Goal: Task Accomplishment & Management: Complete application form

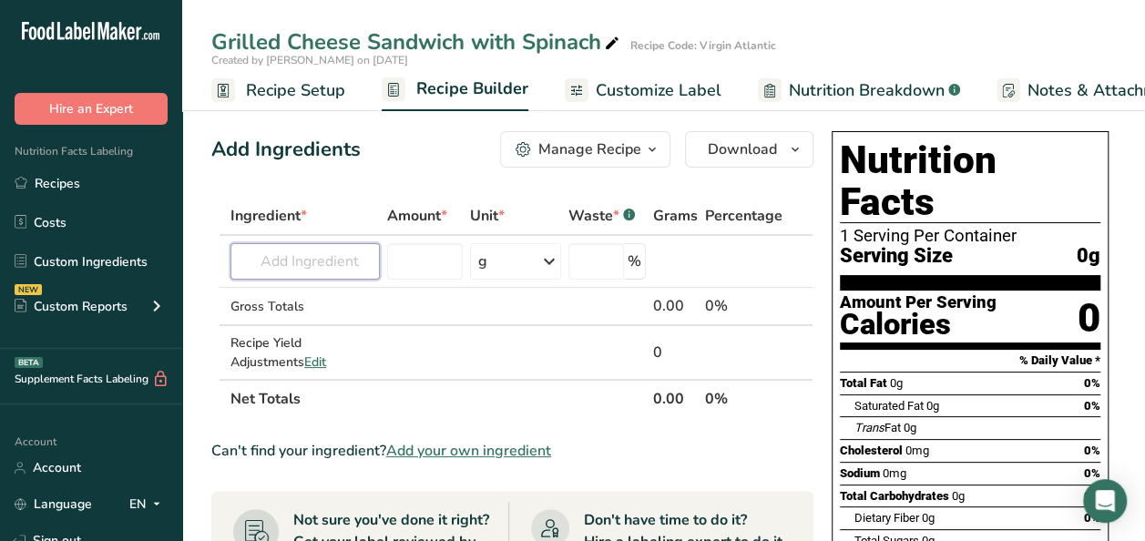
click at [324, 267] on input "text" at bounding box center [305, 261] width 149 height 36
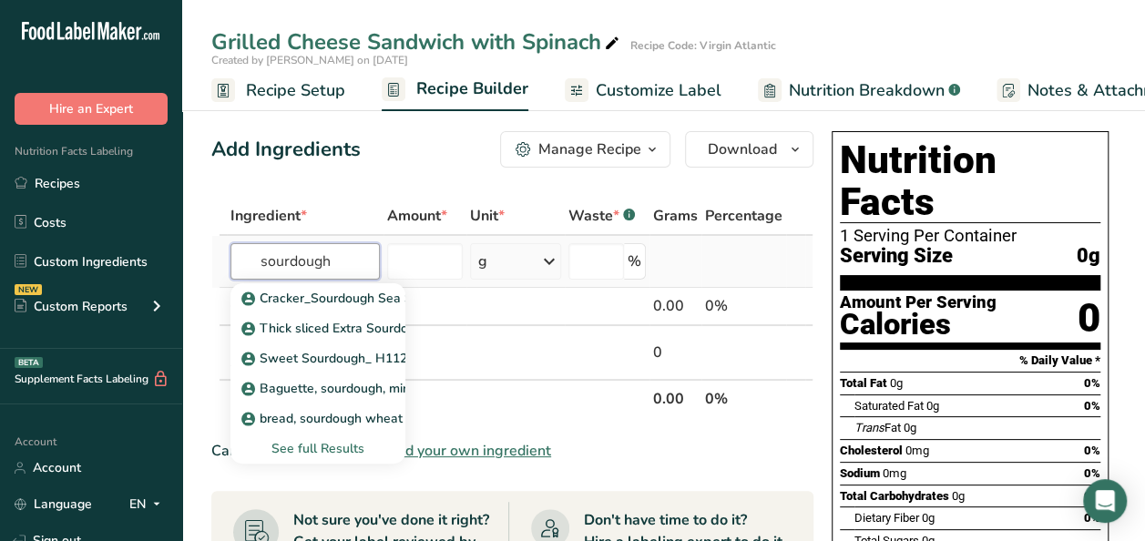
type input "sourdough"
click at [288, 445] on div "See full Results" at bounding box center [318, 448] width 146 height 19
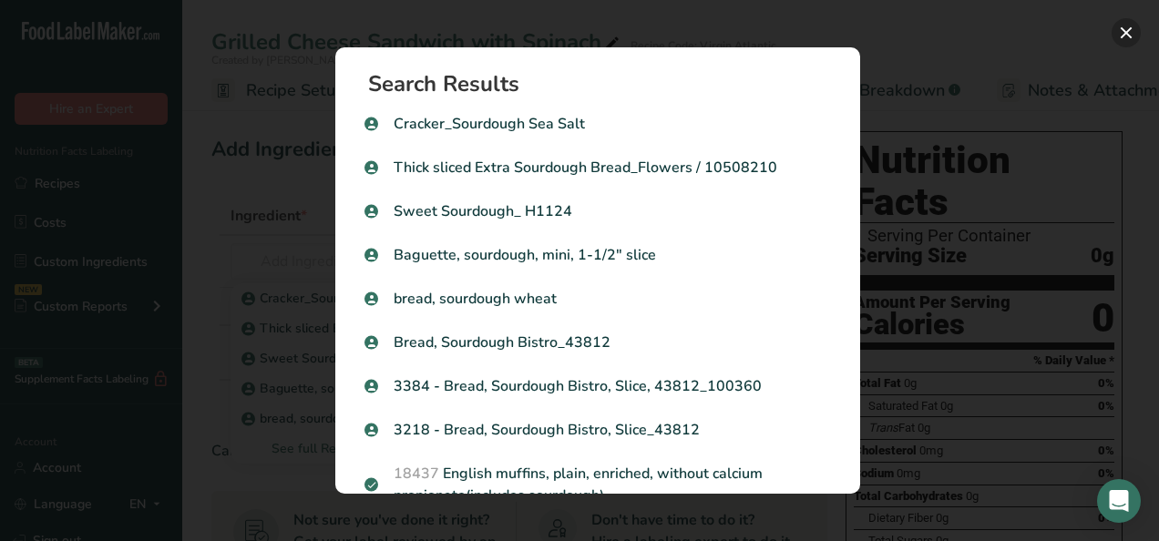
click at [1128, 31] on button "Search results modal" at bounding box center [1126, 32] width 29 height 29
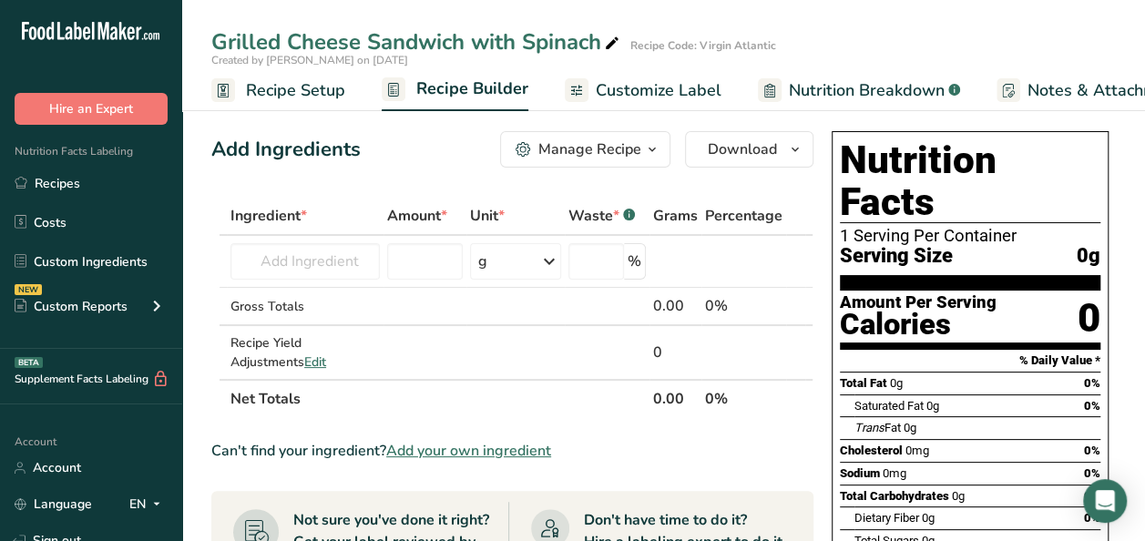
click at [498, 448] on span "Add your own ingredient" at bounding box center [468, 451] width 165 height 22
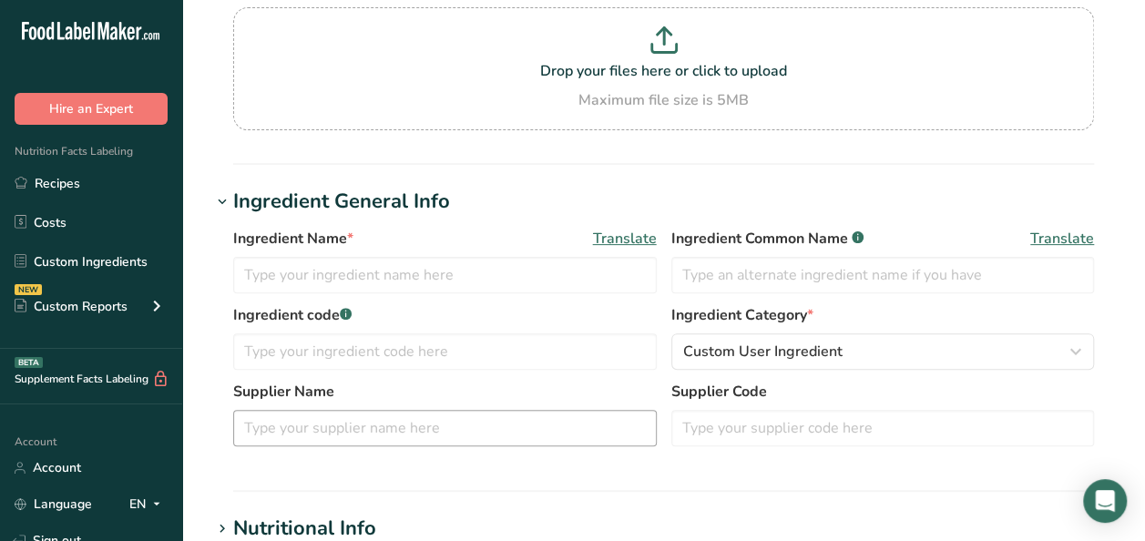
scroll to position [182, 0]
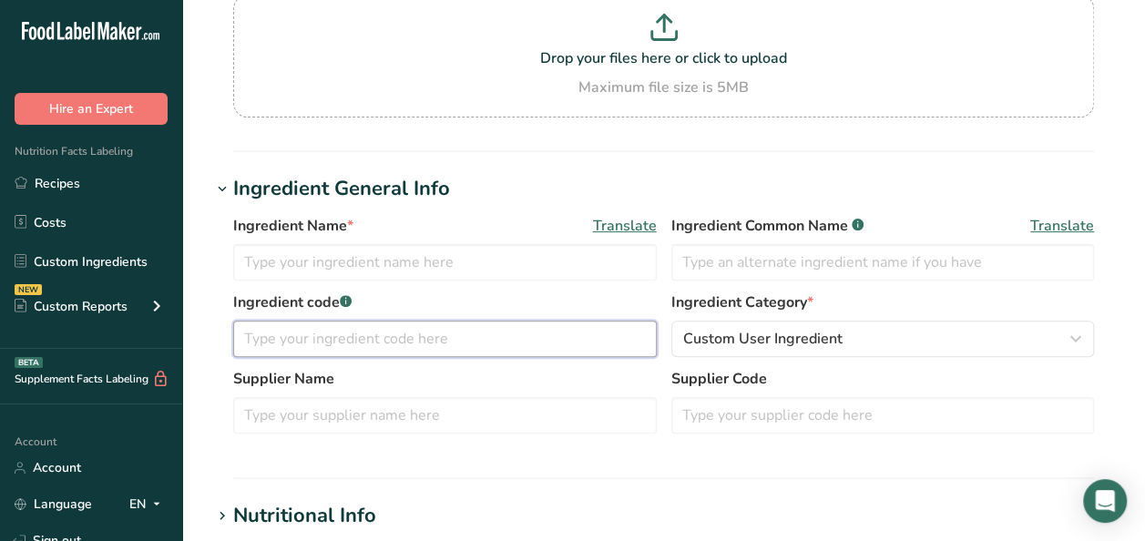
paste input "527594"
type input "527594"
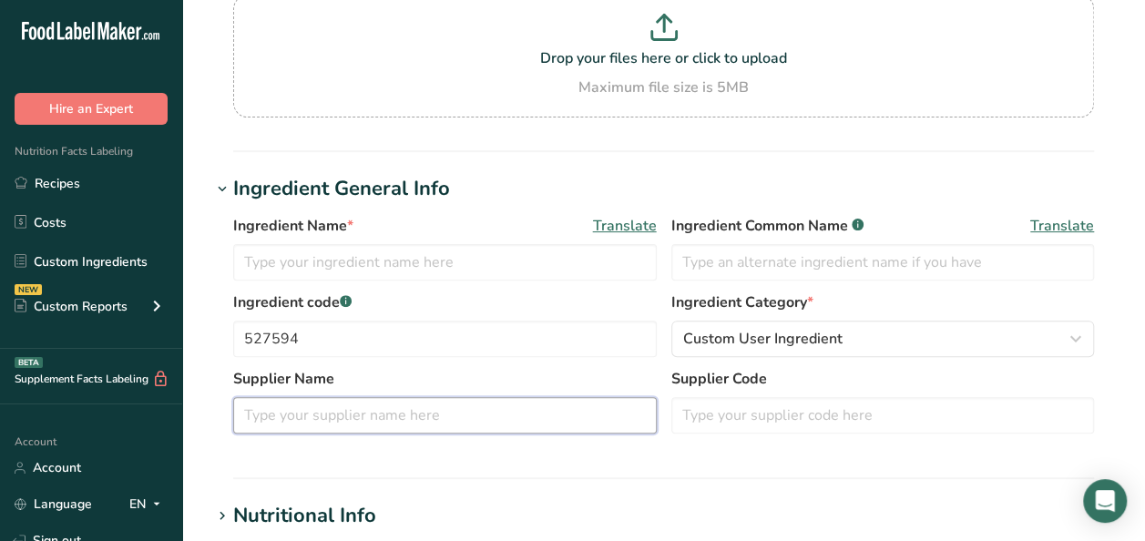
click at [282, 412] on input "text" at bounding box center [445, 415] width 424 height 36
type input "r"
type input "Rotella's"
click at [331, 250] on input "text" at bounding box center [445, 262] width 424 height 36
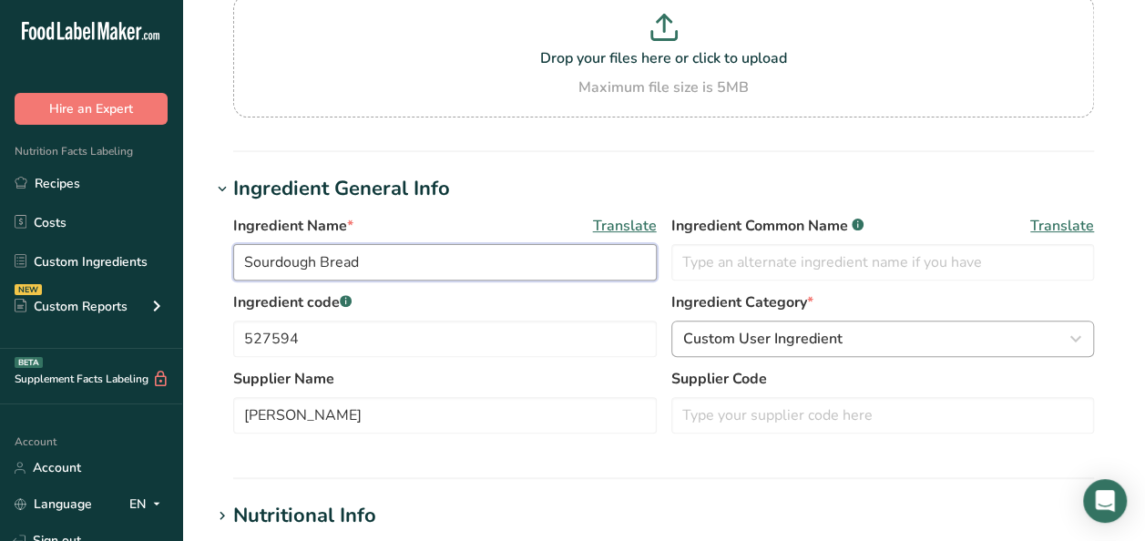
type input "Sourdough Bread"
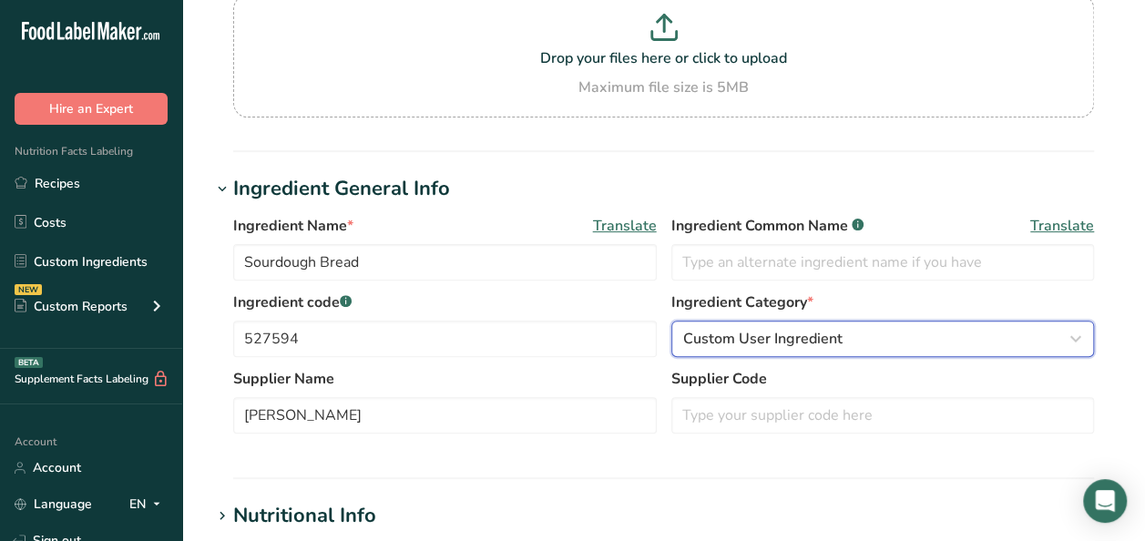
click at [715, 340] on span "Custom User Ingredient" at bounding box center [762, 339] width 159 height 22
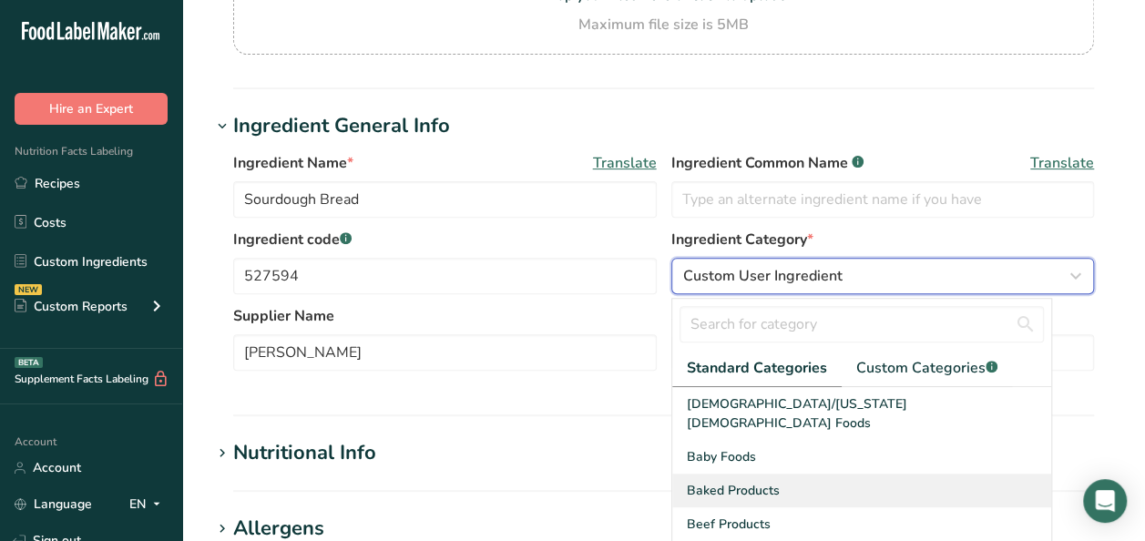
scroll to position [364, 0]
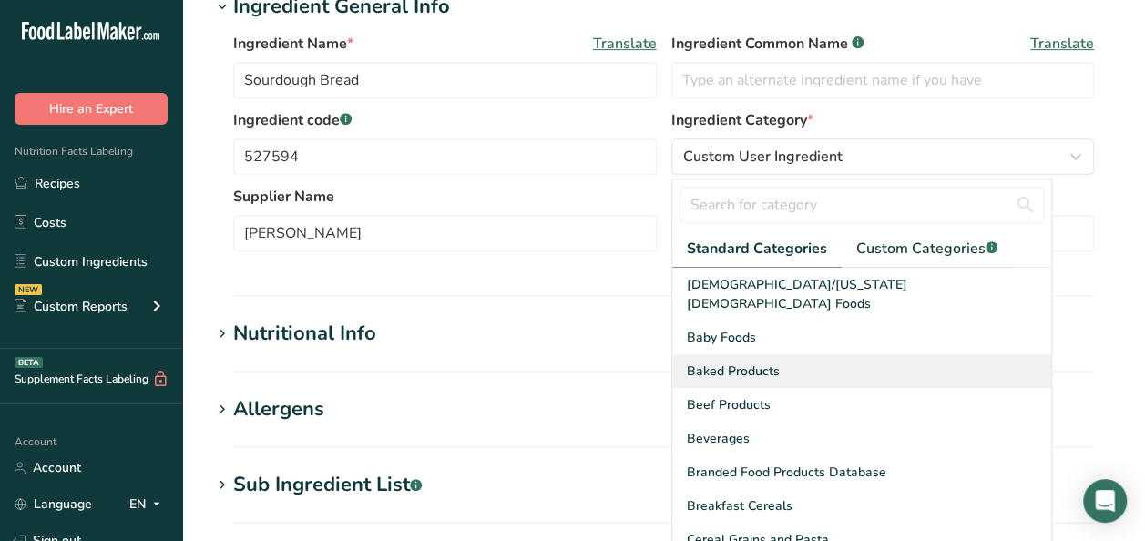
click at [785, 354] on div "Baked Products" at bounding box center [861, 371] width 379 height 34
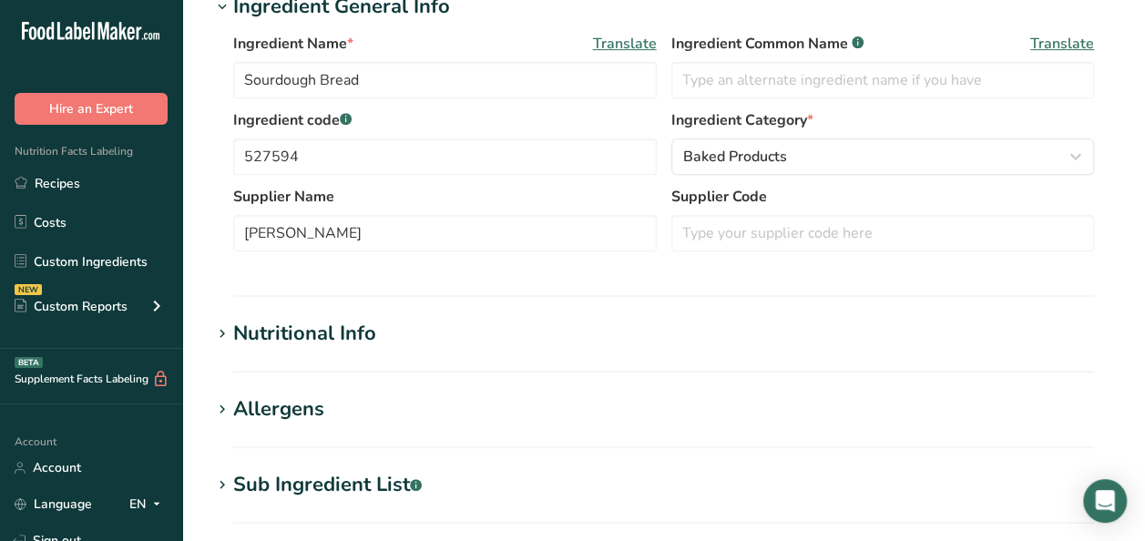
scroll to position [456, 0]
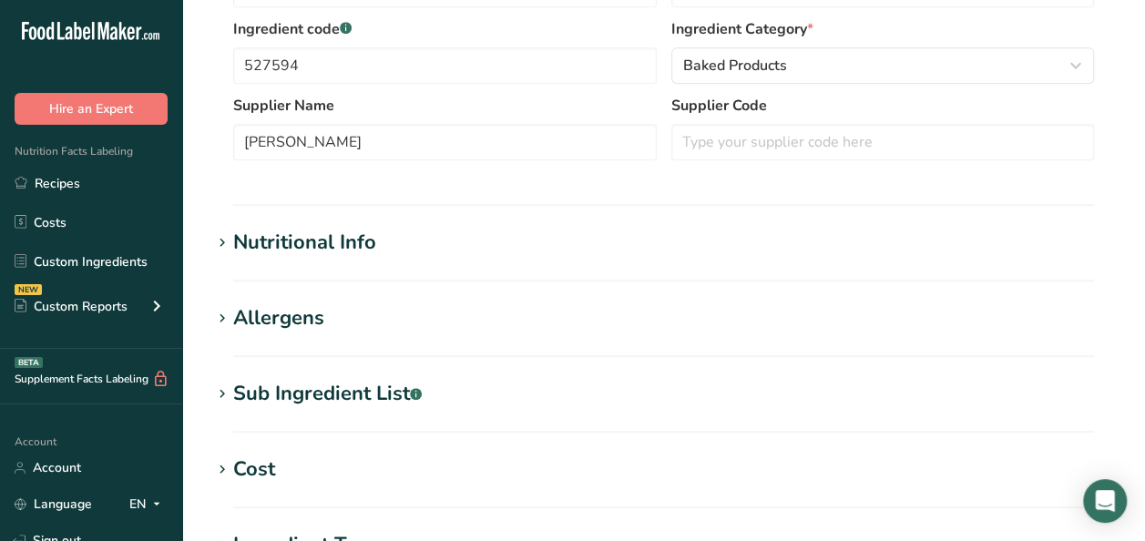
click at [335, 241] on div "Nutritional Info" at bounding box center [304, 243] width 143 height 30
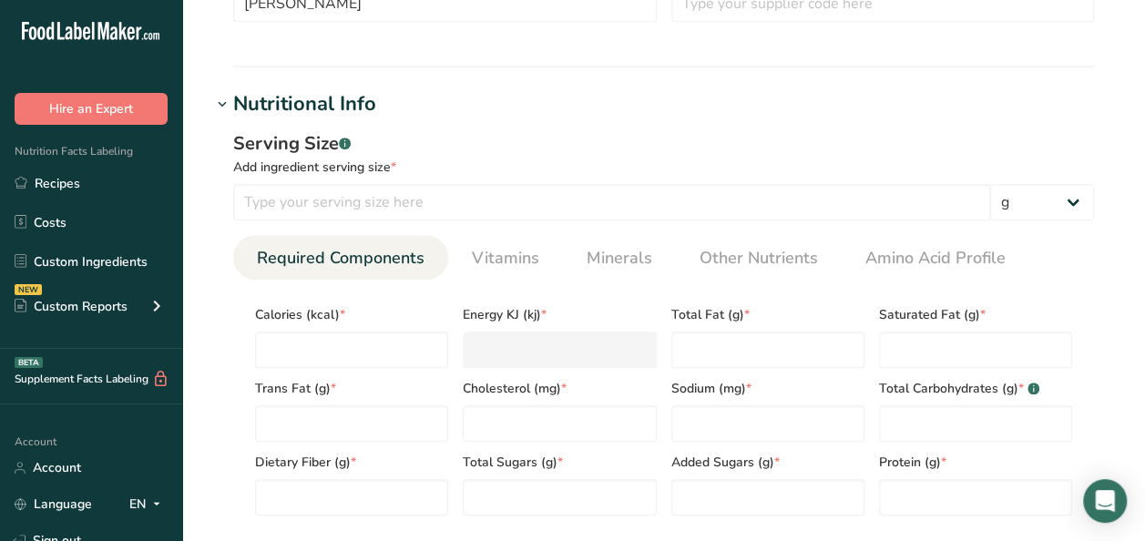
scroll to position [638, 0]
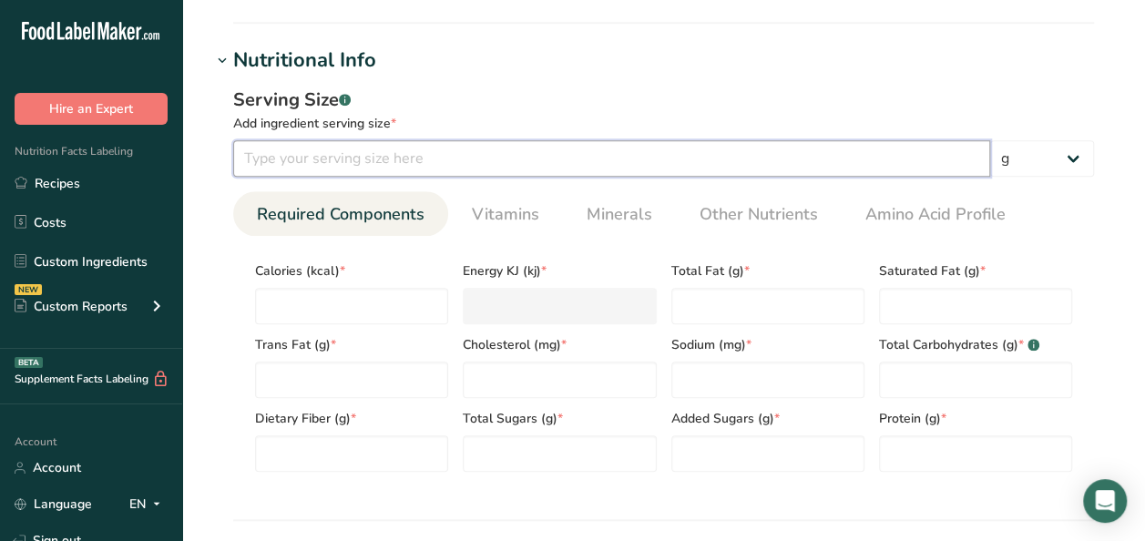
click at [411, 167] on input "number" at bounding box center [611, 158] width 757 height 36
type input "20"
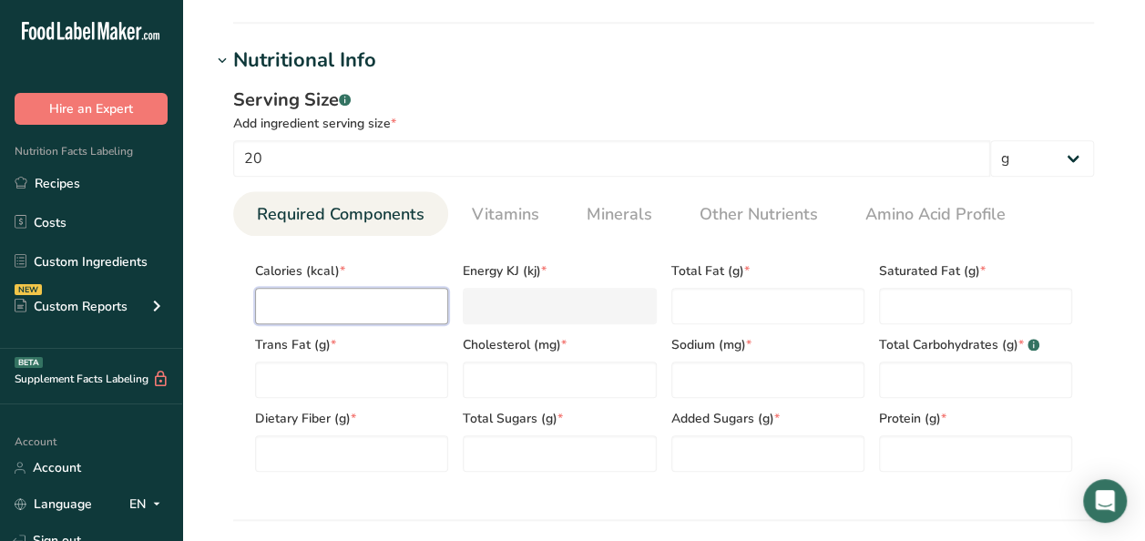
click at [314, 297] on input "number" at bounding box center [351, 306] width 193 height 36
type input "1"
type KJ "4.2"
type input "16"
type KJ "66.9"
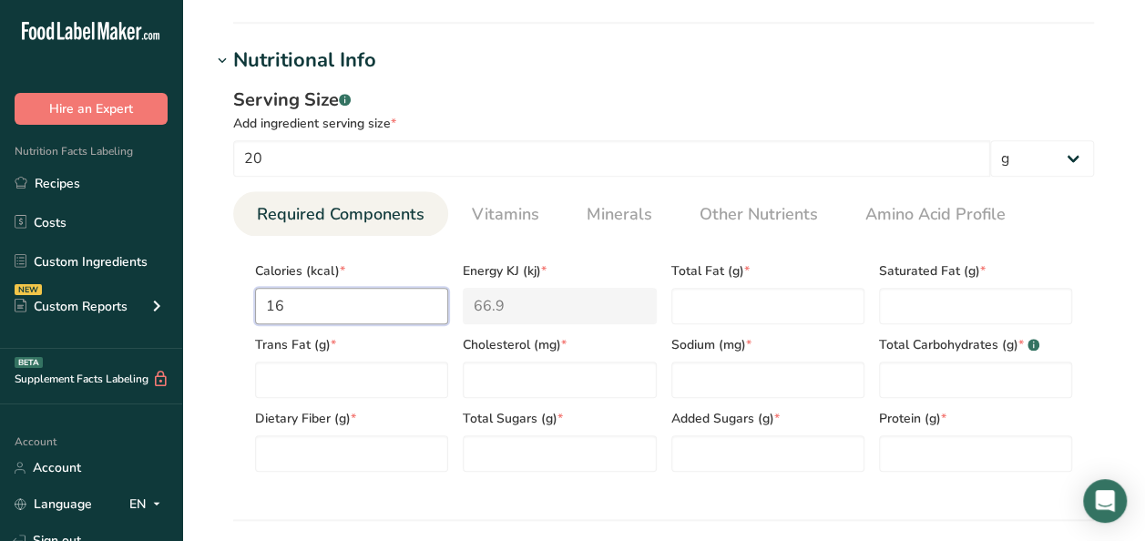
type input "160"
type KJ "669.4"
type input "160"
click at [707, 316] on Fat "number" at bounding box center [767, 306] width 193 height 36
type Fat "1.5"
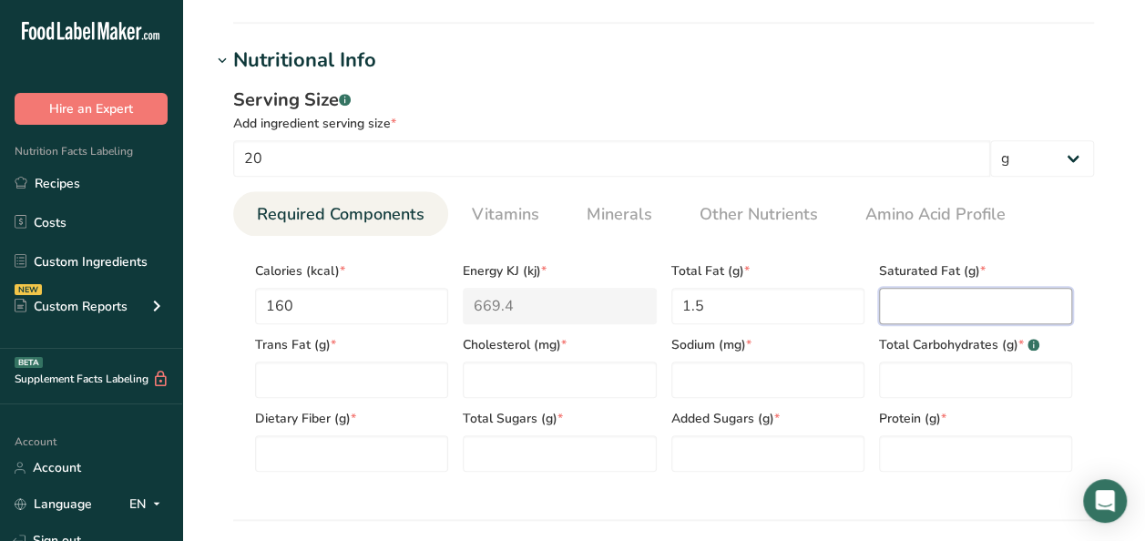
click at [927, 312] on Fat "number" at bounding box center [975, 306] width 193 height 36
type Fat "0"
click at [333, 394] on Fat "number" at bounding box center [351, 380] width 193 height 36
type Fat "0"
click at [523, 387] on input "number" at bounding box center [559, 380] width 193 height 36
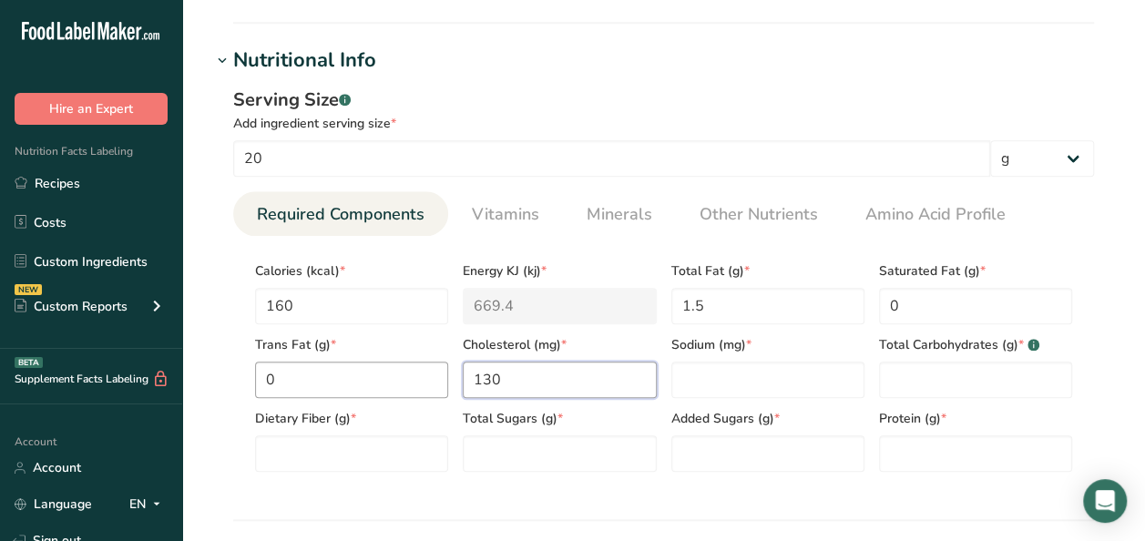
drag, startPoint x: 532, startPoint y: 370, endPoint x: 417, endPoint y: 364, distance: 115.0
click at [417, 364] on div "Calories (kcal) * 160 Energy KJ (kj) * 669.4 Total Fat (g) * 1.5 Saturated Fat …" at bounding box center [664, 361] width 832 height 221
type input "0"
click at [731, 375] on input "number" at bounding box center [767, 380] width 193 height 36
type input "310"
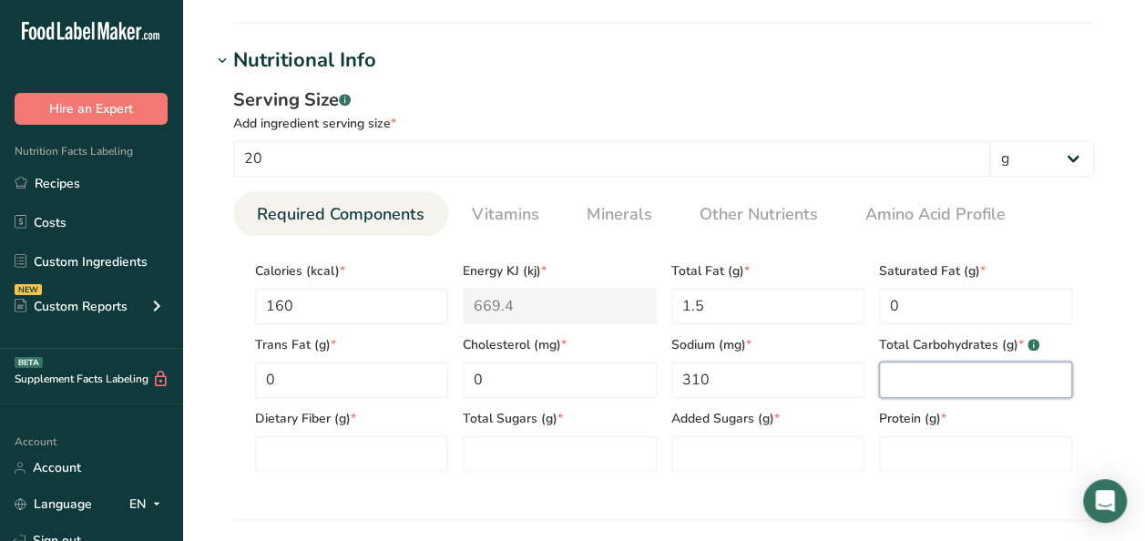
click at [964, 365] on Carbohydrates "number" at bounding box center [975, 380] width 193 height 36
type Carbohydrates "30"
click at [312, 448] on Fiber "number" at bounding box center [351, 454] width 193 height 36
type Fiber "1"
click at [518, 456] on Sugars "number" at bounding box center [559, 454] width 193 height 36
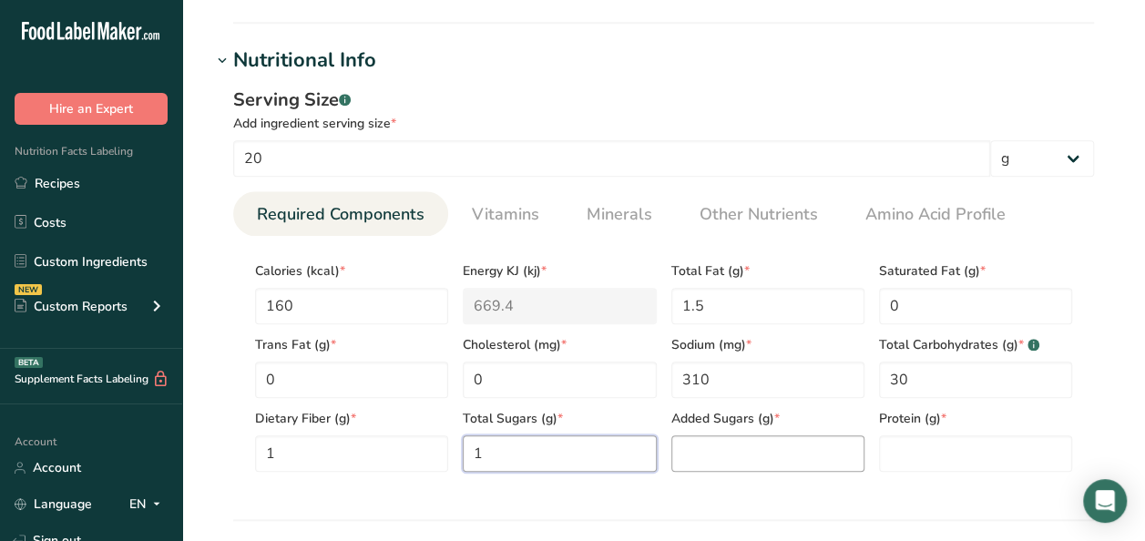
type Sugars "1"
click at [731, 448] on Sugars "number" at bounding box center [767, 454] width 193 height 36
type Sugars "0"
click at [946, 452] on input "number" at bounding box center [975, 454] width 193 height 36
type input "6"
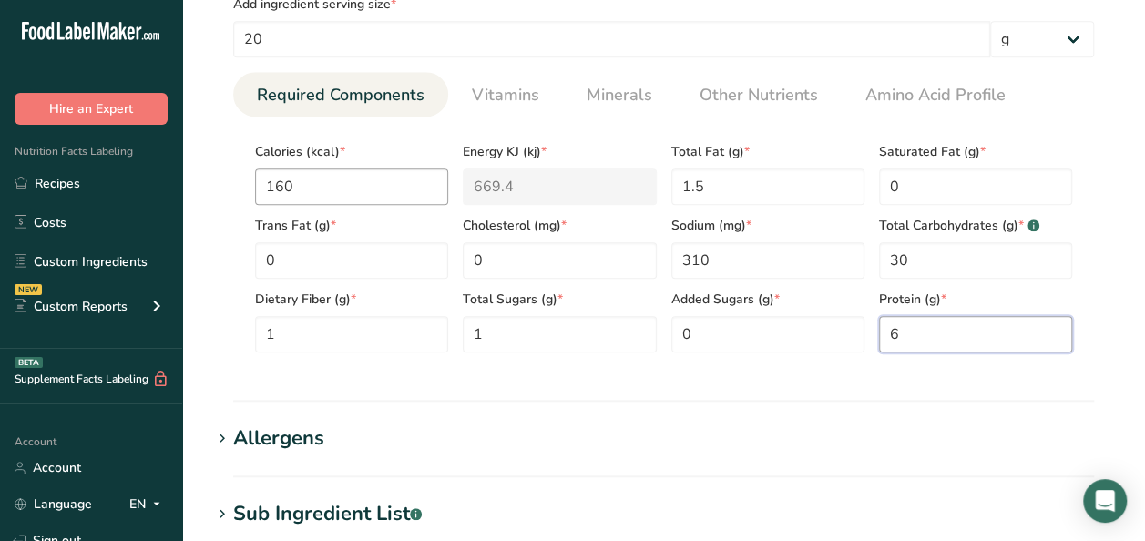
scroll to position [729, 0]
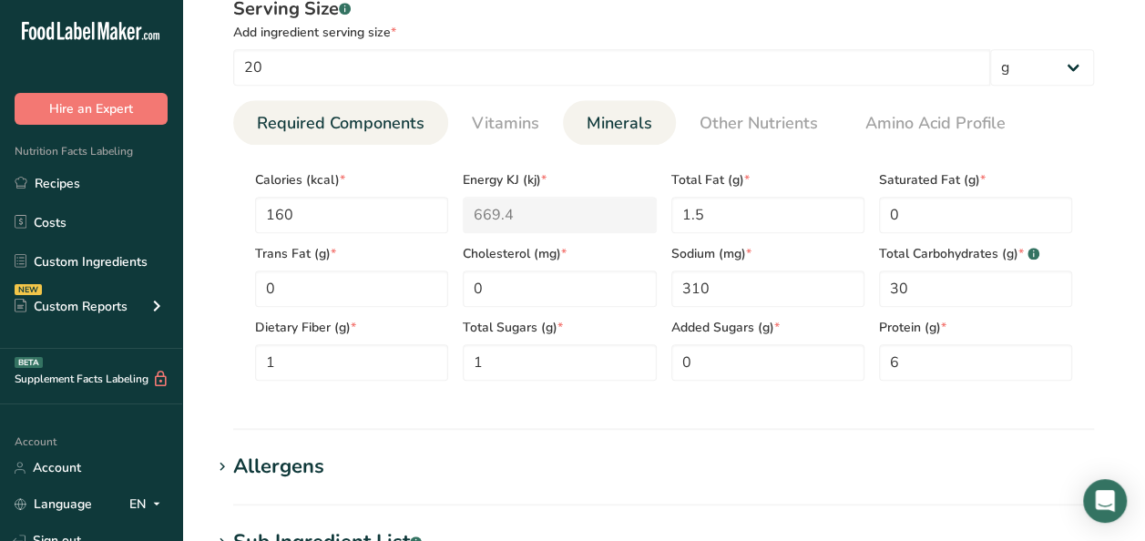
click at [620, 115] on span "Minerals" at bounding box center [620, 123] width 66 height 25
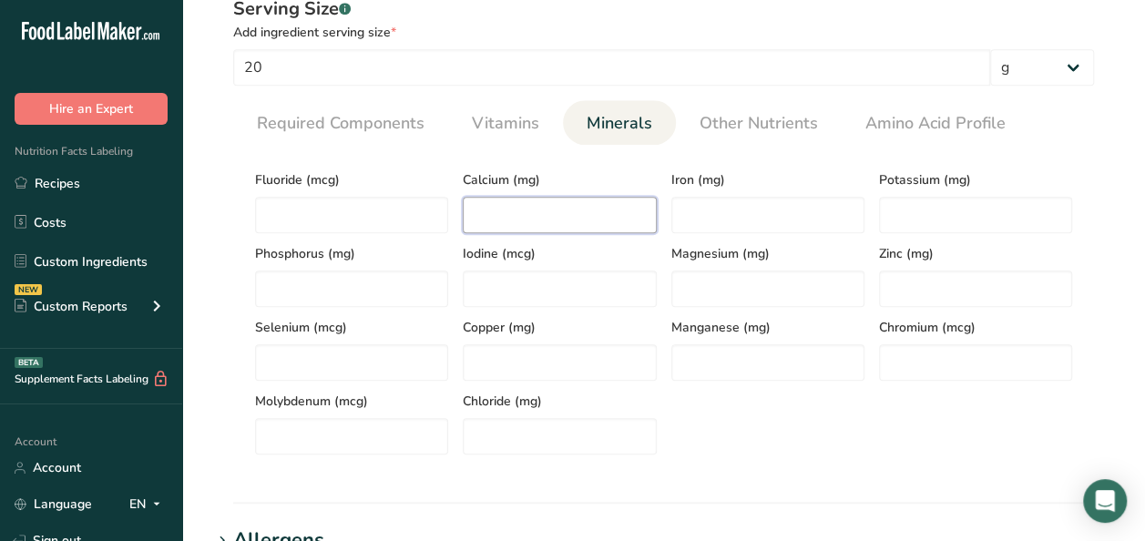
click at [550, 209] on input "number" at bounding box center [559, 215] width 193 height 36
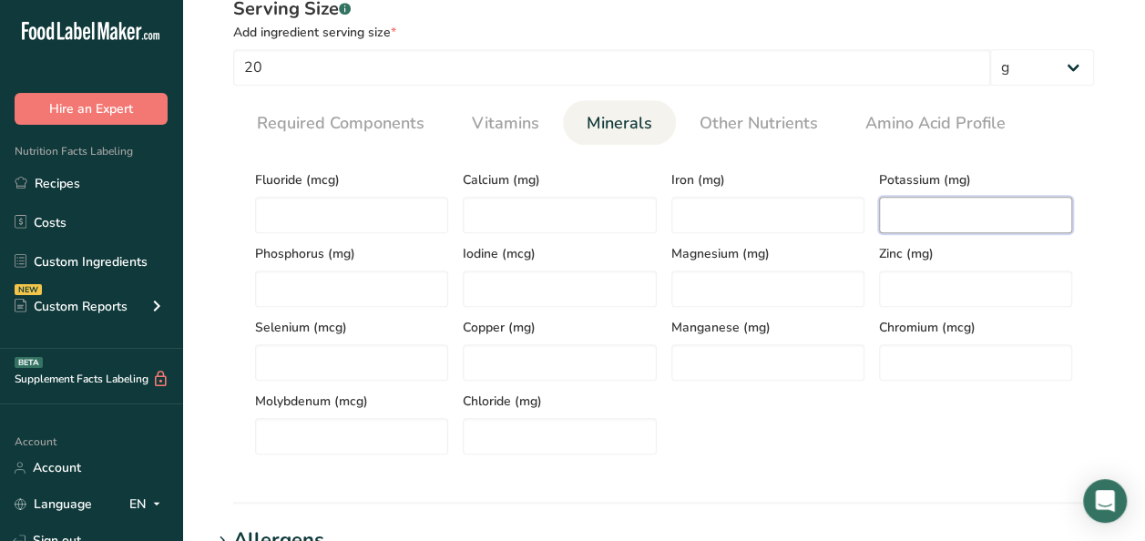
click at [907, 219] on input "number" at bounding box center [975, 215] width 193 height 36
type input "65"
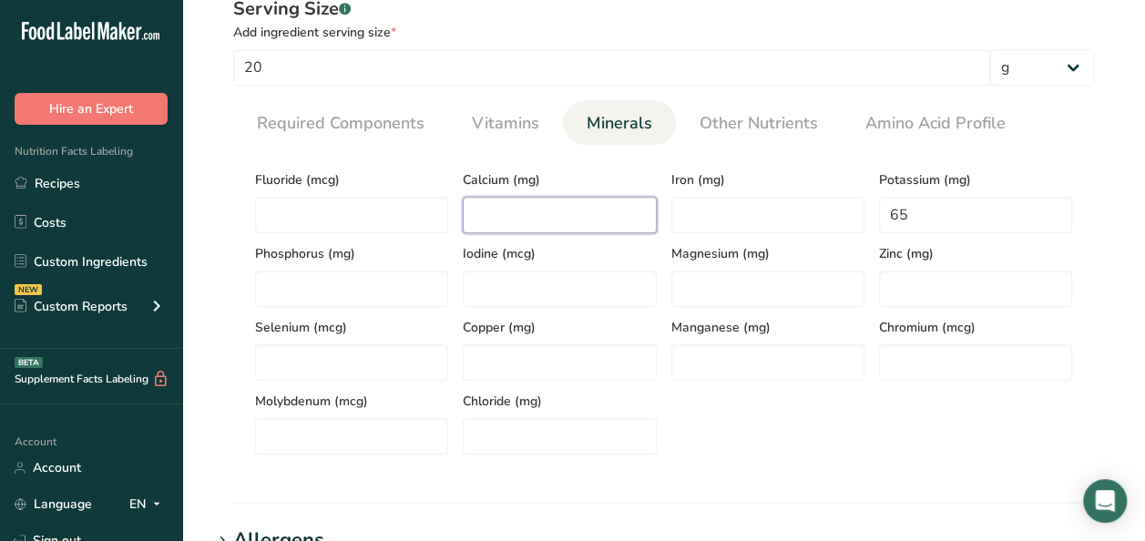
click at [519, 212] on input "number" at bounding box center [559, 215] width 193 height 36
drag, startPoint x: 548, startPoint y: 190, endPoint x: 546, endPoint y: 163, distance: 26.5
click at [548, 186] on div "Calcium (mg)" at bounding box center [560, 196] width 208 height 74
click at [527, 178] on span "Calcium (mg)" at bounding box center [559, 179] width 193 height 19
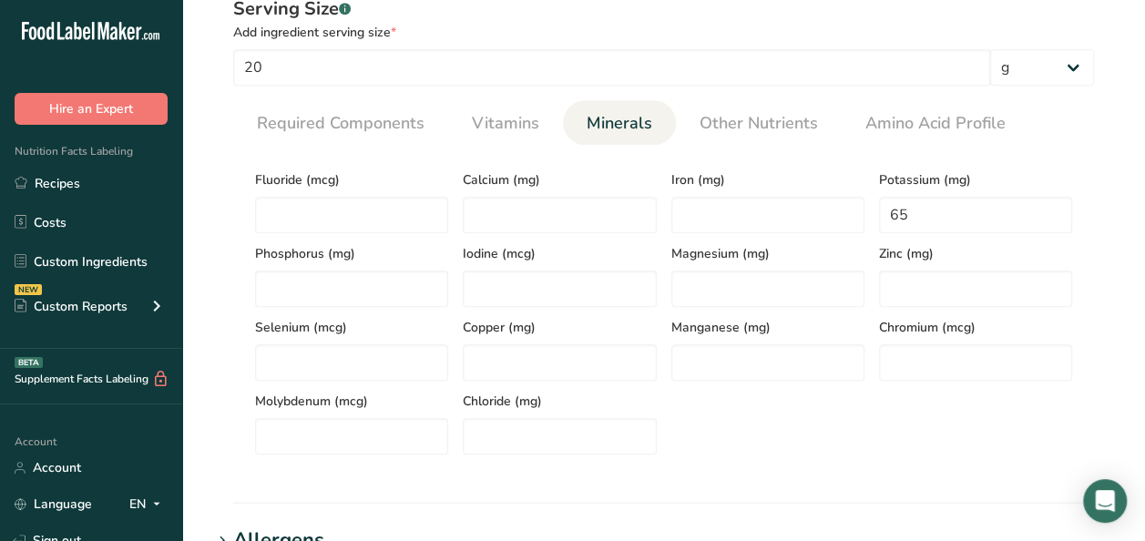
click at [527, 178] on span "Calcium (mg)" at bounding box center [559, 179] width 193 height 19
click at [1081, 70] on select "g kg mg mcg lb oz l mL fl oz tbsp tsp cup qt gallon" at bounding box center [1042, 67] width 104 height 36
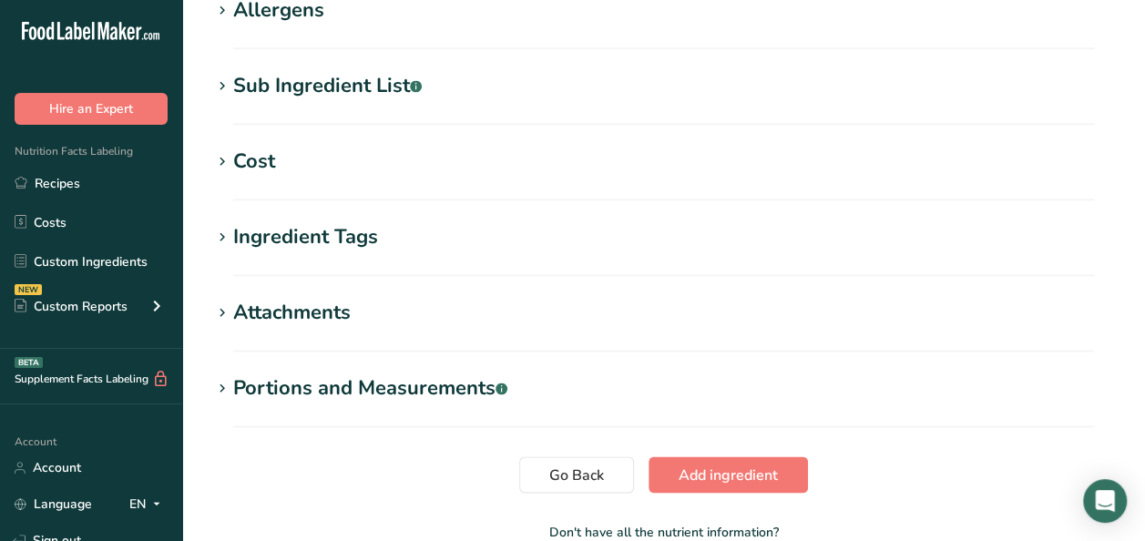
scroll to position [1276, 0]
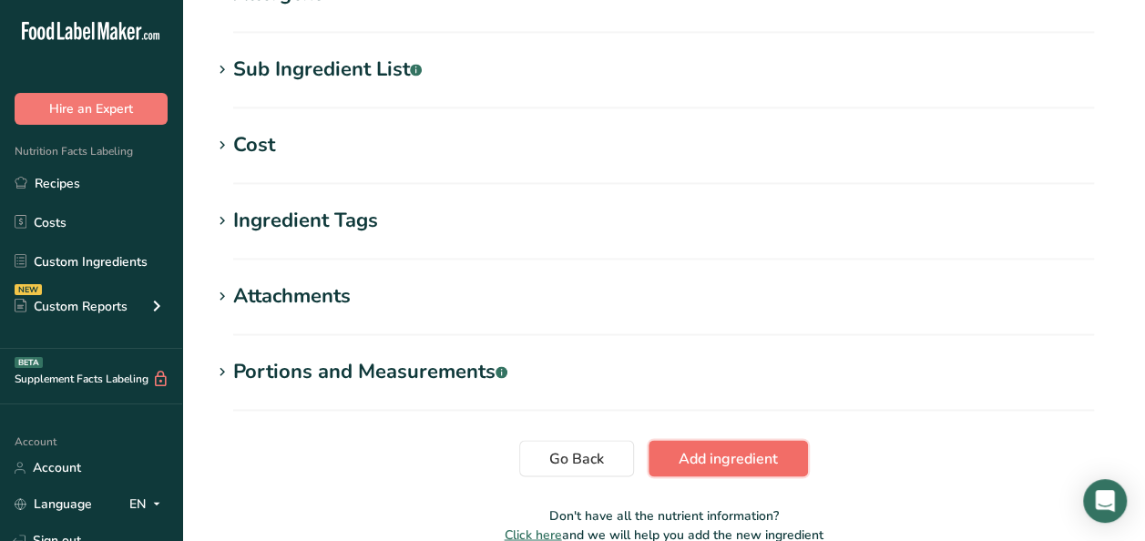
click at [761, 465] on span "Add ingredient" at bounding box center [728, 458] width 99 height 22
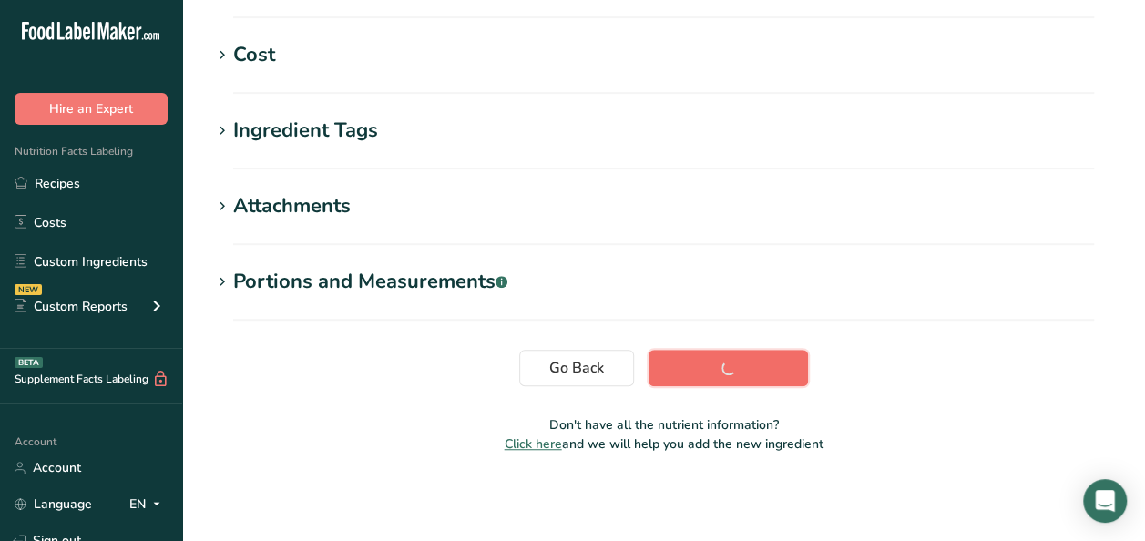
scroll to position [348, 0]
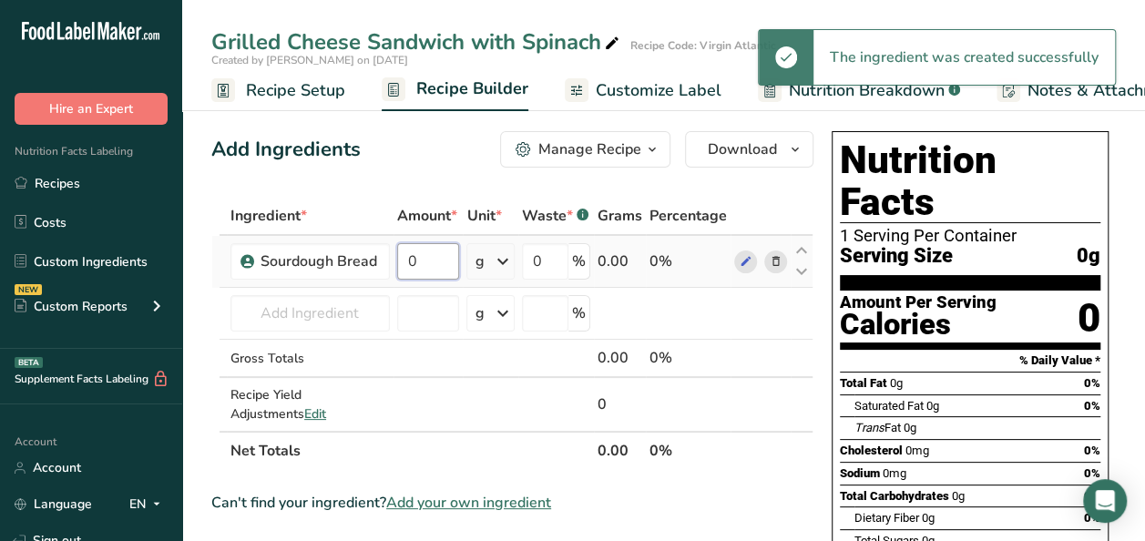
click at [425, 263] on input "0" at bounding box center [428, 261] width 63 height 36
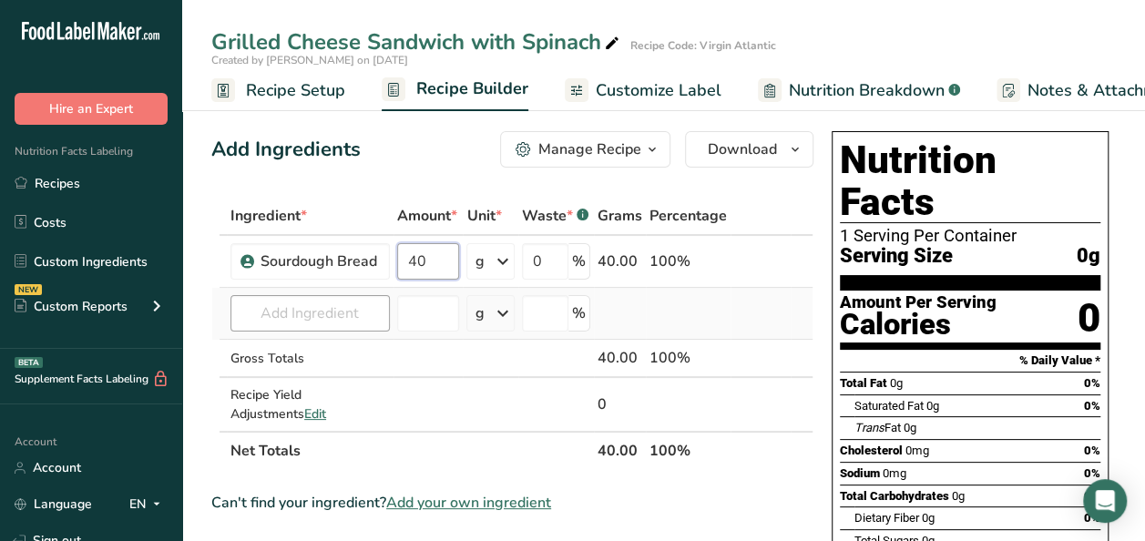
type input "40"
click at [306, 317] on div "Ingredient * Amount * Unit * Waste * .a-a{fill:#347362;}.b-a{fill:#fff;} Grams …" at bounding box center [512, 333] width 602 height 273
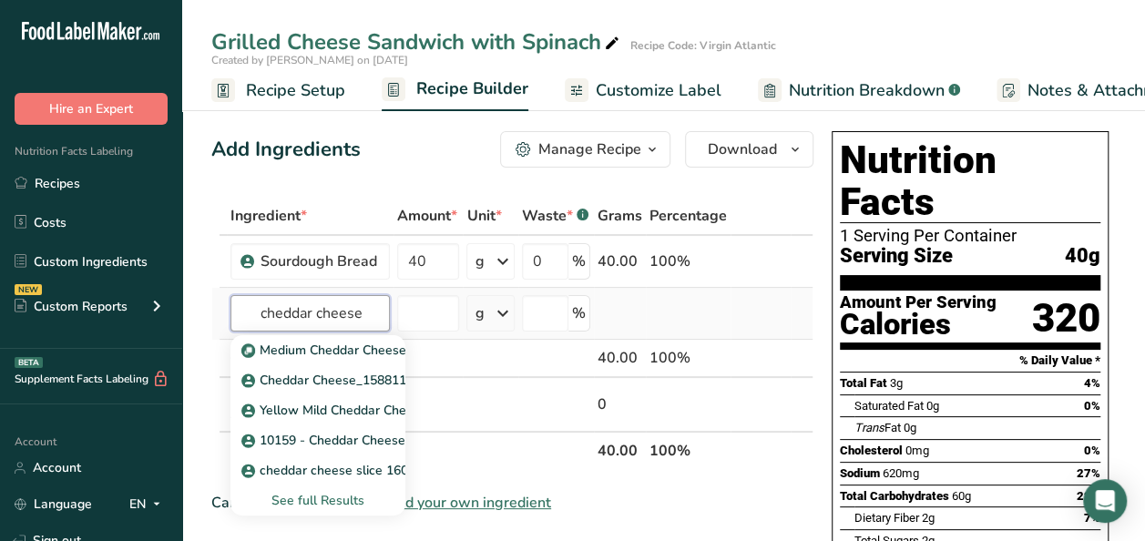
type input "cheddar cheese"
click at [324, 497] on div "See full Results" at bounding box center [318, 500] width 146 height 19
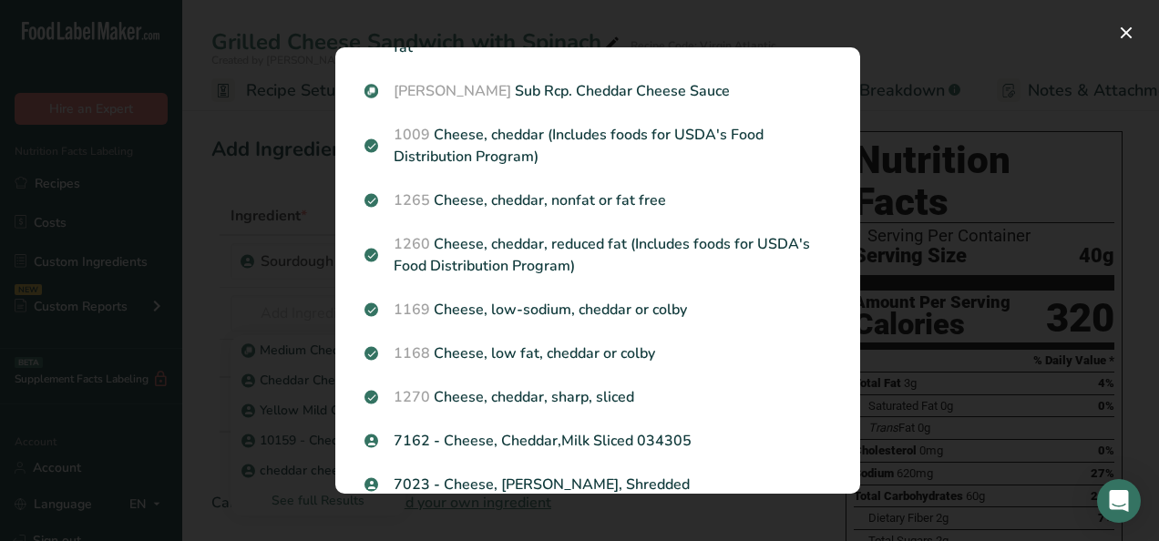
scroll to position [1276, 0]
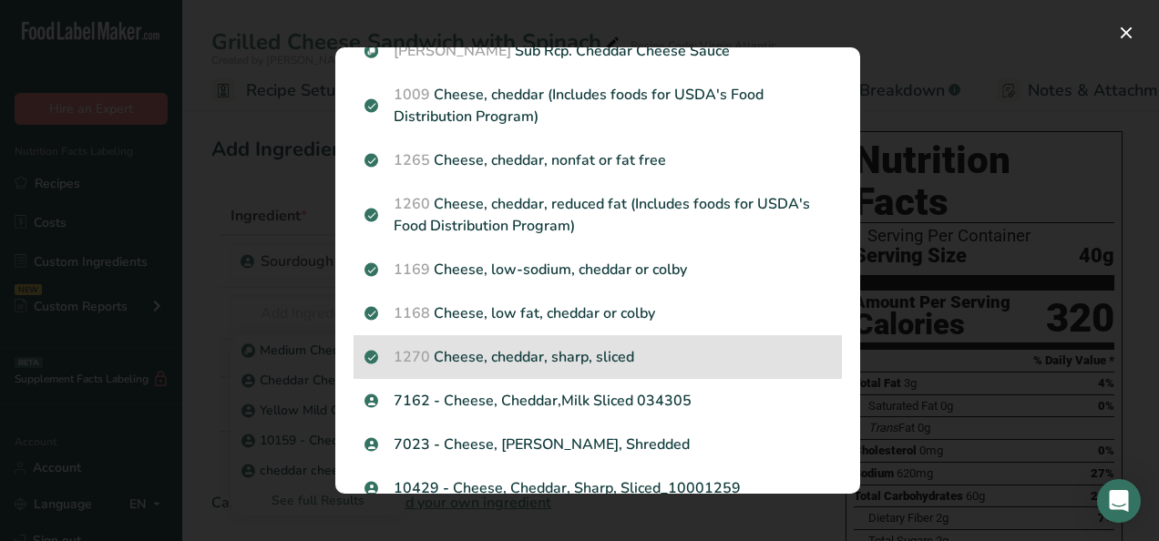
click at [548, 356] on p "1270 Cheese, cheddar, sharp, sliced" at bounding box center [597, 357] width 466 height 22
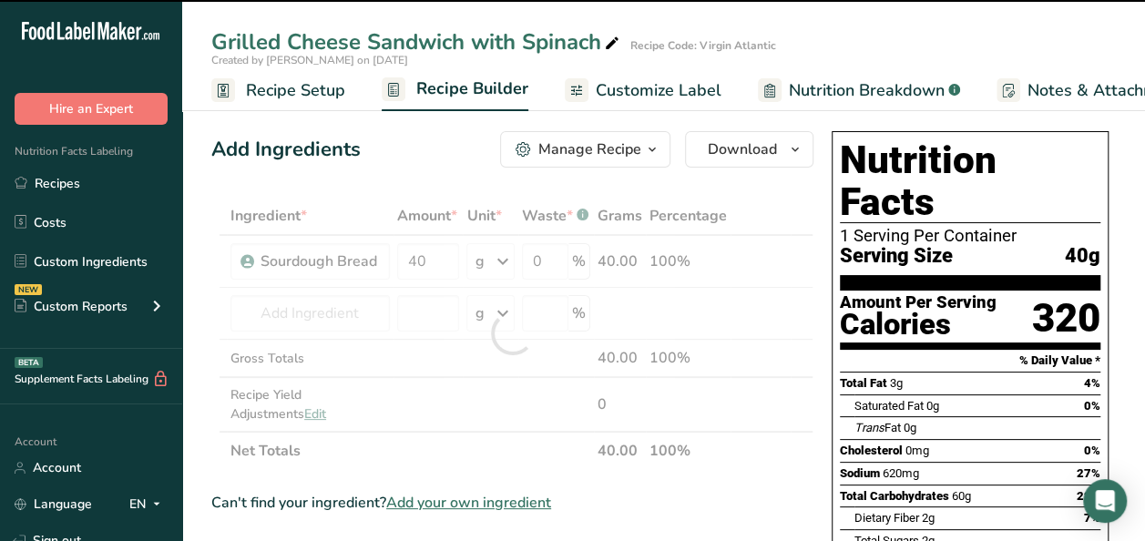
type input "0"
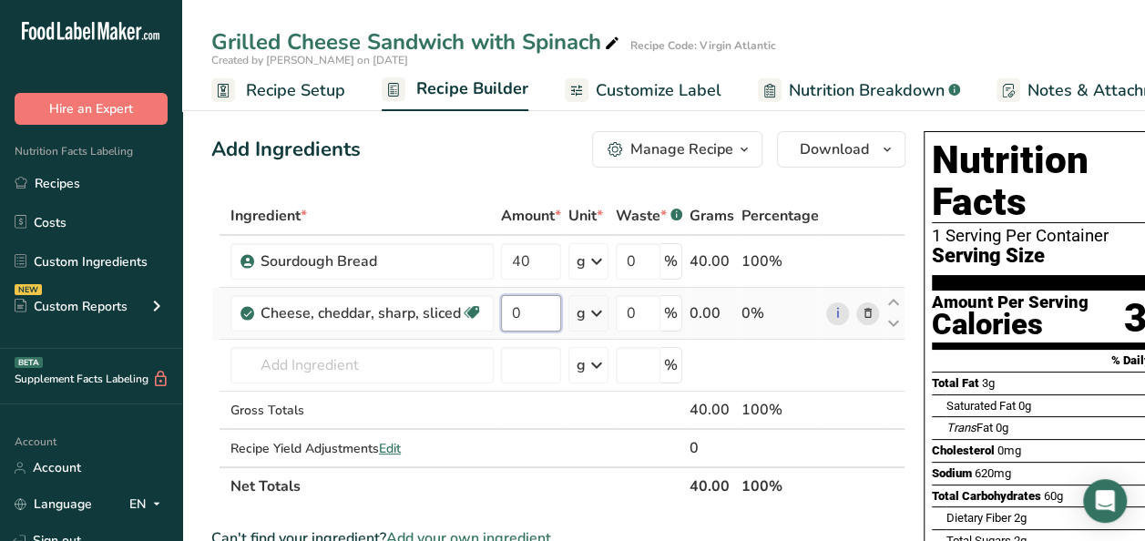
click at [540, 308] on input "0" at bounding box center [531, 313] width 60 height 36
type input "21"
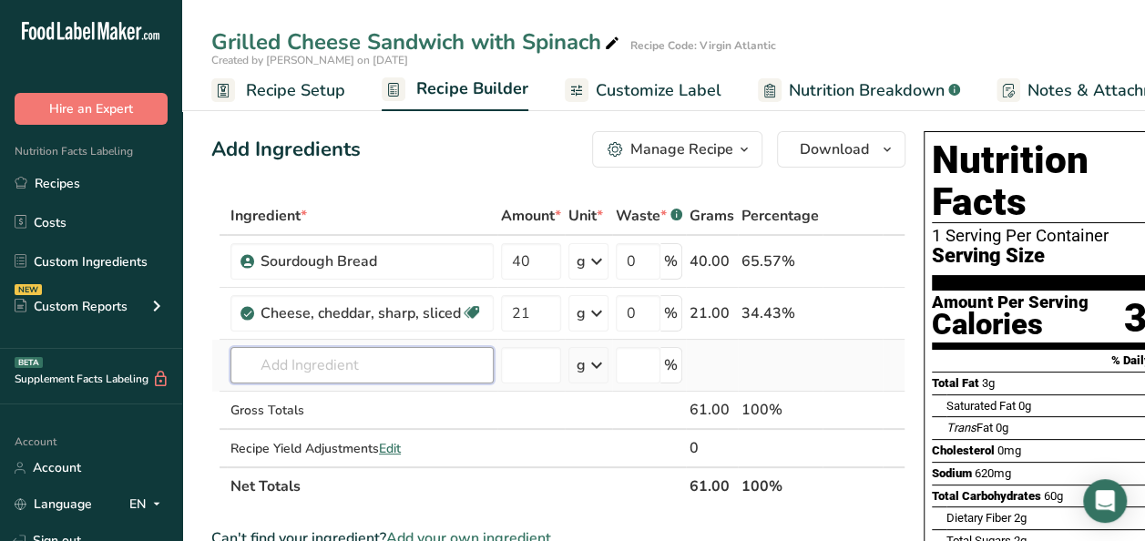
click at [339, 364] on div "Ingredient * Amount * Unit * Waste * .a-a{fill:#347362;}.b-a{fill:#fff;} Grams …" at bounding box center [558, 351] width 694 height 309
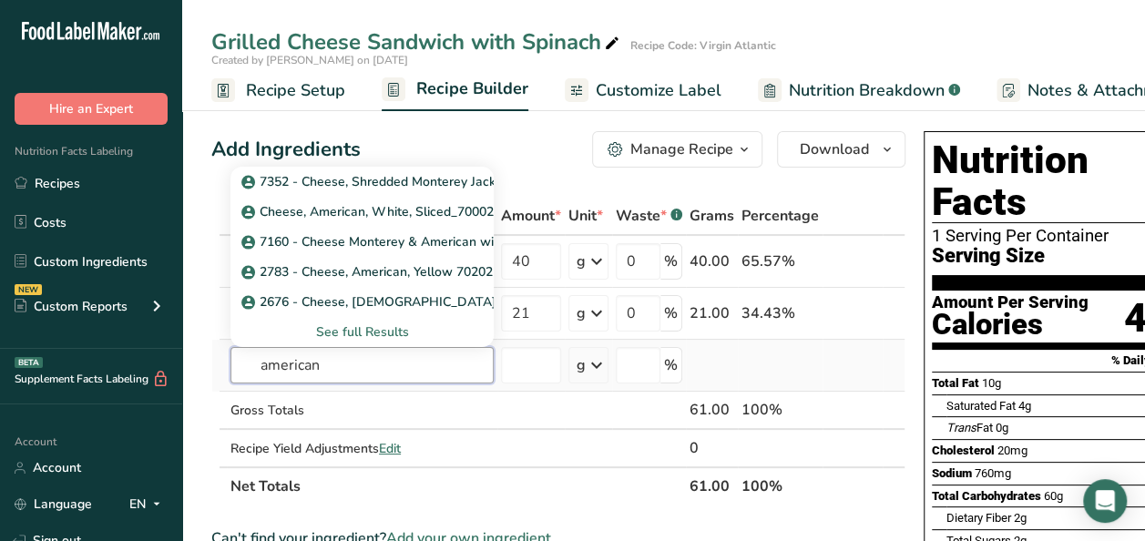
type input "american"
click at [361, 334] on div "See full Results" at bounding box center [362, 332] width 234 height 19
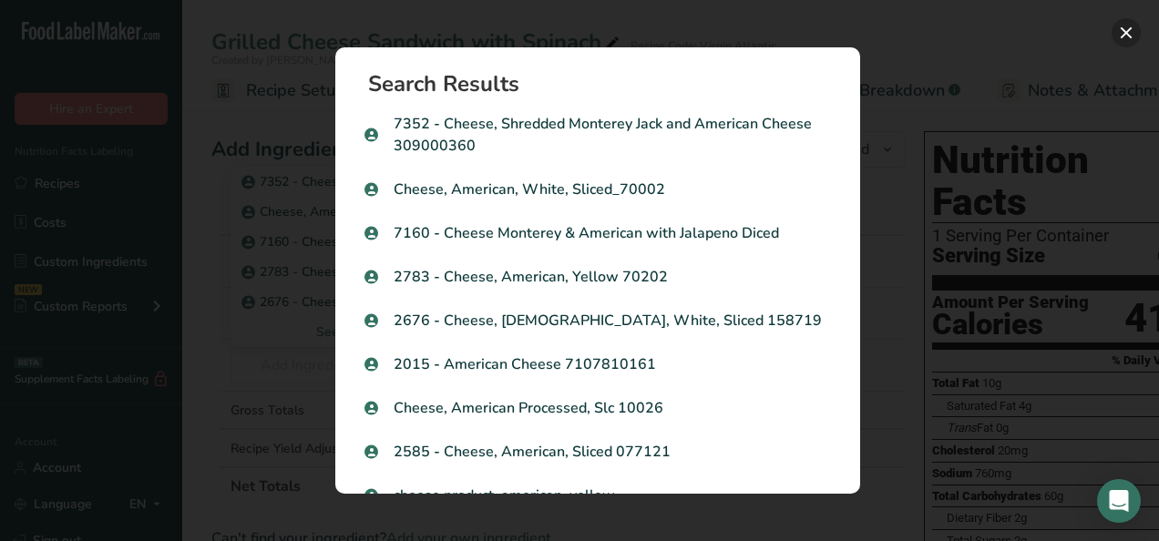
click at [1122, 31] on button "Search results modal" at bounding box center [1126, 32] width 29 height 29
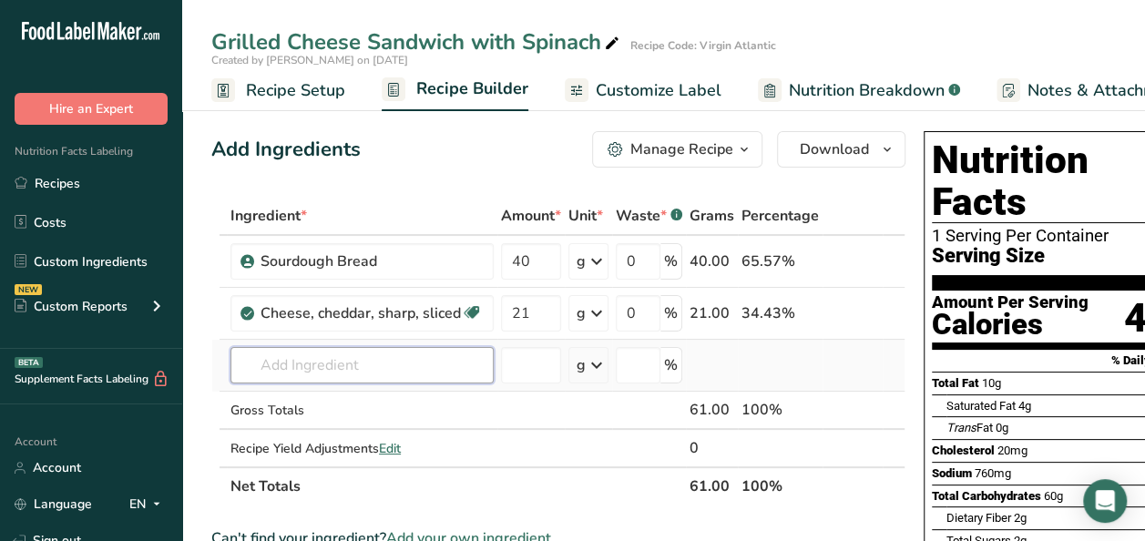
click at [295, 357] on input "text" at bounding box center [362, 365] width 263 height 36
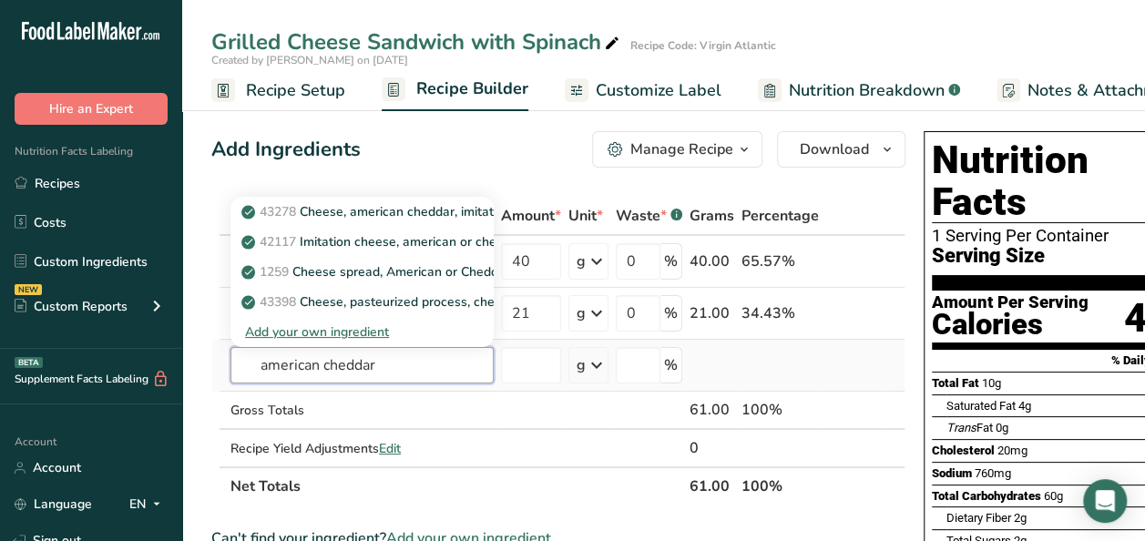
drag, startPoint x: 382, startPoint y: 364, endPoint x: 323, endPoint y: 364, distance: 59.2
click at [323, 364] on input "american cheddar" at bounding box center [362, 365] width 263 height 36
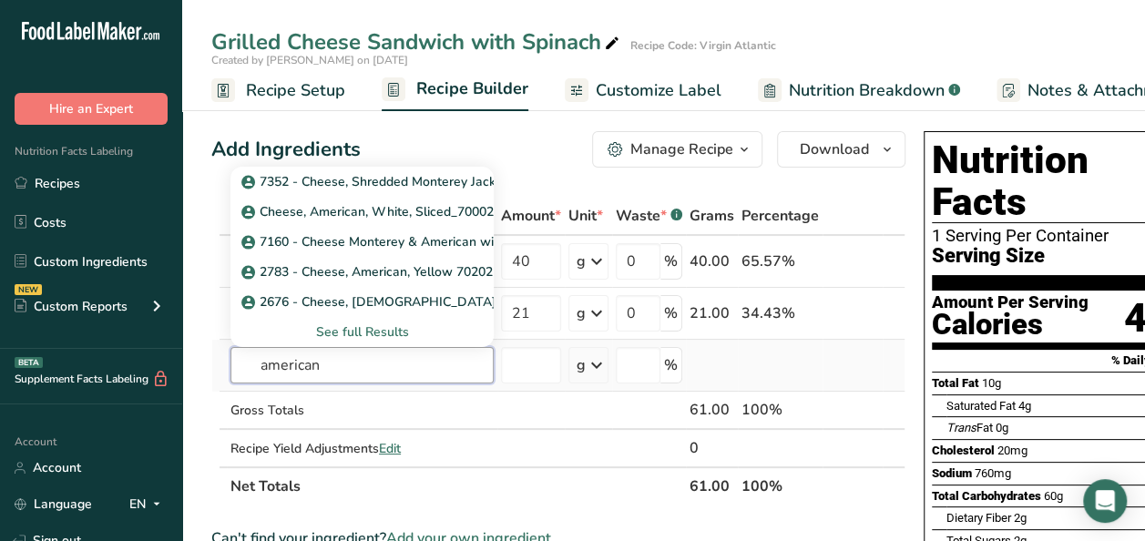
type input "american"
click at [346, 335] on div "See full Results" at bounding box center [362, 332] width 234 height 19
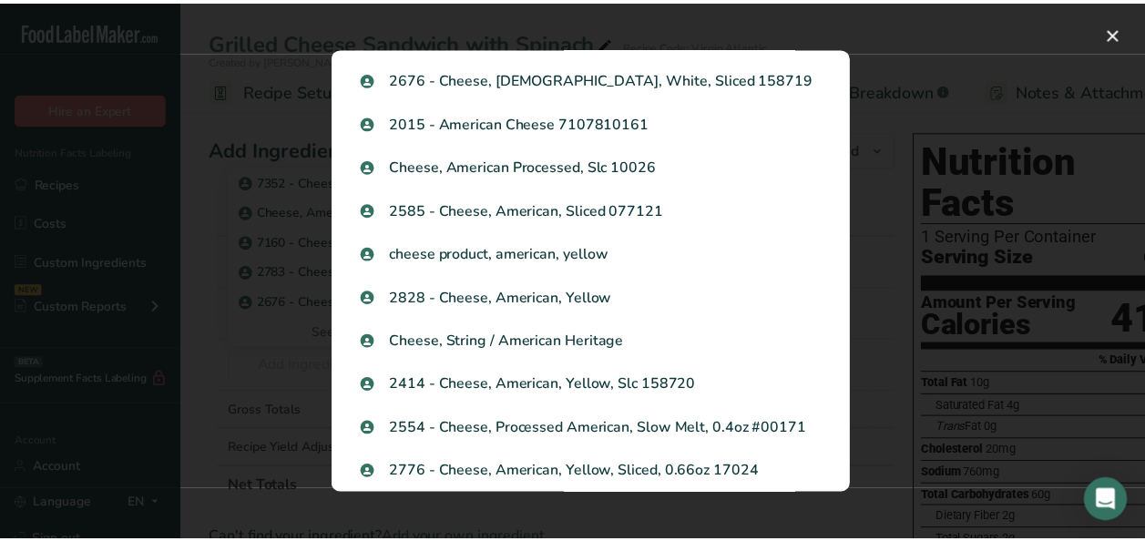
scroll to position [0, 0]
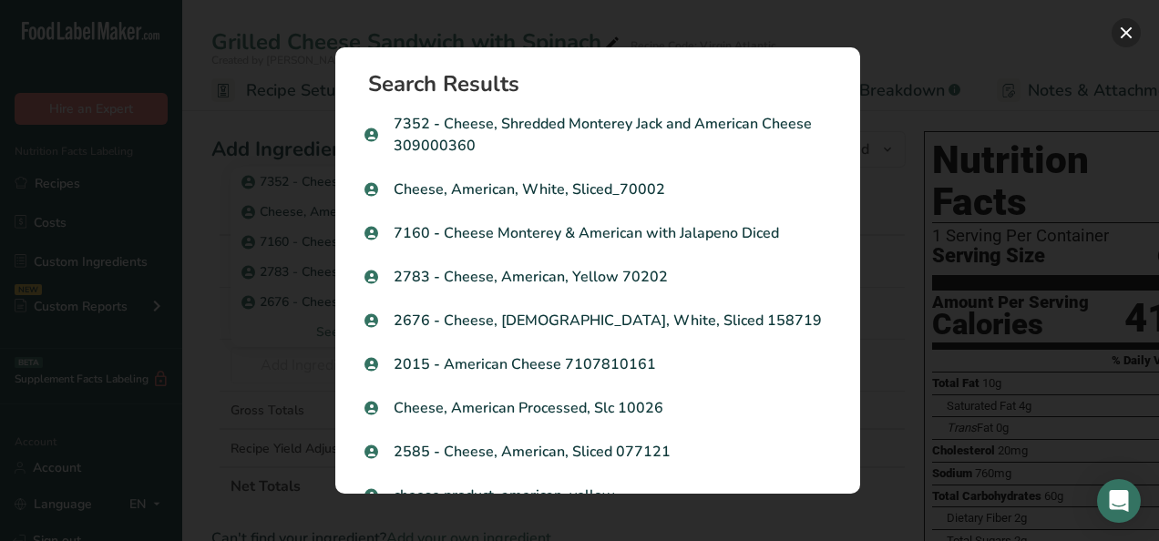
click at [1121, 31] on button "Search results modal" at bounding box center [1126, 32] width 29 height 29
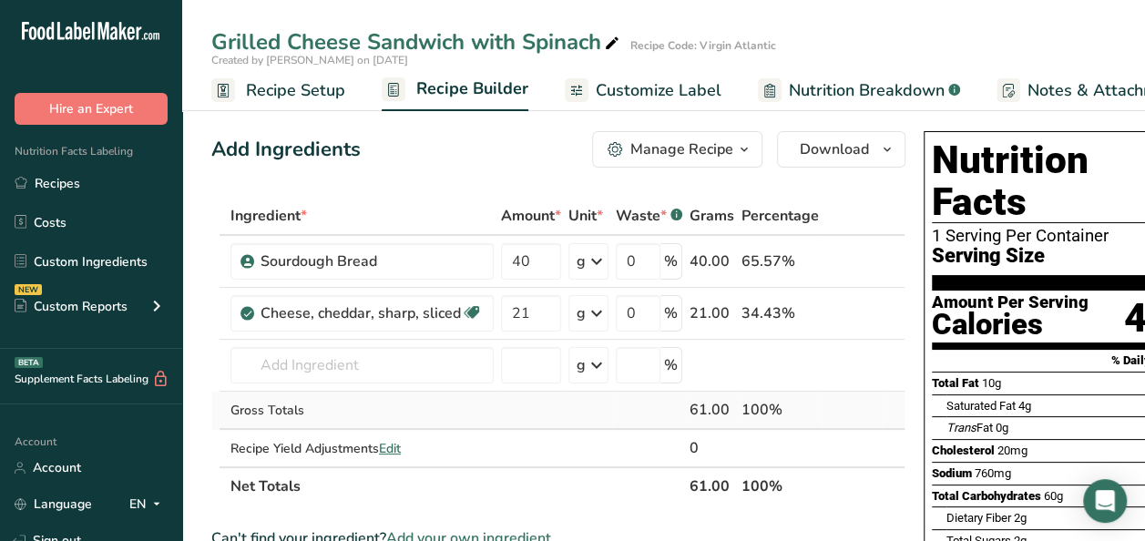
scroll to position [91, 0]
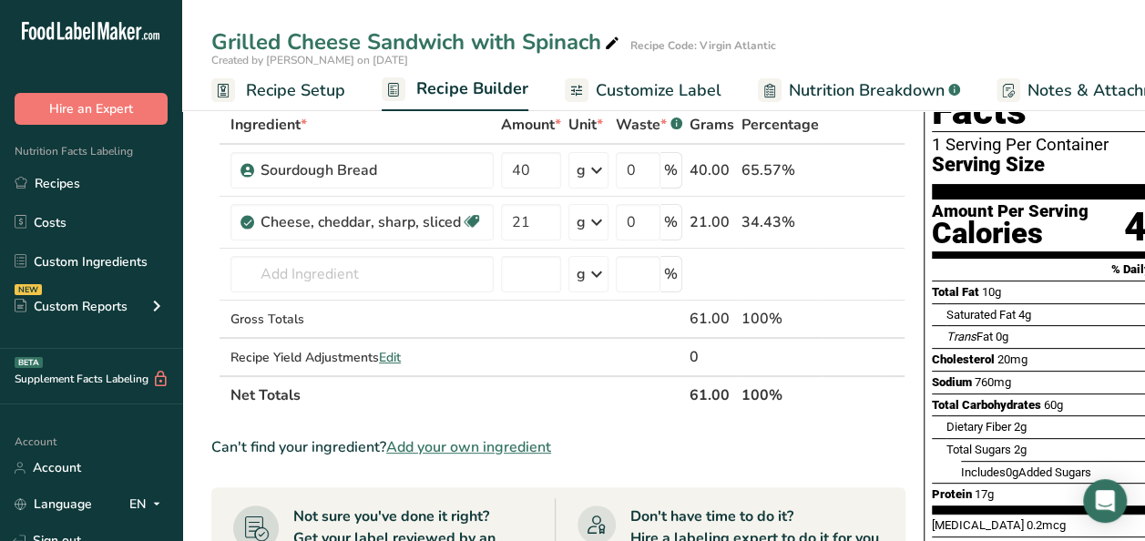
click at [445, 448] on span "Add your own ingredient" at bounding box center [468, 447] width 165 height 22
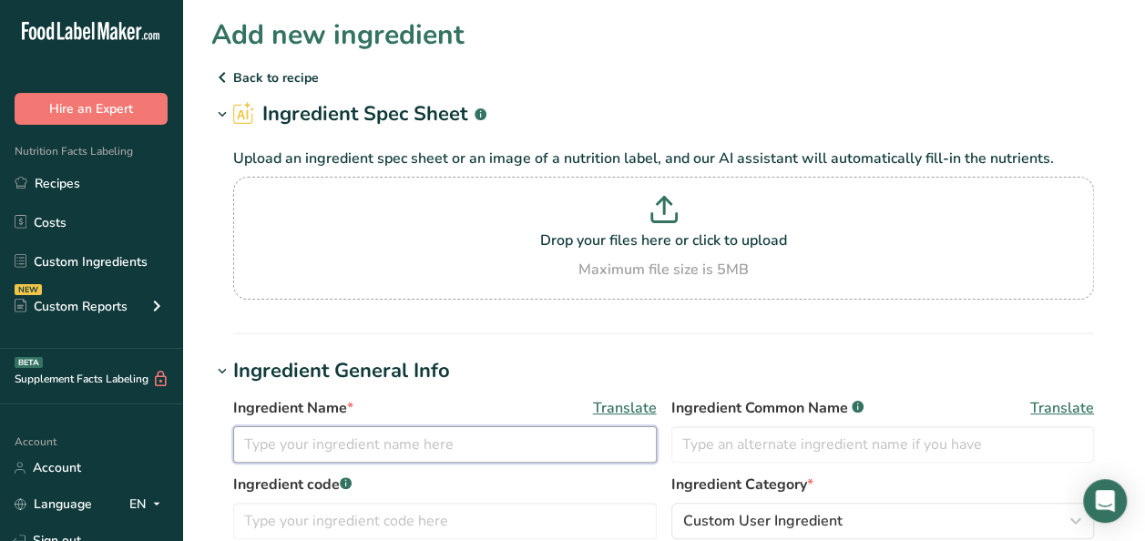
click at [512, 449] on input "text" at bounding box center [445, 444] width 424 height 36
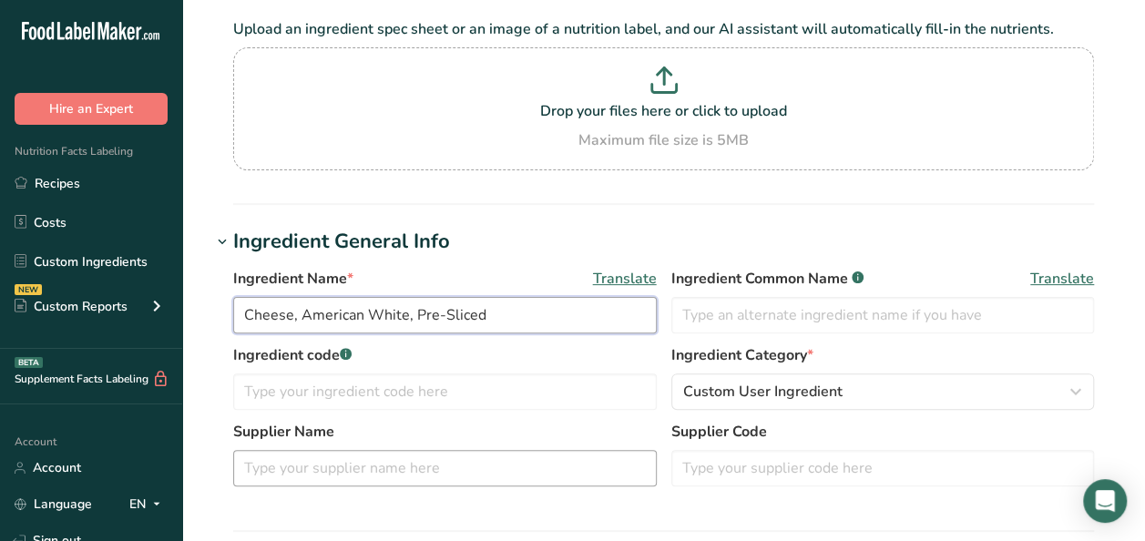
scroll to position [182, 0]
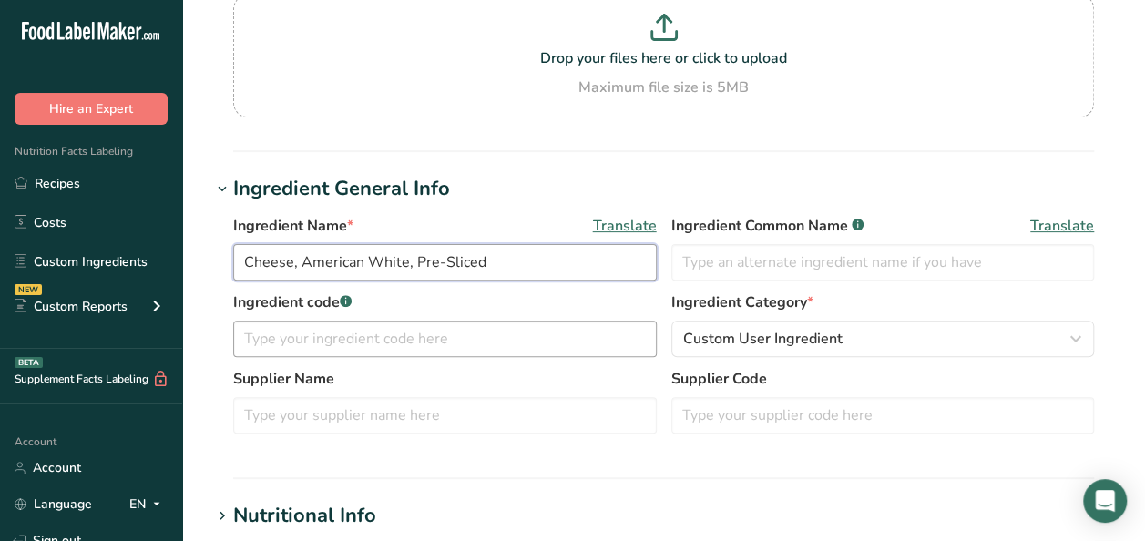
type input "Cheese, American White, Pre-Sliced"
click at [383, 332] on input "text" at bounding box center [445, 339] width 424 height 36
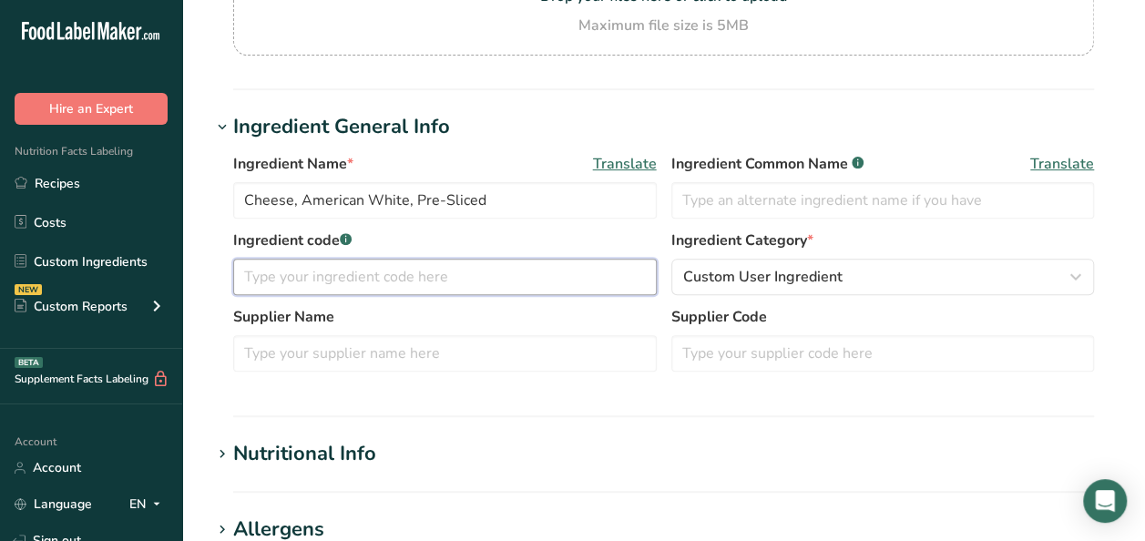
scroll to position [273, 0]
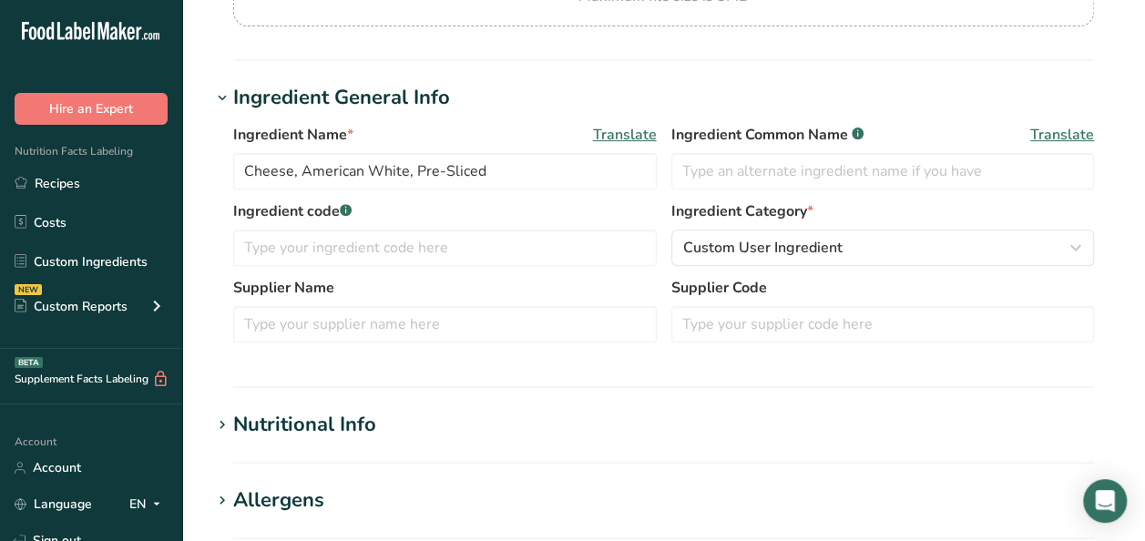
drag, startPoint x: 525, startPoint y: 514, endPoint x: 523, endPoint y: 499, distance: 14.7
click at [525, 514] on h1 "Allergens" at bounding box center [663, 501] width 905 height 30
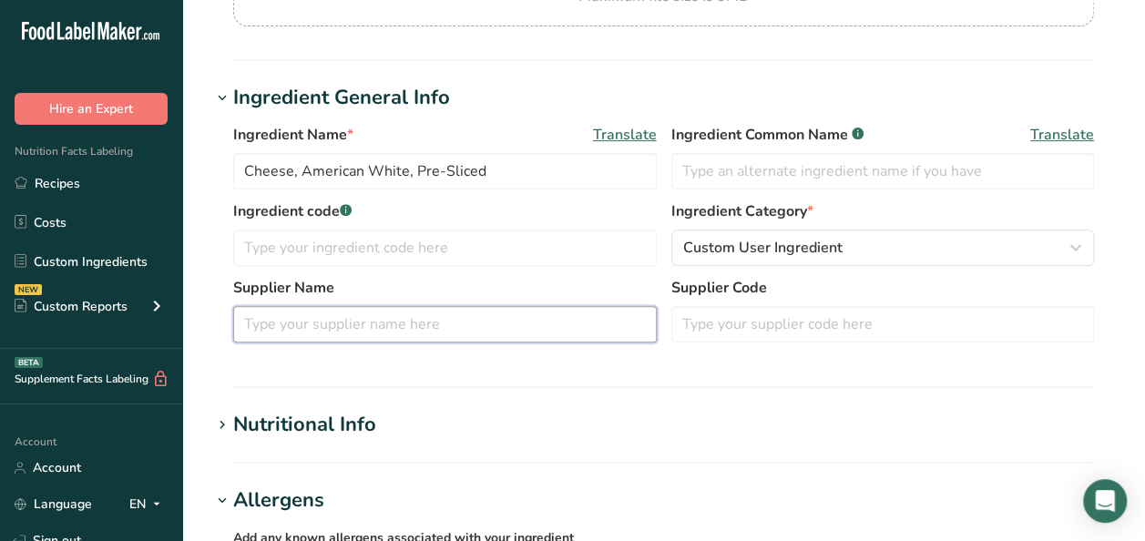
click at [398, 326] on input "text" at bounding box center [445, 324] width 424 height 36
type input "Block and Barrel"
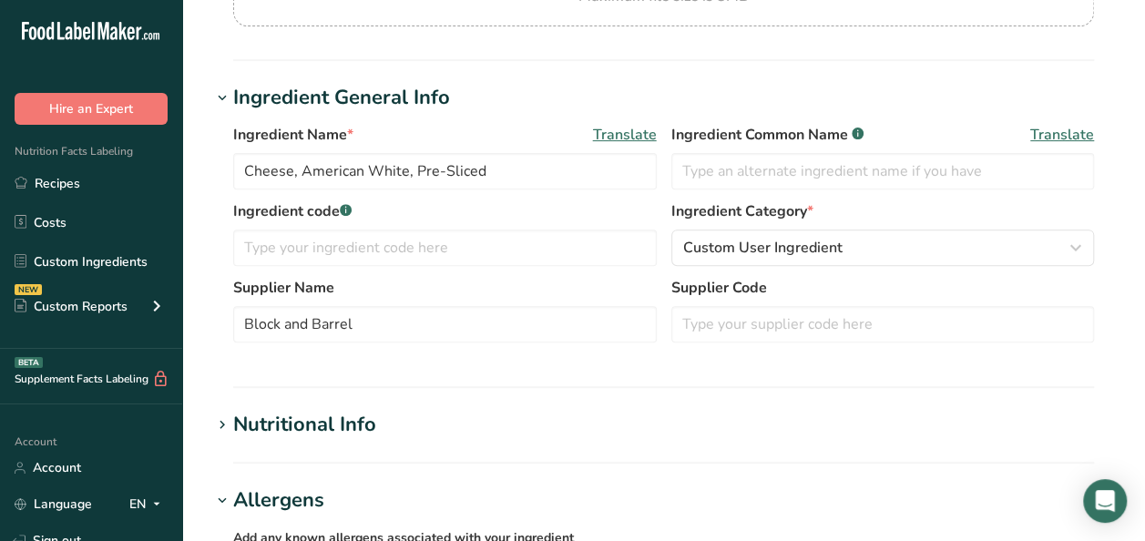
click at [261, 423] on div "Nutritional Info" at bounding box center [304, 425] width 143 height 30
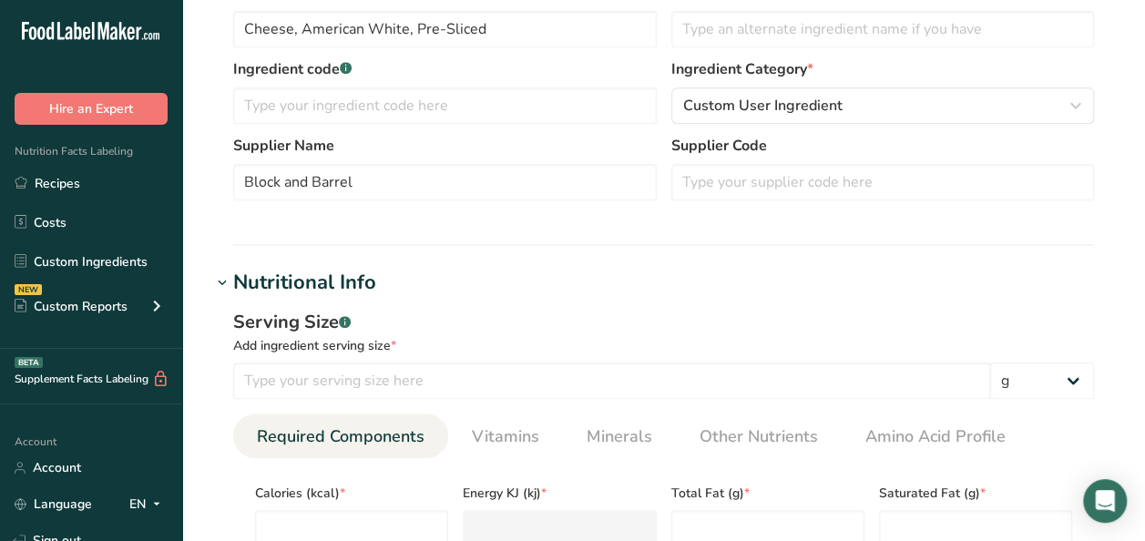
scroll to position [456, 0]
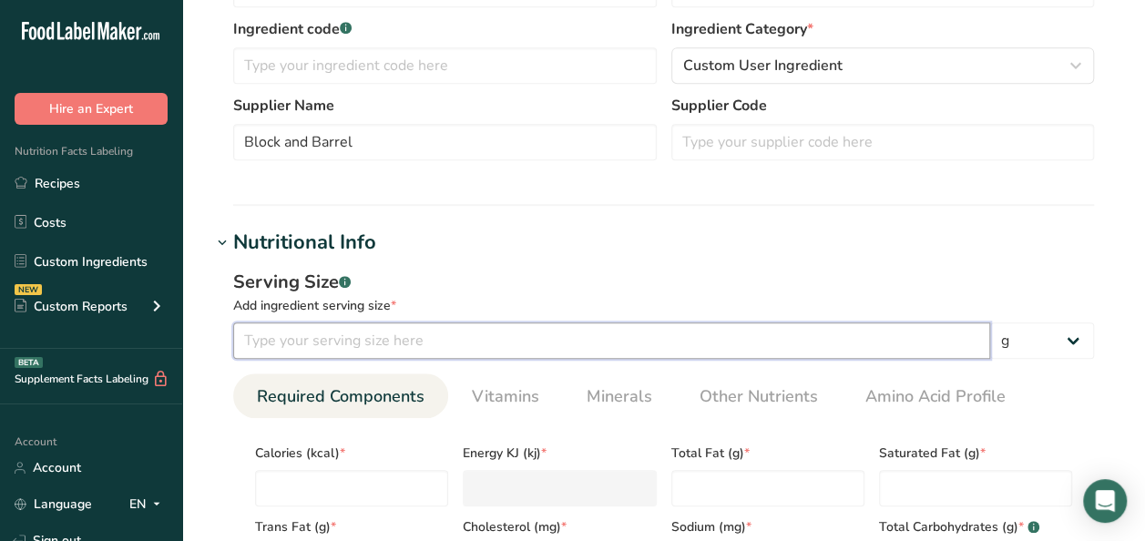
click at [330, 337] on input "number" at bounding box center [611, 341] width 757 height 36
type input "28"
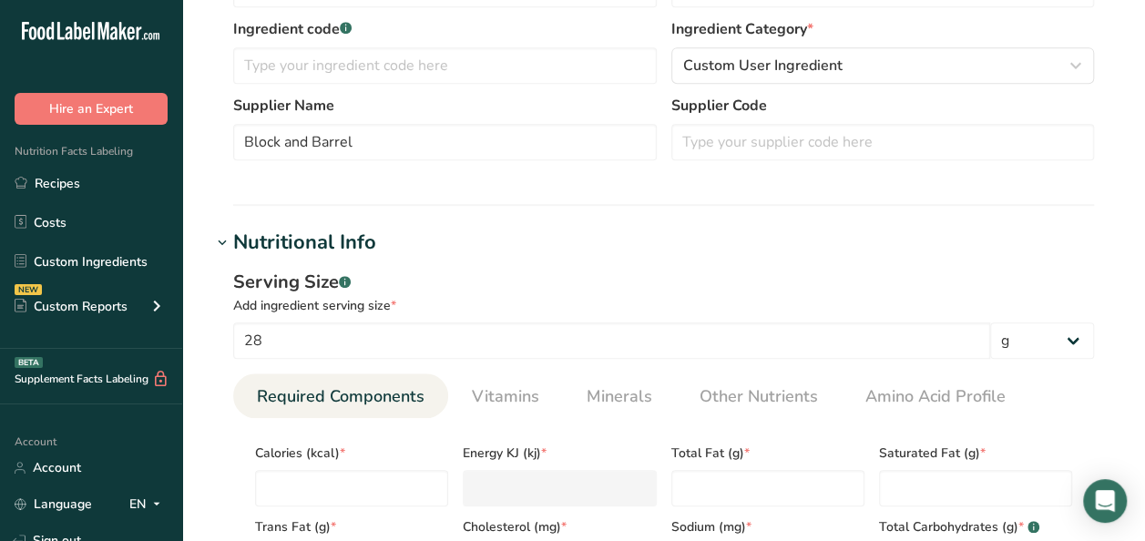
click at [1071, 177] on div "Ingredient Name * Translate Cheese, American White, Pre-Sliced Ingredient Commo…" at bounding box center [663, 56] width 905 height 251
click at [292, 477] on input "number" at bounding box center [351, 488] width 193 height 36
type input "1"
type KJ "4.2"
type input "10"
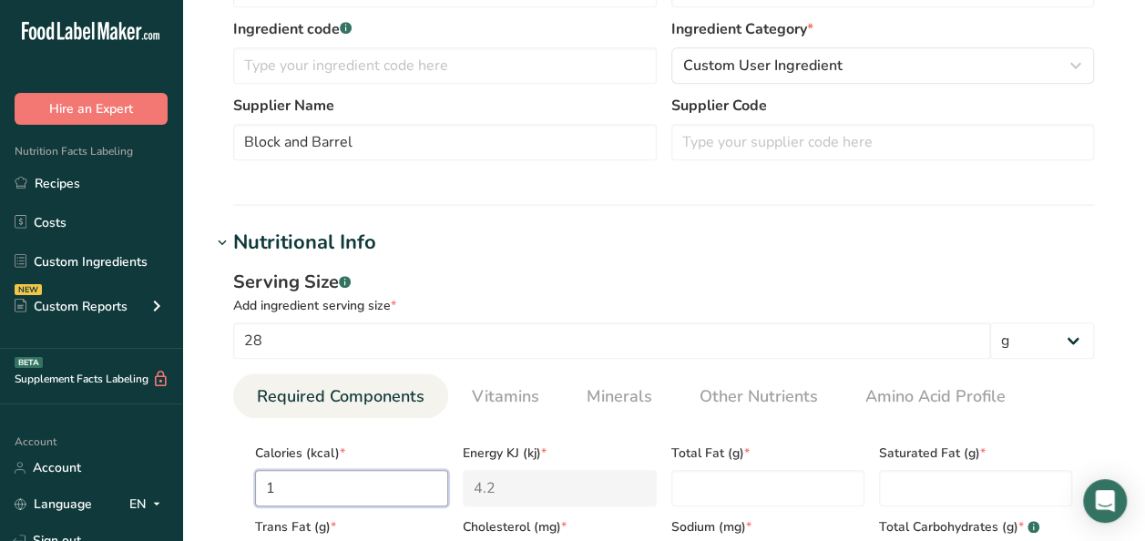
type KJ "41.8"
type input "100"
type KJ "418.4"
type input "100"
click at [745, 483] on Fat "number" at bounding box center [767, 488] width 193 height 36
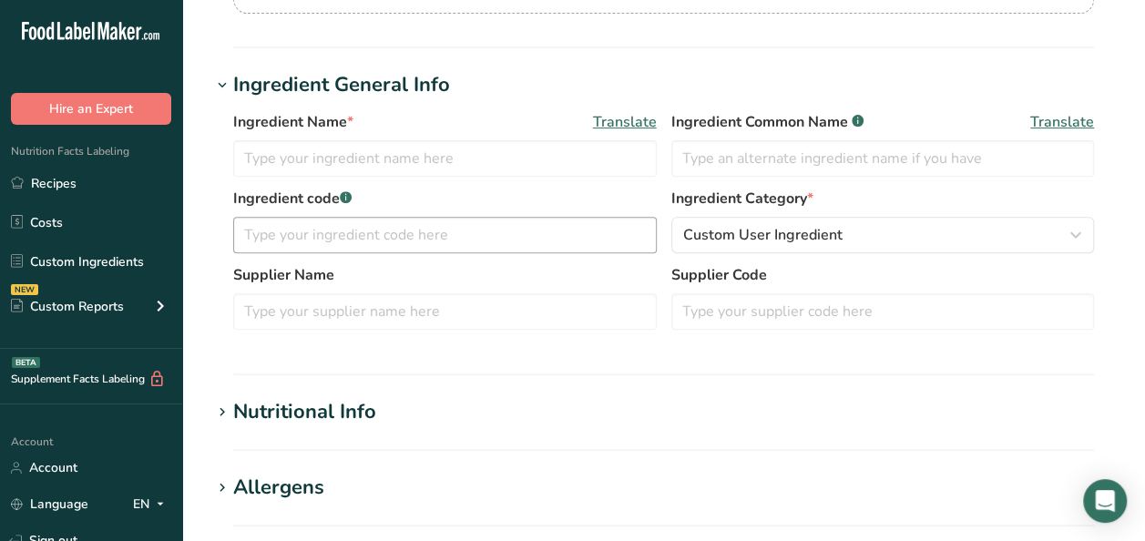
scroll to position [273, 0]
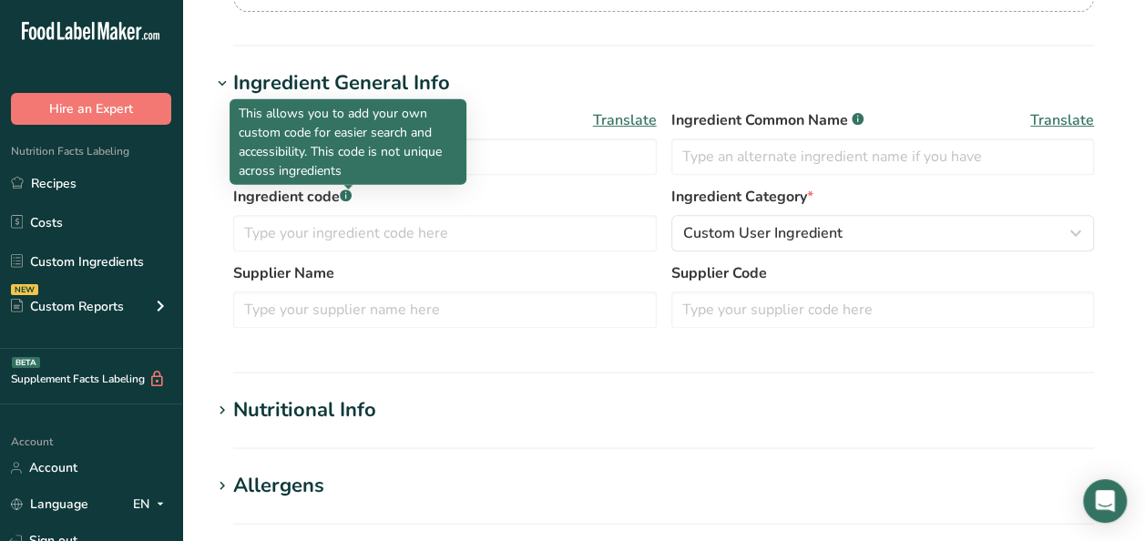
click at [346, 162] on p "This allows you to add your own custom code for easier search and accessibility…" at bounding box center [348, 142] width 219 height 77
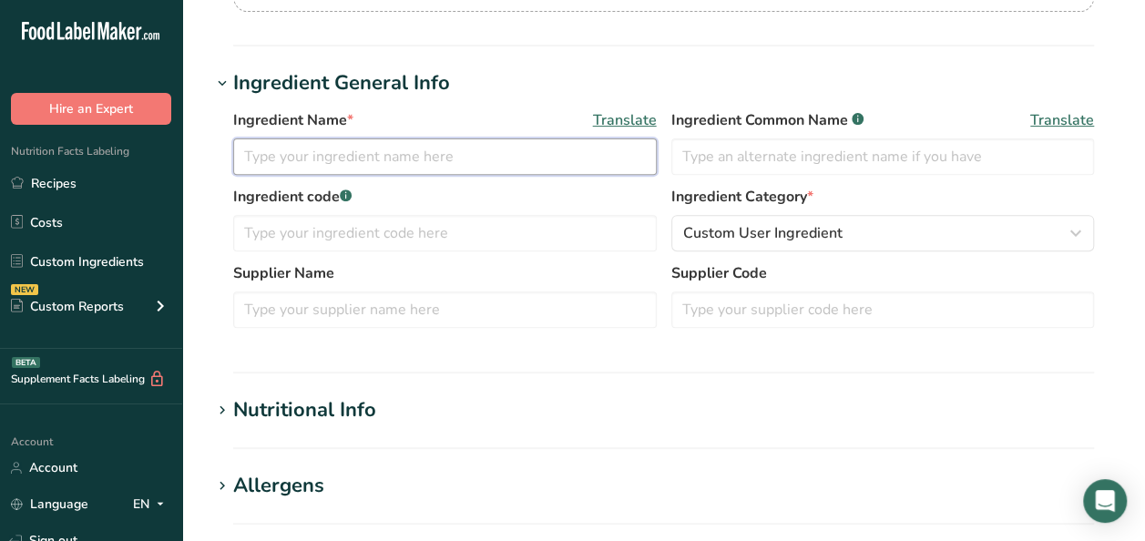
click at [519, 158] on input "text" at bounding box center [445, 156] width 424 height 36
type input "Cheese, American White, Pre-Sliced"
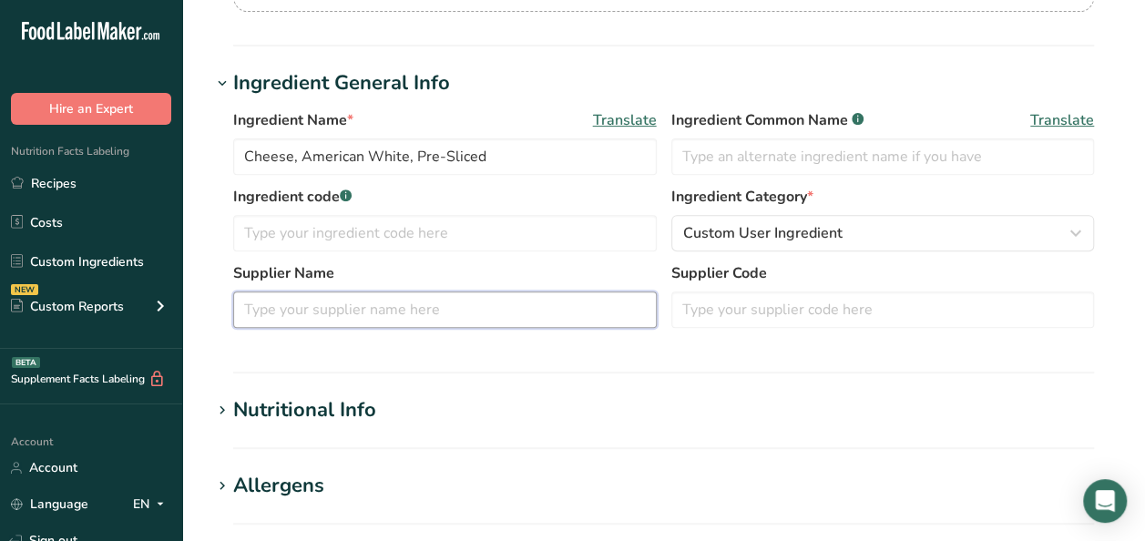
click at [301, 299] on input "text" at bounding box center [445, 310] width 424 height 36
type input "Block and Barrel"
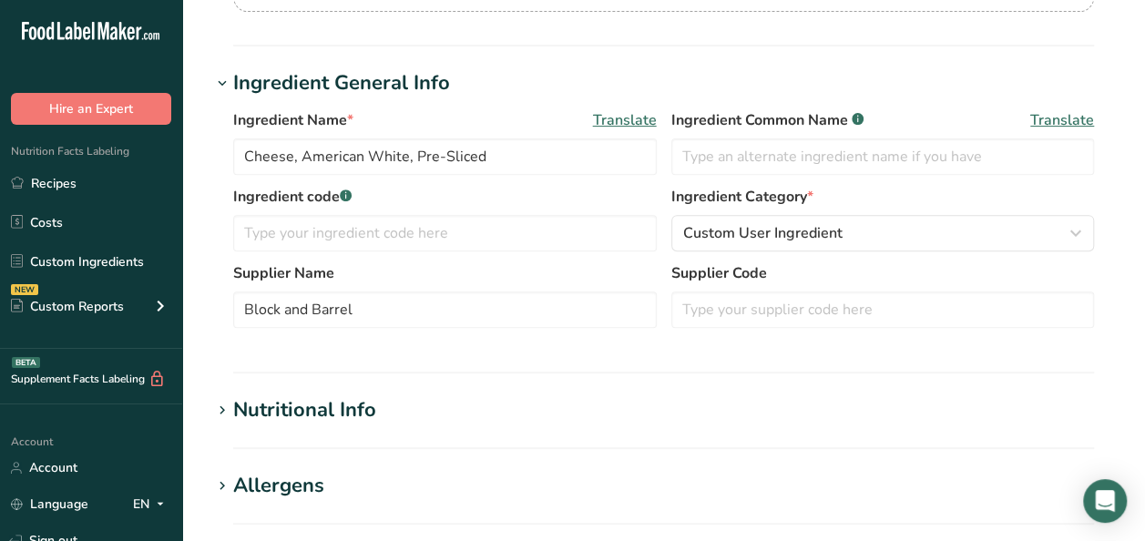
click at [283, 405] on div "Nutritional Info" at bounding box center [304, 410] width 143 height 30
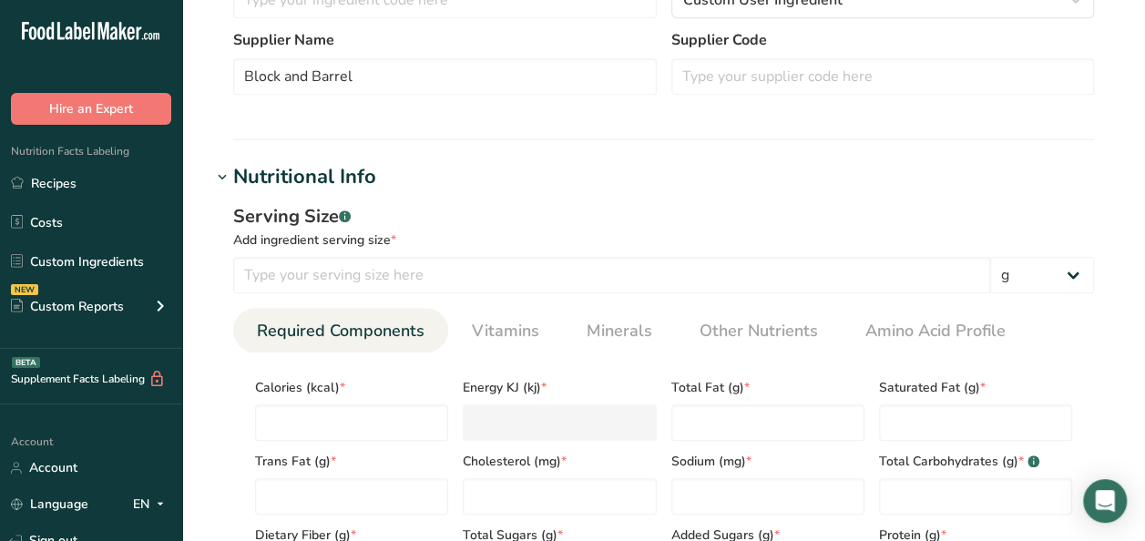
scroll to position [547, 0]
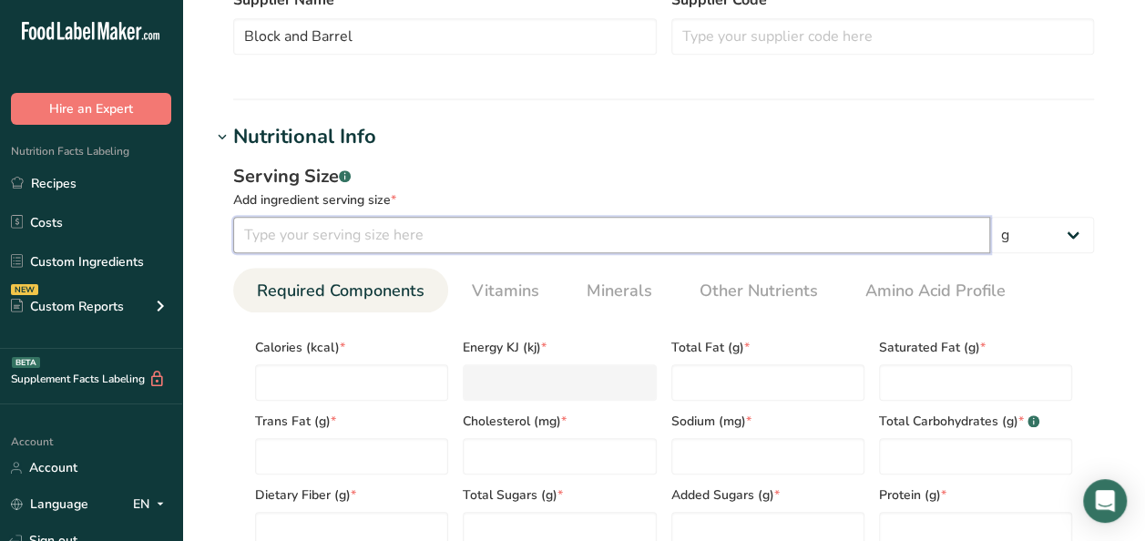
click at [386, 236] on input "number" at bounding box center [611, 235] width 757 height 36
type input "28"
click at [328, 374] on input "number" at bounding box center [351, 382] width 193 height 36
type input "1"
type KJ "4.2"
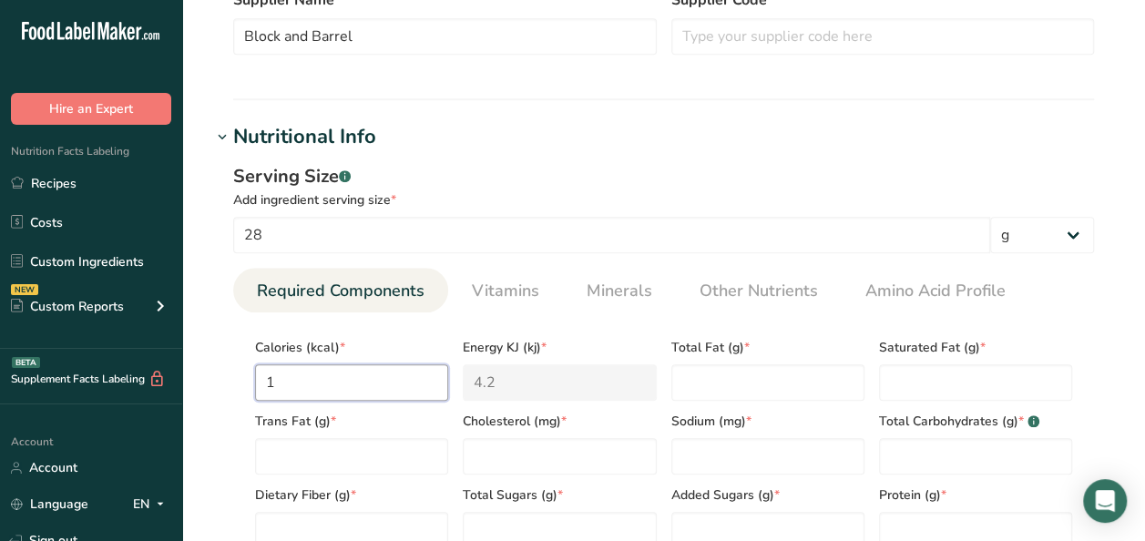
type input "10"
type KJ "41.8"
type input "100"
type KJ "418.4"
type input "100"
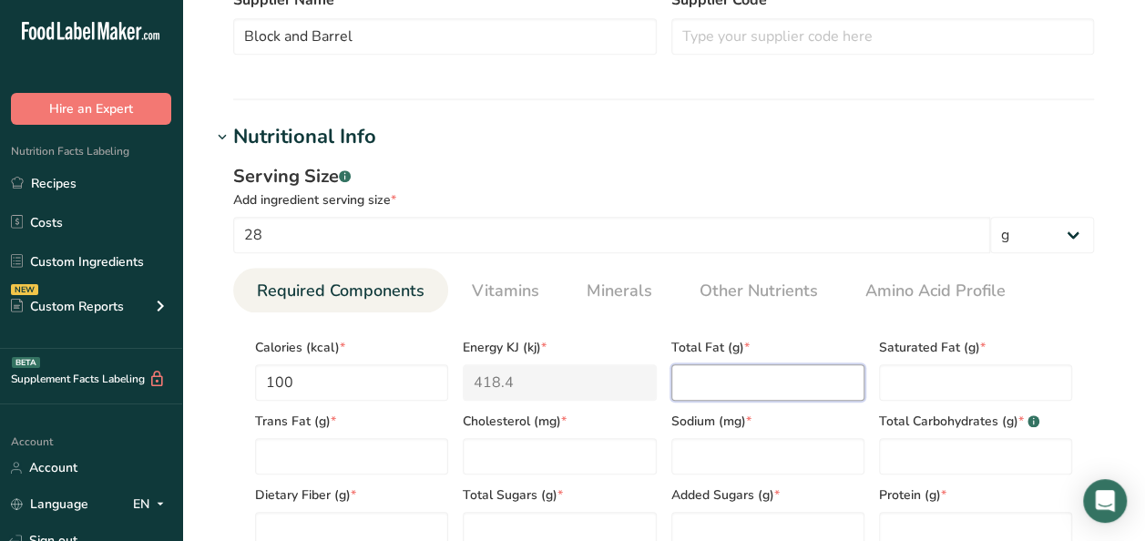
click at [774, 395] on Fat "number" at bounding box center [767, 382] width 193 height 36
click at [1101, 175] on div "Serving Size .a-a{fill:#347362;}.b-a{fill:#fff;} Add ingredient serving size * …" at bounding box center [663, 363] width 905 height 422
click at [743, 385] on Fat "number" at bounding box center [767, 382] width 193 height 36
type Fat "8"
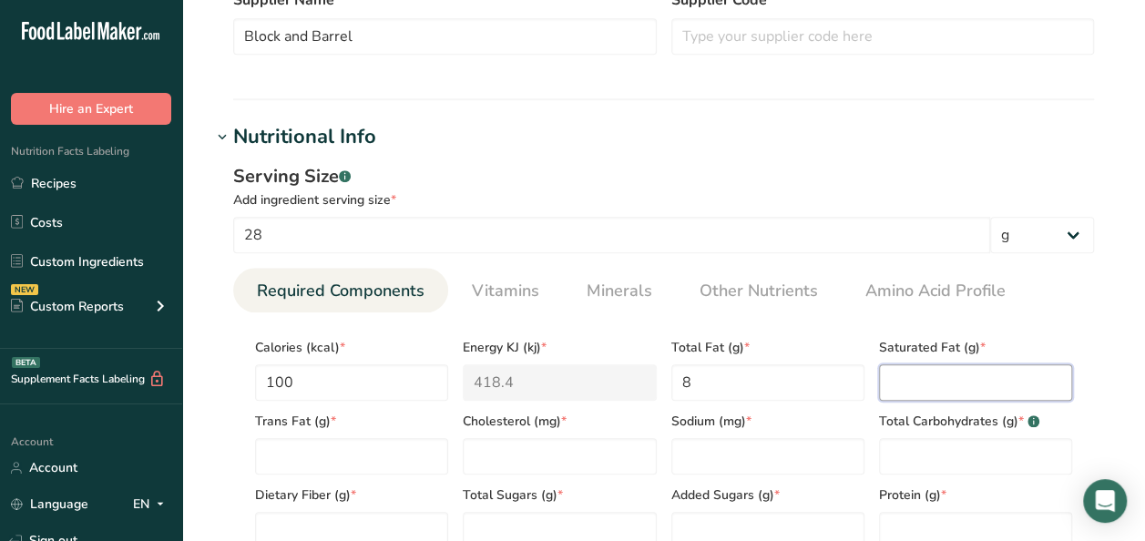
click at [919, 389] on Fat "number" at bounding box center [975, 382] width 193 height 36
type Fat "5"
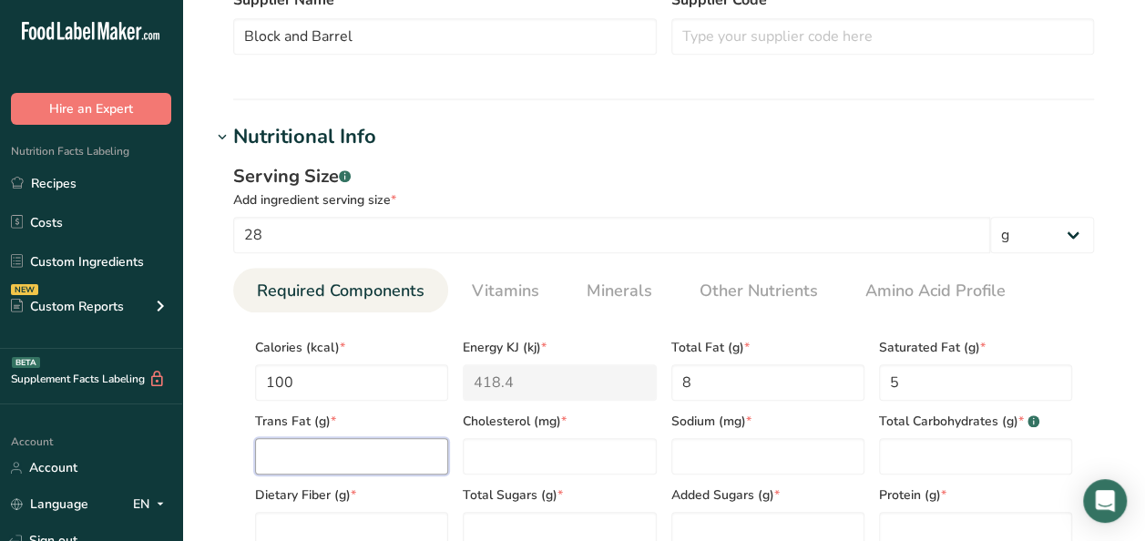
click at [333, 451] on Fat "number" at bounding box center [351, 456] width 193 height 36
type Fat "0"
click at [1084, 174] on div "Serving Size .a-a{fill:#347362;}.b-a{fill:#fff;}" at bounding box center [663, 176] width 861 height 27
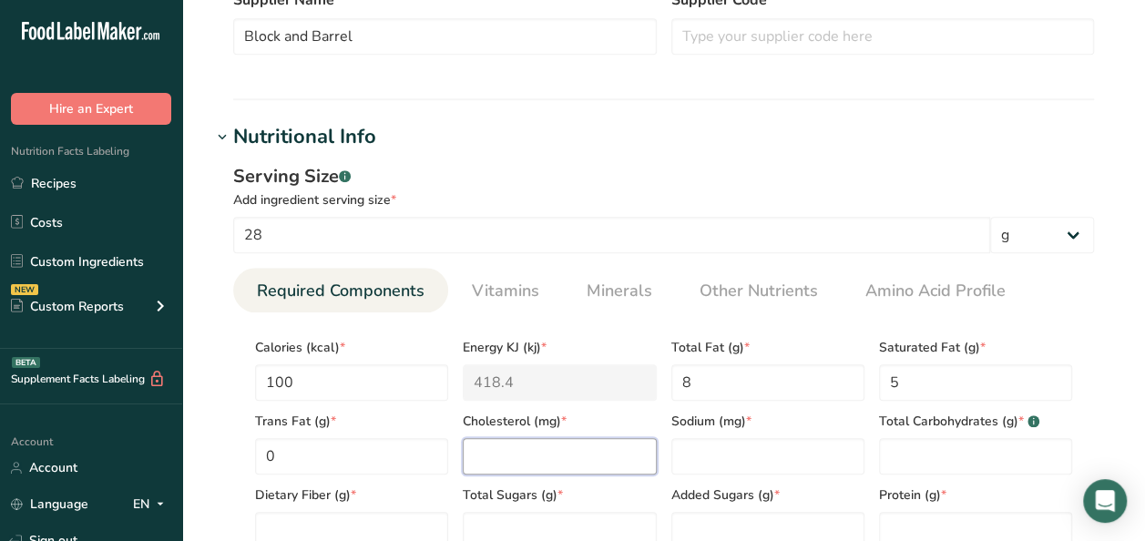
click at [510, 456] on input "number" at bounding box center [559, 456] width 193 height 36
type input "25"
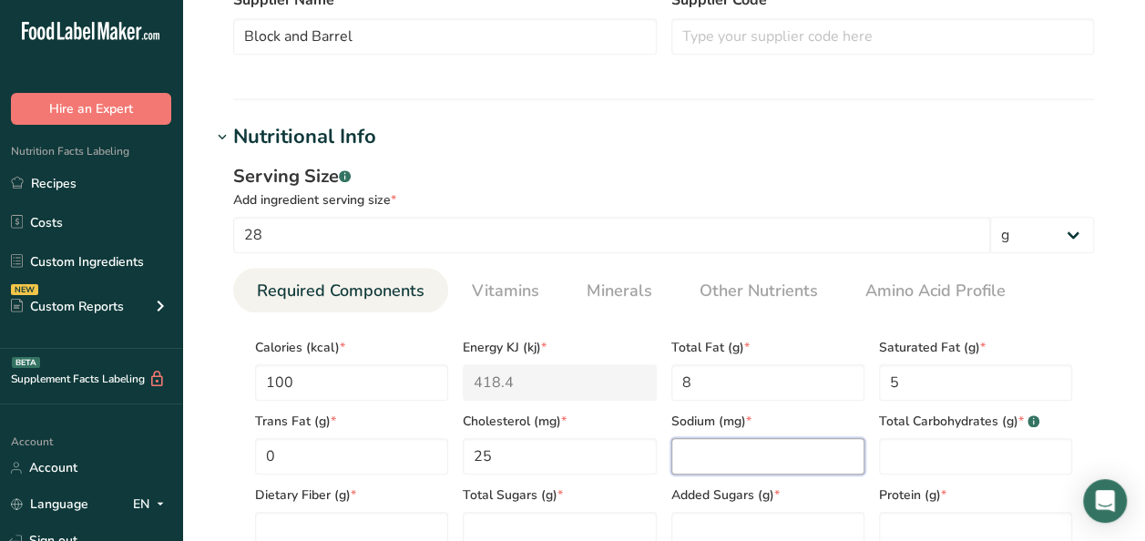
click at [787, 456] on input "number" at bounding box center [767, 456] width 193 height 36
type input "500"
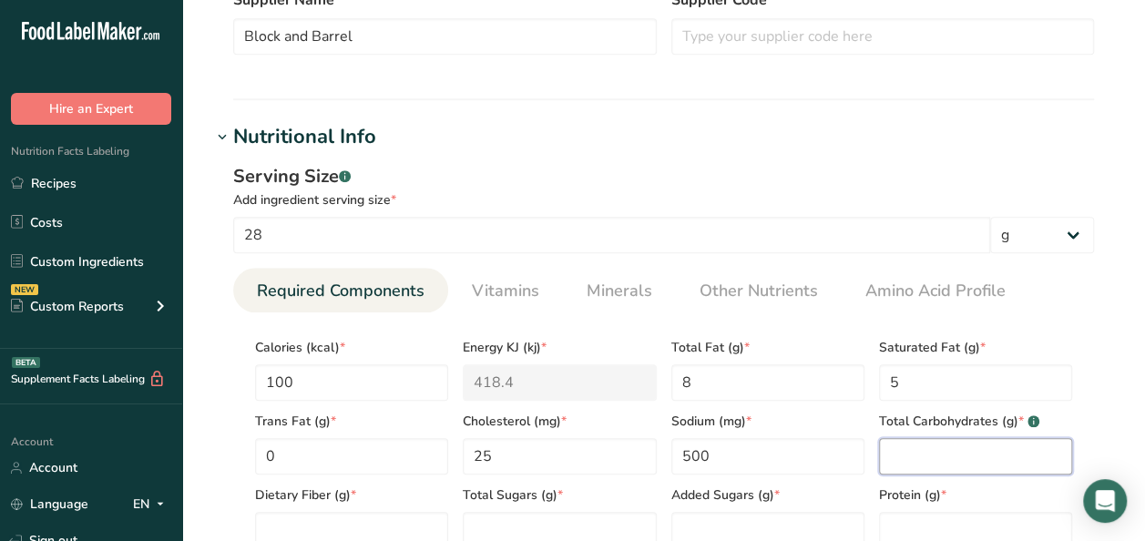
click at [974, 453] on Carbohydrates "number" at bounding box center [975, 456] width 193 height 36
click at [1106, 343] on div "Serving Size .a-a{fill:#347362;}.b-a{fill:#fff;} Add ingredient serving size * …" at bounding box center [663, 363] width 905 height 422
click at [995, 456] on Carbohydrates "number" at bounding box center [975, 456] width 193 height 36
type Carbohydrates "2"
drag, startPoint x: 1110, startPoint y: 324, endPoint x: 1096, endPoint y: 326, distance: 13.8
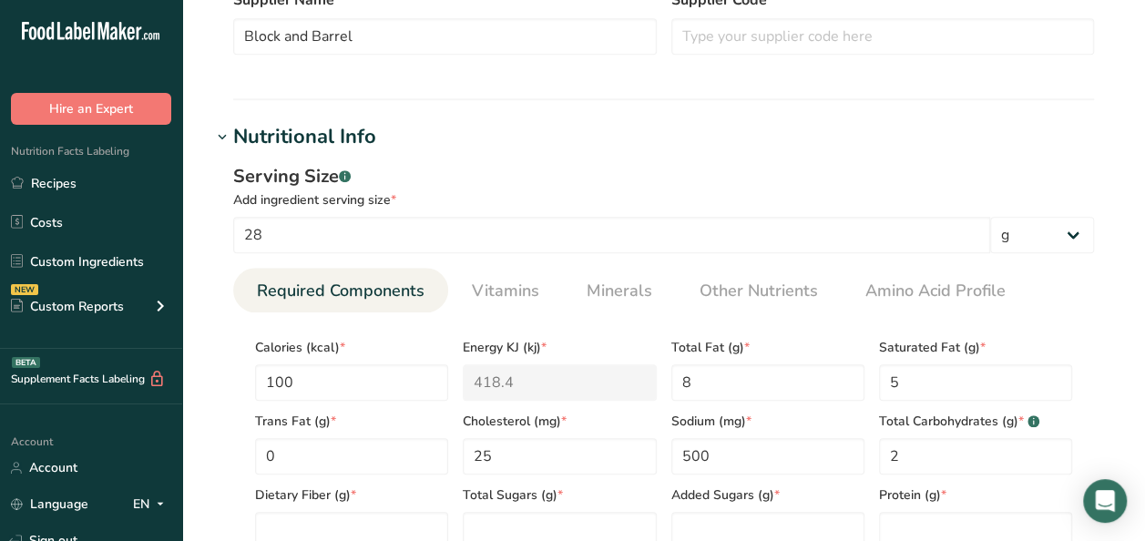
click at [1110, 324] on div "Serving Size .a-a{fill:#347362;}.b-a{fill:#fff;} Add ingredient serving size * …" at bounding box center [663, 363] width 905 height 422
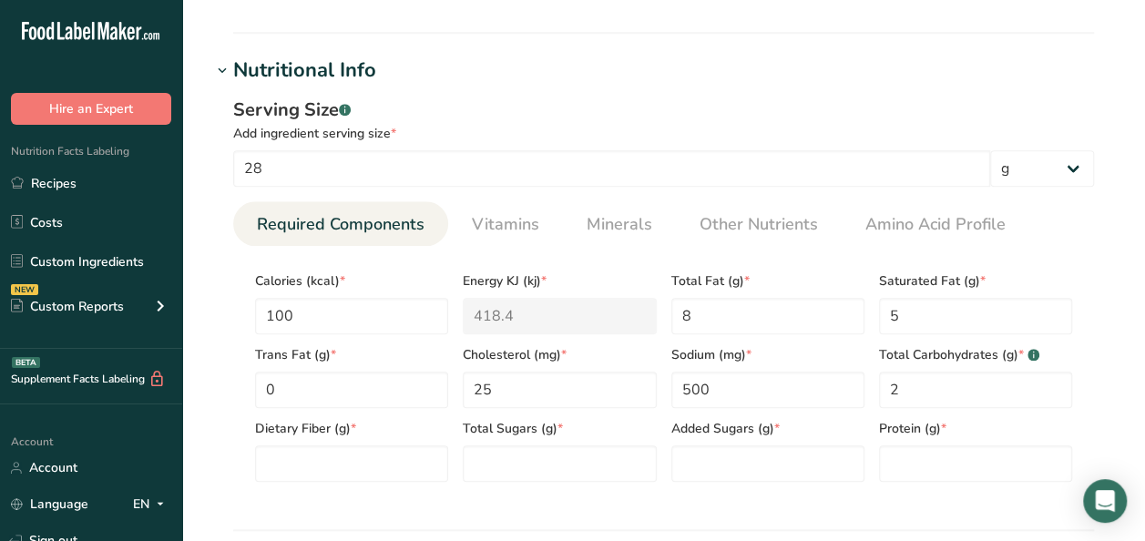
scroll to position [729, 0]
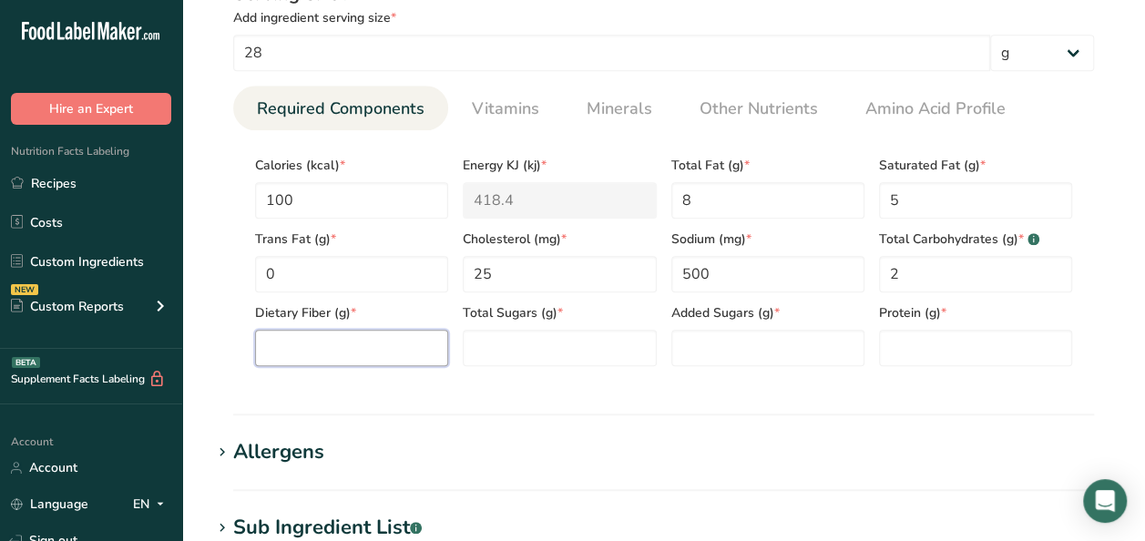
click at [330, 351] on Fiber "number" at bounding box center [351, 348] width 193 height 36
type Fiber "0"
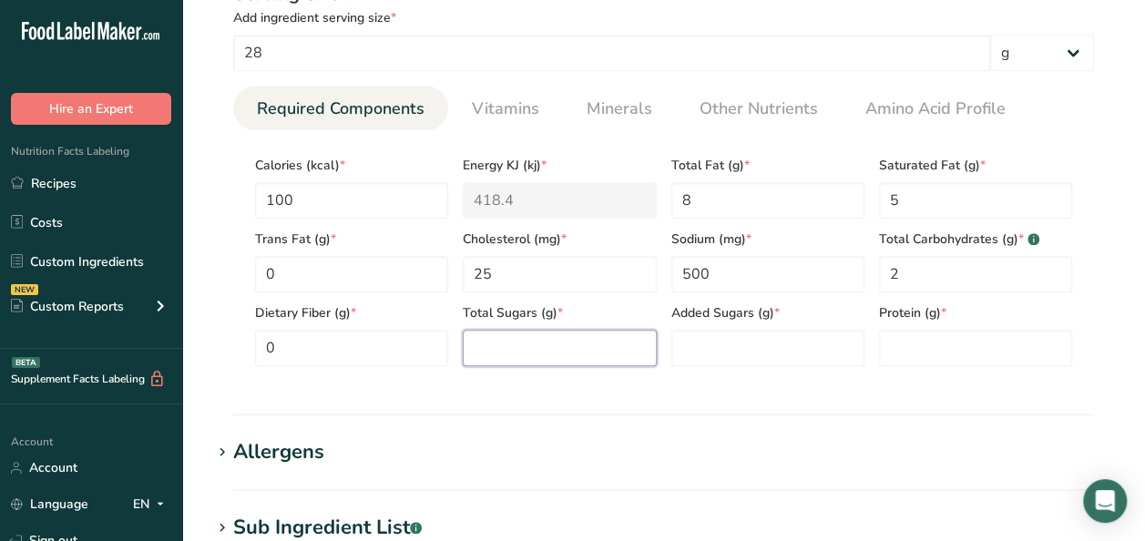
click at [525, 347] on Sugars "number" at bounding box center [559, 348] width 193 height 36
type Sugars "1"
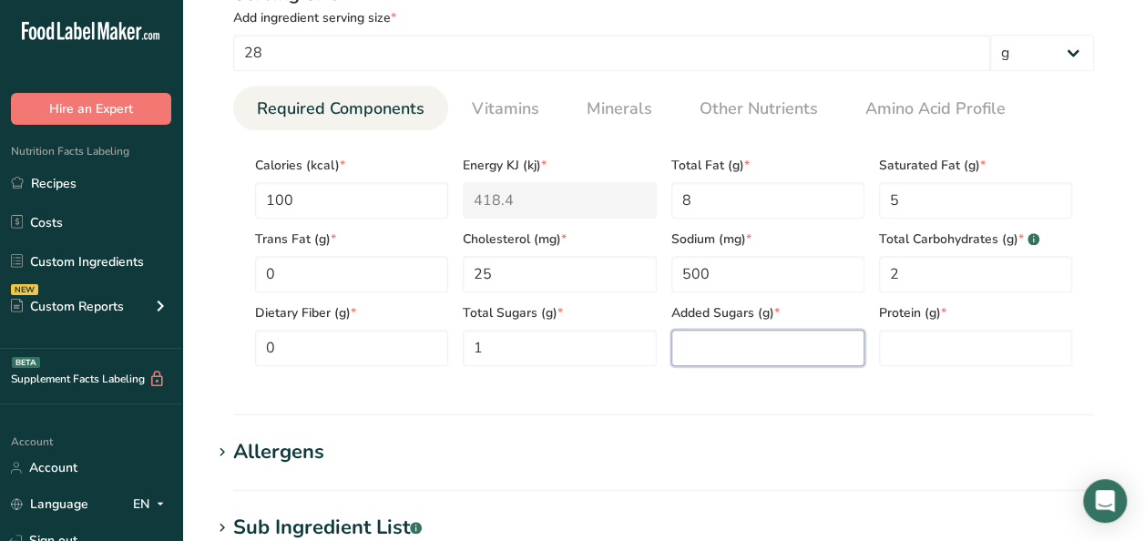
click at [734, 353] on Sugars "number" at bounding box center [767, 348] width 193 height 36
type Sugars "0"
click at [1108, 381] on div "Serving Size .a-a{fill:#347362;}.b-a{fill:#fff;} Add ingredient serving size * …" at bounding box center [663, 181] width 905 height 422
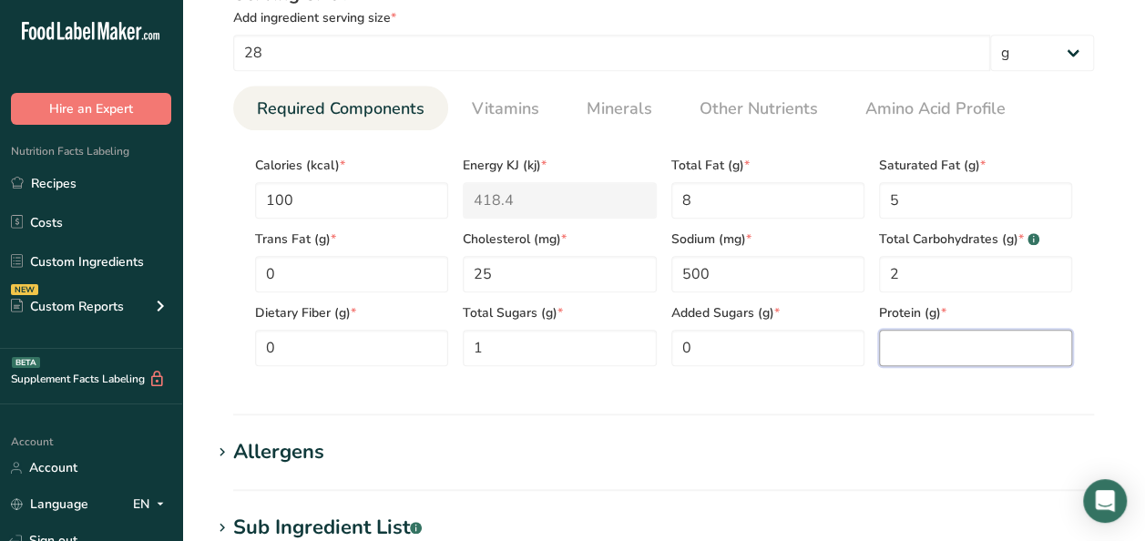
click at [950, 353] on input "number" at bounding box center [975, 348] width 193 height 36
type input "5"
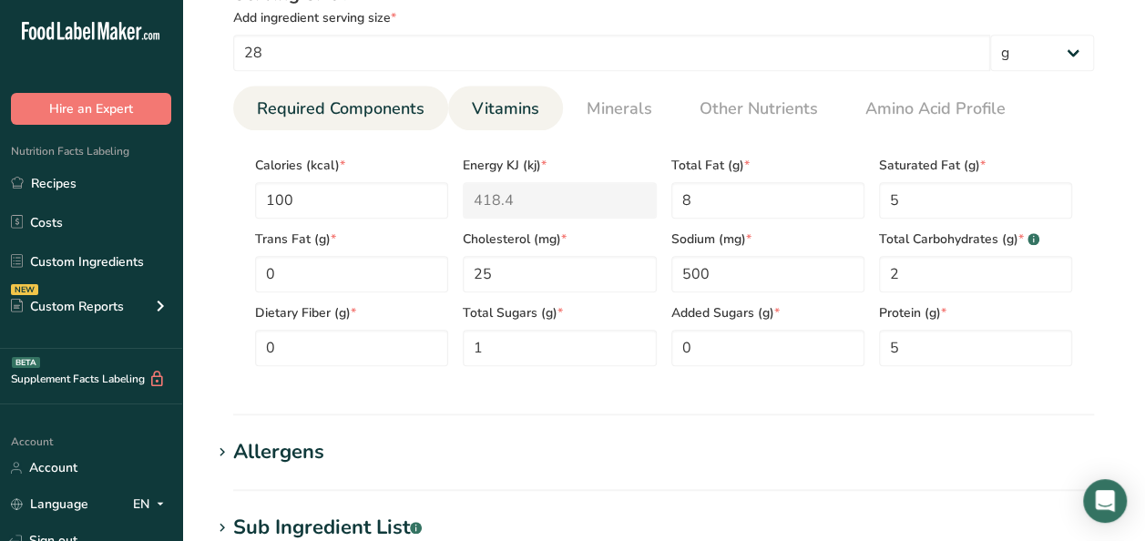
click at [500, 101] on span "Vitamins" at bounding box center [505, 109] width 67 height 25
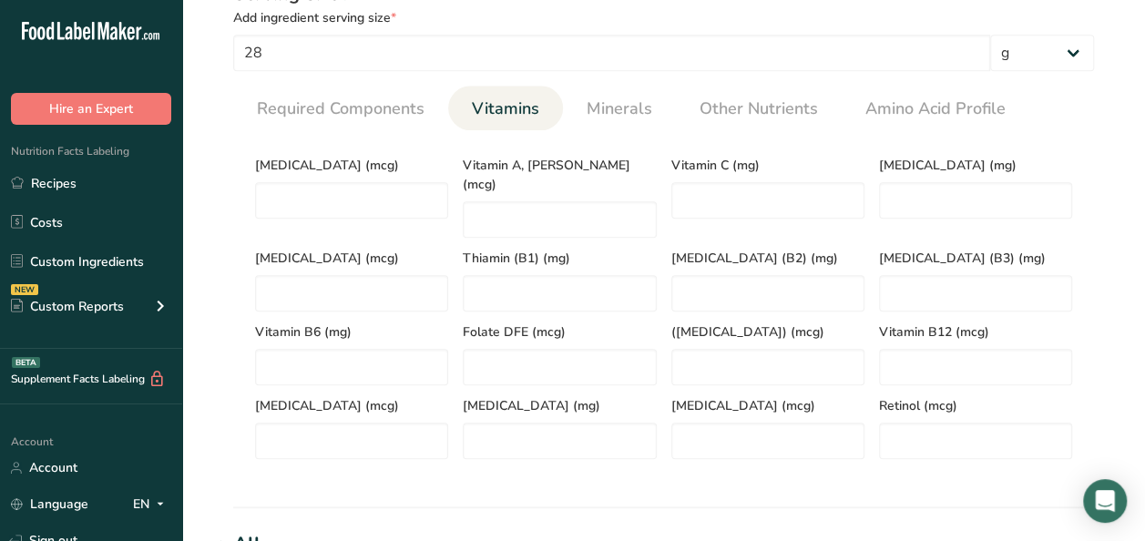
click at [1134, 354] on section "Add new ingredient Ingredient Spec Sheet .a-a{fill:#347362;}.b-a{fill:#fff;} Up…" at bounding box center [663, 197] width 963 height 1853
click at [589, 108] on span "Minerals" at bounding box center [620, 109] width 66 height 25
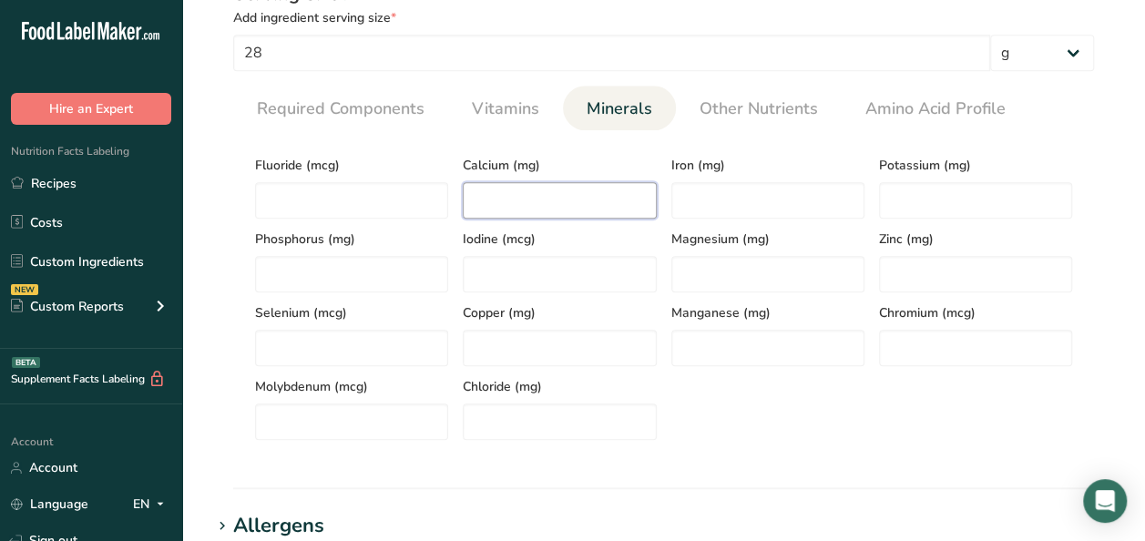
click at [514, 200] on input "number" at bounding box center [559, 200] width 193 height 36
type input "130"
click at [1122, 383] on section "Add new ingredient Ingredient Spec Sheet .a-a{fill:#347362;}.b-a{fill:#fff;} Up…" at bounding box center [663, 188] width 963 height 1834
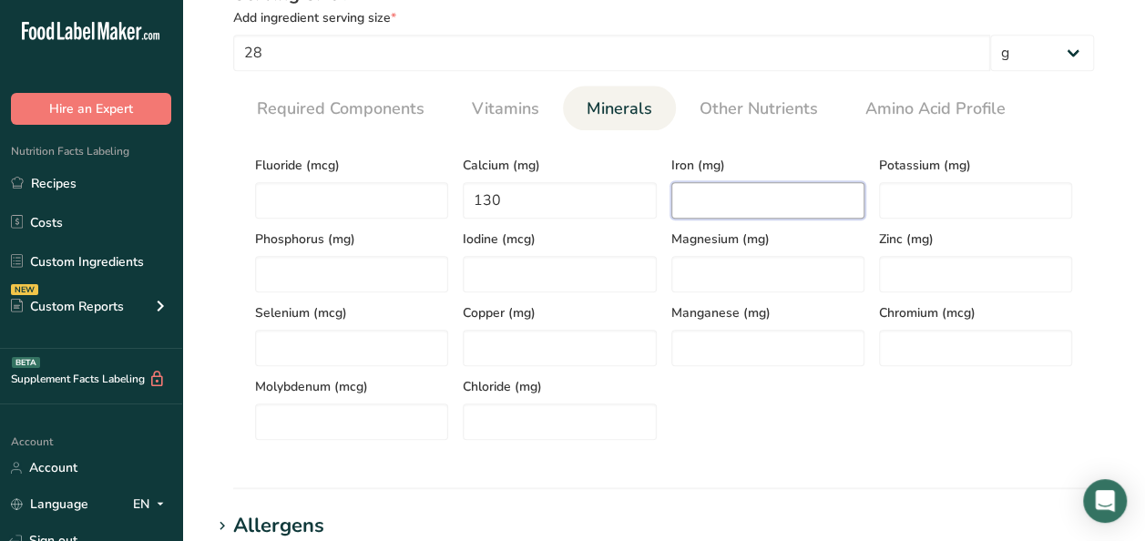
click at [757, 187] on input "number" at bounding box center [767, 200] width 193 height 36
click at [686, 200] on input "1" at bounding box center [767, 200] width 193 height 36
type input "0.1"
click at [1023, 469] on section "Nutritional Info Serving Size .a-a{fill:#347362;}.b-a{fill:#fff;} Add ingredien…" at bounding box center [663, 214] width 905 height 549
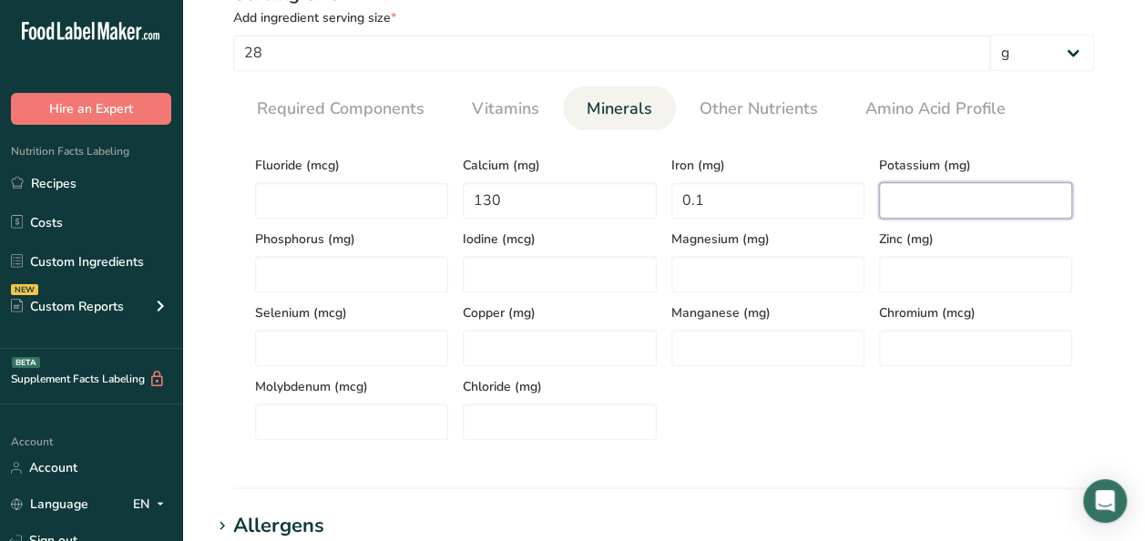
click at [945, 195] on input "number" at bounding box center [975, 200] width 193 height 36
type input "70"
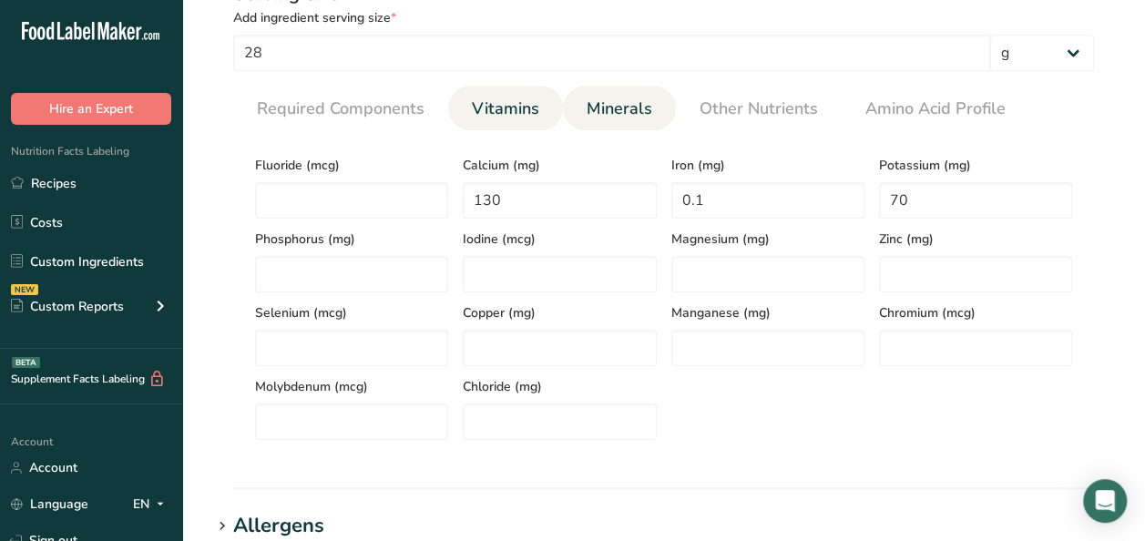
click at [483, 118] on span "Vitamins" at bounding box center [505, 109] width 67 height 25
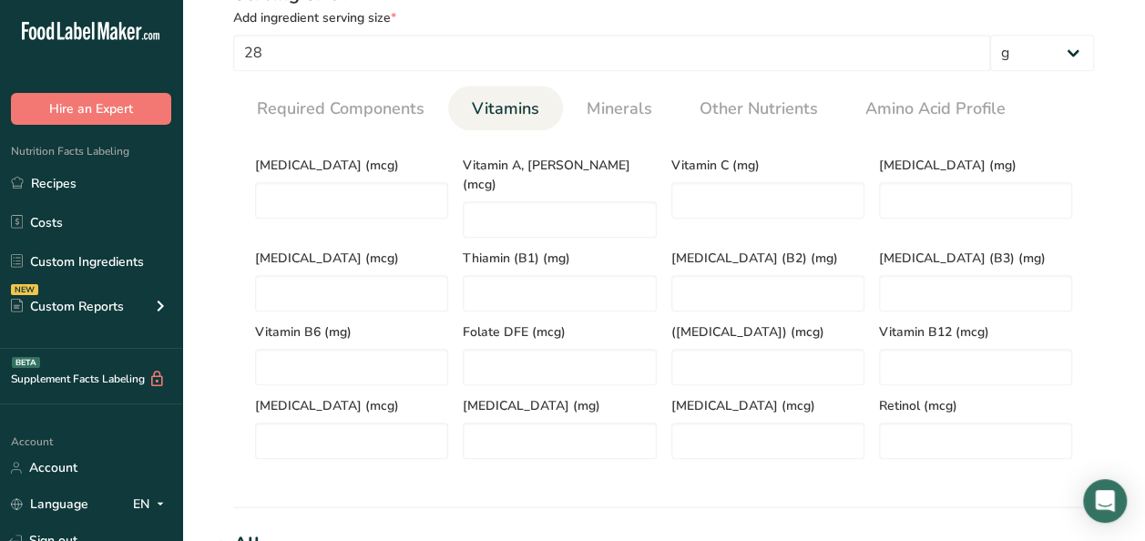
click at [379, 507] on section "Add new ingredient Ingredient Spec Sheet .a-a{fill:#347362;}.b-a{fill:#fff;} Up…" at bounding box center [663, 197] width 963 height 1853
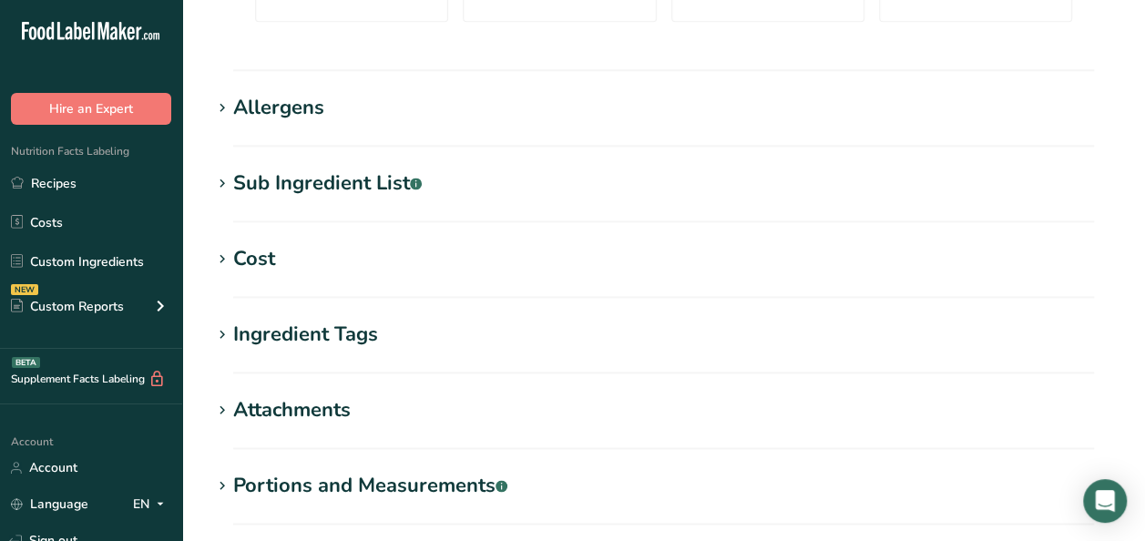
scroll to position [1350, 0]
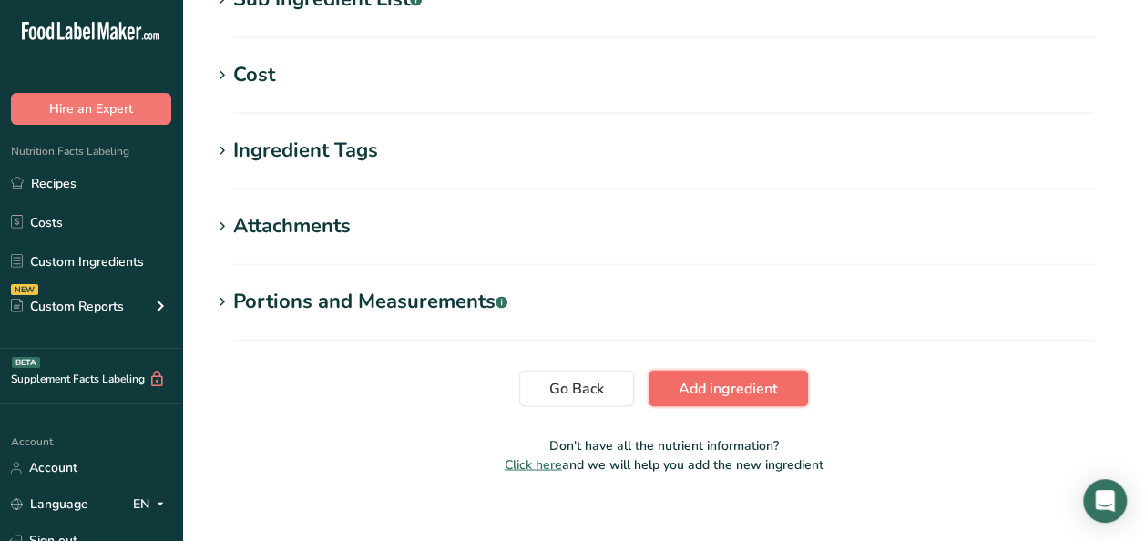
click at [722, 377] on span "Add ingredient" at bounding box center [728, 388] width 99 height 22
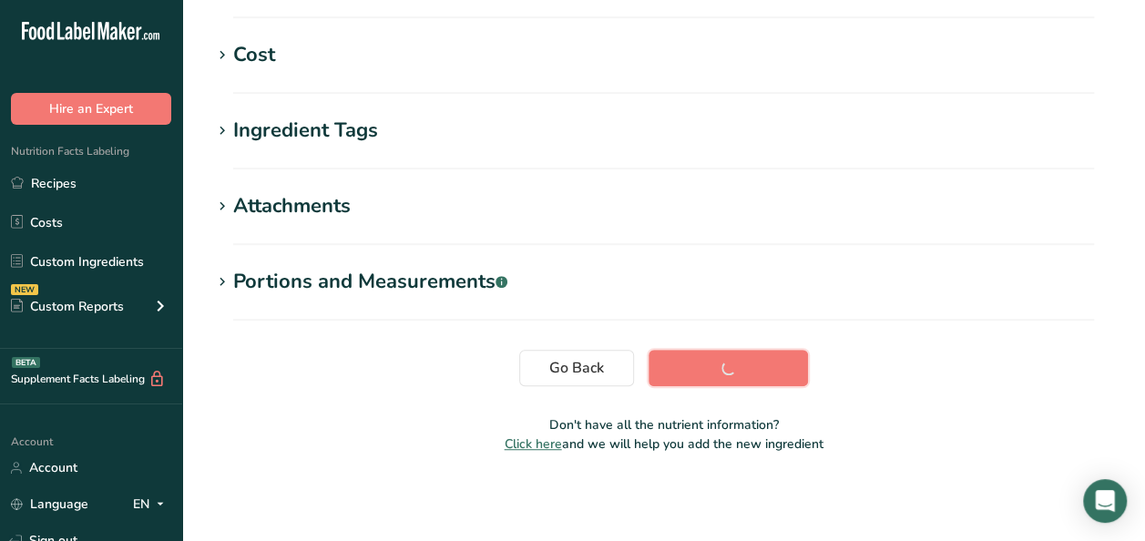
scroll to position [423, 0]
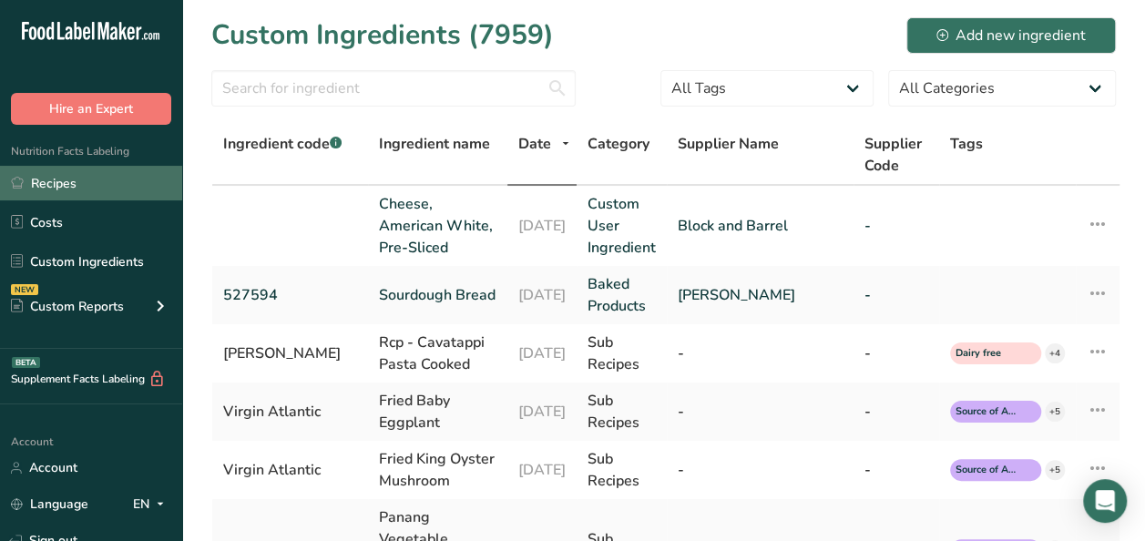
click at [55, 193] on link "Recipes" at bounding box center [91, 183] width 182 height 35
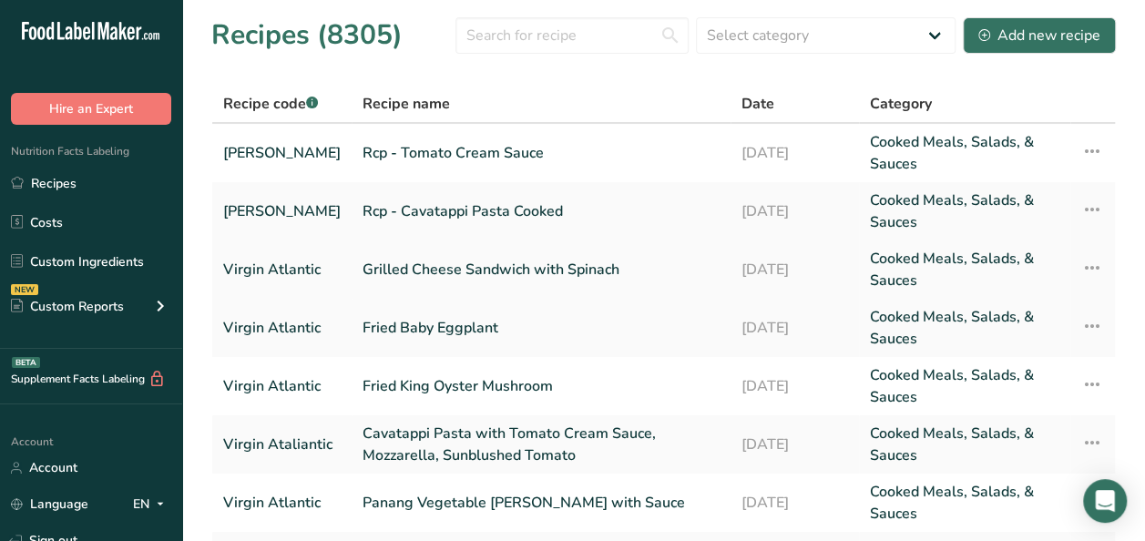
click at [453, 272] on link "Grilled Cheese Sandwich with Spinach" at bounding box center [541, 270] width 357 height 44
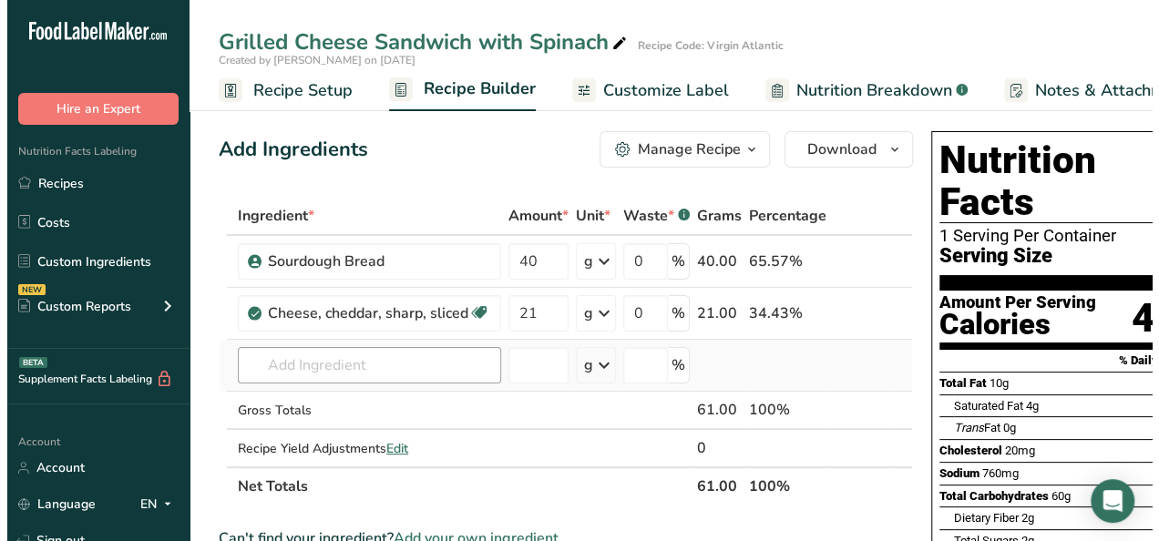
scroll to position [91, 0]
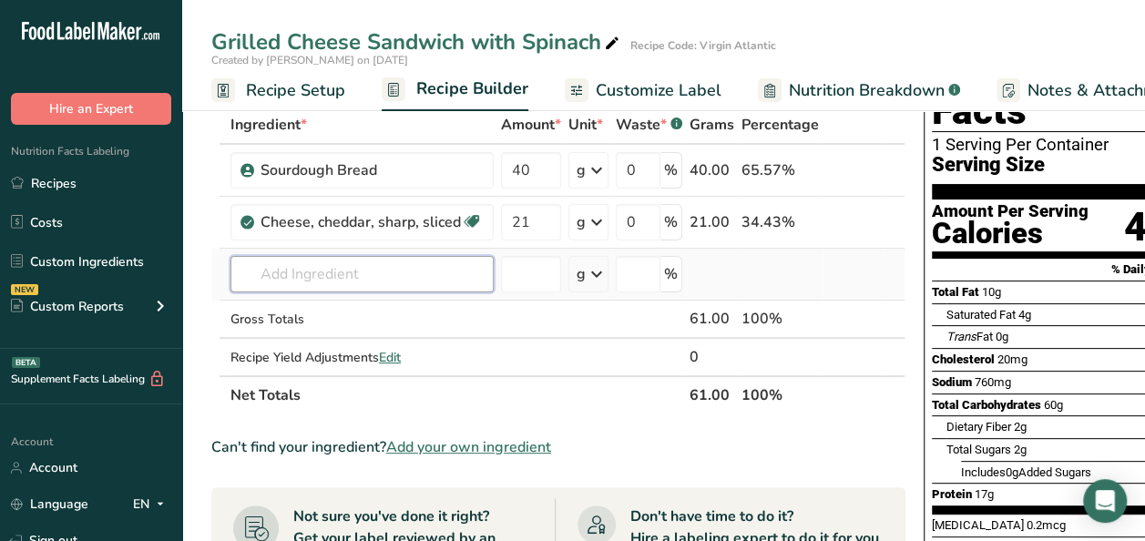
click at [324, 276] on input "text" at bounding box center [362, 274] width 263 height 36
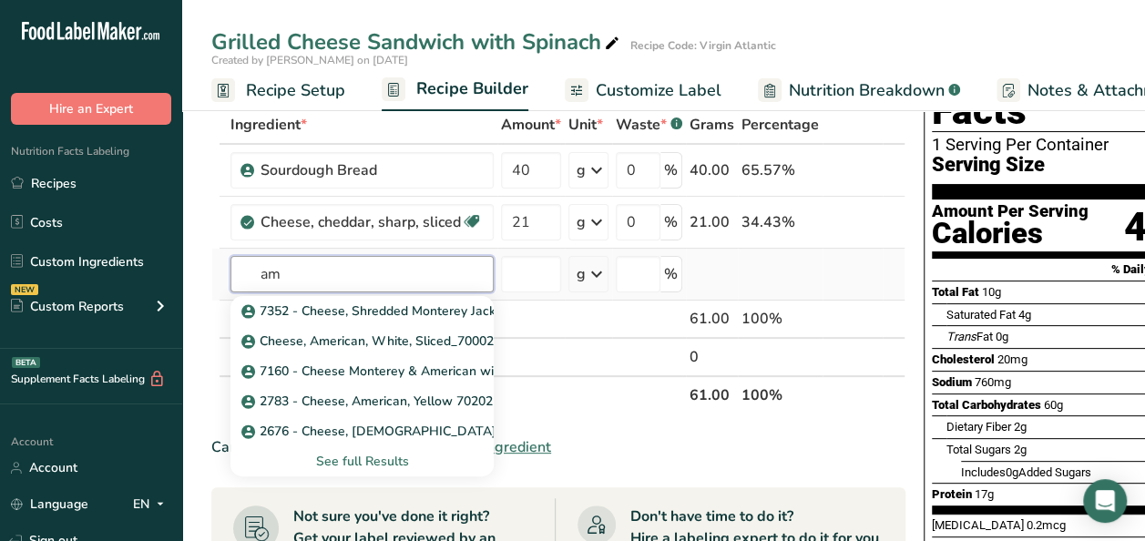
type input "a"
type input "cheese, american"
click at [334, 456] on div "See full Results" at bounding box center [362, 461] width 234 height 19
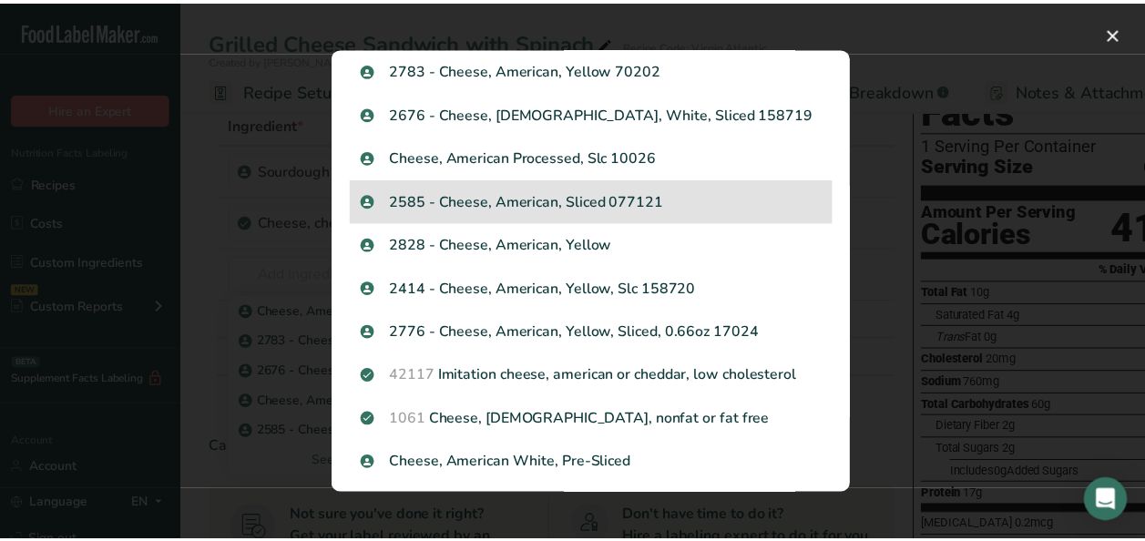
scroll to position [273, 0]
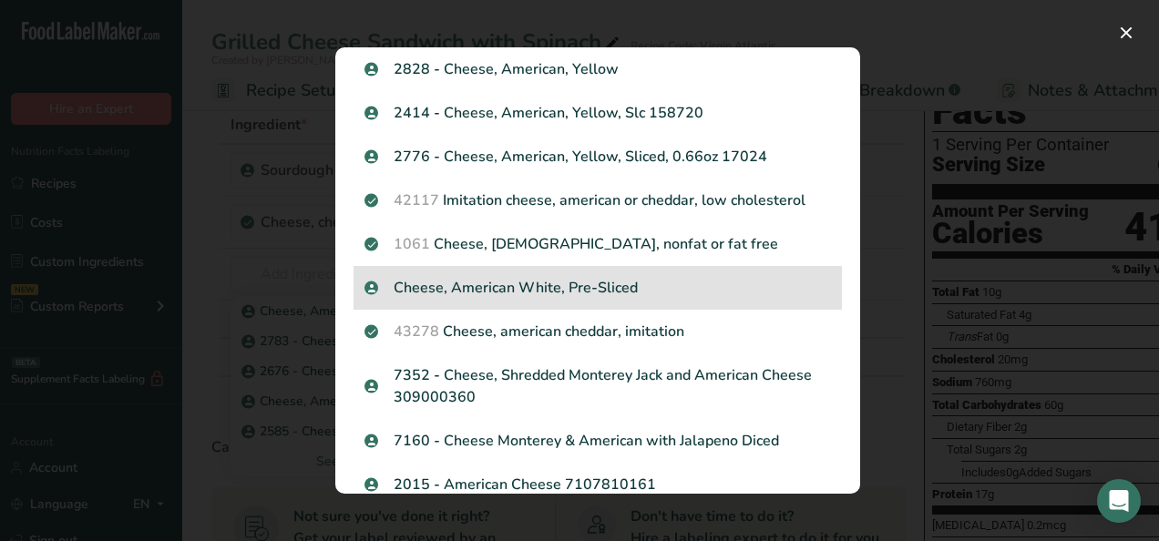
click at [524, 287] on p "Cheese, American White, Pre-Sliced" at bounding box center [597, 288] width 466 height 22
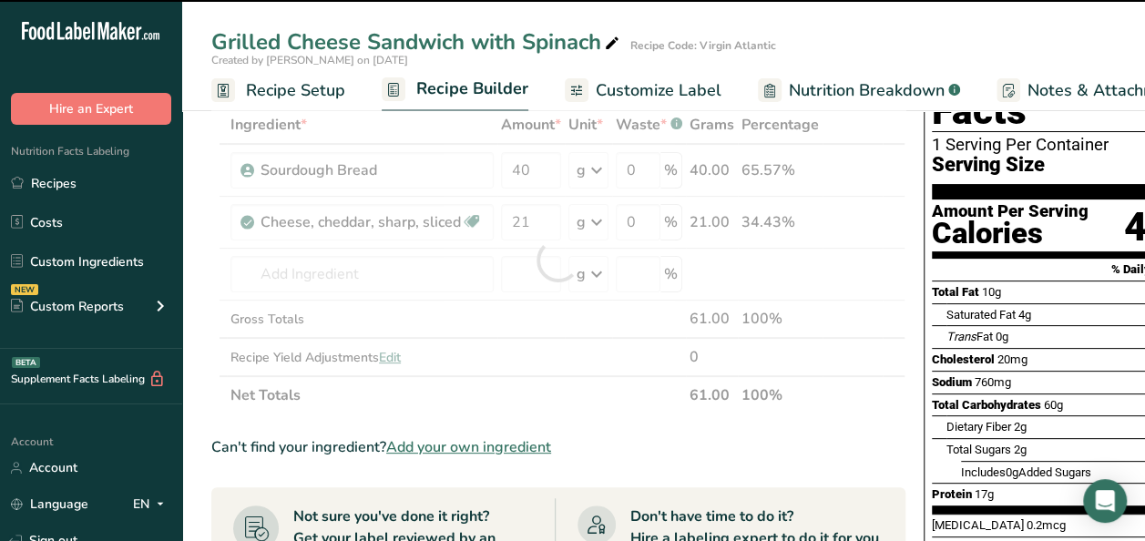
type input "0"
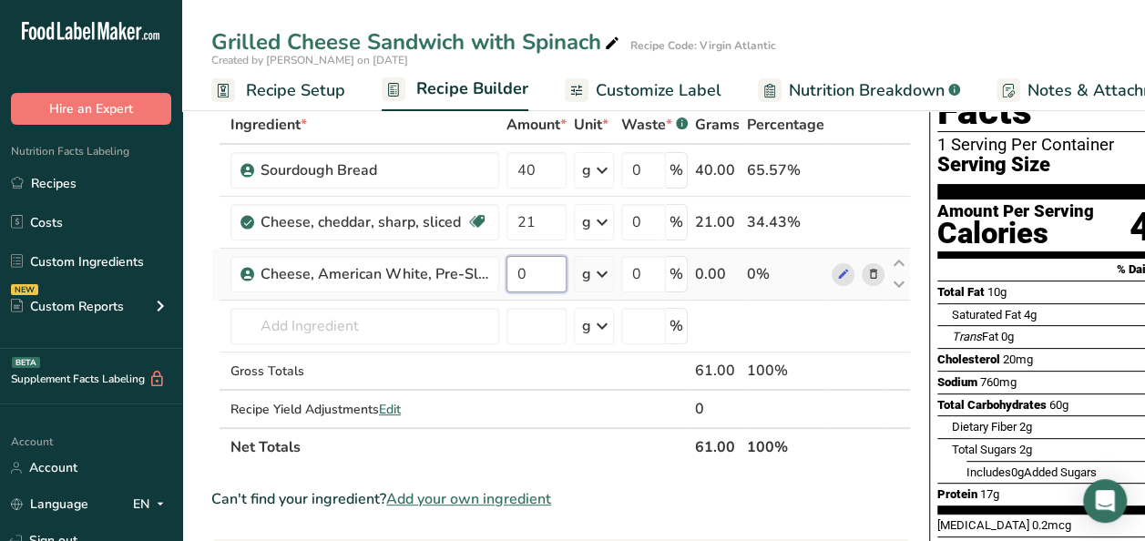
click at [527, 276] on input "0" at bounding box center [537, 274] width 60 height 36
type input "14"
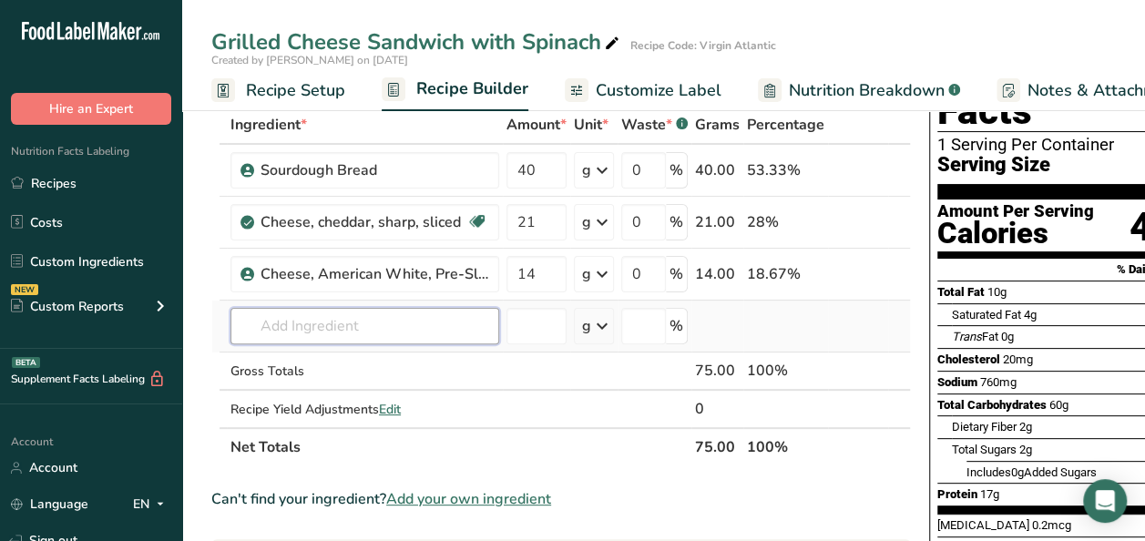
click at [344, 326] on div "Ingredient * Amount * Unit * Waste * .a-a{fill:#347362;}.b-a{fill:#fff;} Grams …" at bounding box center [561, 286] width 700 height 361
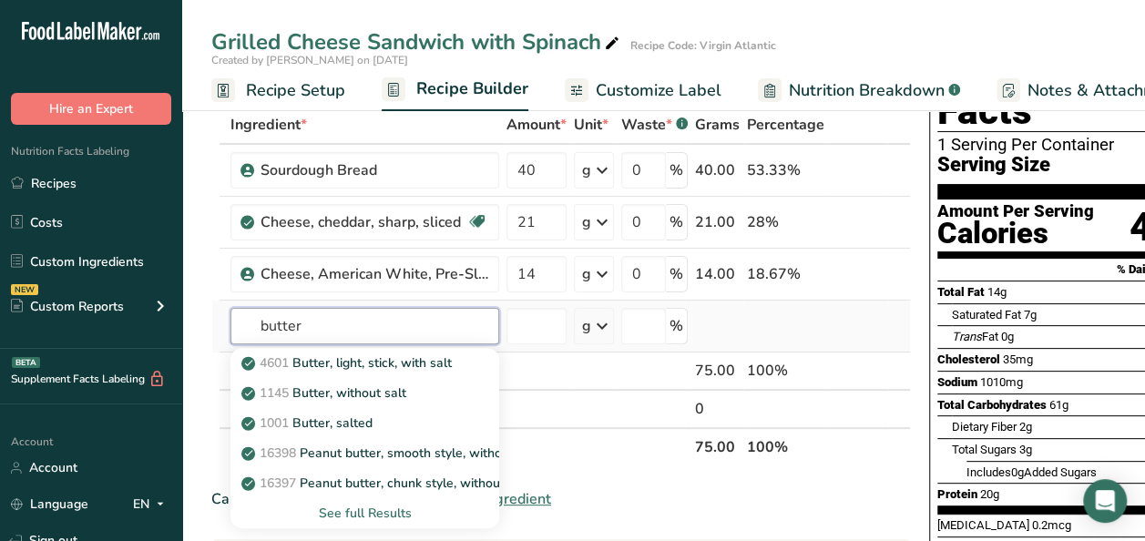
type input "butter"
click at [384, 510] on div "See full Results" at bounding box center [365, 513] width 240 height 19
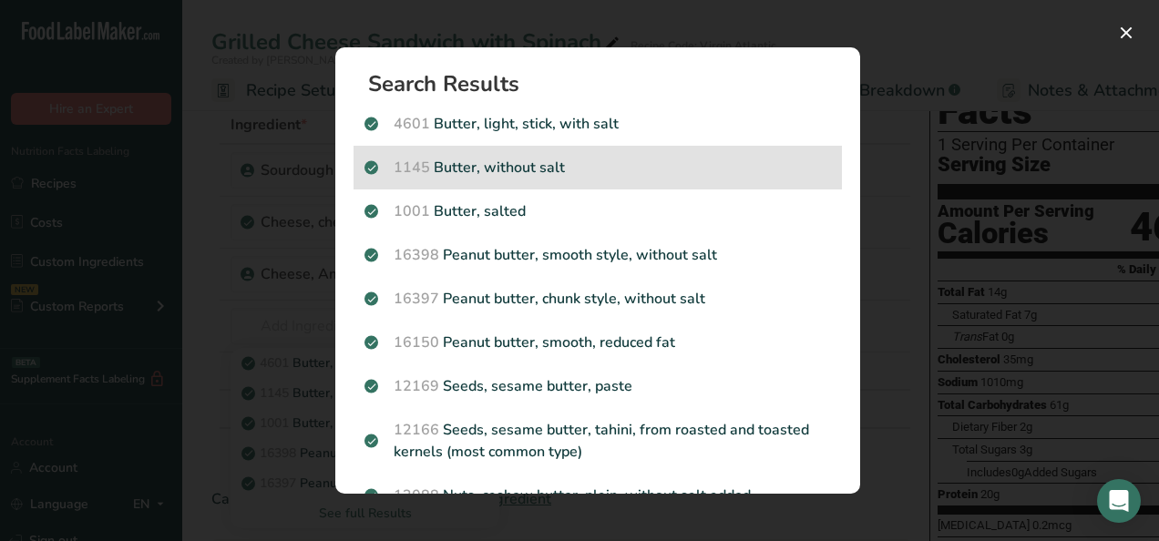
click at [503, 167] on p "1145 Butter, without salt" at bounding box center [597, 168] width 466 height 22
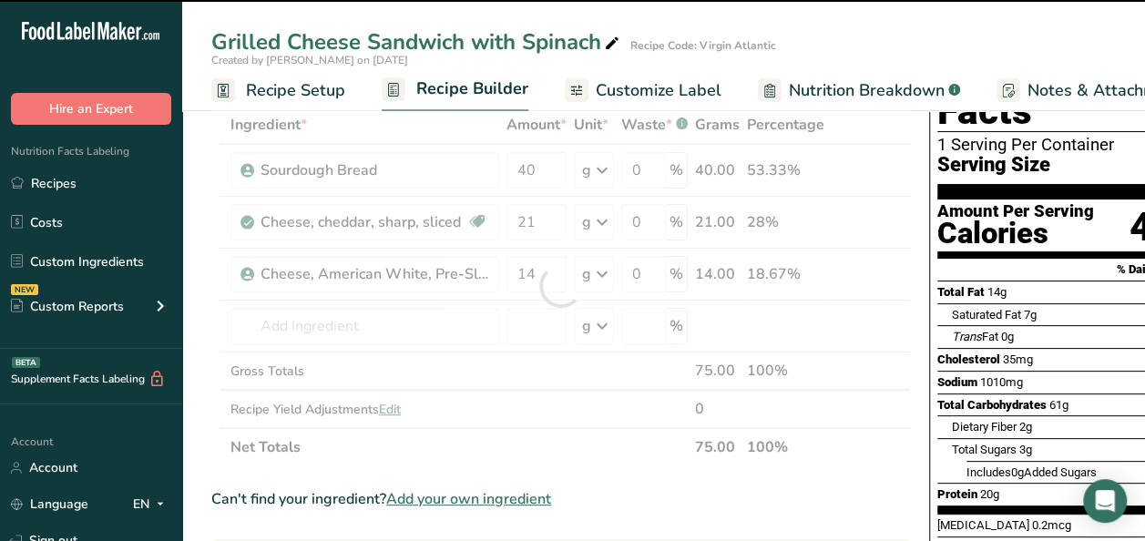
type input "0"
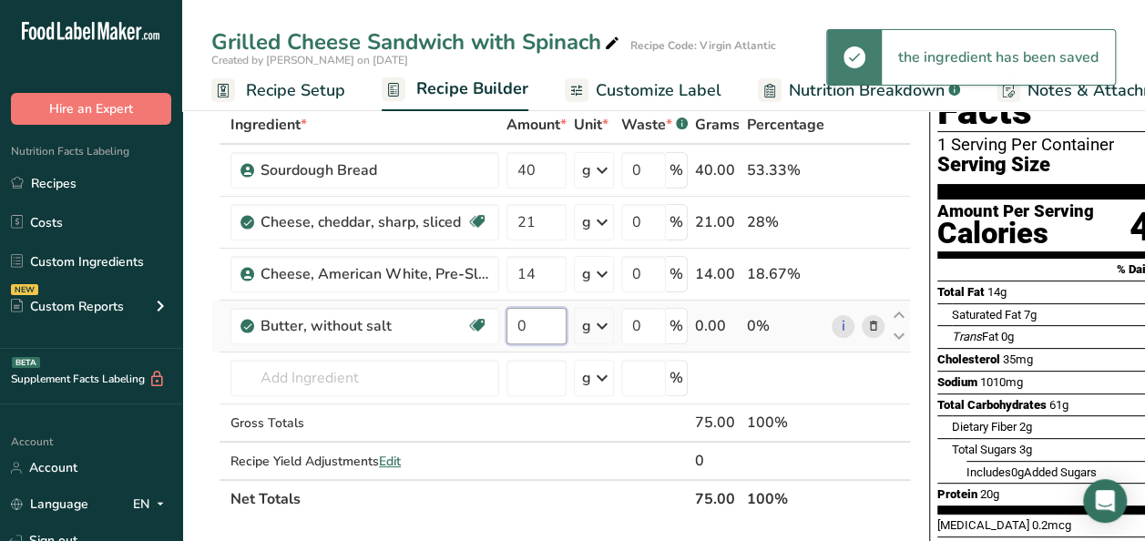
click at [536, 321] on input "0" at bounding box center [537, 326] width 60 height 36
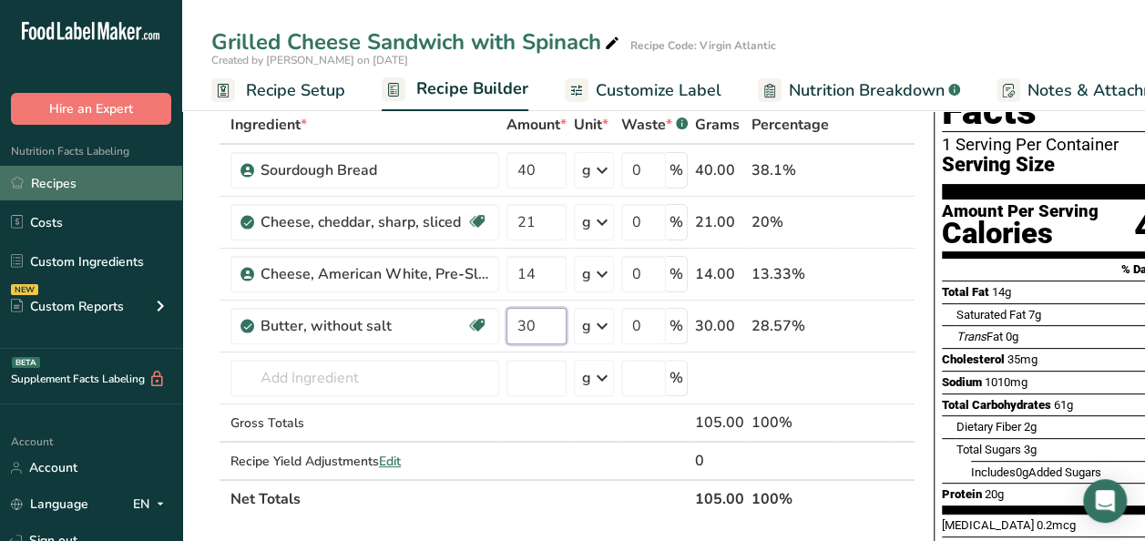
type input "30"
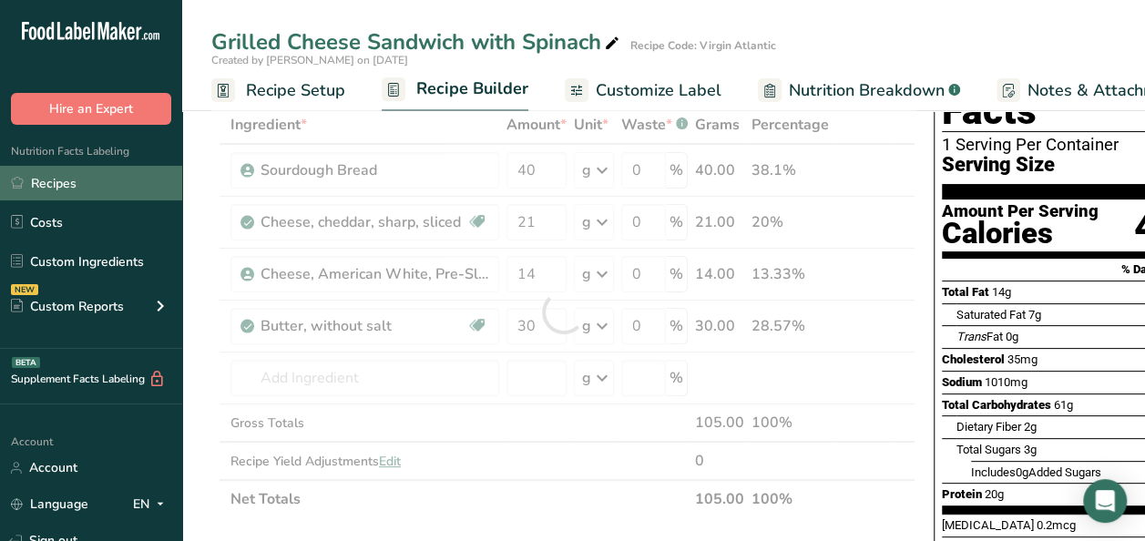
click at [84, 181] on link "Recipes" at bounding box center [91, 183] width 182 height 35
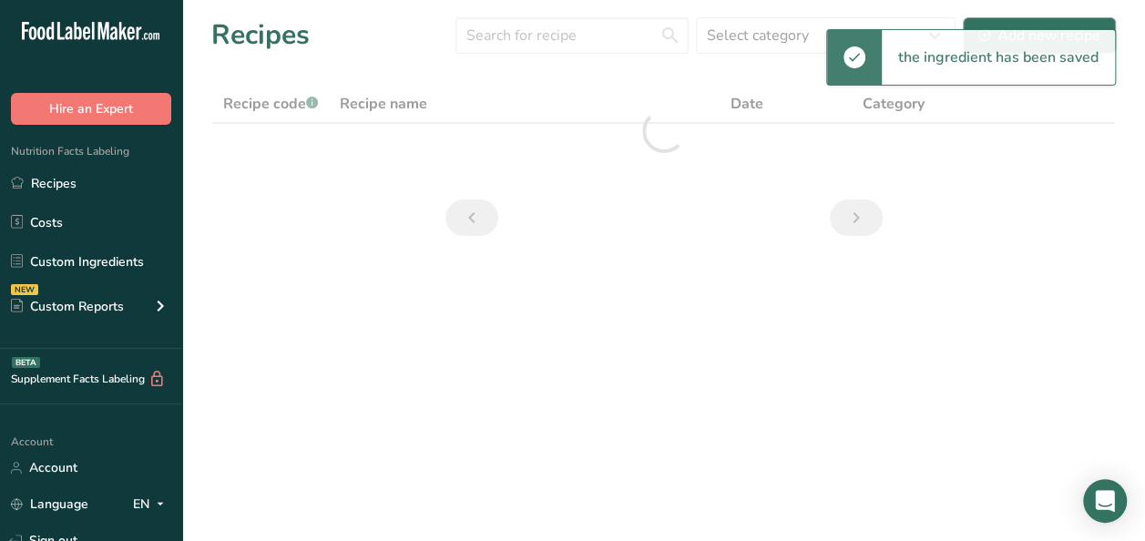
click at [1051, 34] on div "the ingredient has been saved" at bounding box center [998, 57] width 233 height 55
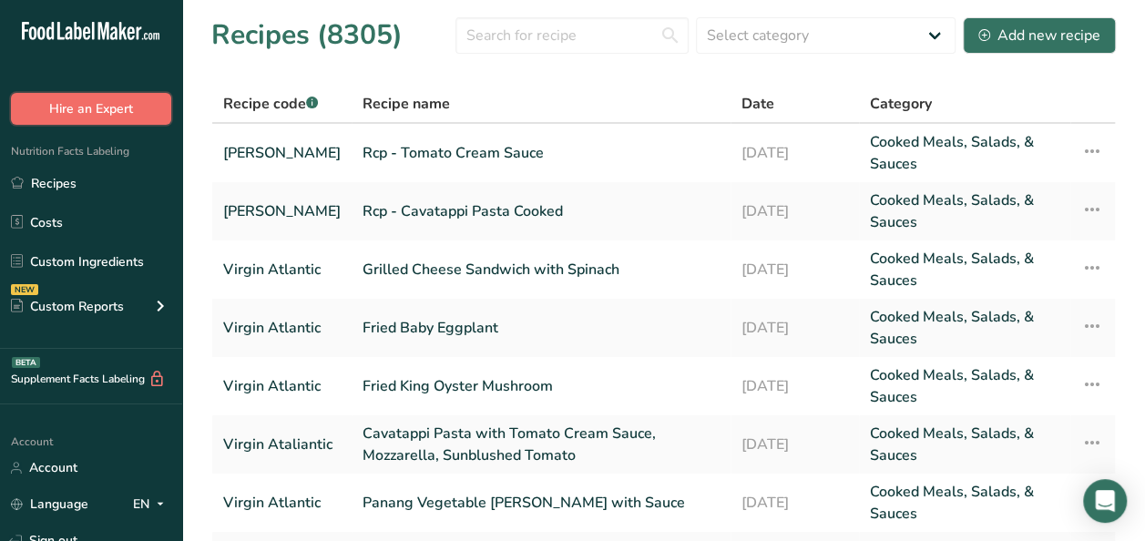
click at [77, 104] on button "Hire an Expert" at bounding box center [91, 109] width 160 height 32
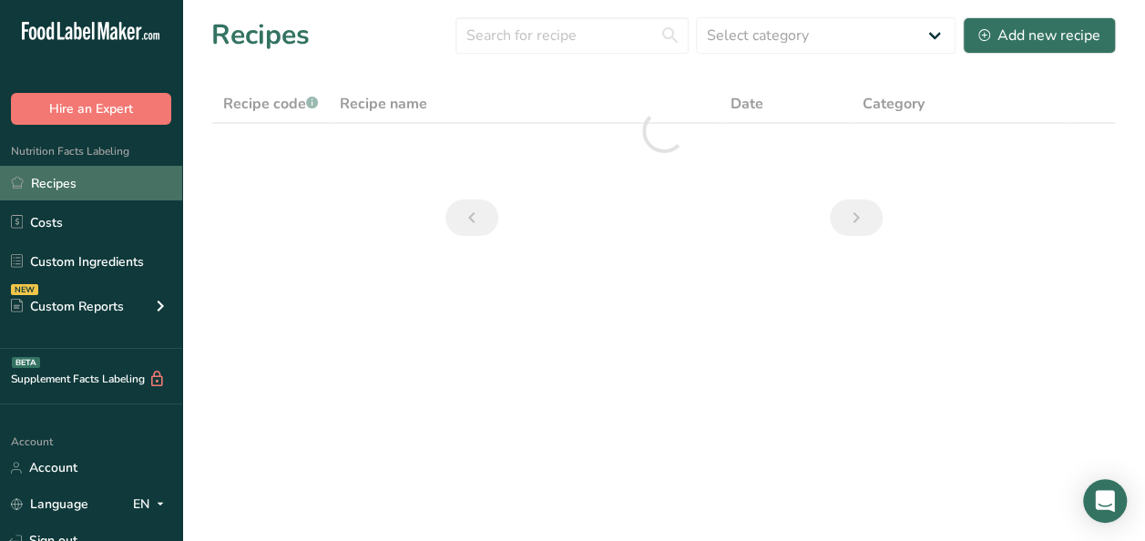
click at [59, 184] on link "Recipes" at bounding box center [91, 183] width 182 height 35
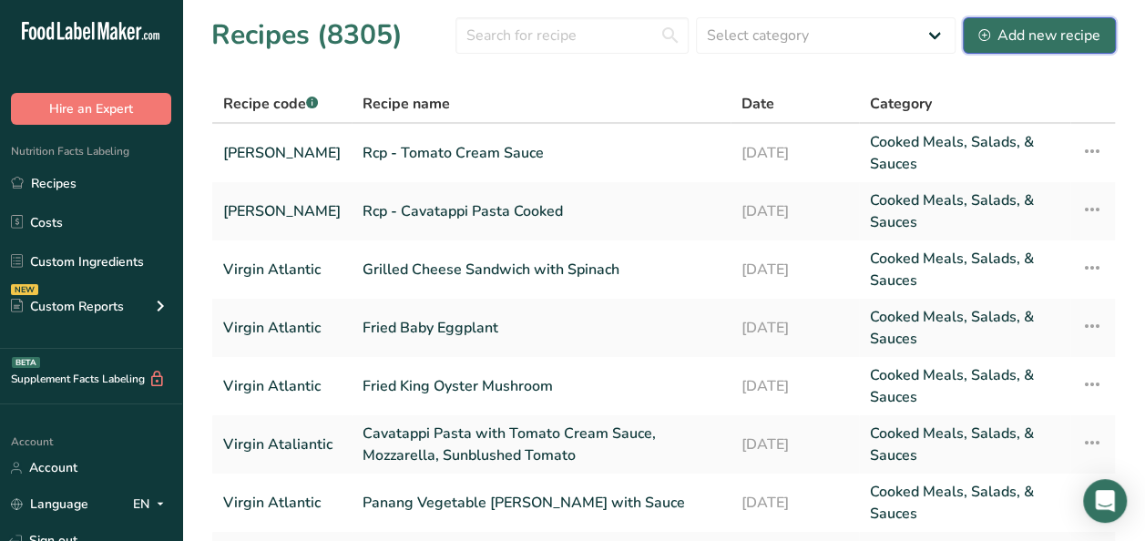
click at [1051, 28] on div "Add new recipe" at bounding box center [1040, 36] width 122 height 22
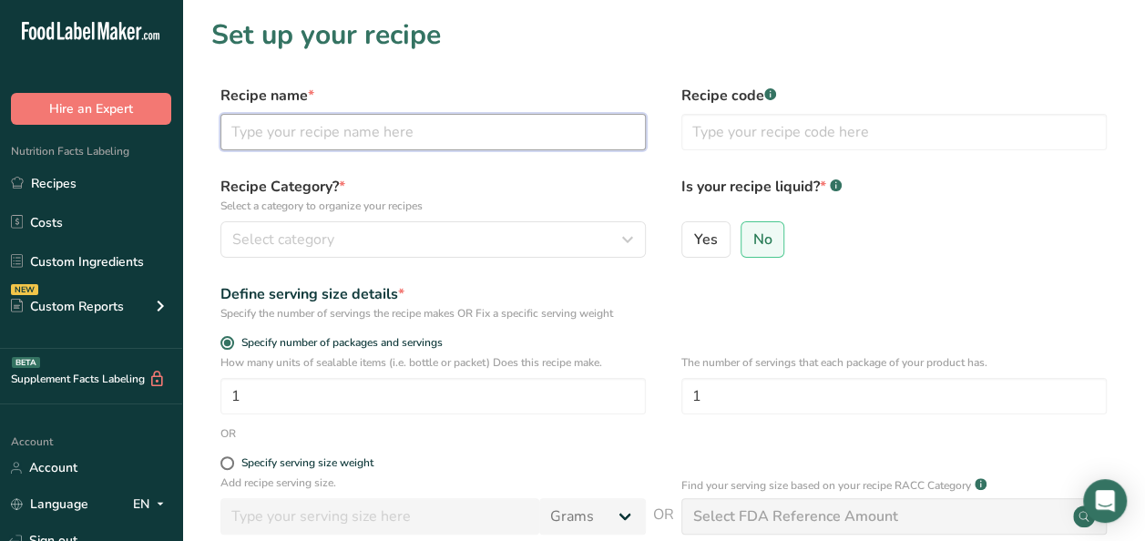
click at [410, 138] on input "text" at bounding box center [432, 132] width 425 height 36
paste input "Sub Rcp. Creamy Spinach with Shallots"
drag, startPoint x: 299, startPoint y: 135, endPoint x: 118, endPoint y: 128, distance: 180.5
click at [118, 128] on div ".a-20{fill:#fff;} Hire an Expert Nutrition Facts Labeling Recipes Costs Custom …" at bounding box center [572, 409] width 1145 height 818
type input "Creamy Spinach with Shallots"
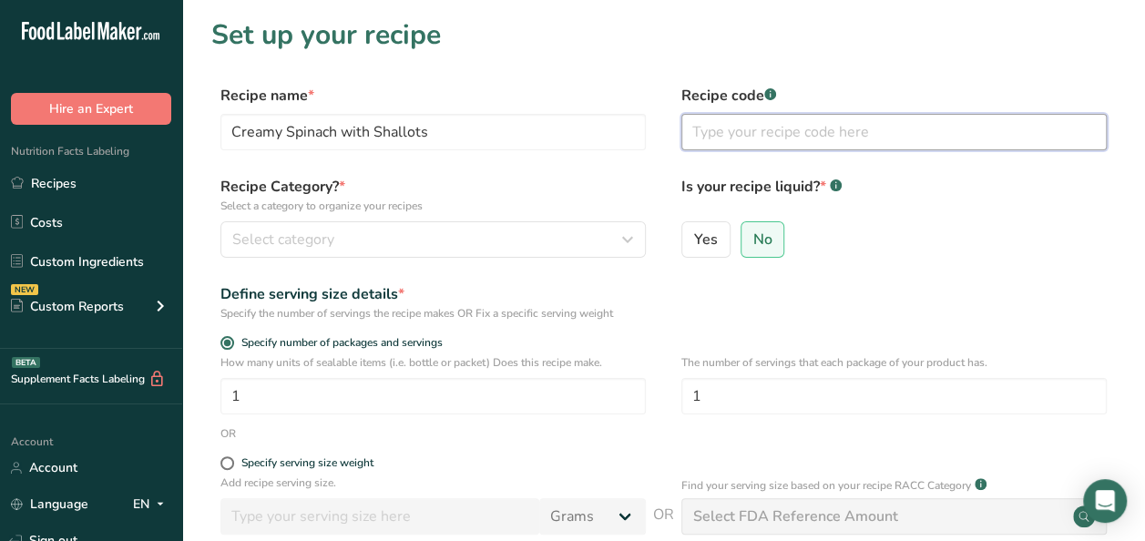
click at [731, 130] on input "text" at bounding box center [893, 132] width 425 height 36
type input "Virgin Atlantic"
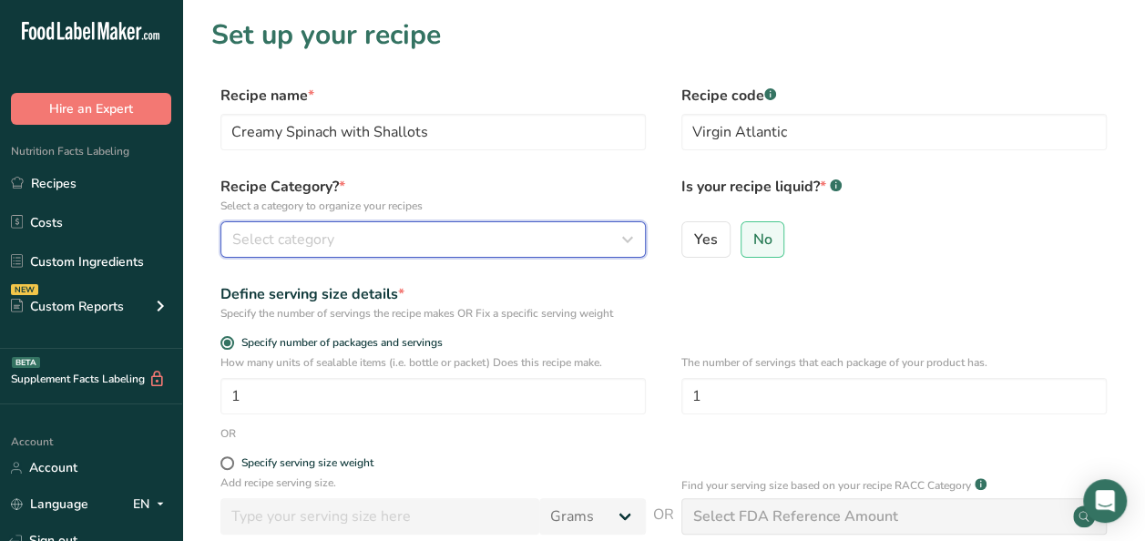
click at [406, 238] on div "Select category" at bounding box center [427, 240] width 391 height 22
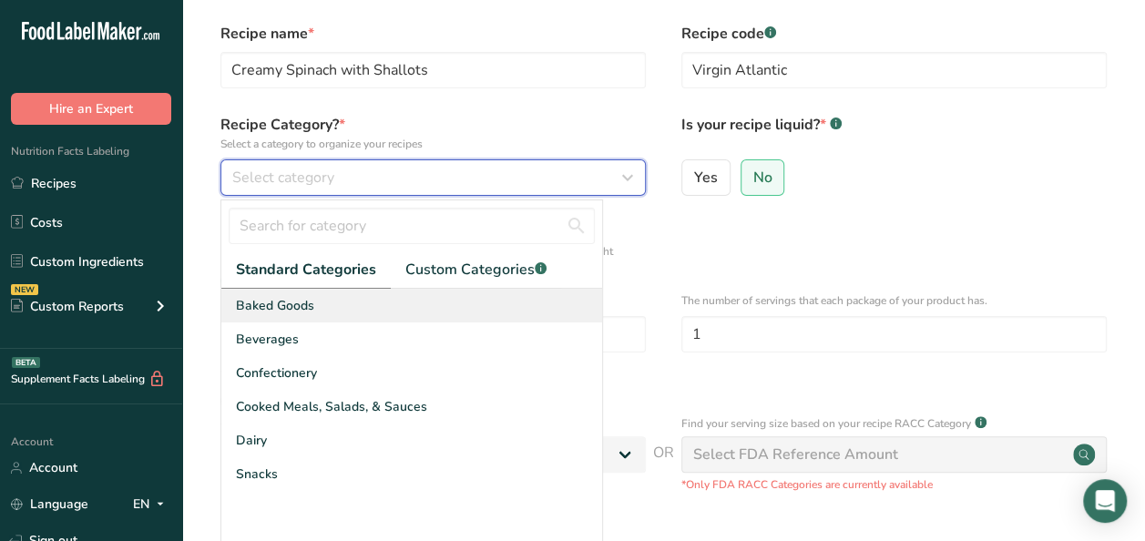
scroll to position [91, 0]
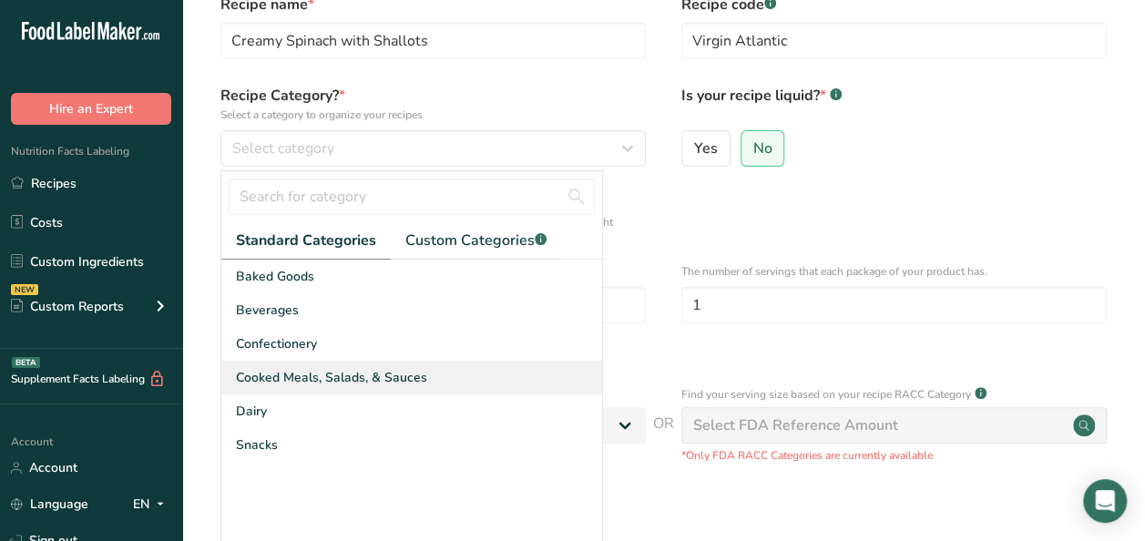
click at [381, 372] on span "Cooked Meals, Salads, & Sauces" at bounding box center [331, 377] width 191 height 19
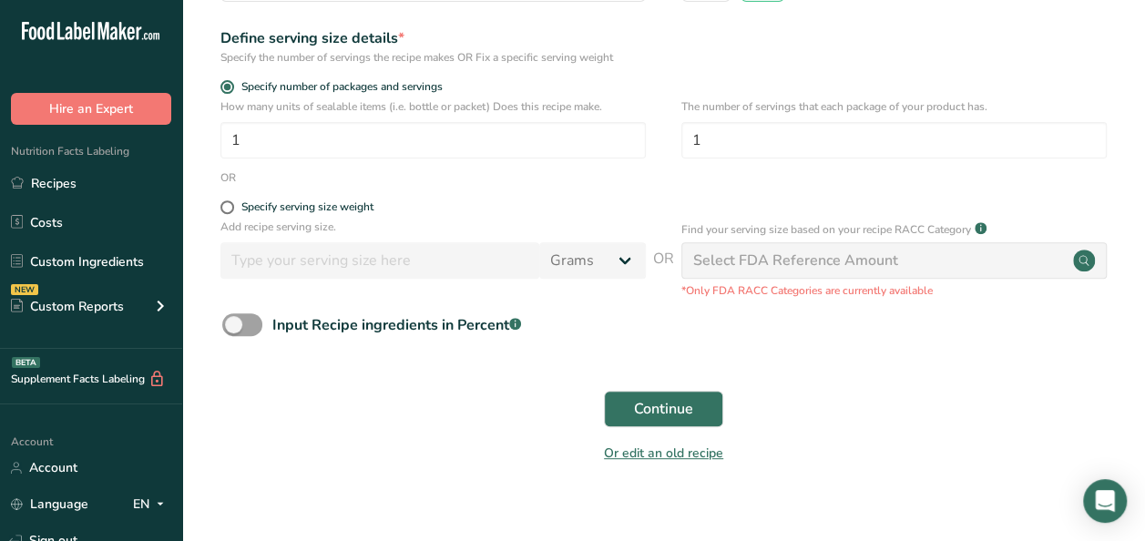
scroll to position [273, 0]
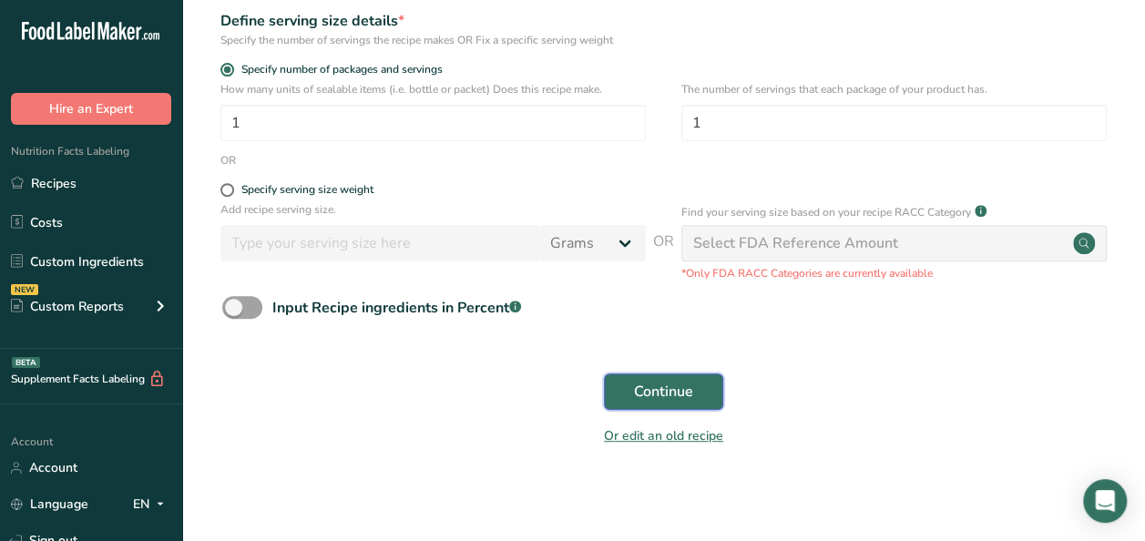
click at [649, 387] on span "Continue" at bounding box center [663, 392] width 59 height 22
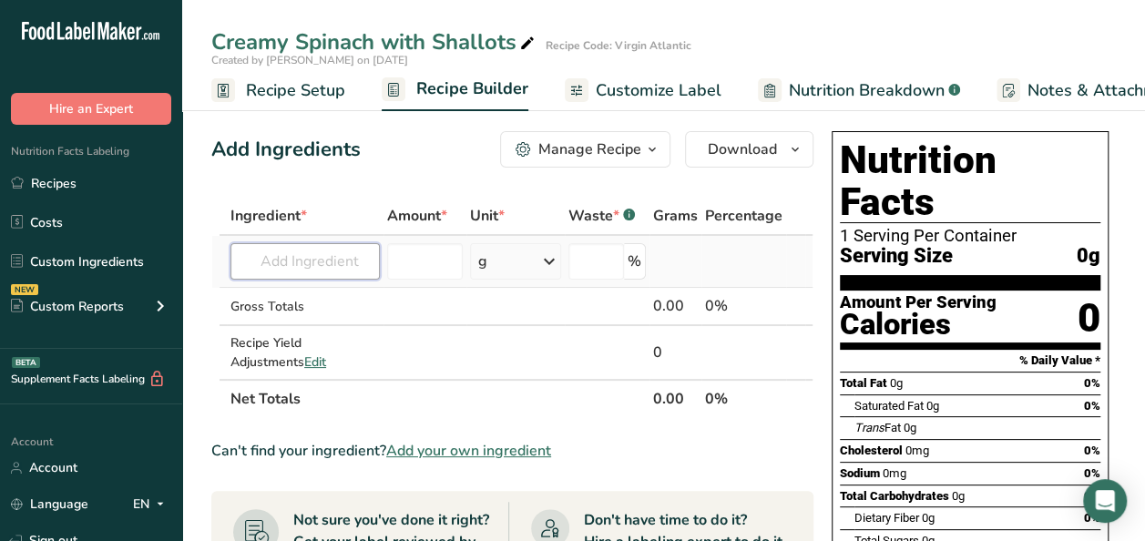
click at [283, 261] on input "text" at bounding box center [305, 261] width 149 height 36
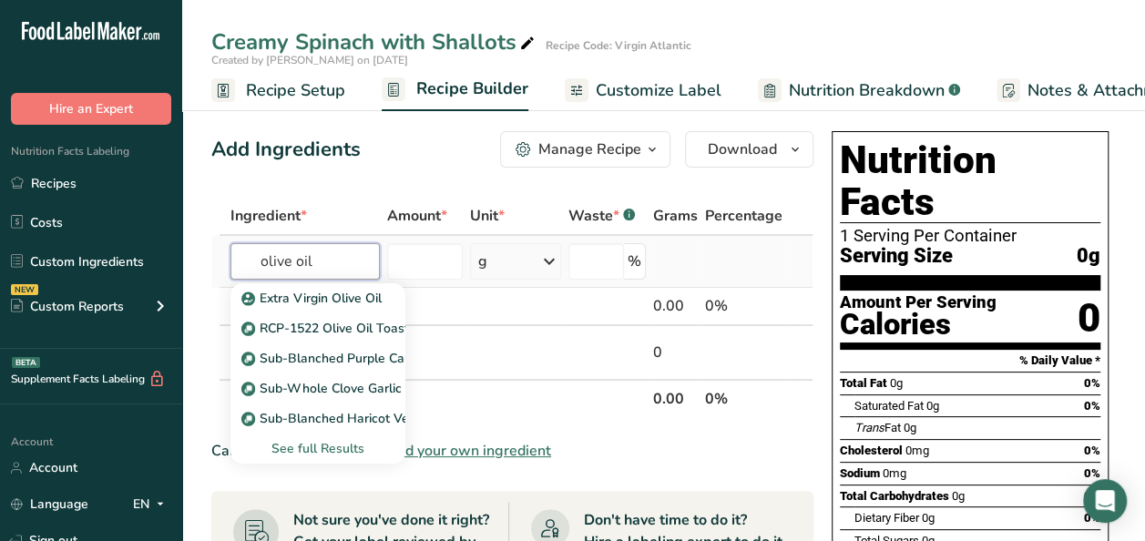
type input "olive oil"
click at [349, 447] on div "See full Results" at bounding box center [318, 448] width 146 height 19
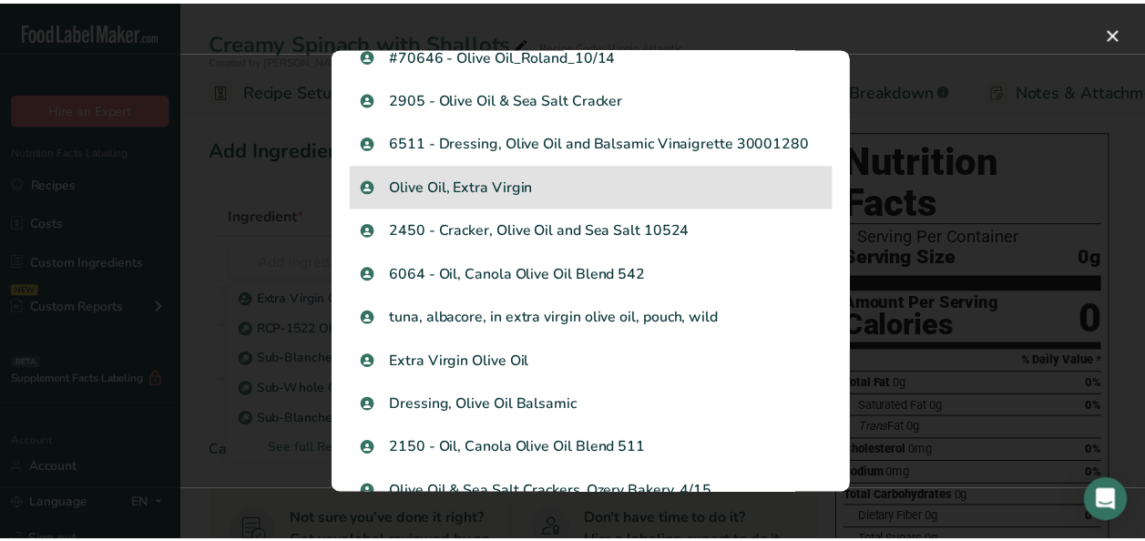
scroll to position [1367, 0]
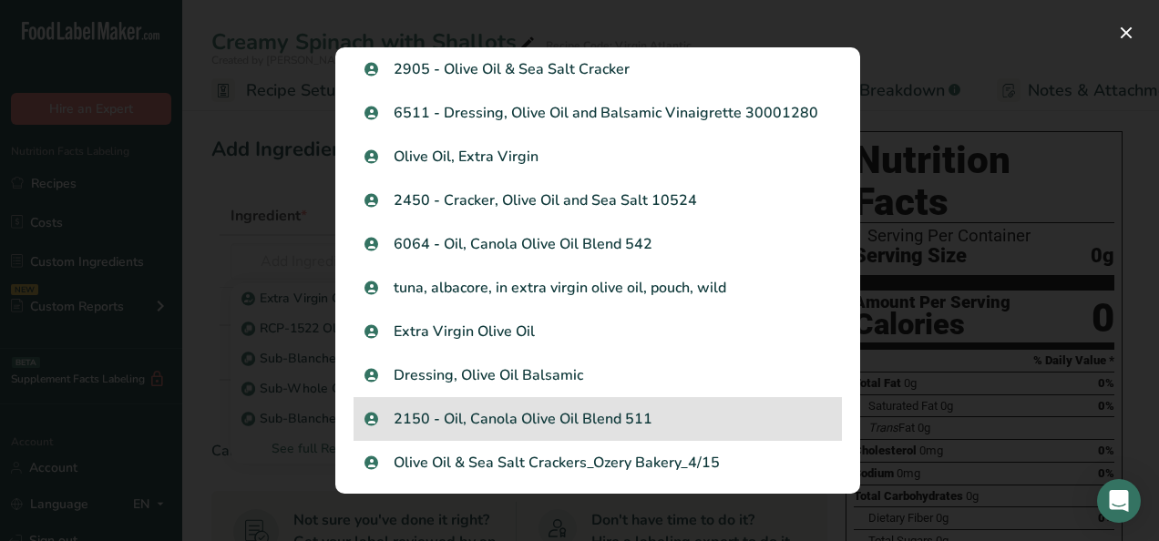
click at [491, 425] on p "2150 - Oil, Canola Olive Oil Blend 511" at bounding box center [597, 419] width 466 height 22
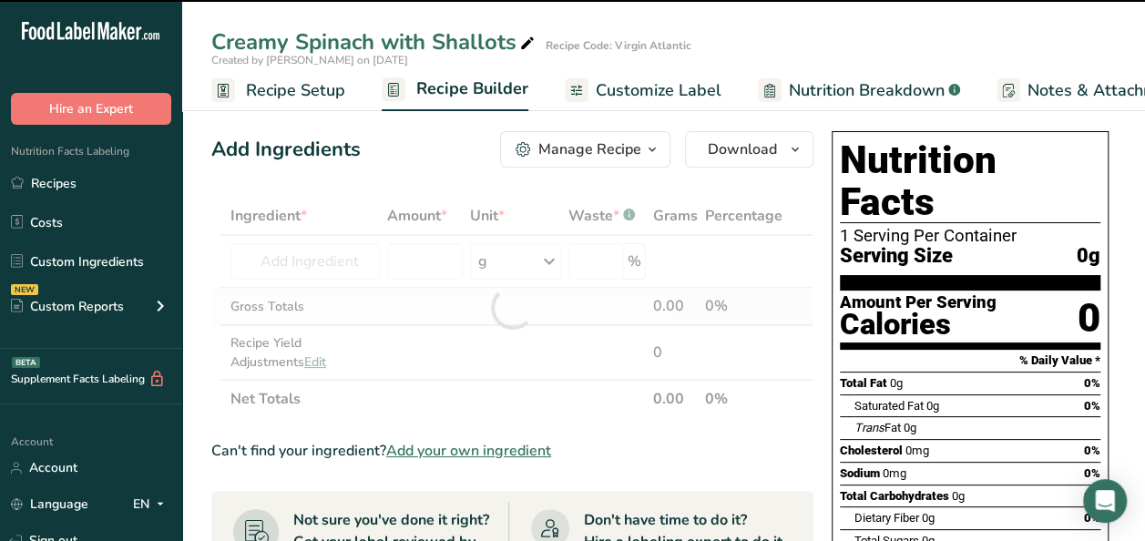
type input "0"
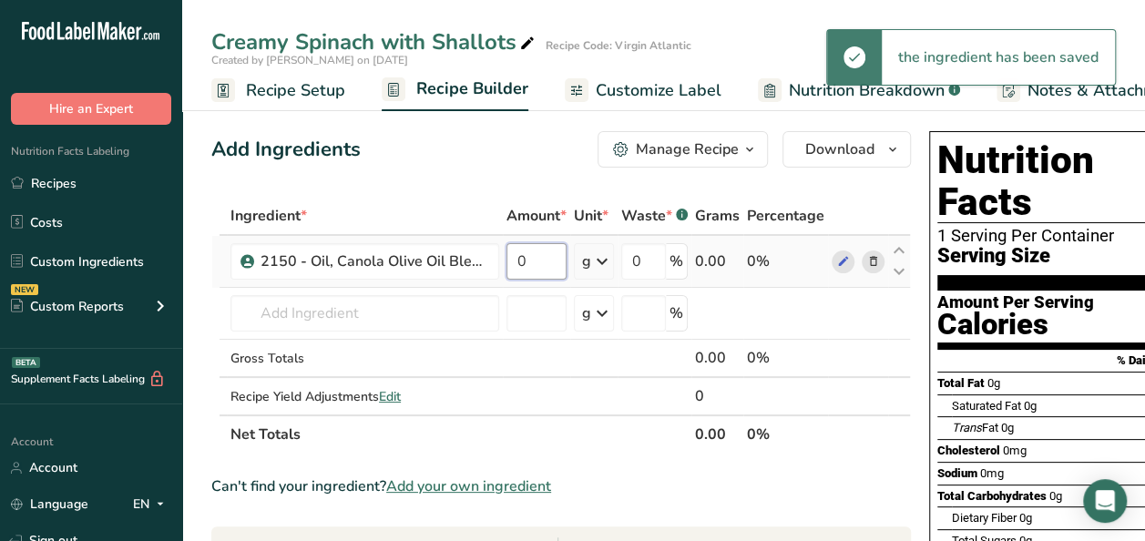
click at [536, 261] on input "0" at bounding box center [537, 261] width 60 height 36
click at [527, 256] on input "30" at bounding box center [537, 261] width 60 height 36
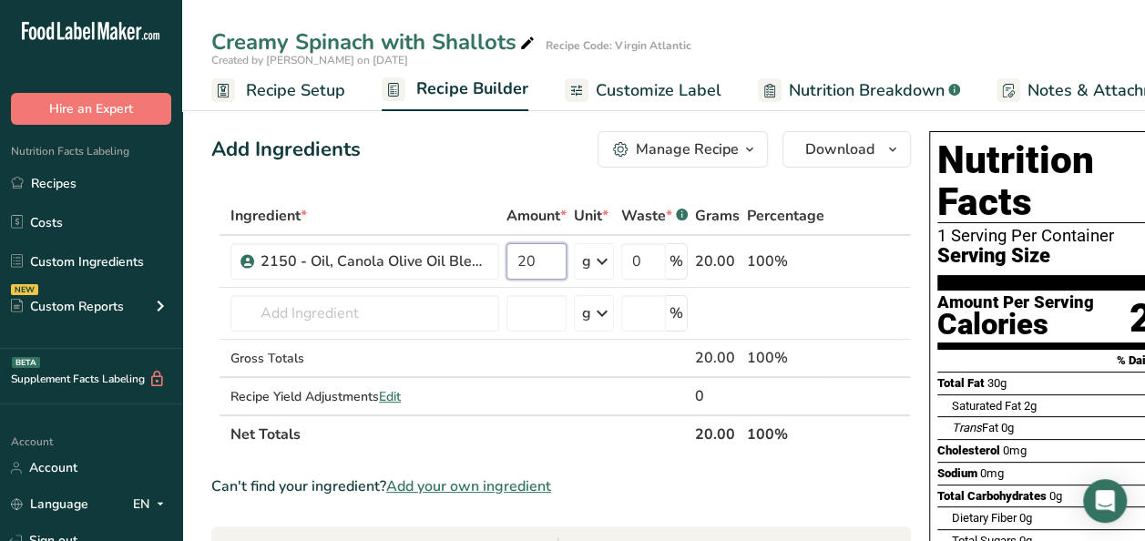
type input "20"
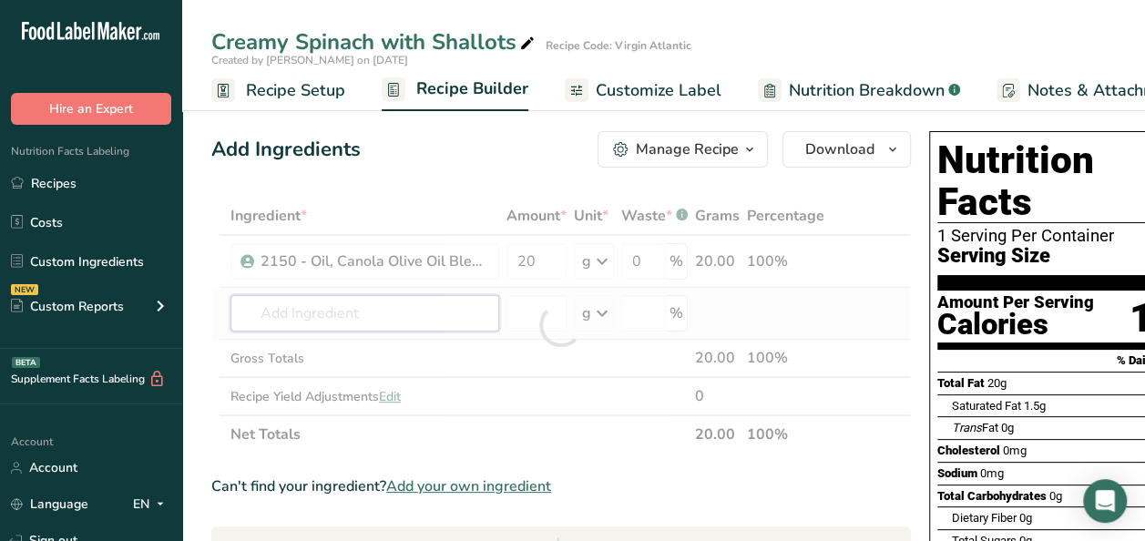
click at [387, 303] on div "Ingredient * Amount * Unit * Waste * .a-a{fill:#347362;}.b-a{fill:#fff;} Grams …" at bounding box center [561, 325] width 700 height 257
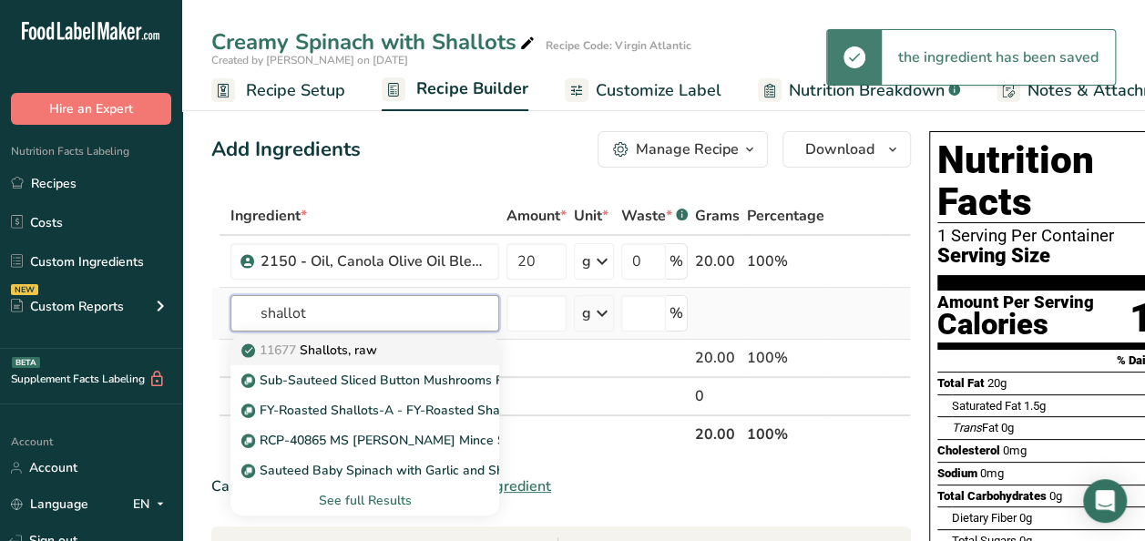
type input "shallot"
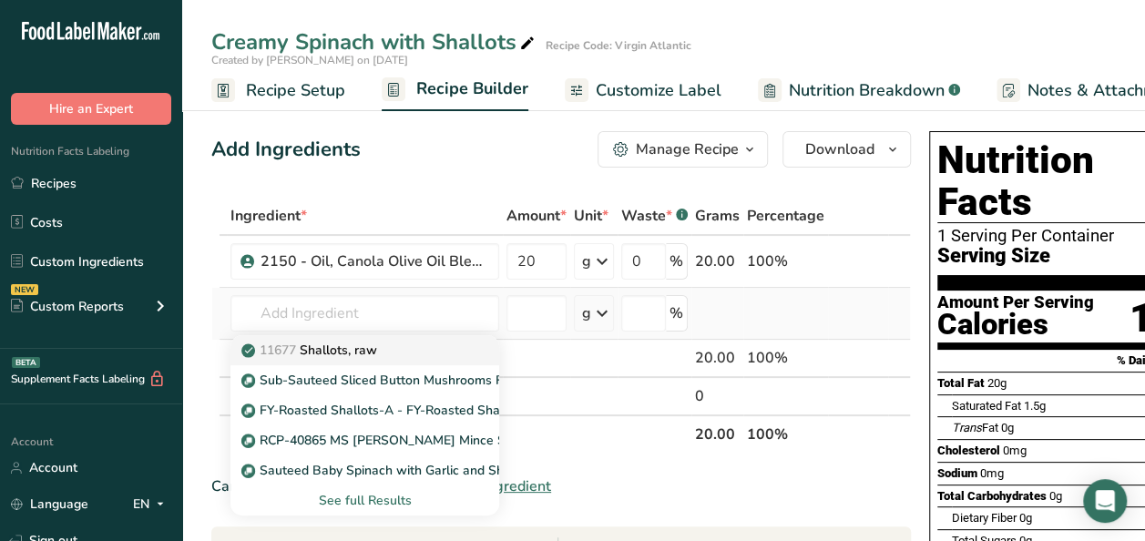
click at [365, 347] on p "11677 Shallots, raw" at bounding box center [311, 350] width 132 height 19
type input "Shallots, raw"
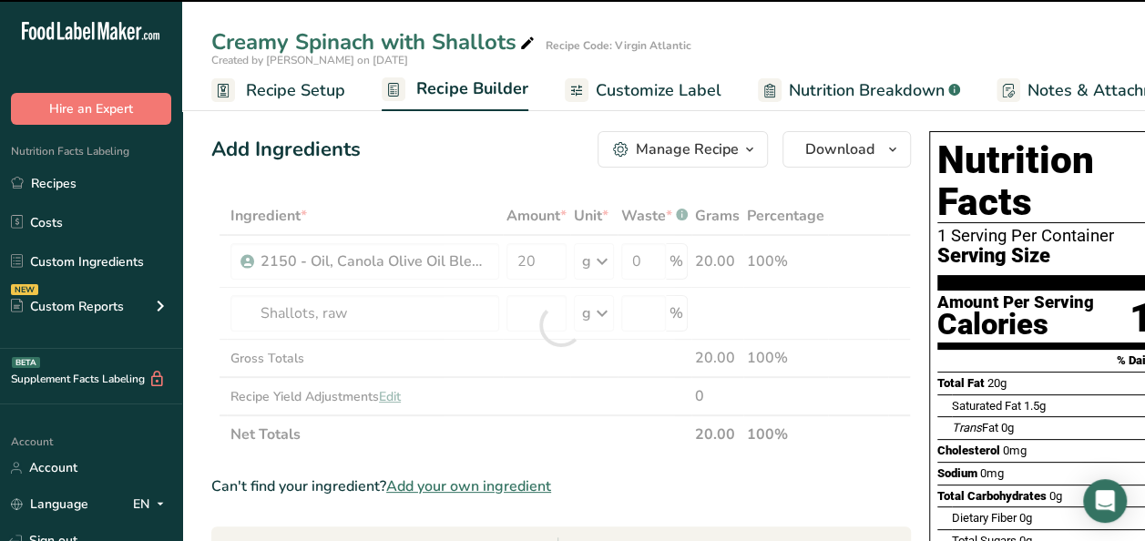
type input "0"
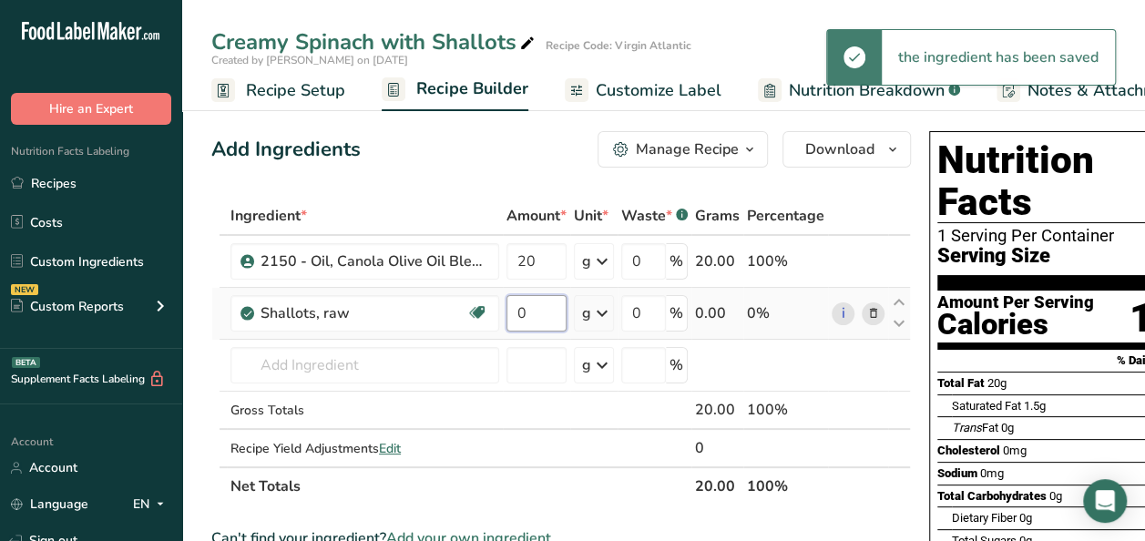
click at [538, 312] on input "0" at bounding box center [537, 313] width 60 height 36
type input "10"
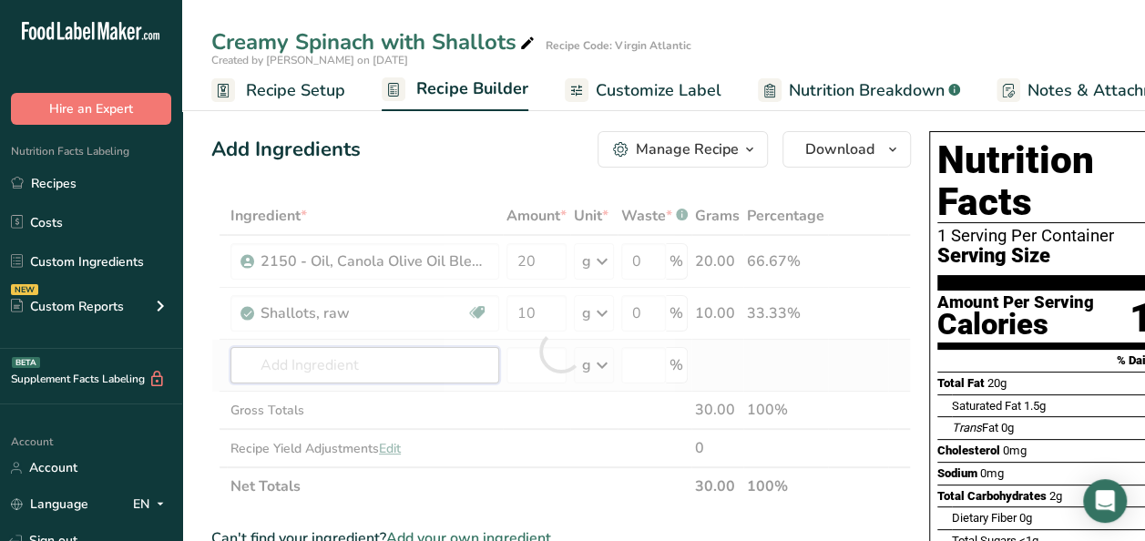
click at [306, 365] on div "Ingredient * Amount * Unit * Waste * .a-a{fill:#347362;}.b-a{fill:#fff;} Grams …" at bounding box center [561, 351] width 700 height 309
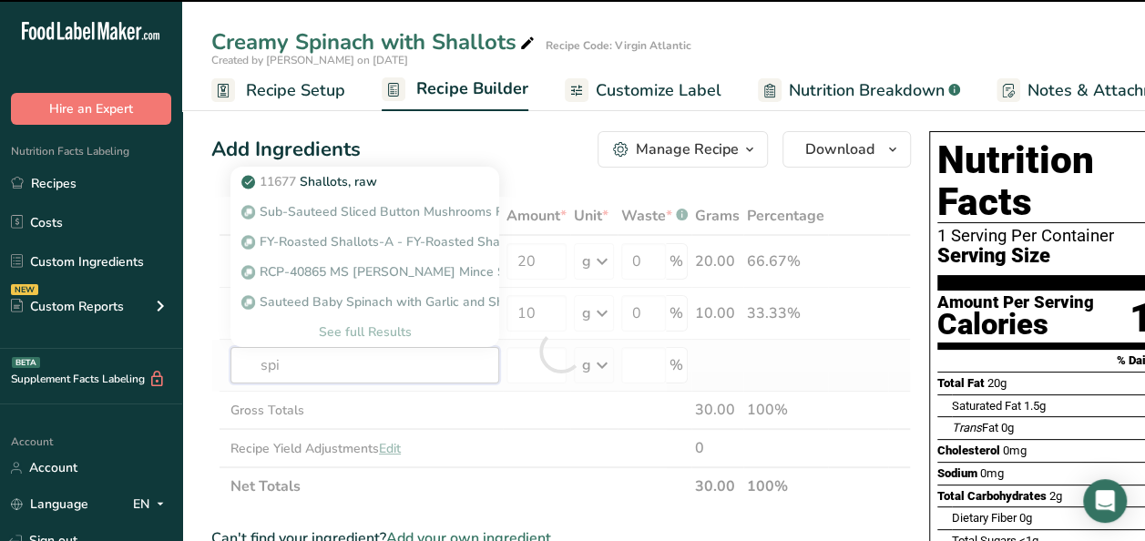
type input "spin"
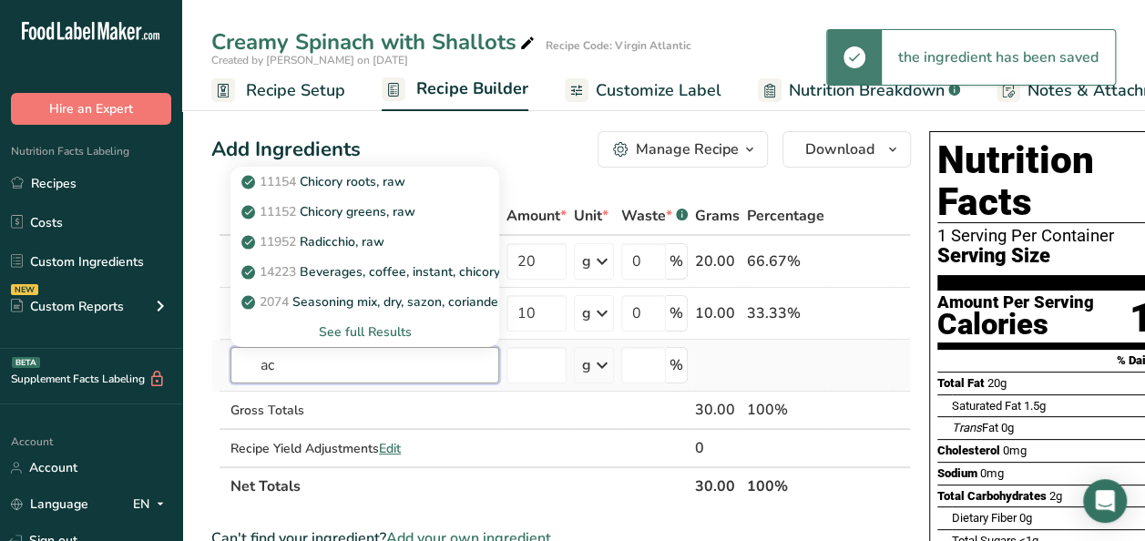
type input "a"
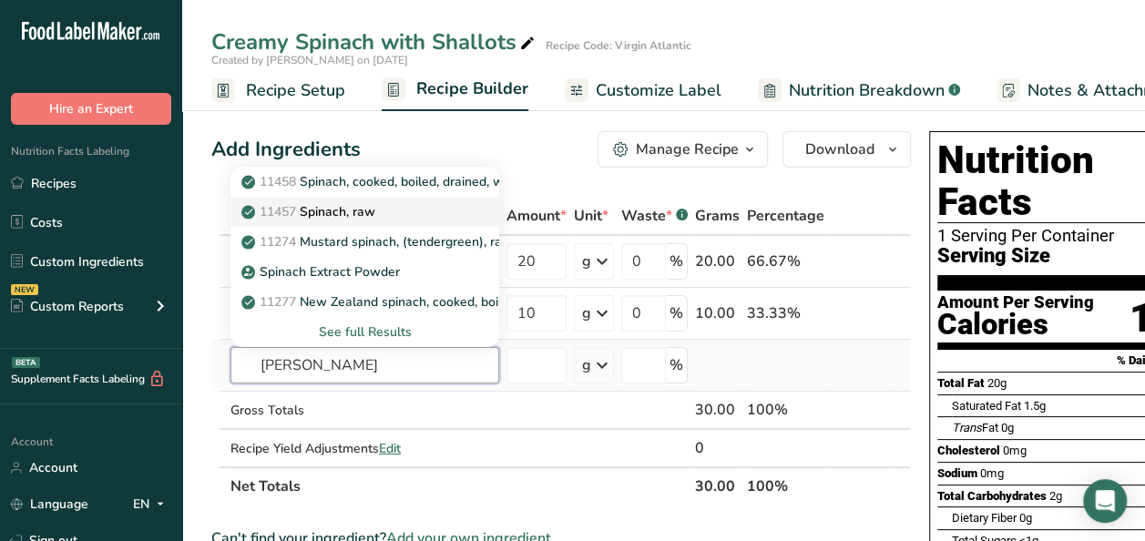
type input "spina"
click at [365, 205] on p "11457 Spinach, raw" at bounding box center [310, 211] width 130 height 19
type input "Spinach, raw"
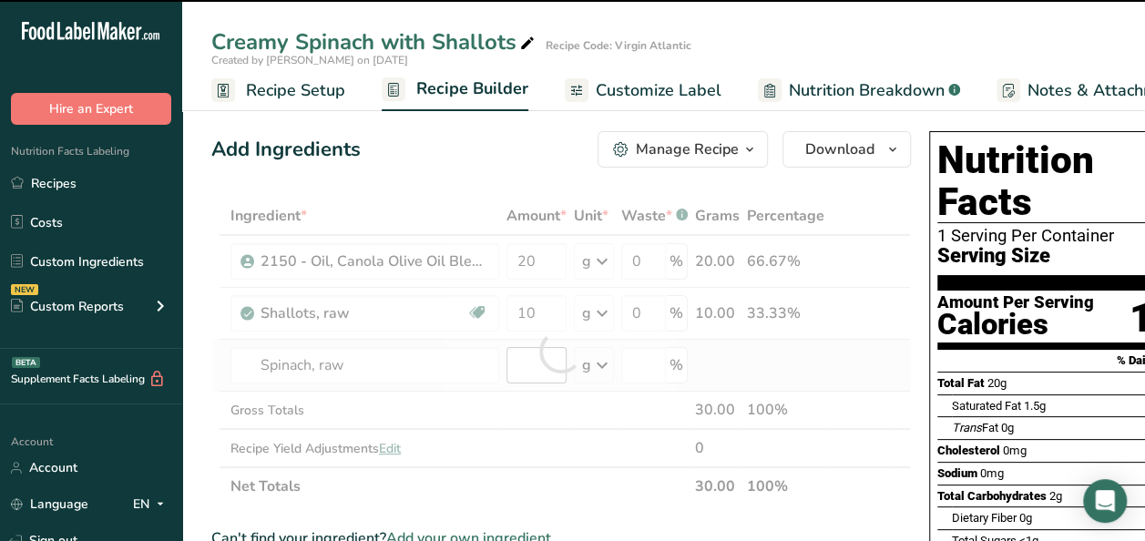
type input "0"
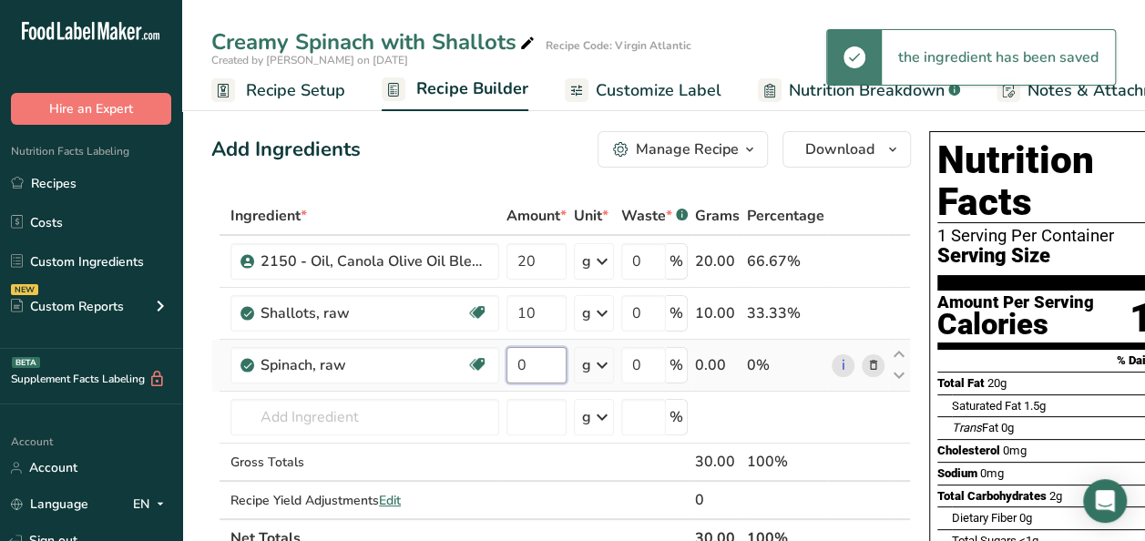
click at [525, 368] on input "0" at bounding box center [537, 365] width 60 height 36
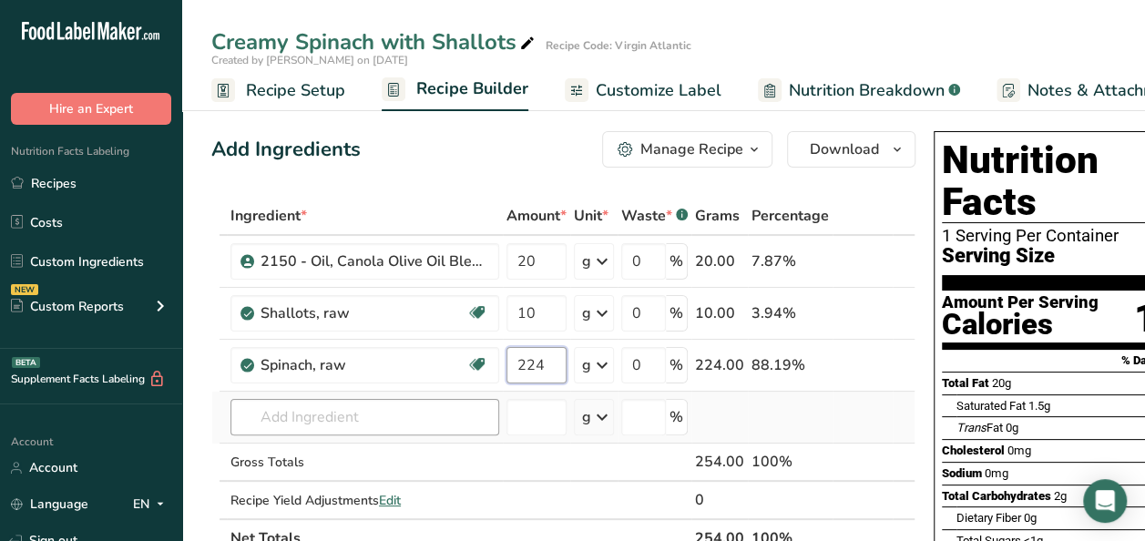
type input "224"
click at [258, 426] on div "Ingredient * Amount * Unit * Waste * .a-a{fill:#347362;}.b-a{fill:#fff;} Grams …" at bounding box center [563, 377] width 704 height 361
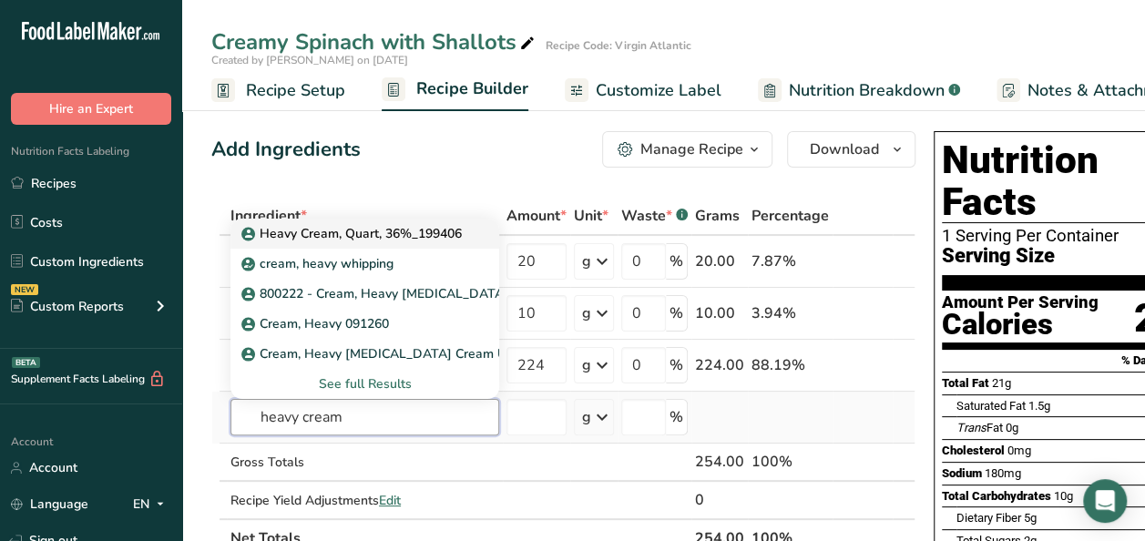
type input "heavy cream"
click at [416, 226] on p "Heavy Cream, Quart, 36%_199406" at bounding box center [353, 233] width 217 height 19
type input "Heavy Cream, Quart, 36%_199406"
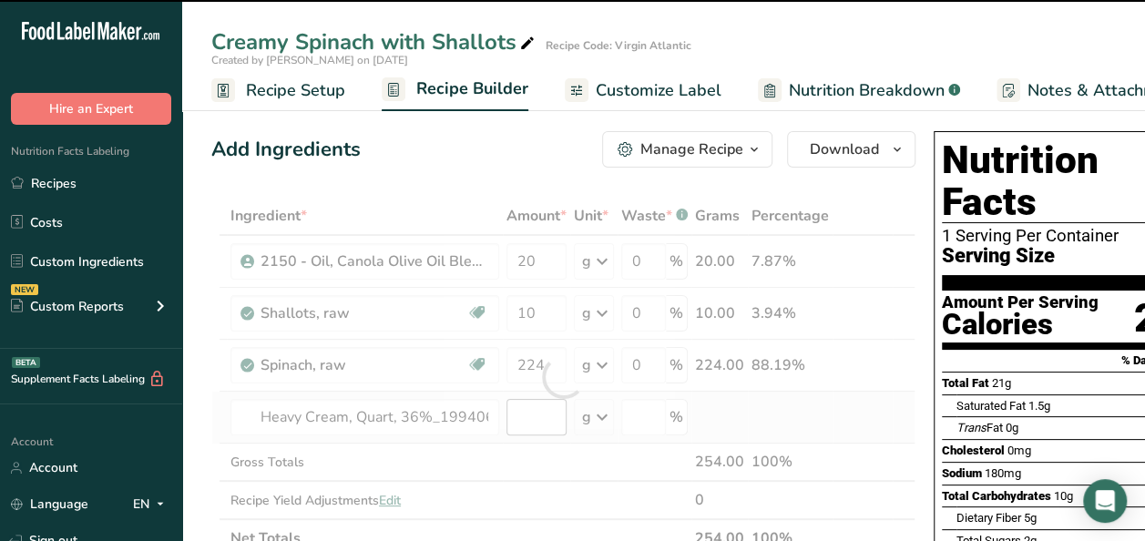
type input "0"
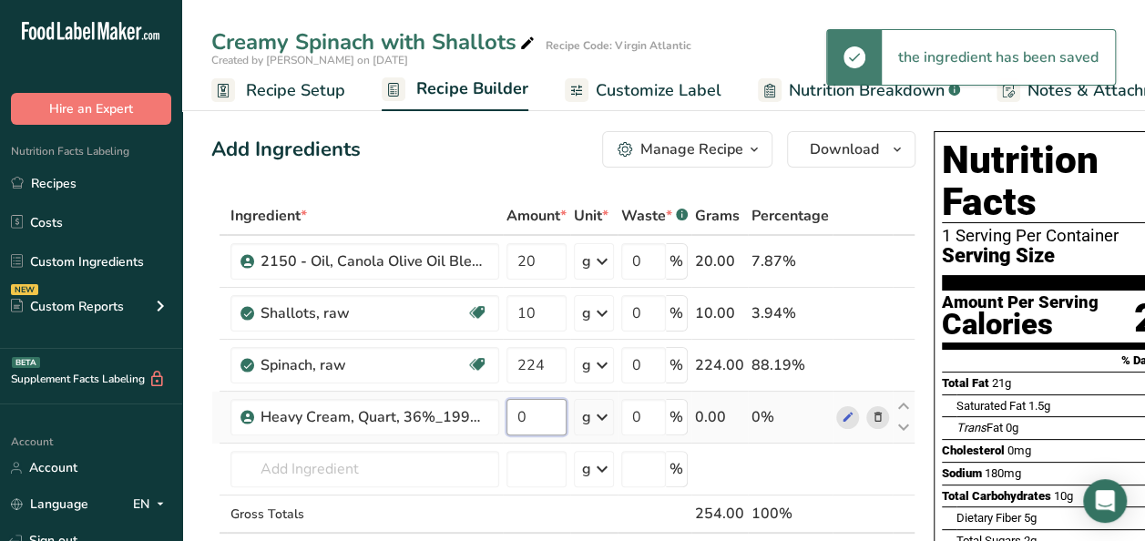
click at [548, 412] on input "0" at bounding box center [537, 417] width 60 height 36
type input "56"
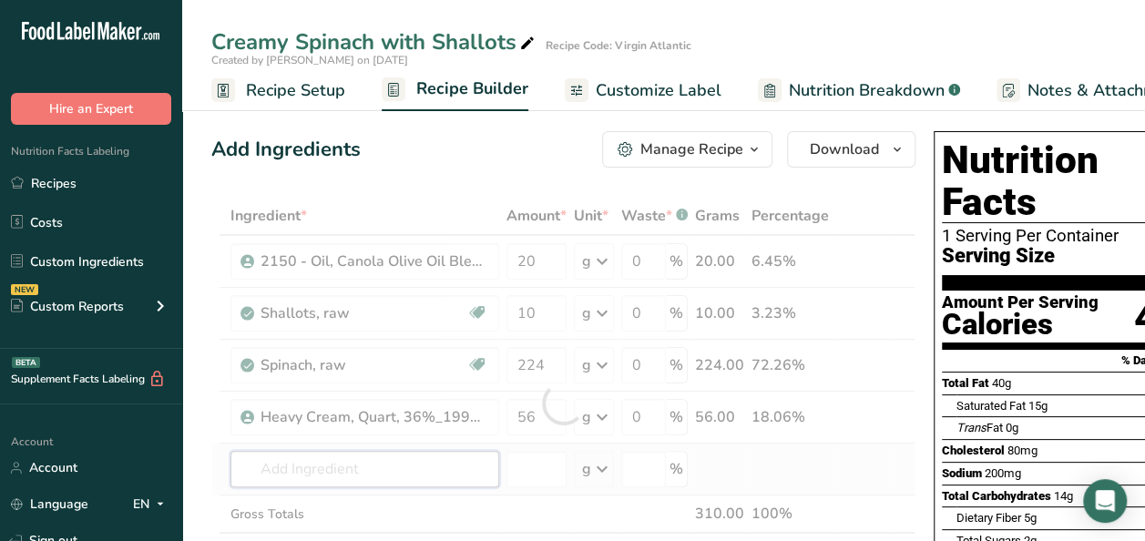
click at [323, 457] on div "Ingredient * Amount * Unit * Waste * .a-a{fill:#347362;}.b-a{fill:#fff;} Grams …" at bounding box center [563, 403] width 704 height 413
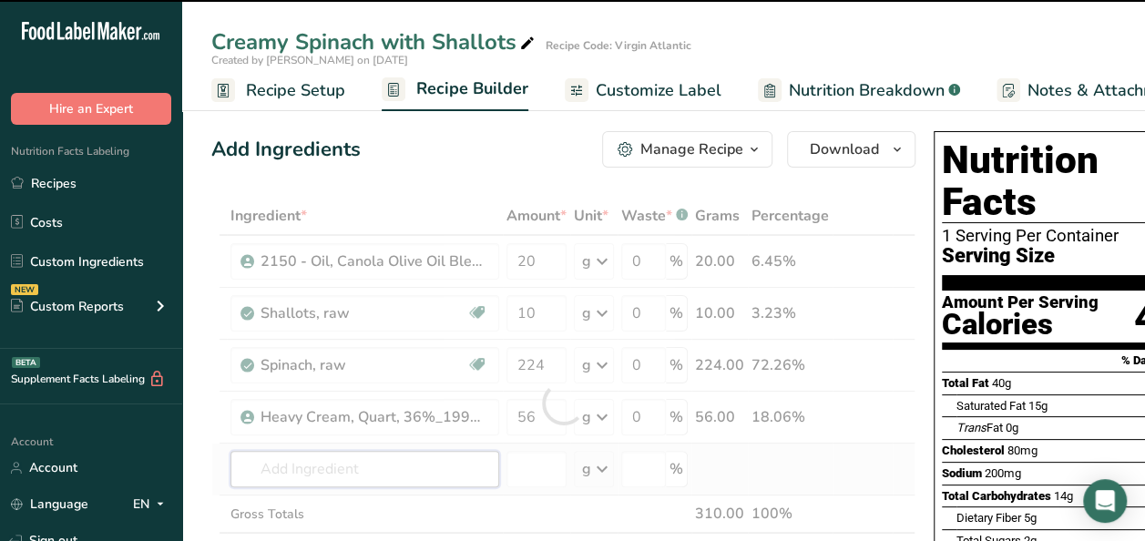
type input "s"
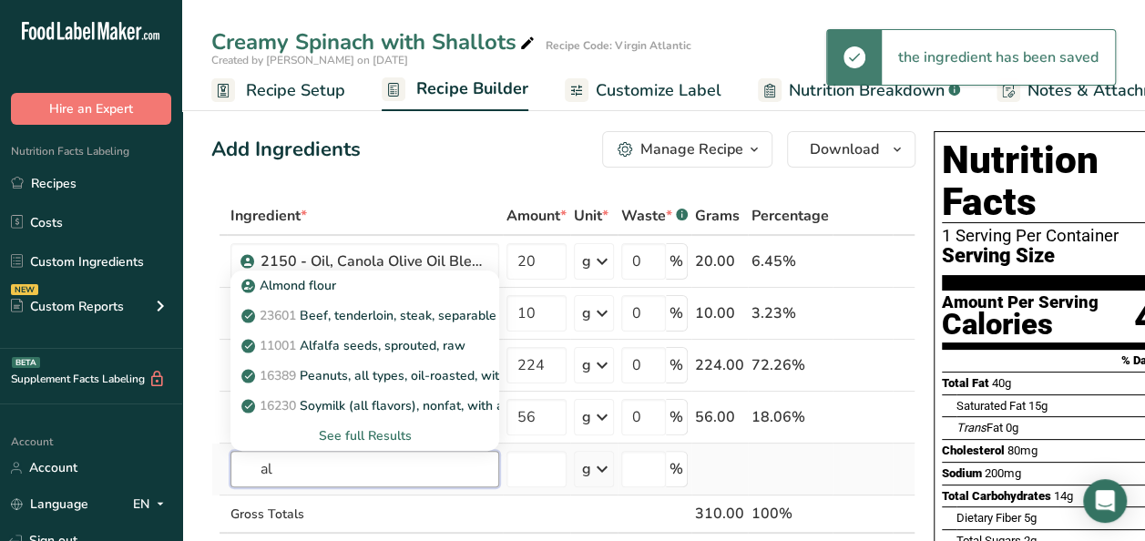
type input "a"
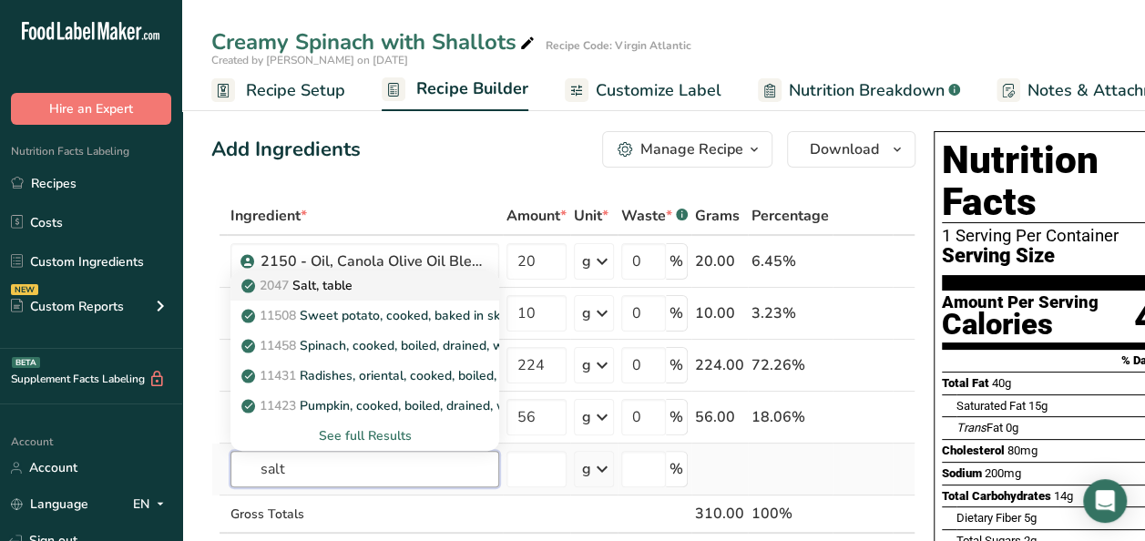
type input "salt"
click at [361, 281] on div "2047 Salt, table" at bounding box center [350, 285] width 210 height 19
type input "Salt, table"
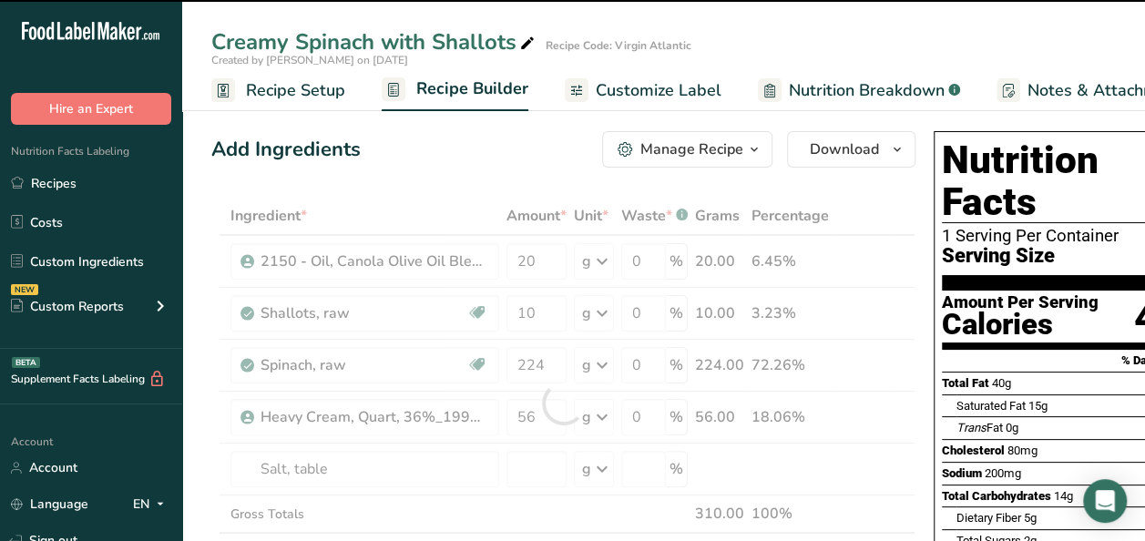
type input "0"
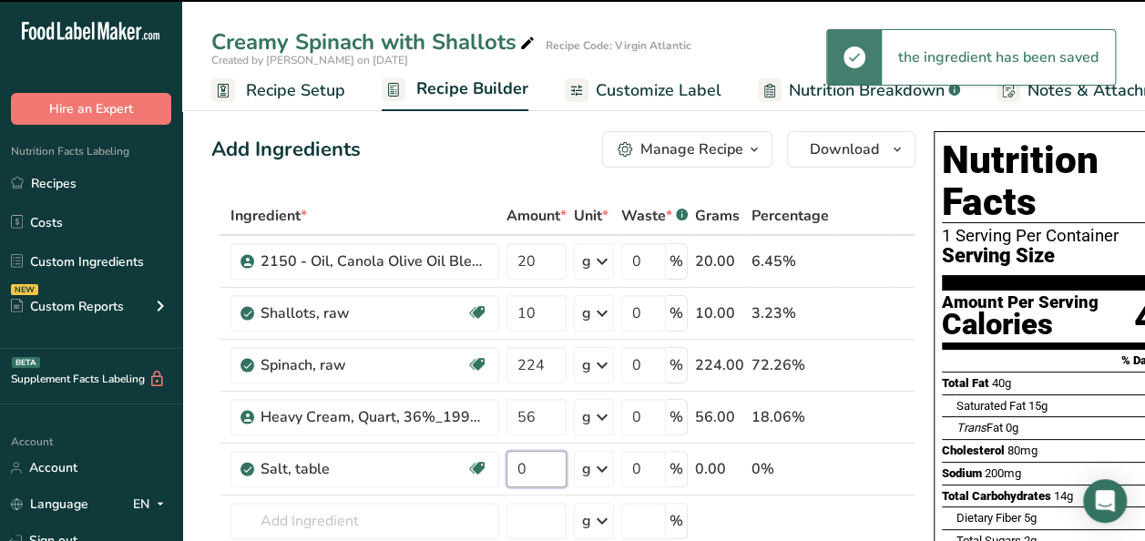
click at [539, 471] on input "0" at bounding box center [537, 469] width 60 height 36
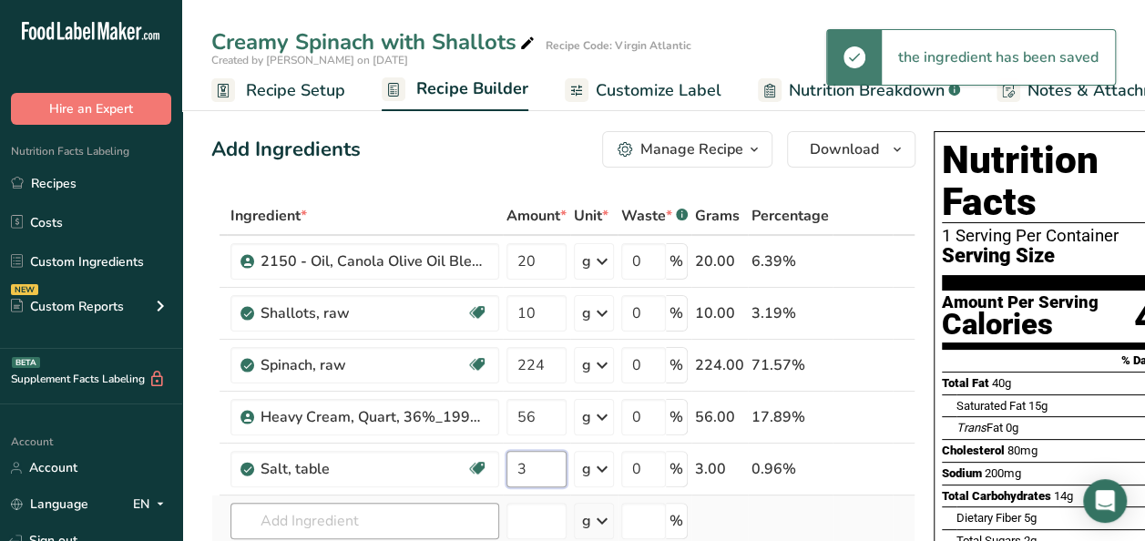
type input "3"
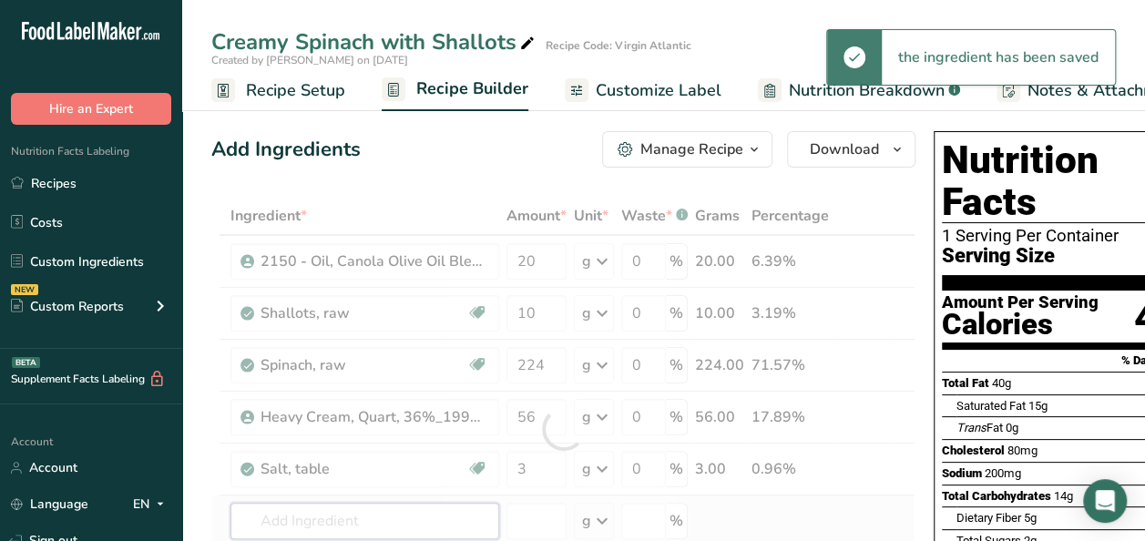
click at [395, 518] on div "Ingredient * Amount * Unit * Waste * .a-a{fill:#347362;}.b-a{fill:#fff;} Grams …" at bounding box center [563, 429] width 704 height 465
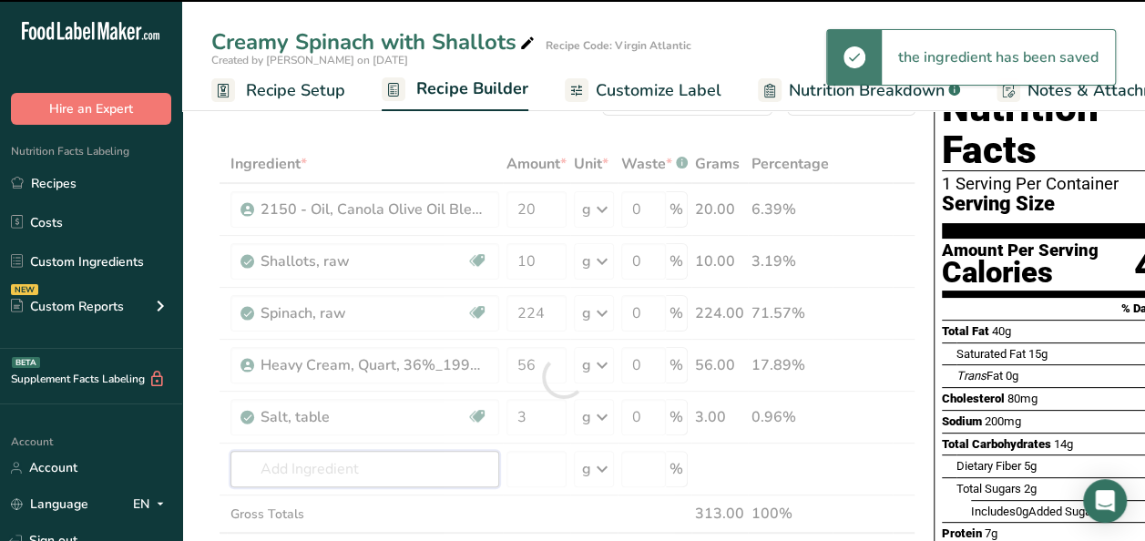
scroll to position [91, 0]
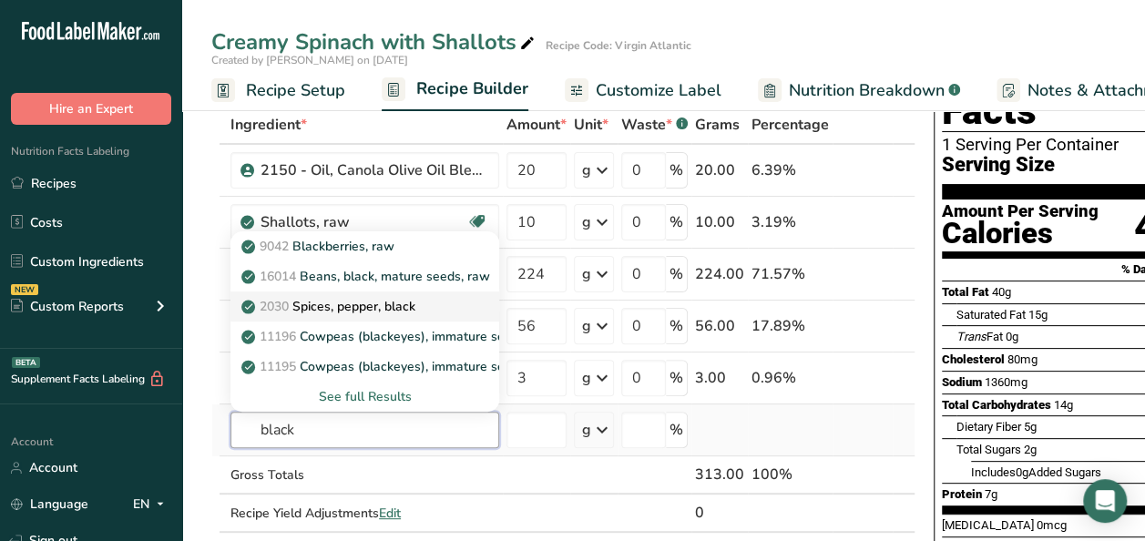
type input "black"
click at [454, 297] on div "2030 Spices, pepper, black" at bounding box center [350, 306] width 210 height 19
type input "Spices, pepper, black"
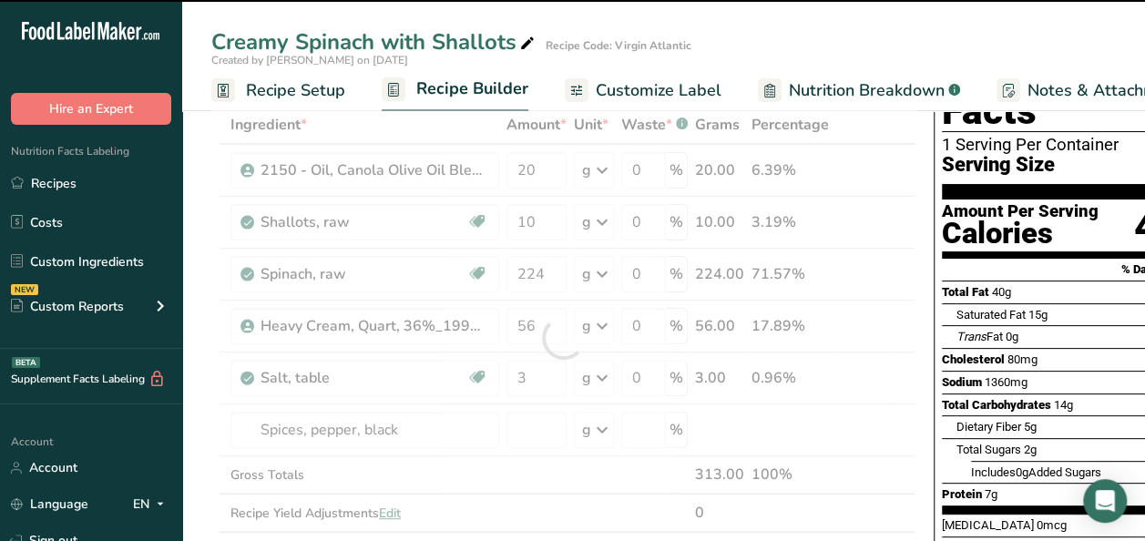
type input "0"
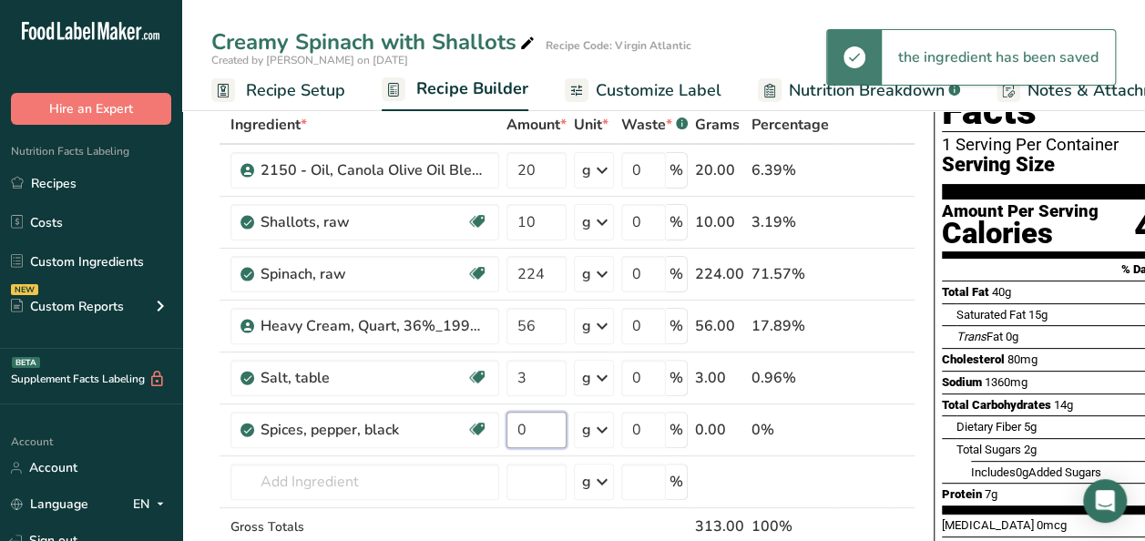
click at [528, 424] on input "0" at bounding box center [537, 430] width 60 height 36
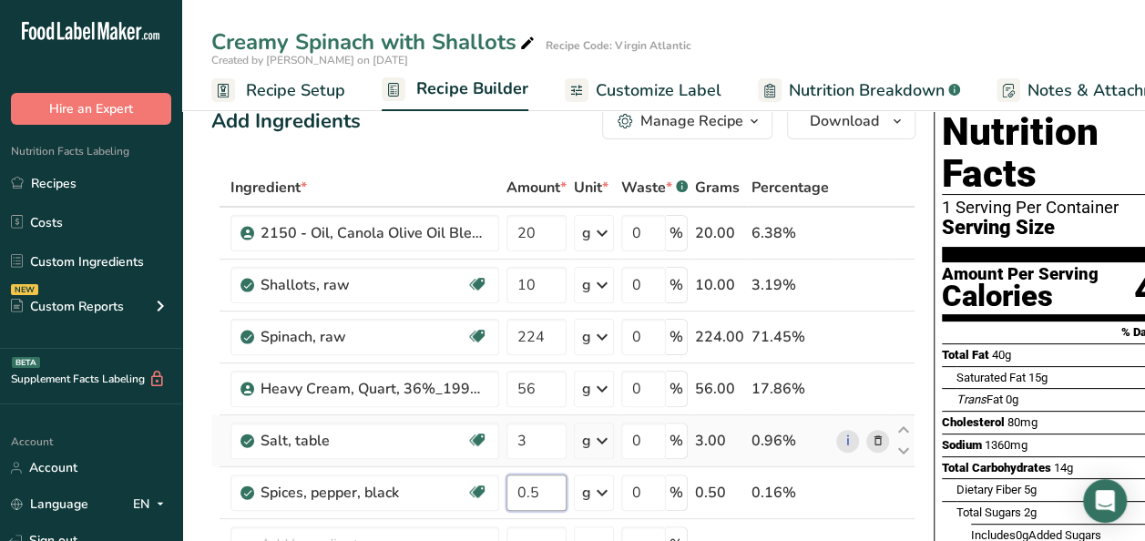
scroll to position [0, 0]
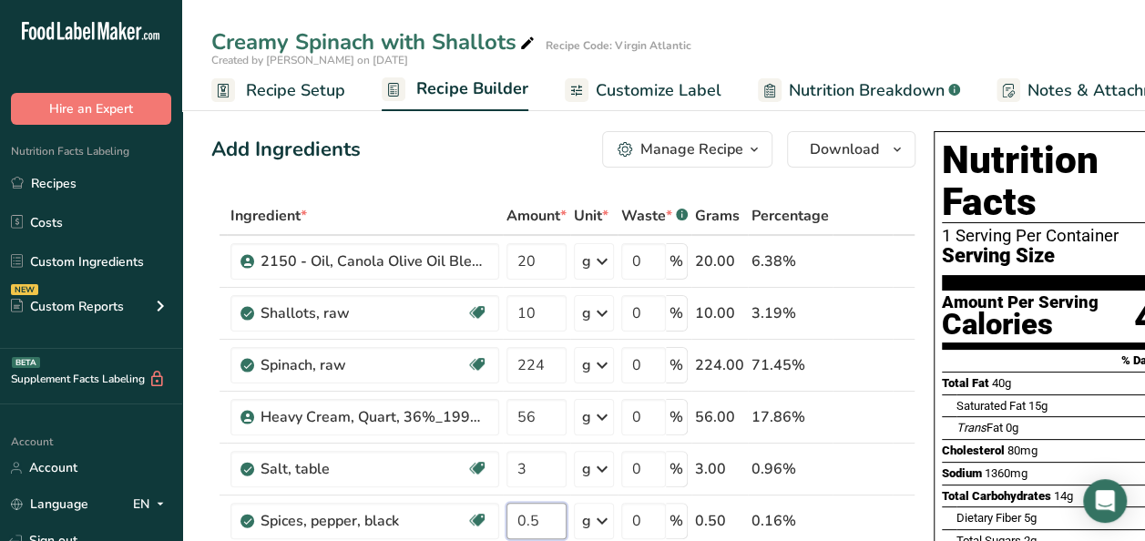
type input "0.5"
click at [755, 153] on icon "button" at bounding box center [754, 149] width 15 height 23
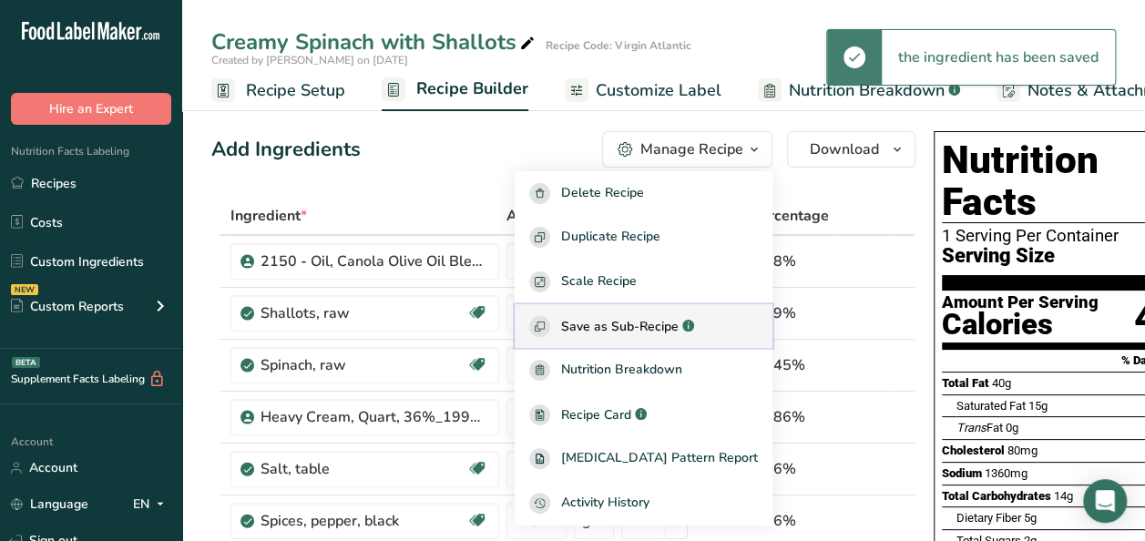
click at [632, 325] on span "Save as Sub-Recipe" at bounding box center [620, 326] width 118 height 19
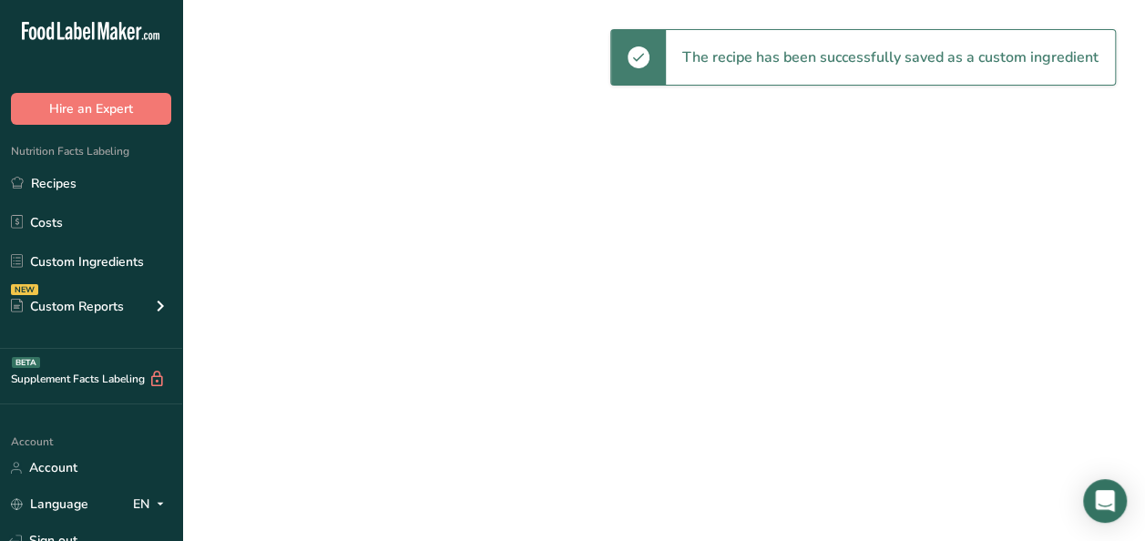
select select "30"
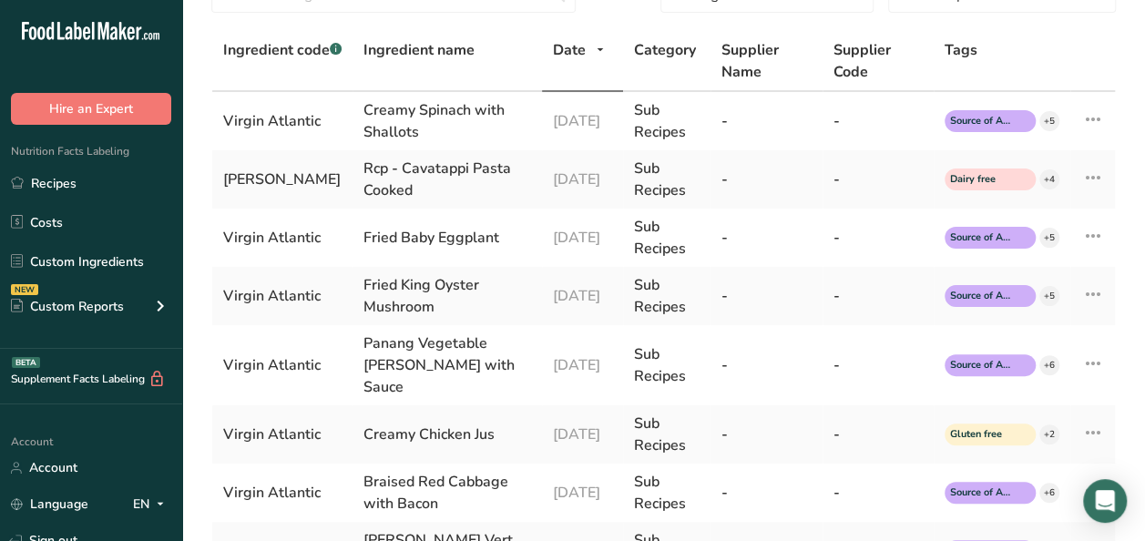
scroll to position [91, 0]
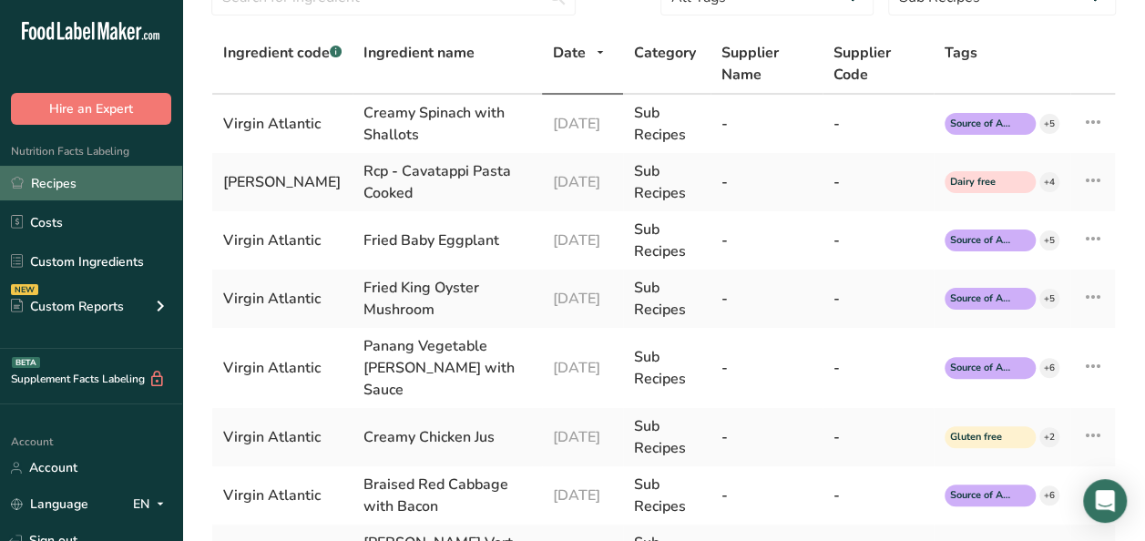
click at [63, 184] on link "Recipes" at bounding box center [91, 183] width 182 height 35
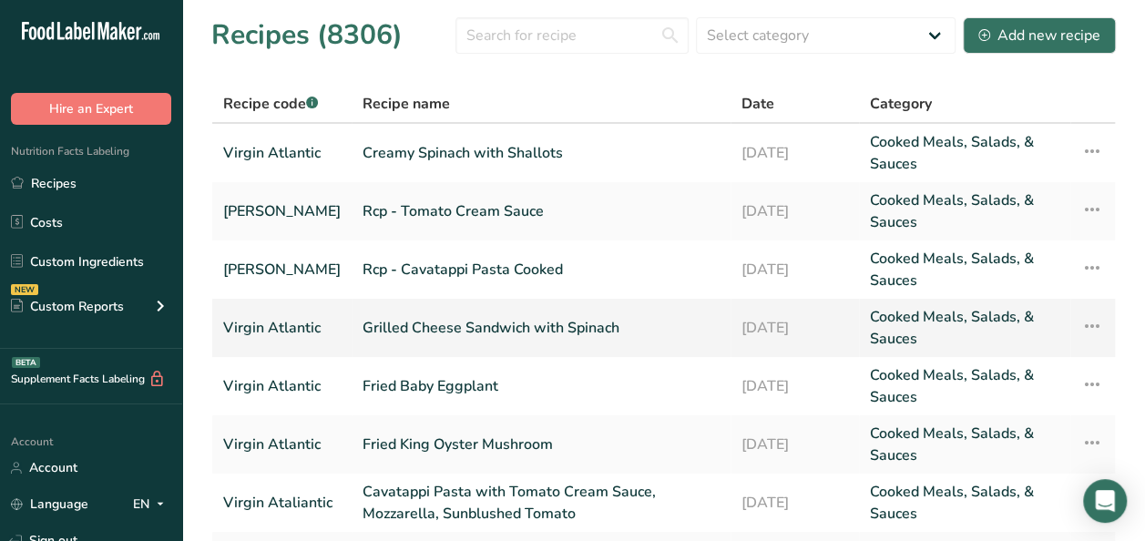
click at [463, 322] on link "Grilled Cheese Sandwich with Spinach" at bounding box center [541, 328] width 357 height 44
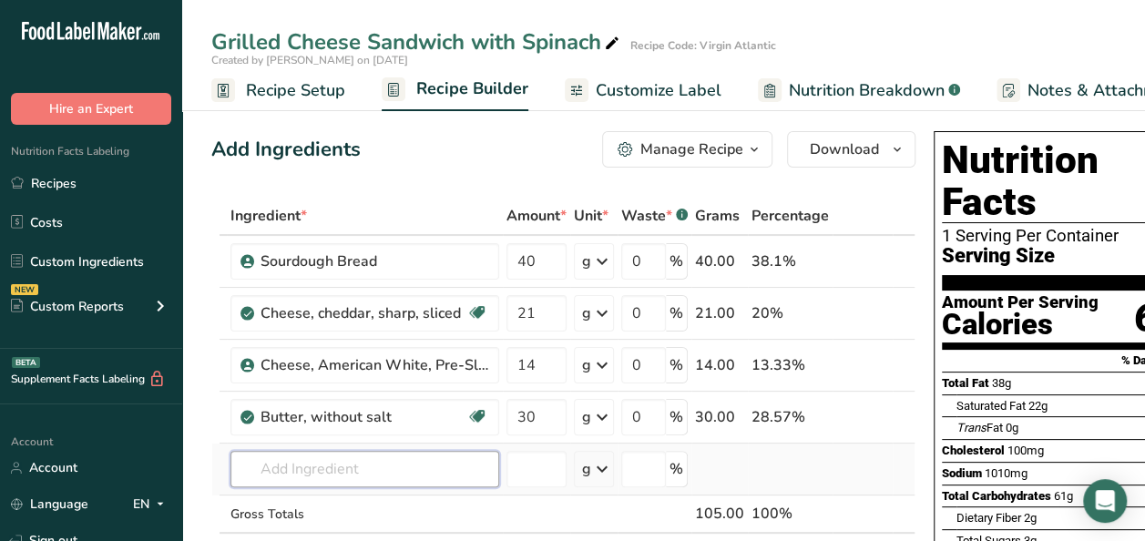
click at [300, 461] on input "text" at bounding box center [365, 469] width 269 height 36
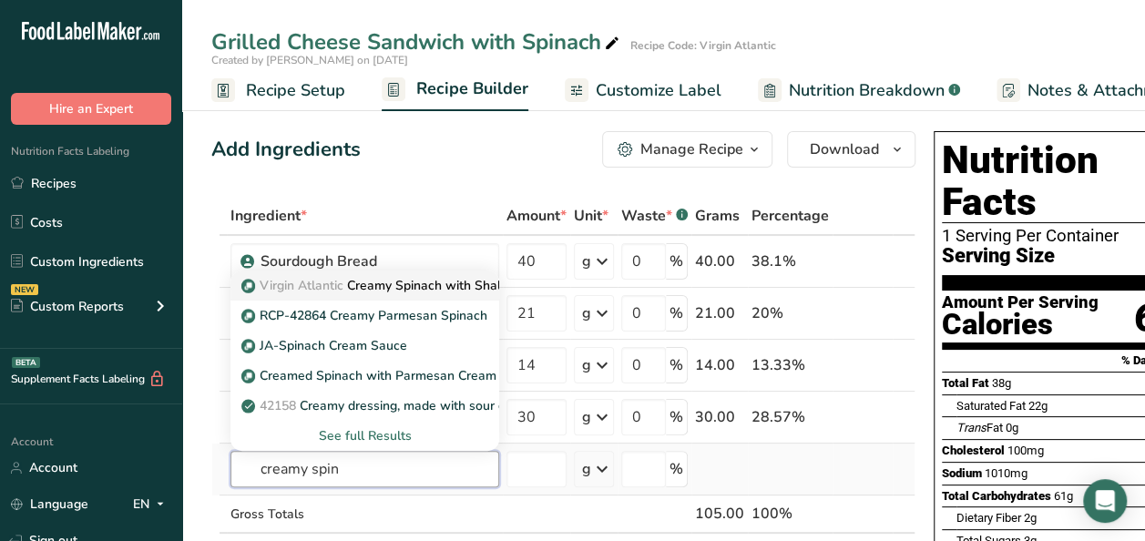
type input "creamy spin"
click at [398, 286] on p "Virgin Atlantic Creamy Spinach with Shallots" at bounding box center [384, 285] width 278 height 19
type input "Creamy Spinach with Shallots"
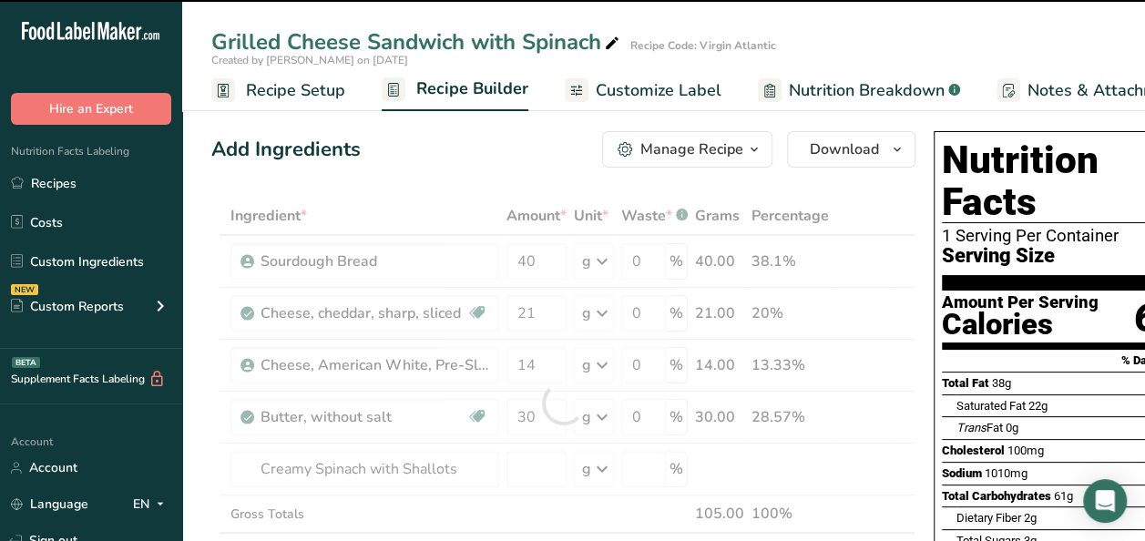
type input "0"
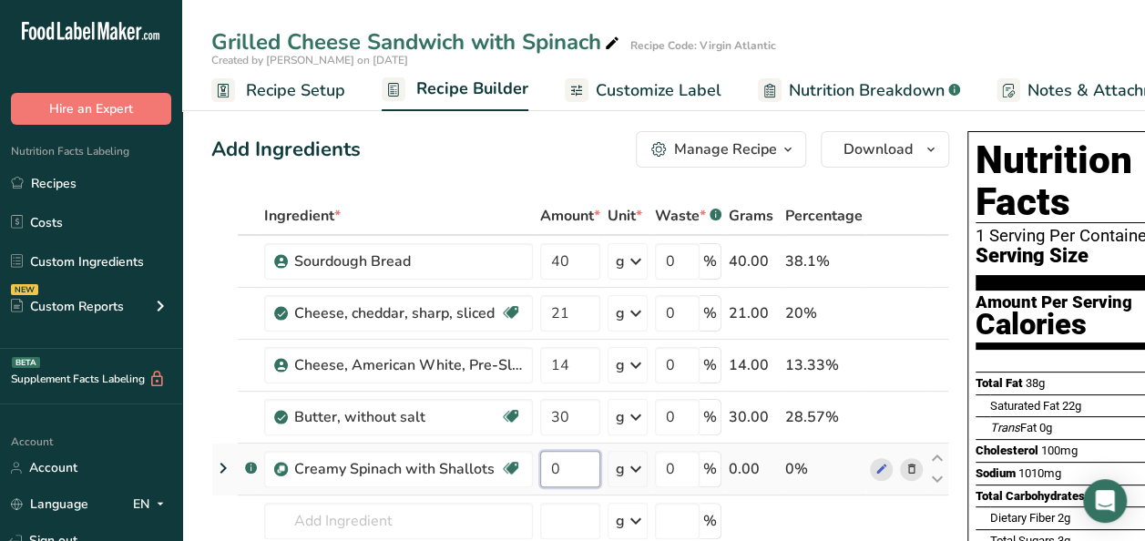
click at [561, 465] on input "0" at bounding box center [570, 469] width 60 height 36
type input "35"
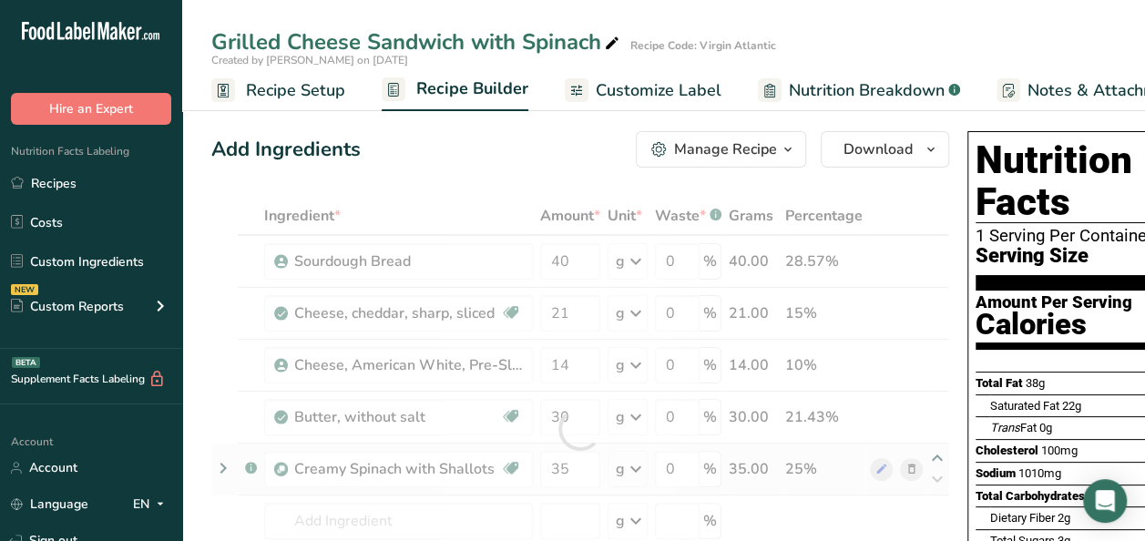
click at [931, 458] on div "Ingredient * Amount * Unit * Waste * .a-a{fill:#347362;}.b-a{fill:#fff;} Grams …" at bounding box center [580, 429] width 738 height 465
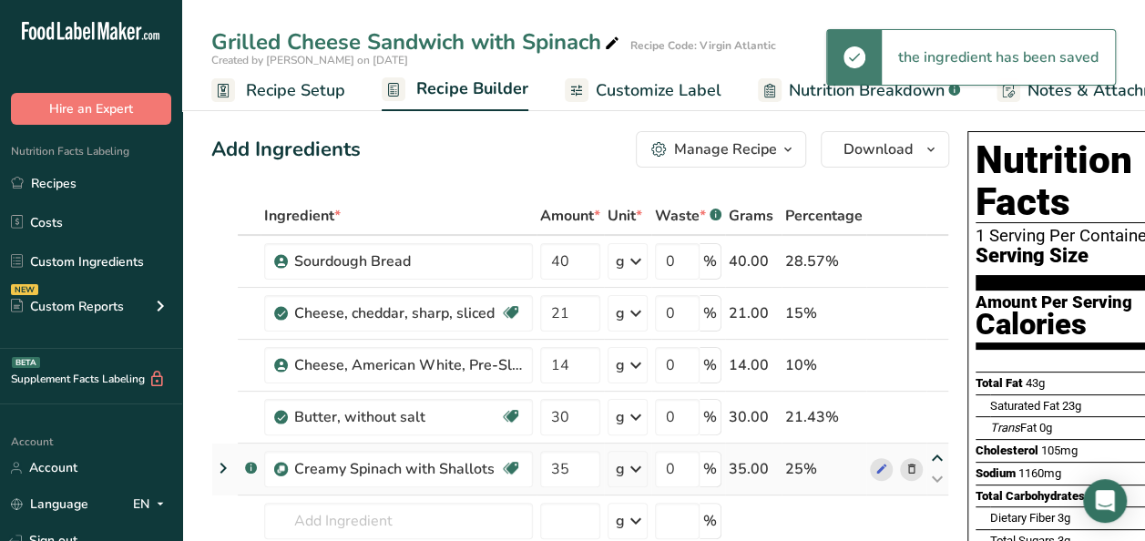
click at [931, 458] on icon at bounding box center [938, 459] width 22 height 14
type input "35"
type input "30"
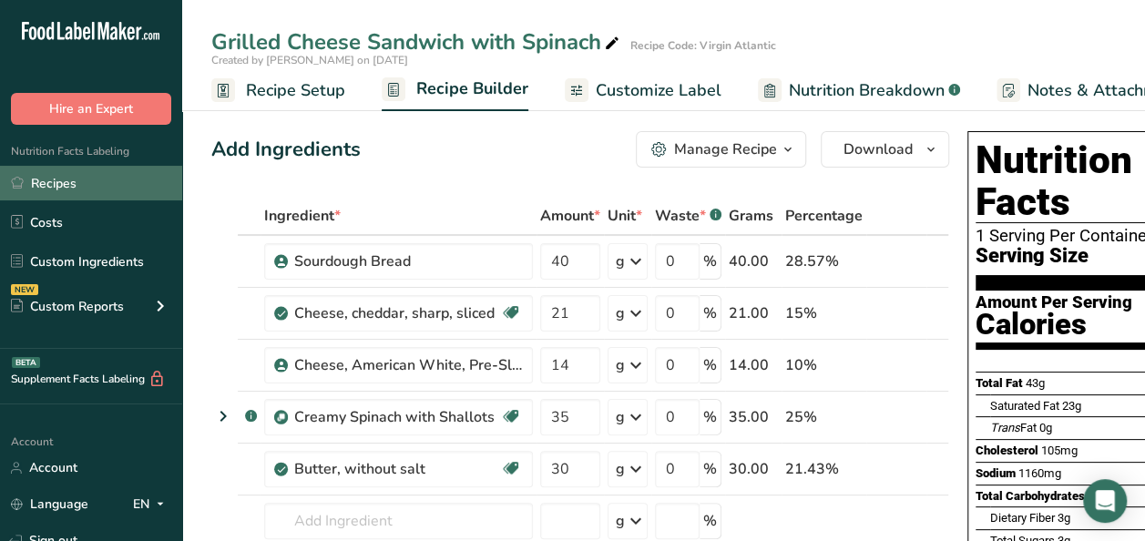
click at [46, 184] on link "Recipes" at bounding box center [91, 183] width 182 height 35
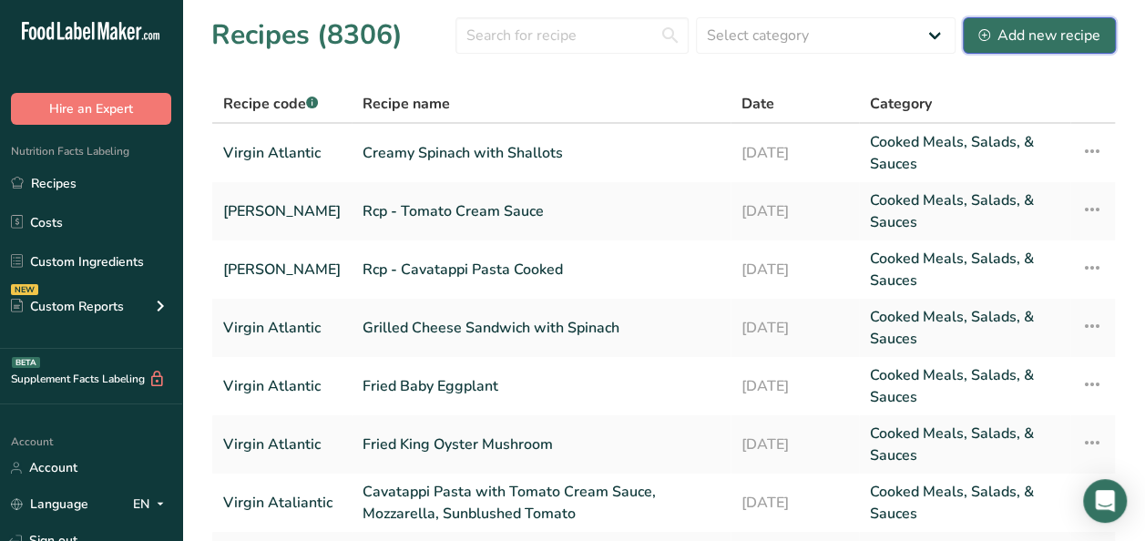
click at [987, 42] on div "Add new recipe" at bounding box center [1040, 36] width 122 height 22
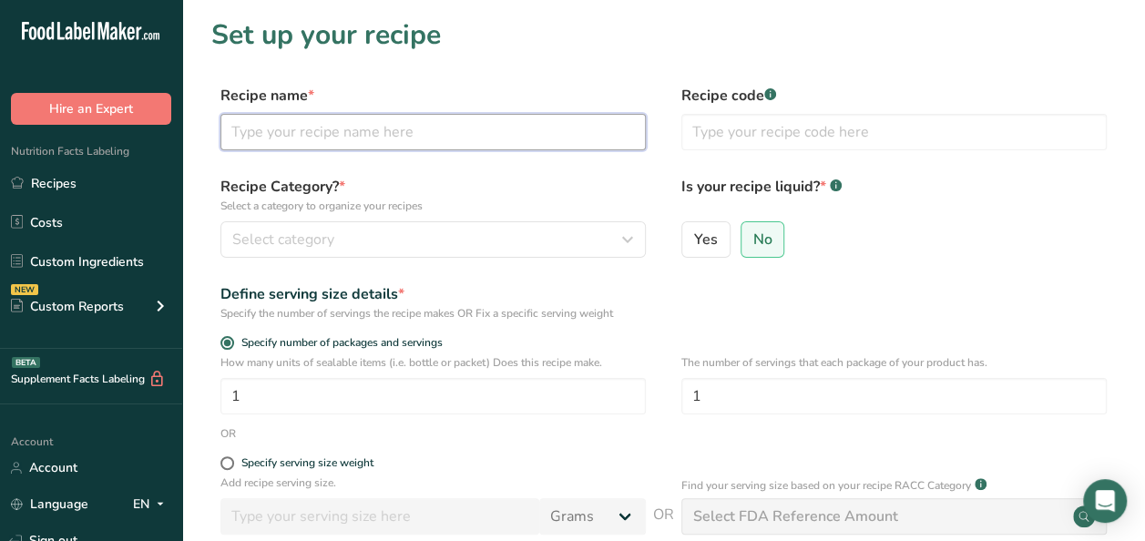
paste input "Garden Vegetable Ravioli with San Marzano Tomato Sauce"
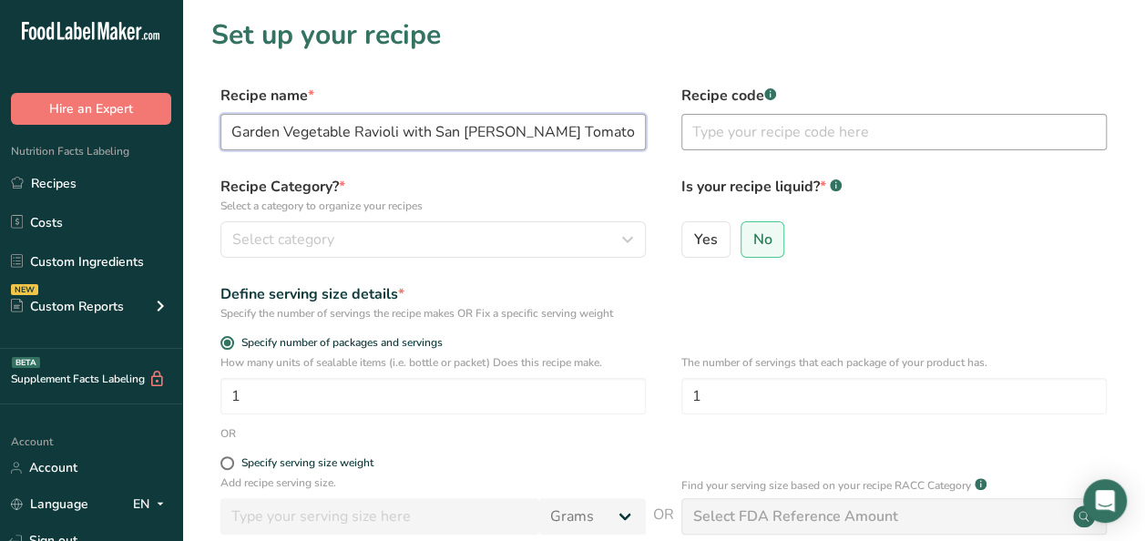
type input "Garden Vegetable Ravioli with San Marzano Tomato Sauce"
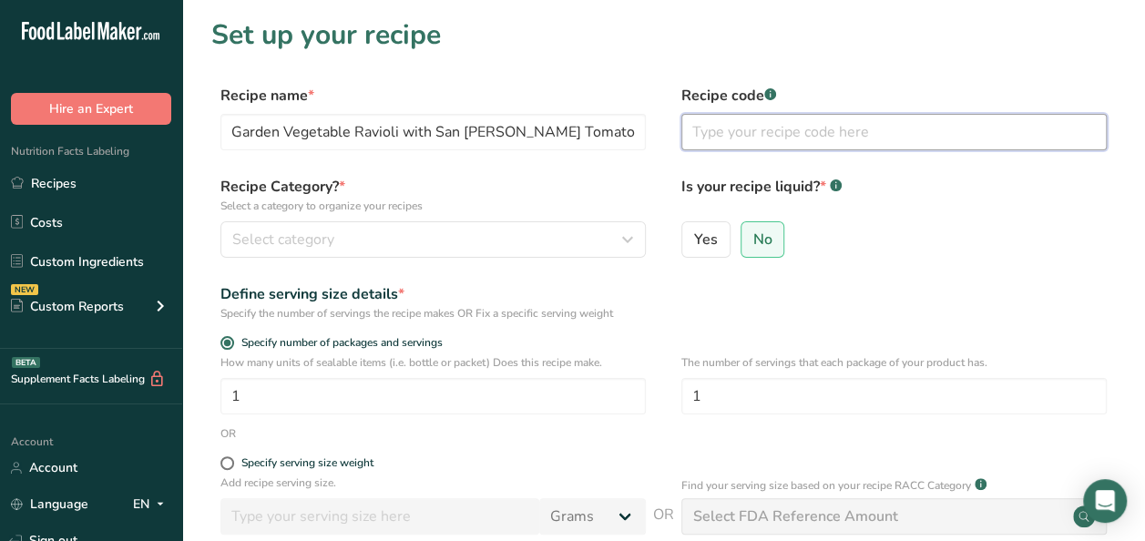
click at [760, 123] on input "text" at bounding box center [893, 132] width 425 height 36
type input "Virgin Atlantic"
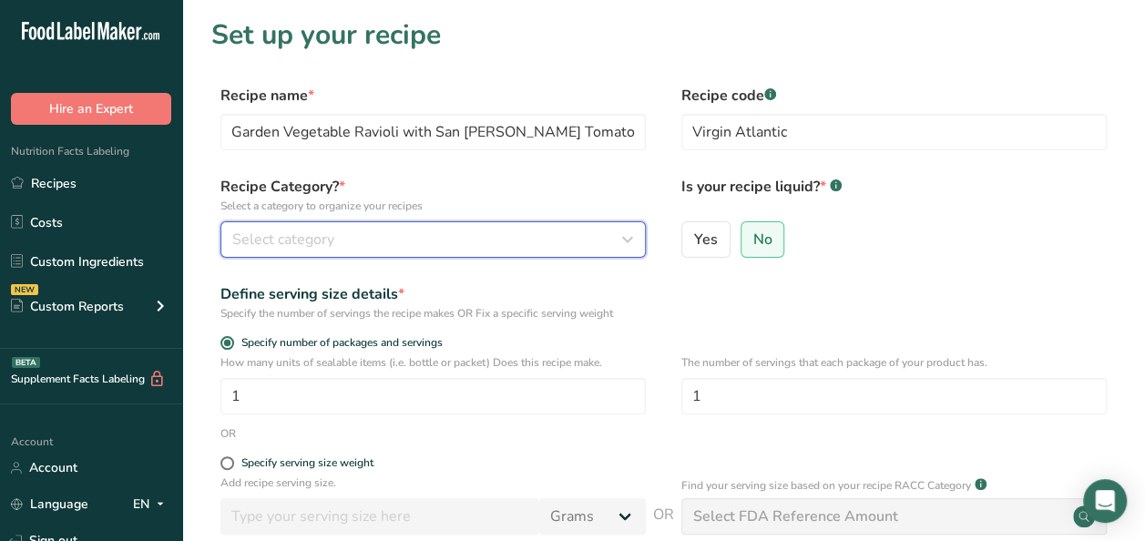
click at [620, 239] on icon "button" at bounding box center [628, 239] width 22 height 33
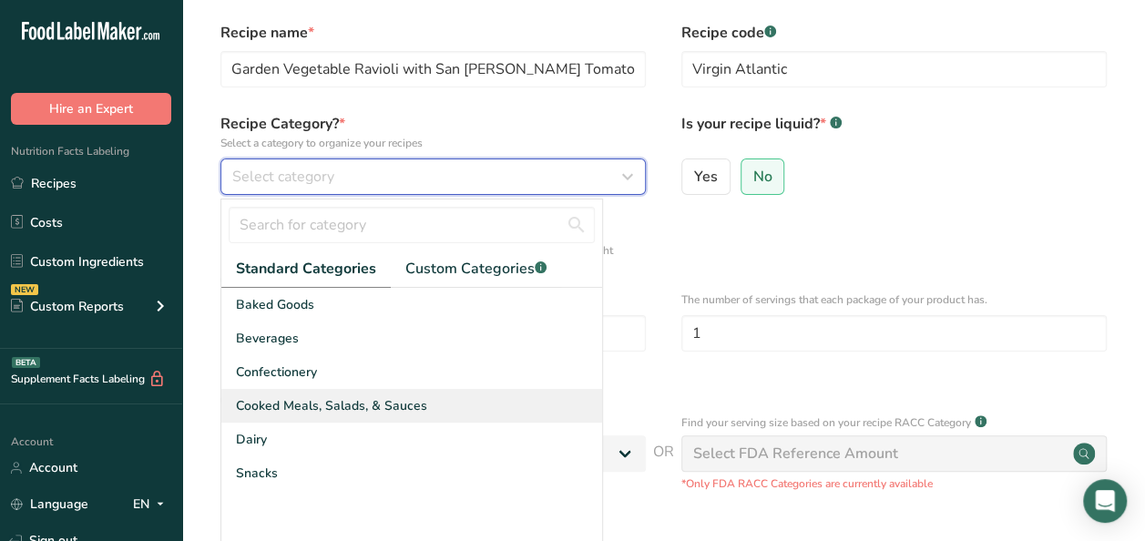
scroll to position [91, 0]
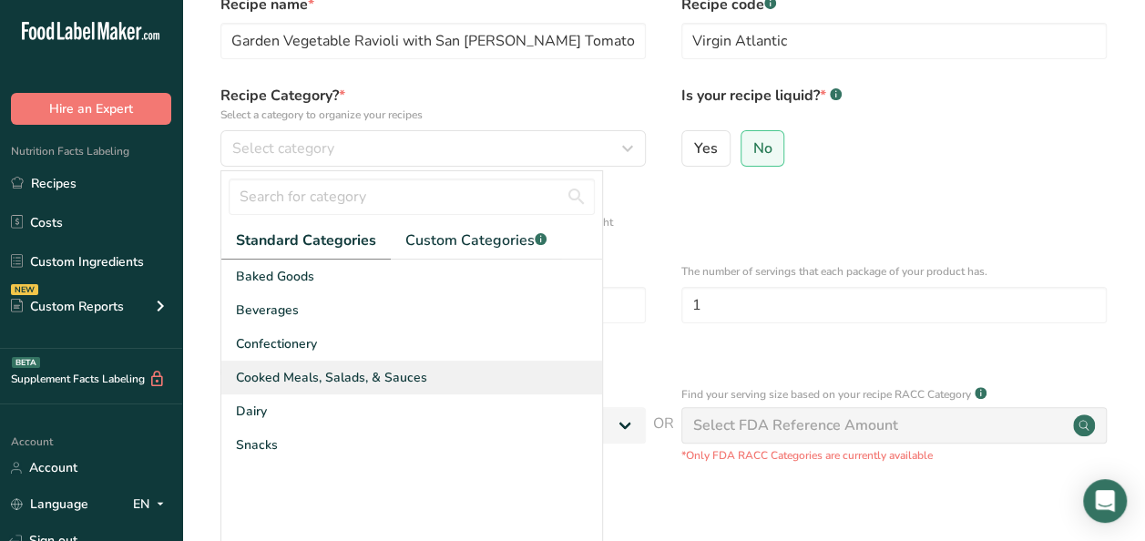
click at [386, 383] on span "Cooked Meals, Salads, & Sauces" at bounding box center [331, 377] width 191 height 19
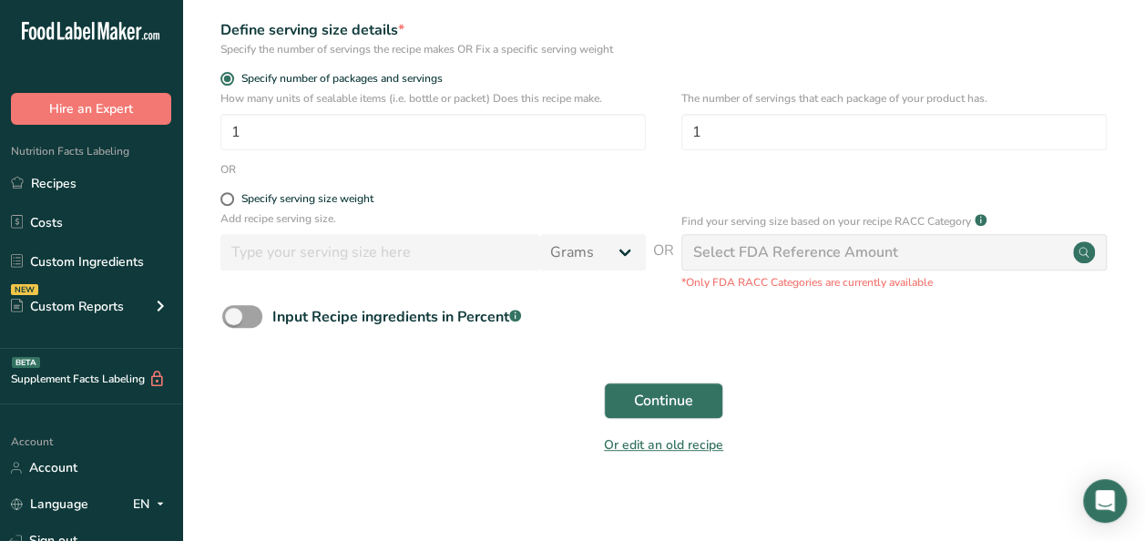
scroll to position [277, 0]
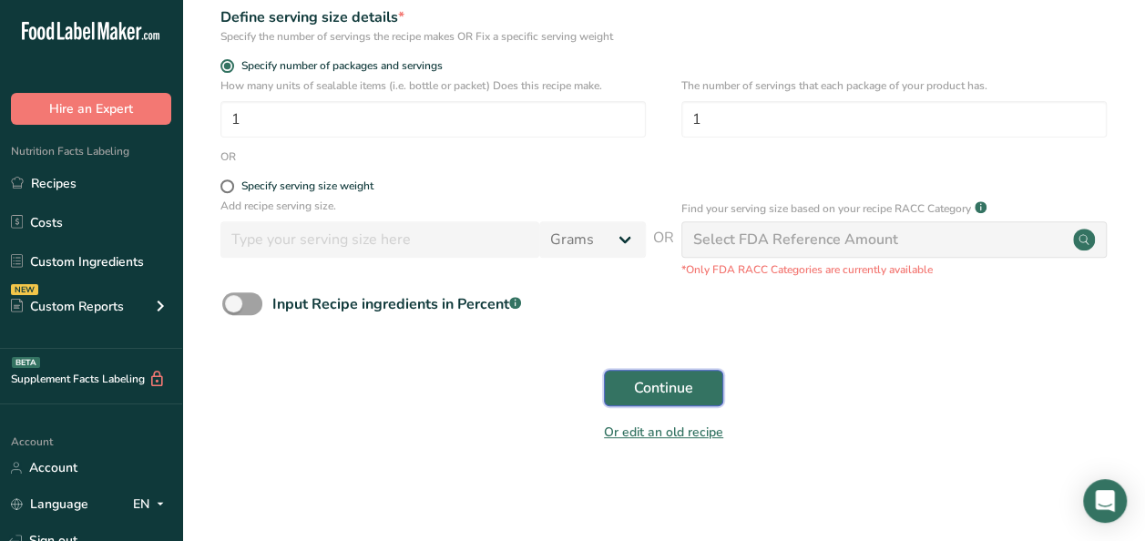
click at [678, 395] on span "Continue" at bounding box center [663, 388] width 59 height 22
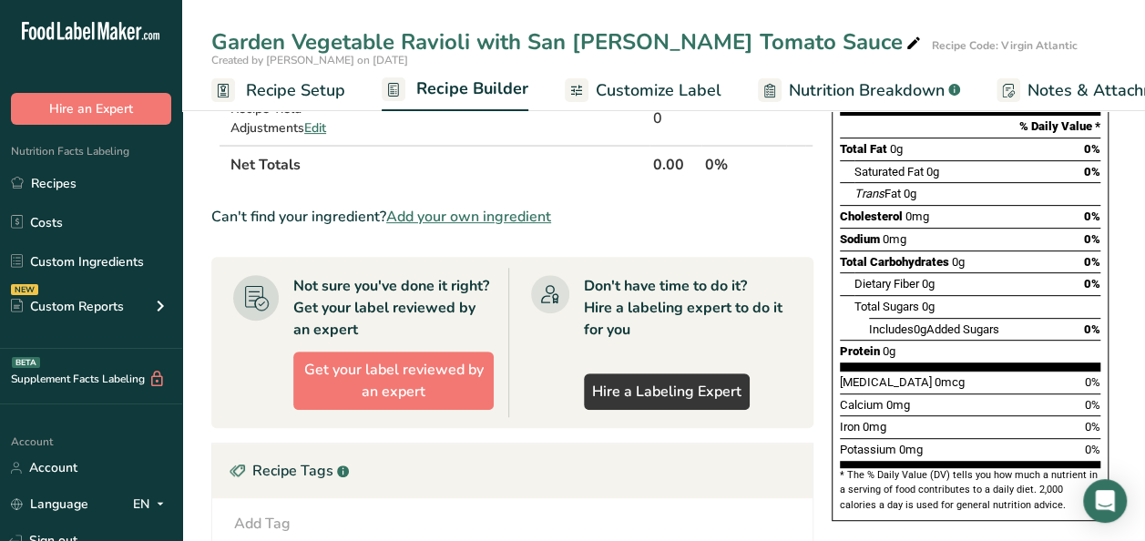
scroll to position [364, 0]
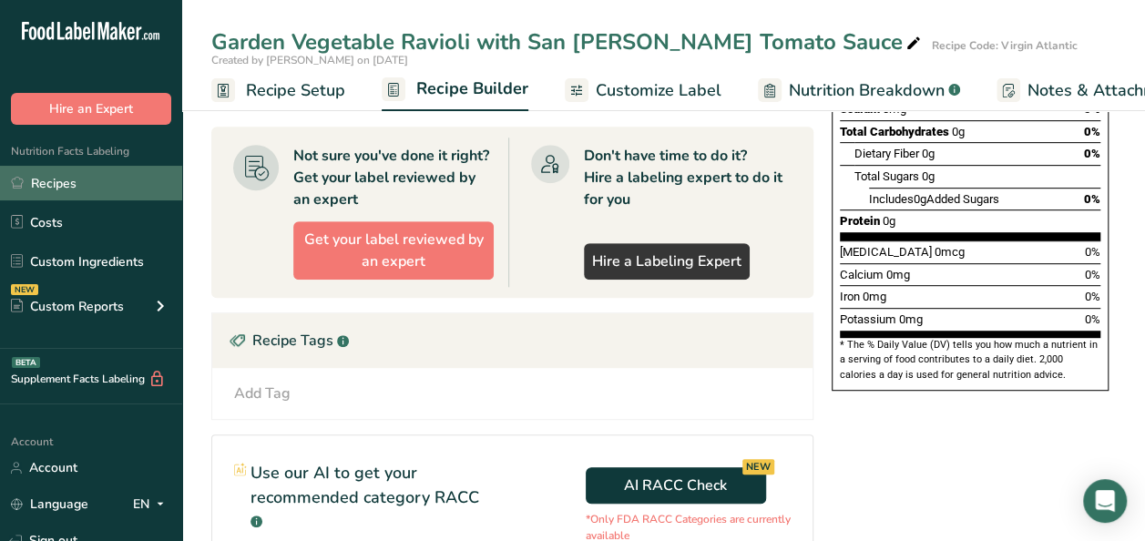
click at [90, 179] on link "Recipes" at bounding box center [91, 183] width 182 height 35
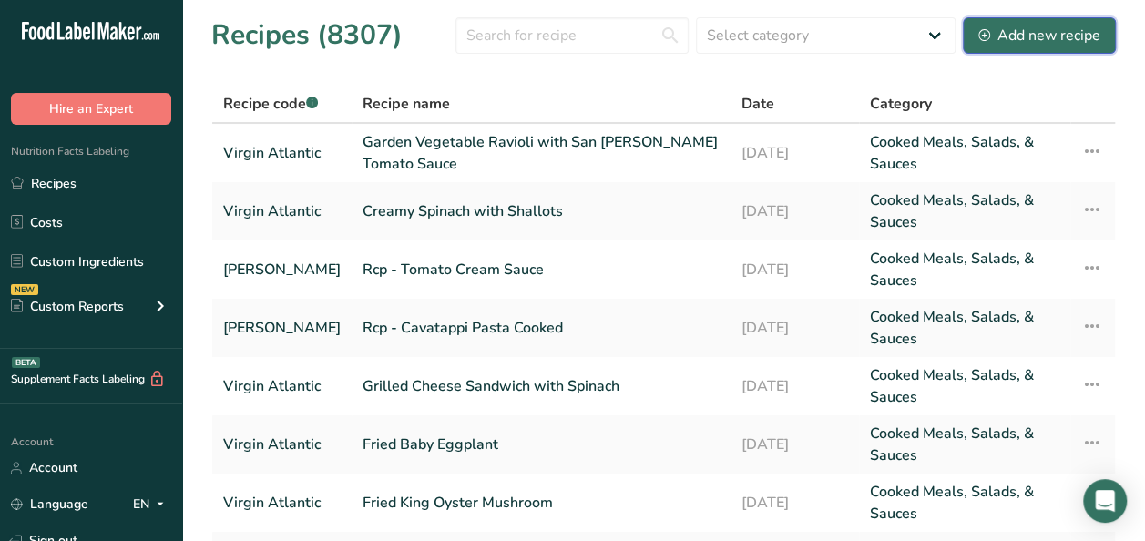
click at [1044, 35] on div "Add new recipe" at bounding box center [1040, 36] width 122 height 22
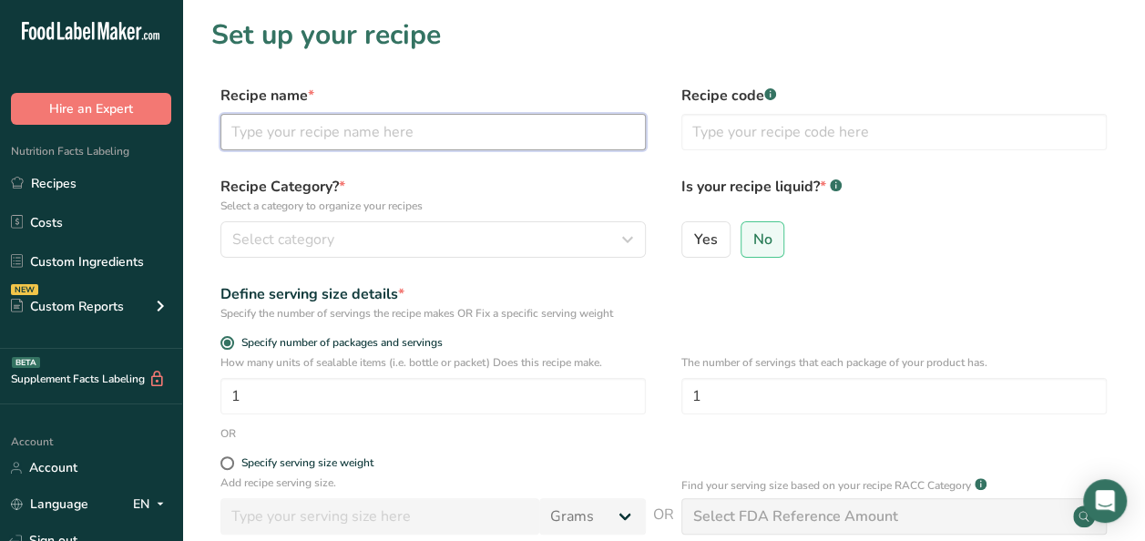
click at [375, 140] on input "text" at bounding box center [432, 132] width 425 height 36
type input "Garden Vegetable Ravioli"
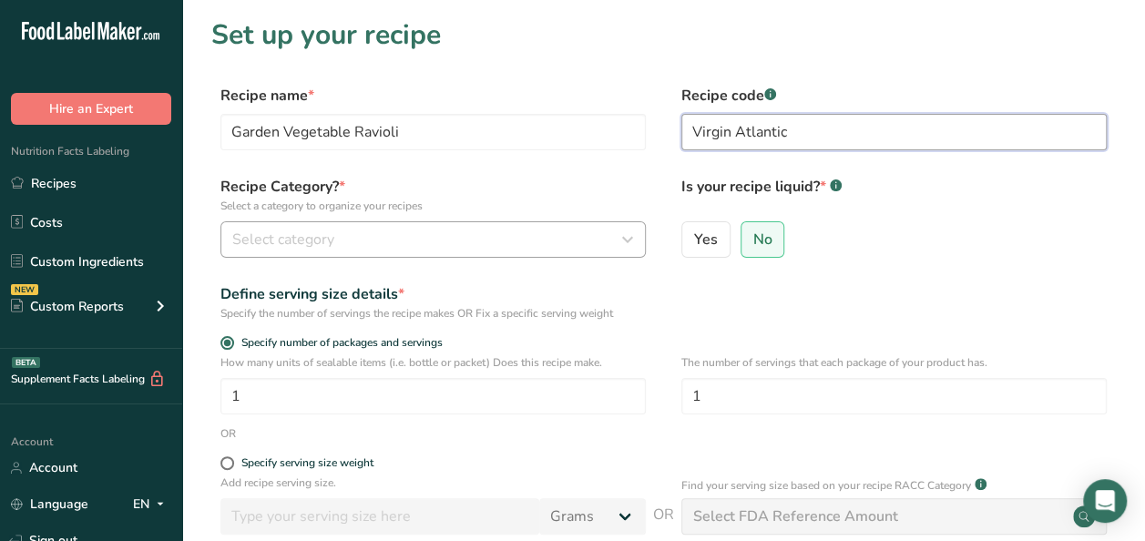
type input "Virgin Atlantic"
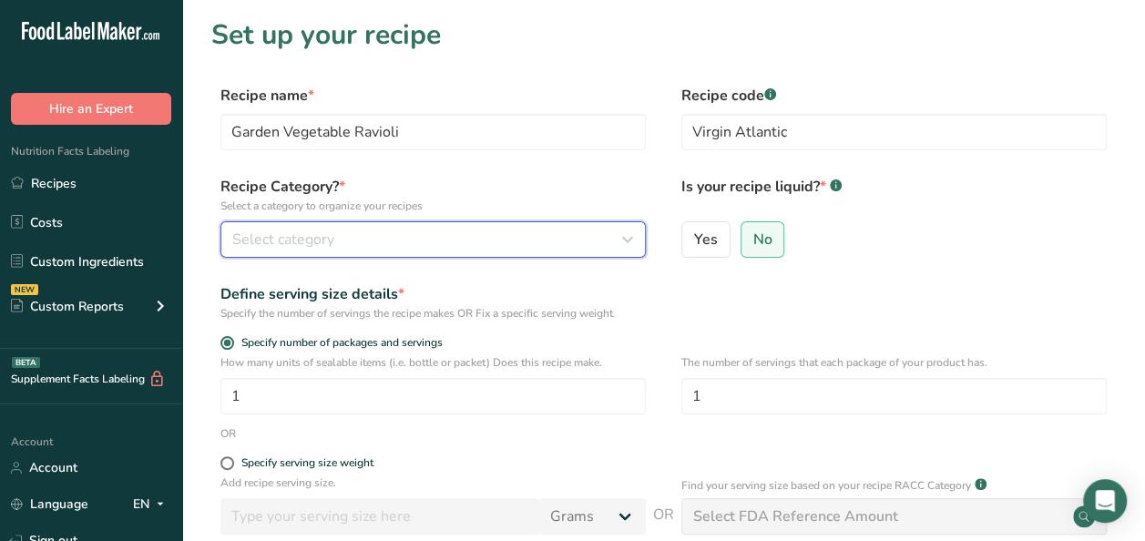
click at [255, 229] on span "Select category" at bounding box center [283, 240] width 102 height 22
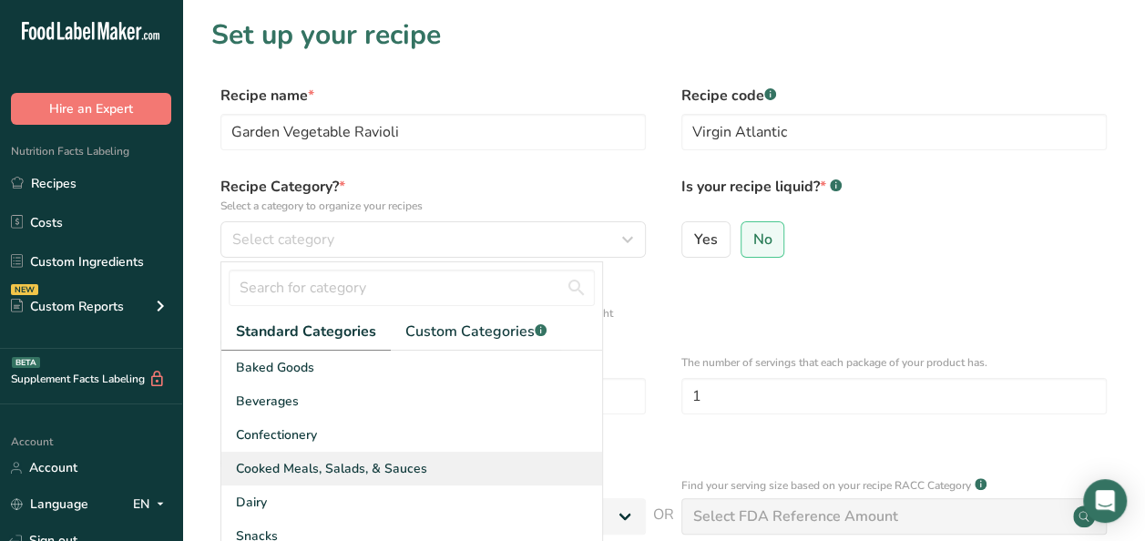
click at [329, 474] on span "Cooked Meals, Salads, & Sauces" at bounding box center [331, 468] width 191 height 19
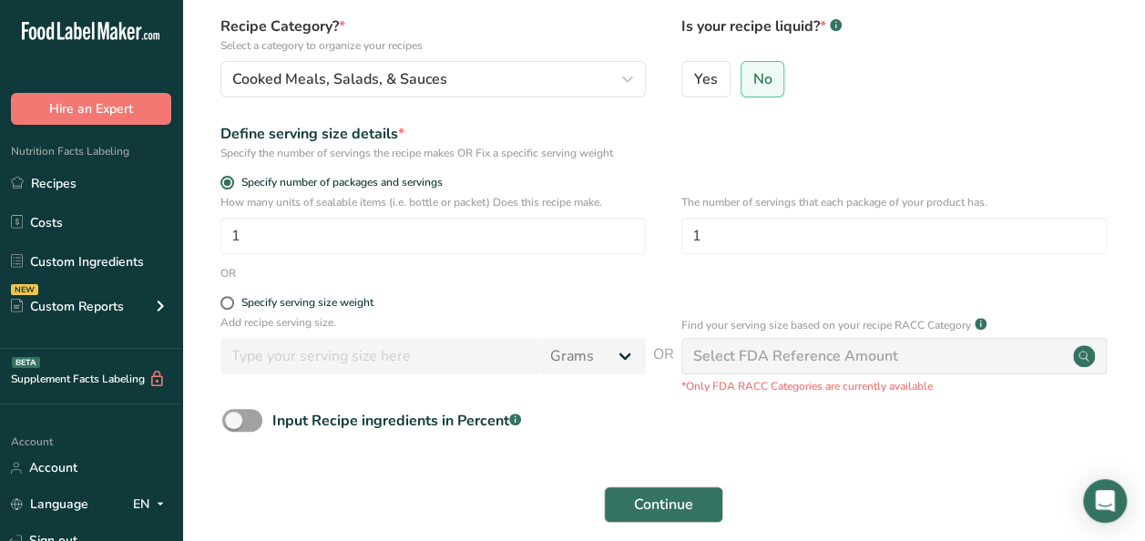
scroll to position [277, 0]
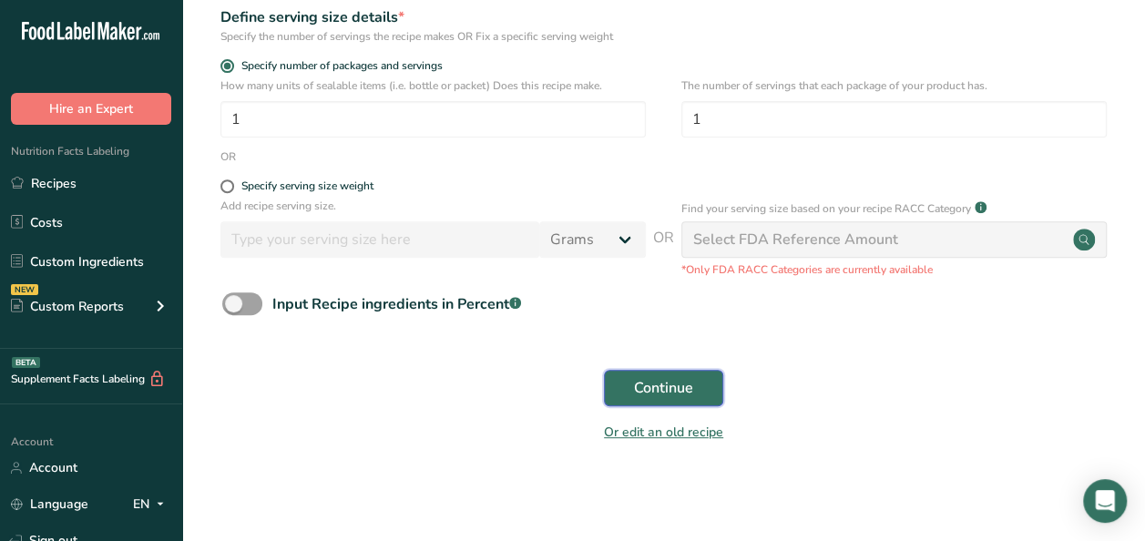
click at [667, 386] on span "Continue" at bounding box center [663, 388] width 59 height 22
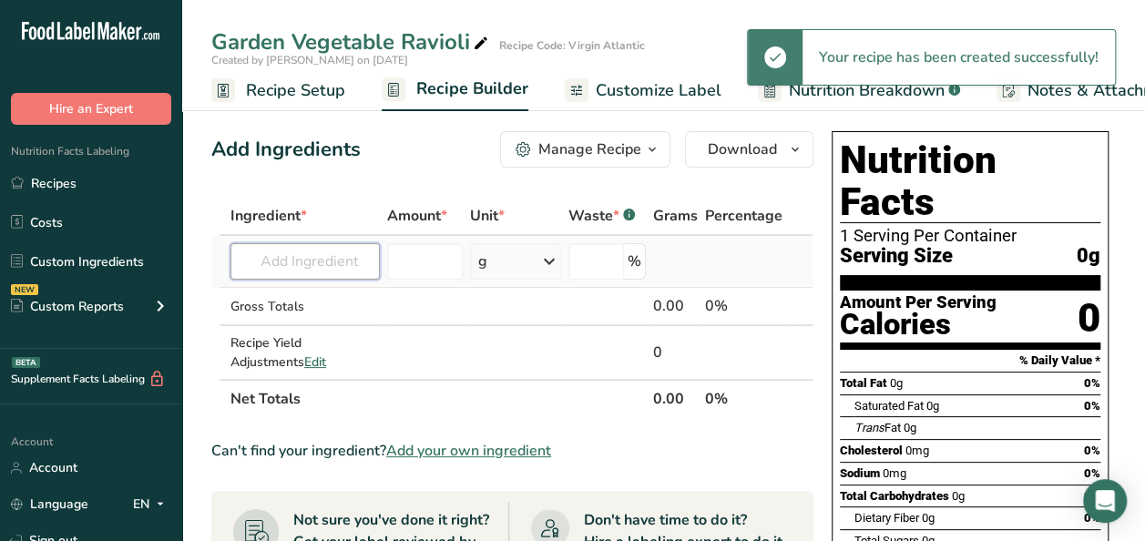
click at [308, 275] on input "text" at bounding box center [305, 261] width 149 height 36
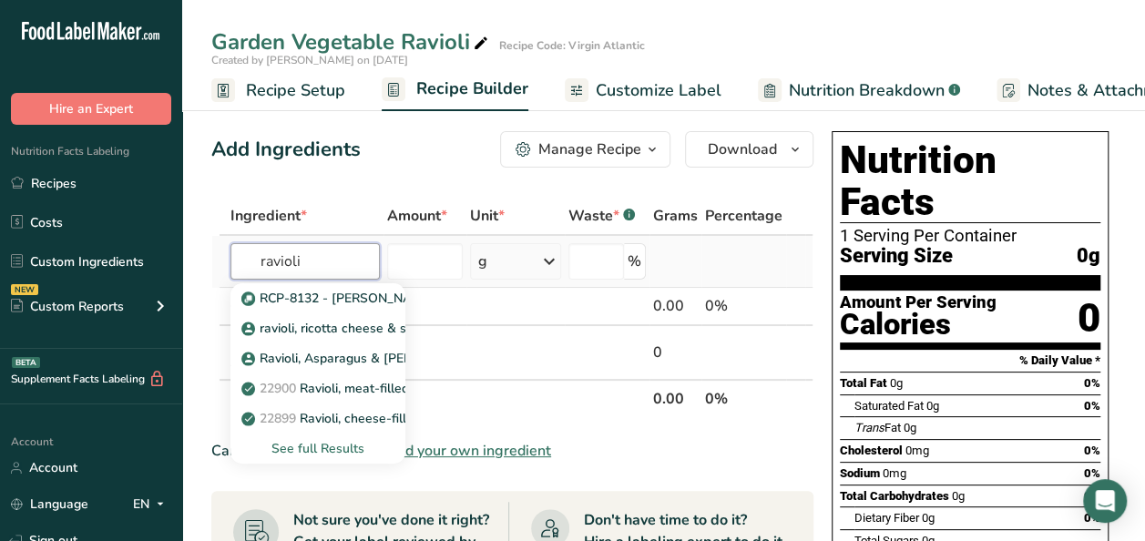
type input "ravioli"
click at [315, 453] on div "See full Results" at bounding box center [318, 448] width 146 height 19
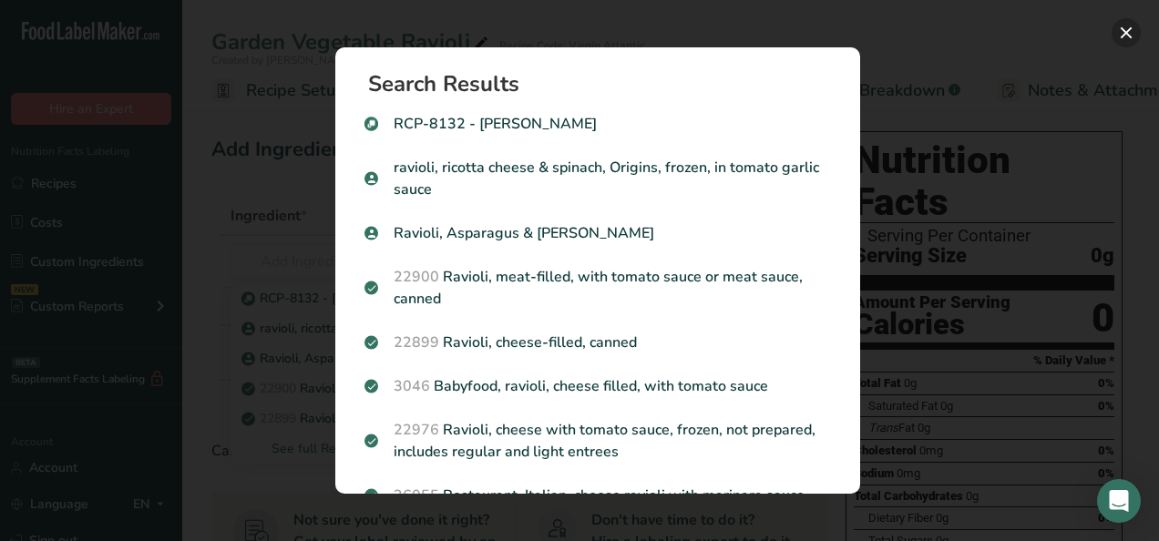
click at [1122, 35] on button "Search results modal" at bounding box center [1126, 32] width 29 height 29
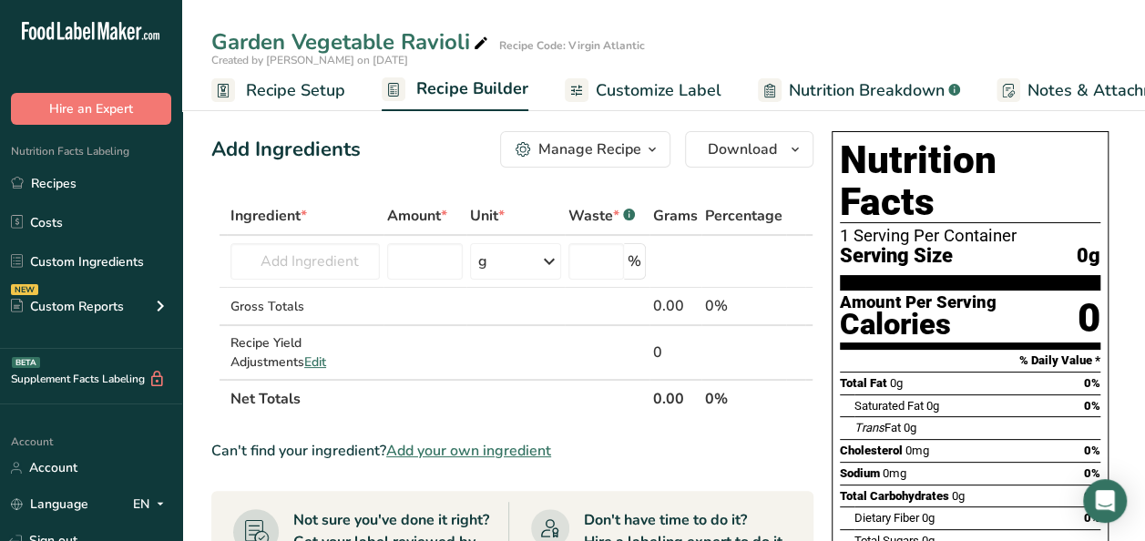
click at [430, 456] on span "Add your own ingredient" at bounding box center [468, 451] width 165 height 22
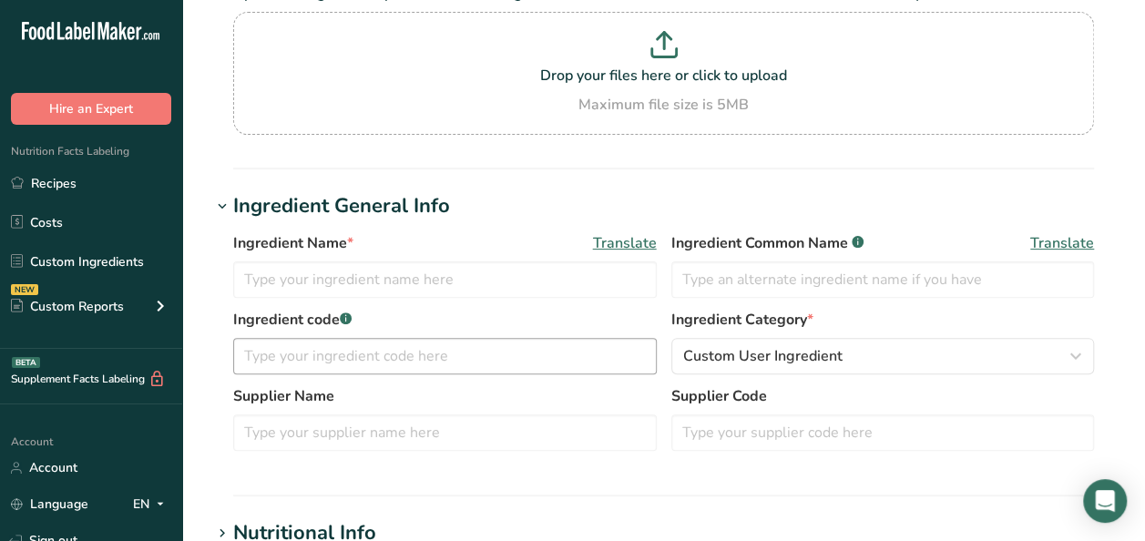
scroll to position [182, 0]
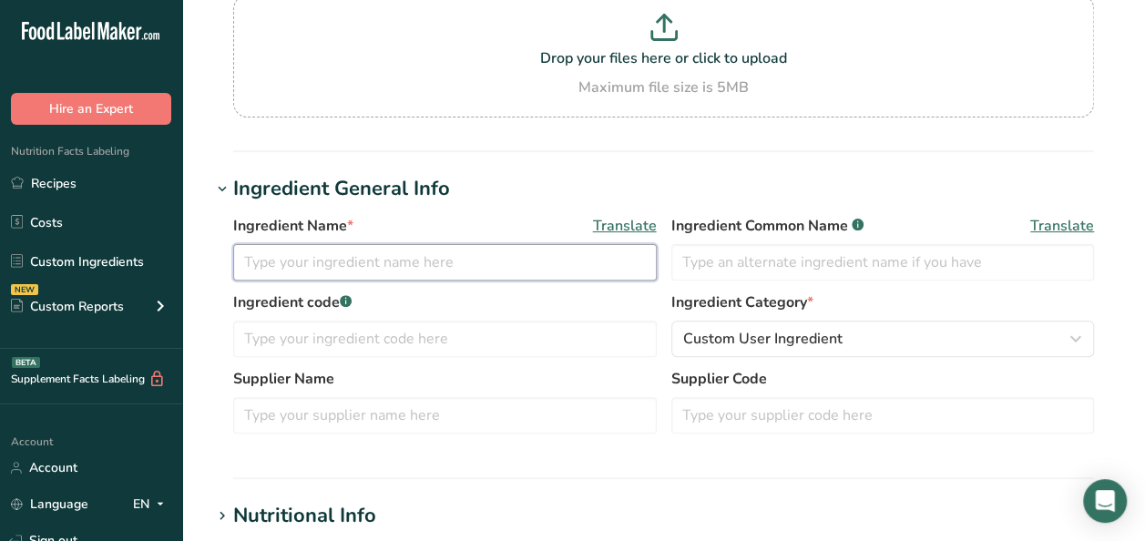
click at [367, 251] on input "text" at bounding box center [445, 262] width 424 height 36
type input "Garden Vegetable Ravioli"
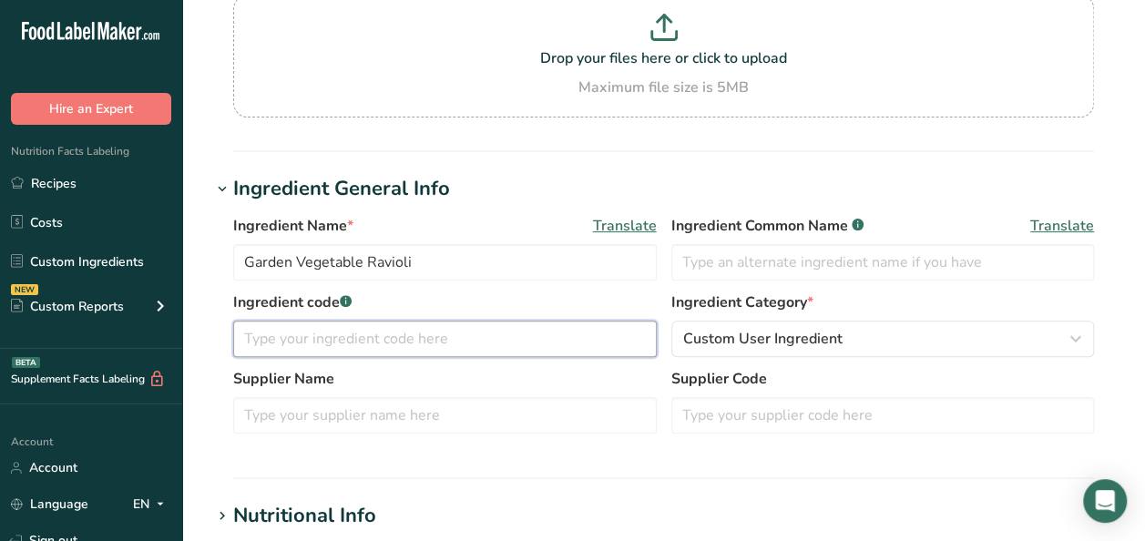
click at [308, 333] on input "text" at bounding box center [445, 339] width 424 height 36
type input "26810"
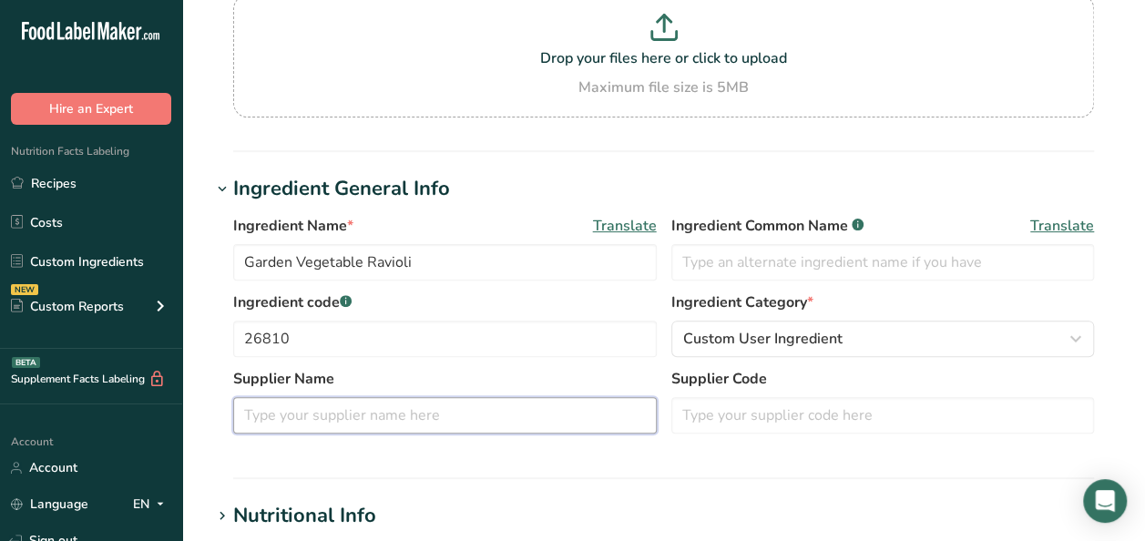
click at [403, 406] on input "text" at bounding box center [445, 415] width 424 height 36
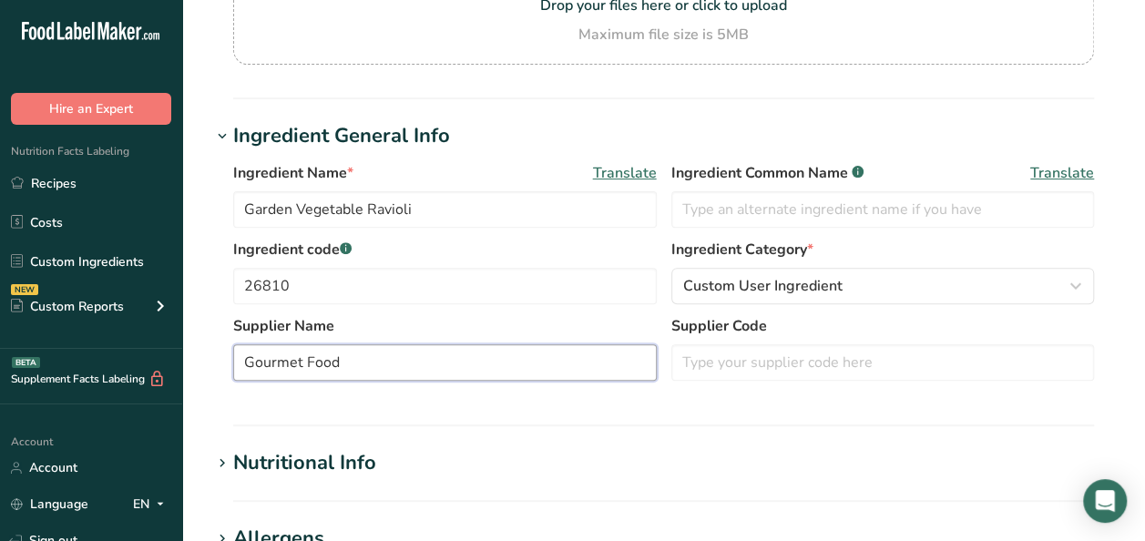
scroll to position [364, 0]
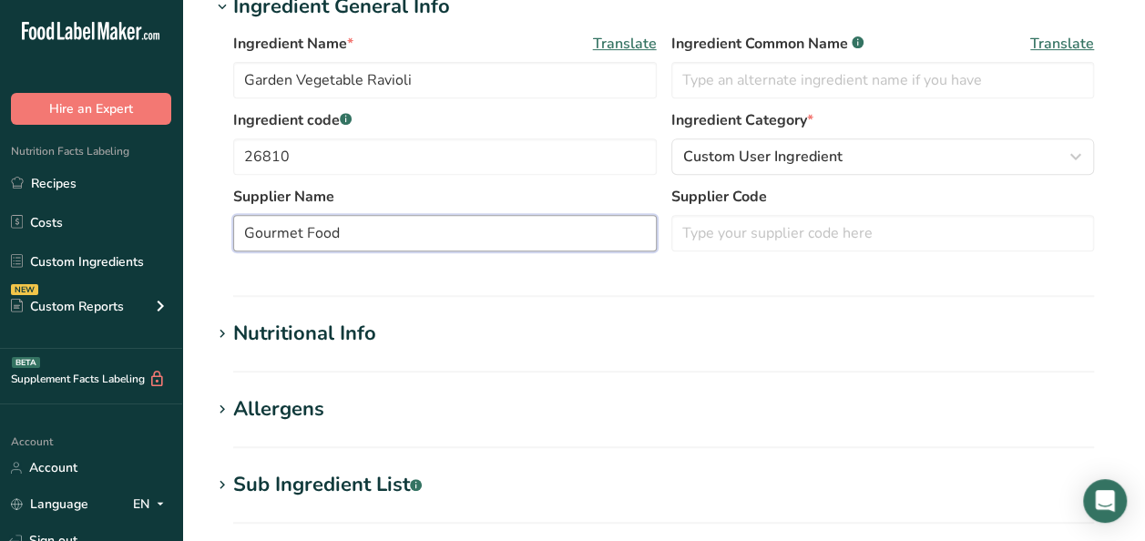
type input "Gourmet Food"
click at [290, 327] on div "Nutritional Info" at bounding box center [304, 334] width 143 height 30
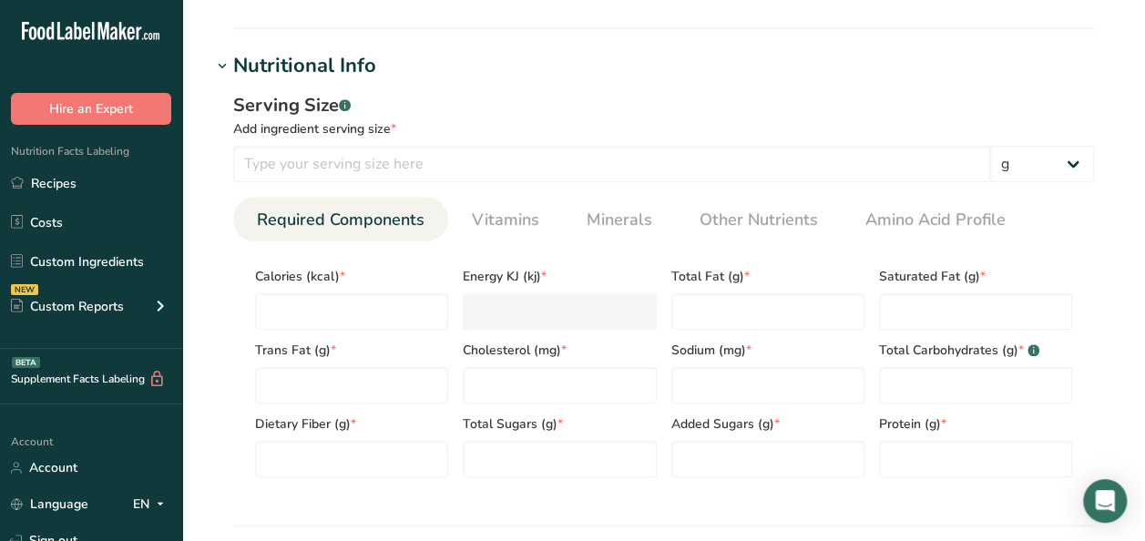
scroll to position [638, 0]
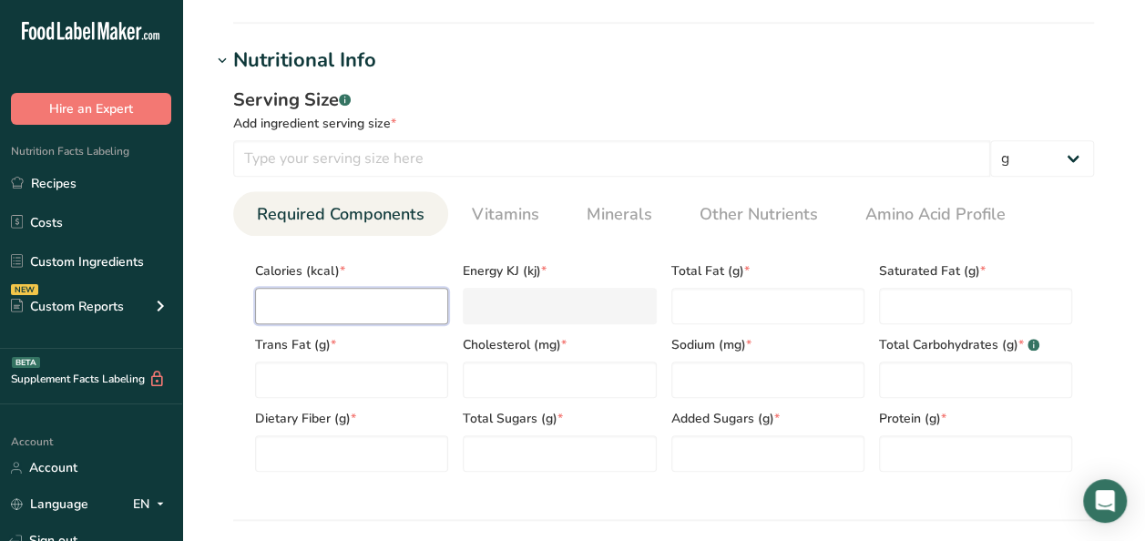
click at [292, 306] on input "number" at bounding box center [351, 306] width 193 height 36
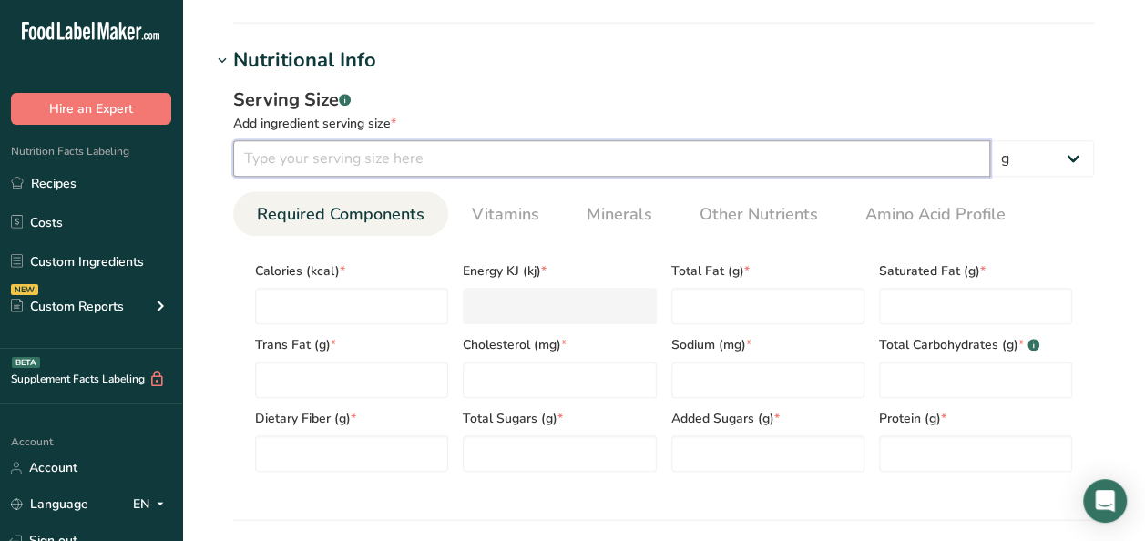
click at [346, 157] on input "number" at bounding box center [611, 158] width 757 height 36
type input "100"
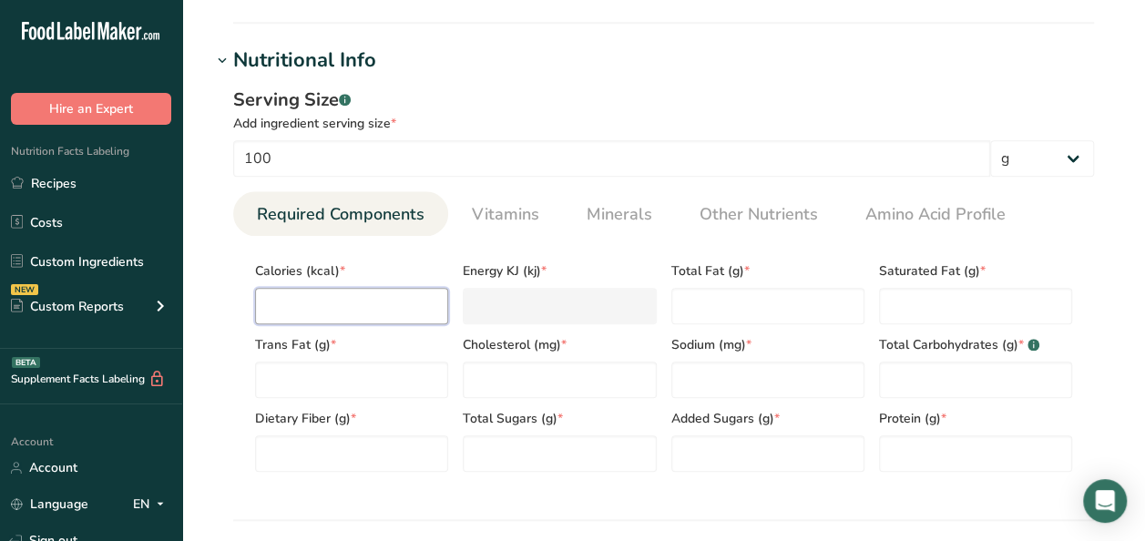
click at [301, 313] on input "number" at bounding box center [351, 306] width 193 height 36
type input "1"
type KJ "4.2"
type input "14"
type KJ "58.6"
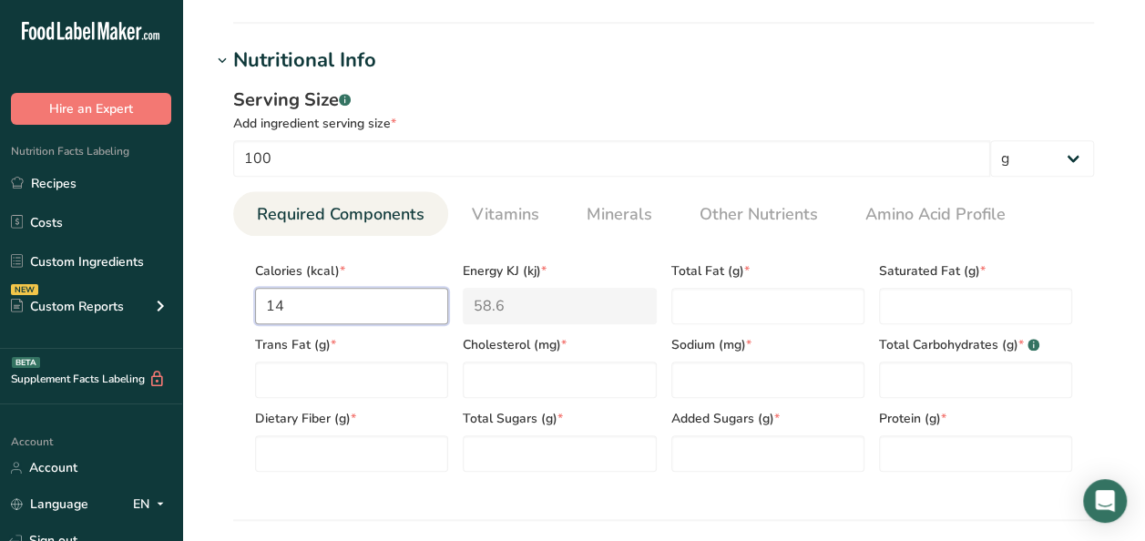
type input "140"
type KJ "585.8"
type input "140"
click at [785, 301] on Fat "number" at bounding box center [767, 306] width 193 height 36
type Fat "1"
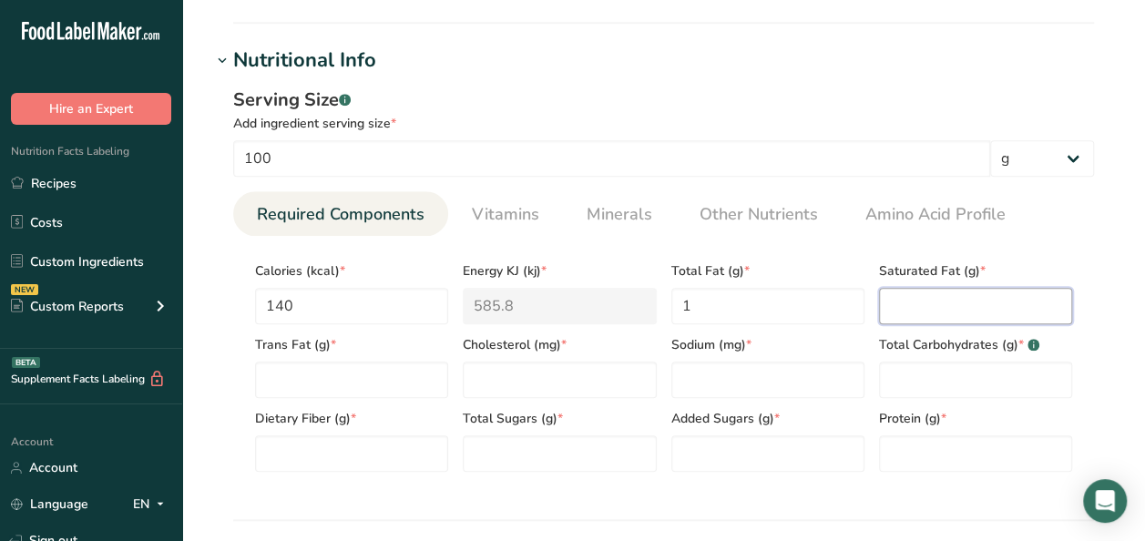
click at [967, 307] on Fat "number" at bounding box center [975, 306] width 193 height 36
type Fat "0"
drag, startPoint x: 266, startPoint y: 379, endPoint x: 449, endPoint y: 386, distance: 183.3
click at [267, 379] on Fat "number" at bounding box center [351, 380] width 193 height 36
type Fat "0"
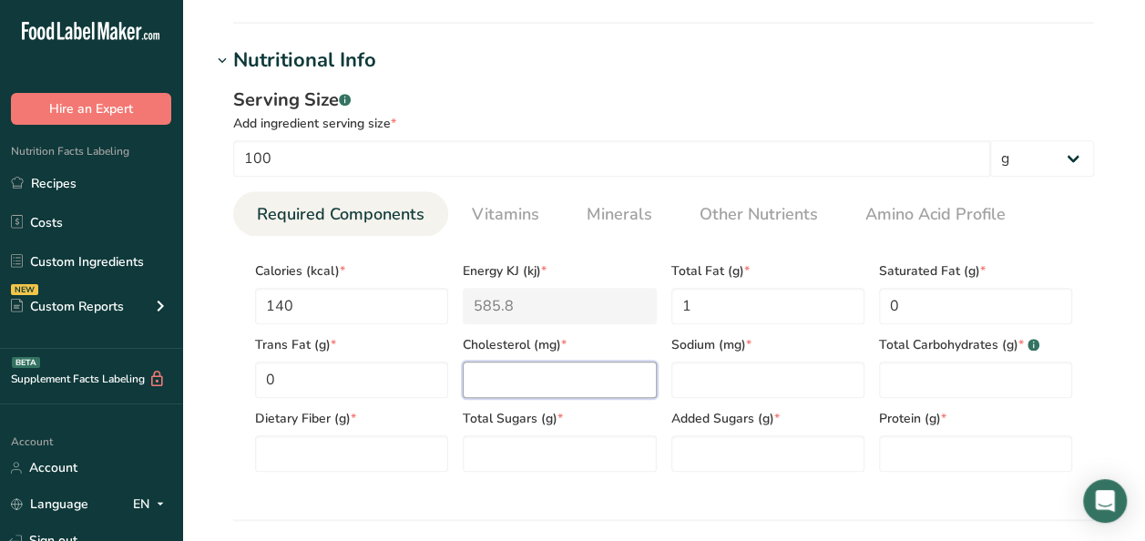
click at [528, 386] on input "number" at bounding box center [559, 380] width 193 height 36
type input "0"
click at [758, 371] on input "number" at bounding box center [767, 380] width 193 height 36
type input "95"
click at [929, 377] on Carbohydrates "number" at bounding box center [975, 380] width 193 height 36
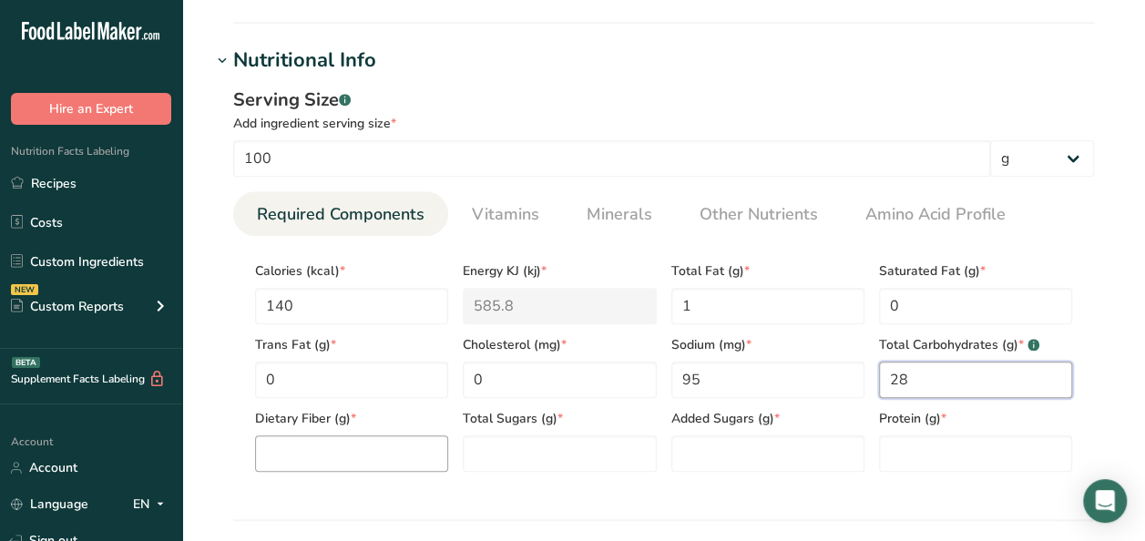
type Carbohydrates "28"
click at [372, 450] on Fiber "number" at bounding box center [351, 454] width 193 height 36
type Fiber "3"
click at [519, 448] on Sugars "number" at bounding box center [559, 454] width 193 height 36
type Sugars "1"
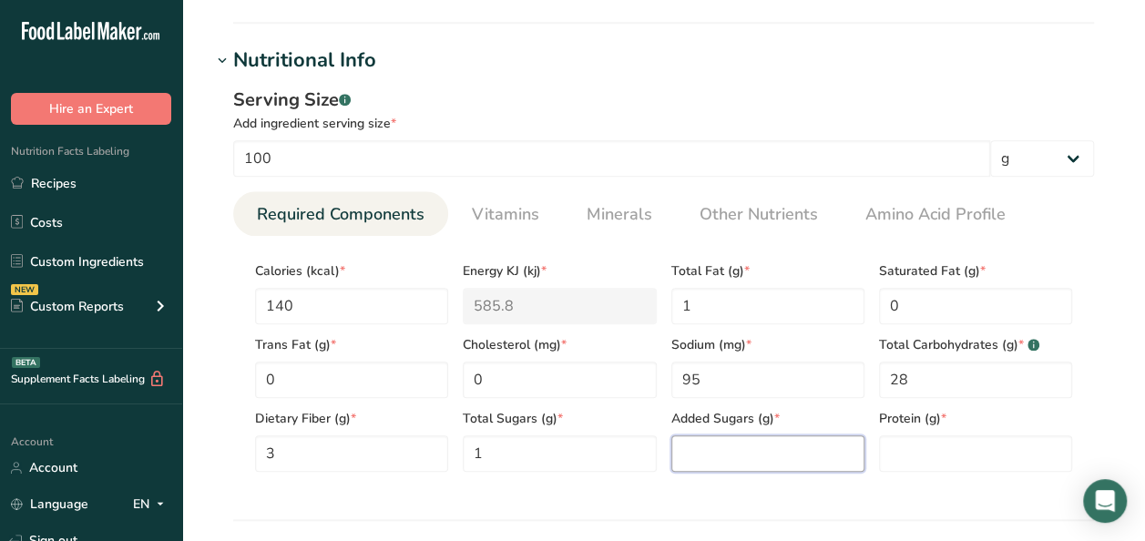
click at [705, 445] on Sugars "number" at bounding box center [767, 454] width 193 height 36
type Sugars "0"
click at [918, 446] on input "number" at bounding box center [975, 454] width 193 height 36
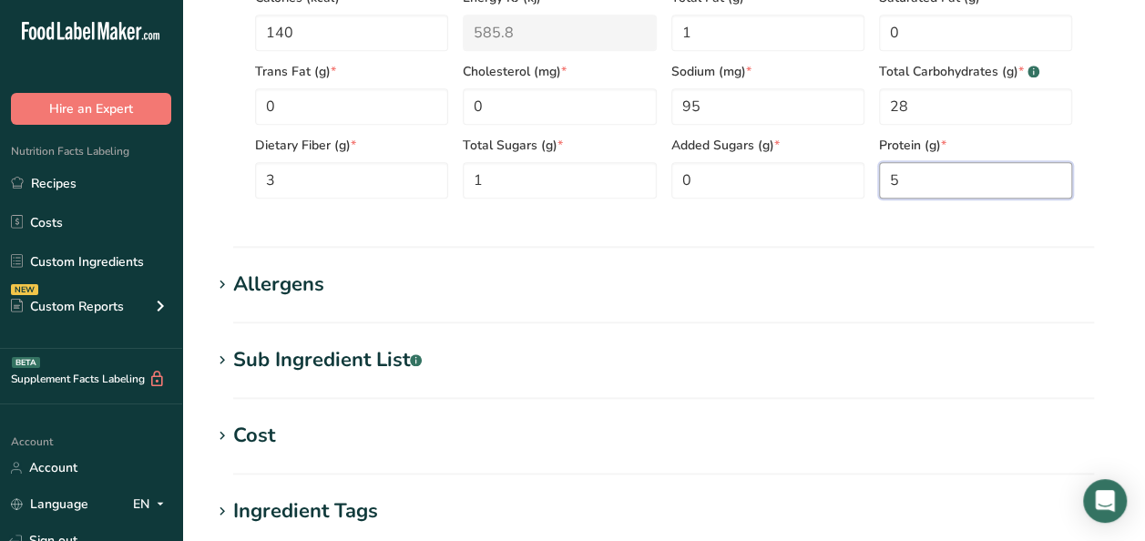
scroll to position [729, 0]
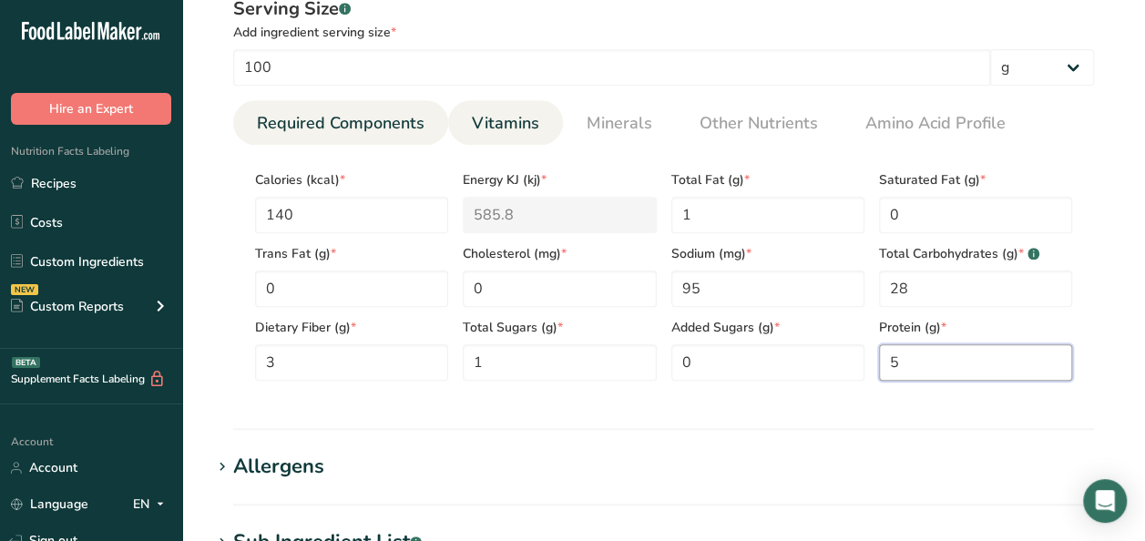
type input "5"
click at [521, 115] on span "Vitamins" at bounding box center [505, 123] width 67 height 25
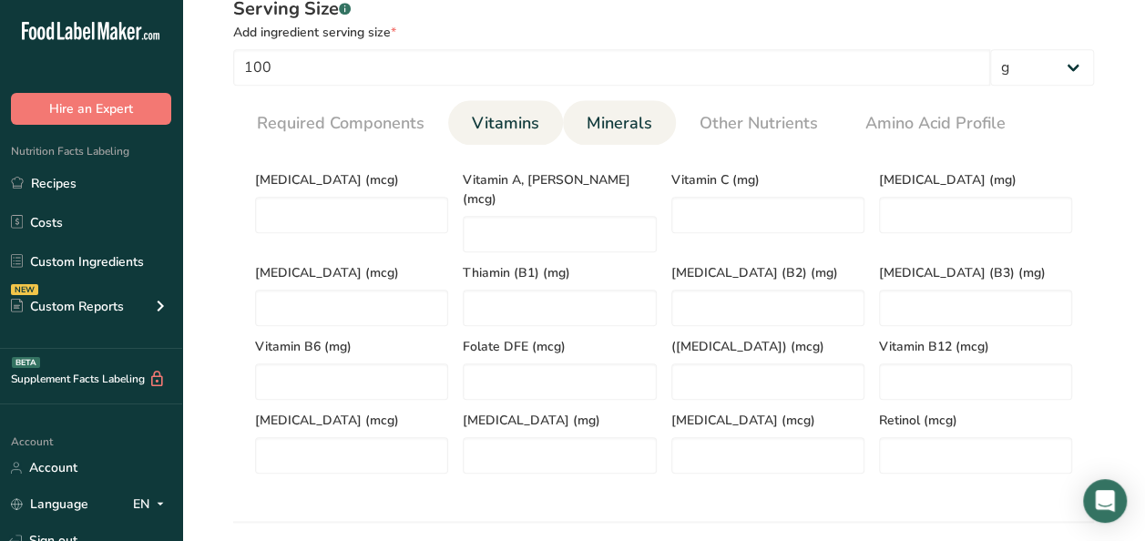
click at [620, 125] on span "Minerals" at bounding box center [620, 123] width 66 height 25
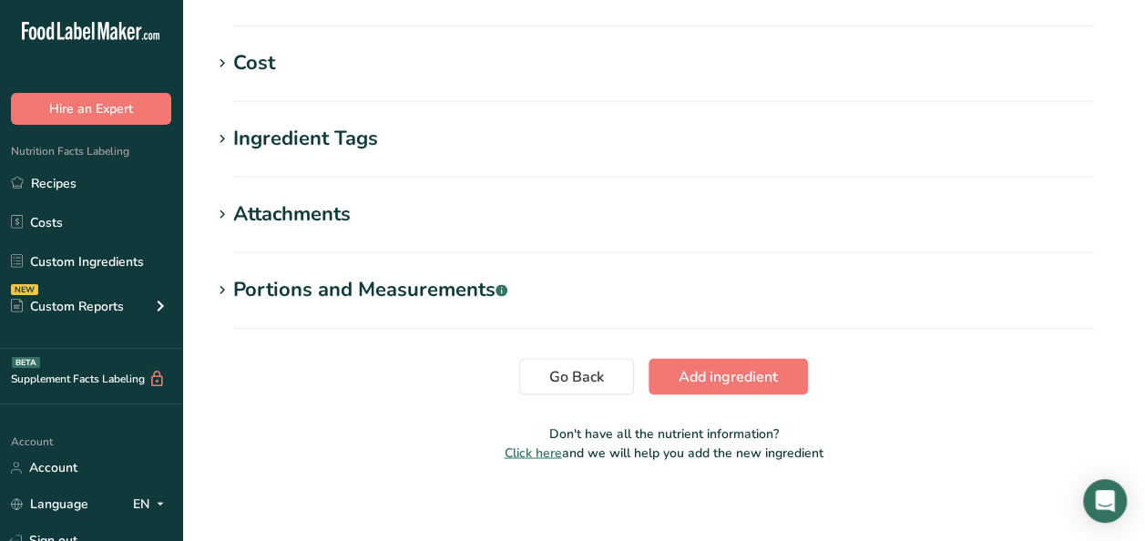
scroll to position [1365, 0]
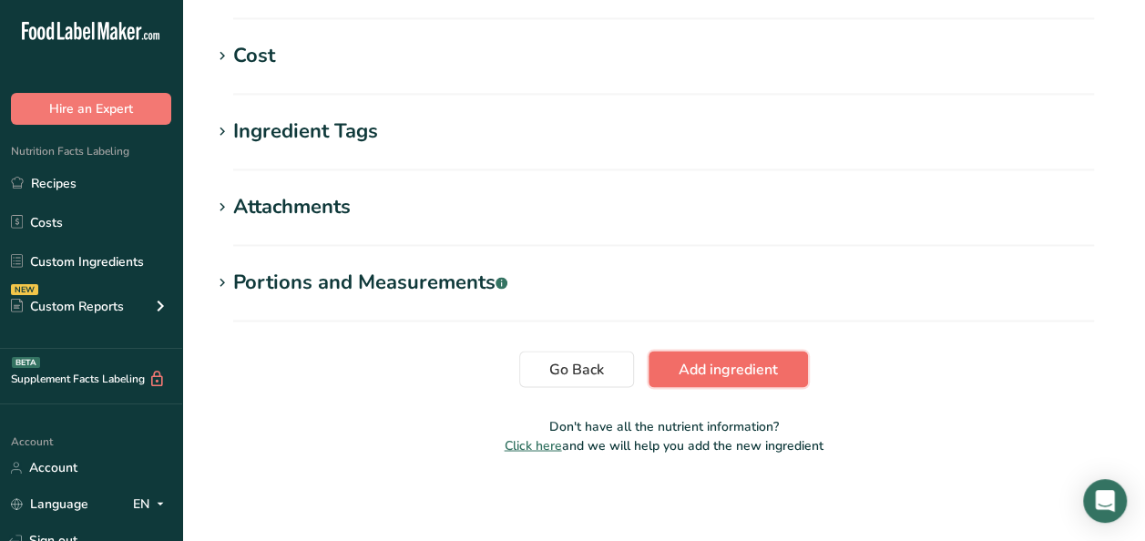
click at [713, 366] on span "Add ingredient" at bounding box center [728, 369] width 99 height 22
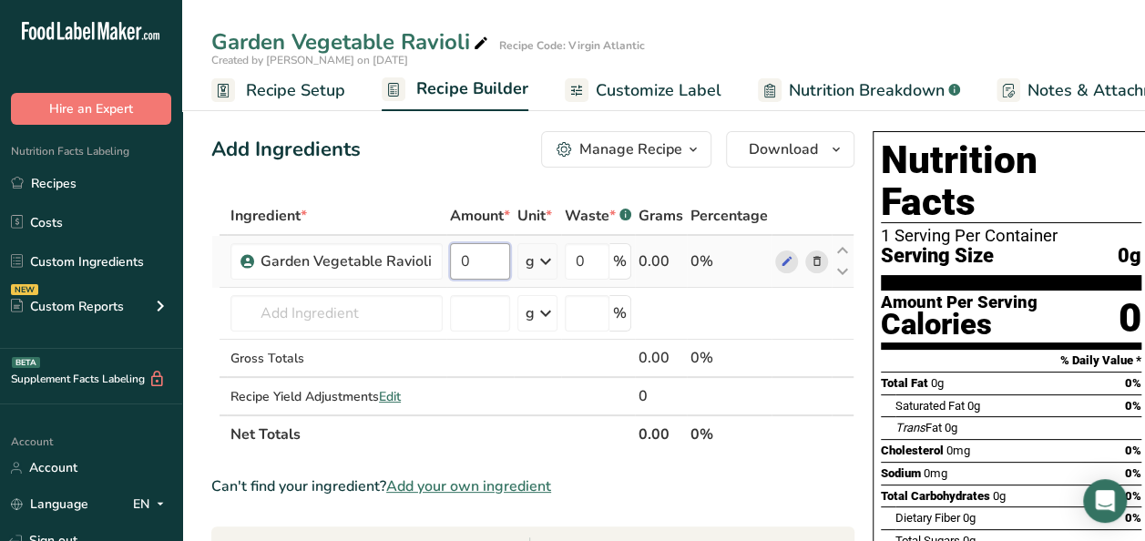
click at [476, 261] on input "0" at bounding box center [480, 261] width 60 height 36
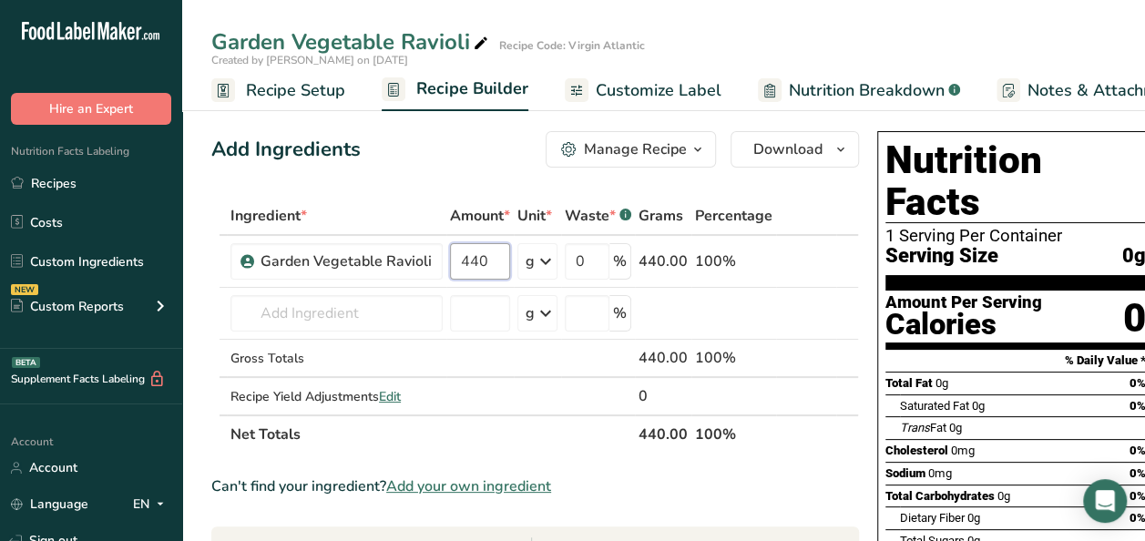
type input "440"
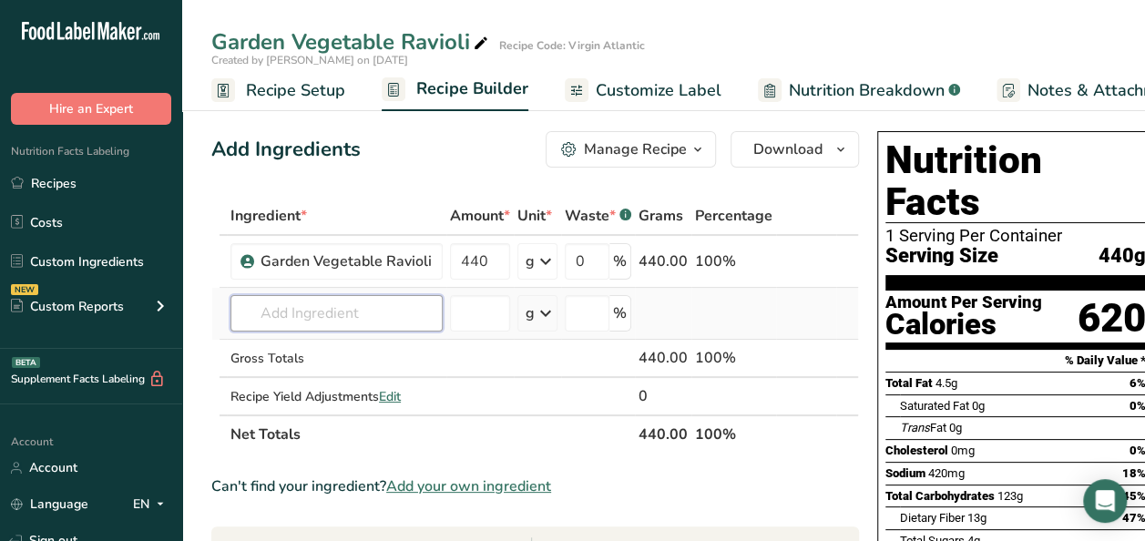
click at [354, 313] on div "Ingredient * Amount * Unit * Waste * .a-a{fill:#347362;}.b-a{fill:#fff;} Grams …" at bounding box center [535, 325] width 648 height 257
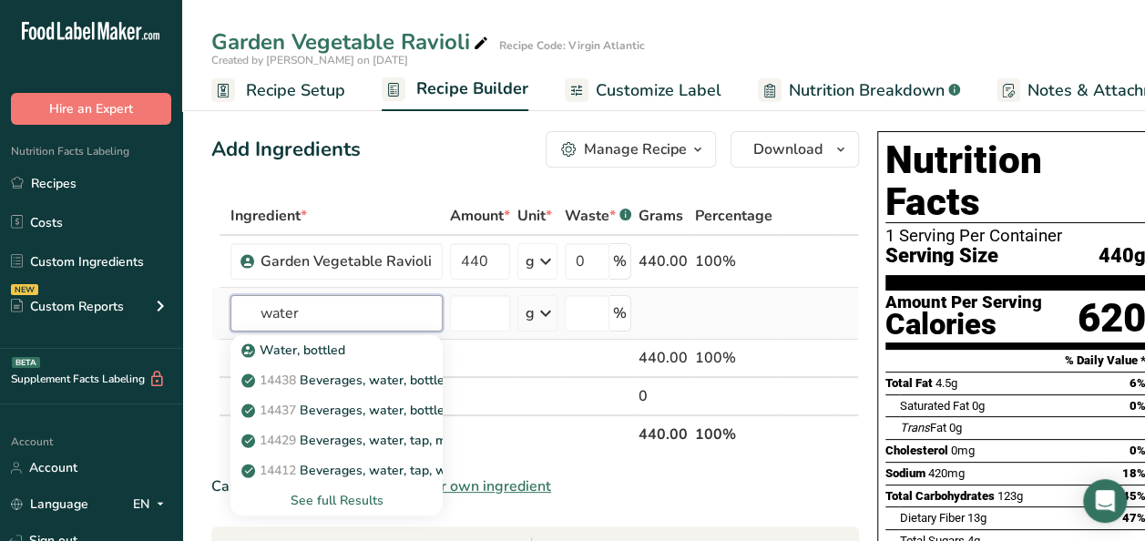
type input "water"
click at [352, 498] on div "See full Results" at bounding box center [336, 500] width 183 height 19
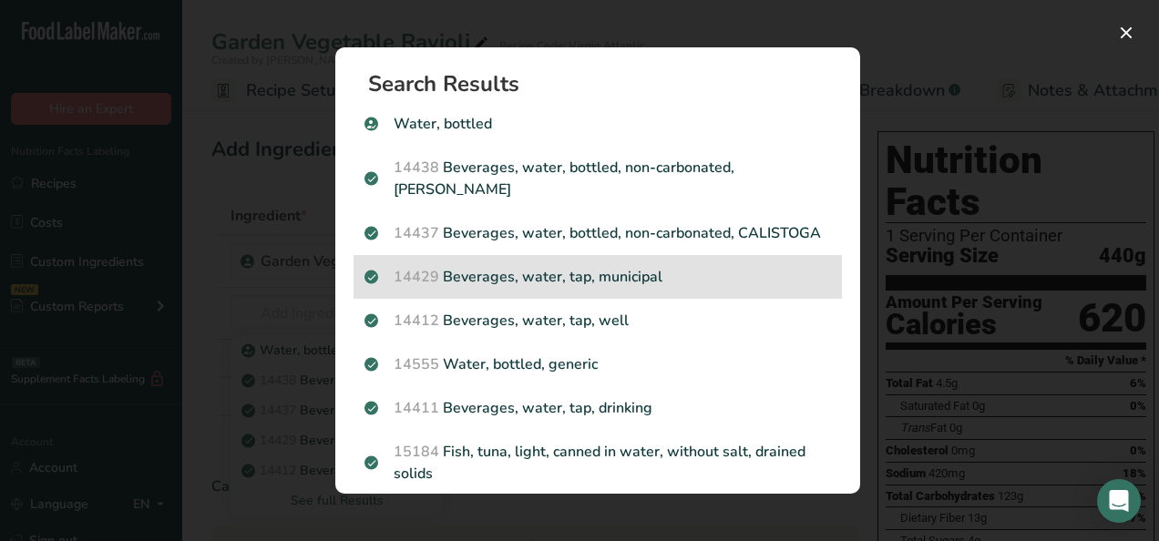
click at [606, 288] on p "14429 Beverages, water, tap, municipal" at bounding box center [597, 277] width 466 height 22
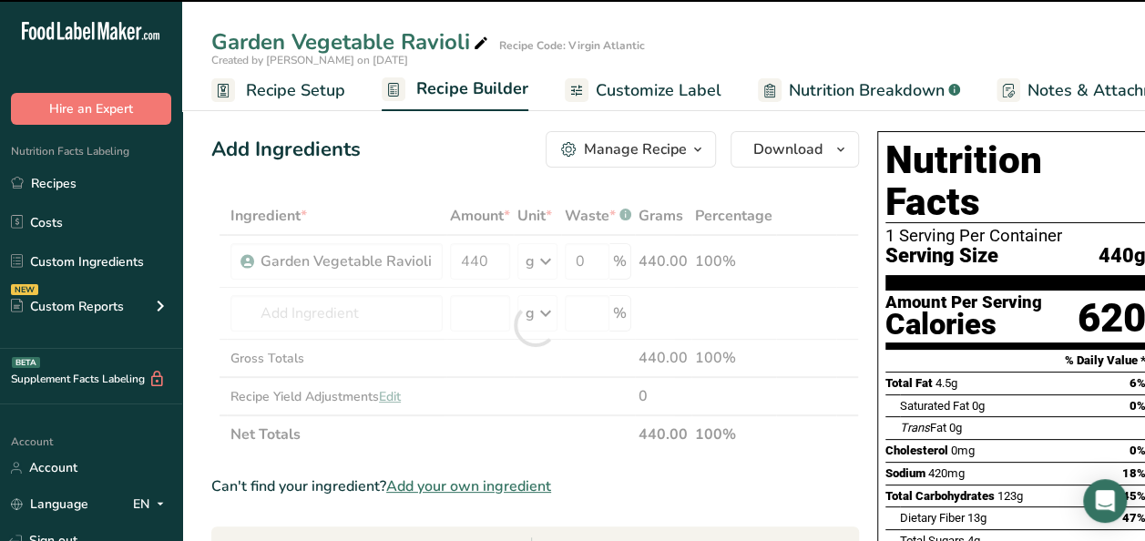
type input "0"
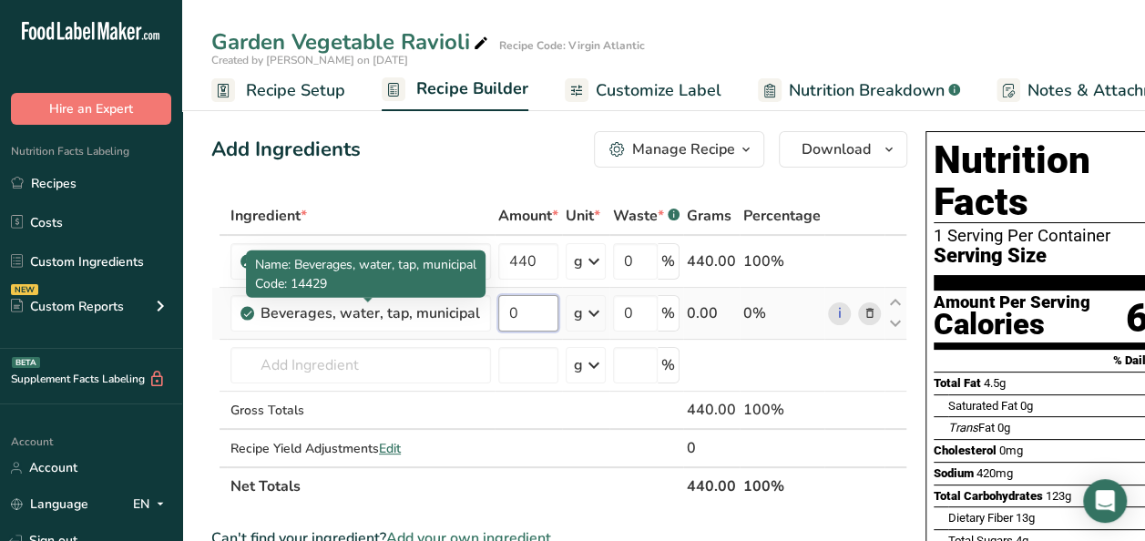
click at [506, 313] on input "0" at bounding box center [528, 313] width 60 height 36
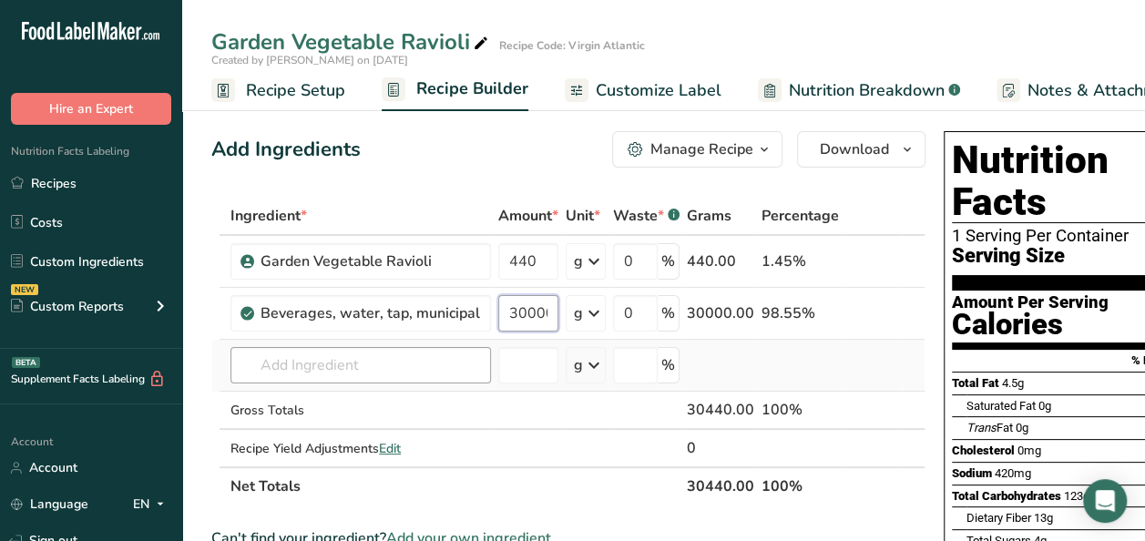
type input "30000"
click at [342, 358] on div "Ingredient * Amount * Unit * Waste * .a-a{fill:#347362;}.b-a{fill:#fff;} Grams …" at bounding box center [568, 351] width 714 height 309
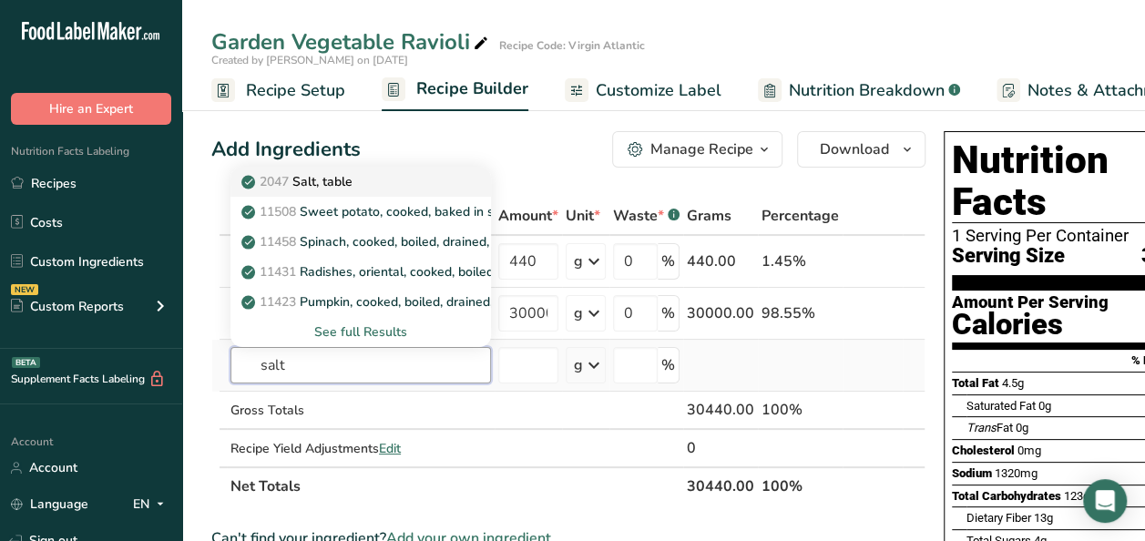
type input "salt"
click at [387, 180] on div "2047 Salt, table" at bounding box center [346, 181] width 202 height 19
type input "Salt, table"
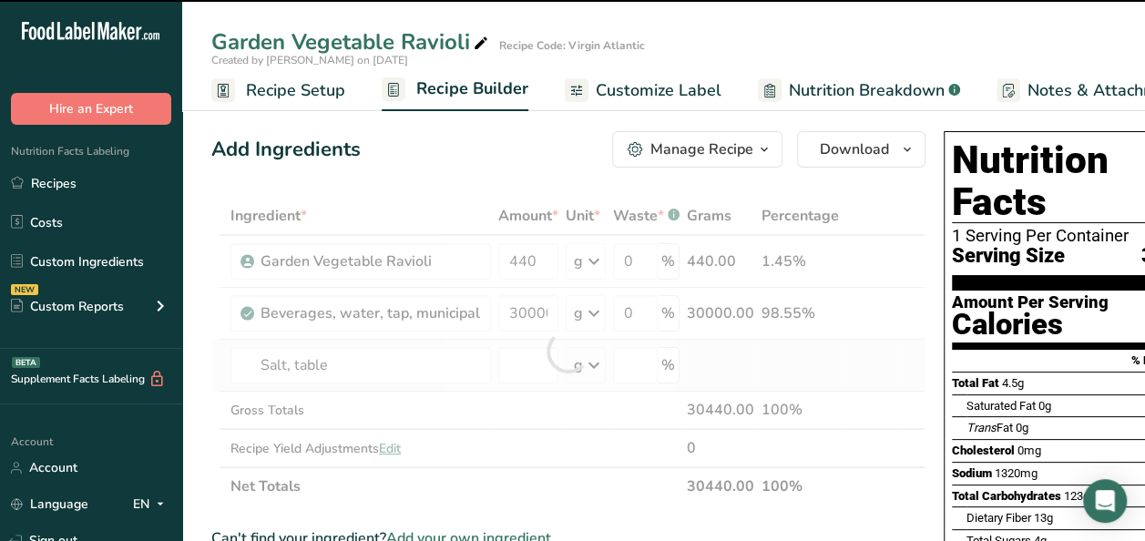
type input "0"
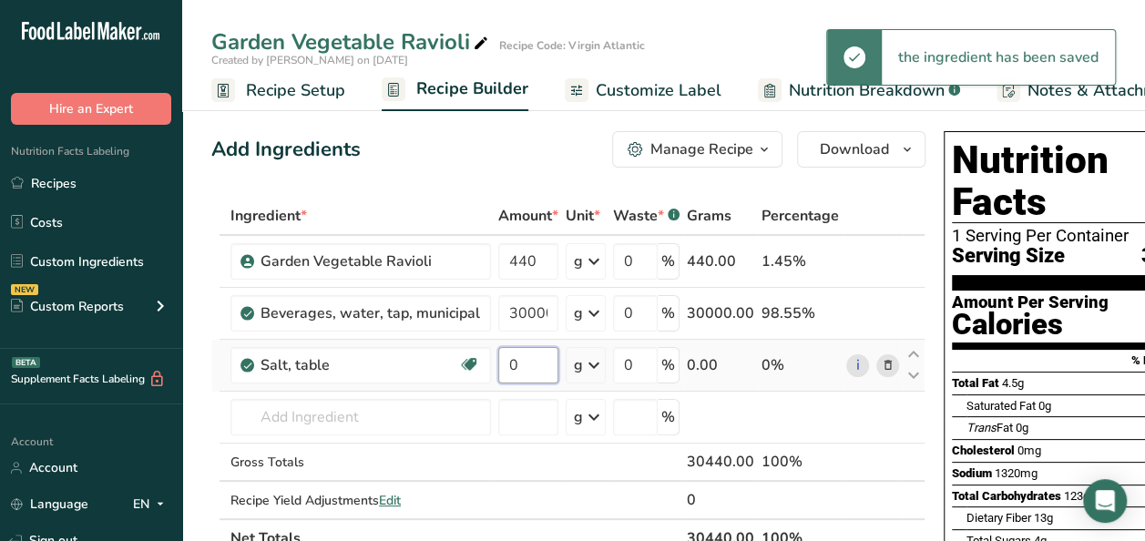
click at [525, 357] on input "0" at bounding box center [528, 365] width 60 height 36
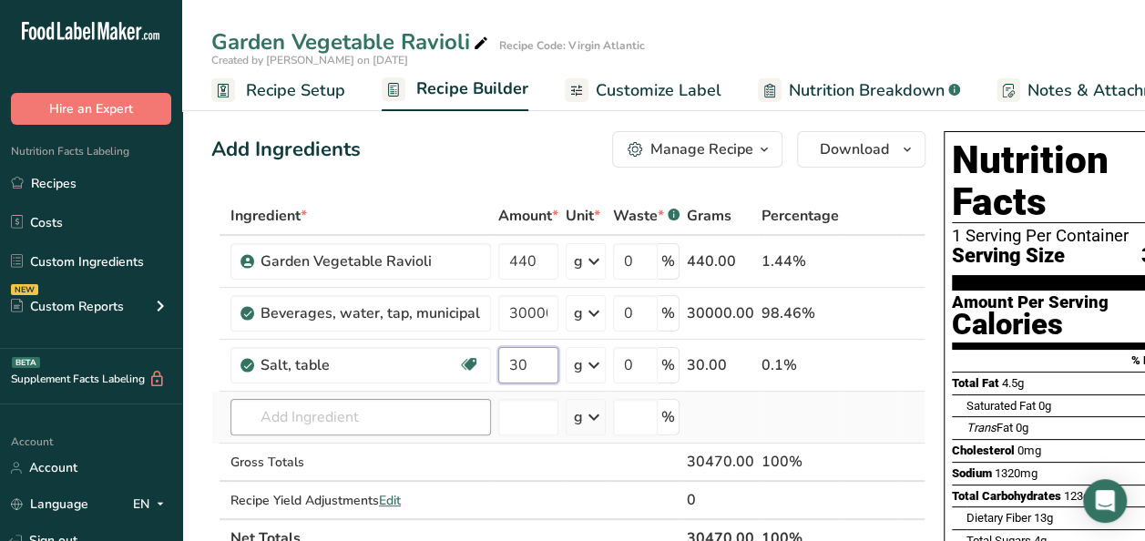
type input "30"
click at [338, 420] on div "Ingredient * Amount * Unit * Waste * .a-a{fill:#347362;}.b-a{fill:#fff;} Grams …" at bounding box center [568, 377] width 714 height 361
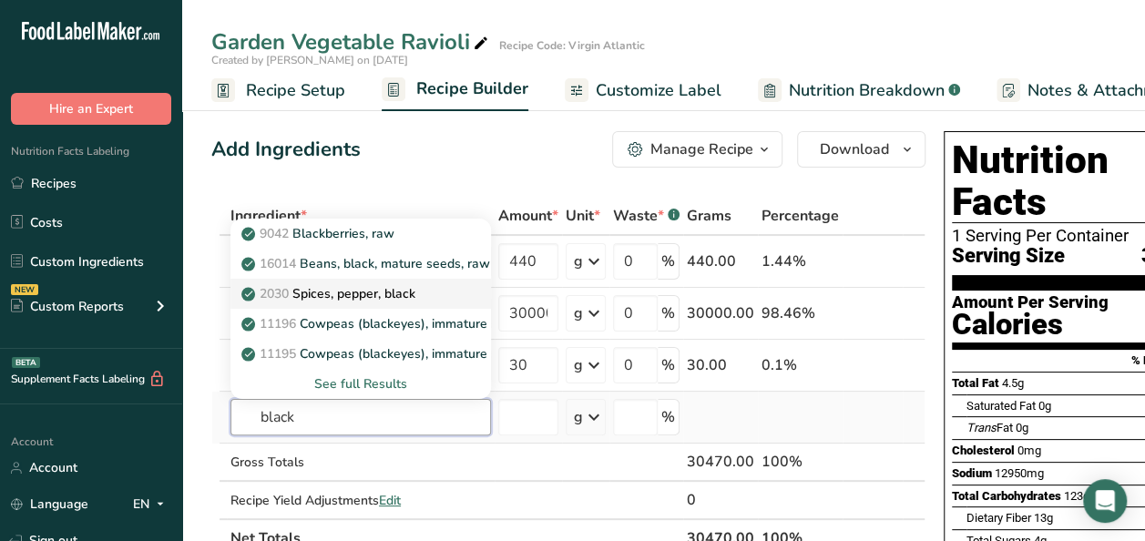
type input "black"
click at [374, 292] on p "2030 Spices, pepper, black" at bounding box center [330, 293] width 170 height 19
type input "Spices, pepper, black"
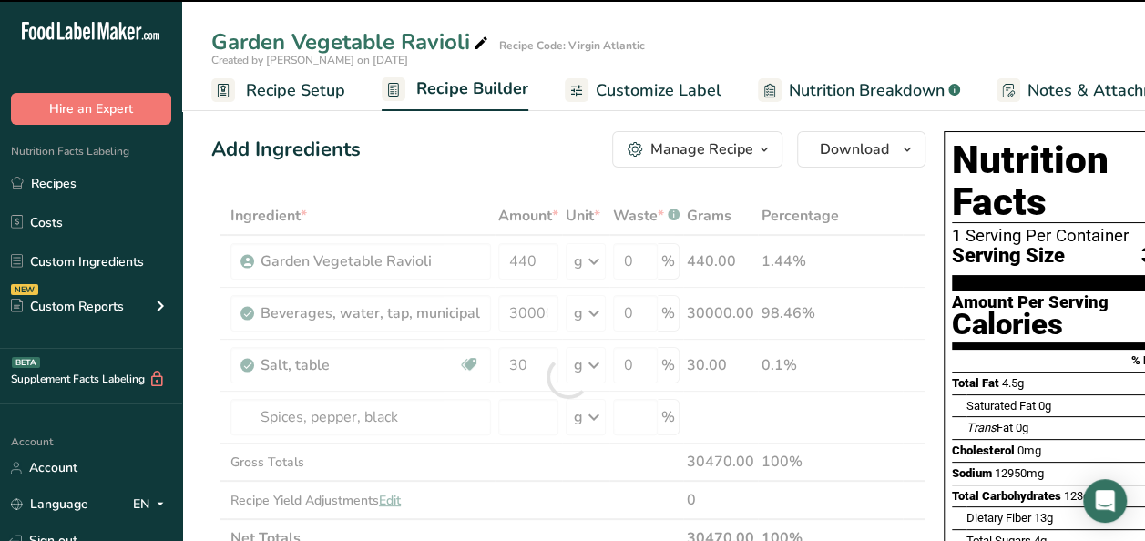
type input "0"
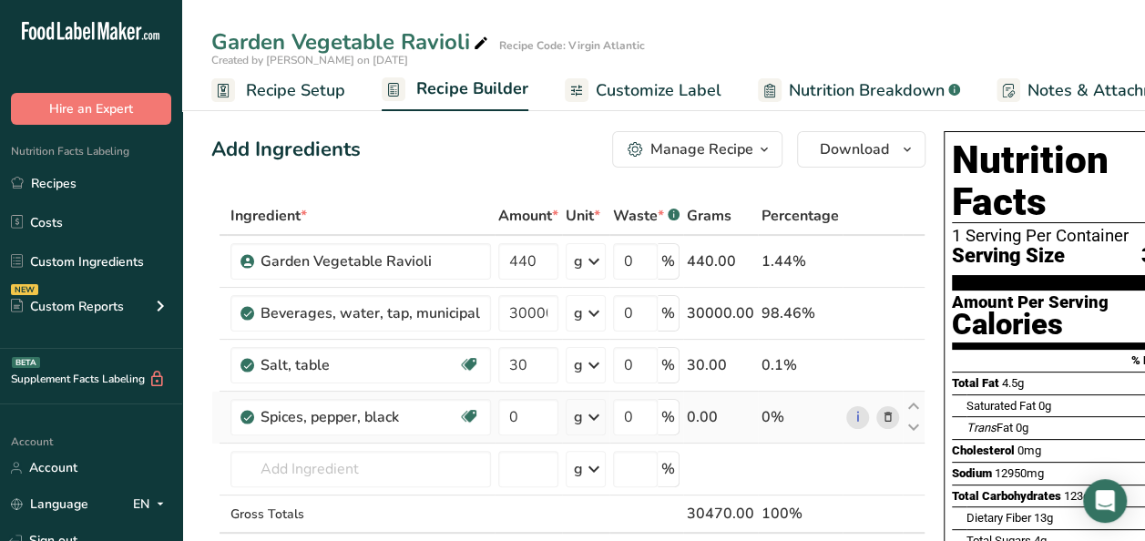
click at [882, 415] on icon at bounding box center [888, 417] width 13 height 19
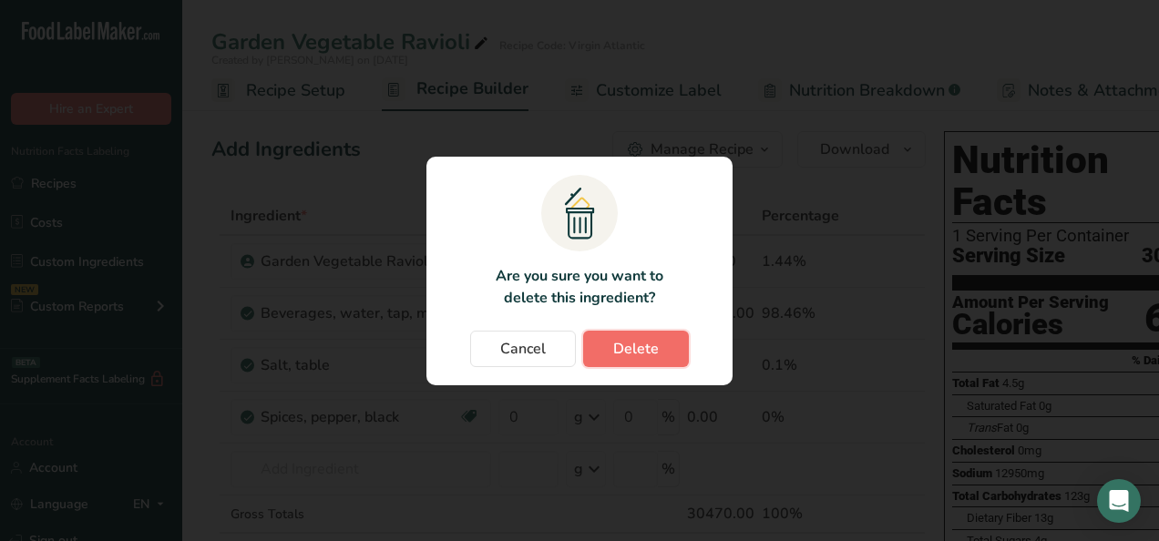
click at [664, 343] on button "Delete" at bounding box center [636, 349] width 106 height 36
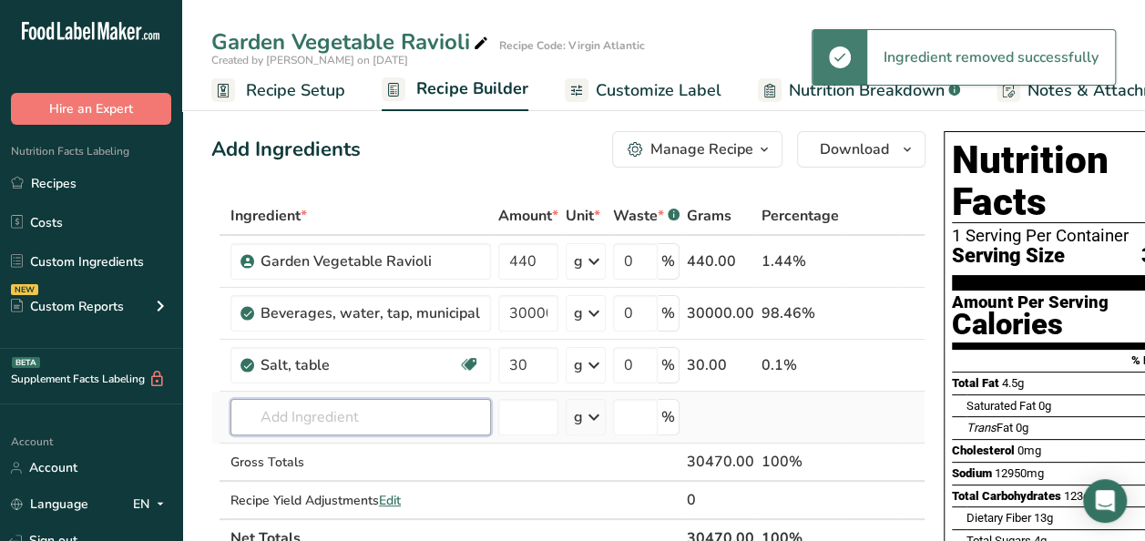
click at [325, 416] on input "text" at bounding box center [361, 417] width 261 height 36
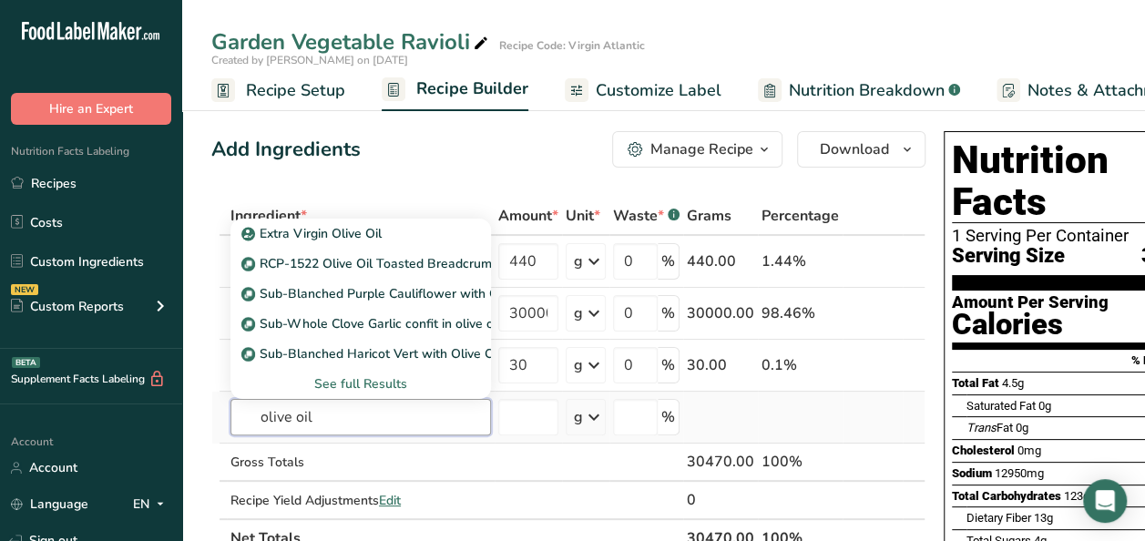
type input "olive oil"
click at [351, 384] on div "See full Results" at bounding box center [360, 383] width 231 height 19
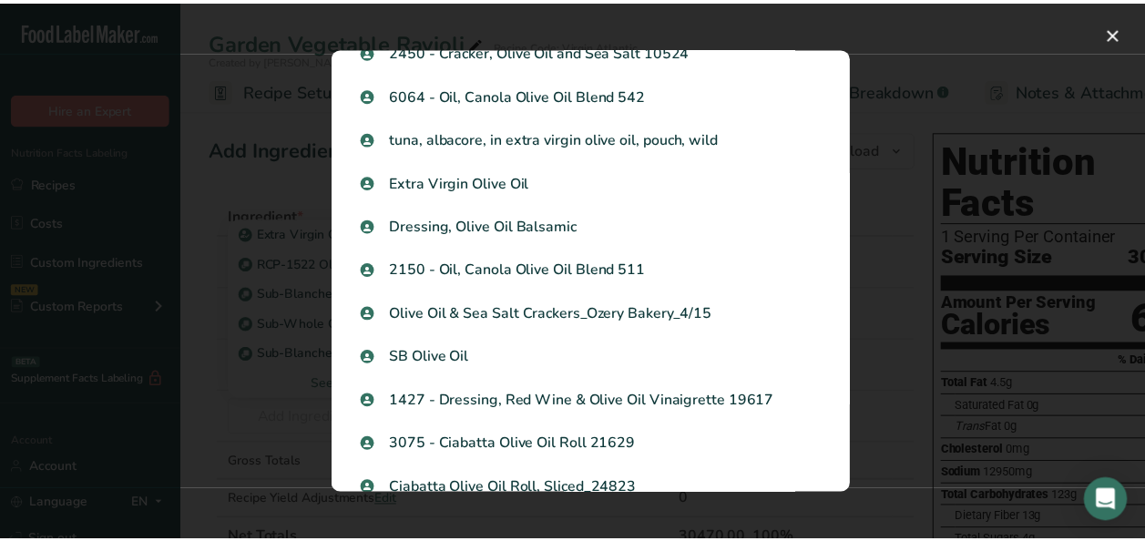
scroll to position [1549, 0]
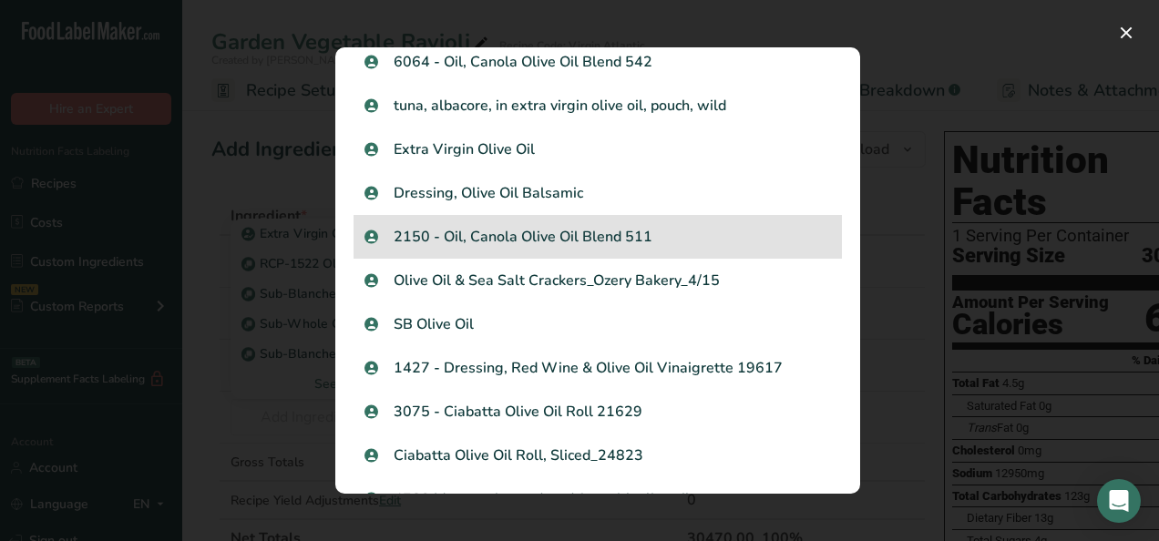
click at [538, 248] on div "2150 - Oil, Canola Olive Oil Blend 511" at bounding box center [598, 237] width 488 height 44
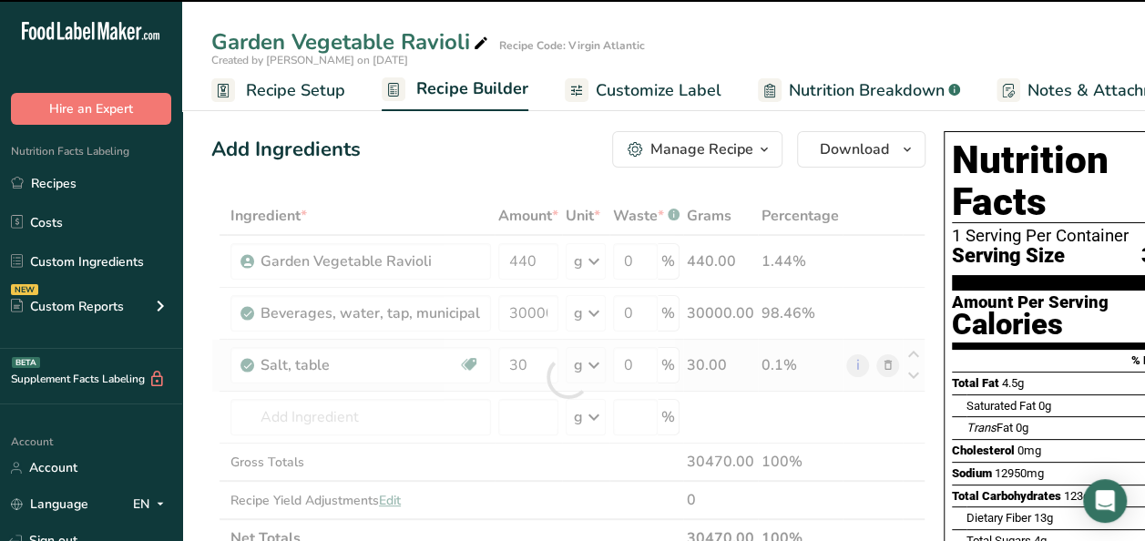
type input "0"
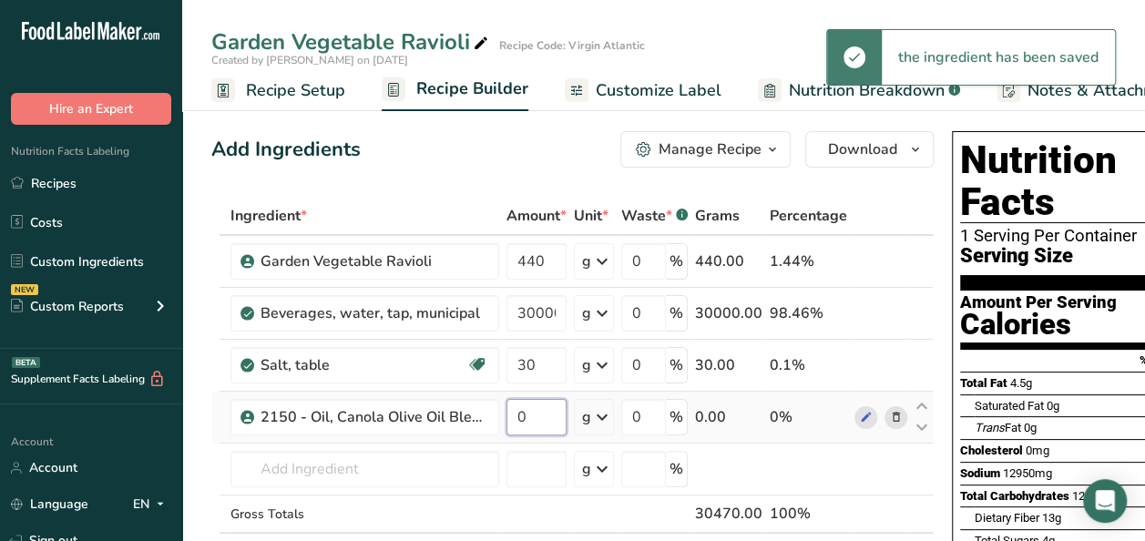
click at [536, 406] on input "0" at bounding box center [537, 417] width 60 height 36
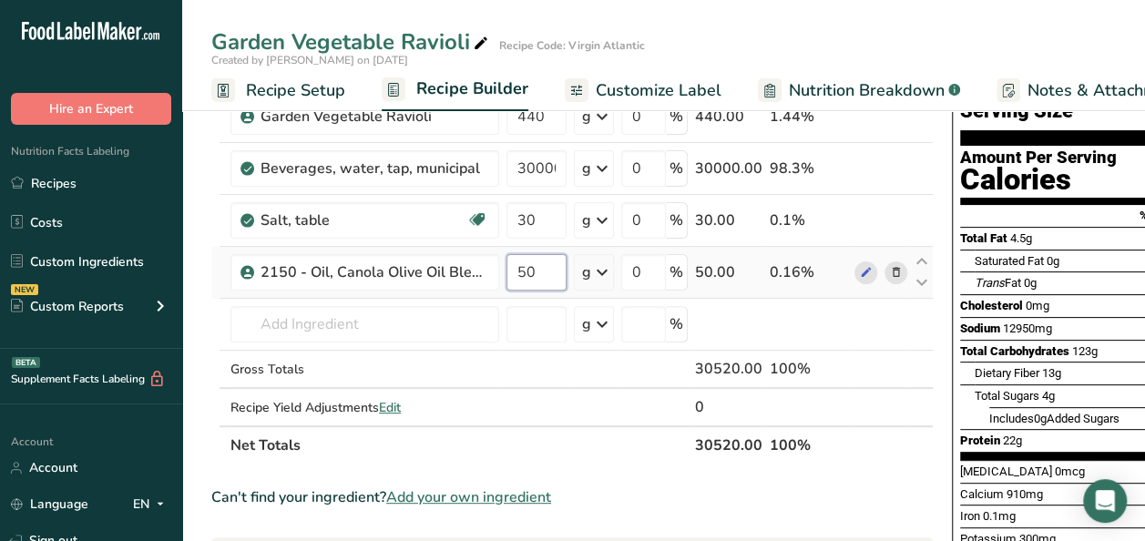
scroll to position [182, 0]
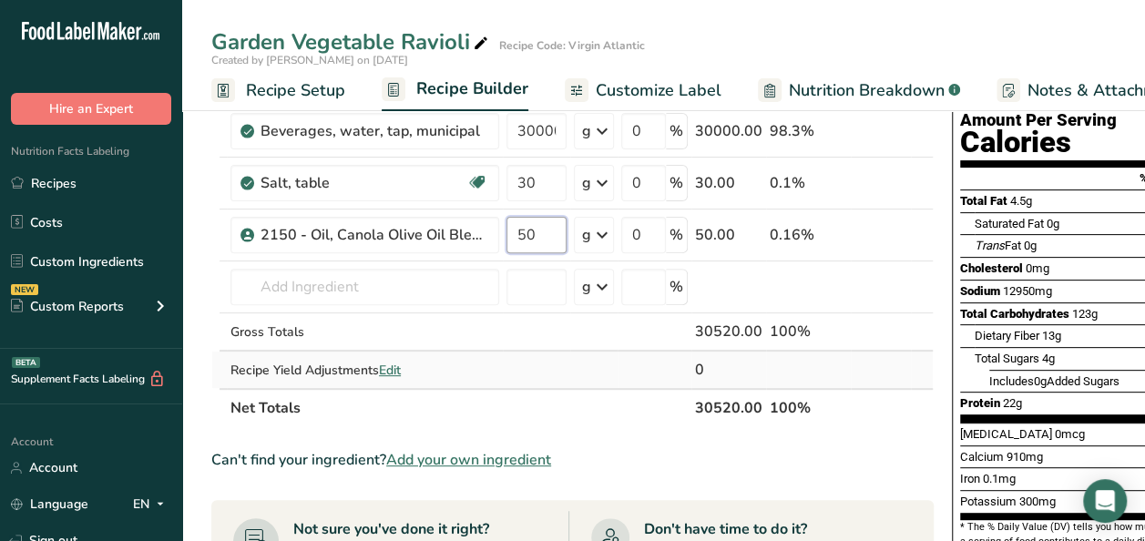
type input "50"
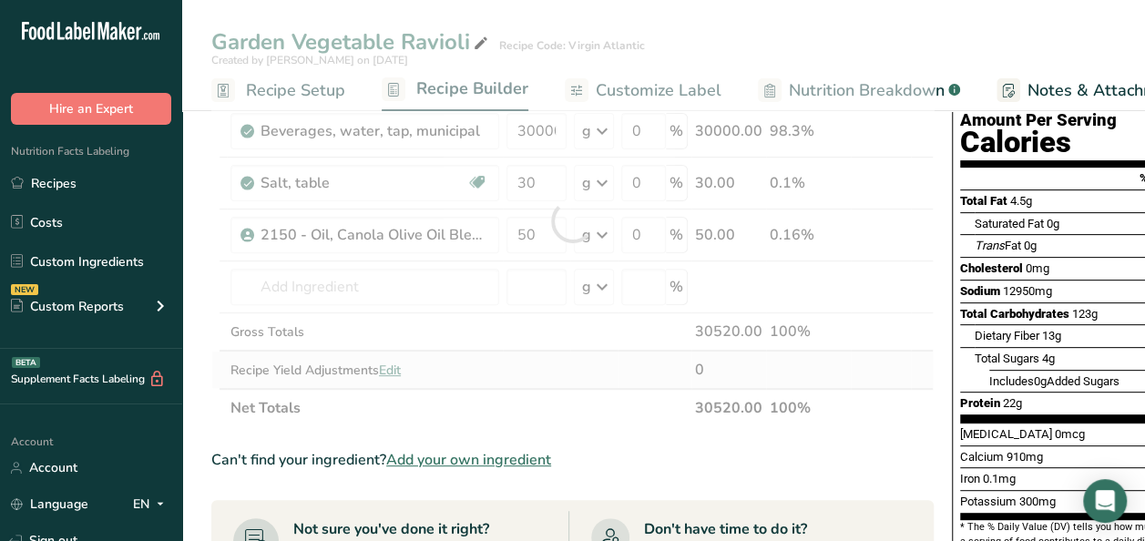
click at [391, 372] on div "Ingredient * Amount * Unit * Waste * .a-a{fill:#347362;}.b-a{fill:#fff;} Grams …" at bounding box center [572, 221] width 722 height 413
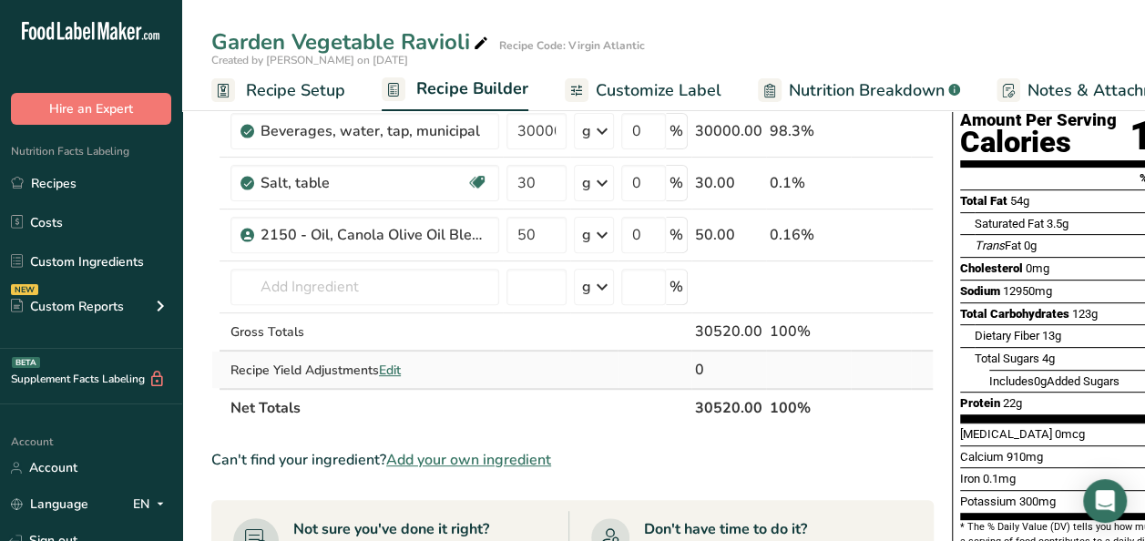
click at [393, 364] on span "Edit" at bounding box center [390, 370] width 22 height 17
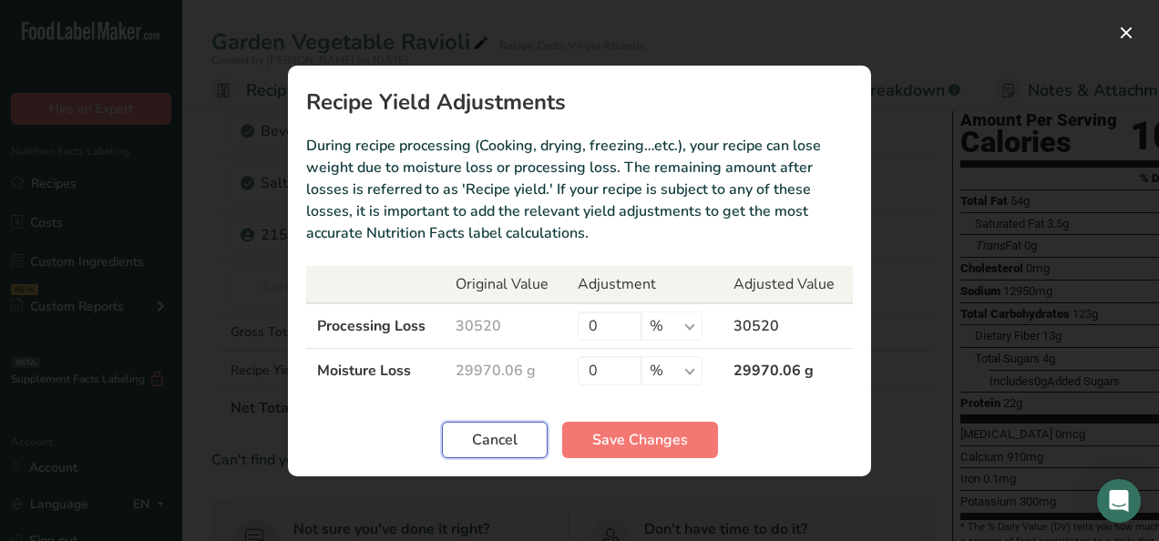
click at [501, 434] on span "Cancel" at bounding box center [495, 440] width 46 height 22
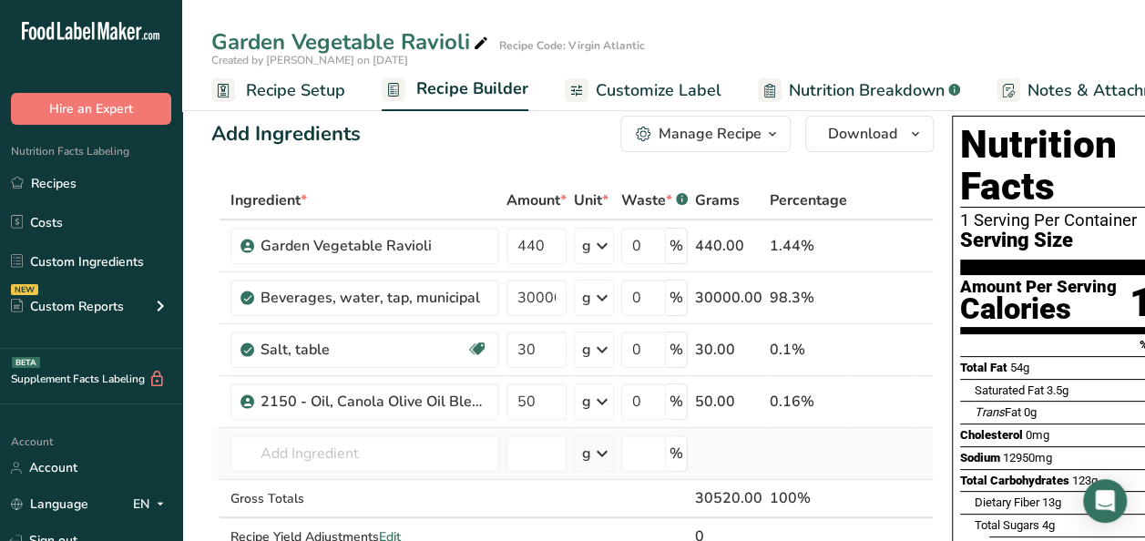
scroll to position [0, 0]
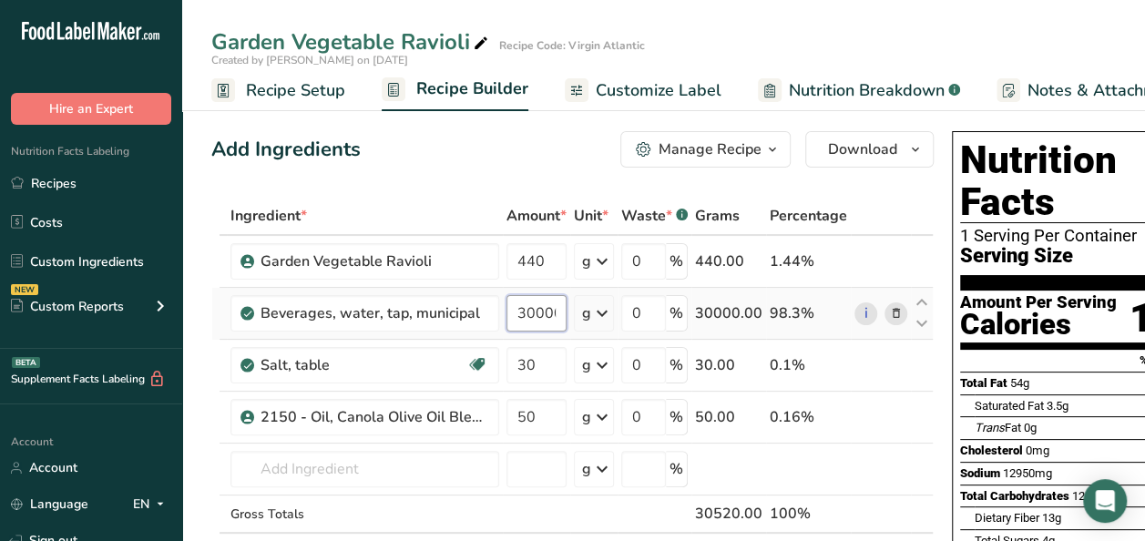
click at [547, 312] on input "30000" at bounding box center [537, 313] width 60 height 36
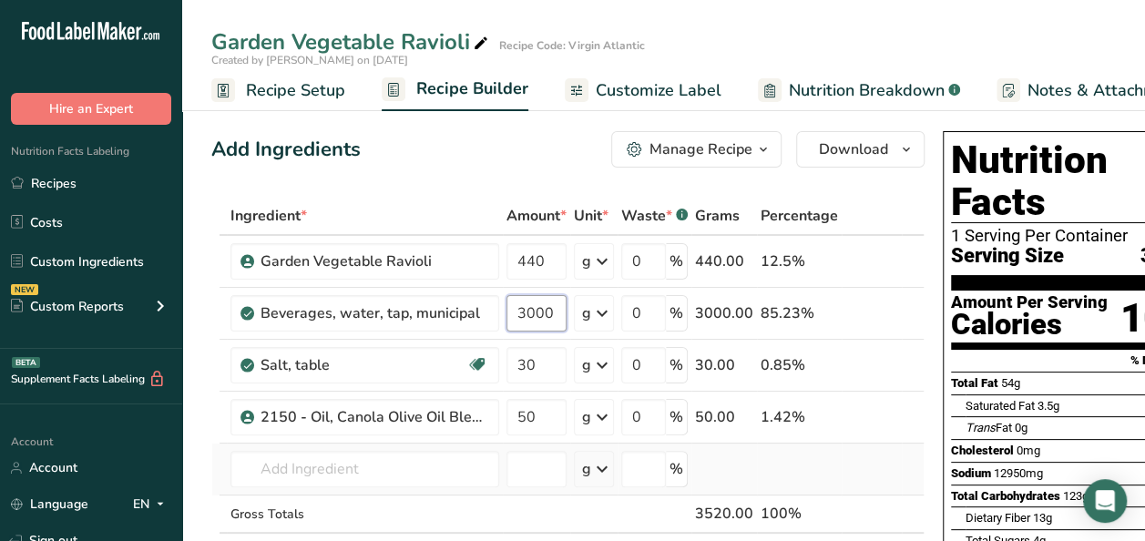
type input "3000"
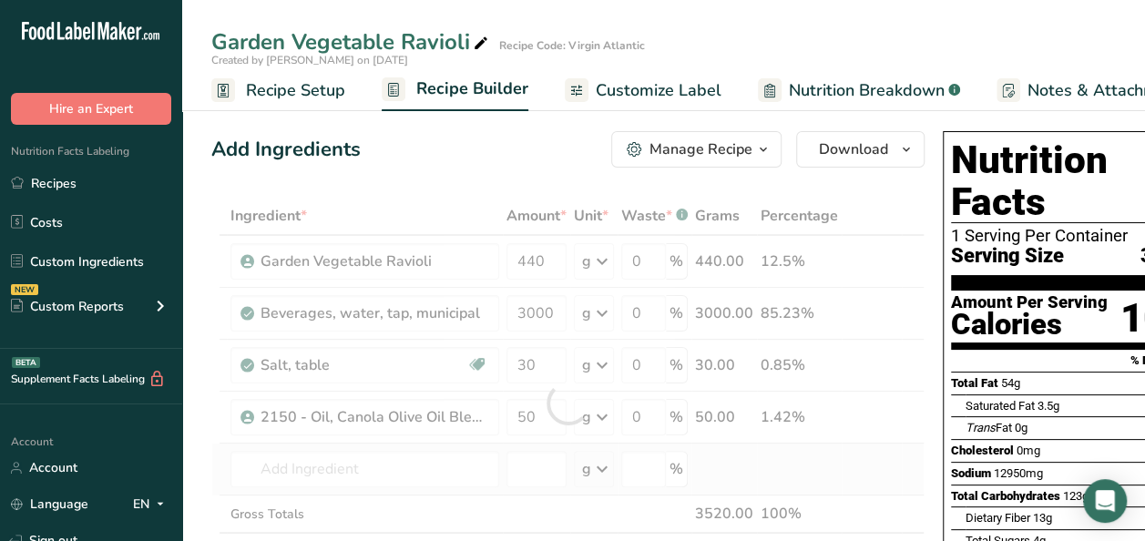
click at [781, 456] on div "Ingredient * Amount * Unit * Waste * .a-a{fill:#347362;}.b-a{fill:#fff;} Grams …" at bounding box center [567, 403] width 713 height 413
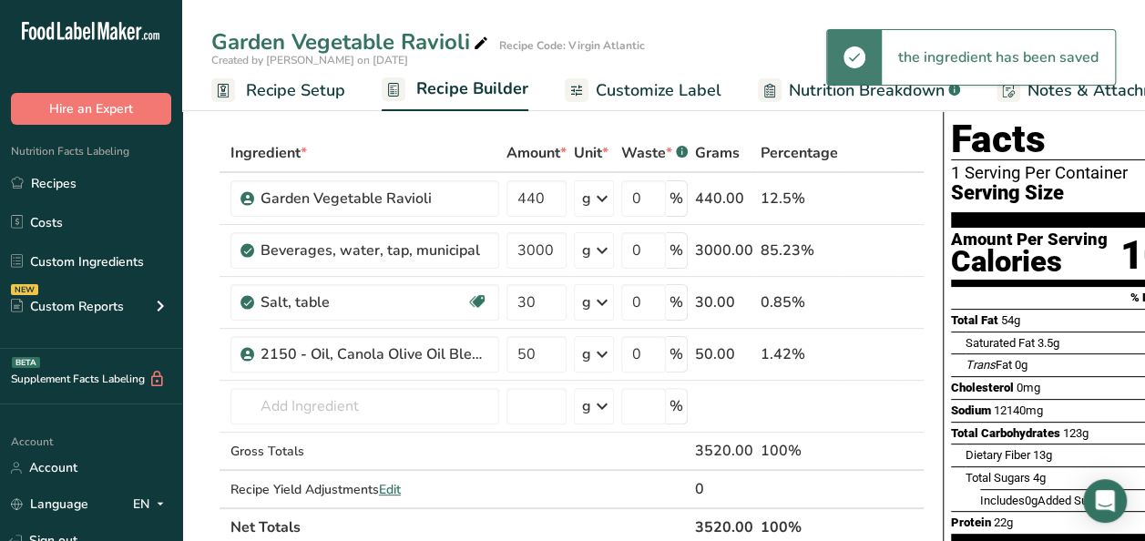
scroll to position [91, 0]
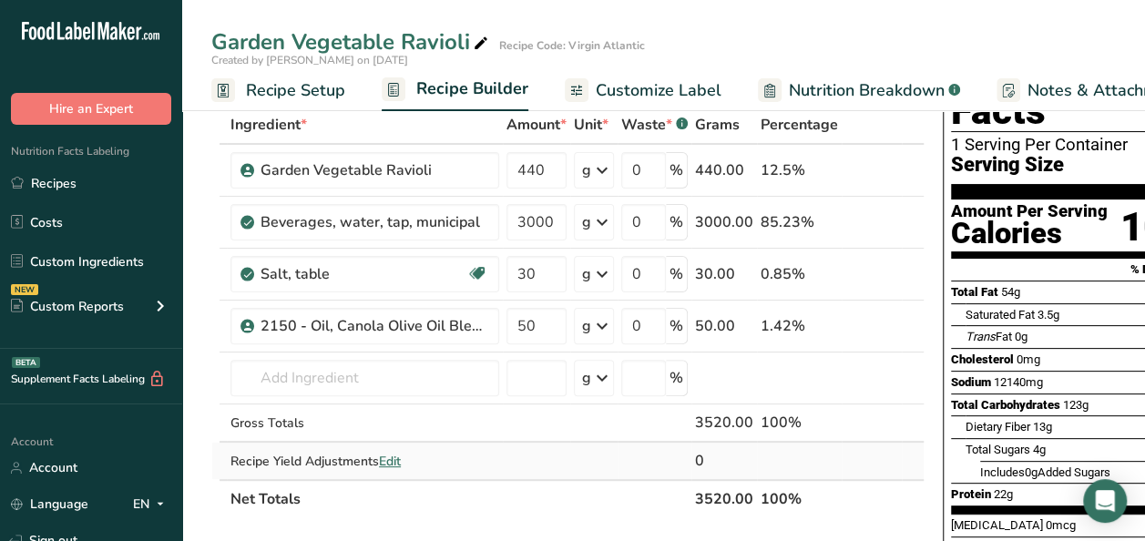
click at [394, 459] on span "Edit" at bounding box center [390, 461] width 22 height 17
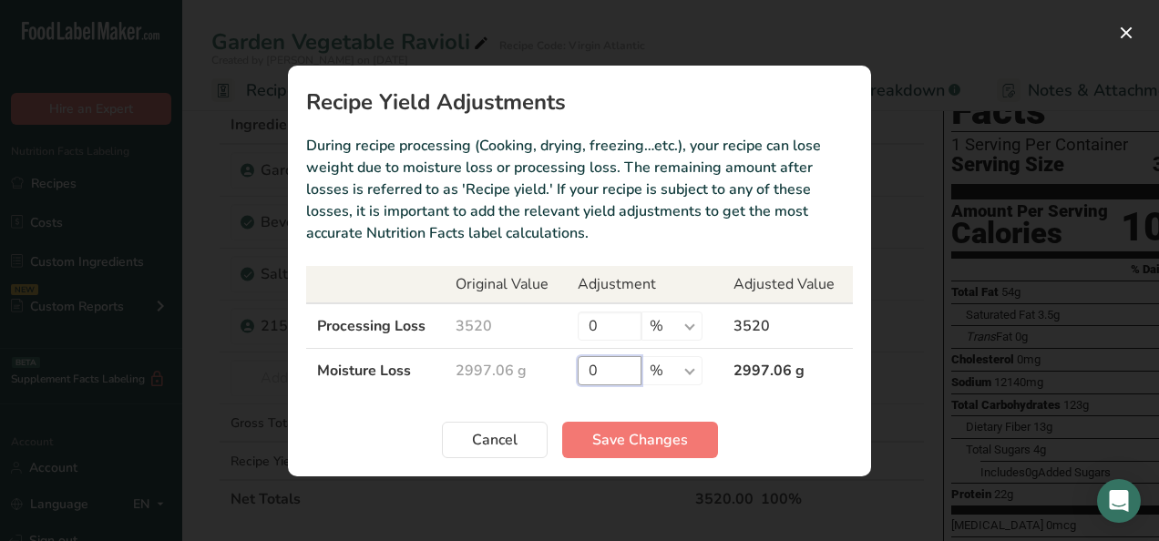
drag, startPoint x: 601, startPoint y: 368, endPoint x: 556, endPoint y: 368, distance: 45.6
click at [556, 368] on tr "Moisture Loss 2997.06 g 0 % g kg mg mcg lb oz 2997.06 g" at bounding box center [579, 370] width 547 height 45
type input "1"
type input "87.5"
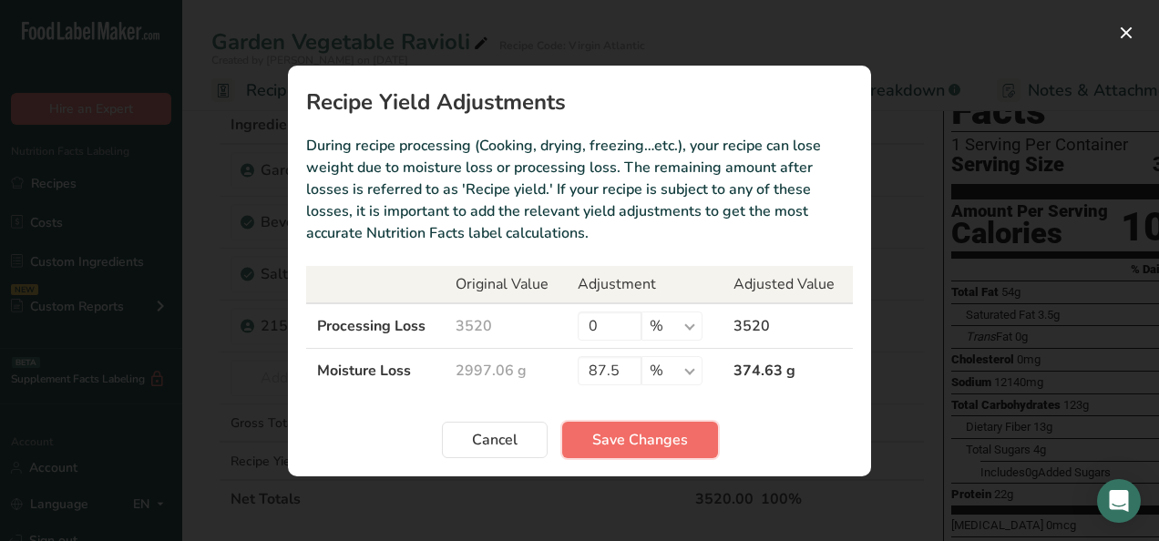
click at [669, 430] on span "Save Changes" at bounding box center [640, 440] width 96 height 22
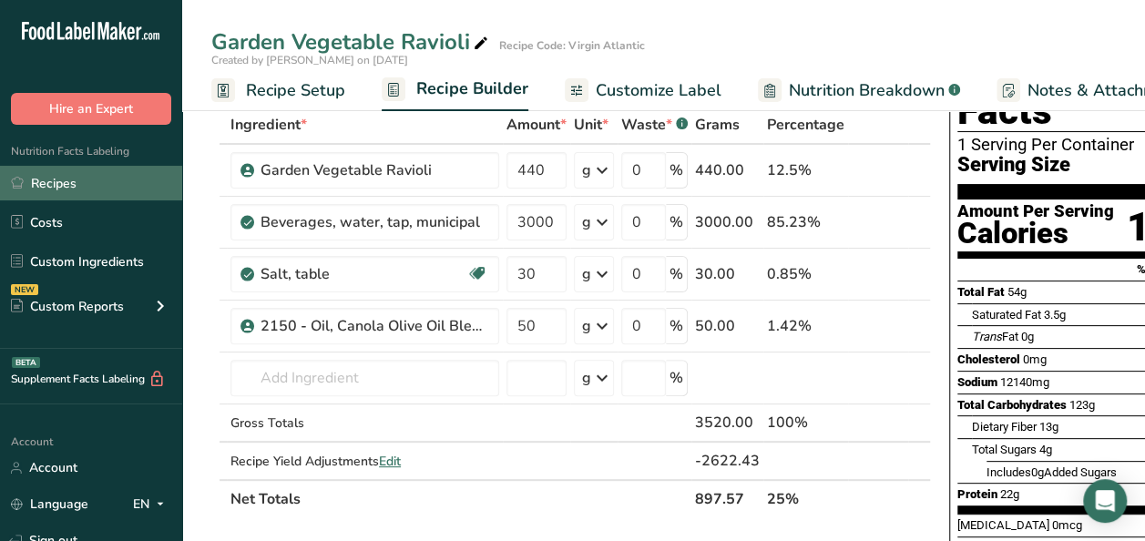
click at [47, 182] on link "Recipes" at bounding box center [91, 183] width 182 height 35
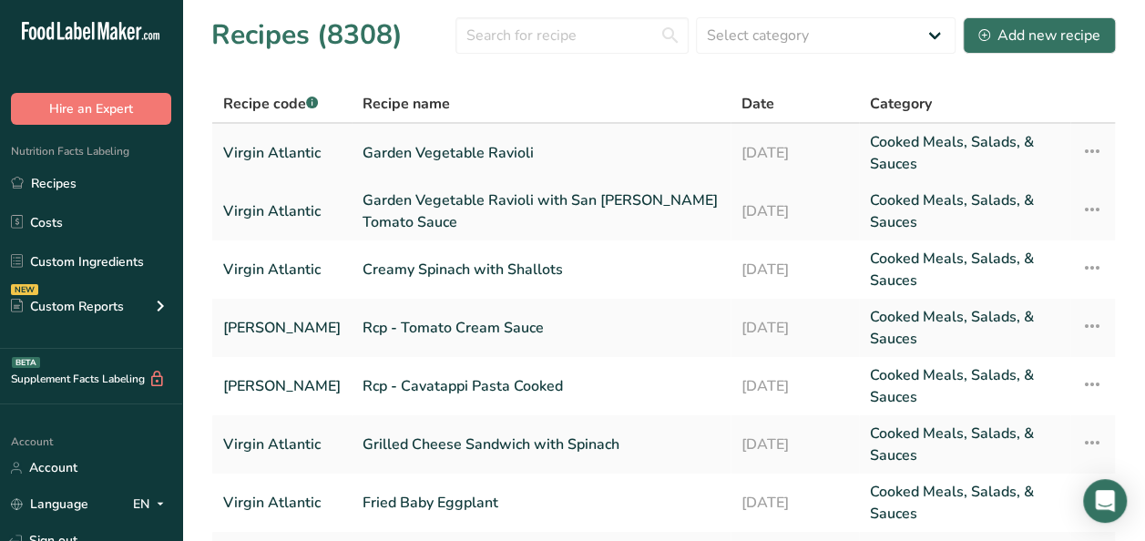
click at [1095, 149] on icon at bounding box center [1092, 151] width 22 height 33
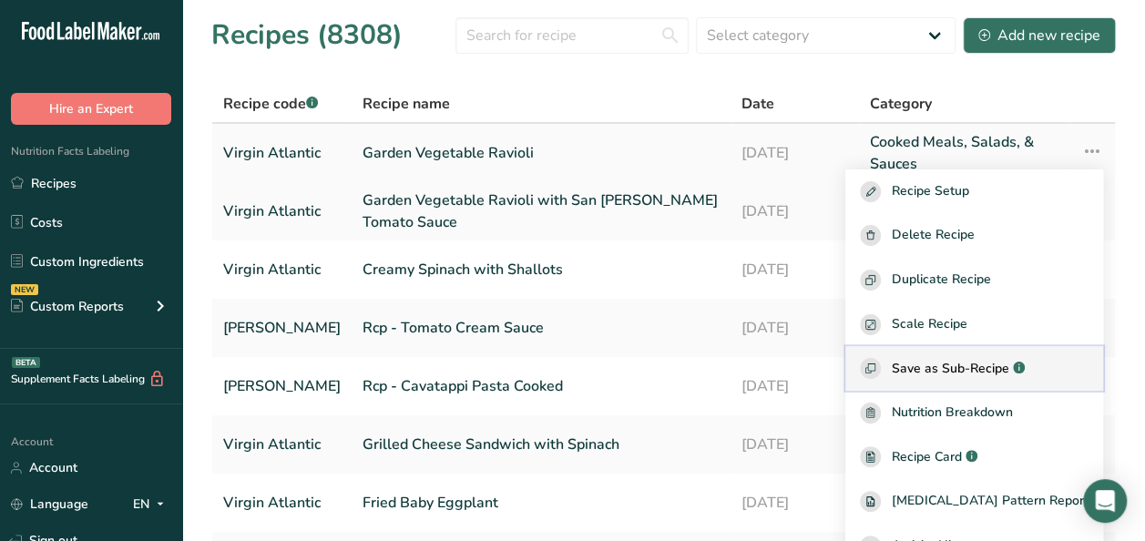
click at [978, 376] on span "Save as Sub-Recipe" at bounding box center [951, 368] width 118 height 19
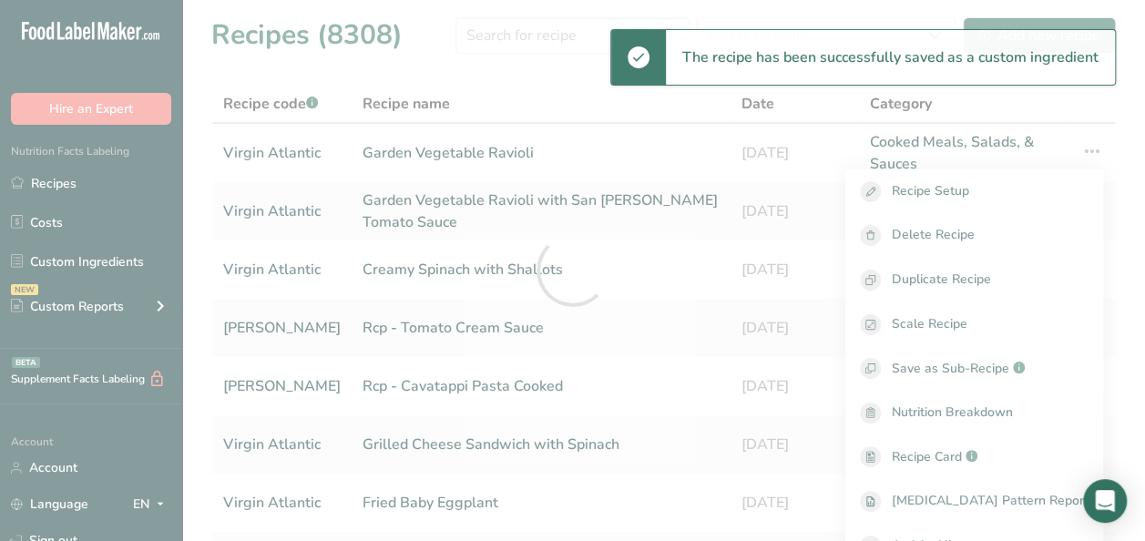
select select "30"
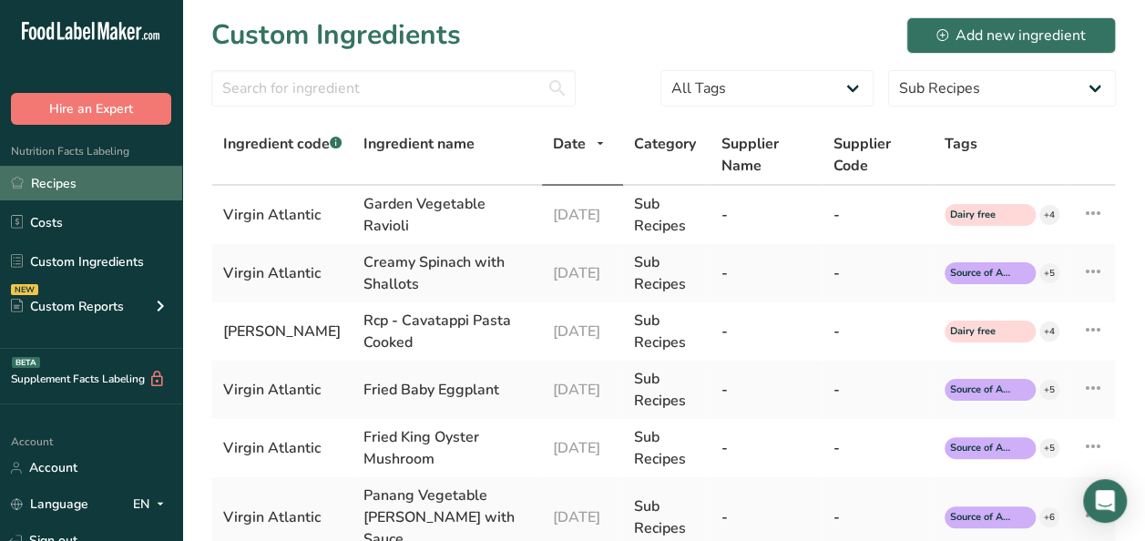
click at [86, 182] on link "Recipes" at bounding box center [91, 183] width 182 height 35
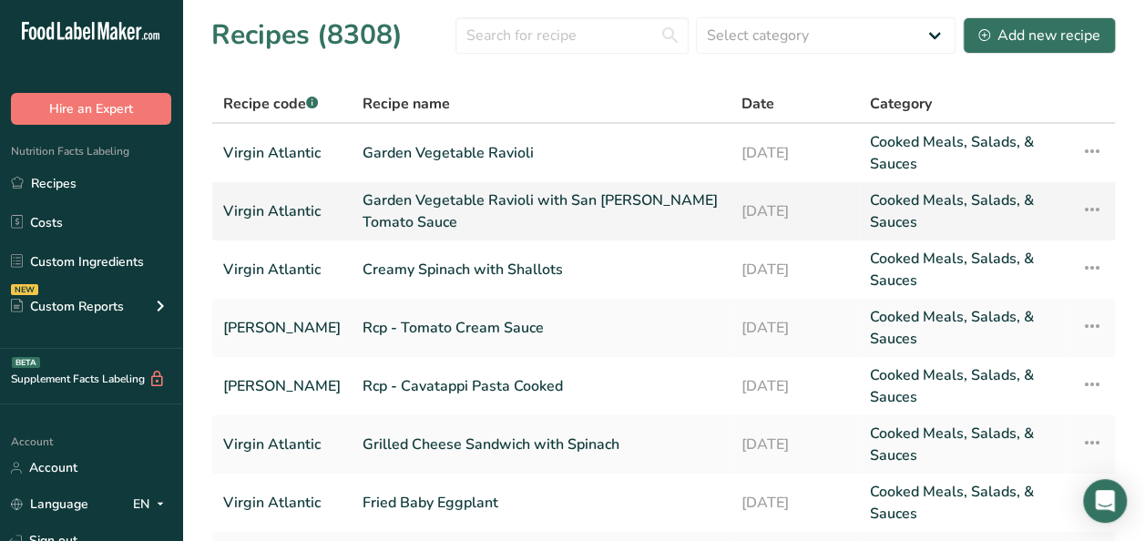
click at [420, 223] on link "Garden Vegetable Ravioli with San Marzano Tomato Sauce" at bounding box center [541, 212] width 357 height 44
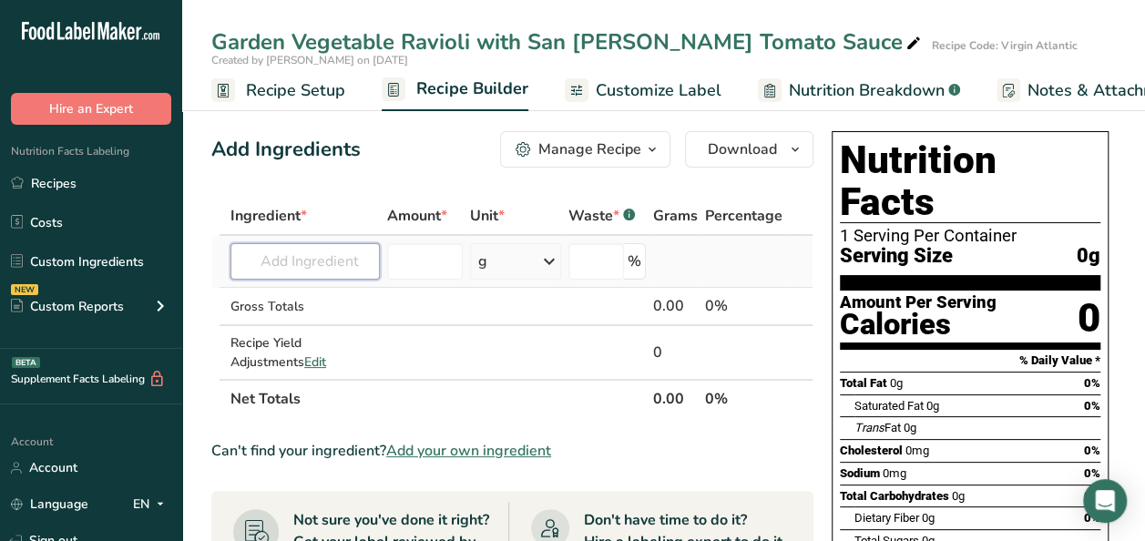
click at [295, 259] on input "text" at bounding box center [305, 261] width 149 height 36
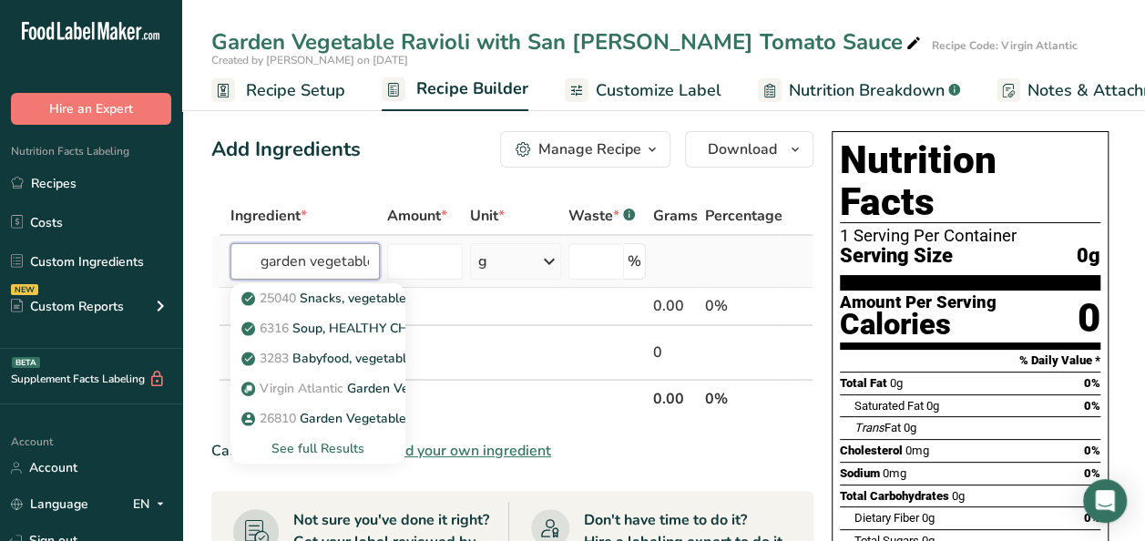
scroll to position [0, 7]
type input "garden vegetable"
click at [302, 384] on span "Virgin Atlantic" at bounding box center [302, 388] width 84 height 17
type input "Garden Vegetable Ravioli"
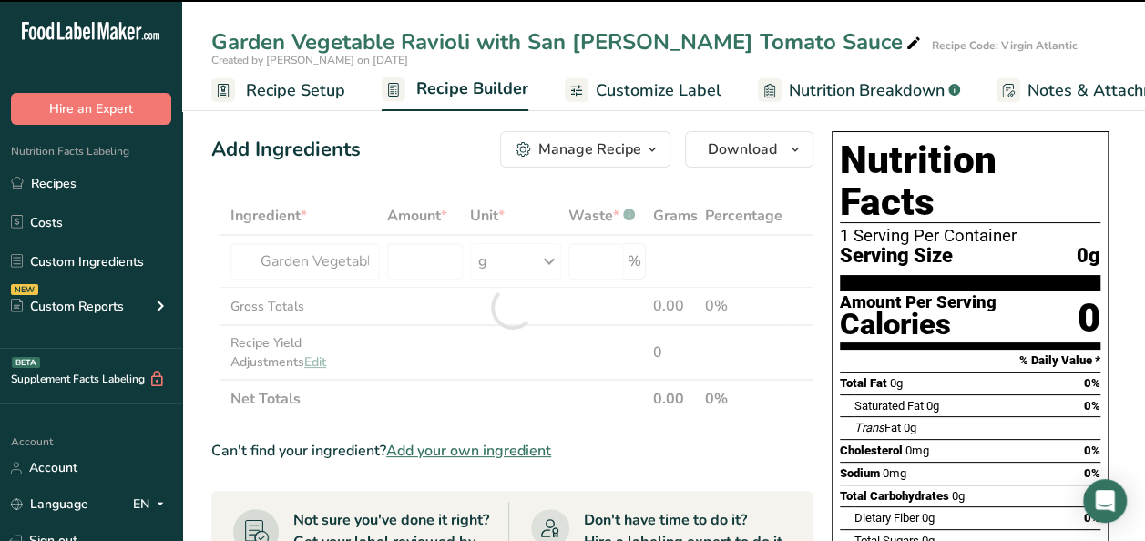
type input "0"
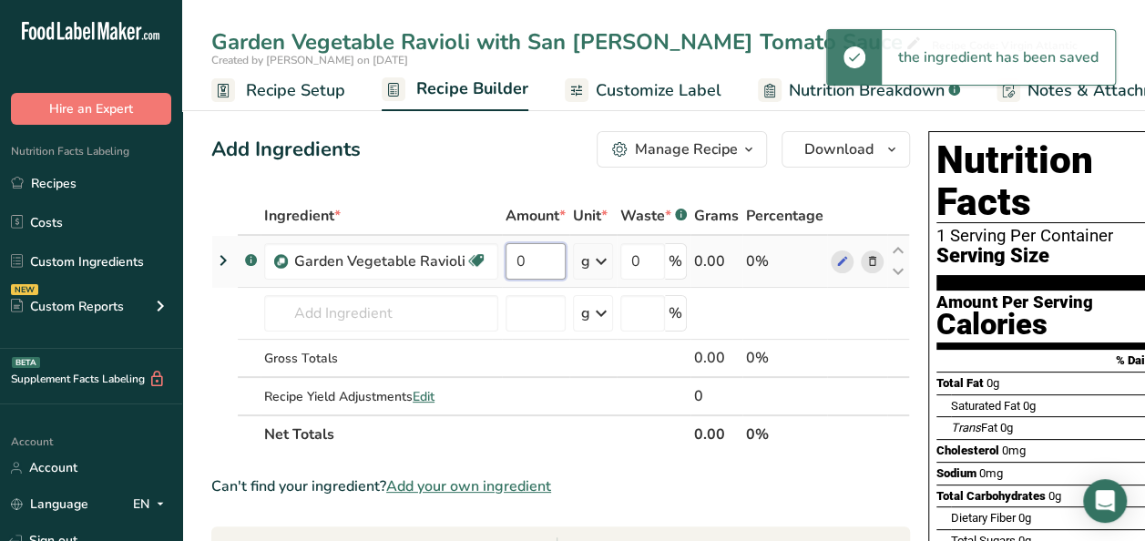
click at [519, 261] on input "0" at bounding box center [536, 261] width 60 height 36
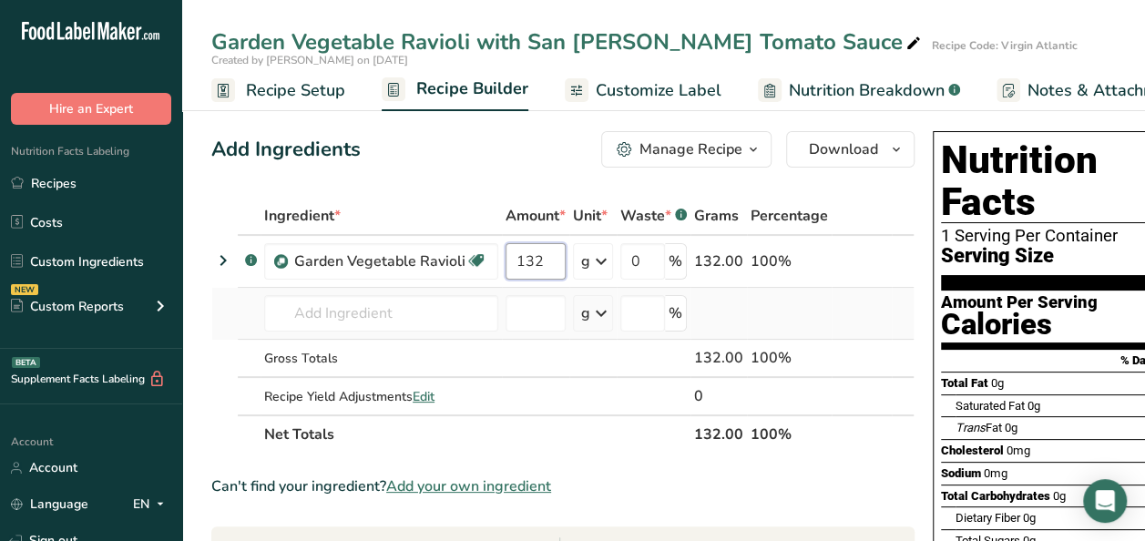
scroll to position [0, 3]
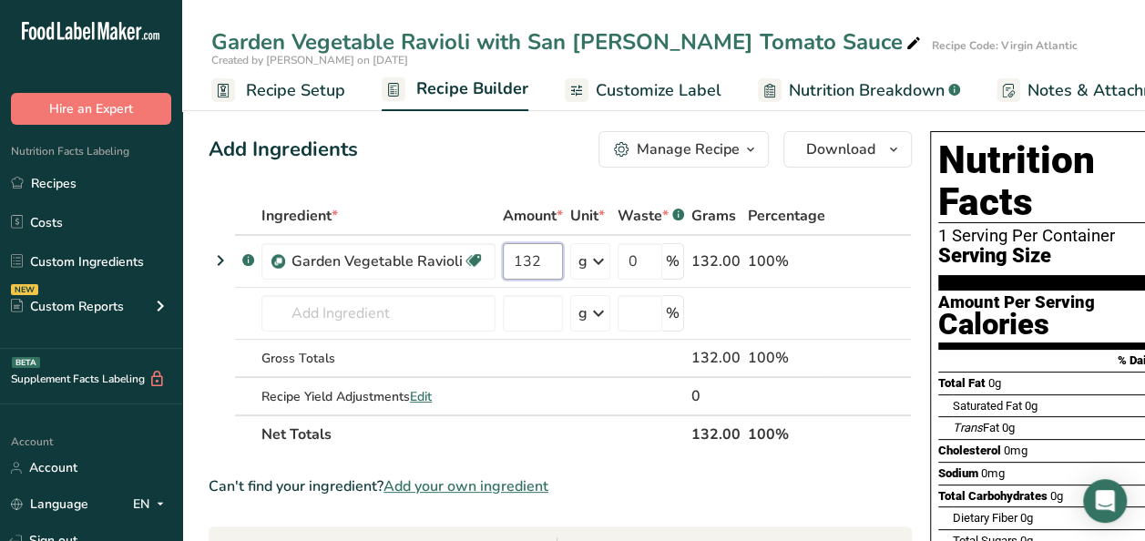
type input "132"
click at [722, 483] on div "Can't find your ingredient? Add your own ingredient" at bounding box center [560, 487] width 703 height 22
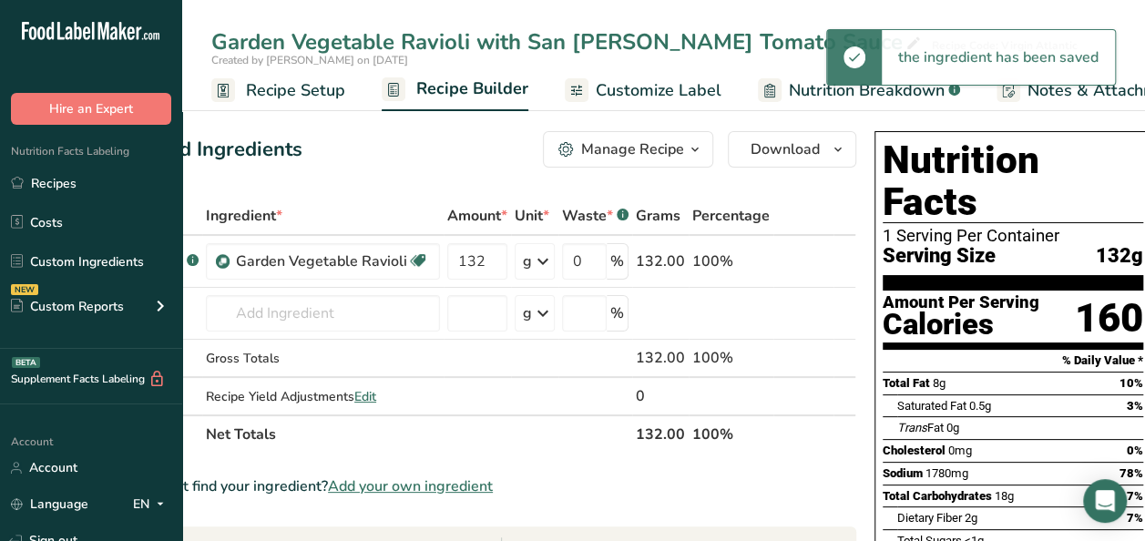
scroll to position [0, 0]
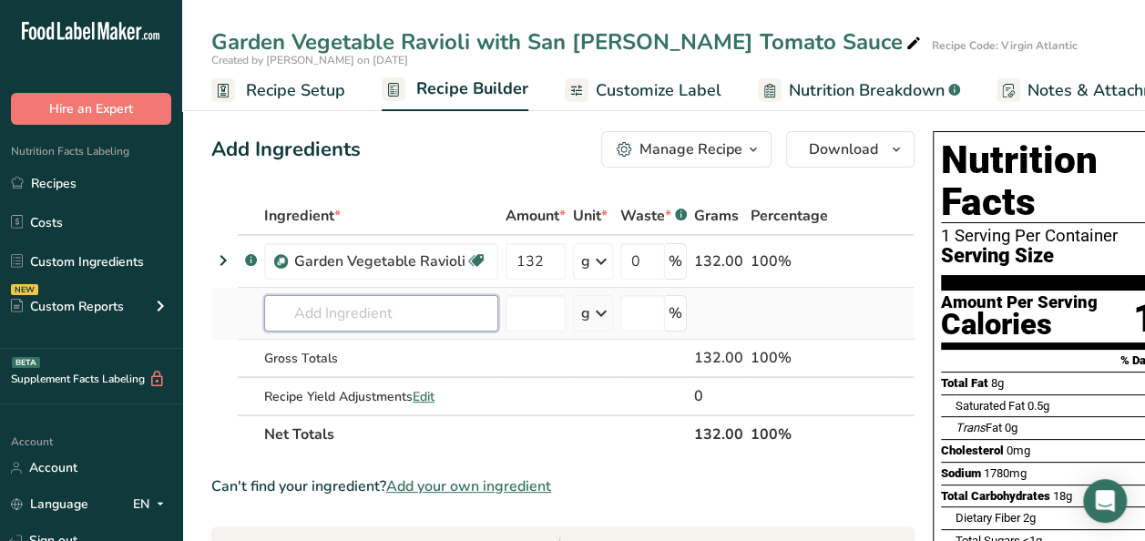
click at [356, 314] on input "text" at bounding box center [381, 313] width 234 height 36
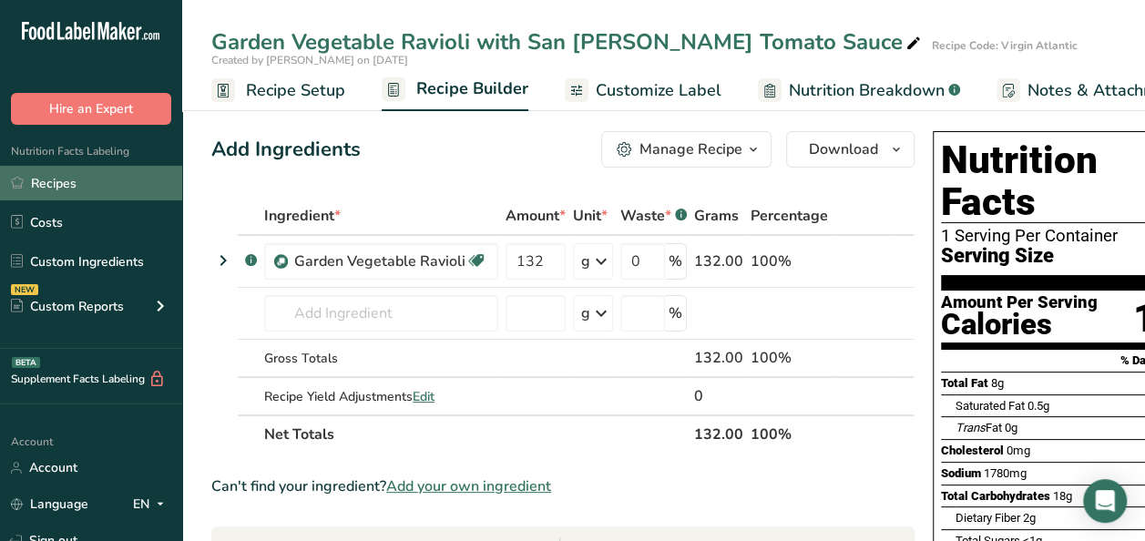
click at [71, 180] on link "Recipes" at bounding box center [91, 183] width 182 height 35
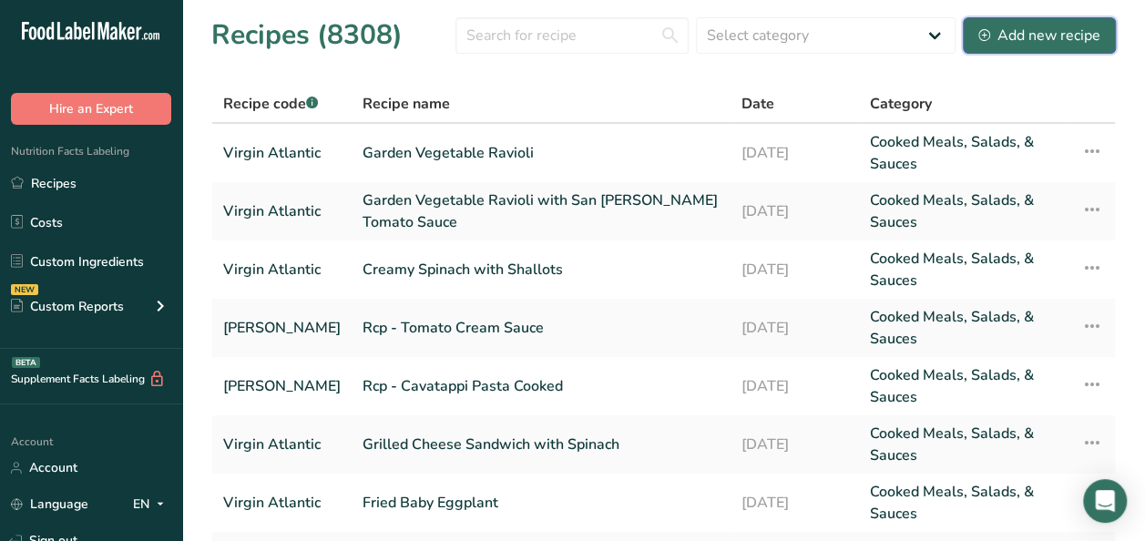
click at [1071, 35] on div "Add new recipe" at bounding box center [1040, 36] width 122 height 22
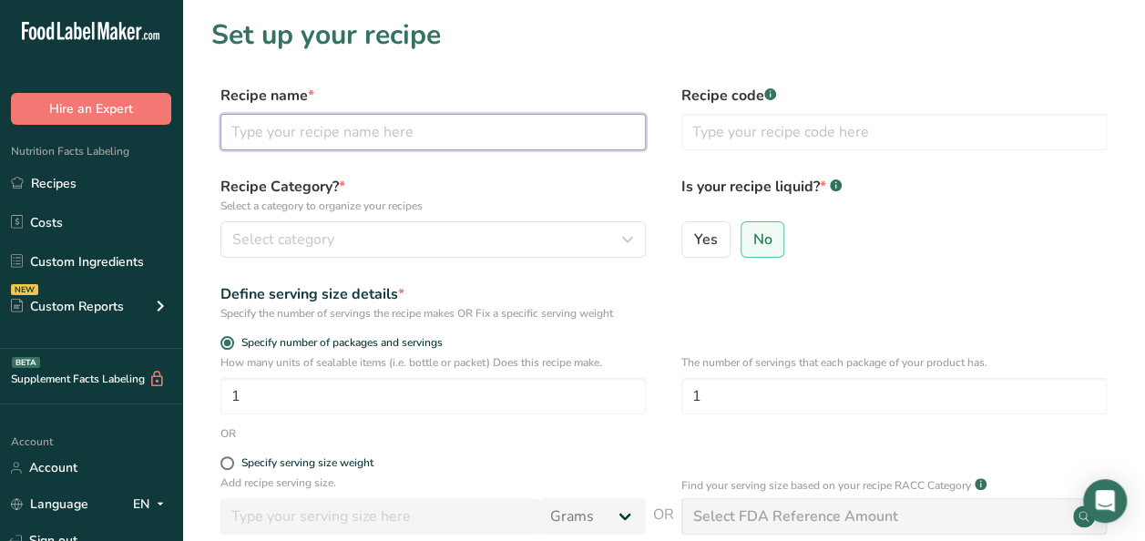
paste input "San [PERSON_NAME] Tomato Sauce"
type input "San [PERSON_NAME] Tomato Sauce"
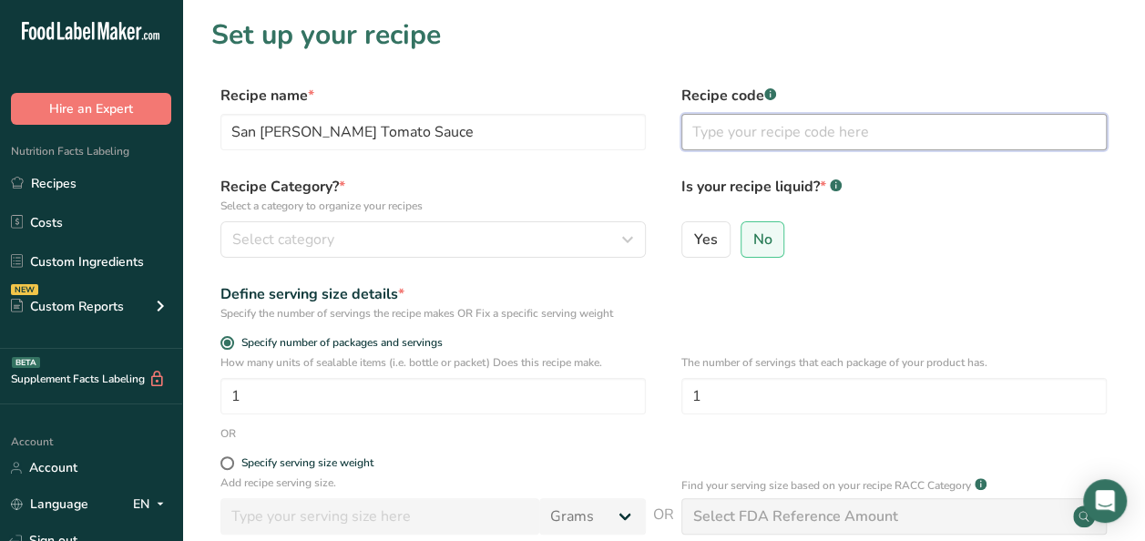
click at [743, 135] on input "text" at bounding box center [893, 132] width 425 height 36
type input "Virgin Atlantic"
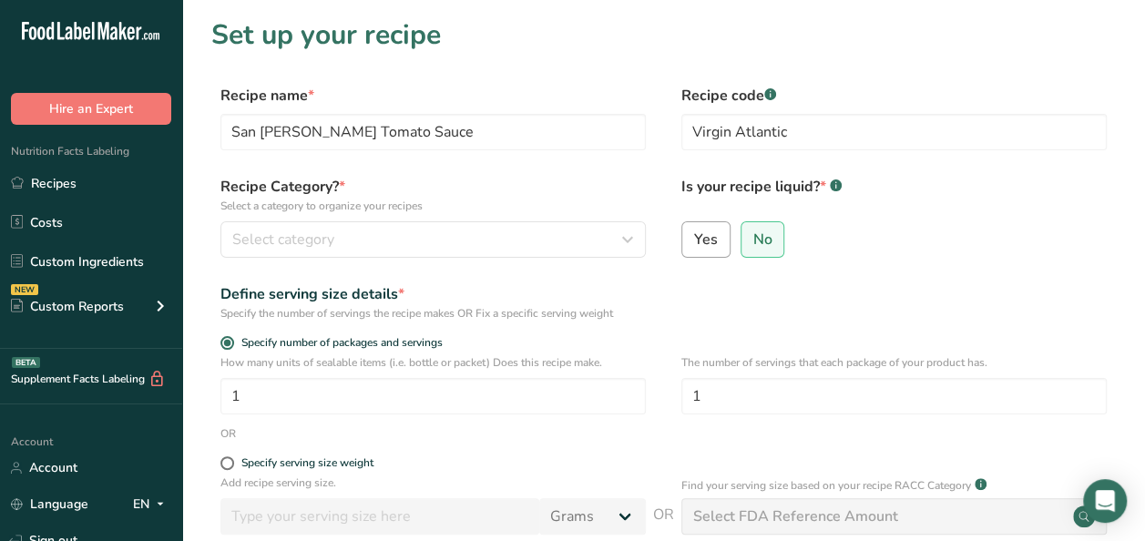
click at [712, 247] on span "Yes" at bounding box center [706, 240] width 24 height 18
click at [694, 245] on input "Yes" at bounding box center [688, 239] width 12 height 12
radio input "true"
radio input "false"
select select "22"
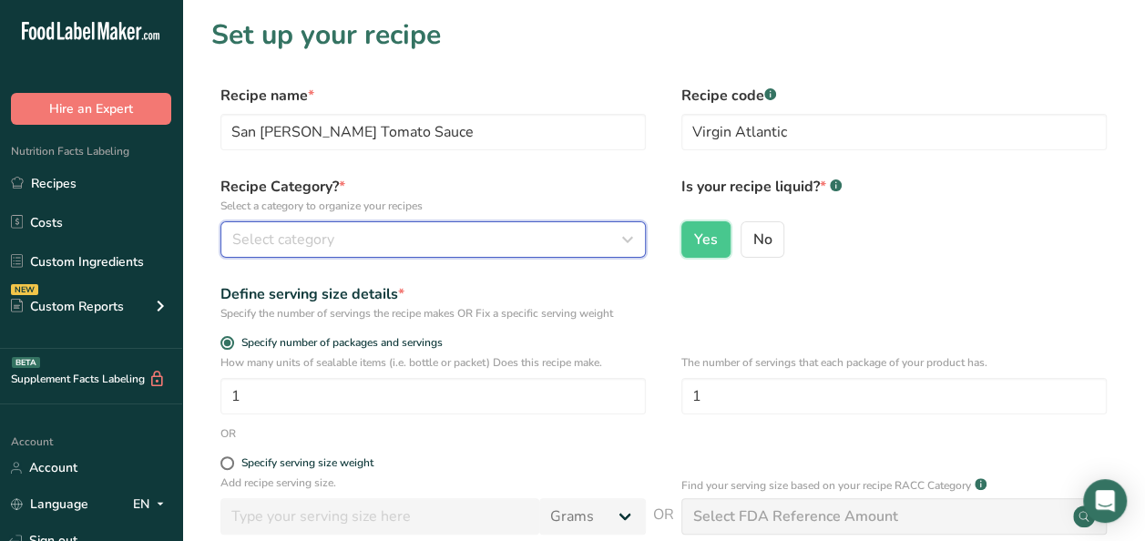
click at [401, 242] on div "Select category" at bounding box center [427, 240] width 391 height 22
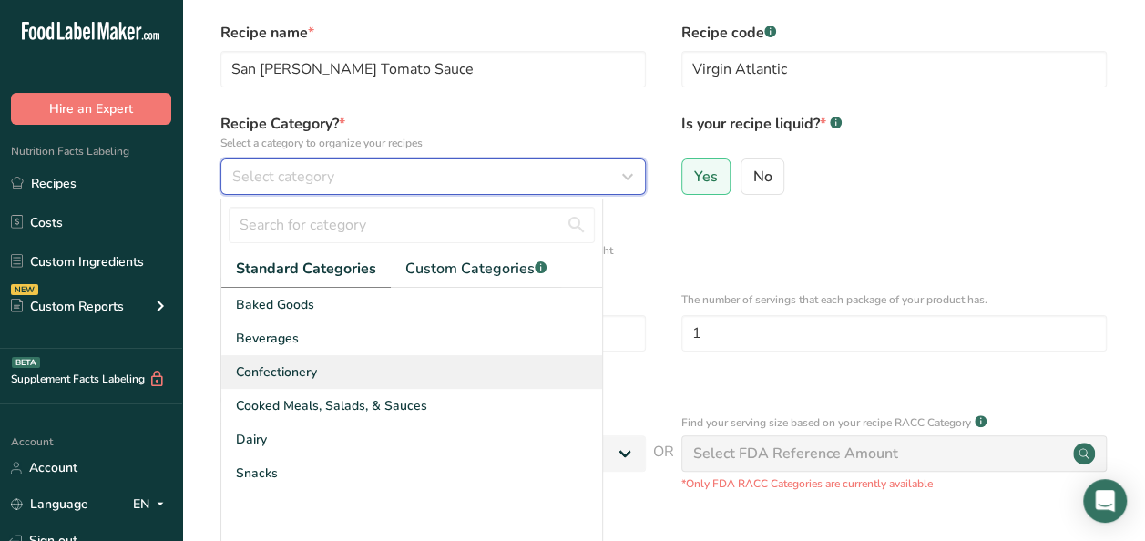
scroll to position [91, 0]
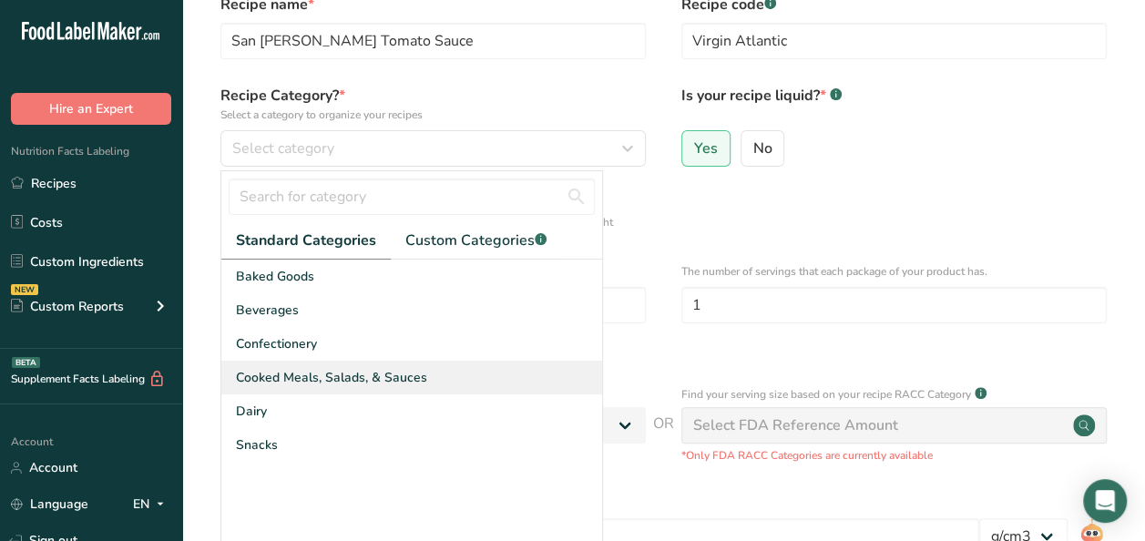
click at [399, 375] on span "Cooked Meals, Salads, & Sauces" at bounding box center [331, 377] width 191 height 19
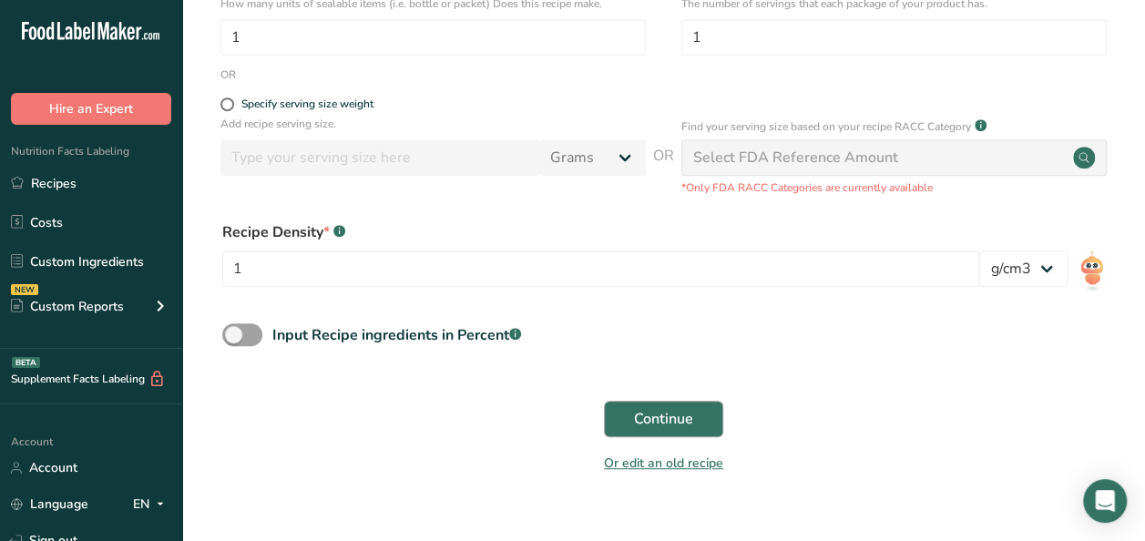
scroll to position [364, 0]
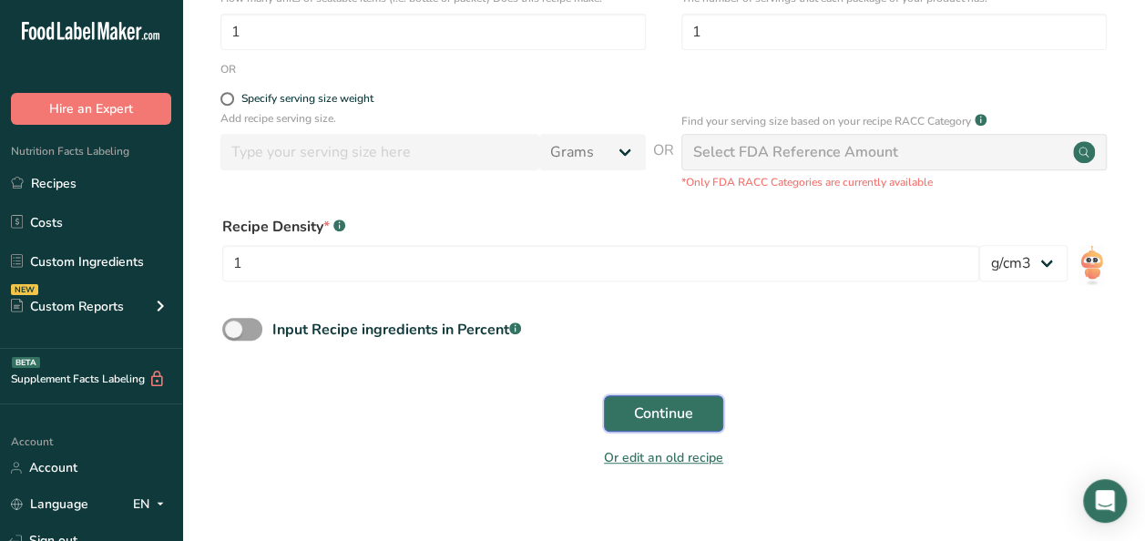
click at [665, 416] on span "Continue" at bounding box center [663, 414] width 59 height 22
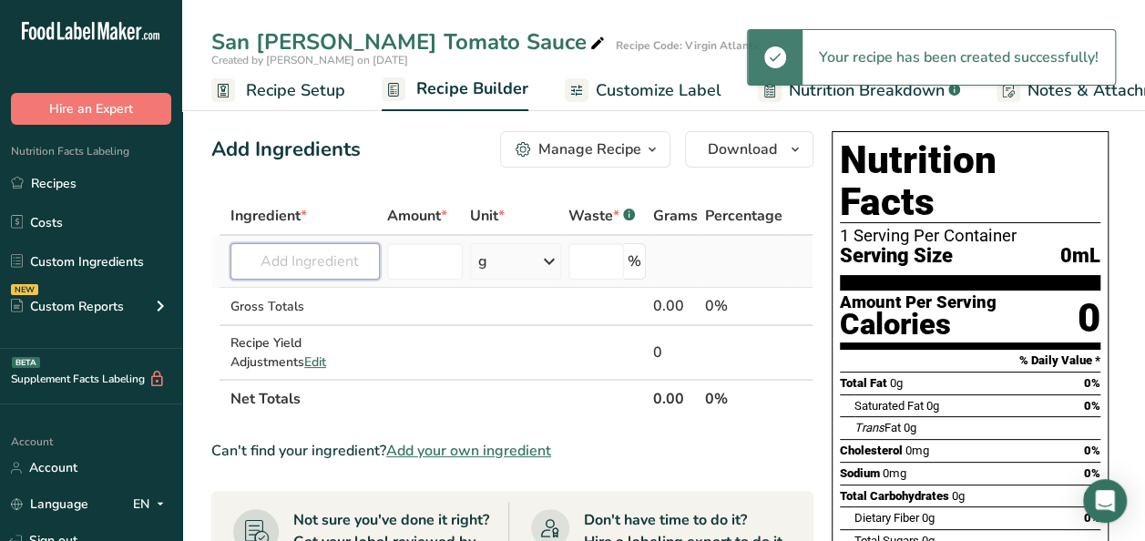
click at [342, 257] on input "text" at bounding box center [305, 261] width 149 height 36
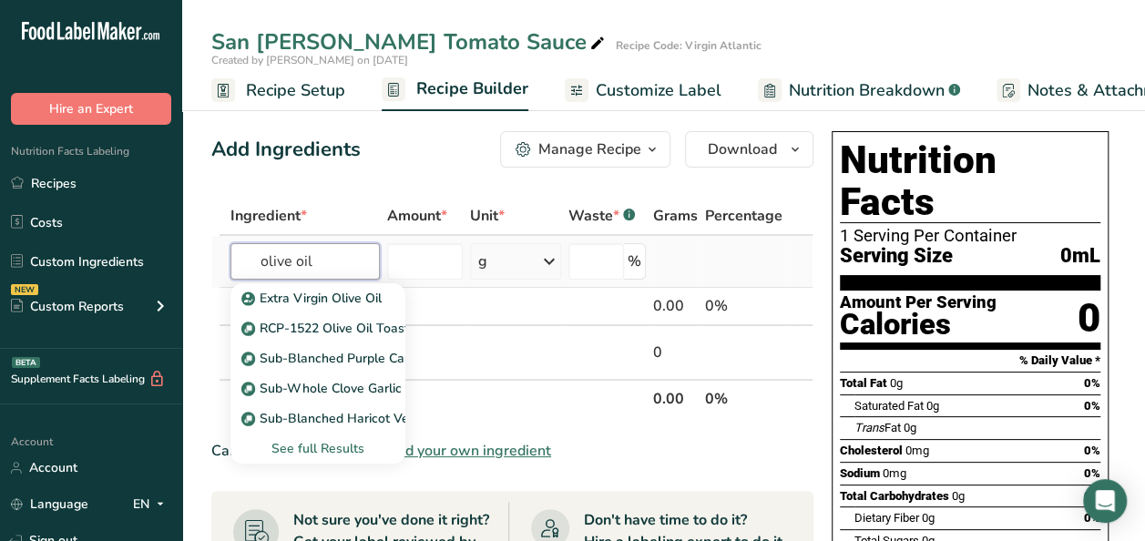
type input "olive oil"
click at [350, 446] on div "See full Results" at bounding box center [318, 448] width 146 height 19
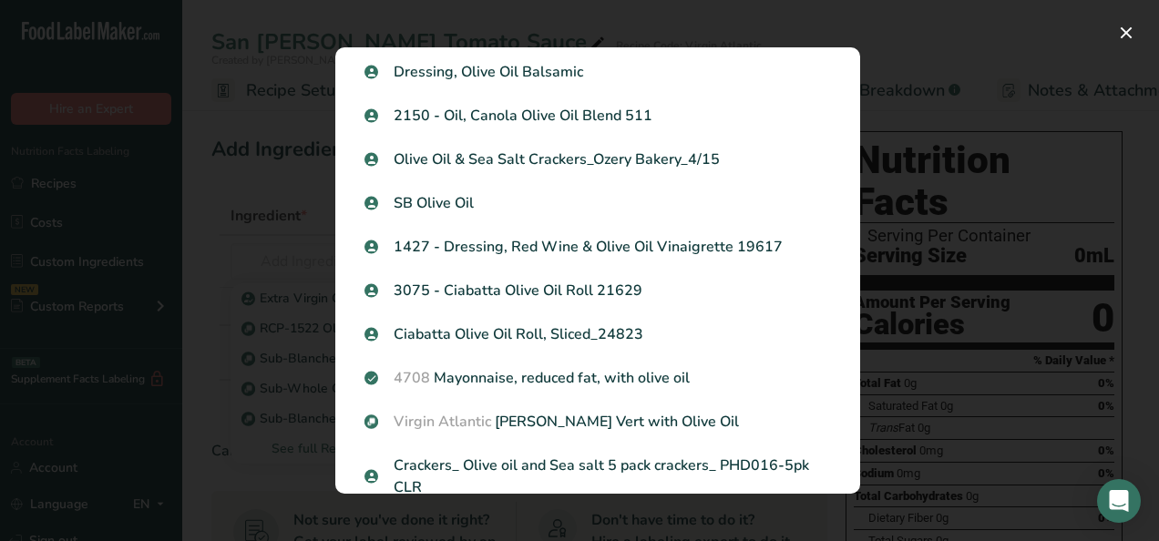
scroll to position [1627, 0]
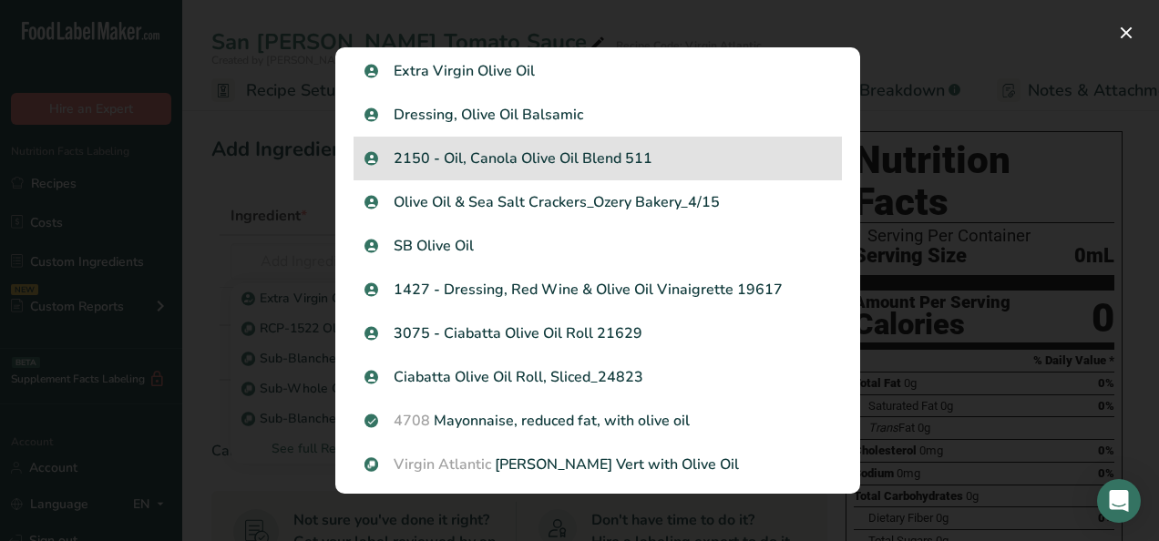
click at [518, 171] on div "2150 - Oil, Canola Olive Oil Blend 511" at bounding box center [598, 159] width 488 height 44
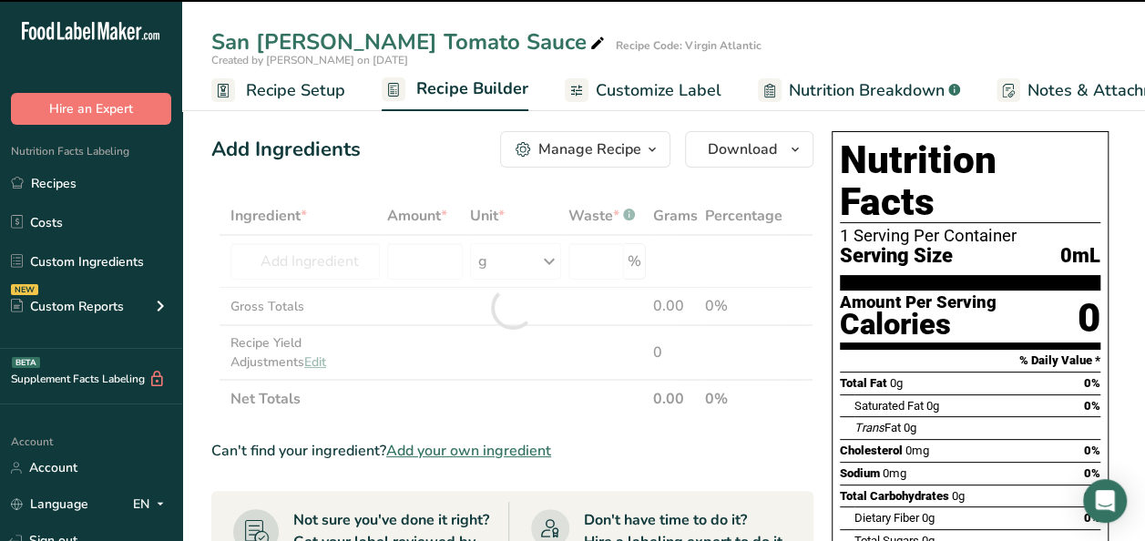
type input "0"
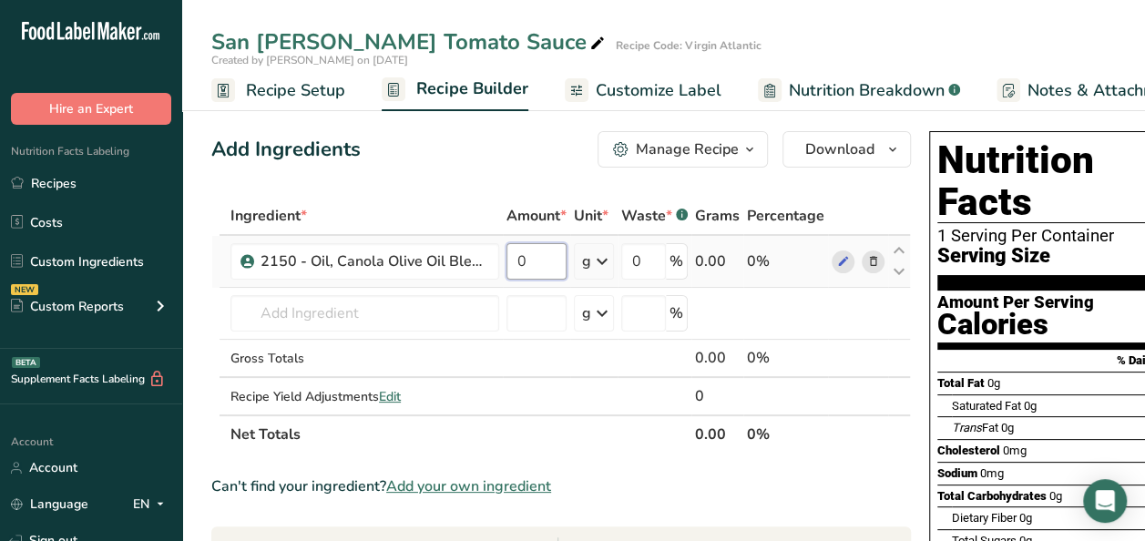
click at [547, 263] on input "0" at bounding box center [537, 261] width 60 height 36
type input "85"
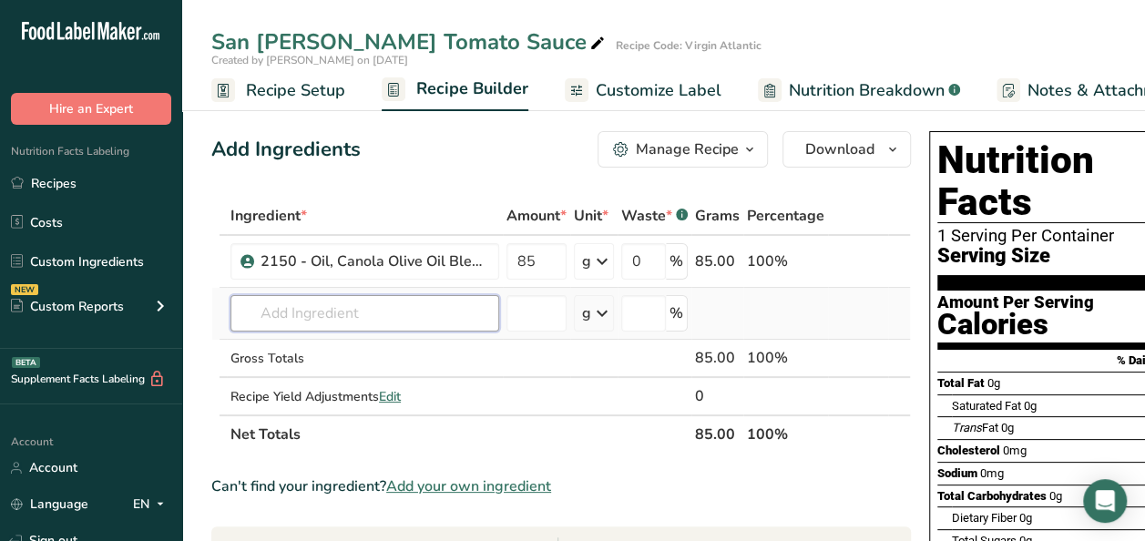
click at [324, 313] on div "Ingredient * Amount * Unit * Waste * .a-a{fill:#347362;}.b-a{fill:#fff;} Grams …" at bounding box center [561, 325] width 700 height 257
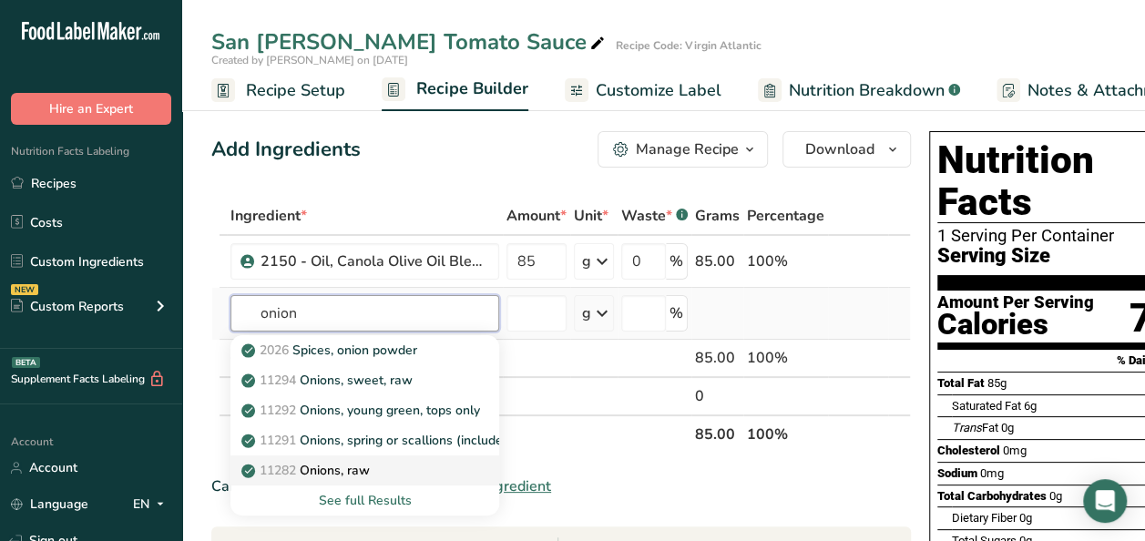
type input "onion"
click at [361, 467] on p "11282 Onions, raw" at bounding box center [307, 470] width 125 height 19
type input "Onions, raw"
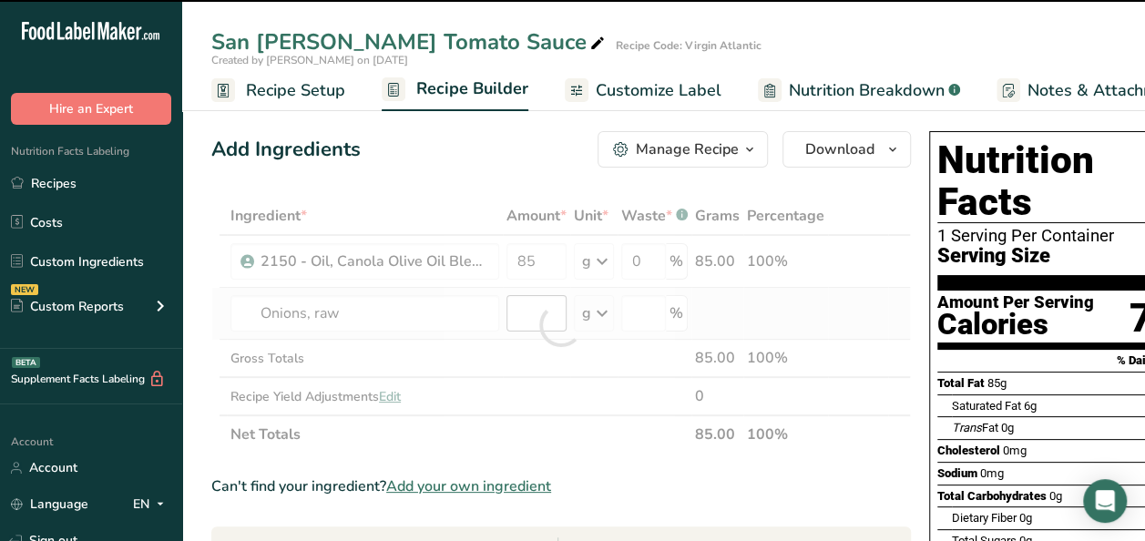
type input "0"
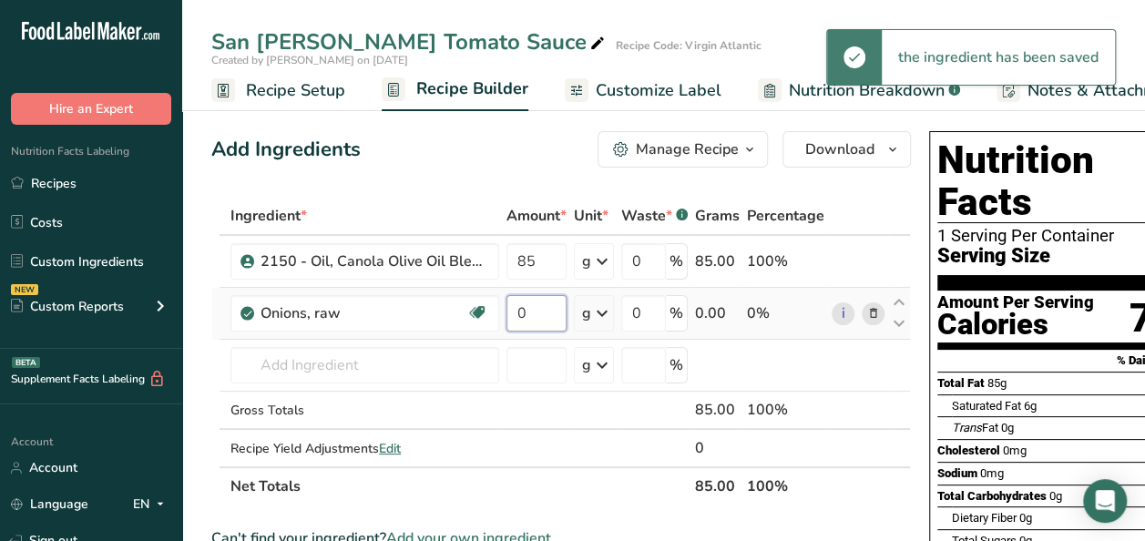
click at [536, 313] on input "0" at bounding box center [537, 313] width 60 height 36
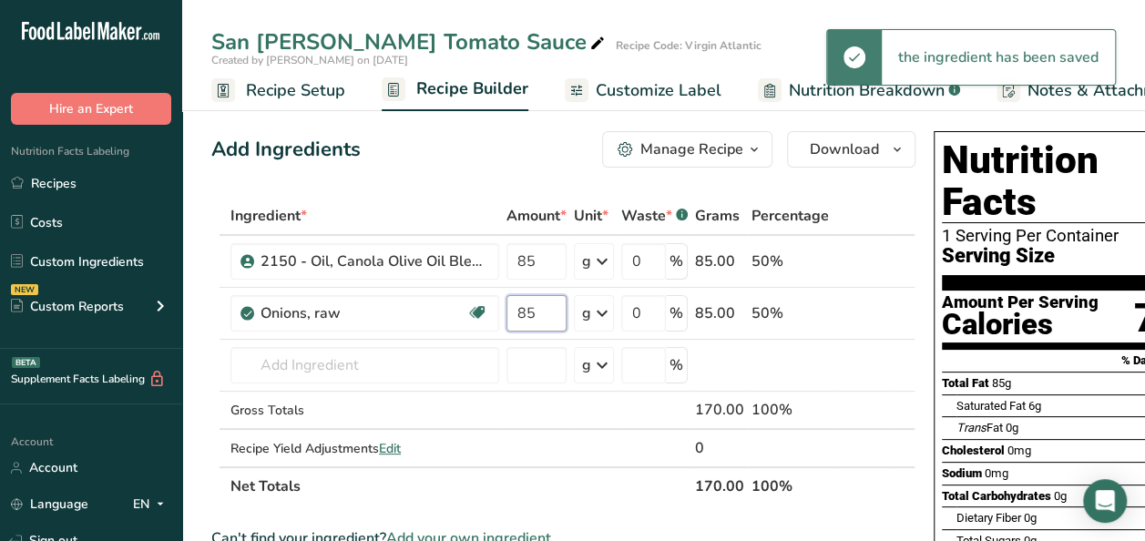
type input "85"
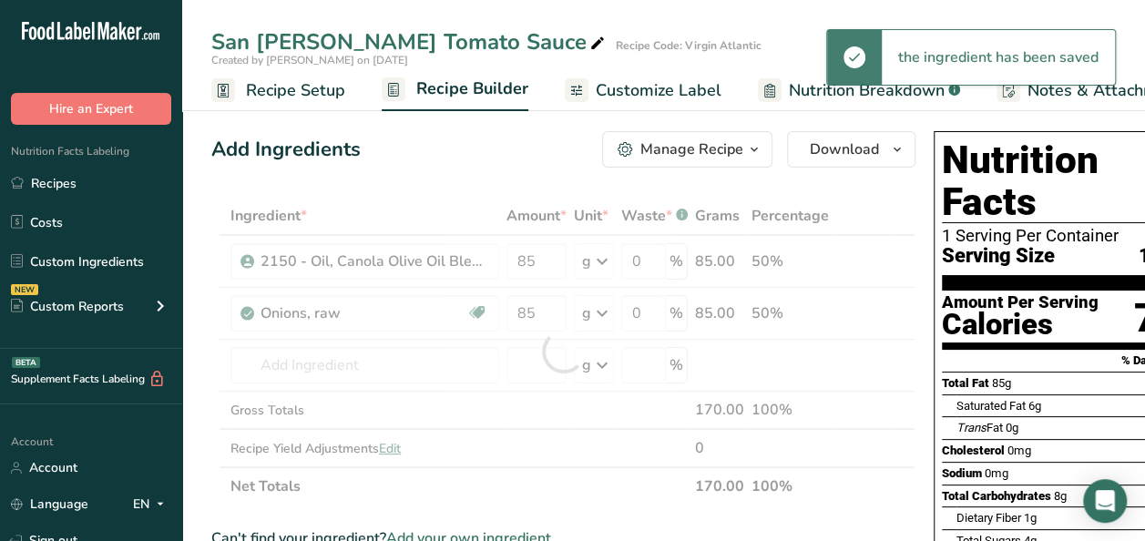
click at [384, 478] on div "Ingredient * Amount * Unit * Waste * .a-a{fill:#347362;}.b-a{fill:#fff;} Grams …" at bounding box center [563, 351] width 704 height 309
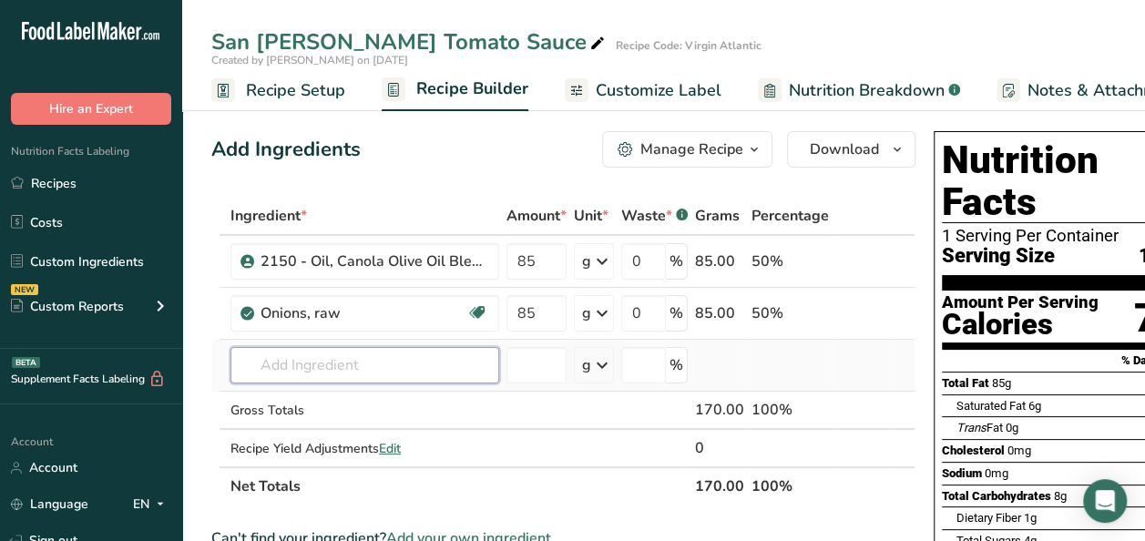
click at [316, 361] on input "text" at bounding box center [365, 365] width 269 height 36
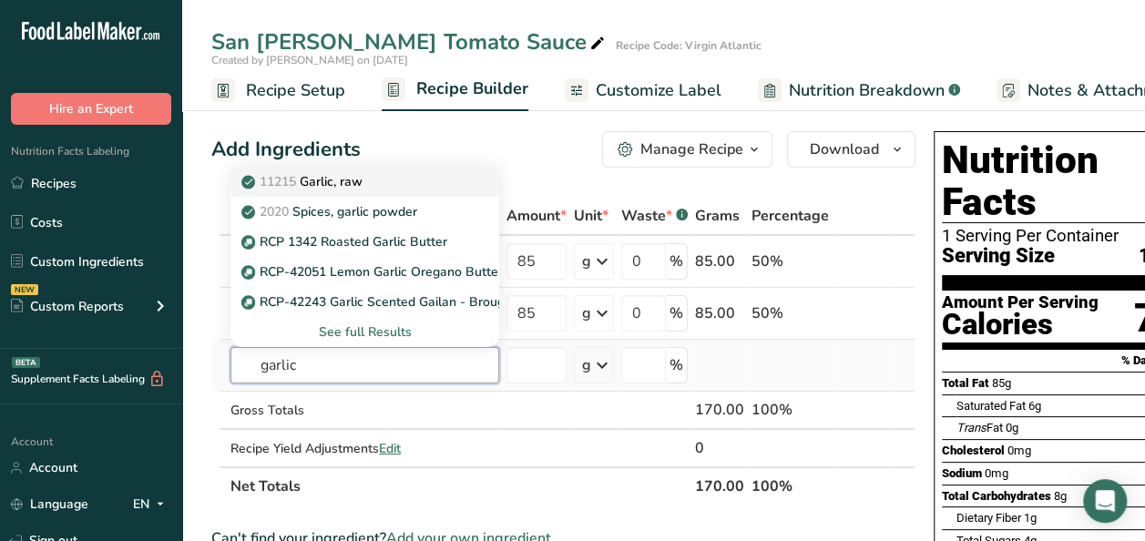
type input "garlic"
click at [337, 175] on p "11215 Garlic, raw" at bounding box center [304, 181] width 118 height 19
type input "Garlic, raw"
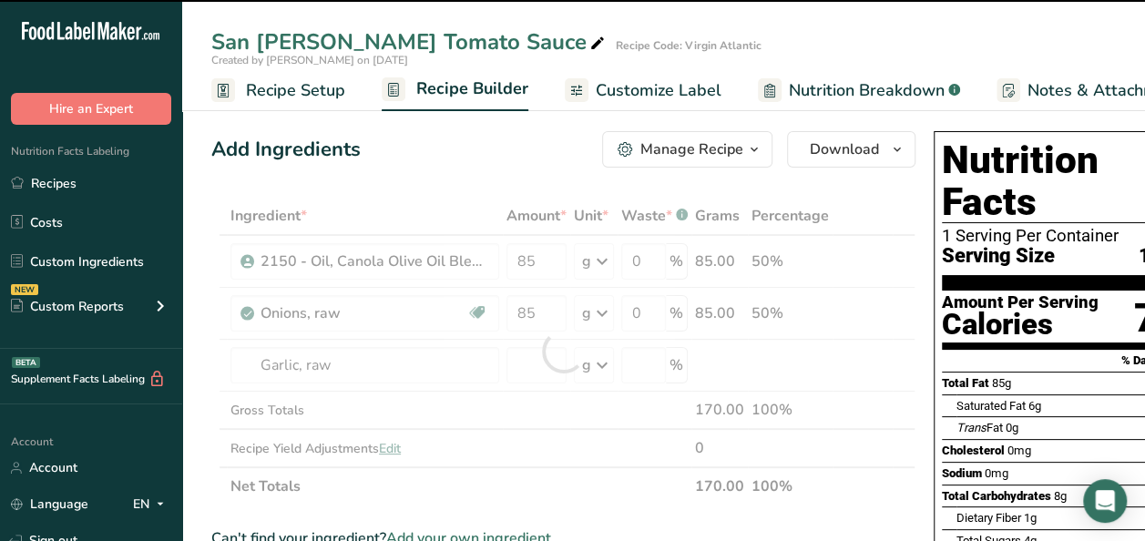
type input "0"
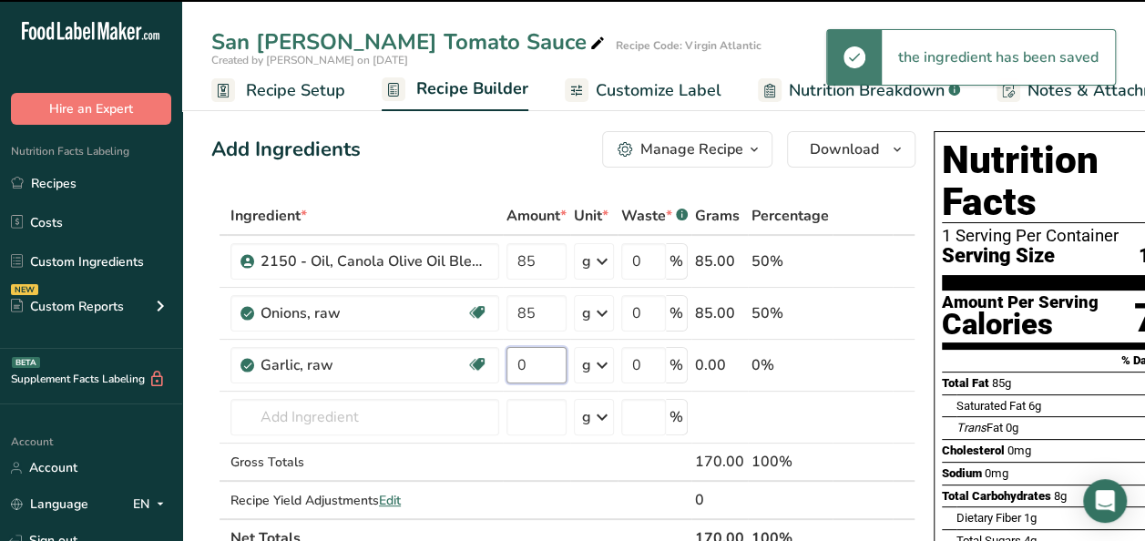
click at [532, 360] on input "0" at bounding box center [537, 365] width 60 height 36
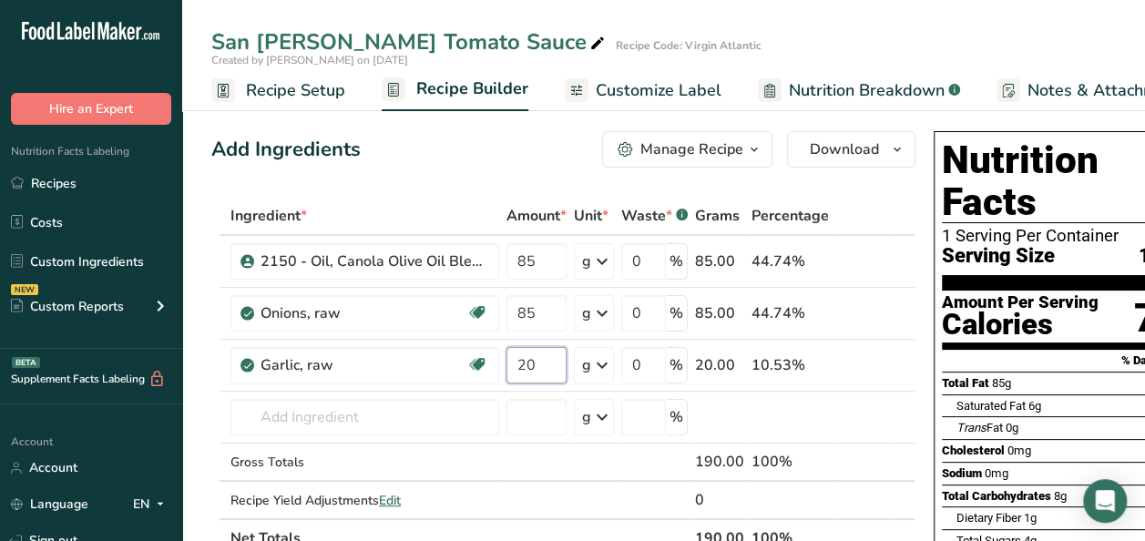
type input "20"
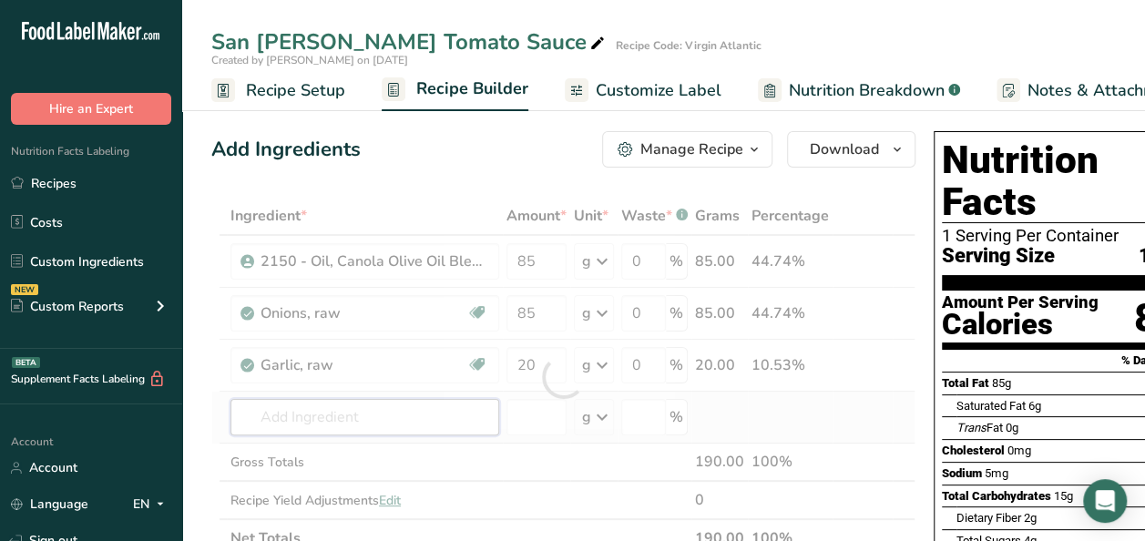
click at [302, 414] on div "Ingredient * Amount * Unit * Waste * .a-a{fill:#347362;}.b-a{fill:#fff;} Grams …" at bounding box center [563, 377] width 704 height 361
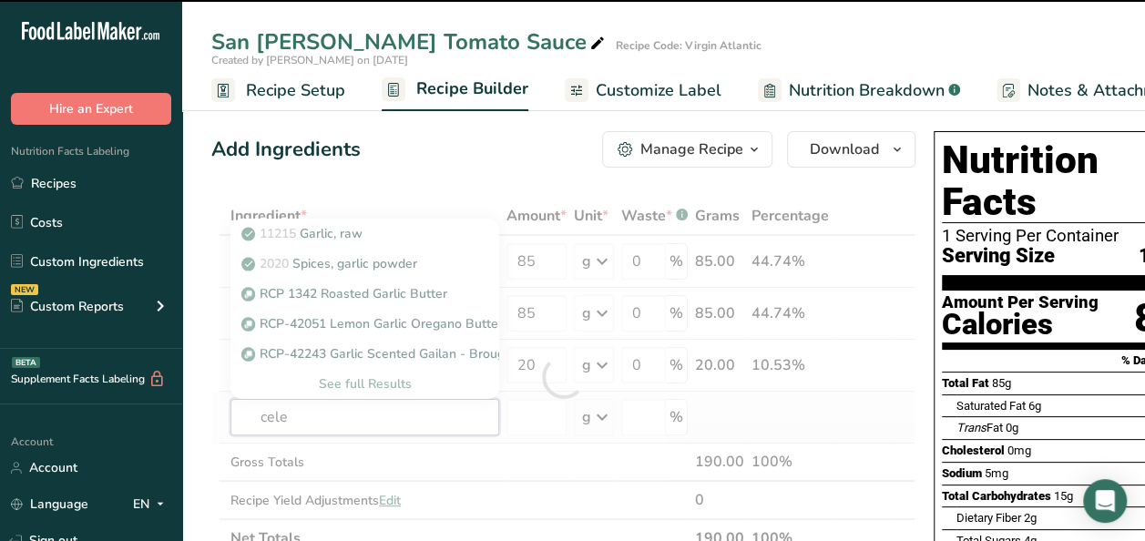
type input "celer"
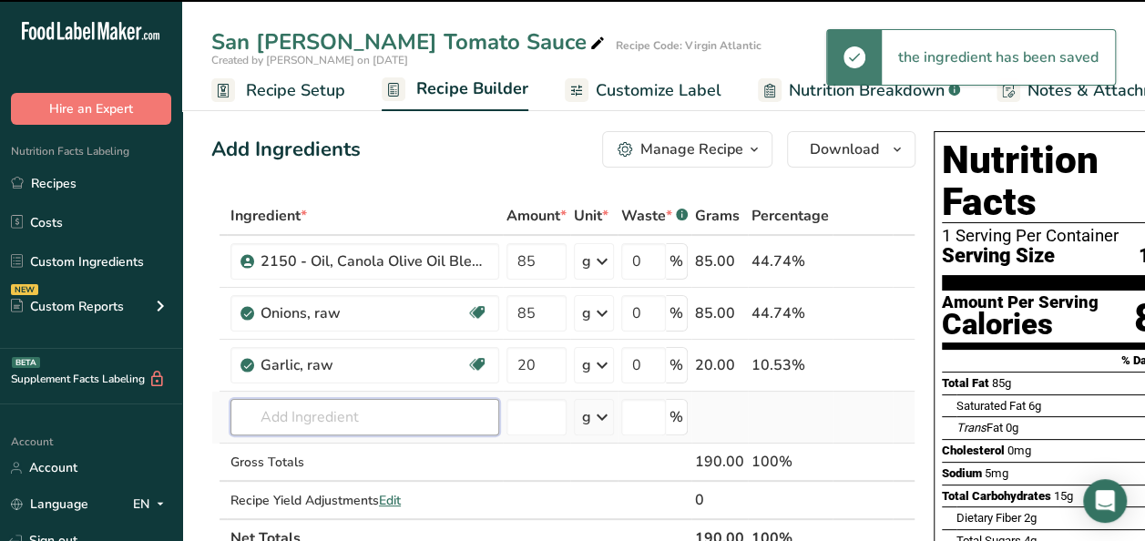
type input "y"
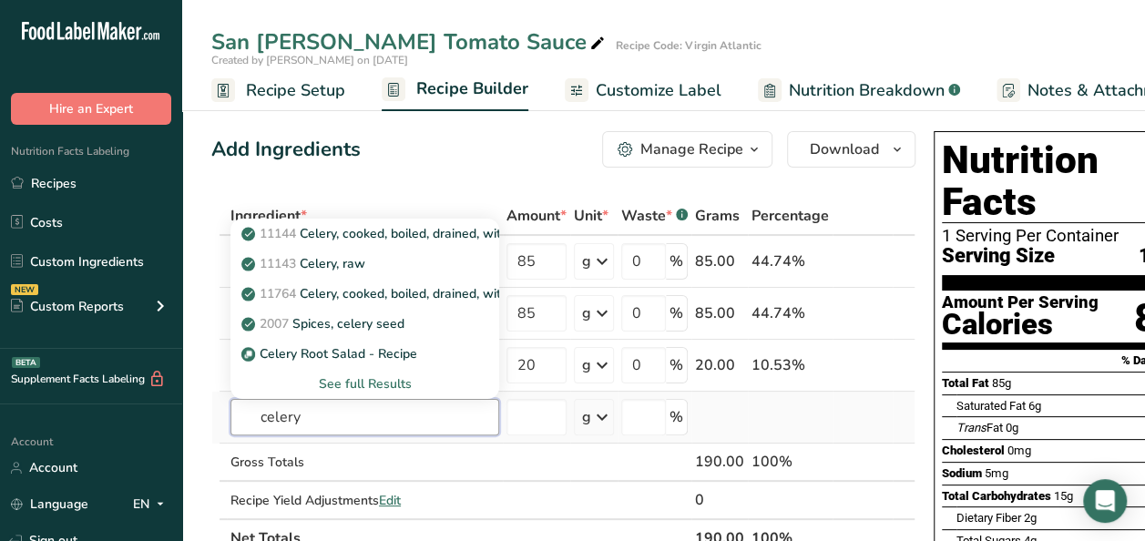
type input "celery"
click at [383, 381] on div "See full Results" at bounding box center [365, 383] width 240 height 19
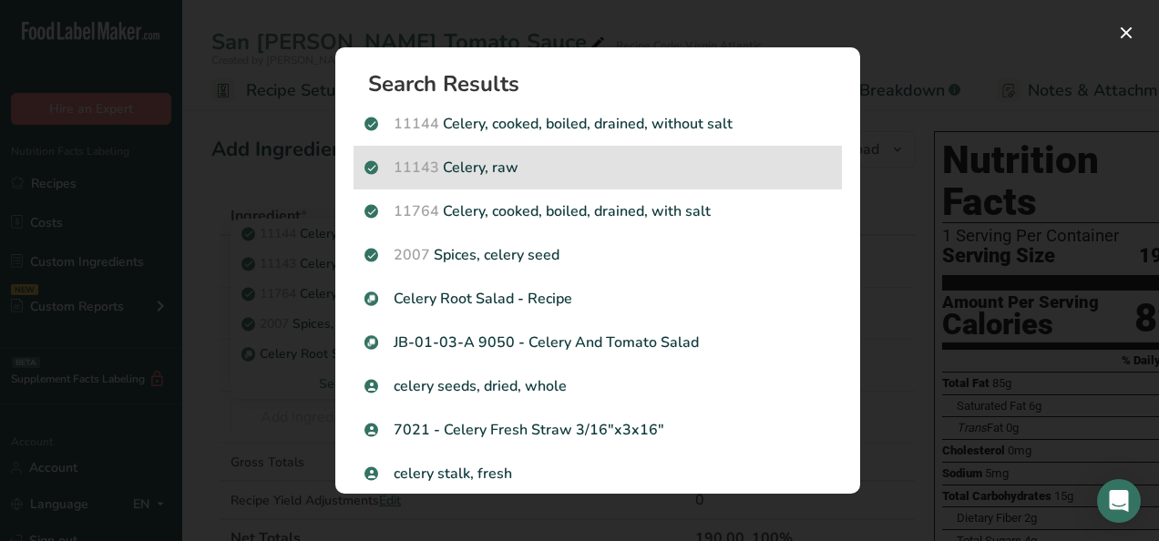
scroll to position [91, 0]
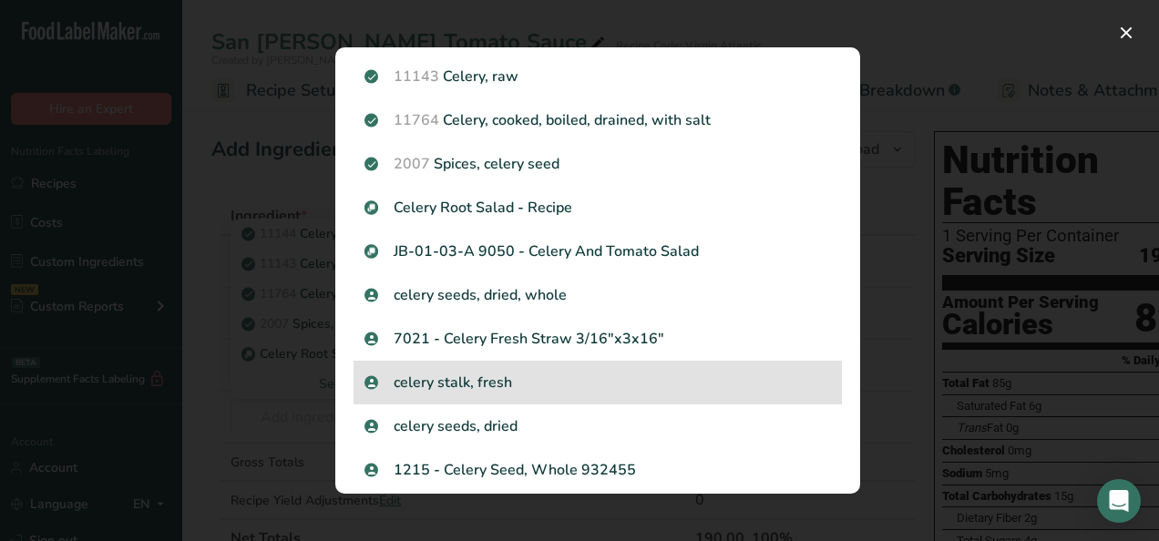
click at [508, 384] on p "celery stalk, fresh" at bounding box center [597, 383] width 466 height 22
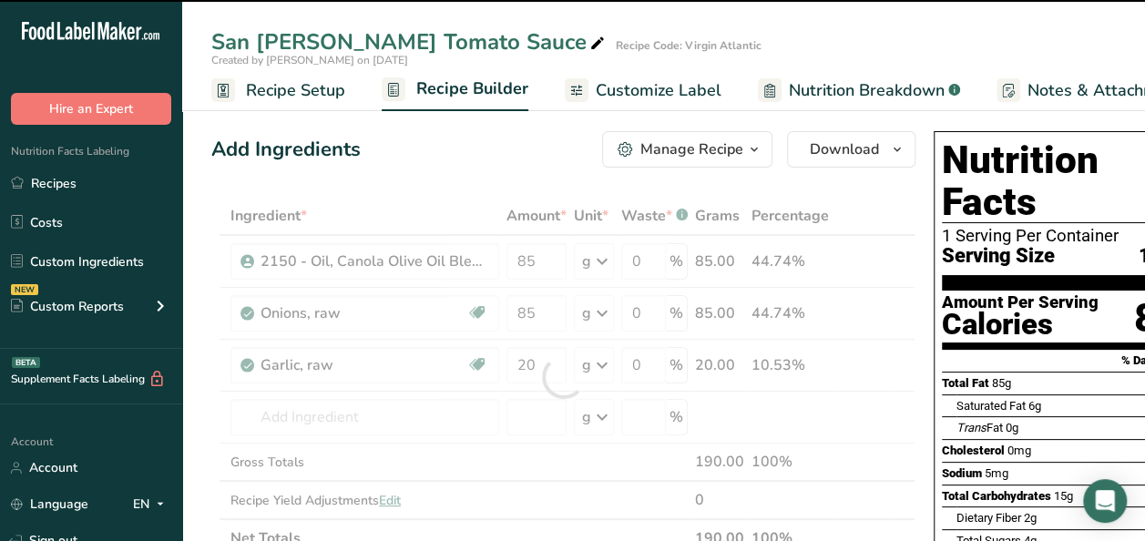
type input "0"
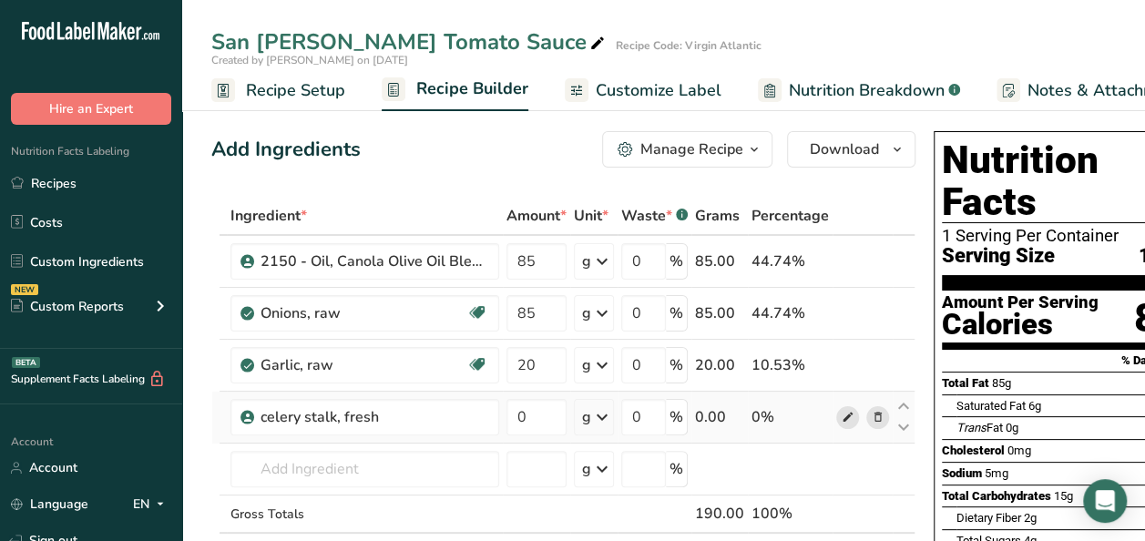
click at [842, 413] on icon at bounding box center [848, 417] width 13 height 19
click at [878, 417] on icon at bounding box center [878, 417] width 13 height 19
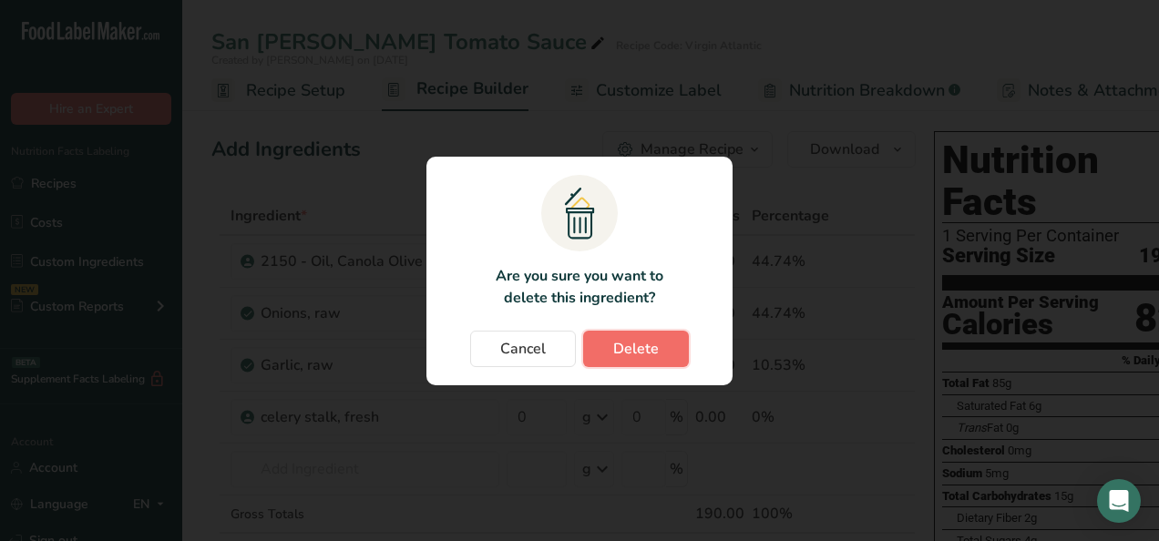
click at [651, 348] on span "Delete" at bounding box center [636, 349] width 46 height 22
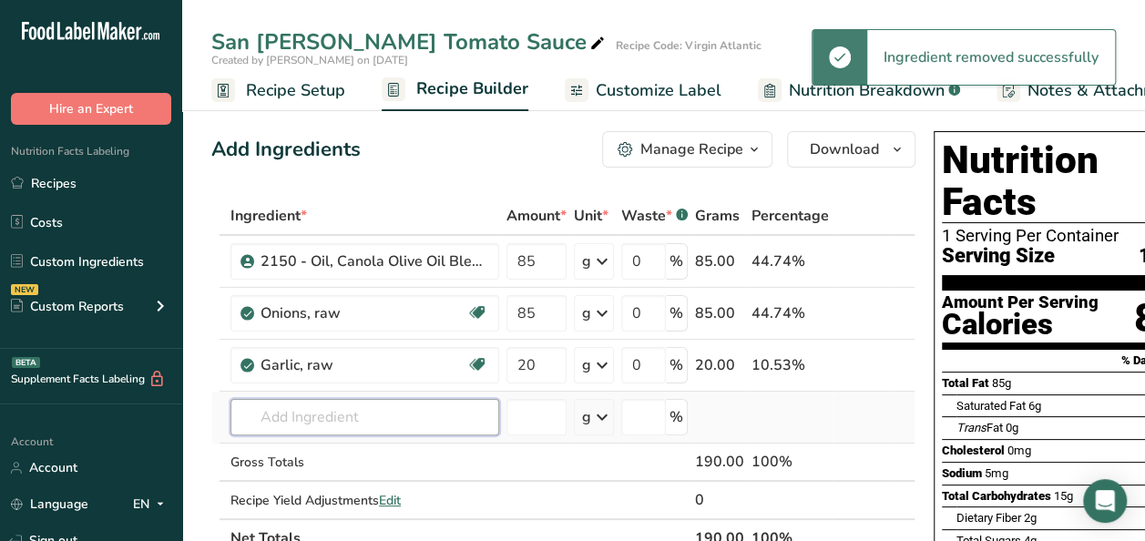
click at [349, 415] on input "text" at bounding box center [365, 417] width 269 height 36
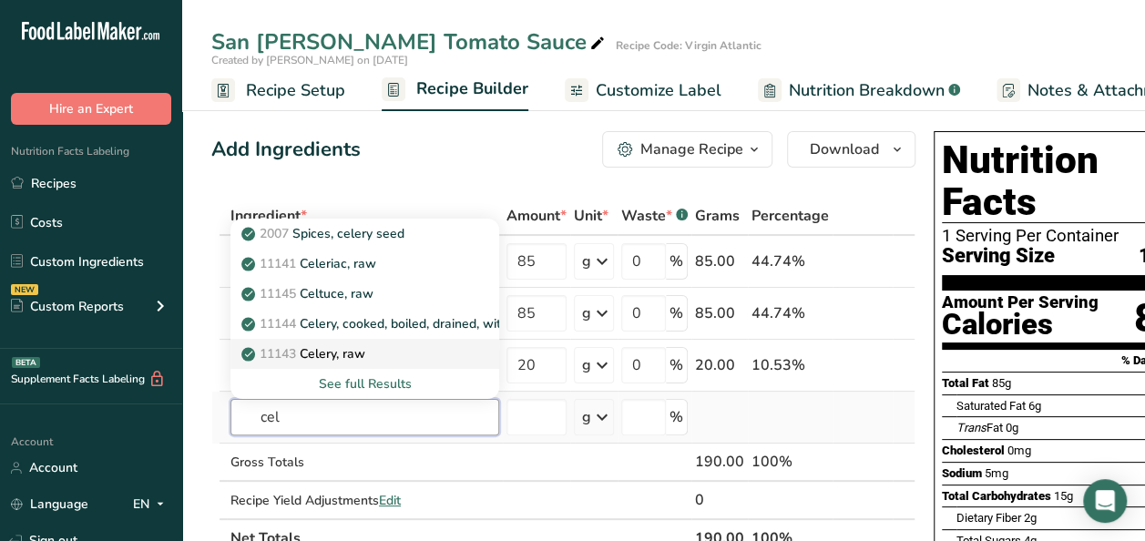
type input "cel"
click at [399, 357] on div "11143 Celery, raw" at bounding box center [350, 353] width 210 height 19
type input "Celery, raw"
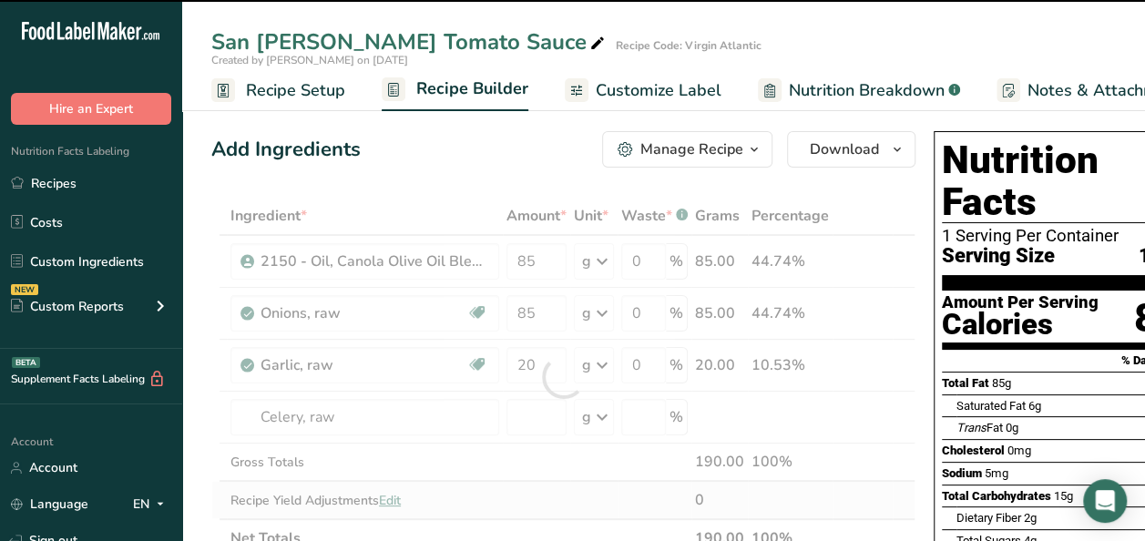
type input "0"
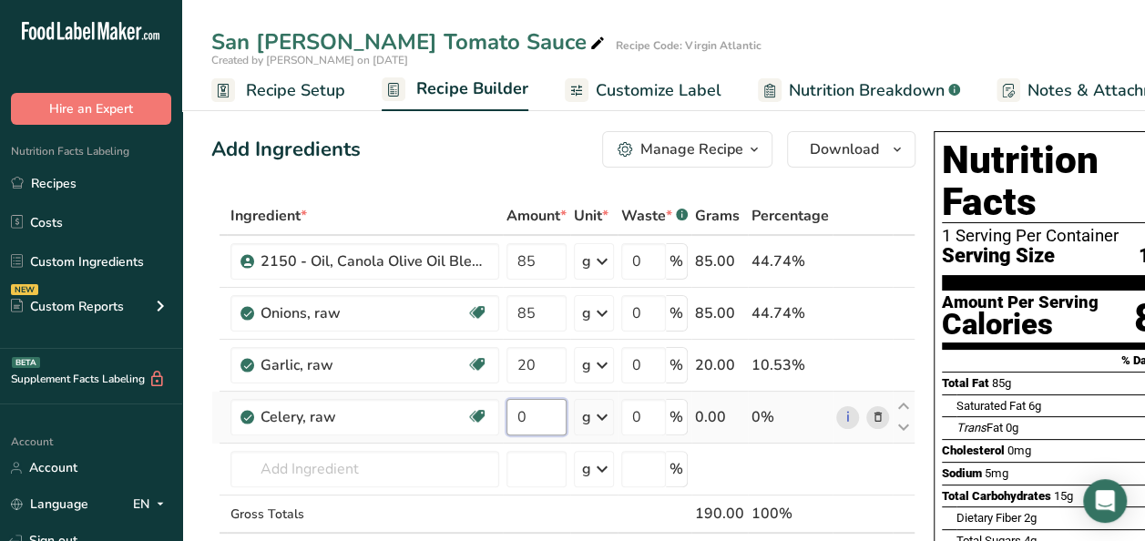
click at [527, 415] on input "0" at bounding box center [537, 417] width 60 height 36
type input "56"
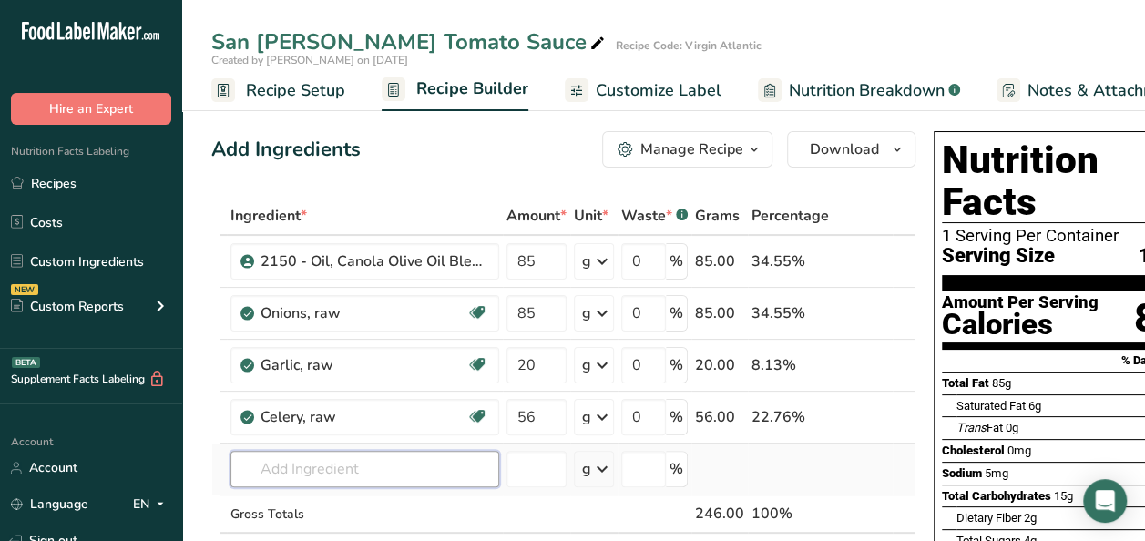
click at [396, 472] on div "Ingredient * Amount * Unit * Waste * .a-a{fill:#347362;}.b-a{fill:#fff;} Grams …" at bounding box center [563, 403] width 704 height 413
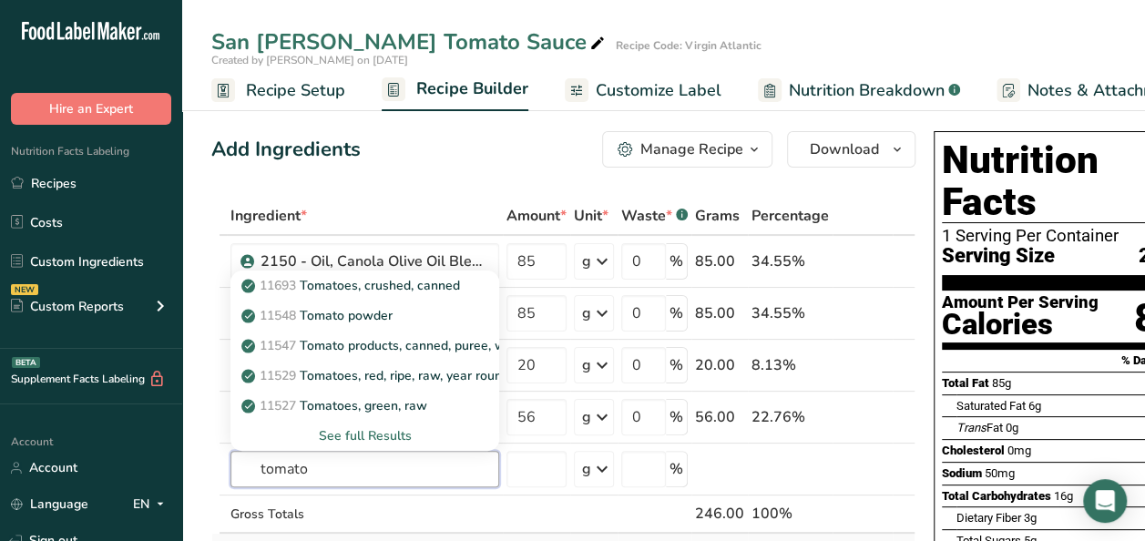
type input "tomato"
click at [374, 436] on div "See full Results" at bounding box center [365, 435] width 240 height 19
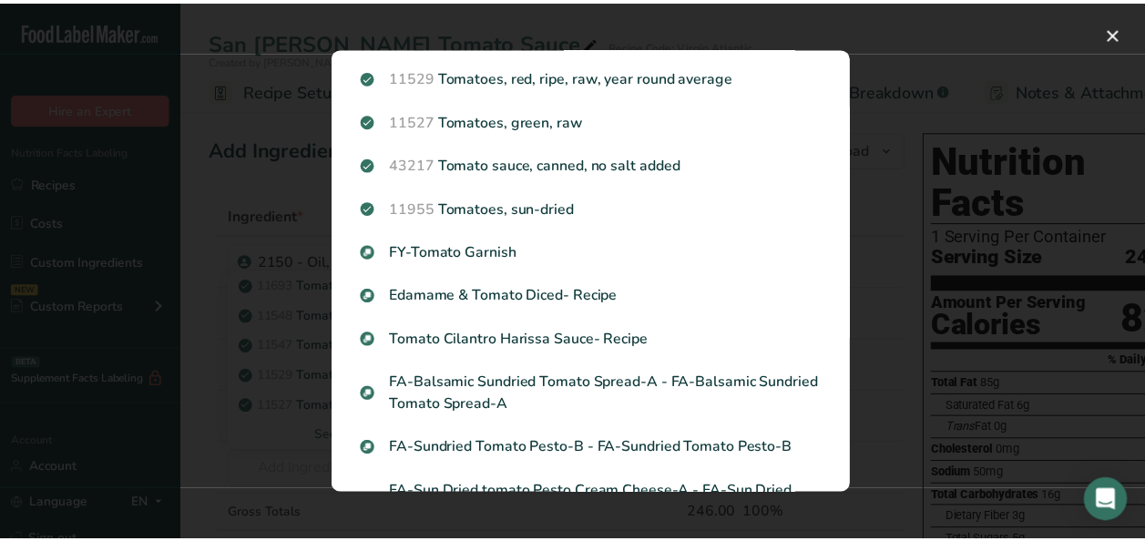
scroll to position [0, 0]
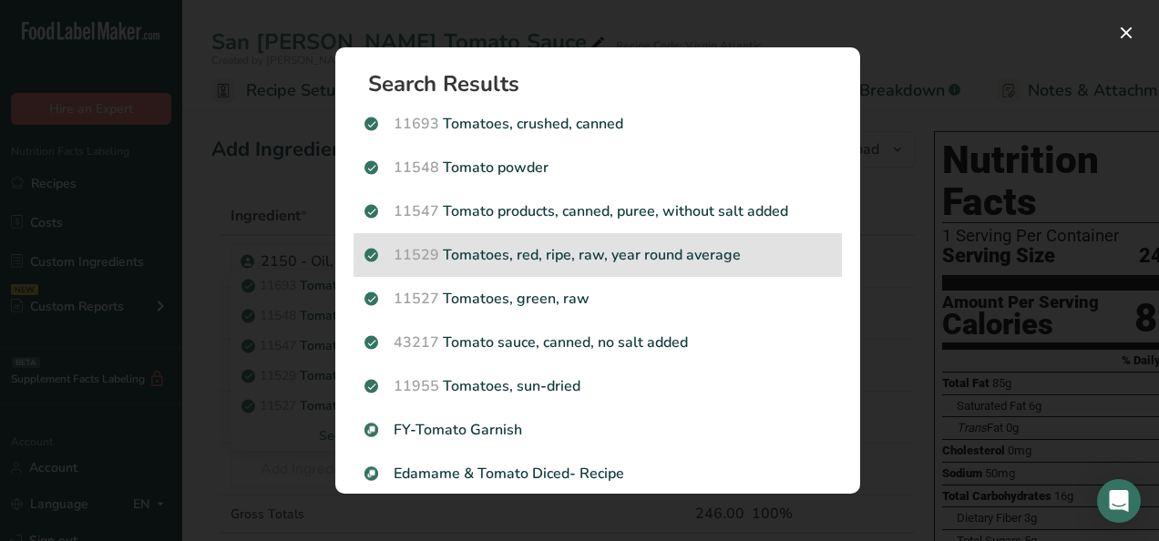
click at [722, 246] on p "11529 Tomatoes, red, ripe, raw, year round average" at bounding box center [597, 255] width 466 height 22
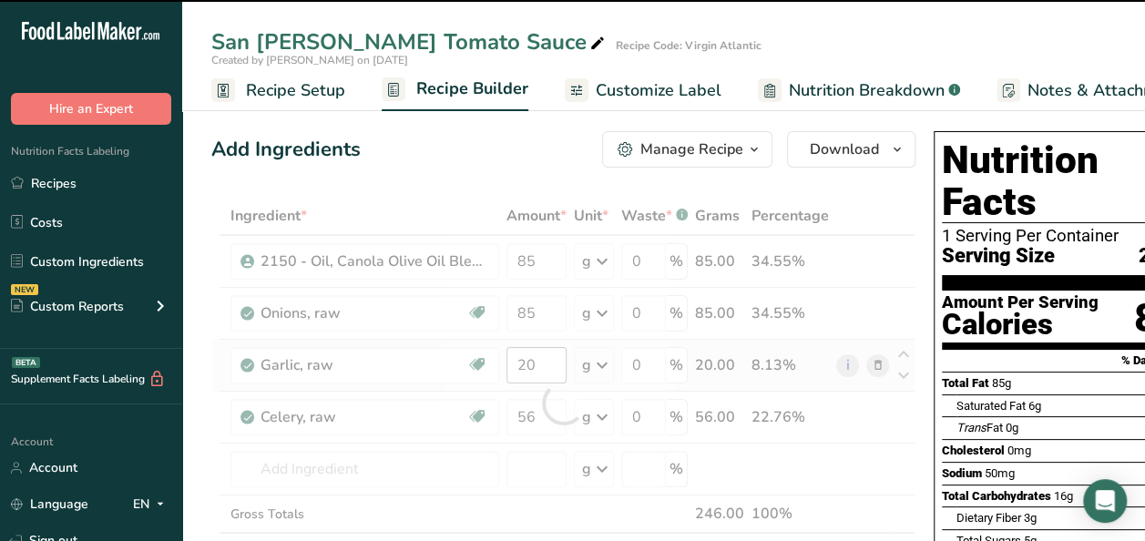
type input "0"
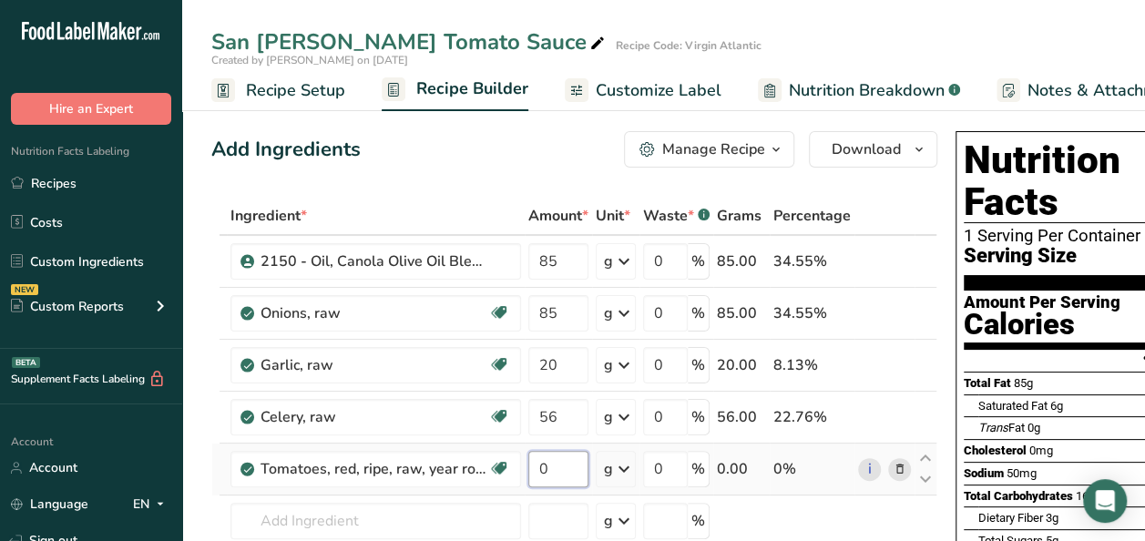
click at [565, 474] on input "0" at bounding box center [558, 469] width 60 height 36
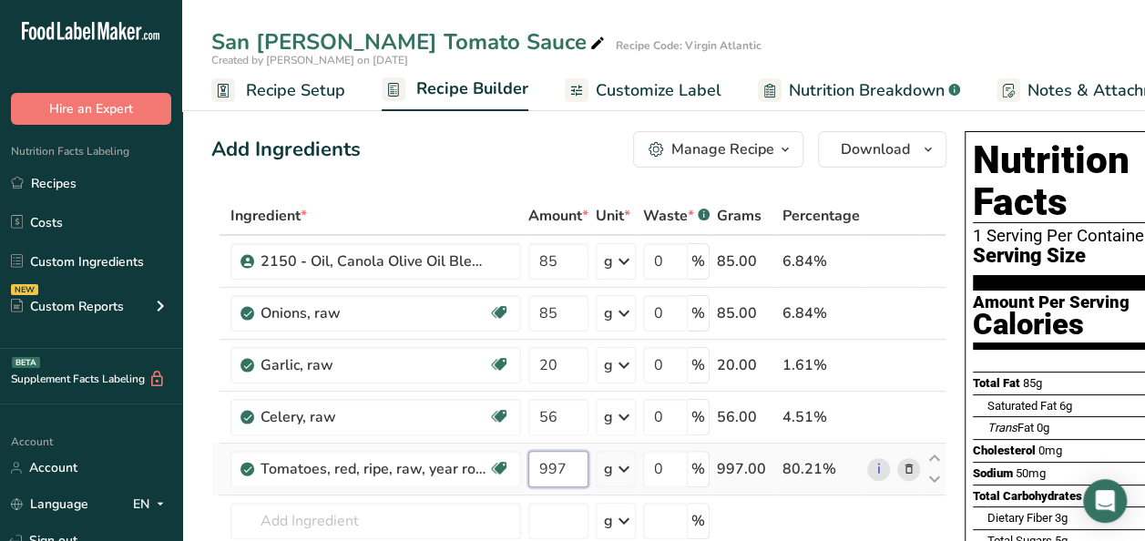
scroll to position [91, 0]
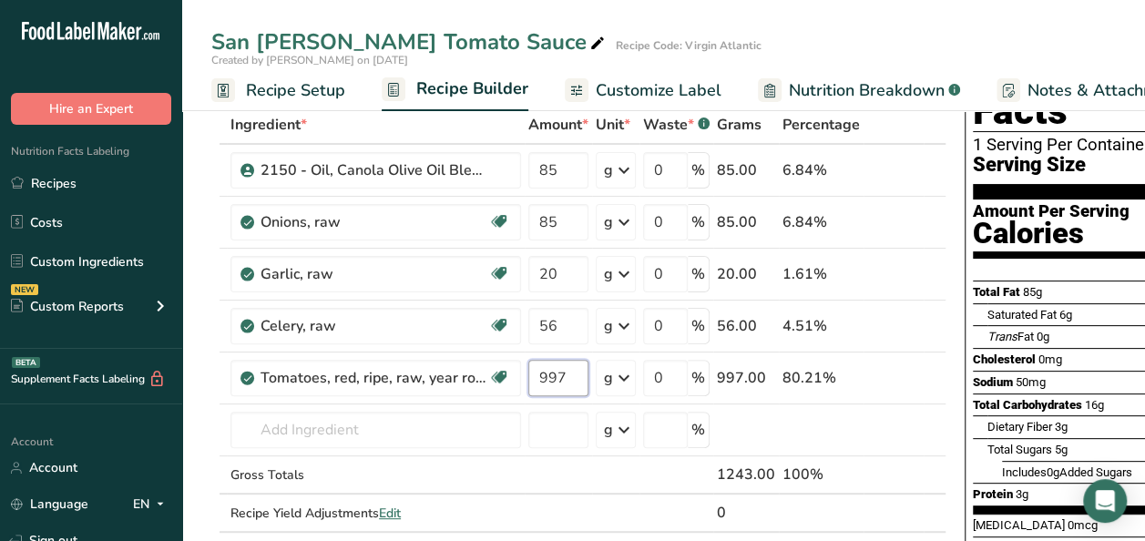
type input "997"
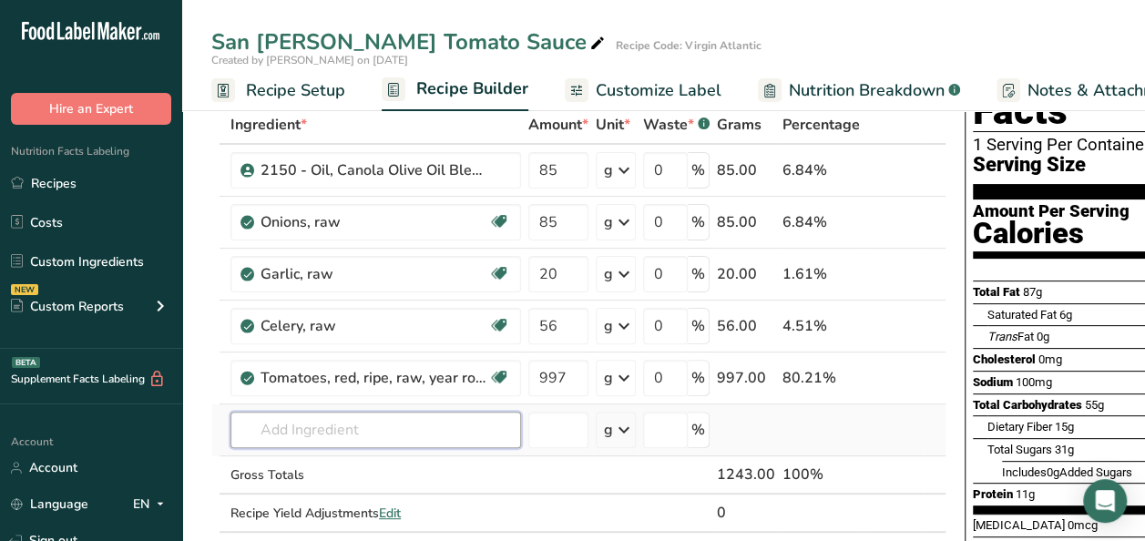
click at [446, 425] on div "Ingredient * Amount * Unit * Waste * .a-a{fill:#347362;}.b-a{fill:#fff;} Grams …" at bounding box center [578, 338] width 735 height 465
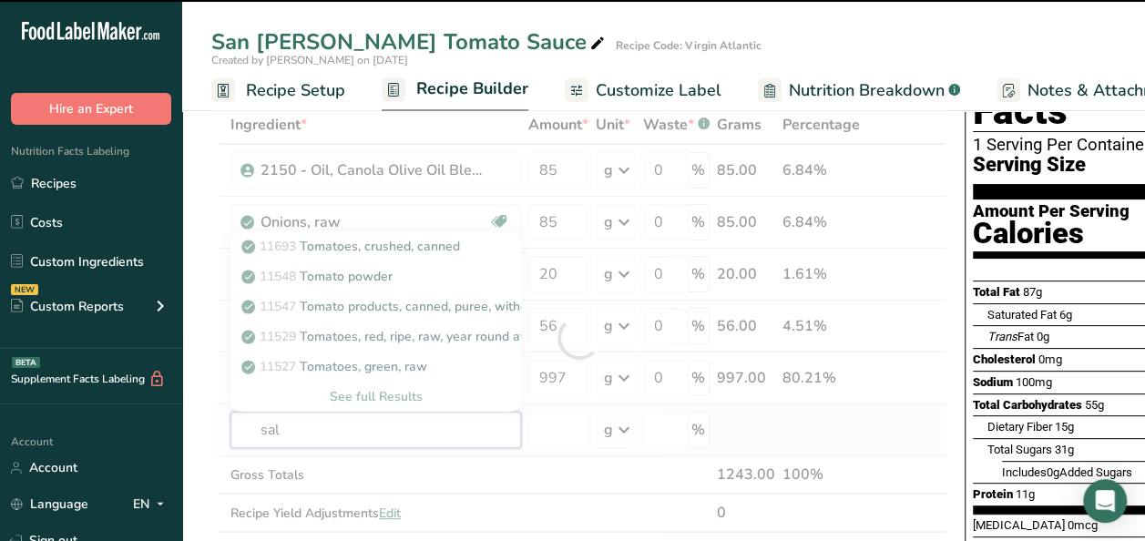
type input "salt"
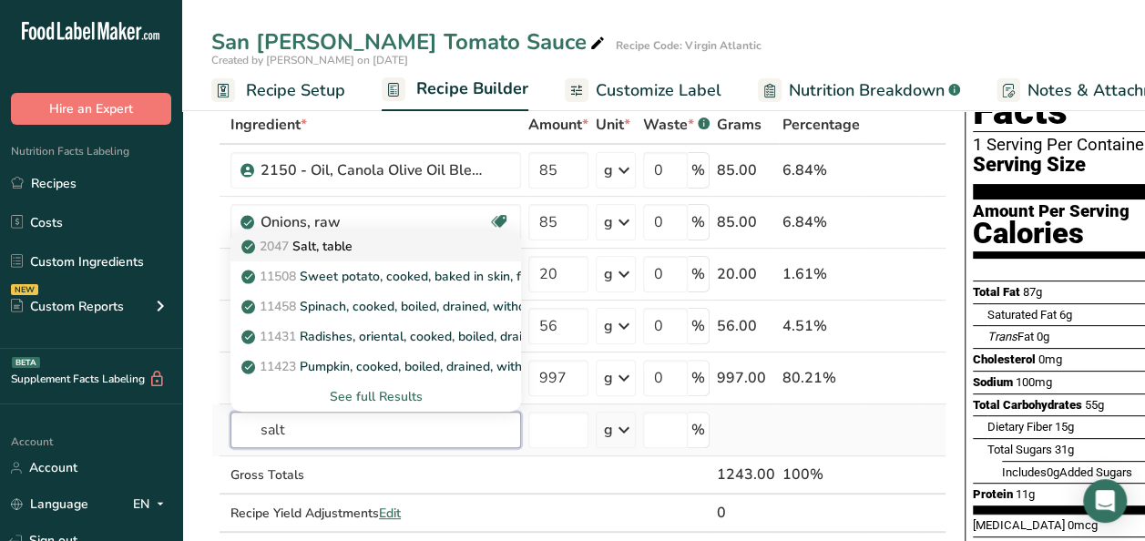
type input "salt"
click at [369, 251] on div "2047 Salt, table" at bounding box center [361, 246] width 232 height 19
type input "Salt, table"
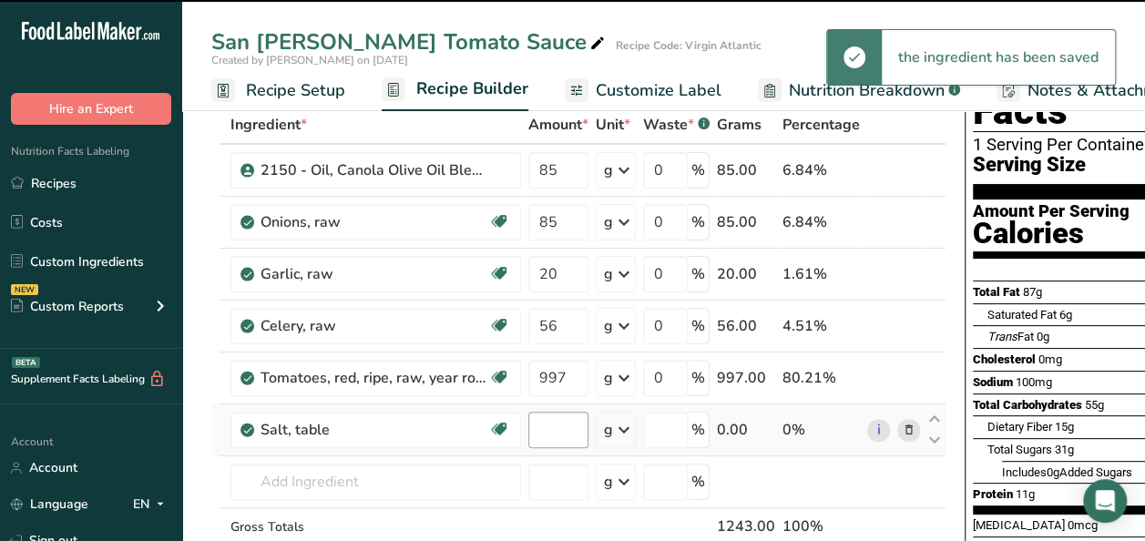
type input "0"
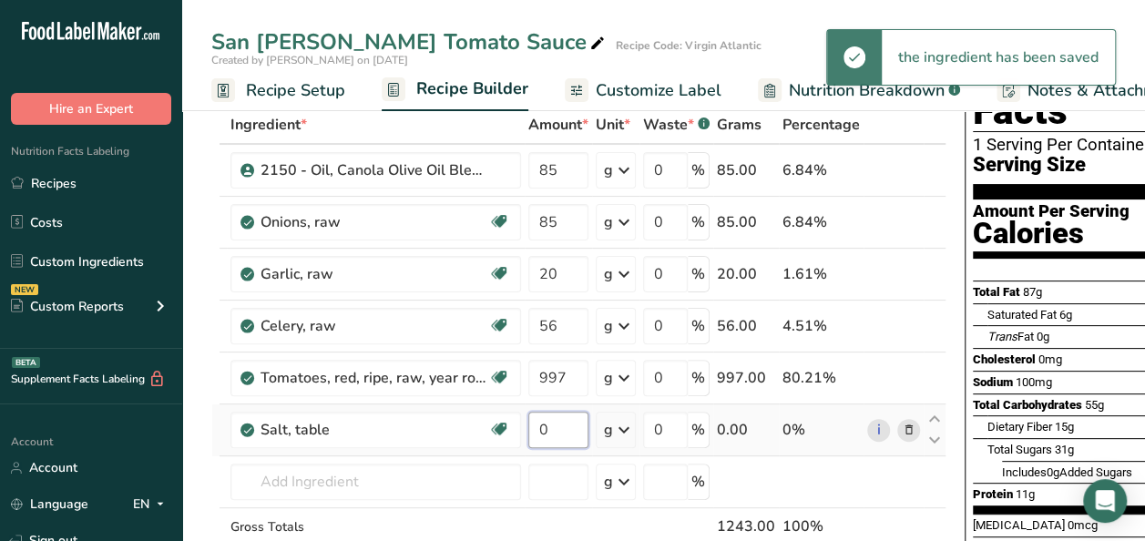
click at [578, 434] on input "0" at bounding box center [558, 430] width 60 height 36
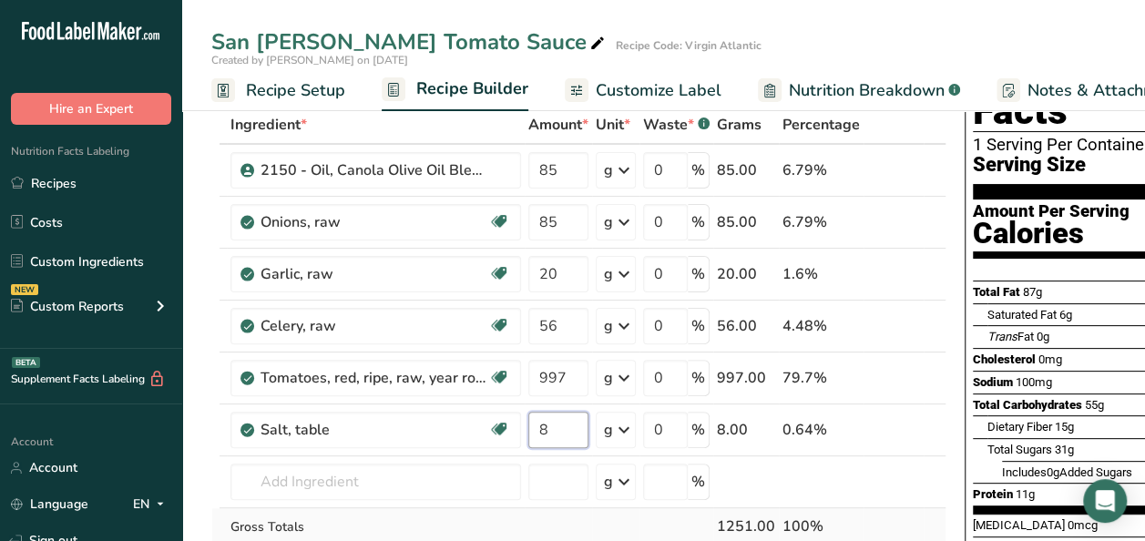
type input "8"
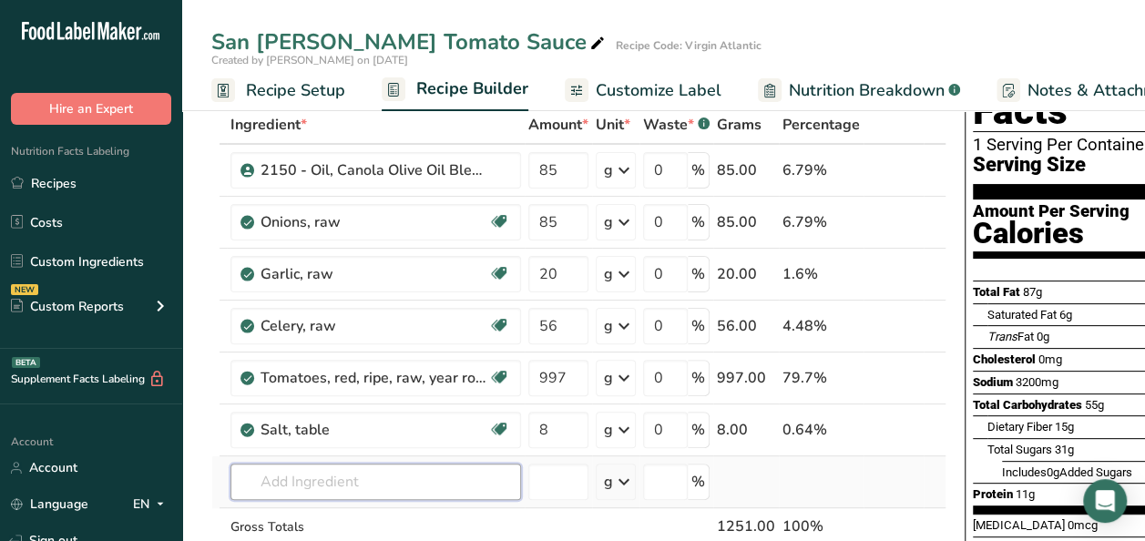
click at [306, 477] on div "Ingredient * Amount * Unit * Waste * .a-a{fill:#347362;}.b-a{fill:#fff;} Grams …" at bounding box center [578, 364] width 735 height 517
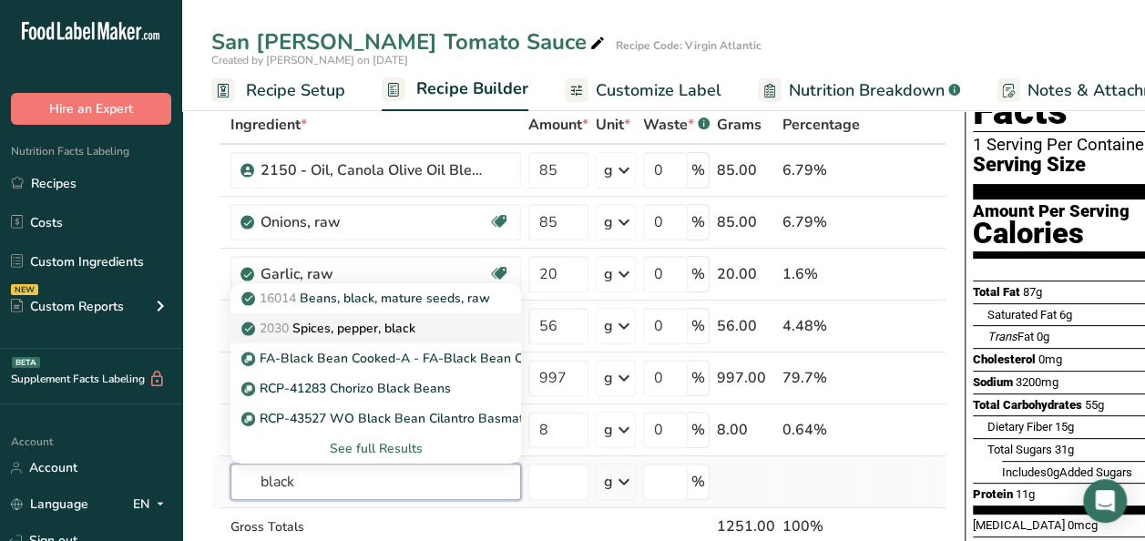
type input "black"
click at [315, 332] on p "2030 Spices, pepper, black" at bounding box center [330, 328] width 170 height 19
type input "Spices, pepper, black"
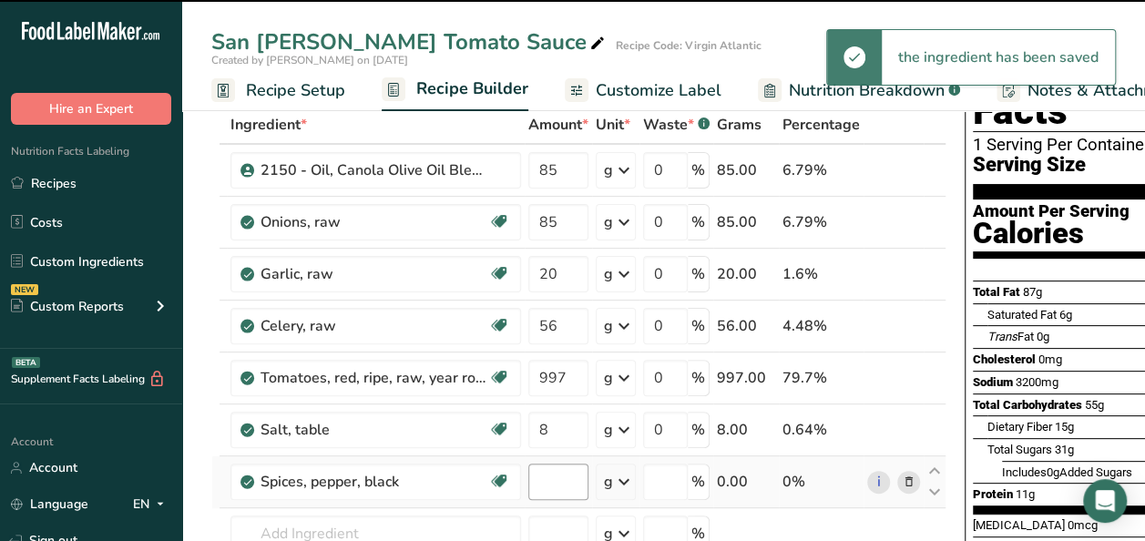
type input "0"
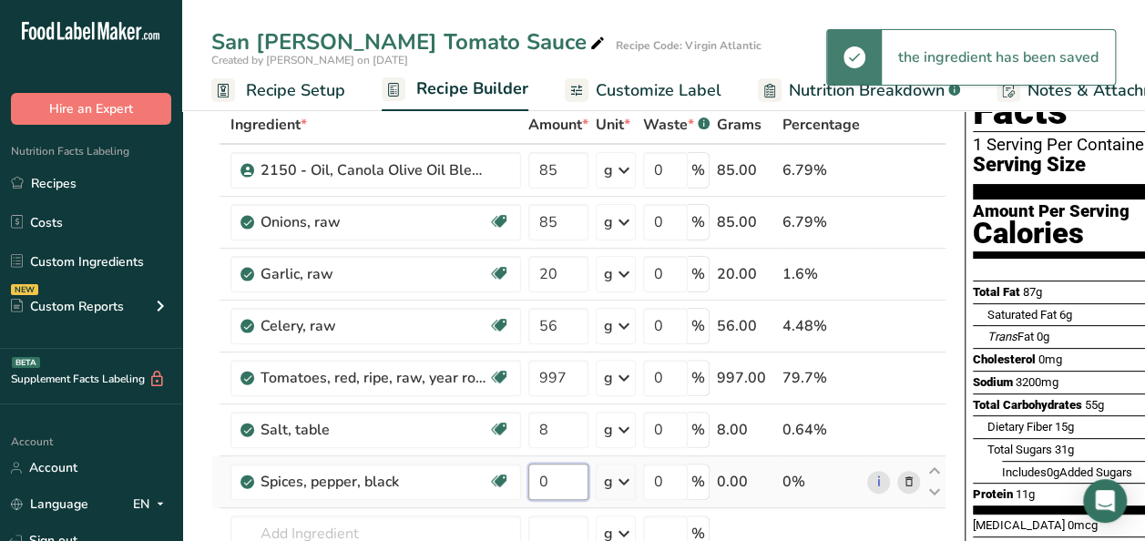
click at [554, 477] on input "0" at bounding box center [558, 482] width 60 height 36
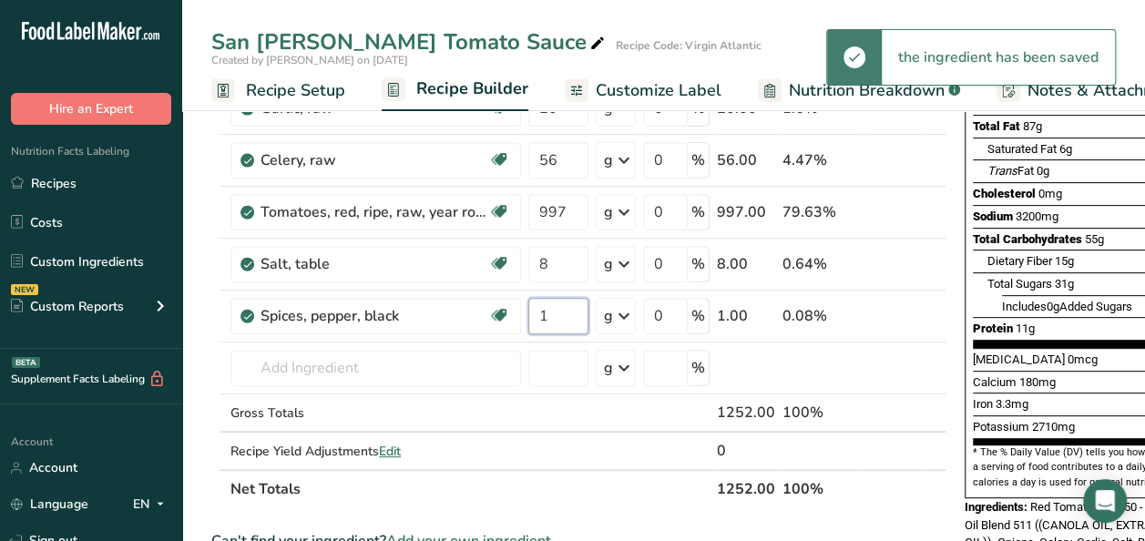
scroll to position [273, 0]
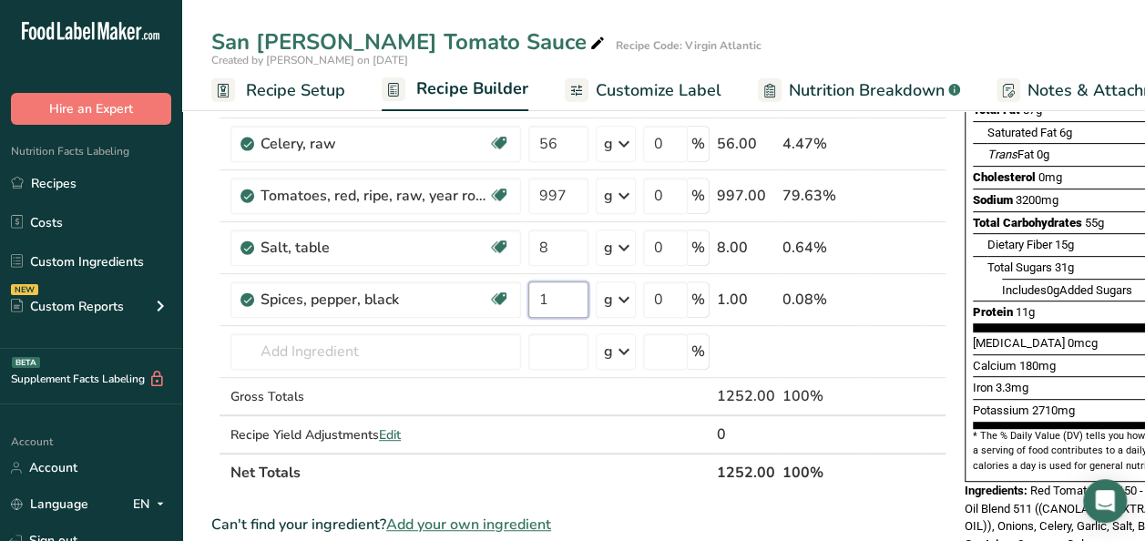
type input "1"
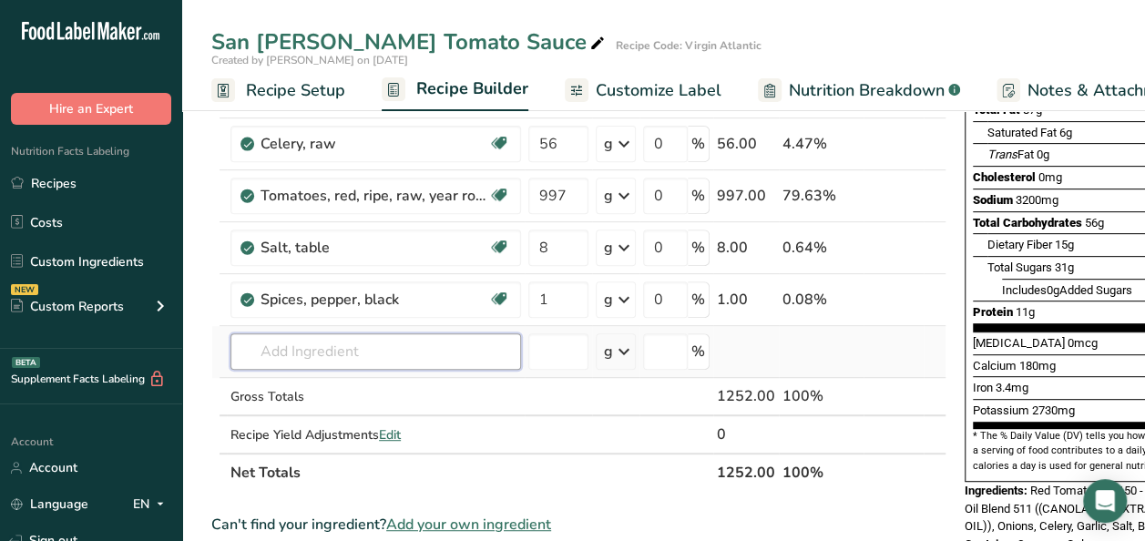
click at [318, 344] on div "Ingredient * Amount * Unit * Waste * .a-a{fill:#347362;}.b-a{fill:#fff;} Grams …" at bounding box center [578, 207] width 735 height 569
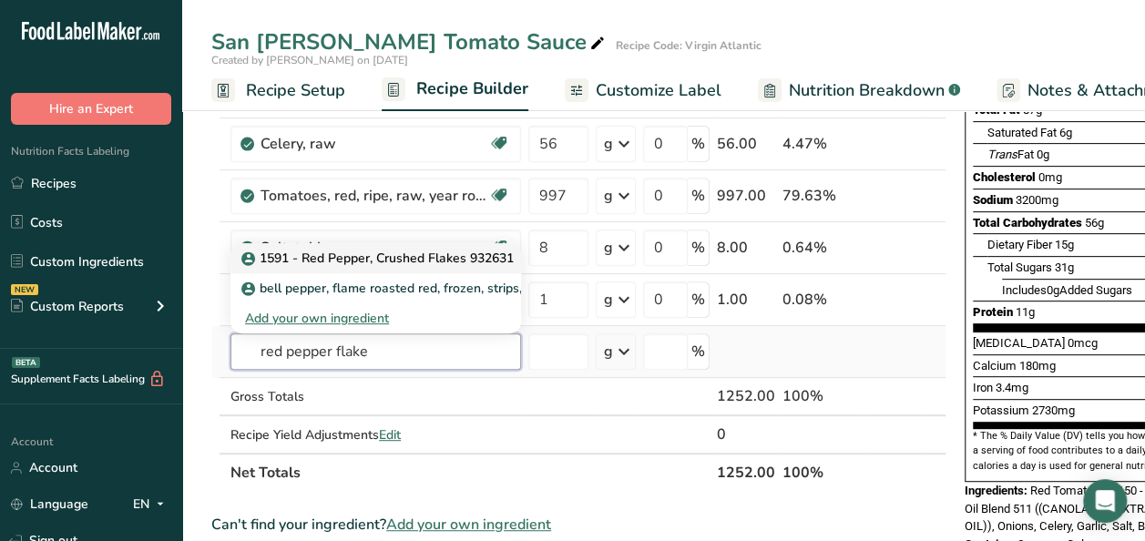
type input "red pepper flake"
click at [374, 251] on p "1591 - Red Pepper, Crushed Flakes 932631" at bounding box center [379, 258] width 269 height 19
type input "1591 - Red Pepper, Crushed Flakes 932631"
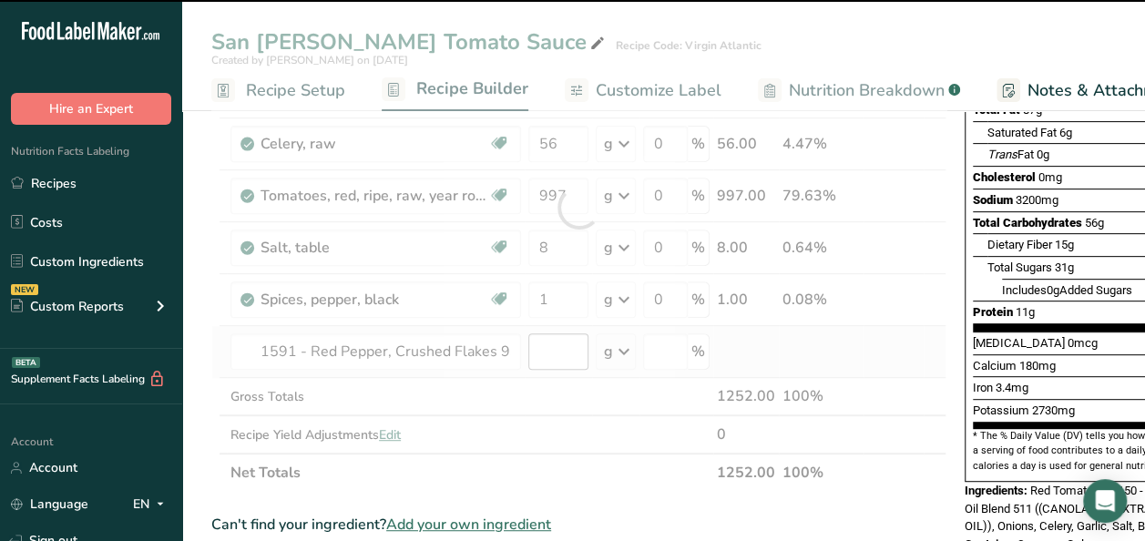
type input "0"
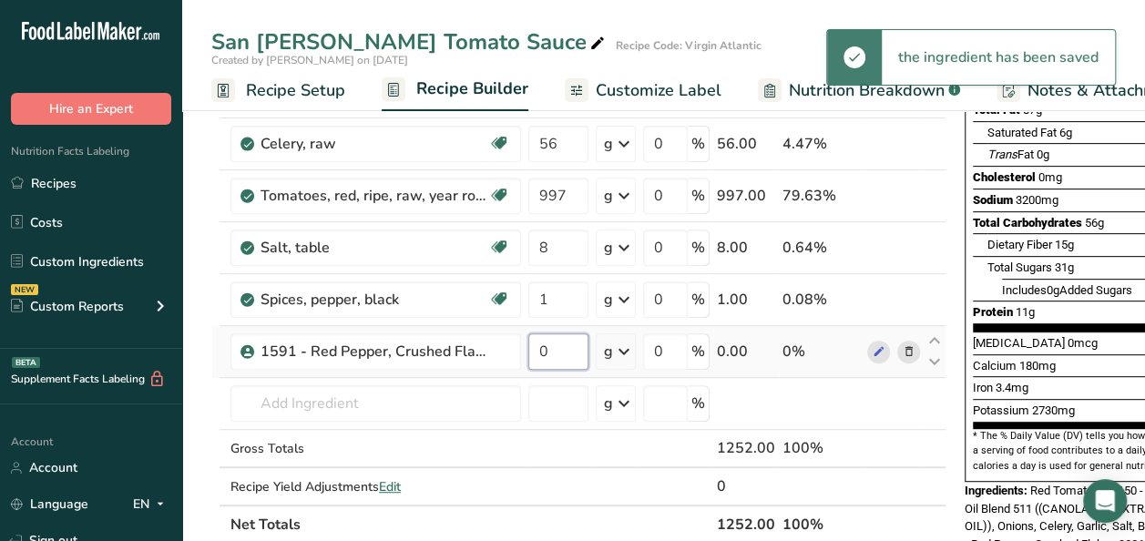
click at [548, 352] on input "0" at bounding box center [558, 351] width 60 height 36
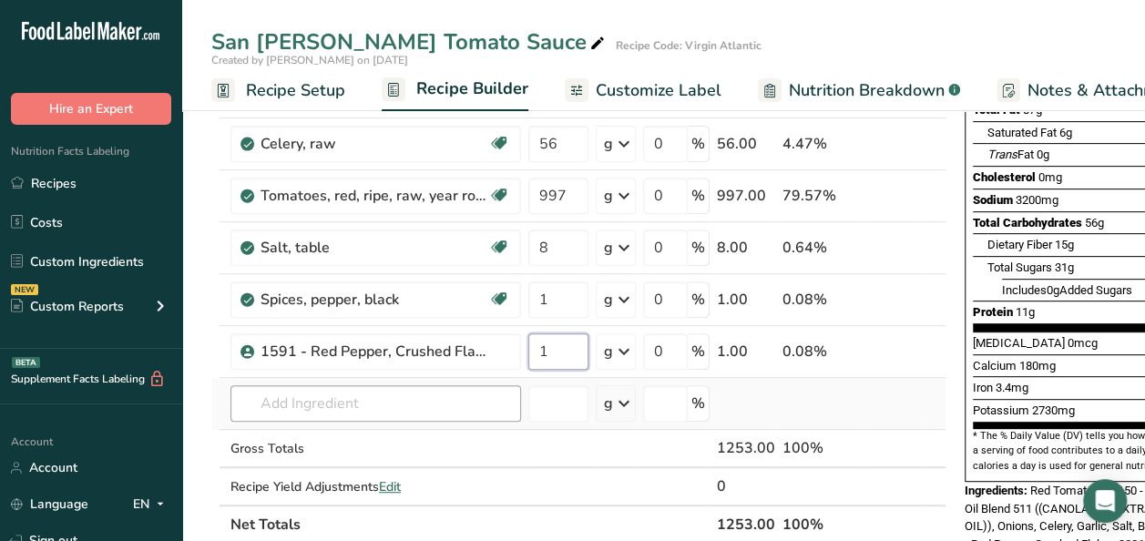
type input "1"
click at [410, 402] on div "Ingredient * Amount * Unit * Waste * .a-a{fill:#347362;}.b-a{fill:#fff;} Grams …" at bounding box center [578, 233] width 735 height 620
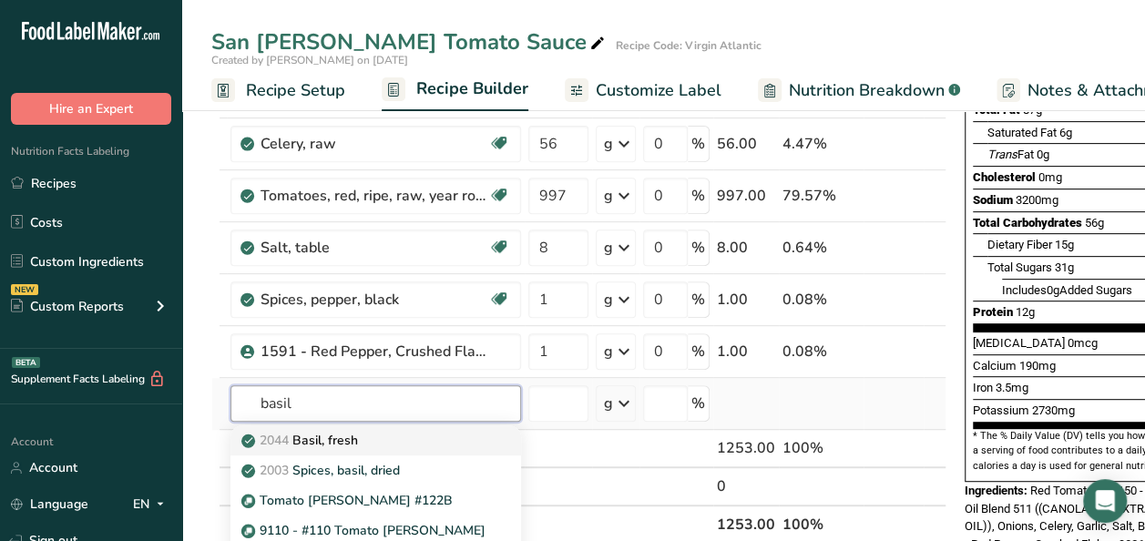
type input "basil"
click at [442, 437] on div "2044 Basil, fresh" at bounding box center [361, 440] width 232 height 19
type input "Basil, fresh"
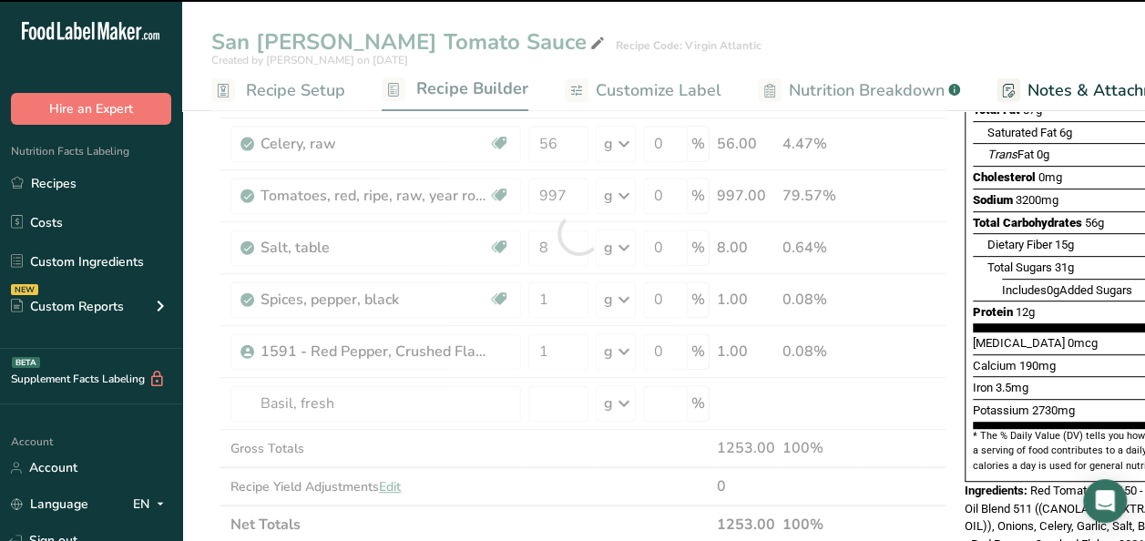
type input "0"
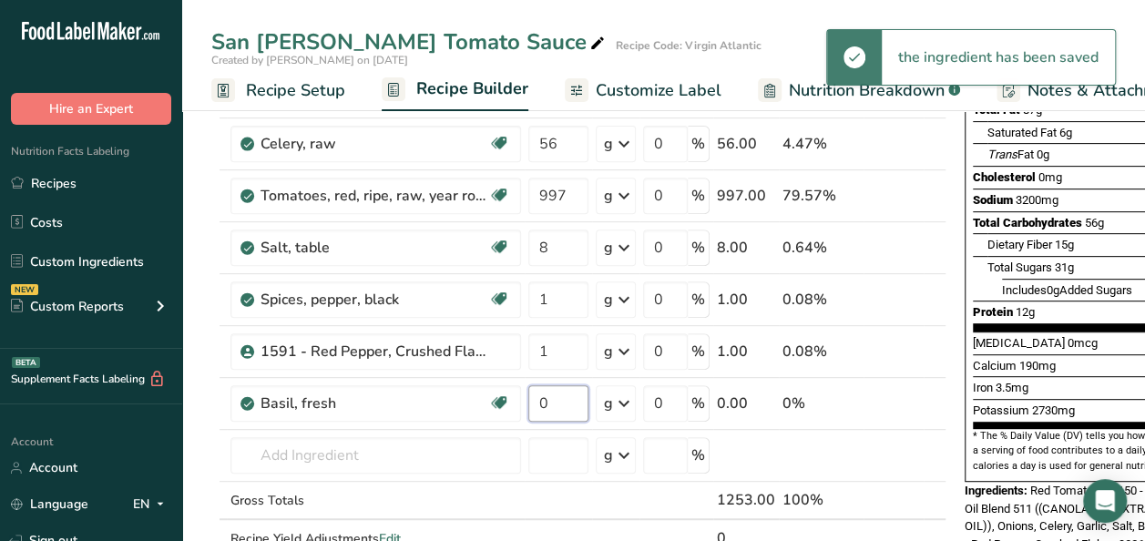
click at [576, 403] on input "0" at bounding box center [558, 403] width 60 height 36
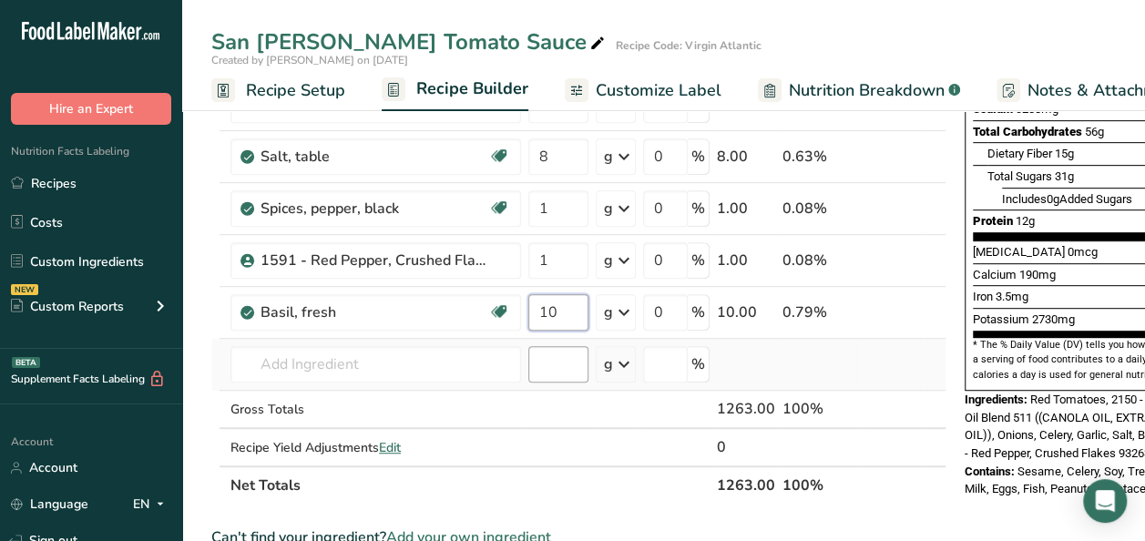
scroll to position [456, 0]
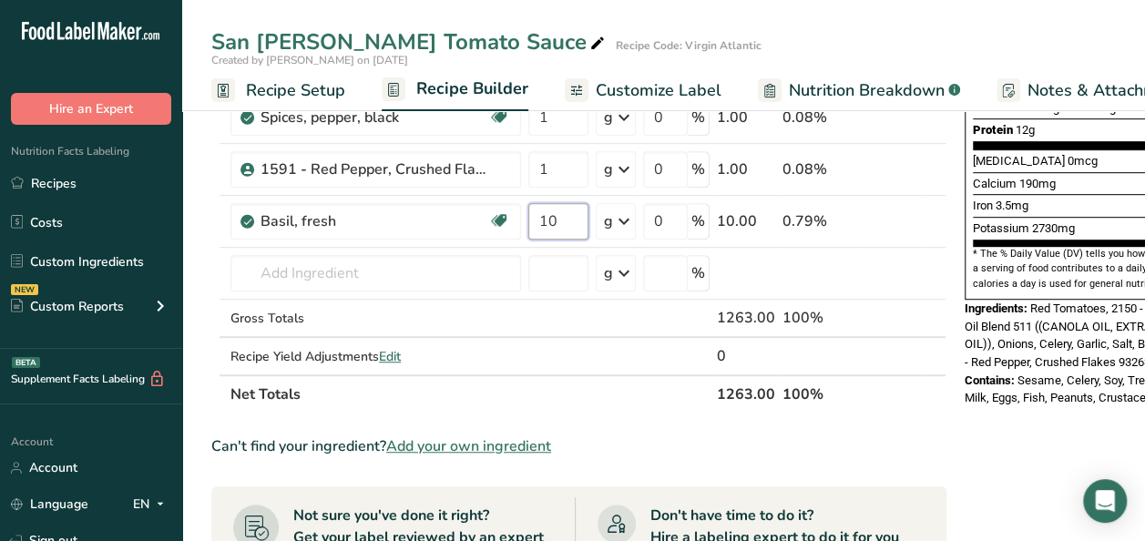
type input "10"
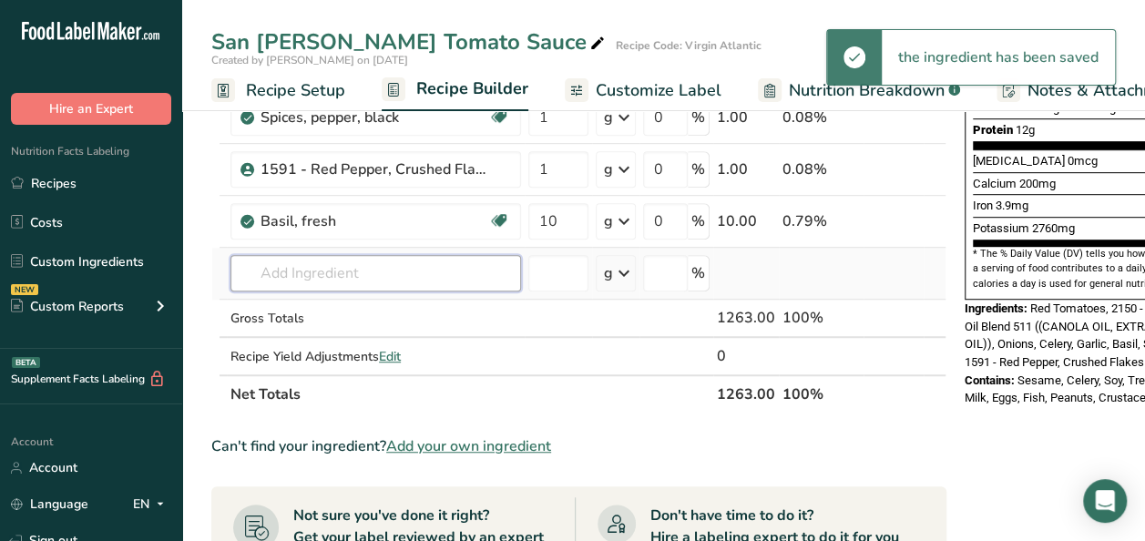
click at [346, 279] on div "Ingredient * Amount * Unit * Waste * .a-a{fill:#347362;}.b-a{fill:#fff;} Grams …" at bounding box center [578, 77] width 735 height 672
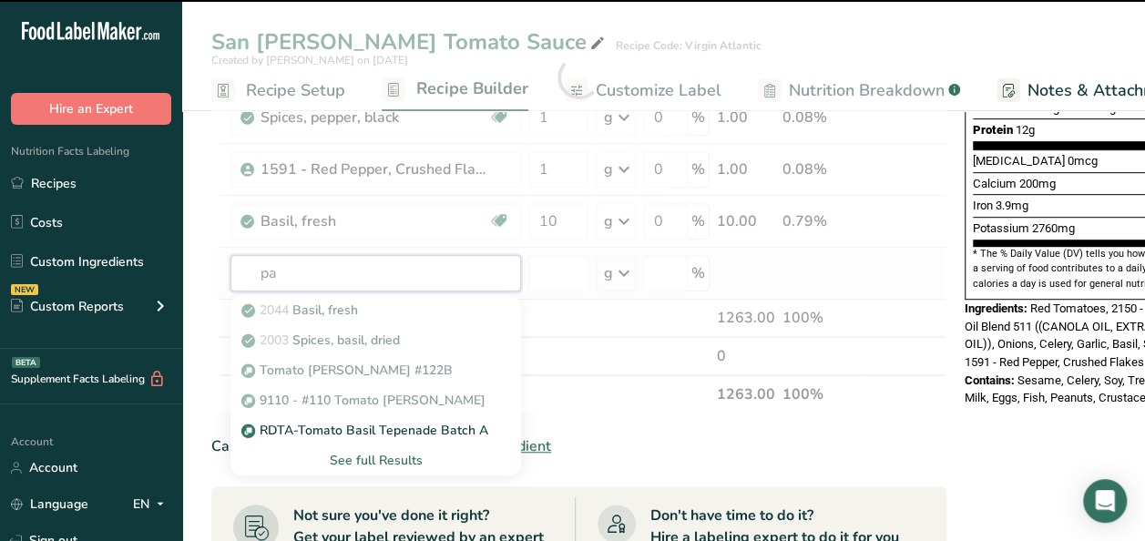
type input "par"
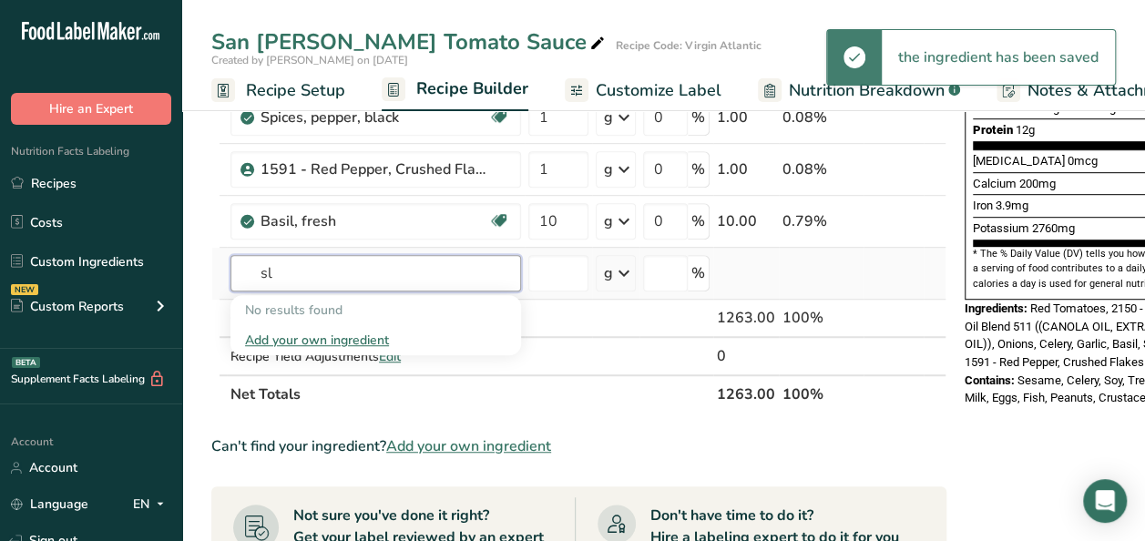
type input "s"
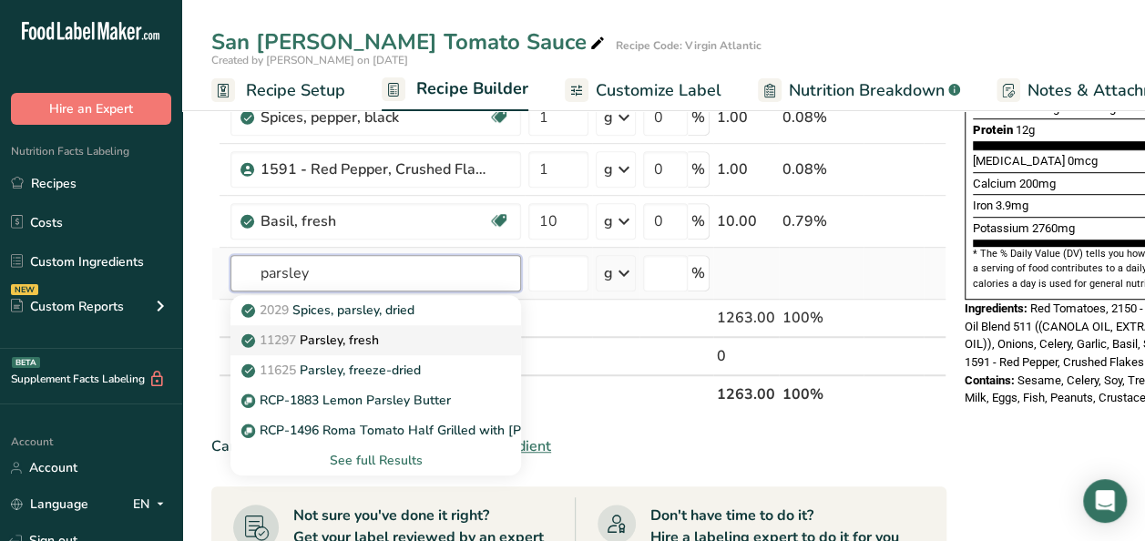
type input "parsley"
click at [344, 333] on p "11297 Parsley, fresh" at bounding box center [312, 340] width 134 height 19
type input "Parsley, fresh"
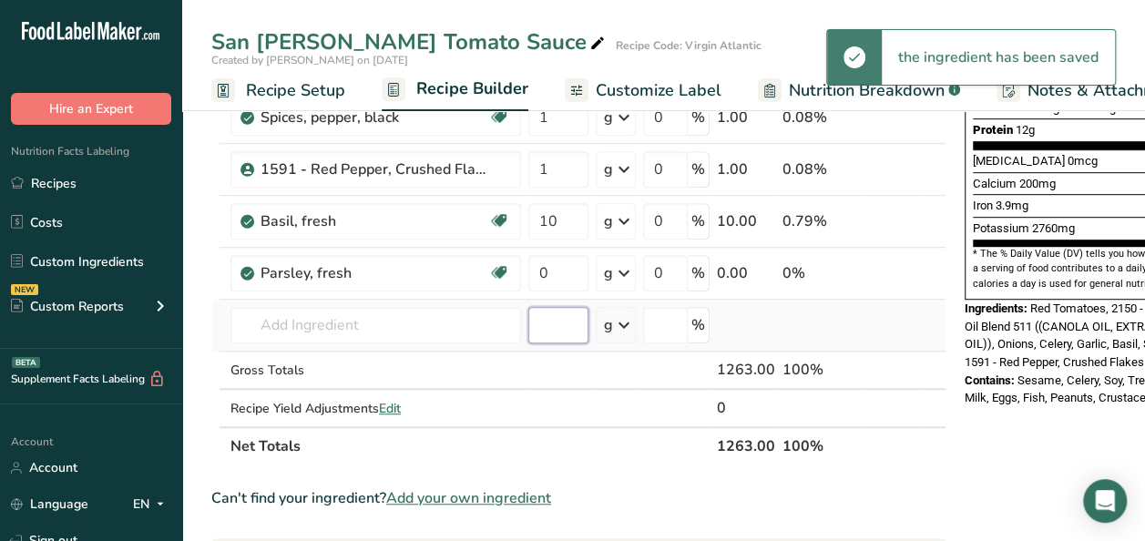
click at [534, 323] on input "number" at bounding box center [558, 325] width 60 height 36
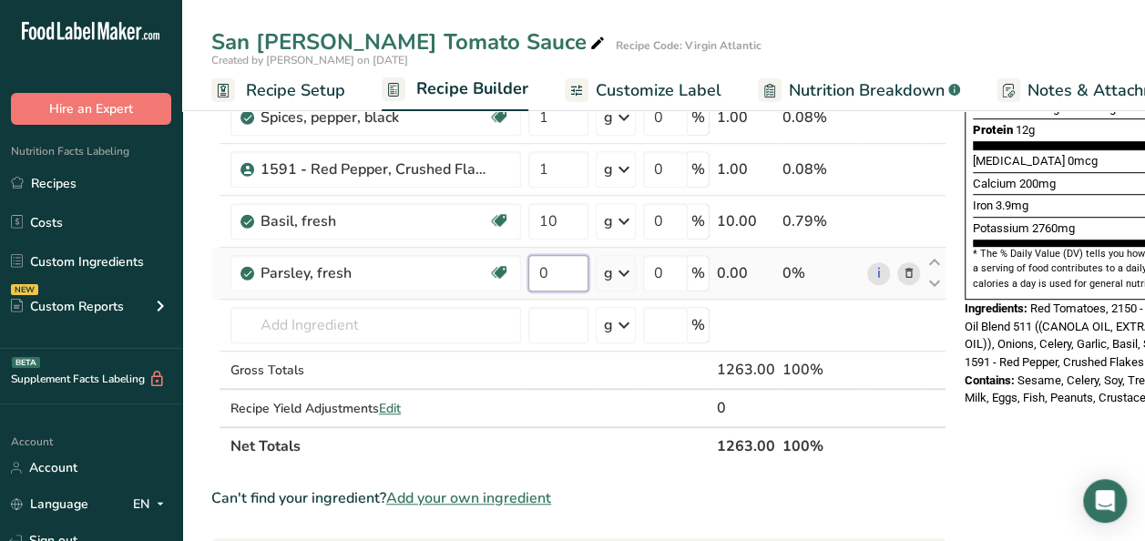
click at [576, 266] on input "0" at bounding box center [558, 273] width 60 height 36
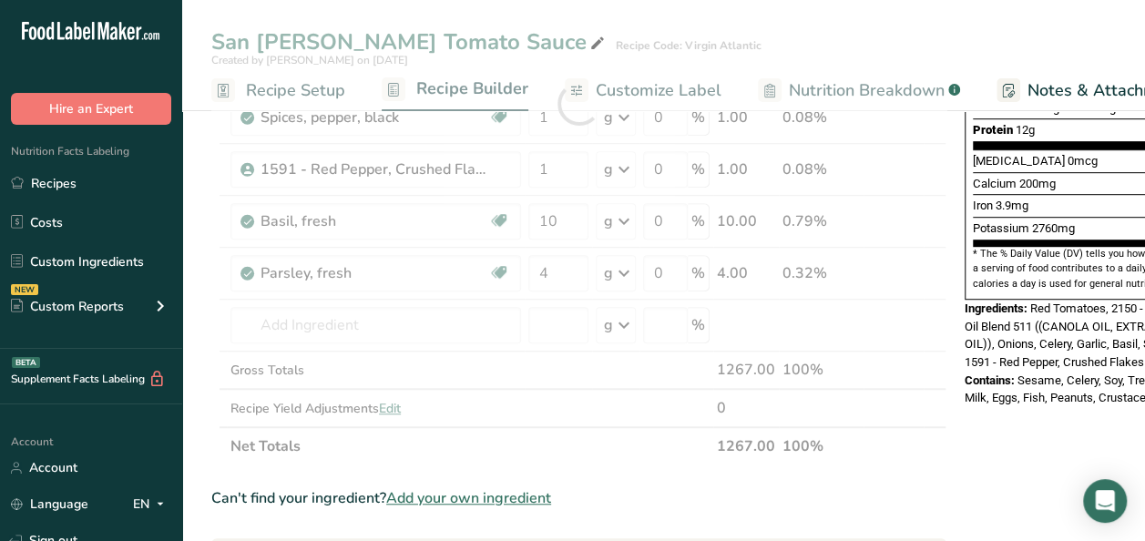
click at [864, 482] on section "Ingredient * Amount * Unit * Waste * .a-a{fill:#347362;}.b-a{fill:#fff;} Grams …" at bounding box center [578, 478] width 735 height 1474
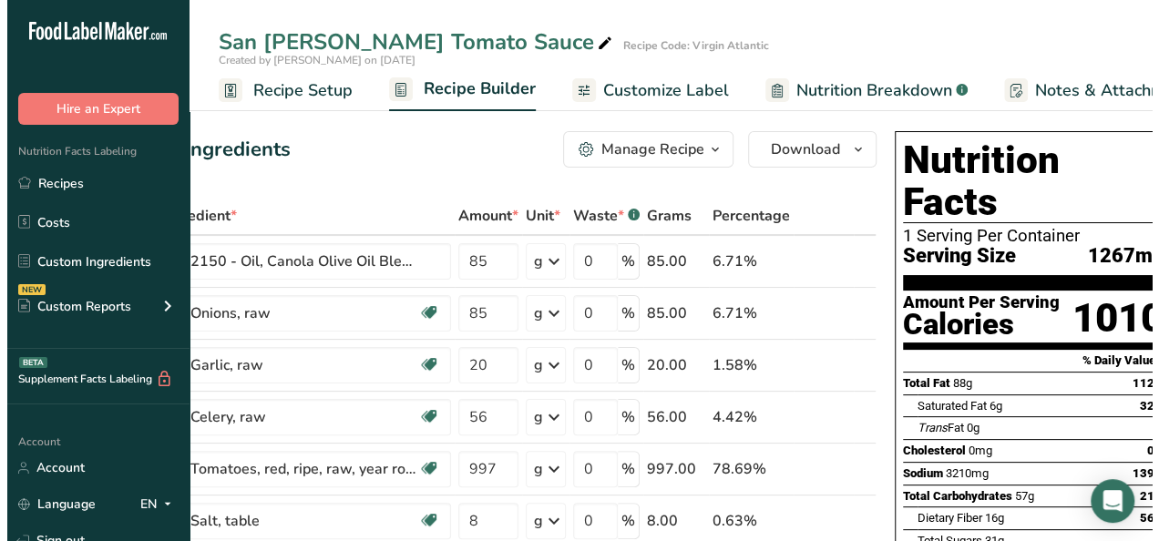
scroll to position [0, 0]
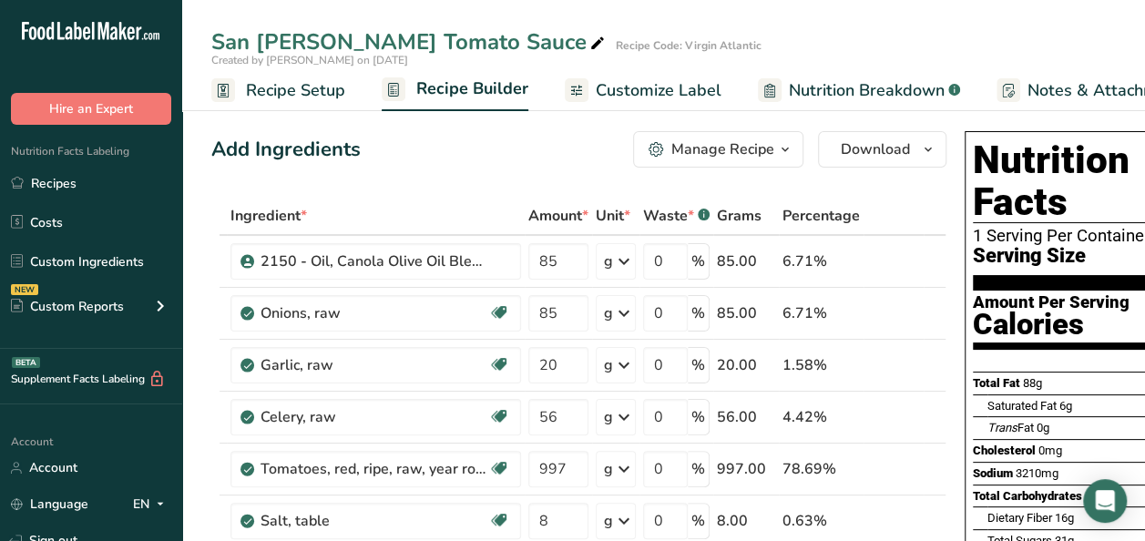
click at [782, 138] on icon "button" at bounding box center [785, 149] width 15 height 23
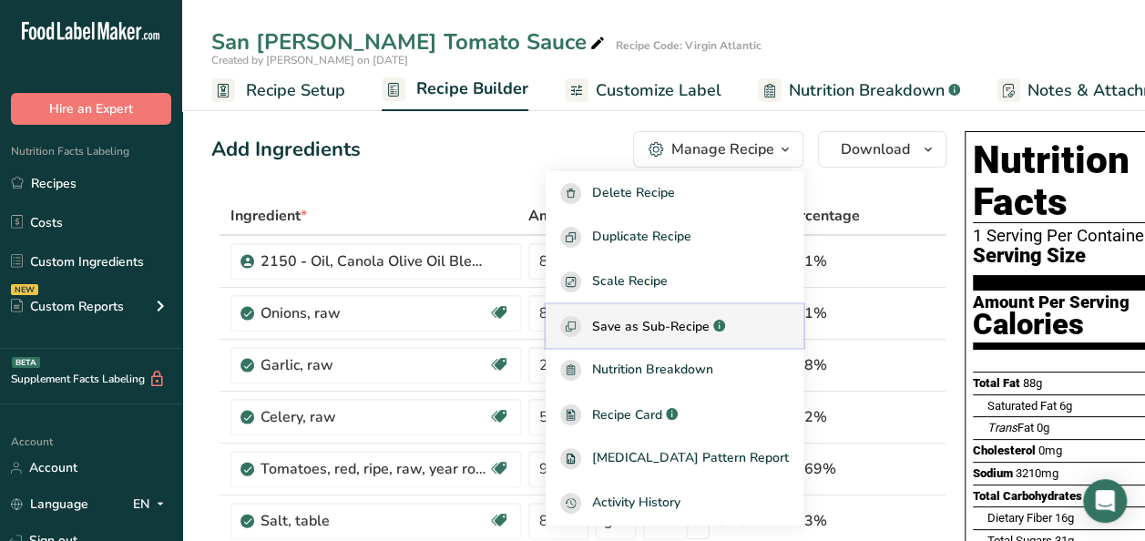
click at [684, 333] on span "Save as Sub-Recipe" at bounding box center [651, 326] width 118 height 19
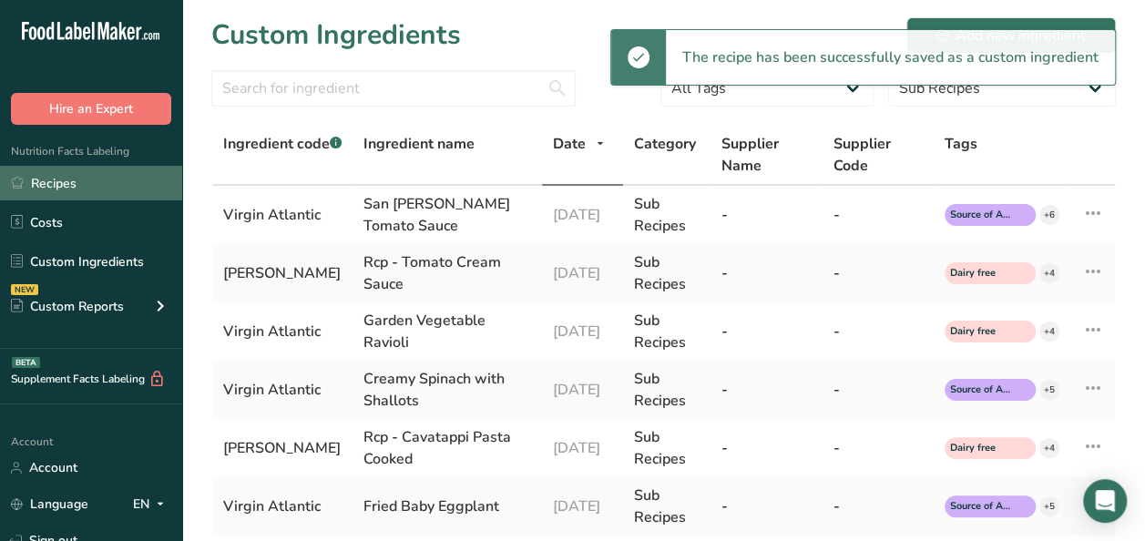
click at [95, 183] on link "Recipes" at bounding box center [91, 183] width 182 height 35
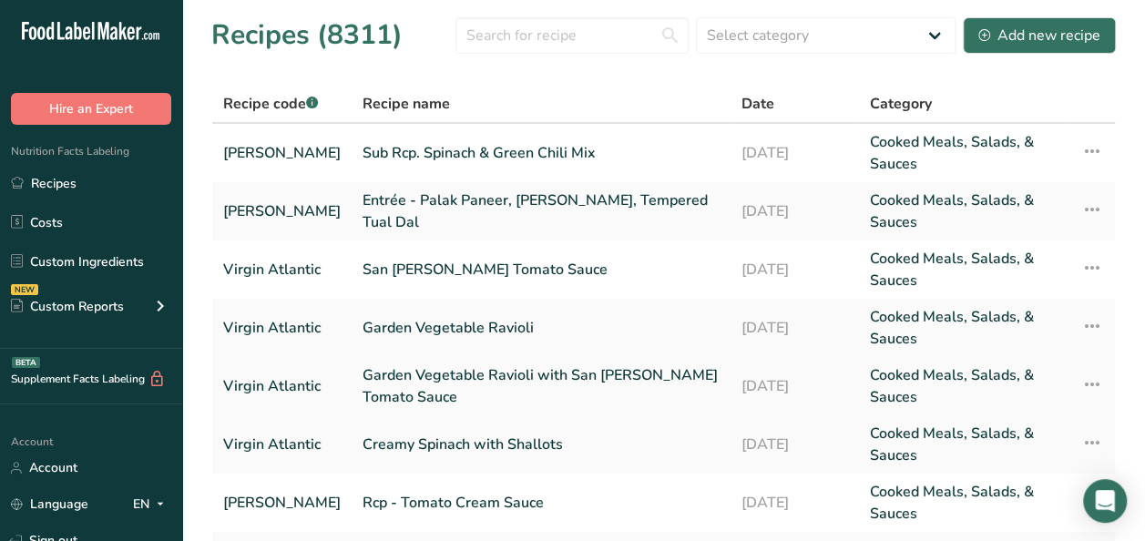
click at [456, 369] on link "Garden Vegetable Ravioli with San Marzano Tomato Sauce" at bounding box center [541, 386] width 357 height 44
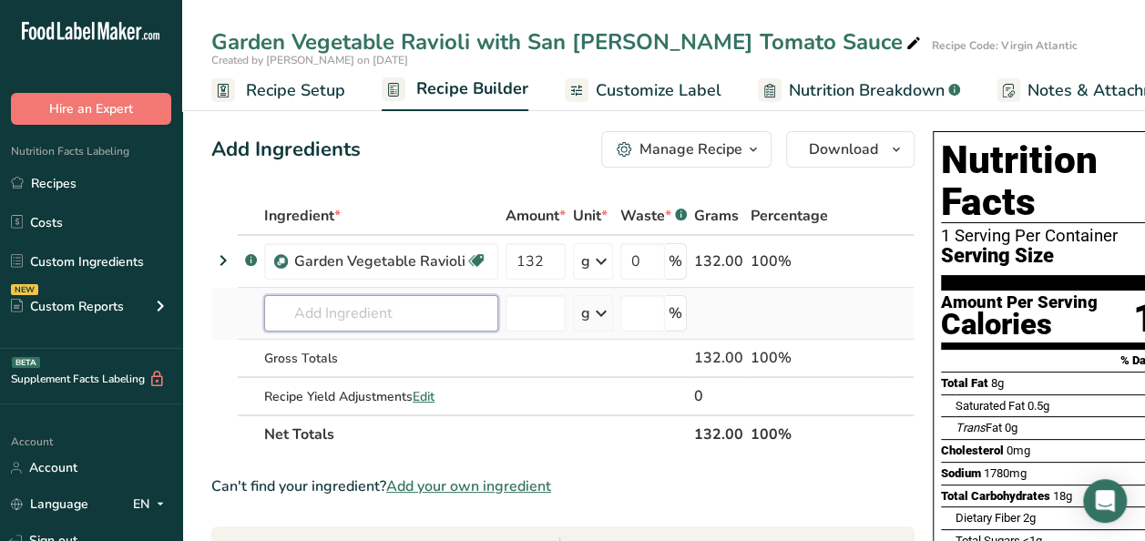
click at [340, 313] on input "text" at bounding box center [381, 313] width 234 height 36
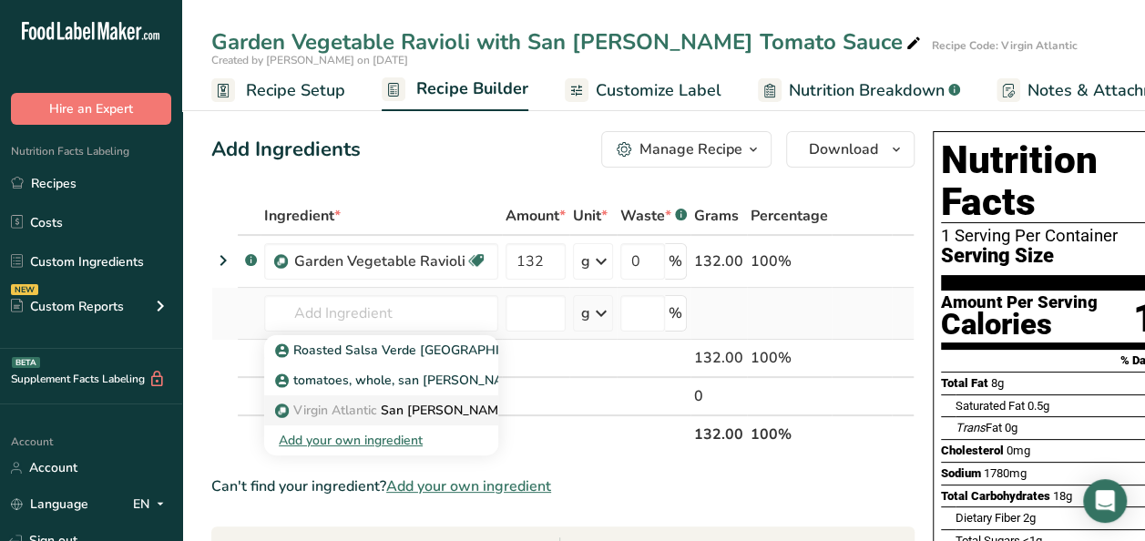
click at [407, 405] on p "Virgin Atlantic San Marzano Tomato Sauce" at bounding box center [439, 410] width 320 height 19
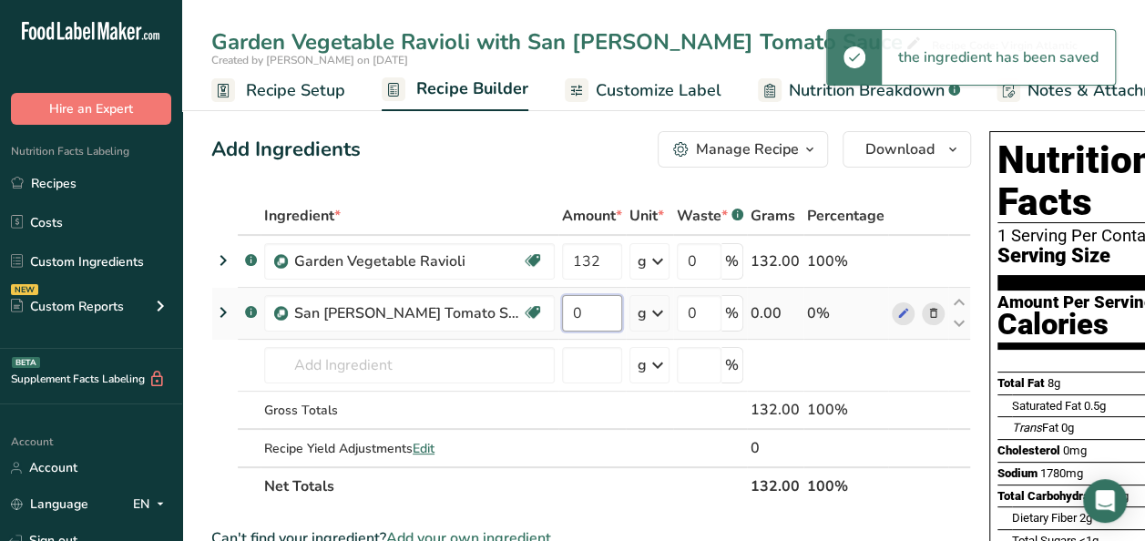
click at [562, 311] on input "0" at bounding box center [592, 313] width 60 height 36
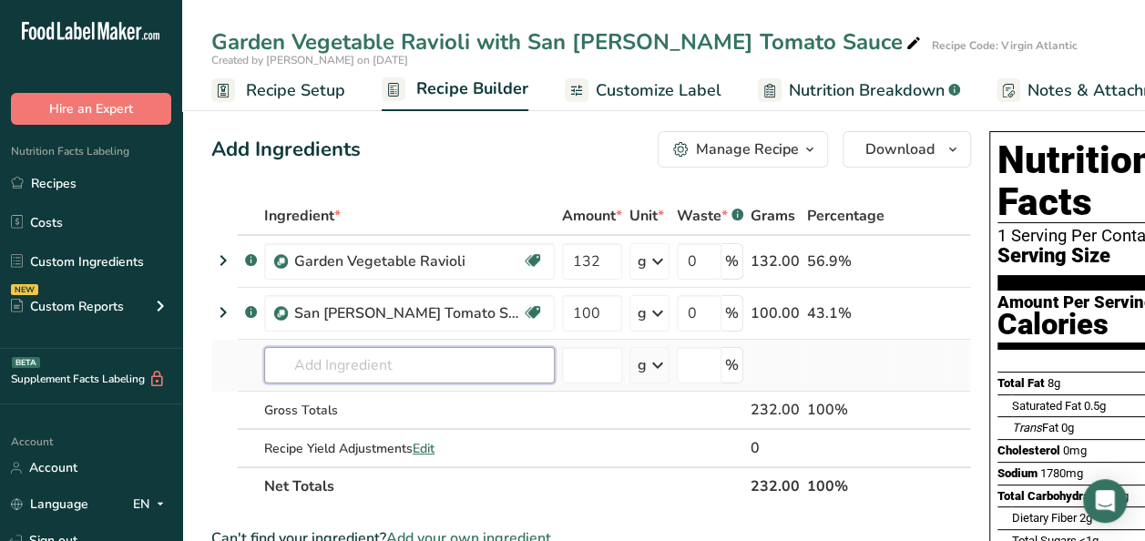
click at [403, 364] on div "Ingredient * Amount * Unit * Waste * .a-a{fill:#347362;}.b-a{fill:#fff;} Grams …" at bounding box center [591, 351] width 760 height 309
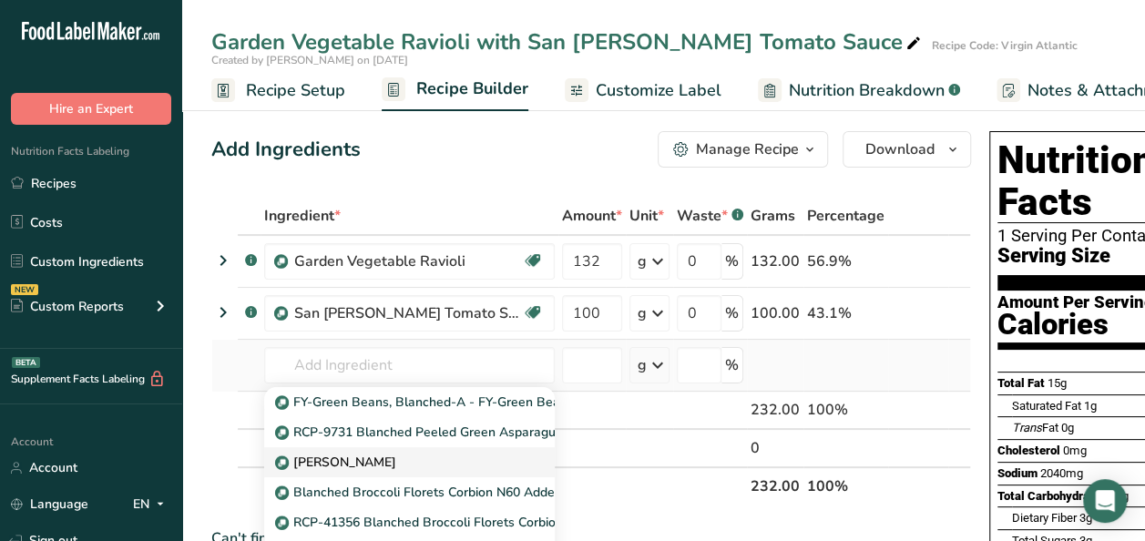
click at [346, 460] on p "Blanched broccolini" at bounding box center [338, 462] width 118 height 19
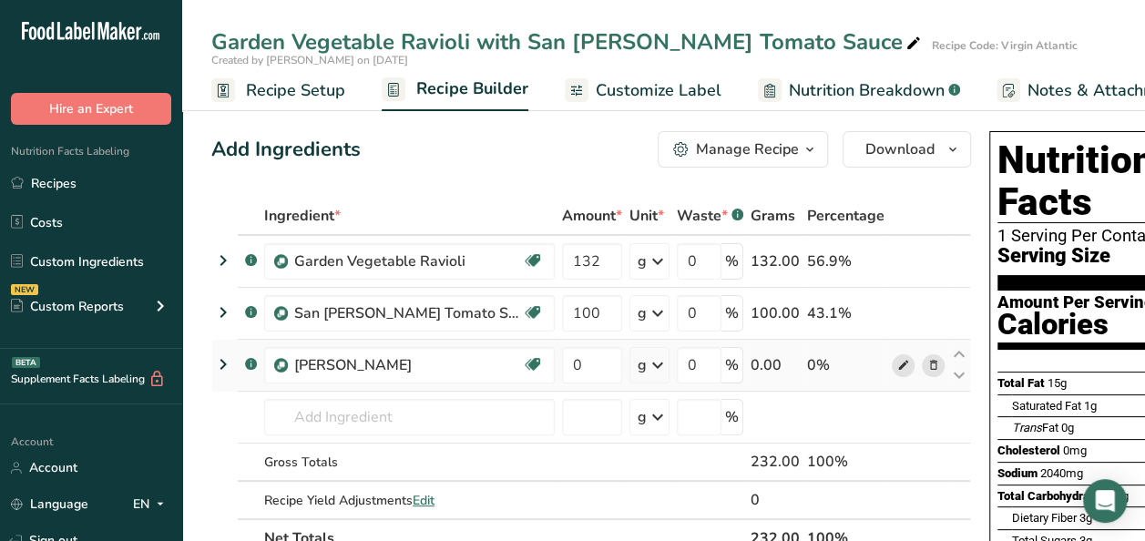
click at [897, 363] on icon at bounding box center [903, 365] width 13 height 19
click at [927, 358] on icon at bounding box center [933, 365] width 13 height 19
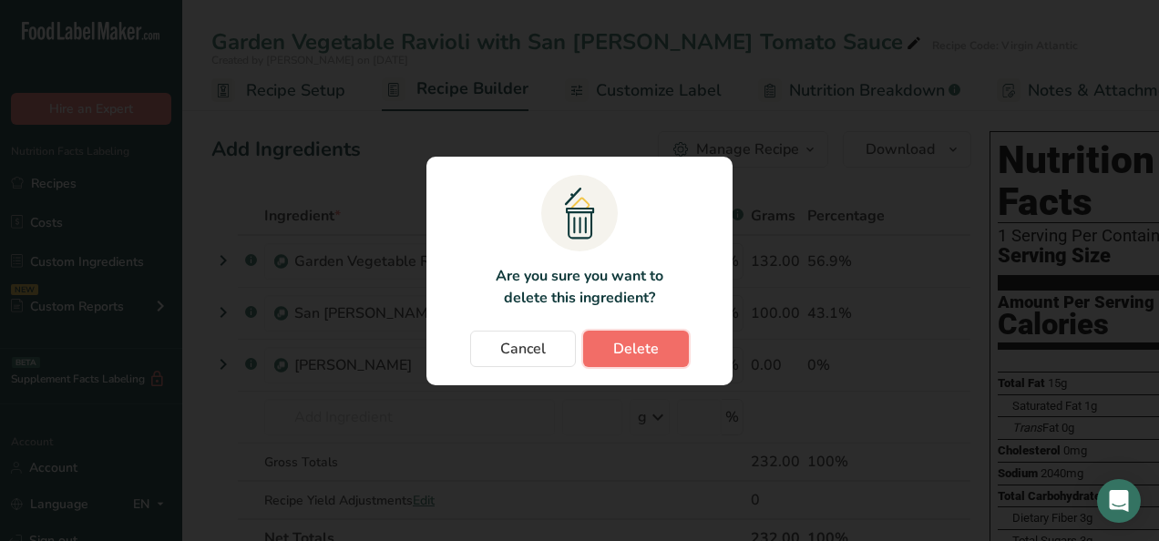
click at [627, 339] on span "Delete" at bounding box center [636, 349] width 46 height 22
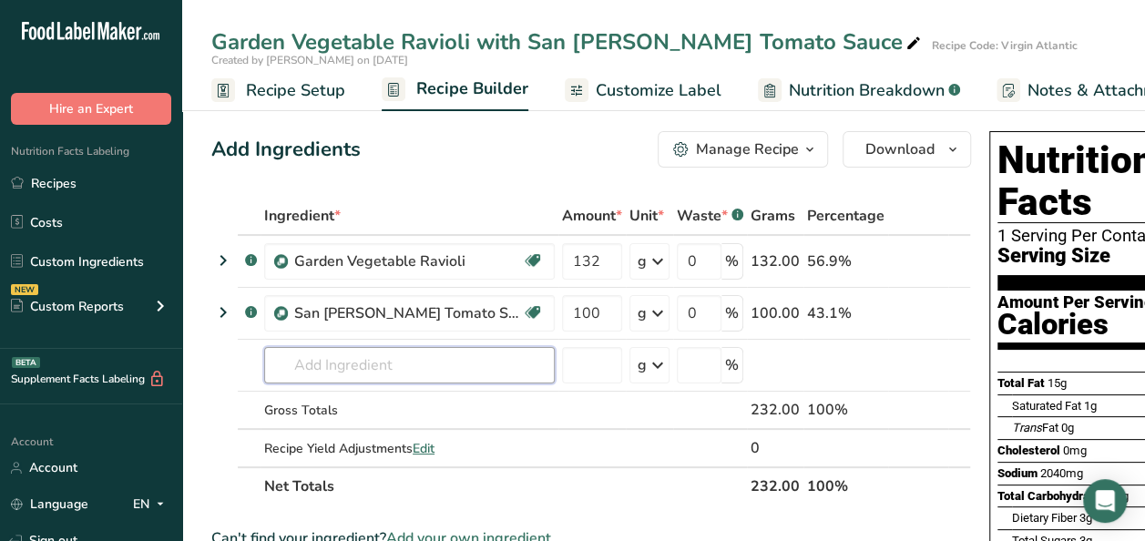
click at [344, 362] on input "text" at bounding box center [409, 365] width 291 height 36
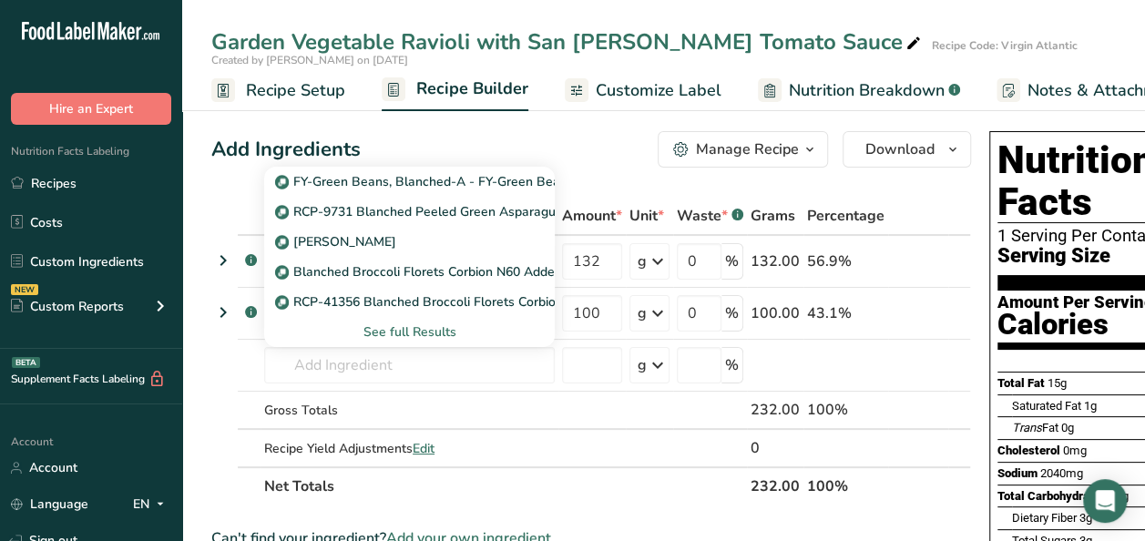
click at [396, 324] on div "See full Results" at bounding box center [409, 332] width 261 height 19
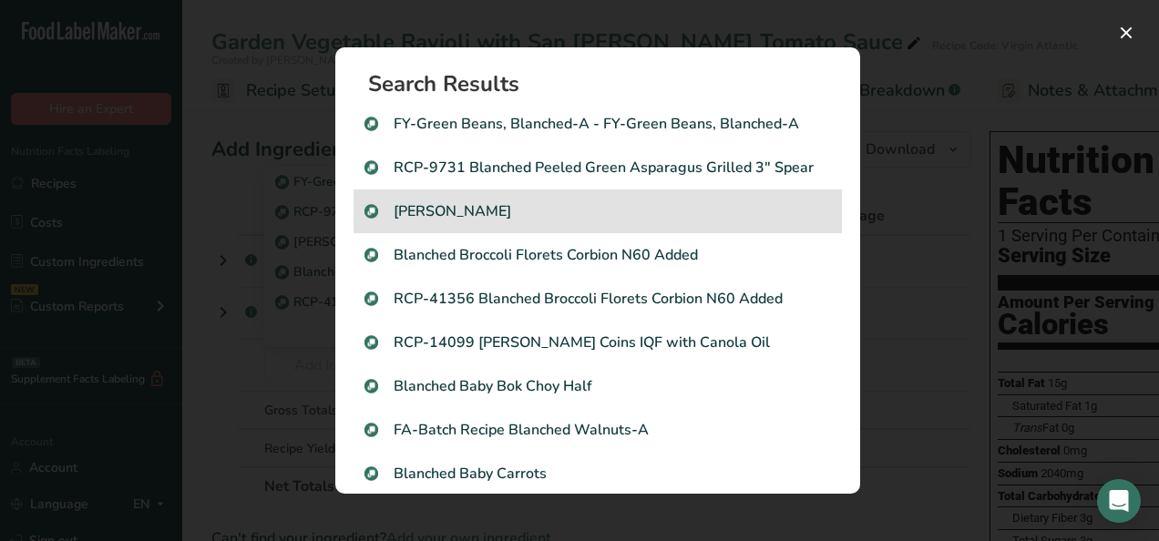
click at [450, 200] on div "Blanched broccolini" at bounding box center [598, 212] width 488 height 44
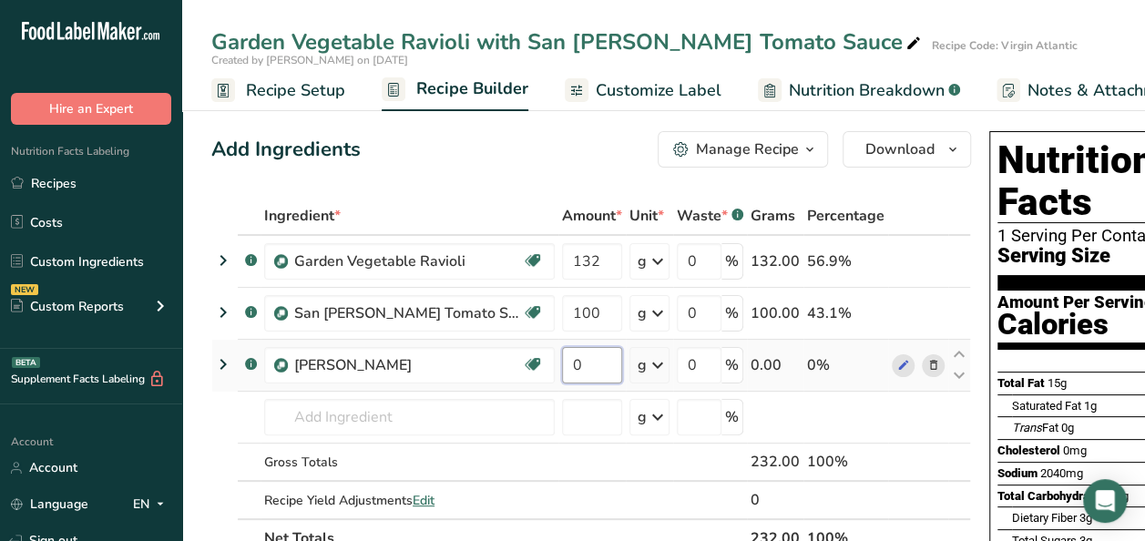
click at [562, 362] on input "0" at bounding box center [592, 365] width 60 height 36
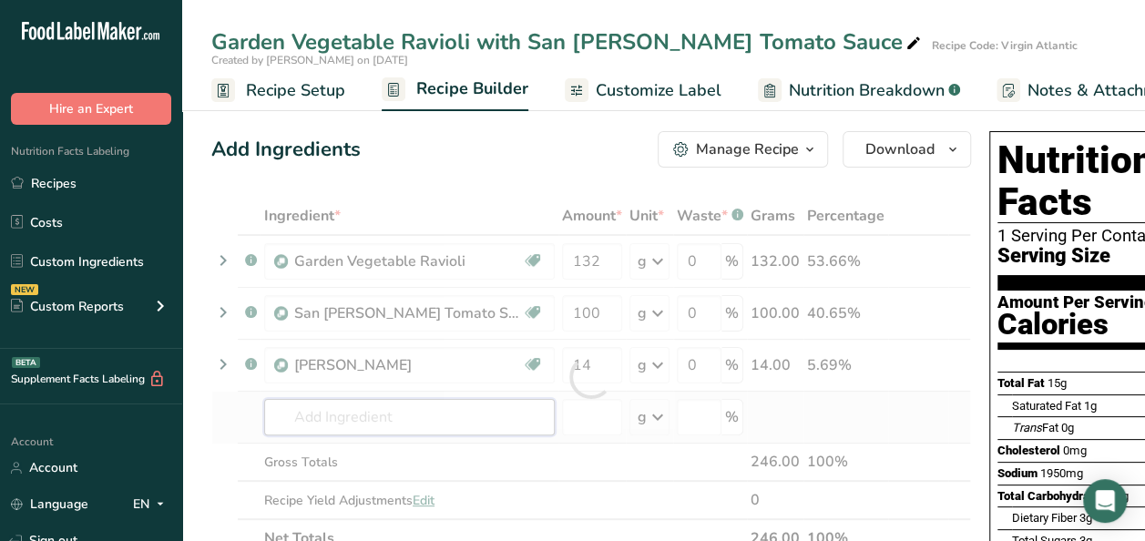
click at [374, 422] on div "Ingredient * Amount * Unit * Waste * .a-a{fill:#347362;}.b-a{fill:#fff;} Grams …" at bounding box center [591, 377] width 760 height 361
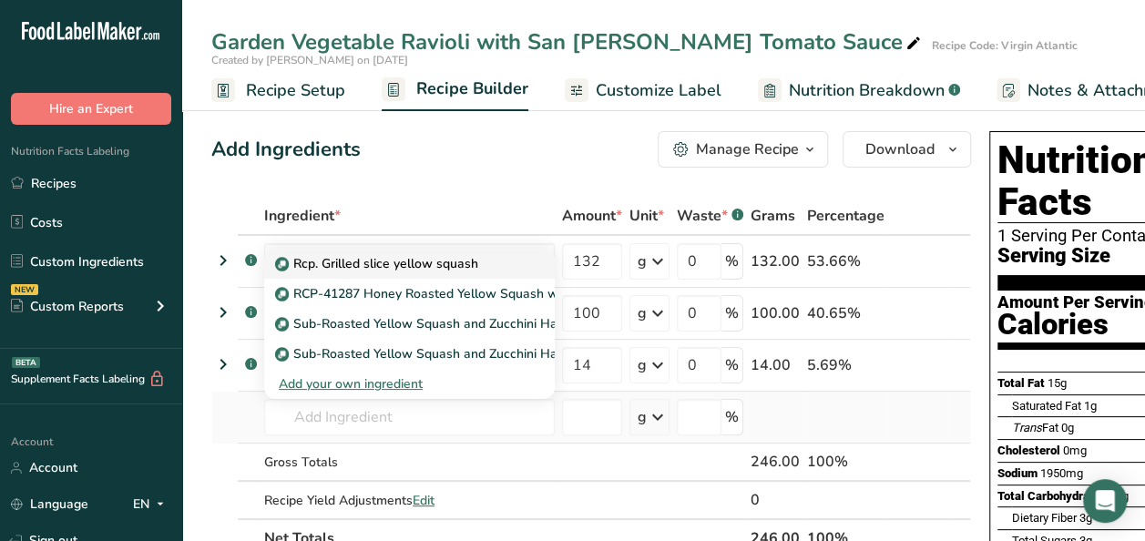
click at [463, 251] on link "Rcp. Grilled slice yellow squash" at bounding box center [409, 264] width 291 height 30
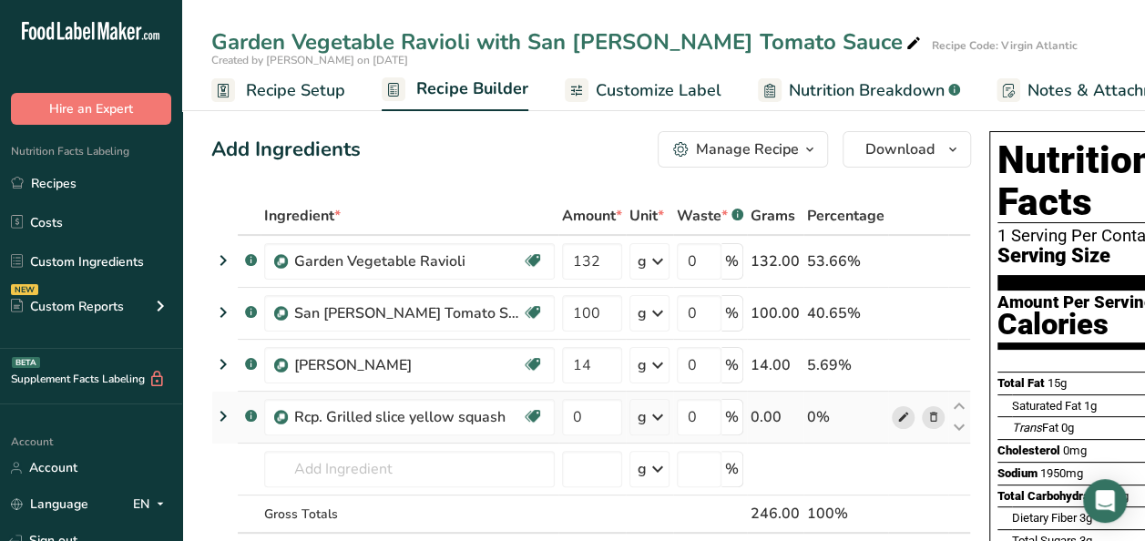
click at [897, 415] on icon at bounding box center [903, 417] width 13 height 19
click at [578, 409] on input "0" at bounding box center [592, 417] width 60 height 36
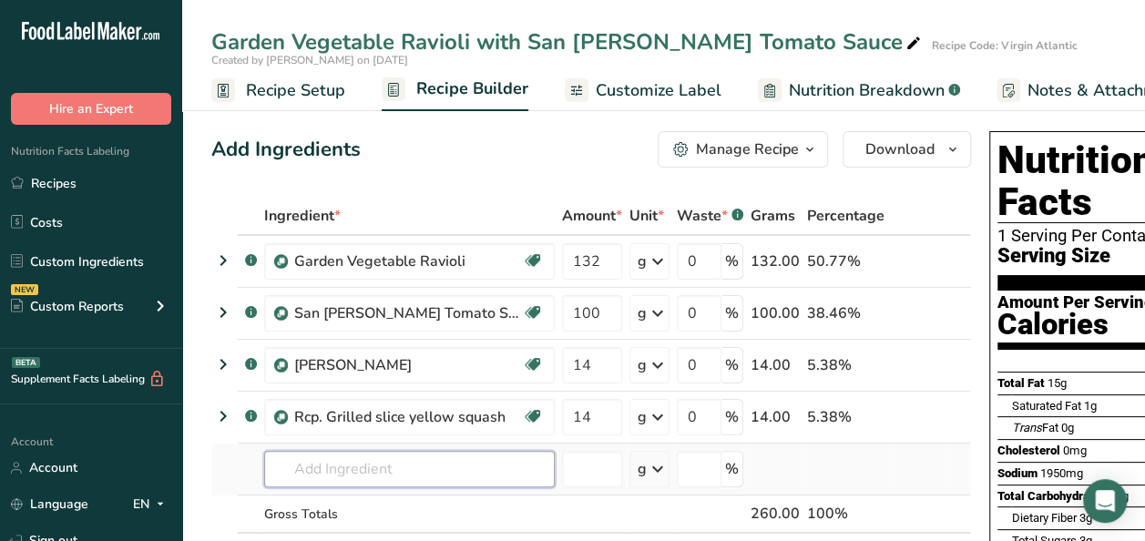
click at [476, 456] on div "Ingredient * Amount * Unit * Waste * .a-a{fill:#347362;}.b-a{fill:#fff;} Grams …" at bounding box center [591, 403] width 760 height 413
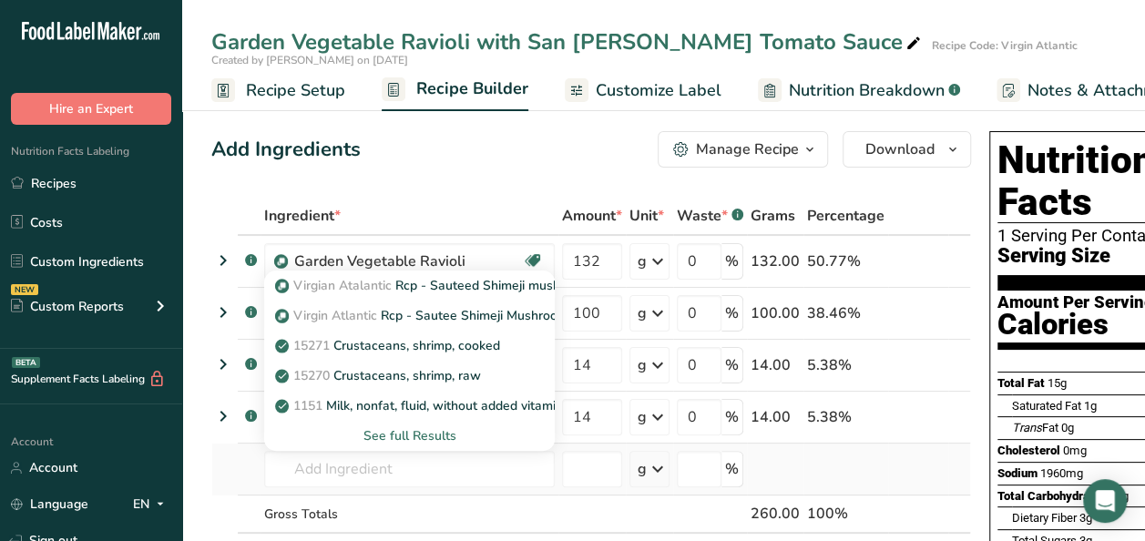
click at [396, 430] on div "See full Results" at bounding box center [409, 435] width 261 height 19
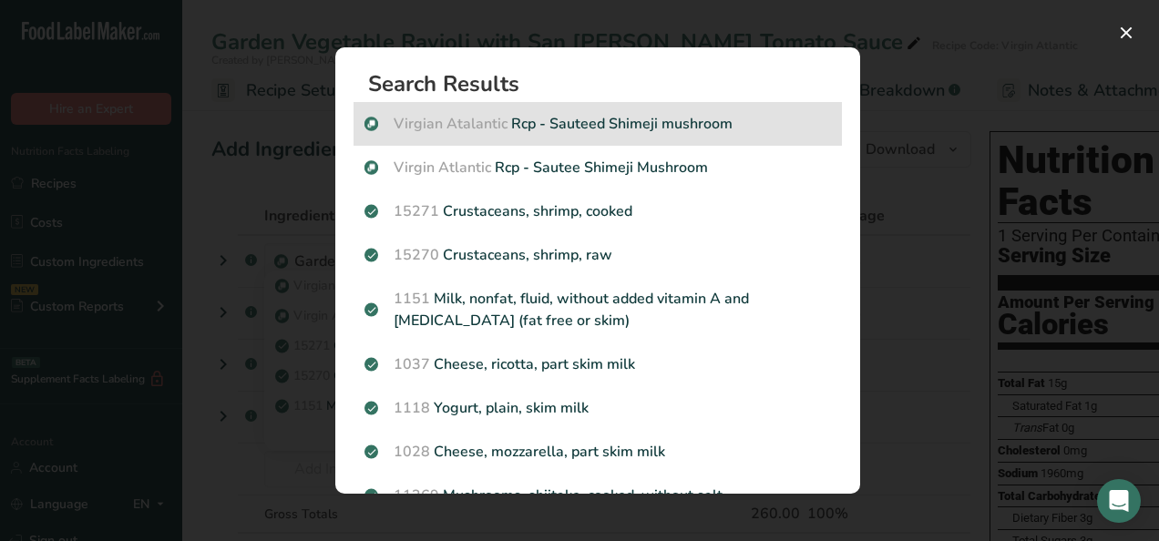
click at [731, 118] on p "Virgian Atalantic Rcp - Sauteed Shimeji mushroom" at bounding box center [597, 124] width 466 height 22
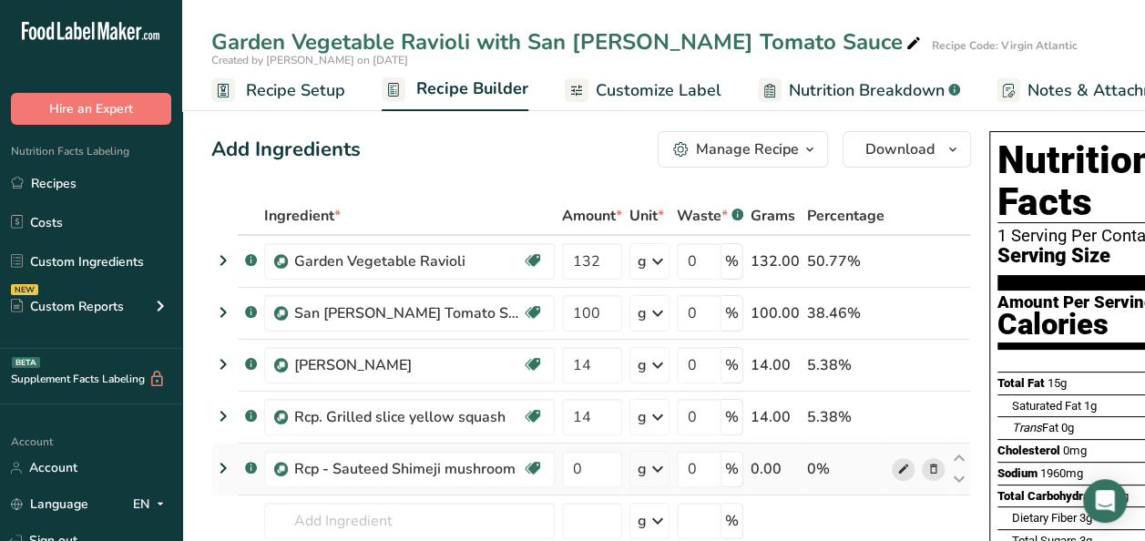
click at [897, 466] on icon at bounding box center [903, 469] width 13 height 19
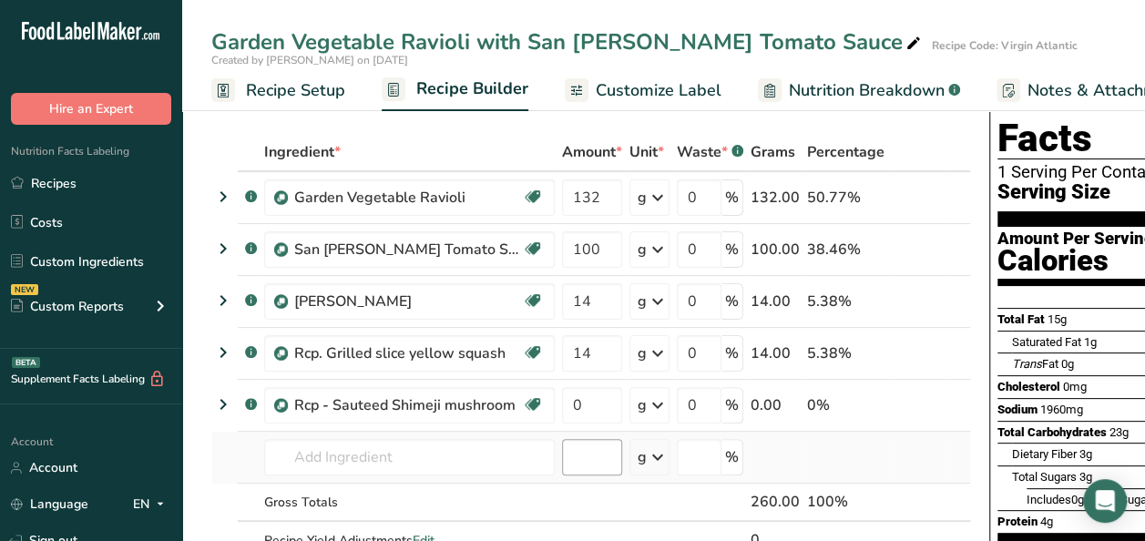
scroll to position [91, 0]
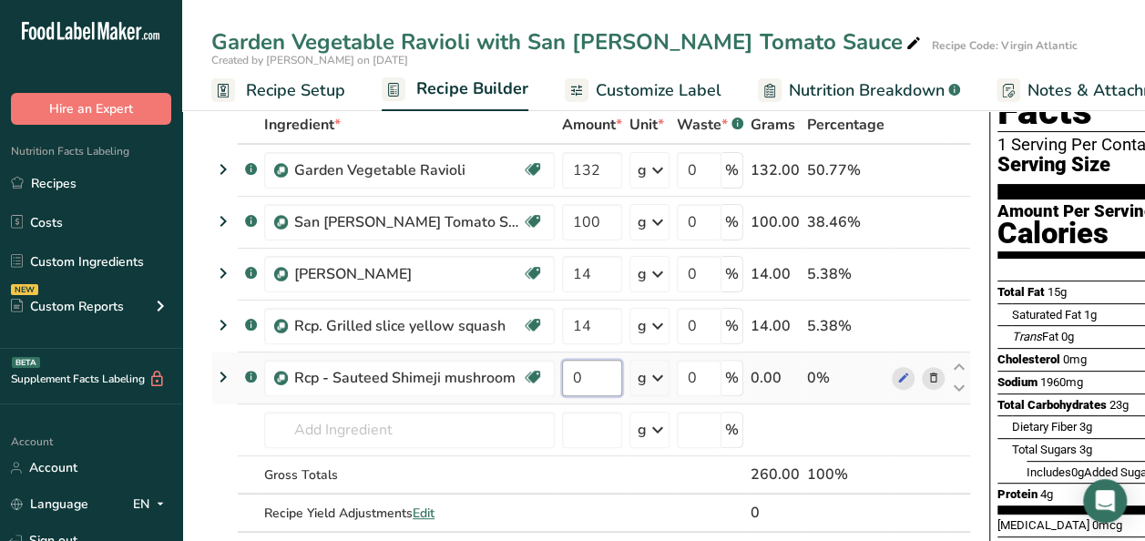
click at [589, 372] on input "0" at bounding box center [592, 378] width 60 height 36
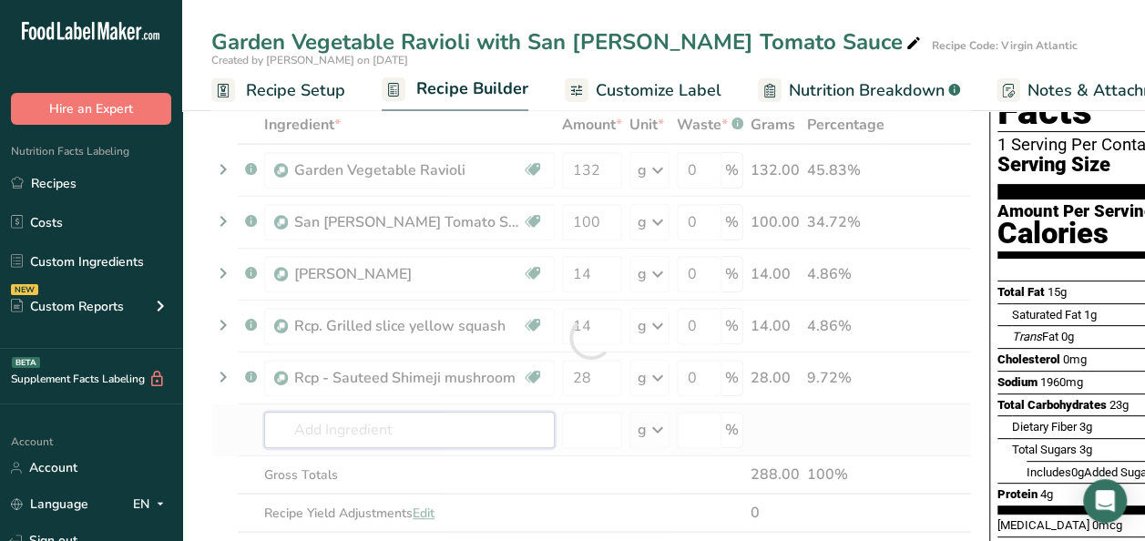
click at [368, 436] on div "Ingredient * Amount * Unit * Waste * .a-a{fill:#347362;}.b-a{fill:#fff;} Grams …" at bounding box center [591, 338] width 760 height 465
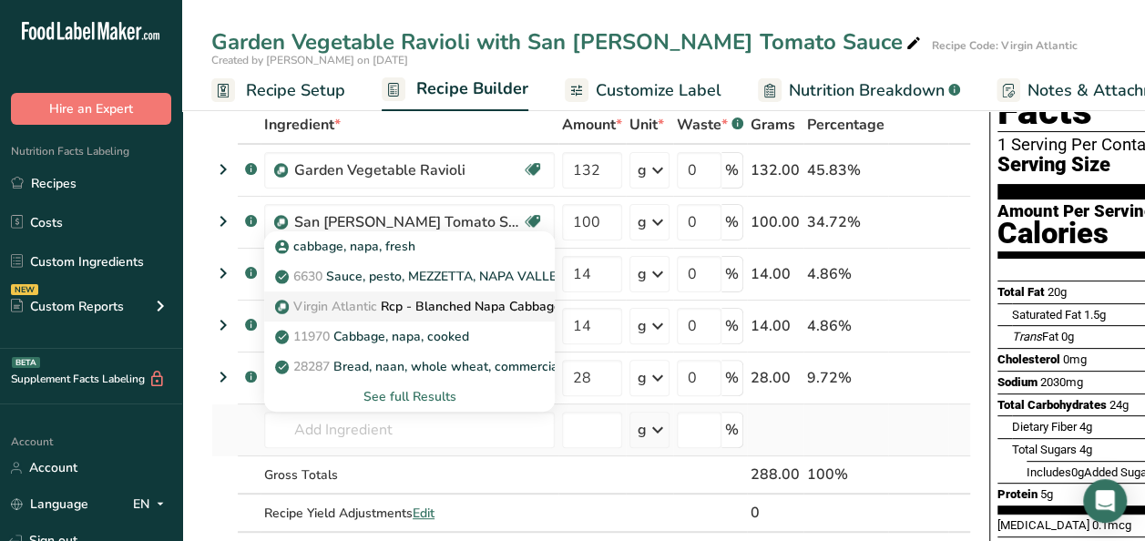
click at [440, 304] on p "Virgin Atlantic Rcp - Blanched Napa Cabbage Leaf" at bounding box center [435, 306] width 313 height 19
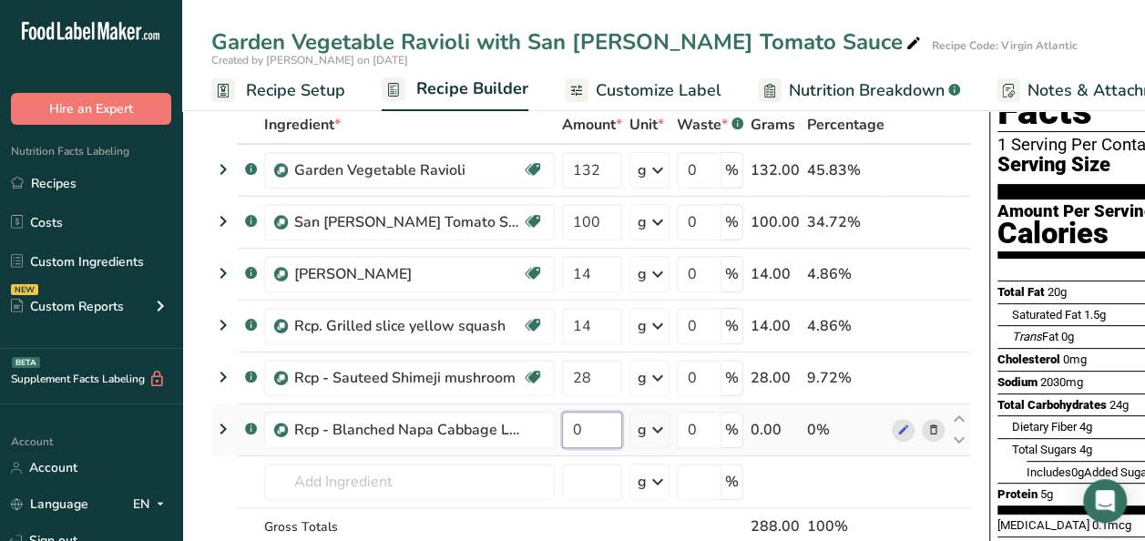
click at [586, 432] on input "0" at bounding box center [592, 430] width 60 height 36
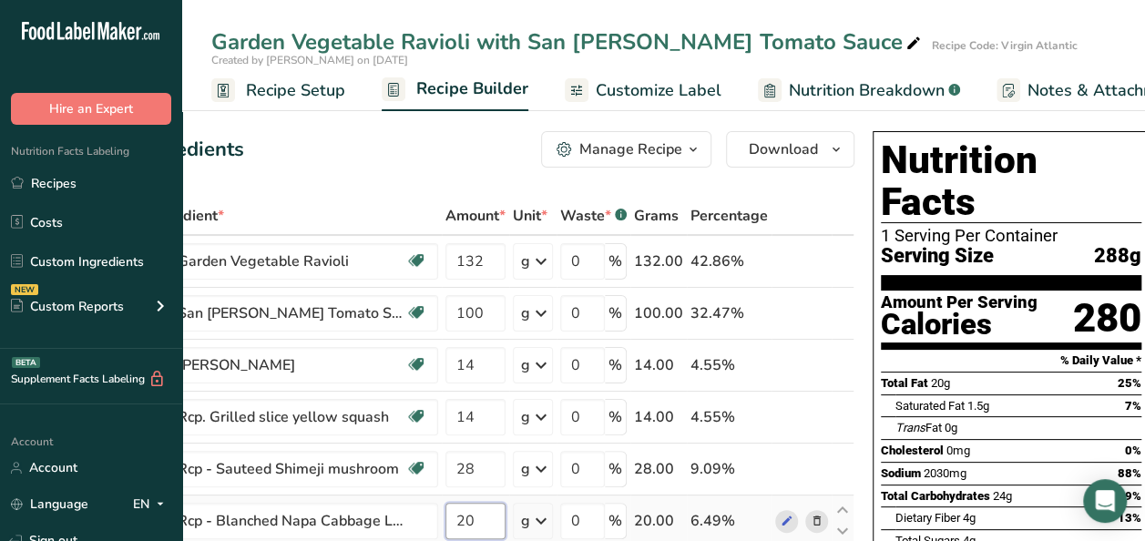
scroll to position [0, 0]
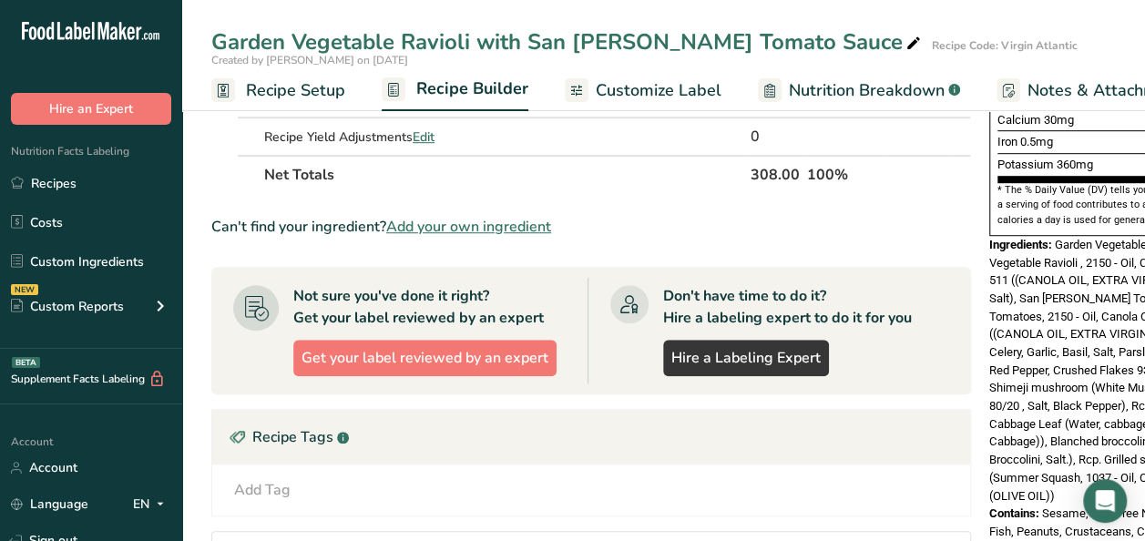
scroll to position [547, 0]
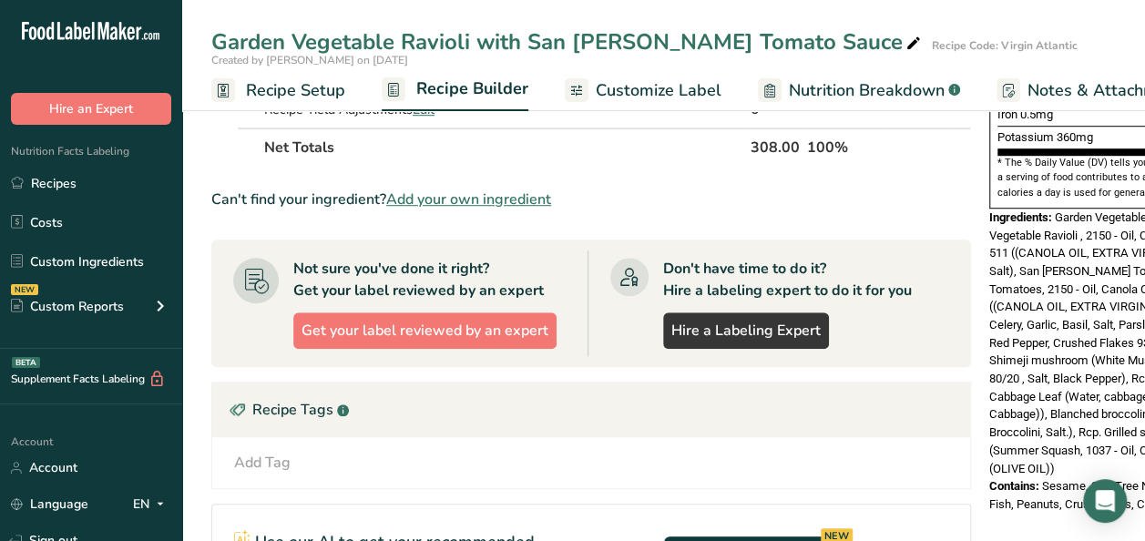
drag, startPoint x: 36, startPoint y: 179, endPoint x: 1088, endPoint y: 227, distance: 1052.5
click at [36, 179] on link "Recipes" at bounding box center [91, 183] width 182 height 35
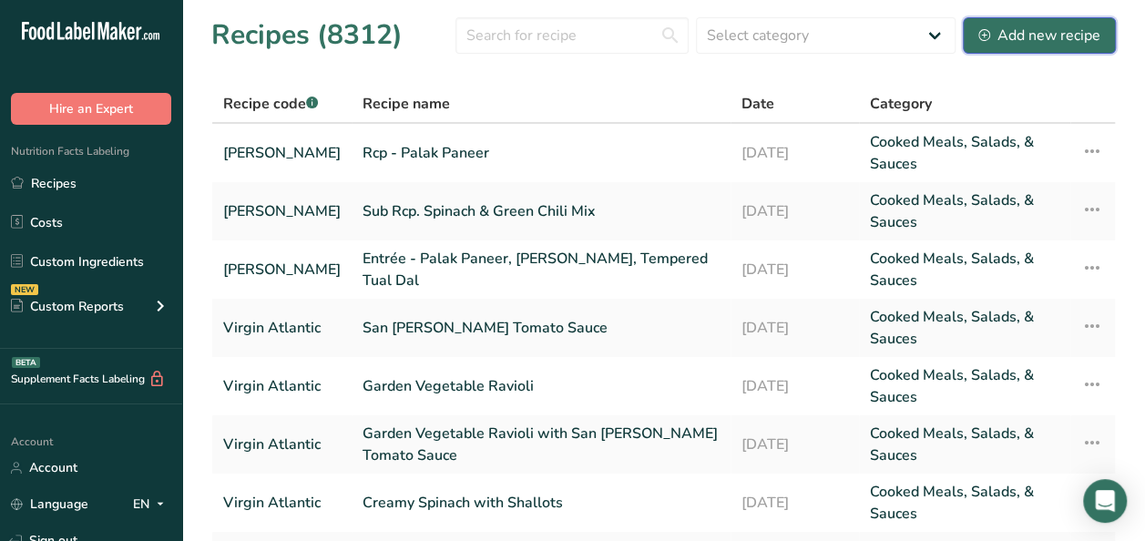
click at [1032, 30] on div "Add new recipe" at bounding box center [1040, 36] width 122 height 22
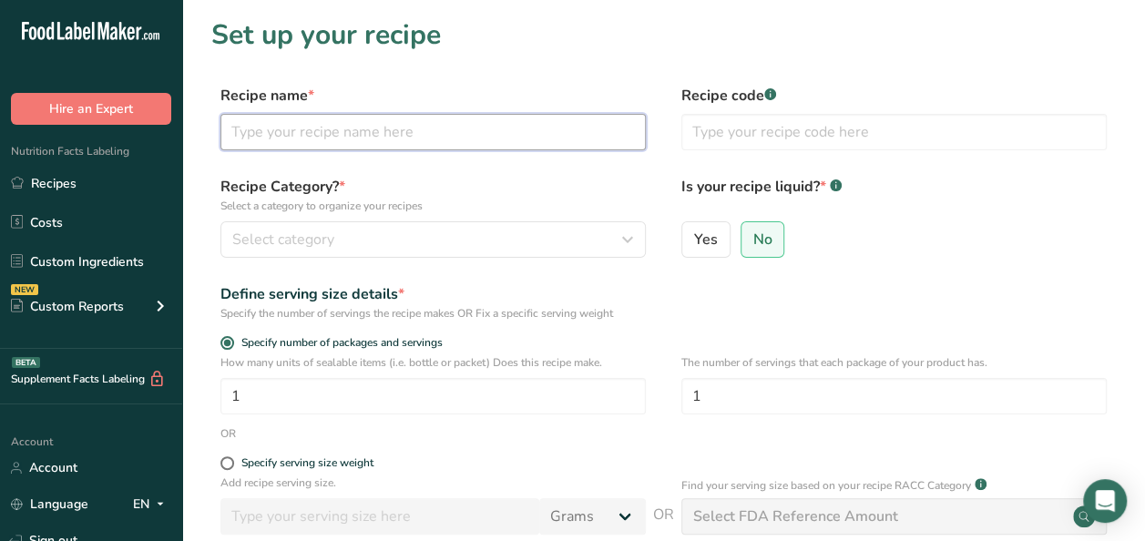
paste input "Garlic BBQ Pulled Pork Sandwich"
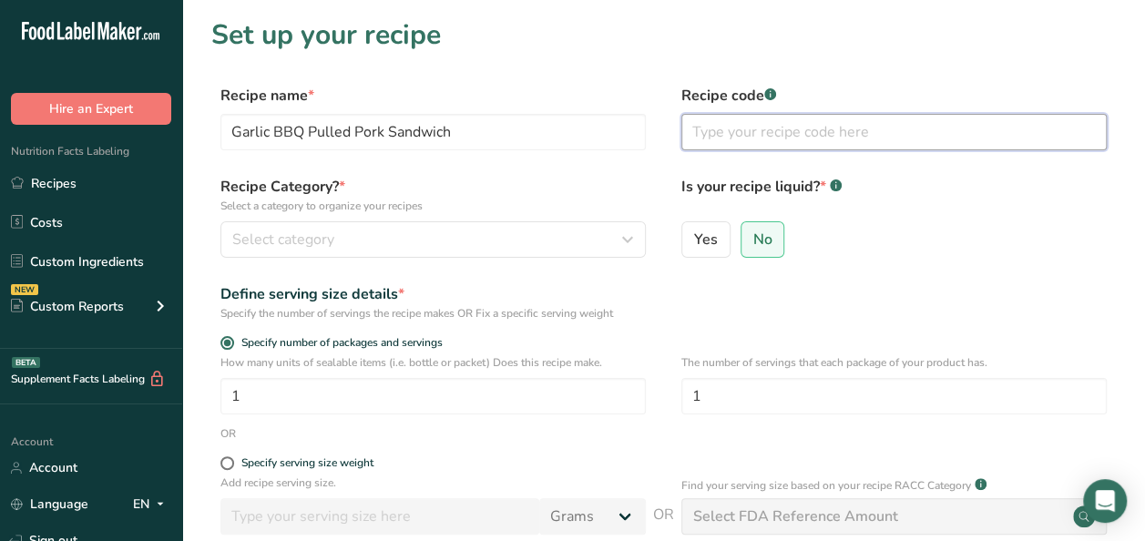
click at [709, 120] on input "text" at bounding box center [893, 132] width 425 height 36
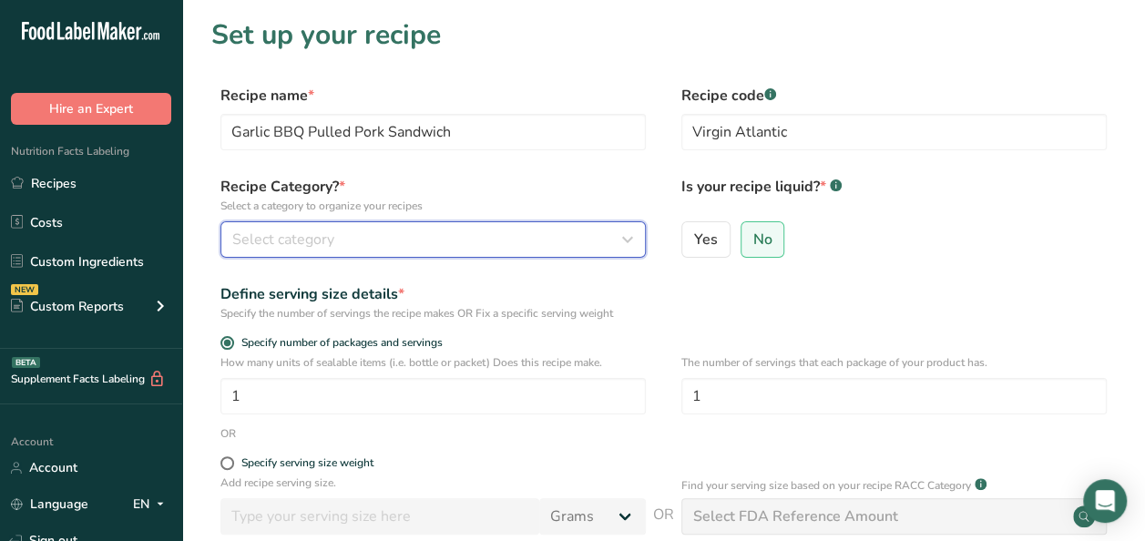
click at [405, 229] on div "Select category" at bounding box center [427, 240] width 391 height 22
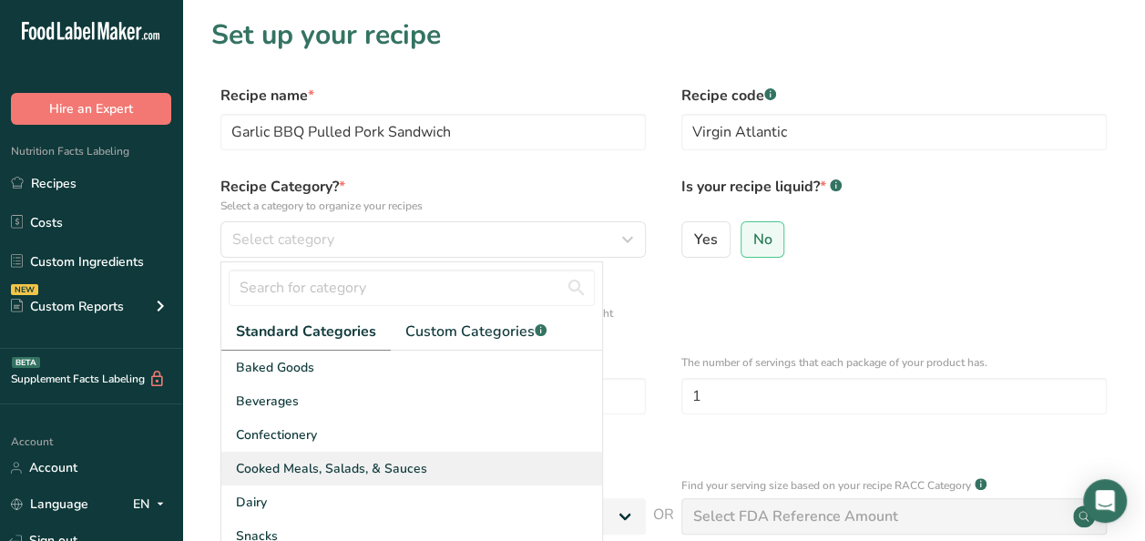
click at [301, 465] on span "Cooked Meals, Salads, & Sauces" at bounding box center [331, 468] width 191 height 19
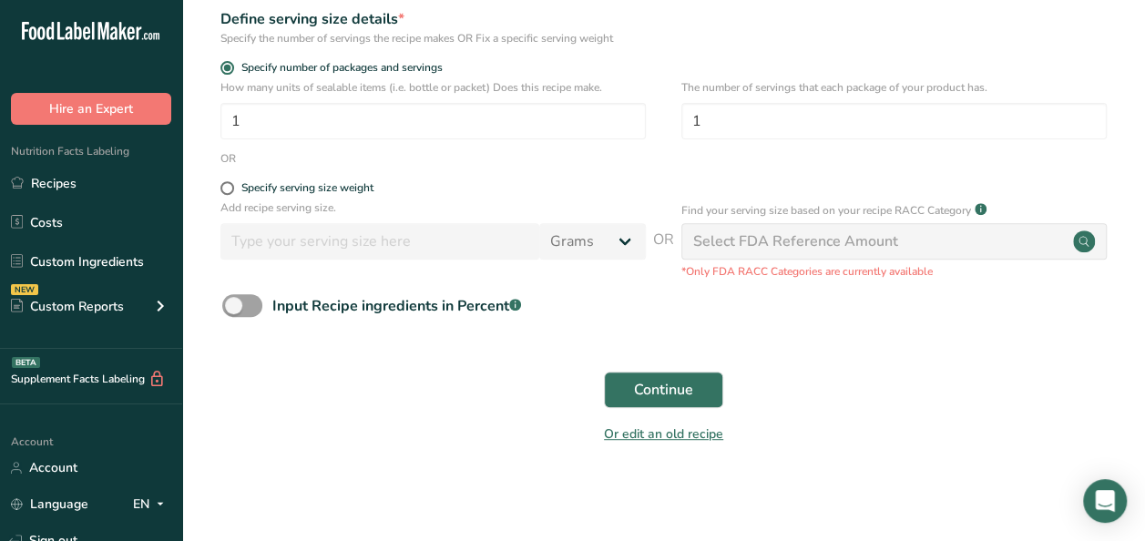
scroll to position [277, 0]
click at [697, 390] on button "Continue" at bounding box center [663, 388] width 119 height 36
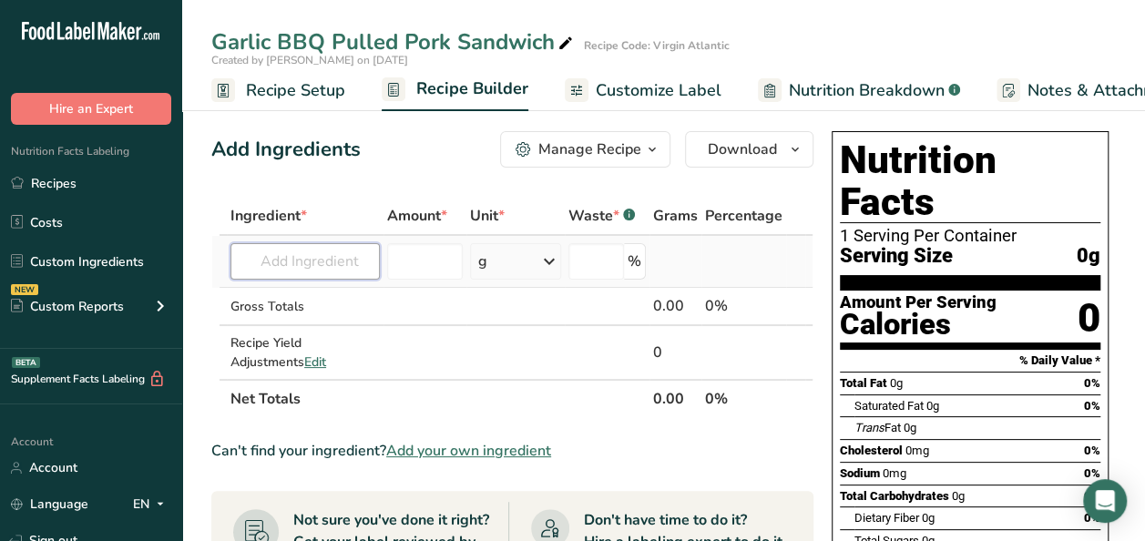
click at [276, 266] on input "text" at bounding box center [305, 261] width 149 height 36
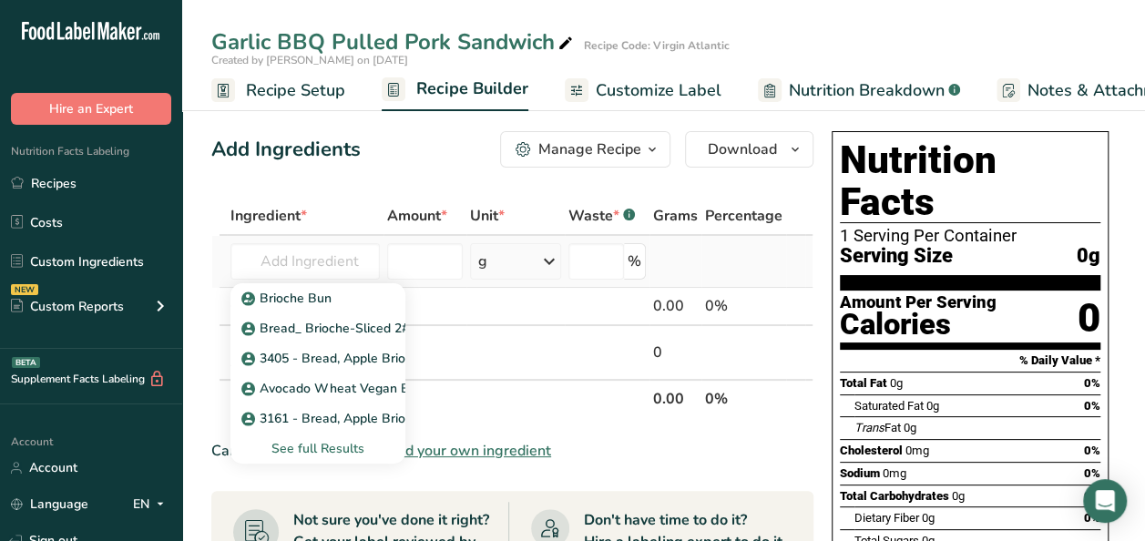
click at [315, 448] on div "See full Results" at bounding box center [318, 448] width 146 height 19
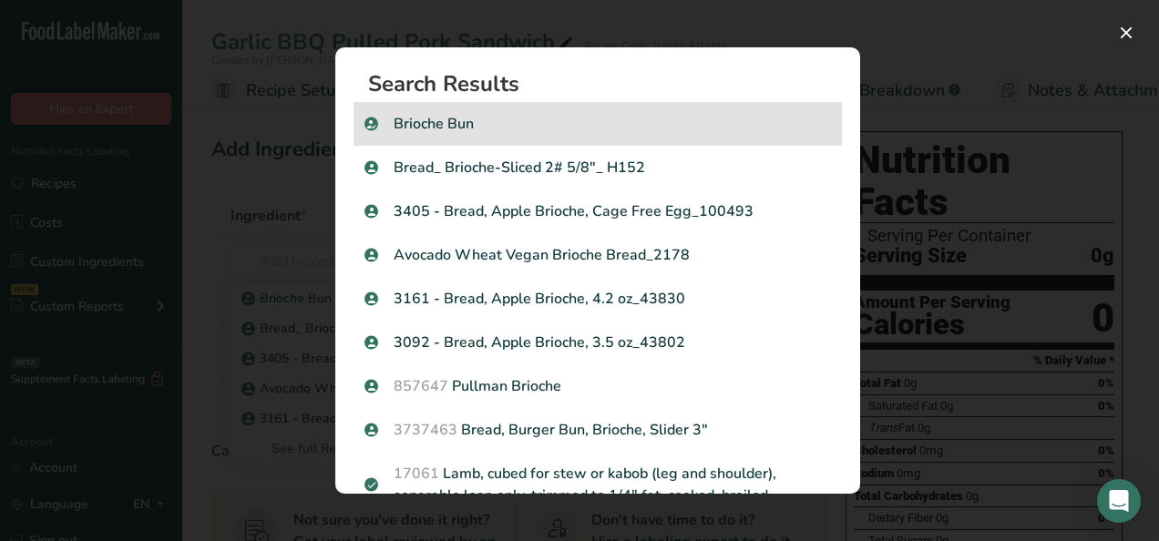
click at [474, 126] on p "Brioche Bun" at bounding box center [597, 124] width 466 height 22
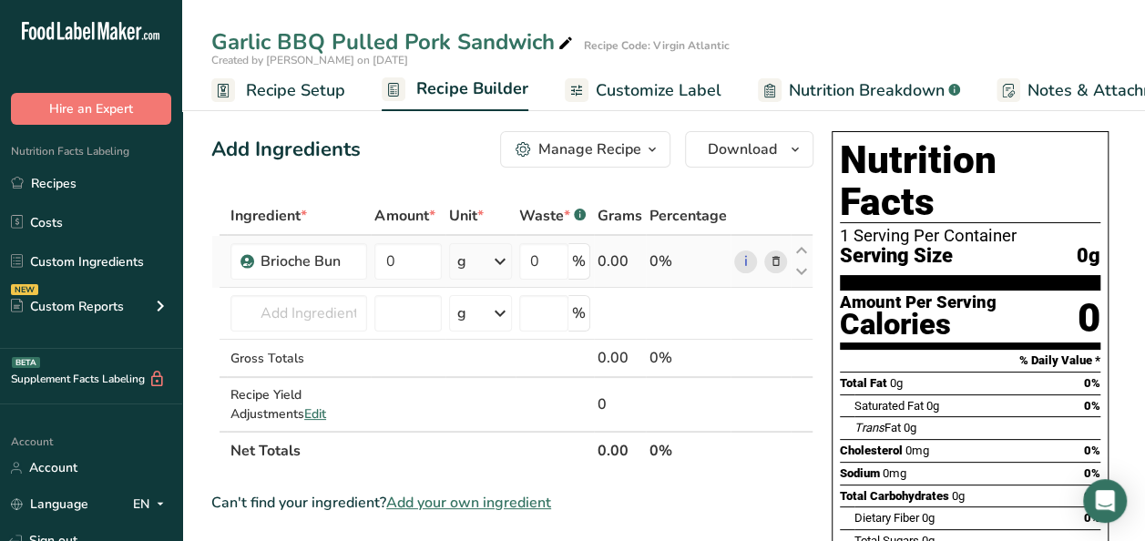
click at [774, 260] on icon at bounding box center [775, 261] width 13 height 19
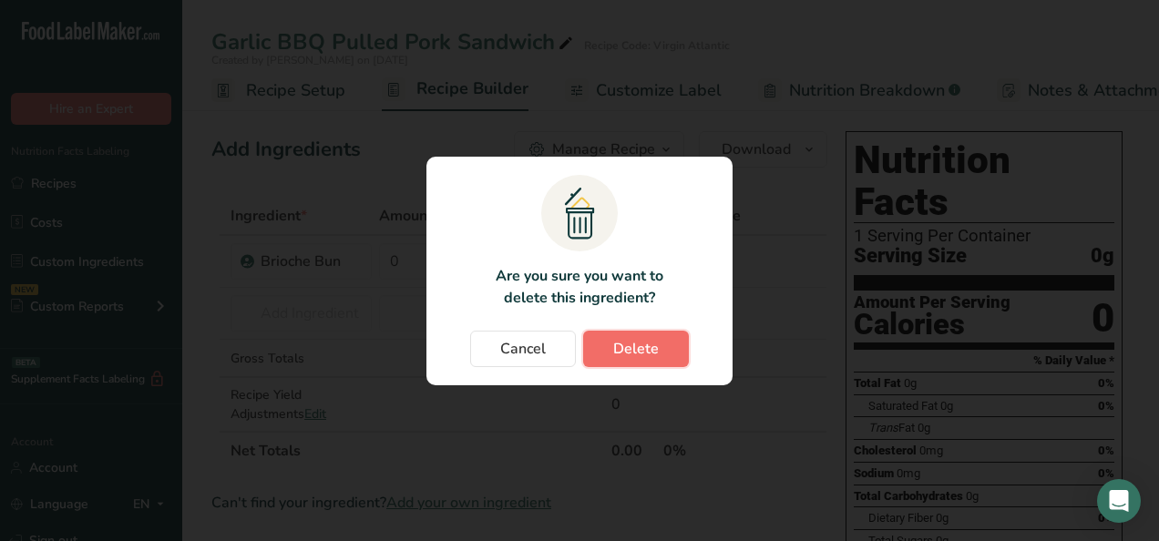
click at [651, 356] on button "Delete" at bounding box center [636, 349] width 106 height 36
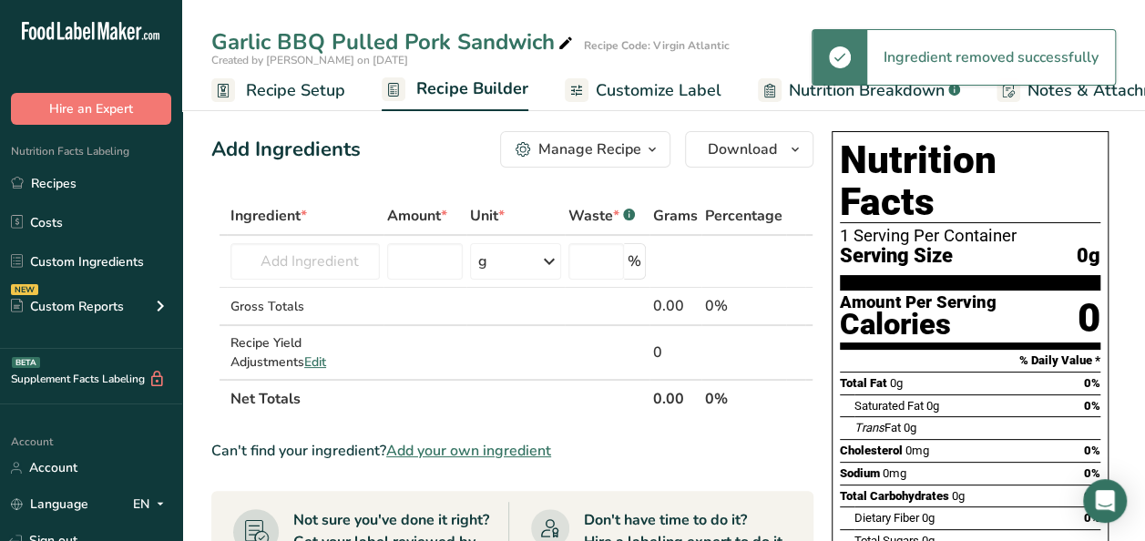
click at [419, 445] on span "Add your own ingredient" at bounding box center [468, 451] width 165 height 22
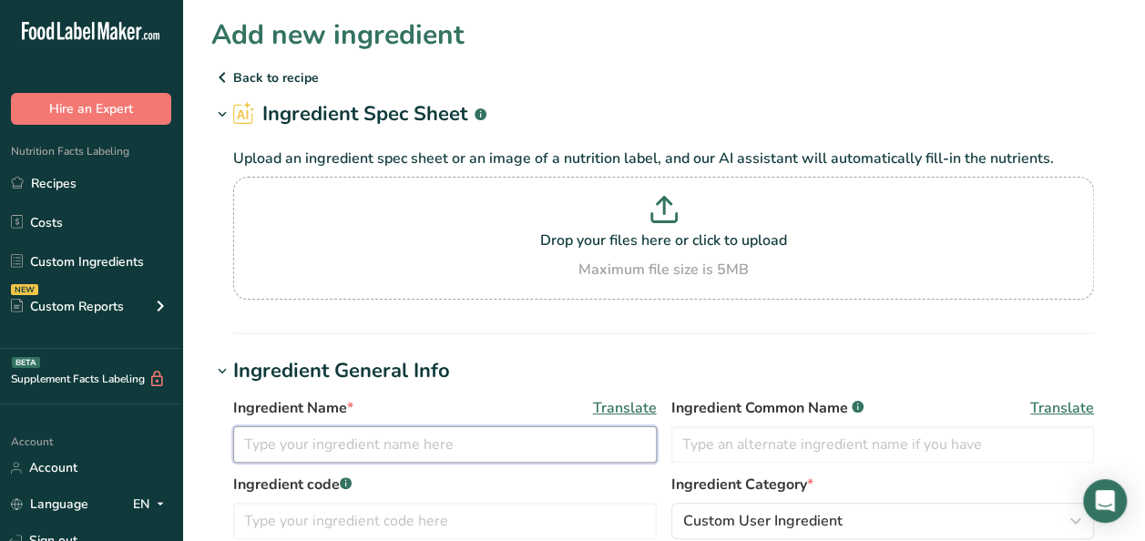
click at [301, 446] on input "text" at bounding box center [445, 444] width 424 height 36
click at [303, 429] on input "text" at bounding box center [445, 444] width 424 height 36
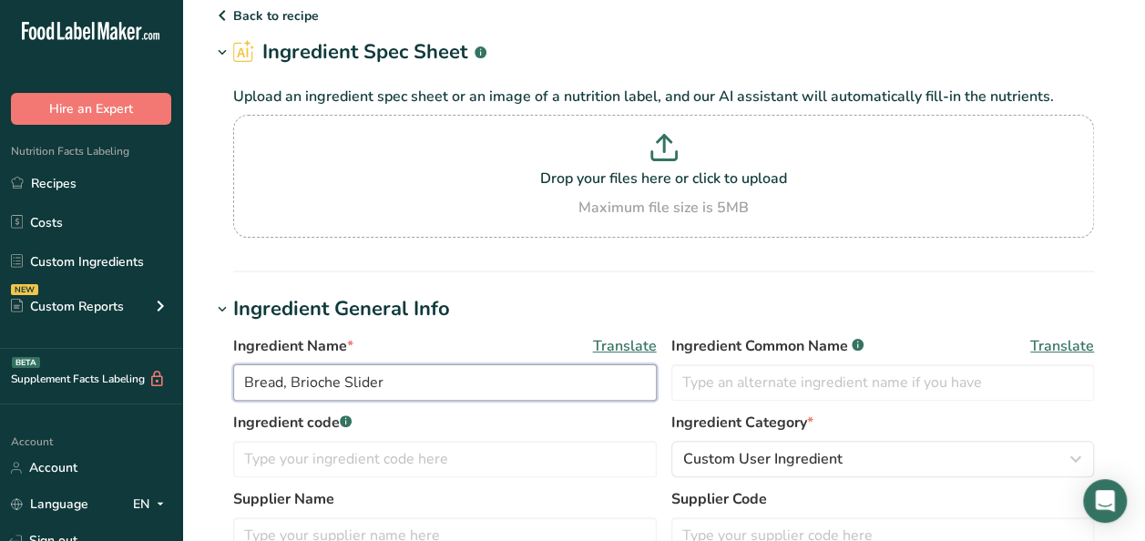
scroll to position [182, 0]
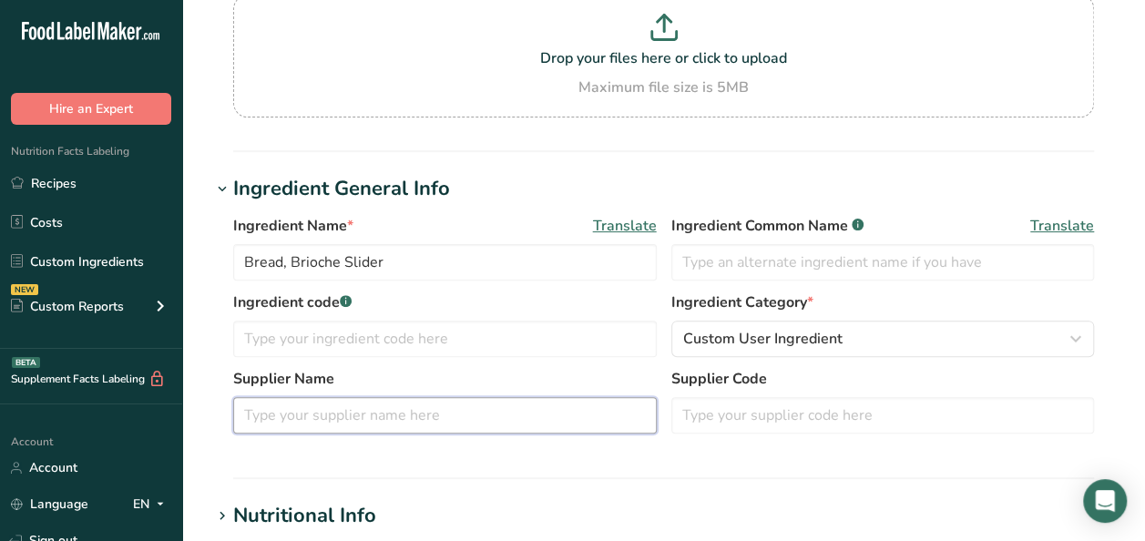
click at [293, 414] on input "text" at bounding box center [445, 415] width 424 height 36
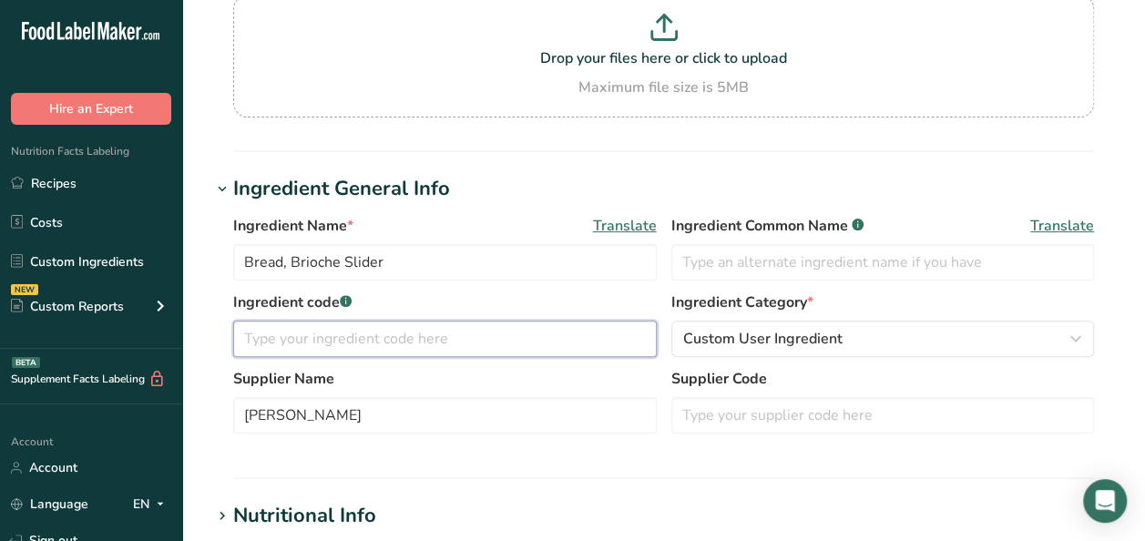
click at [359, 347] on input "text" at bounding box center [445, 339] width 424 height 36
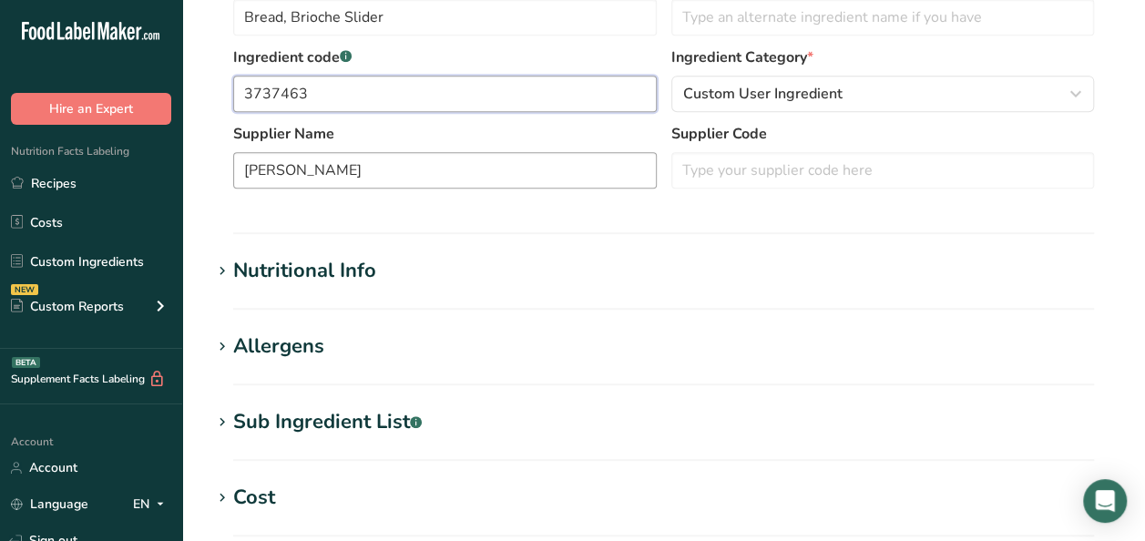
scroll to position [456, 0]
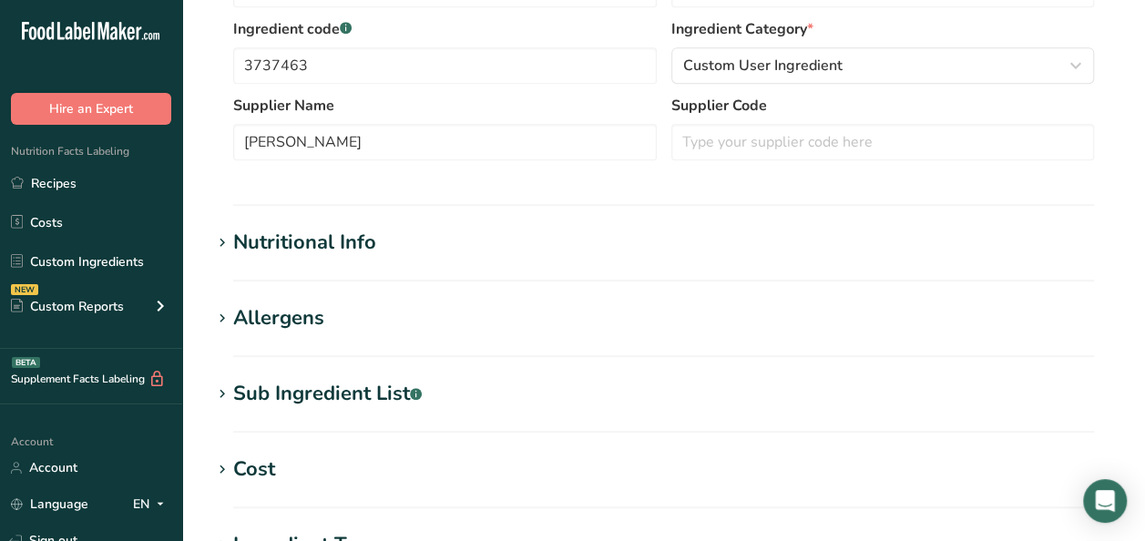
click at [316, 242] on div "Nutritional Info" at bounding box center [304, 243] width 143 height 30
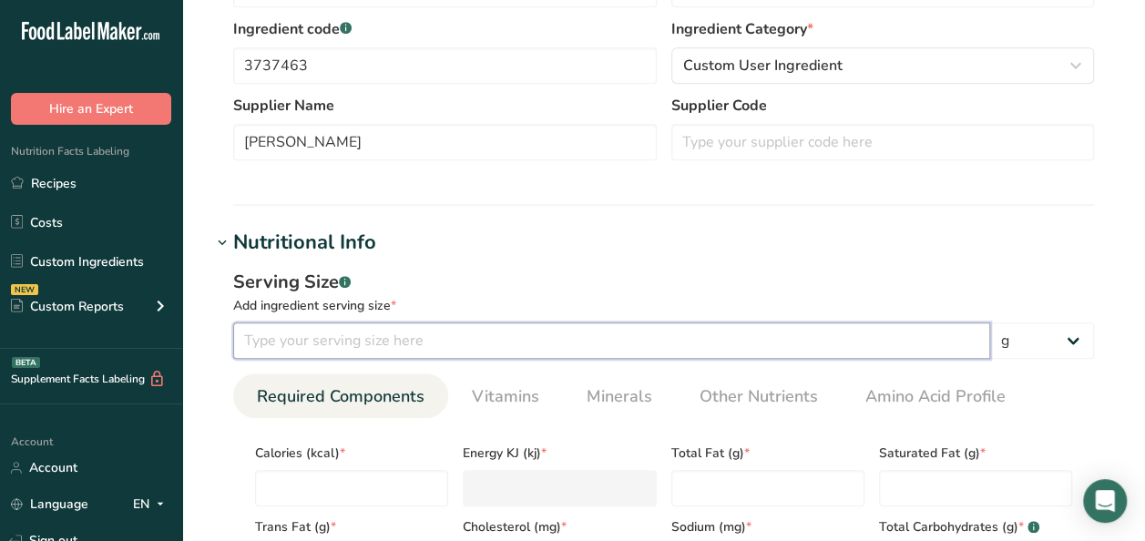
click at [379, 332] on input "number" at bounding box center [611, 341] width 757 height 36
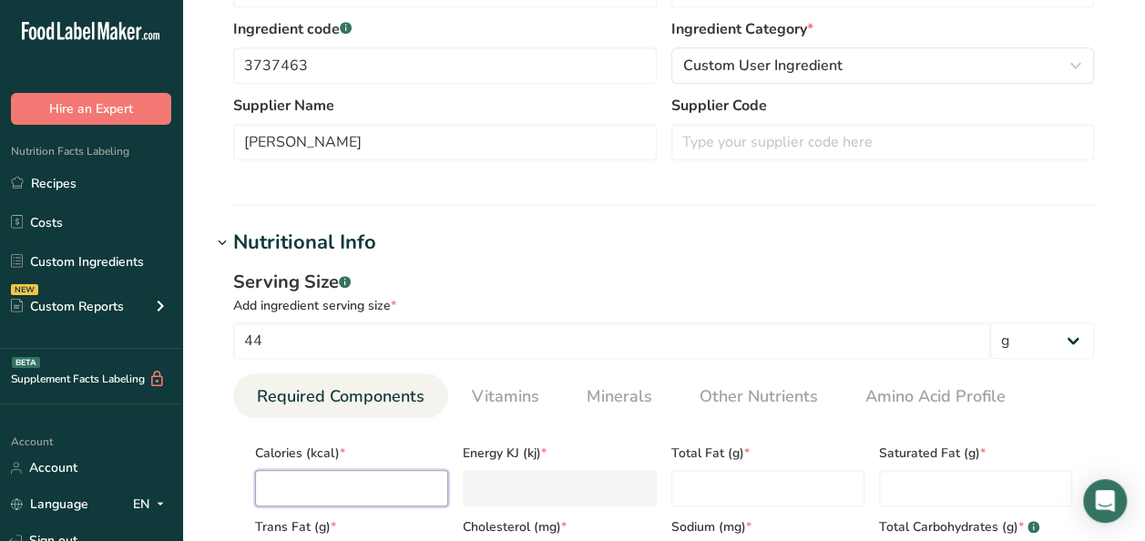
click at [352, 494] on input "number" at bounding box center [351, 488] width 193 height 36
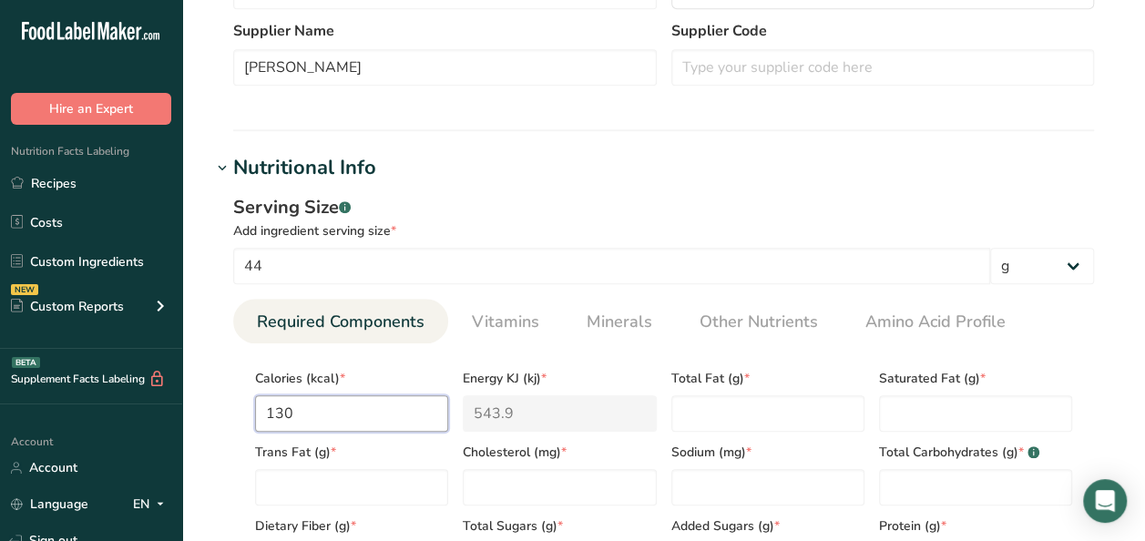
scroll to position [547, 0]
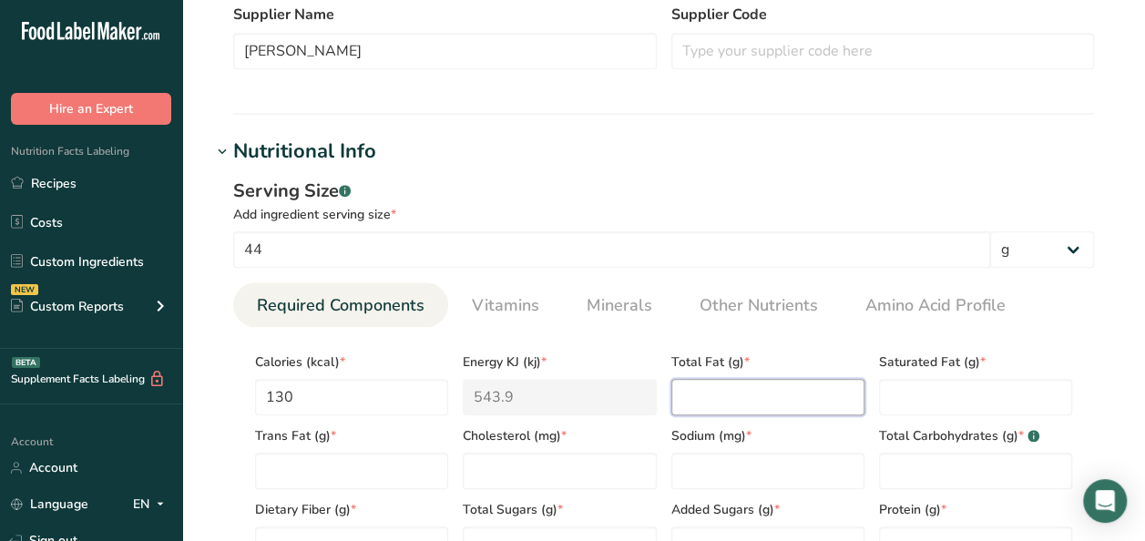
click at [731, 393] on Fat "number" at bounding box center [767, 397] width 193 height 36
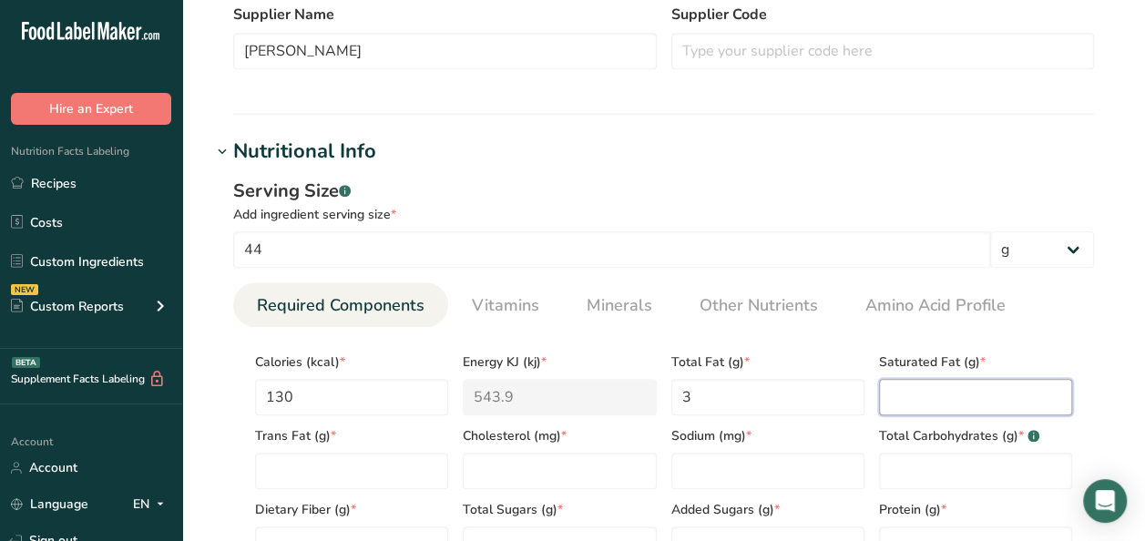
click at [943, 392] on Fat "number" at bounding box center [975, 397] width 193 height 36
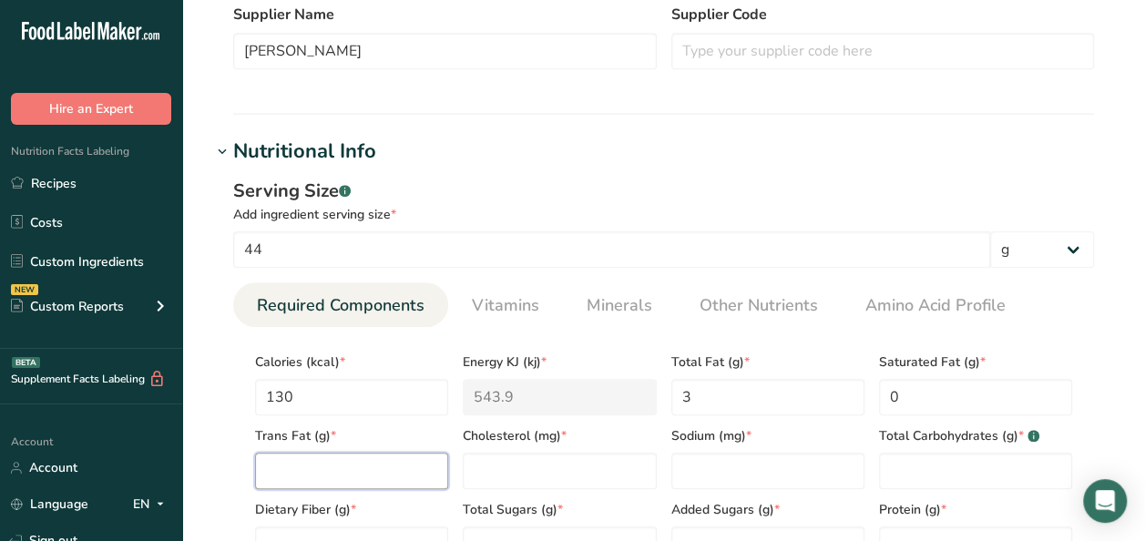
click at [393, 461] on Fat "number" at bounding box center [351, 471] width 193 height 36
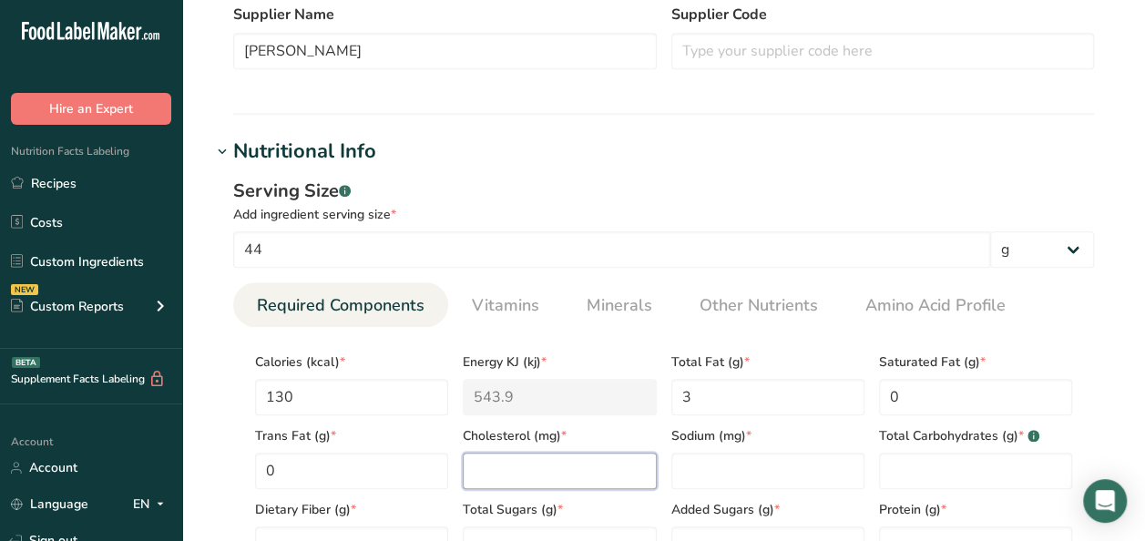
click at [543, 470] on input "number" at bounding box center [559, 471] width 193 height 36
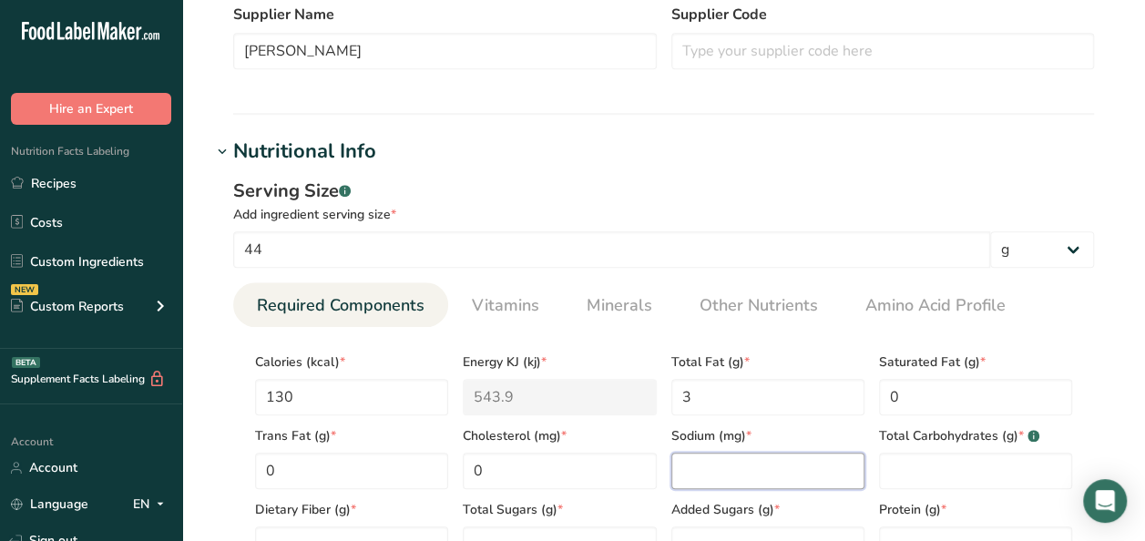
click at [767, 462] on input "number" at bounding box center [767, 471] width 193 height 36
click at [966, 452] on div "Total Carbohydrates (g) * .a-a{fill:#347362;}.b-a{fill:#fff;}" at bounding box center [976, 452] width 208 height 74
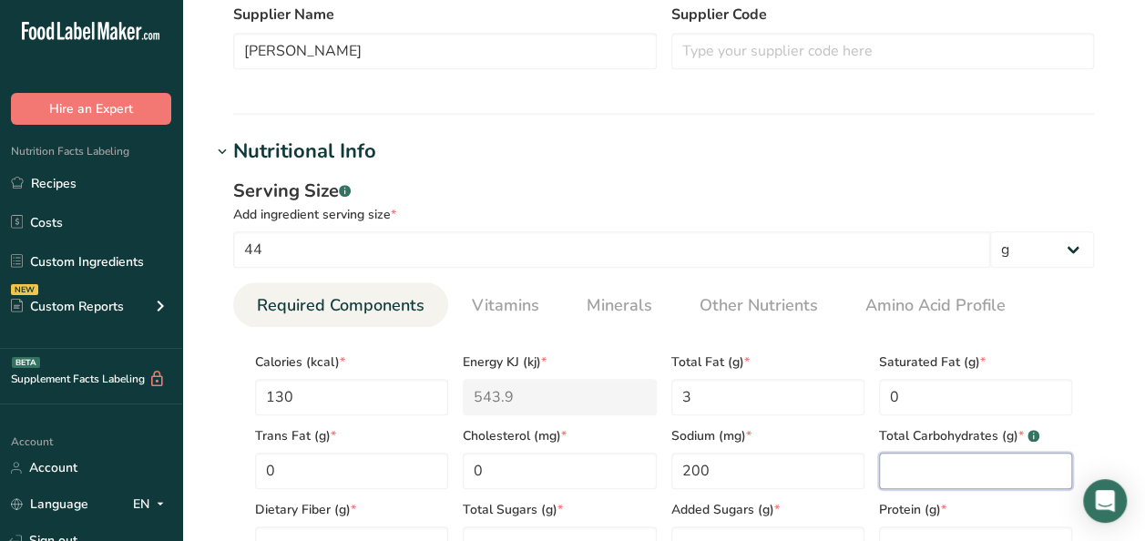
click at [920, 454] on Carbohydrates "number" at bounding box center [975, 471] width 193 height 36
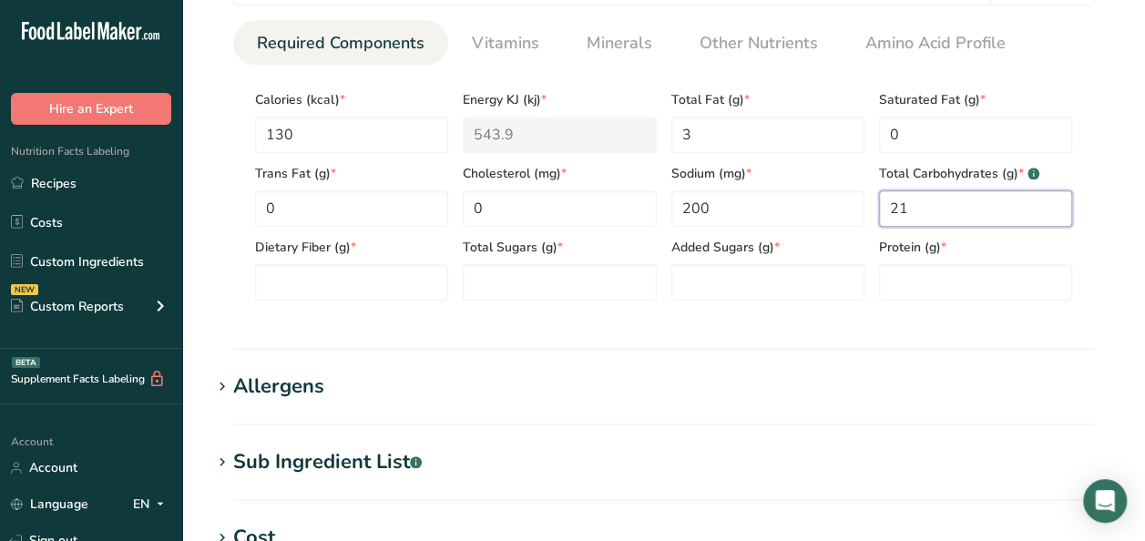
scroll to position [820, 0]
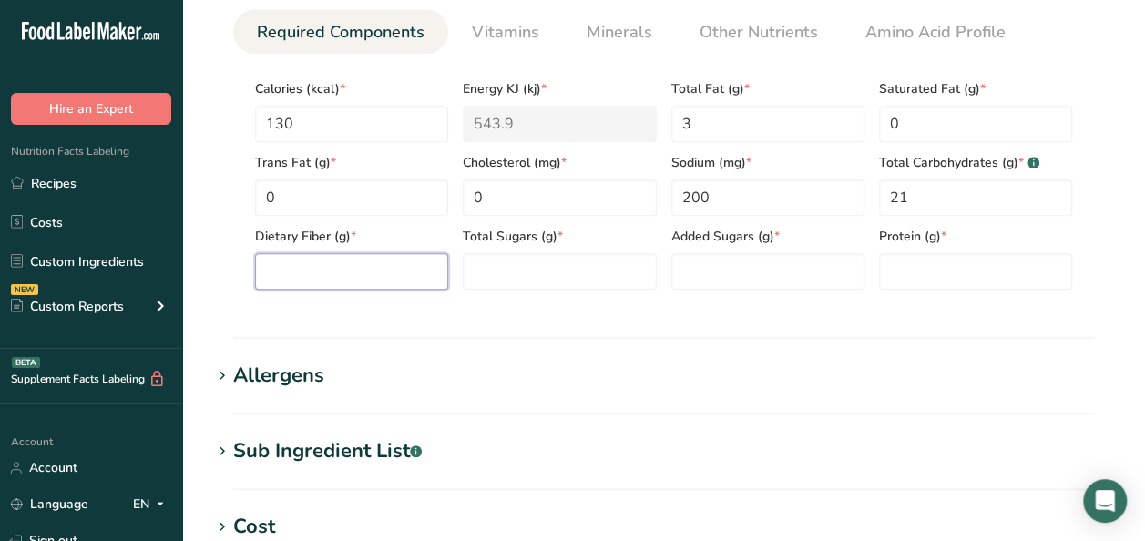
click at [290, 273] on Fiber "number" at bounding box center [351, 271] width 193 height 36
click at [552, 273] on Sugars "number" at bounding box center [559, 271] width 193 height 36
click at [752, 272] on Sugars "number" at bounding box center [767, 271] width 193 height 36
click at [913, 255] on input "number" at bounding box center [975, 271] width 193 height 36
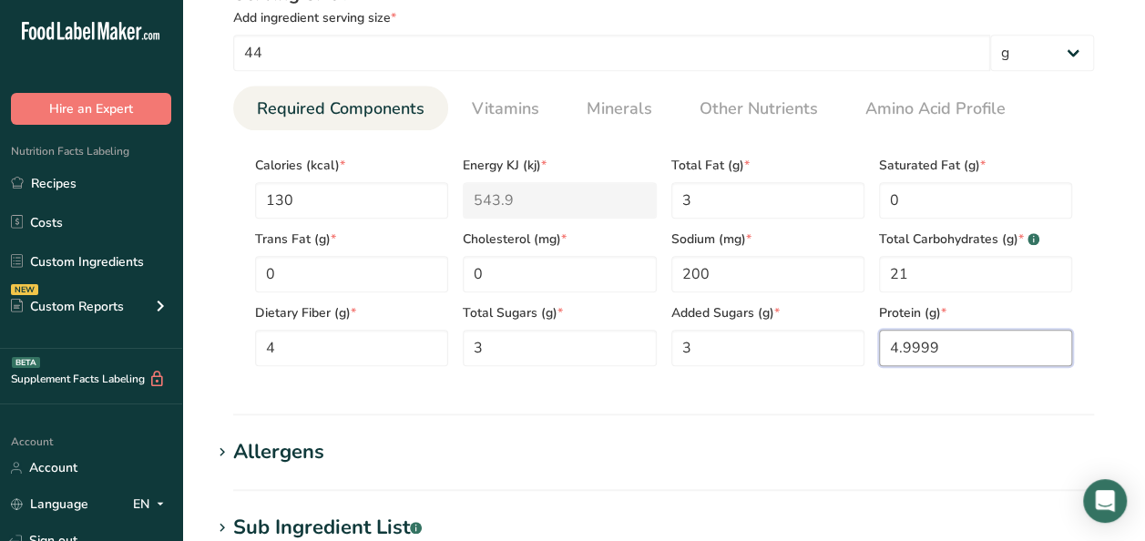
scroll to position [729, 0]
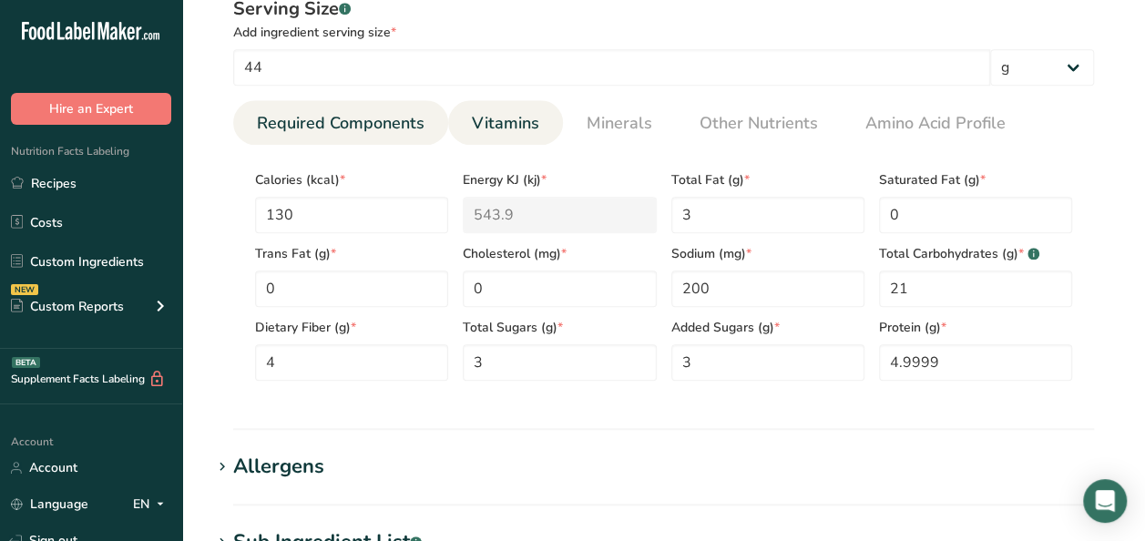
click at [488, 122] on span "Vitamins" at bounding box center [505, 123] width 67 height 25
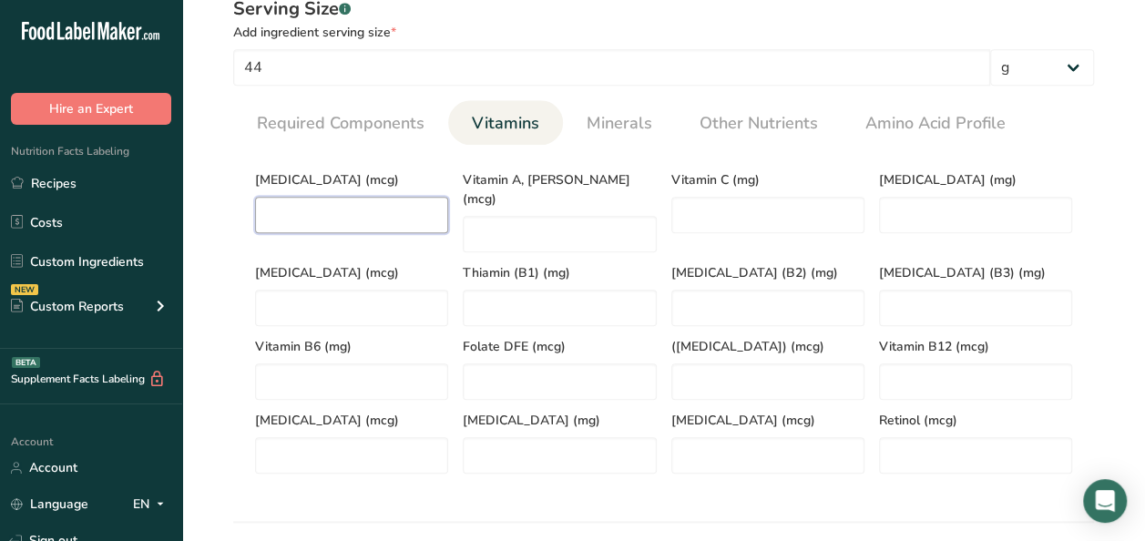
click at [315, 207] on D "number" at bounding box center [351, 215] width 193 height 36
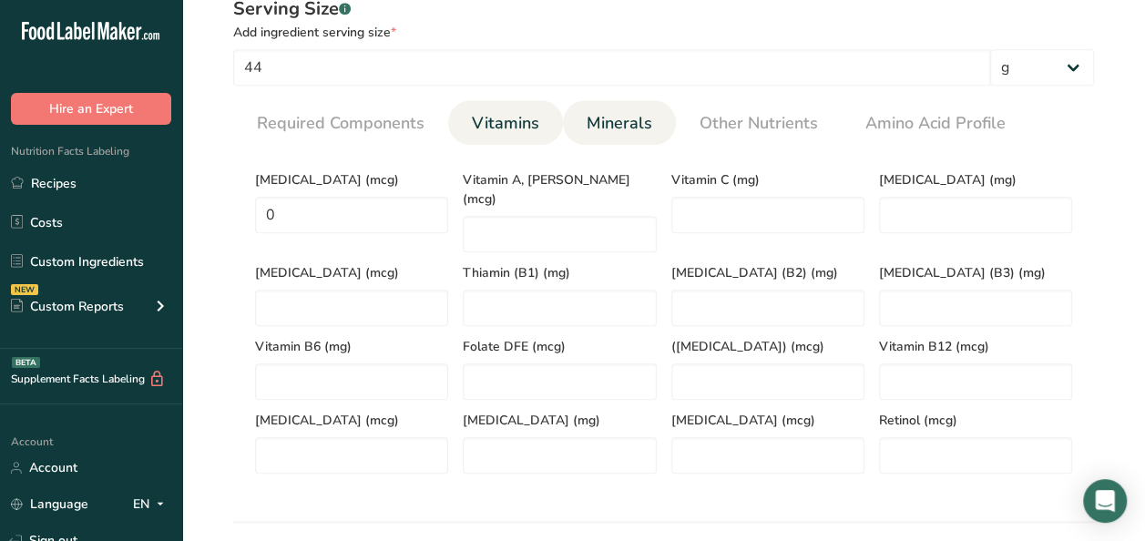
click at [624, 122] on span "Minerals" at bounding box center [620, 123] width 66 height 25
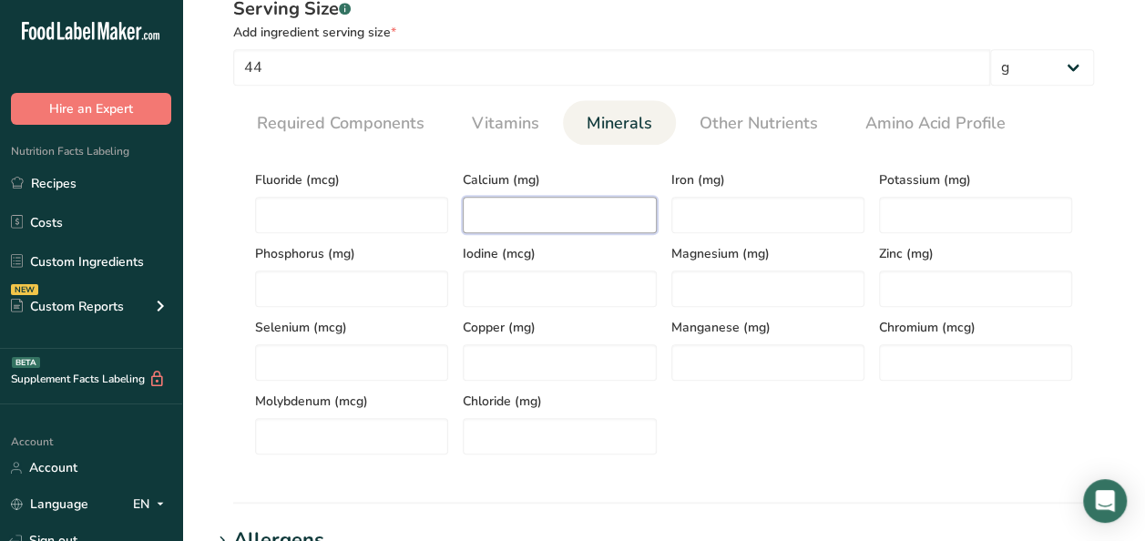
click at [538, 217] on input "number" at bounding box center [559, 215] width 193 height 36
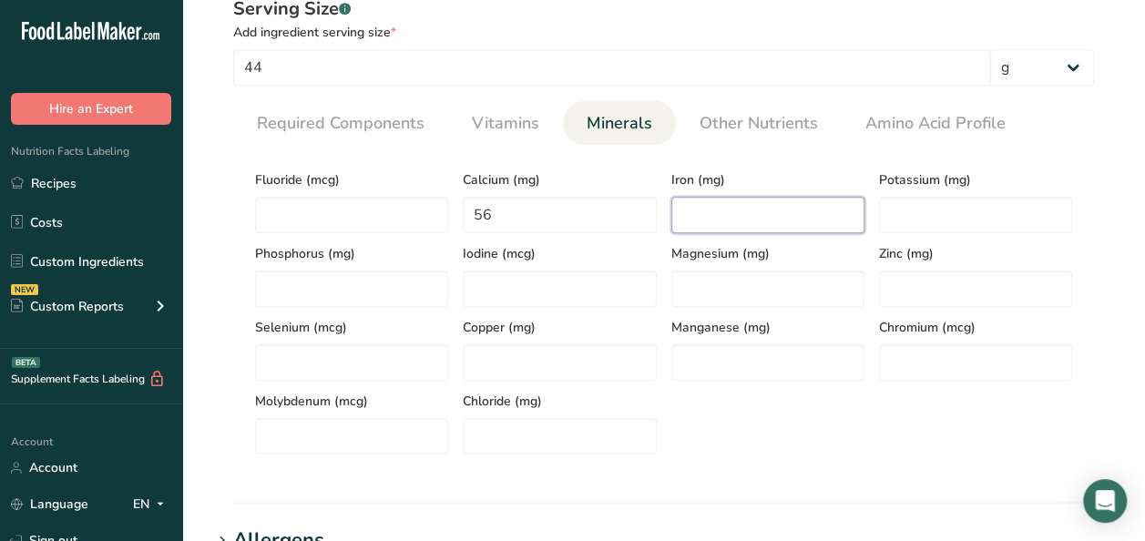
click at [751, 204] on input "number" at bounding box center [767, 215] width 193 height 36
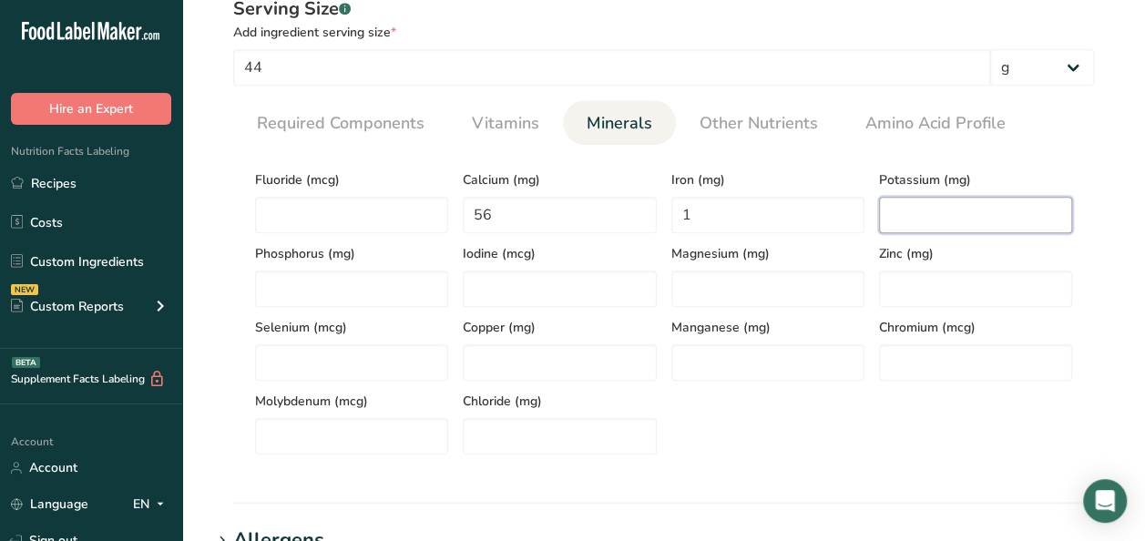
click at [935, 219] on input "number" at bounding box center [975, 215] width 193 height 36
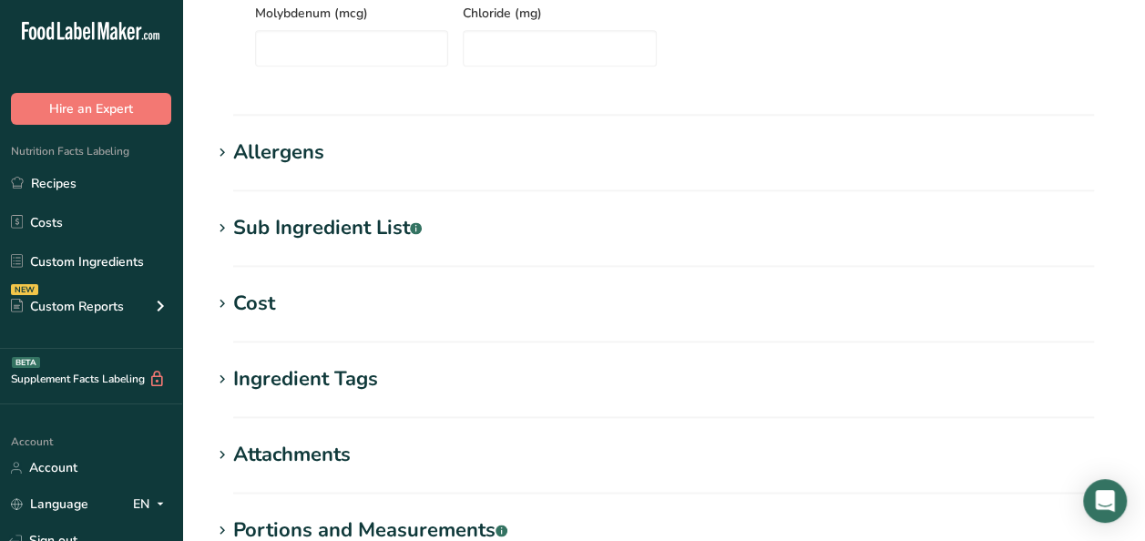
scroll to position [1276, 0]
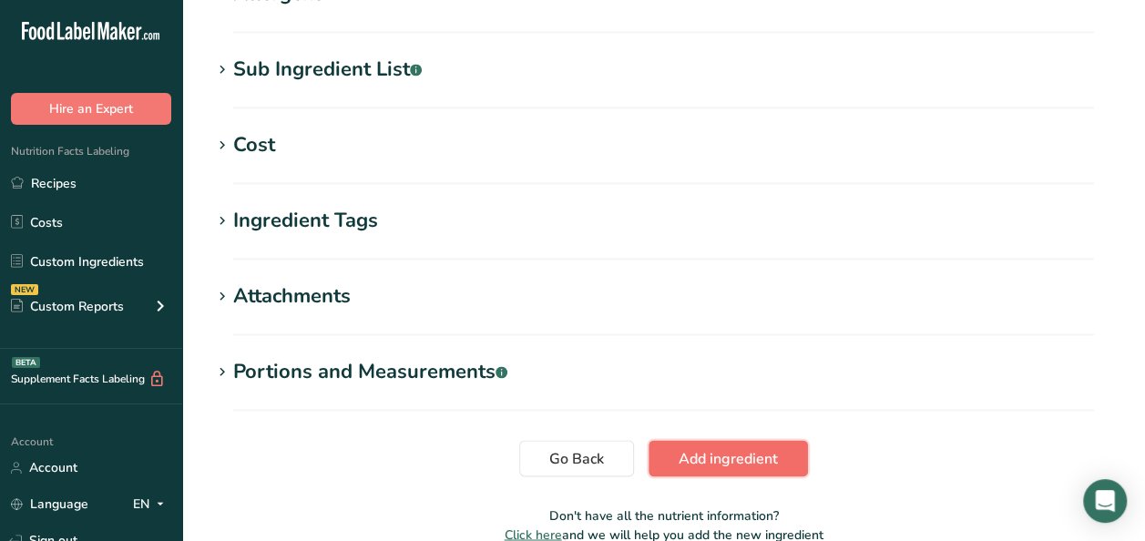
click at [765, 465] on span "Add ingredient" at bounding box center [728, 458] width 99 height 22
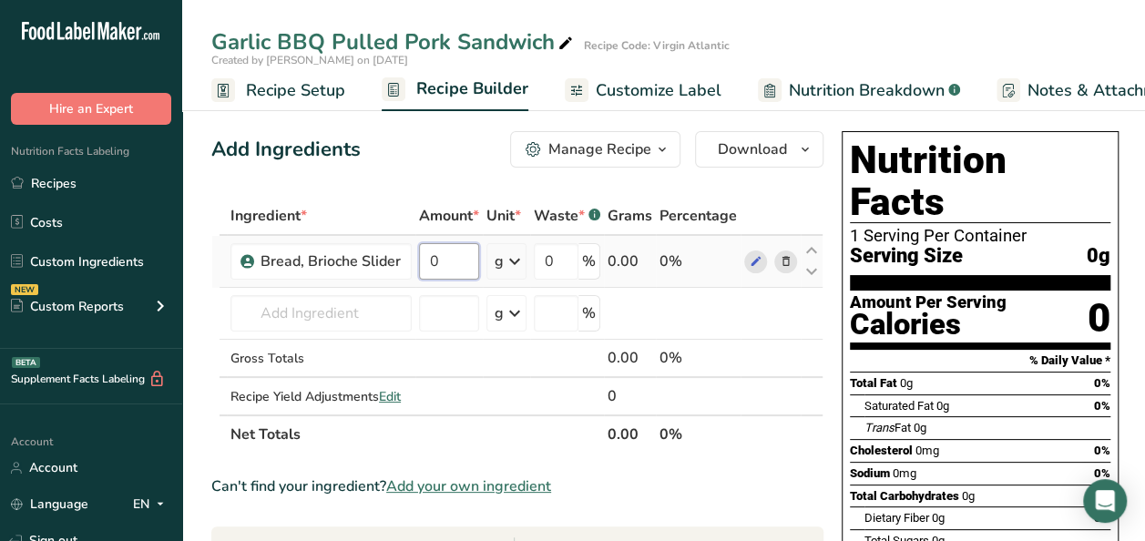
click at [443, 262] on input "0" at bounding box center [449, 261] width 60 height 36
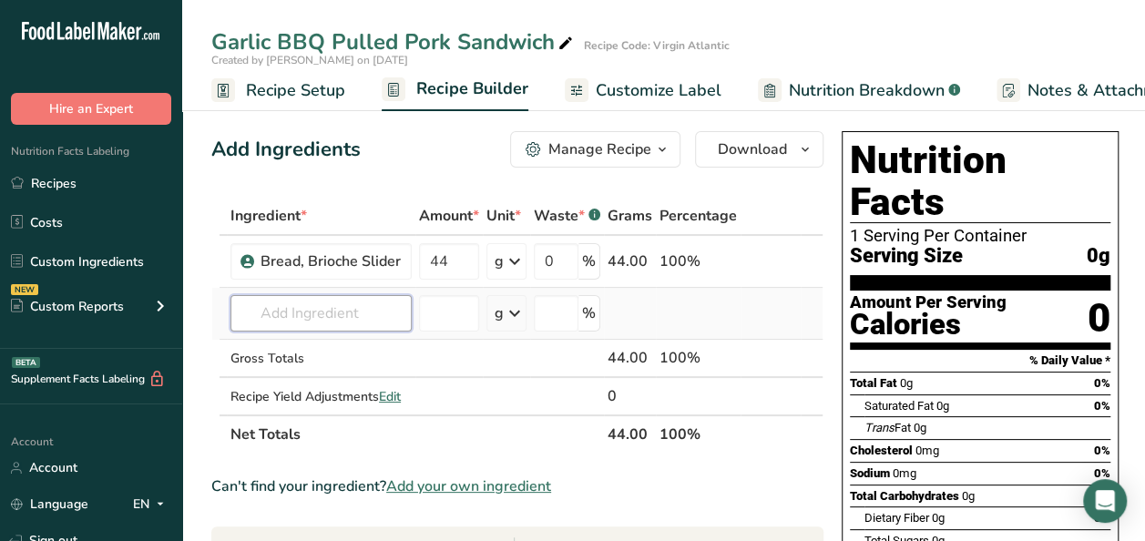
click at [335, 319] on div "Ingredient * Amount * Unit * Waste * .a-a{fill:#347362;}.b-a{fill:#fff;} Grams …" at bounding box center [517, 325] width 612 height 257
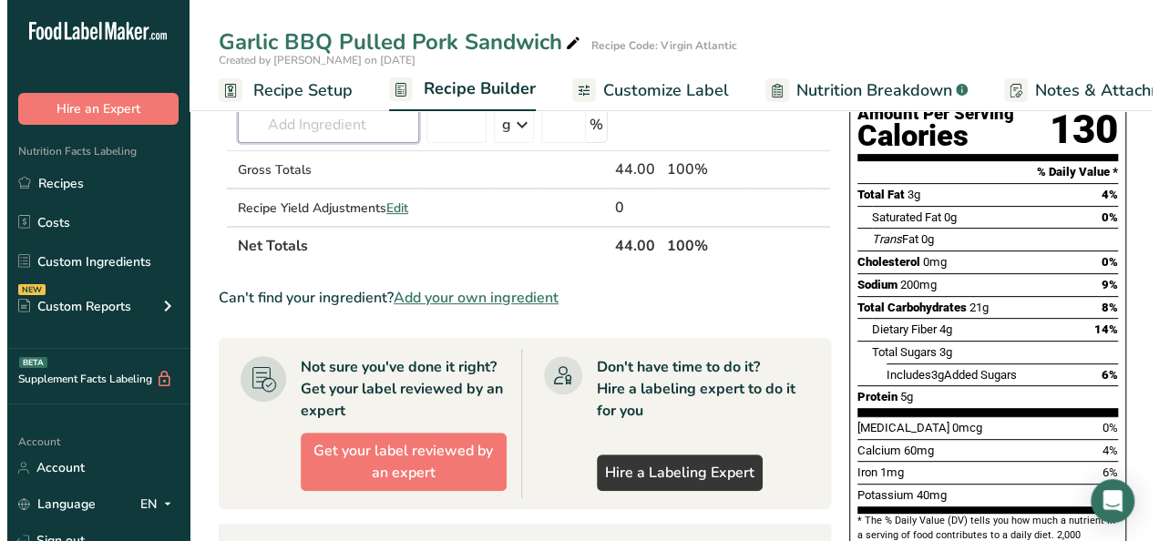
scroll to position [91, 0]
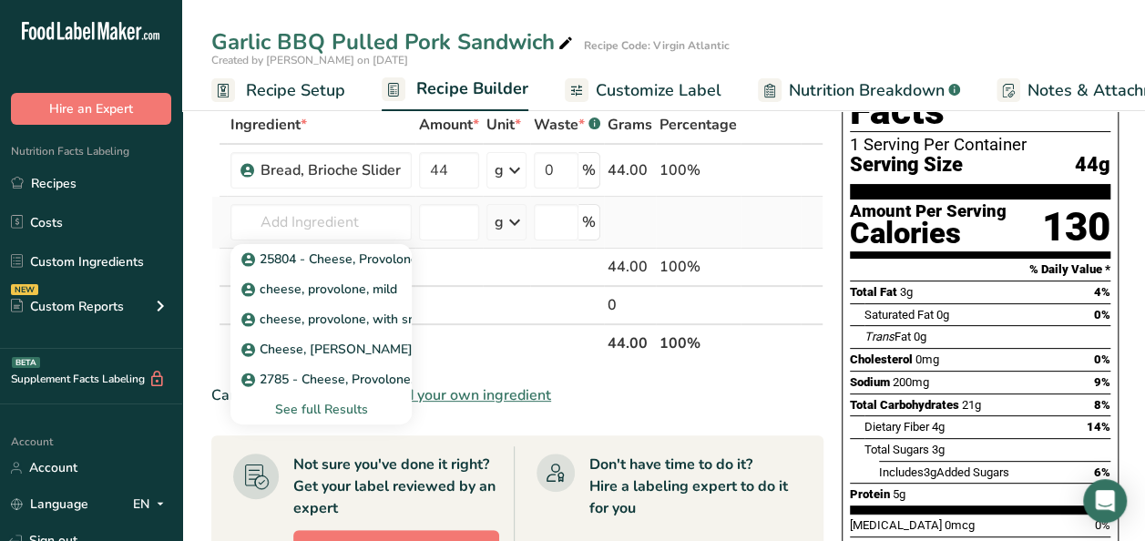
click at [346, 406] on div "See full Results" at bounding box center [321, 409] width 152 height 19
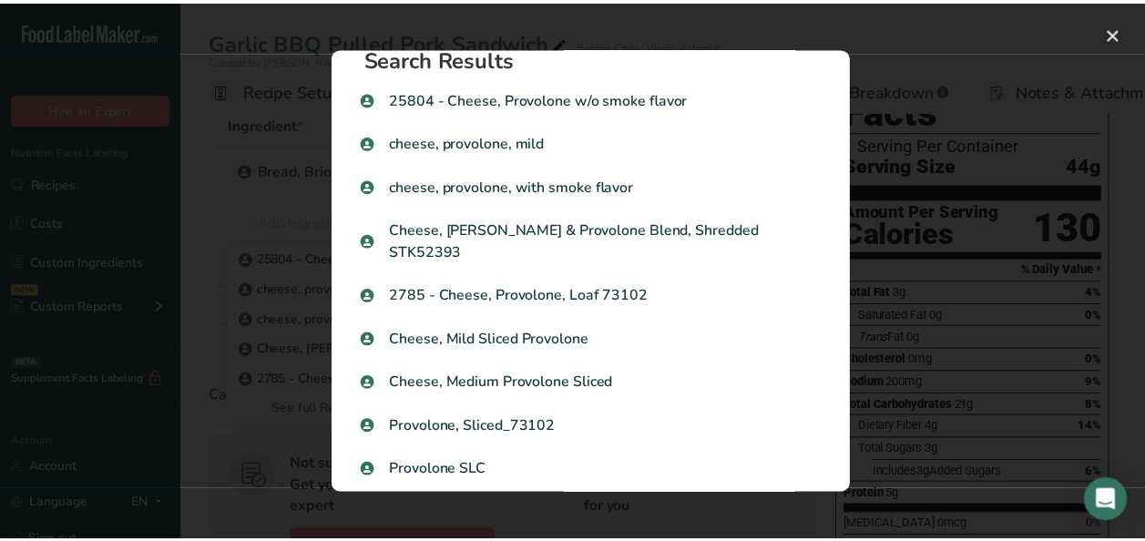
scroll to position [0, 0]
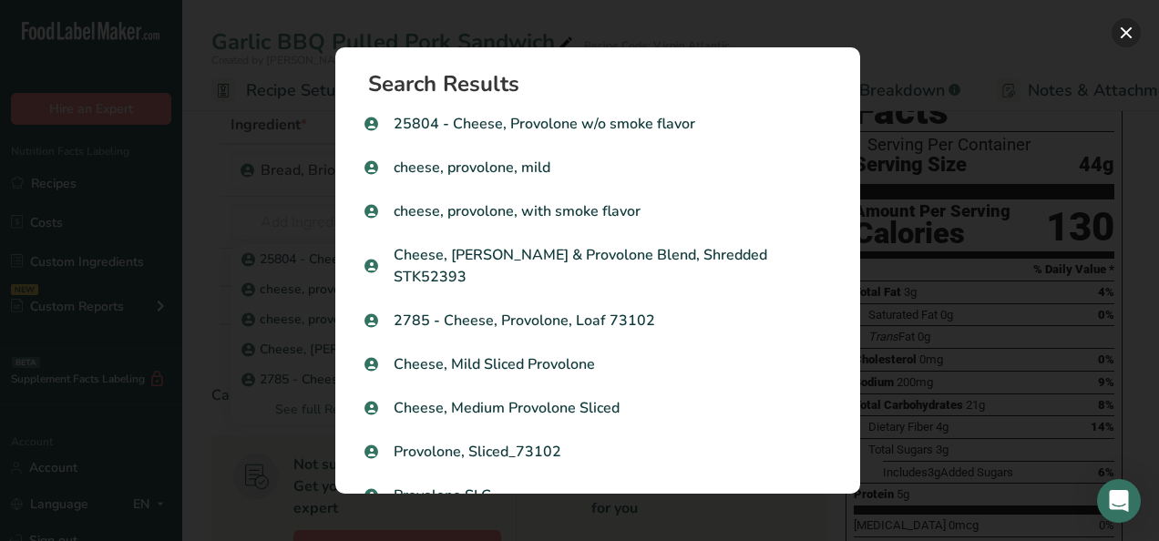
click at [1127, 31] on button "Search results modal" at bounding box center [1126, 32] width 29 height 29
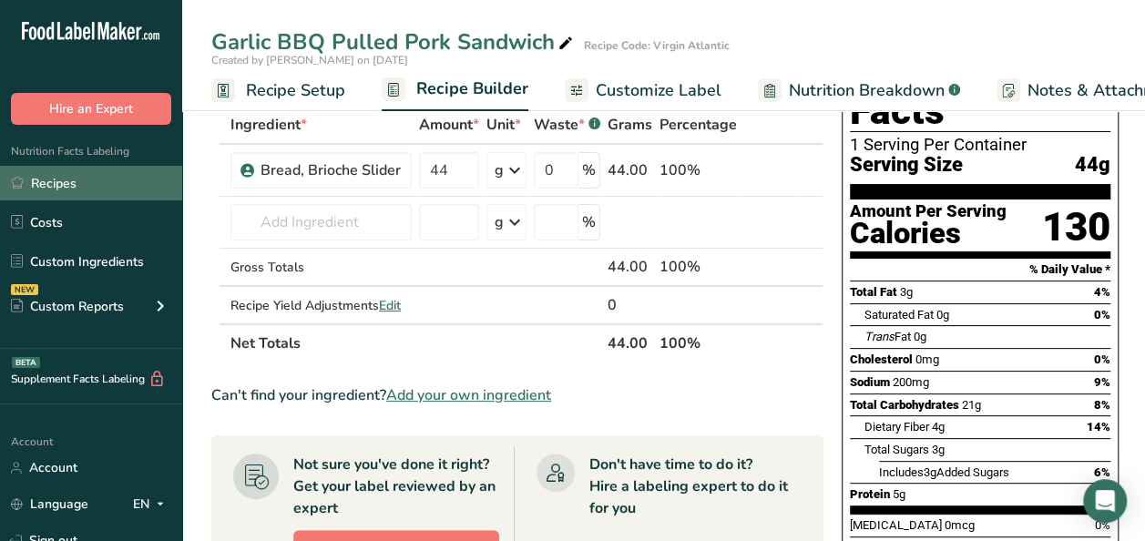
click at [66, 178] on link "Recipes" at bounding box center [91, 183] width 182 height 35
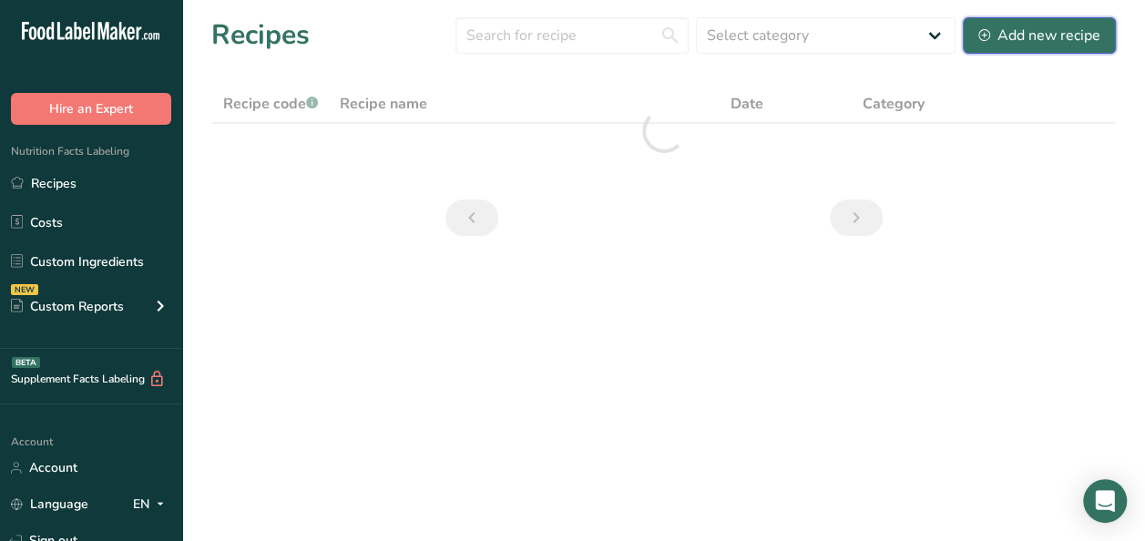
click at [1035, 27] on div "Add new recipe" at bounding box center [1040, 36] width 122 height 22
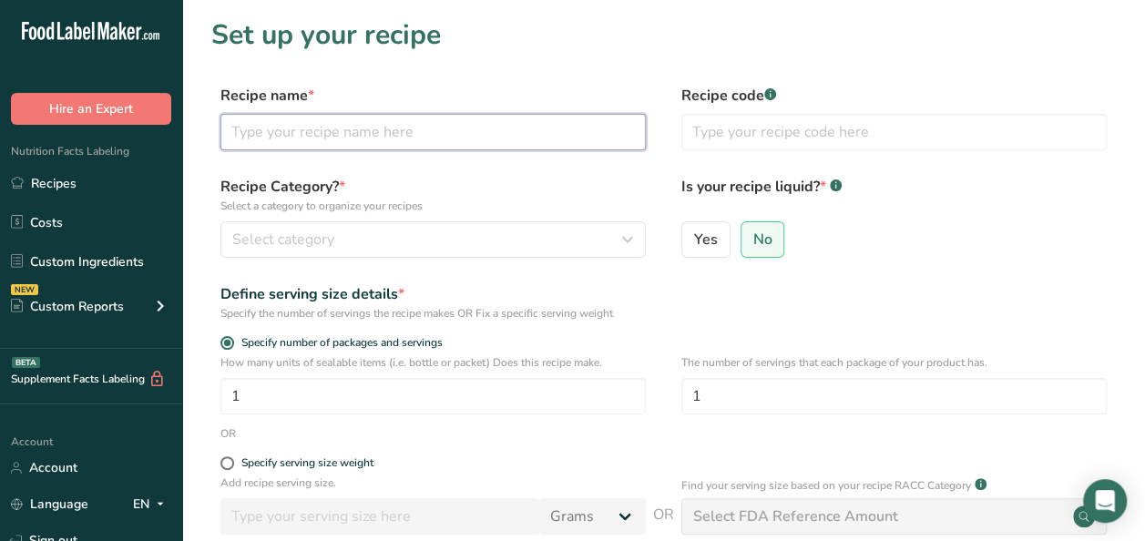
paste input "Pulled Pork with Garlic BBQ Sauce"
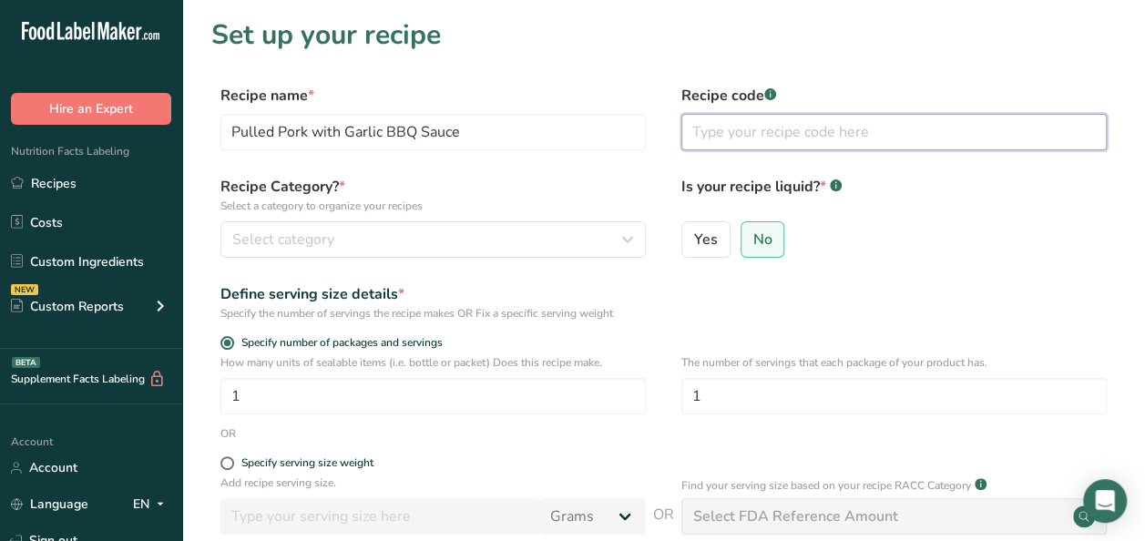
click at [763, 114] on input "text" at bounding box center [893, 132] width 425 height 36
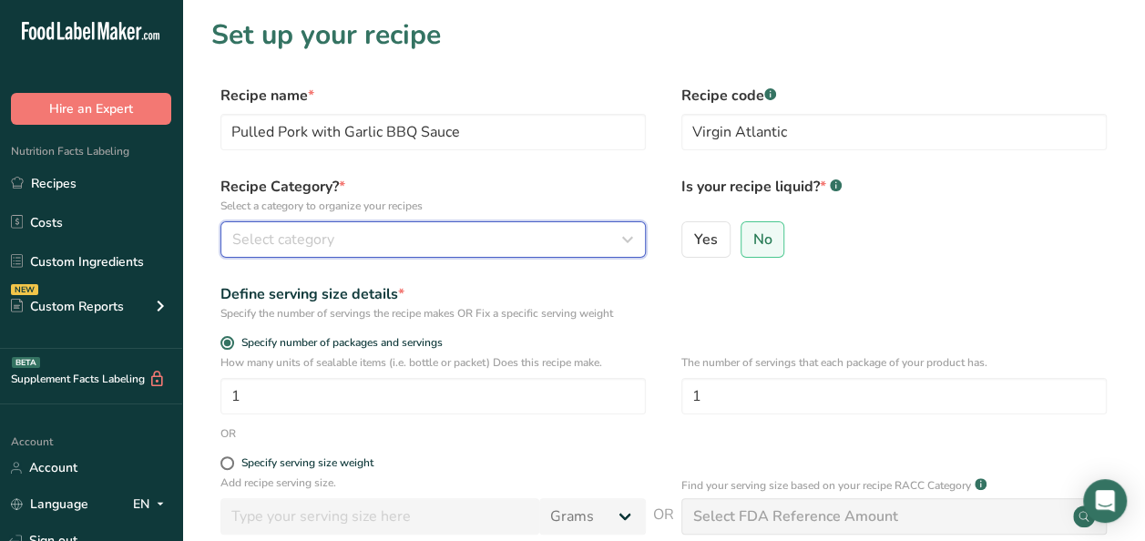
click at [449, 246] on div "Select category" at bounding box center [427, 240] width 391 height 22
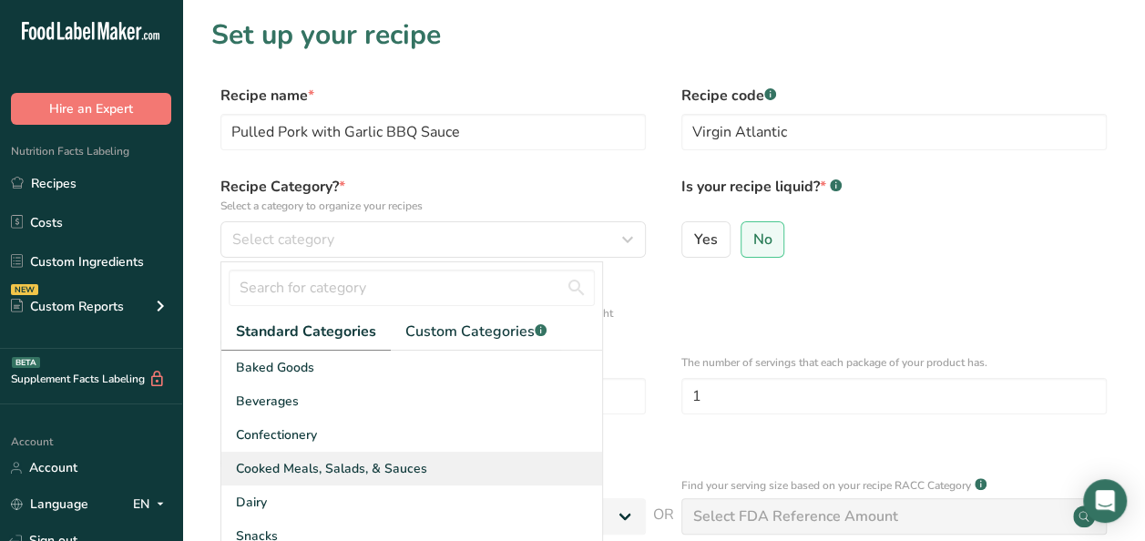
click at [307, 456] on div "Cooked Meals, Salads, & Sauces" at bounding box center [411, 469] width 381 height 34
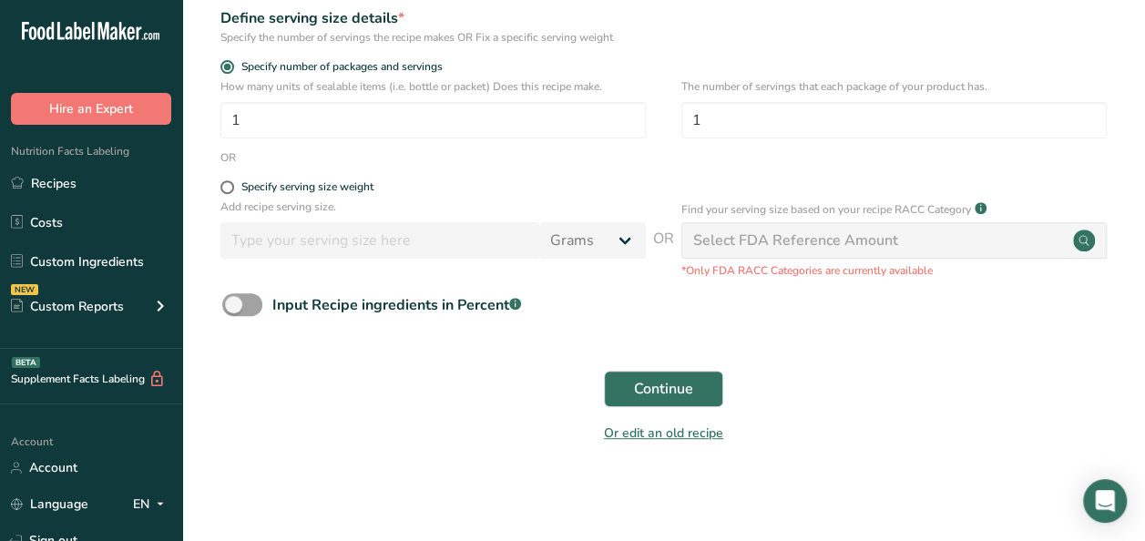
scroll to position [277, 0]
click at [625, 386] on button "Continue" at bounding box center [663, 388] width 119 height 36
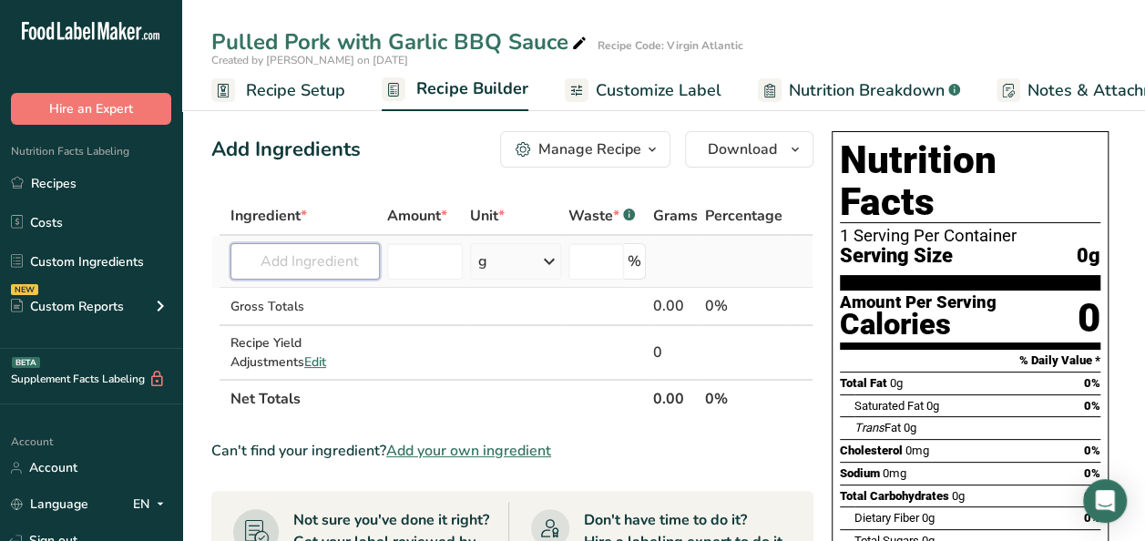
click at [261, 262] on input "text" at bounding box center [305, 261] width 149 height 36
click at [423, 450] on span "Add your own ingredient" at bounding box center [468, 451] width 165 height 22
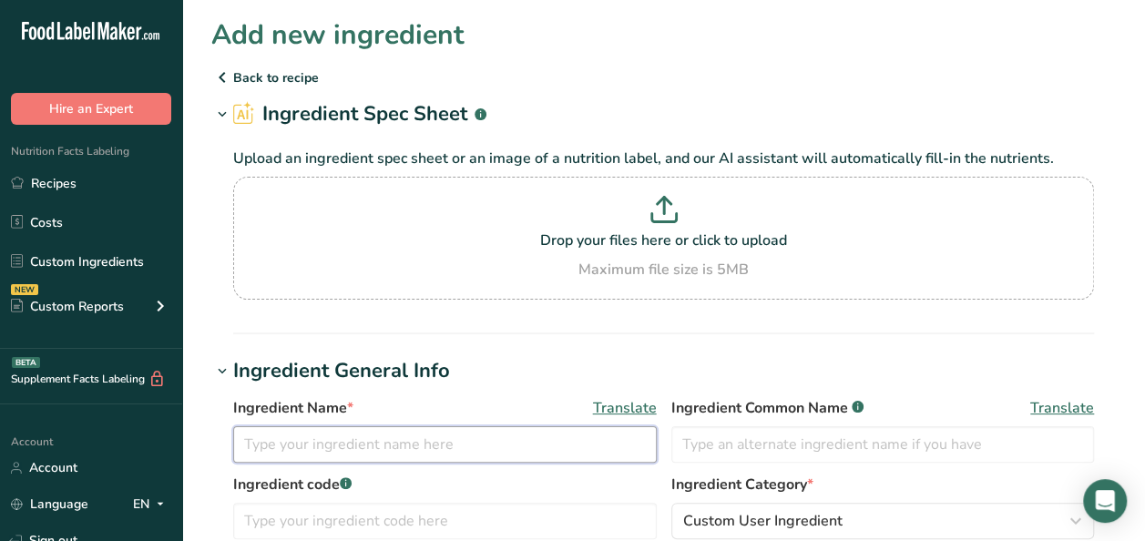
click at [333, 434] on input "text" at bounding box center [445, 444] width 424 height 36
paste input "Fire Braised Pork Shoulder Pulled"
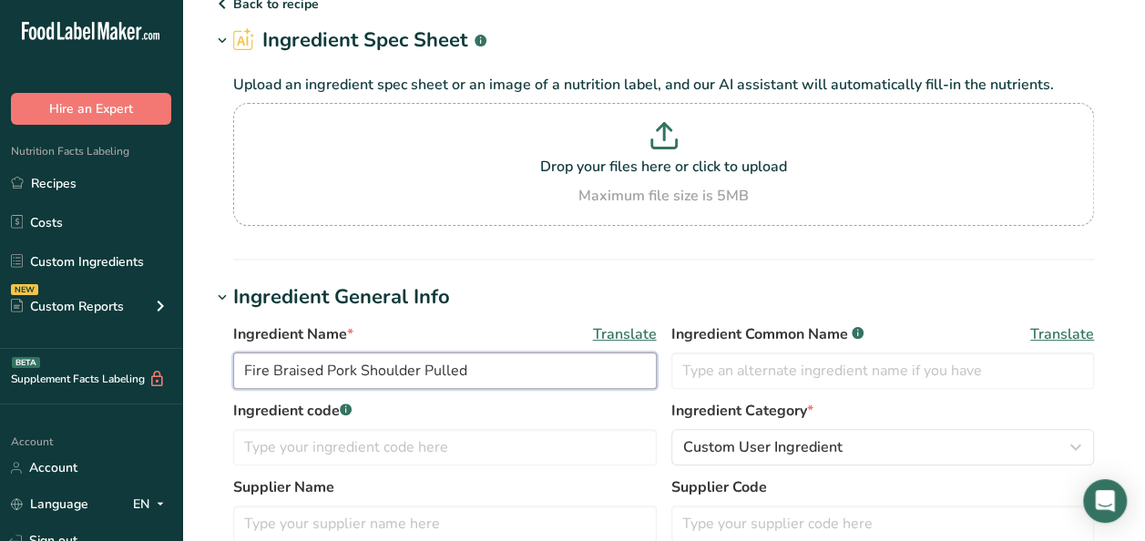
scroll to position [91, 0]
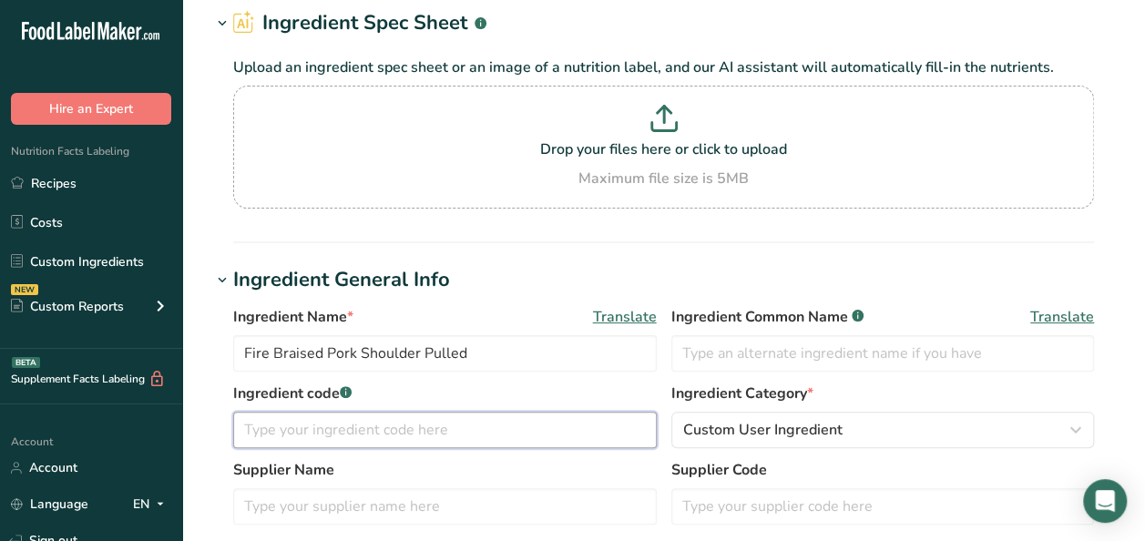
click at [364, 432] on input "text" at bounding box center [445, 430] width 424 height 36
paste input "1761687 Pork Fire Braised Hormel"
drag, startPoint x: 494, startPoint y: 428, endPoint x: 302, endPoint y: 420, distance: 191.5
click at [302, 420] on input "1761687 Pork Fire Braised Hormel" at bounding box center [445, 430] width 424 height 36
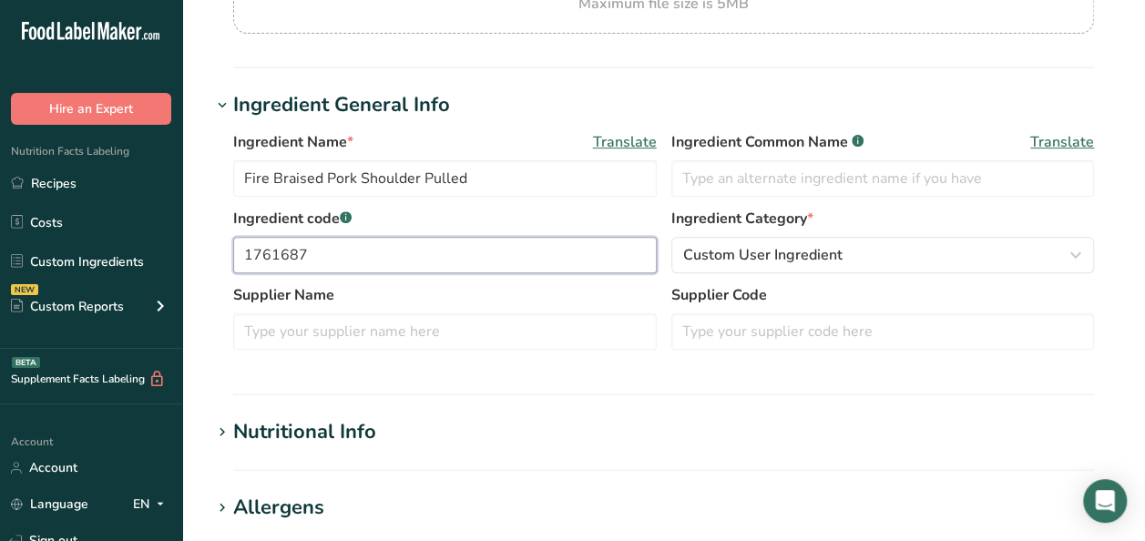
scroll to position [273, 0]
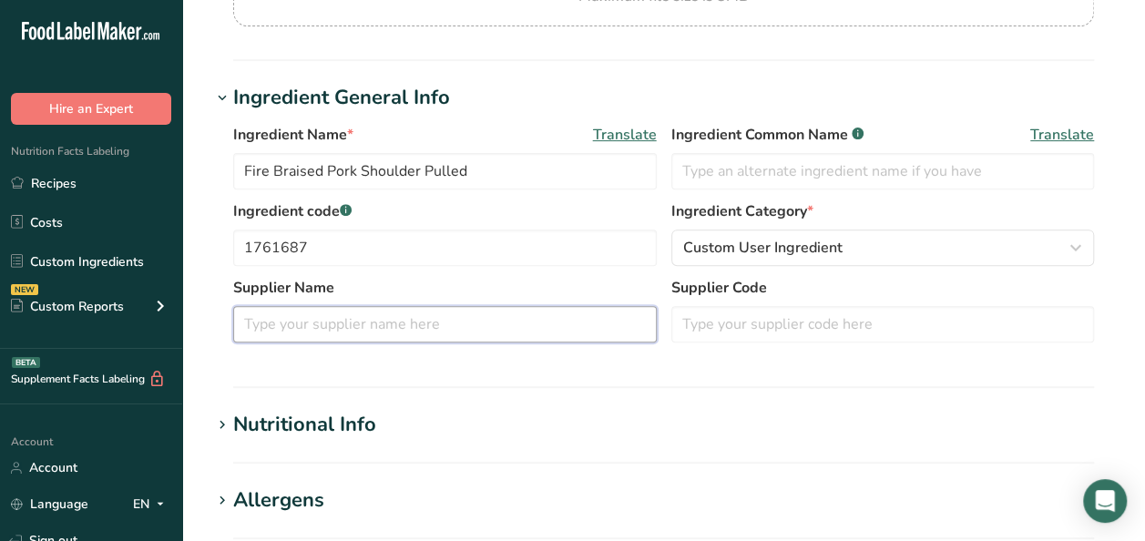
click at [317, 318] on input "text" at bounding box center [445, 324] width 424 height 36
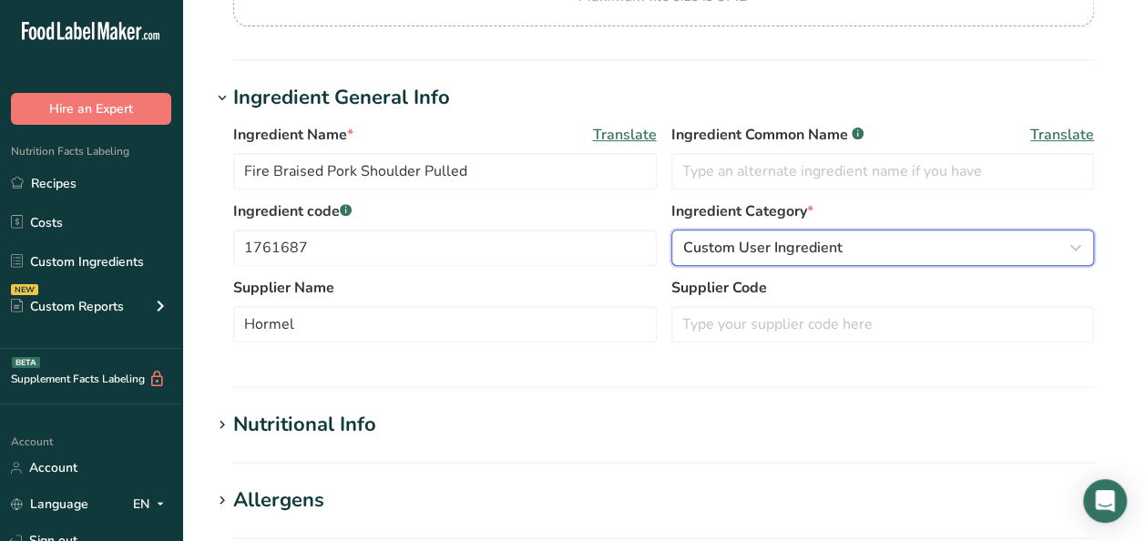
click at [739, 253] on span "Custom User Ingredient" at bounding box center [762, 248] width 159 height 22
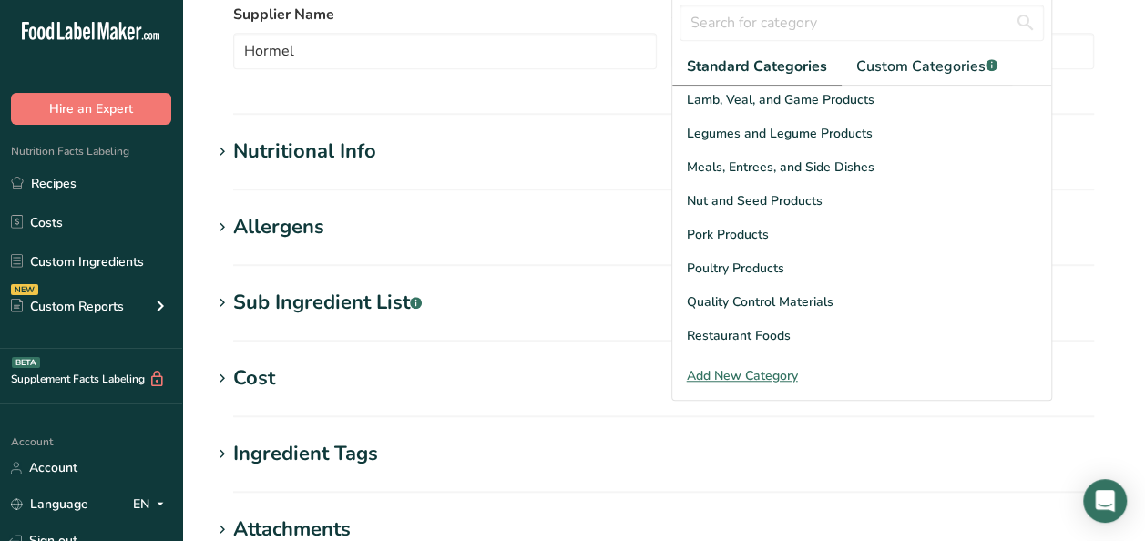
scroll to position [547, 0]
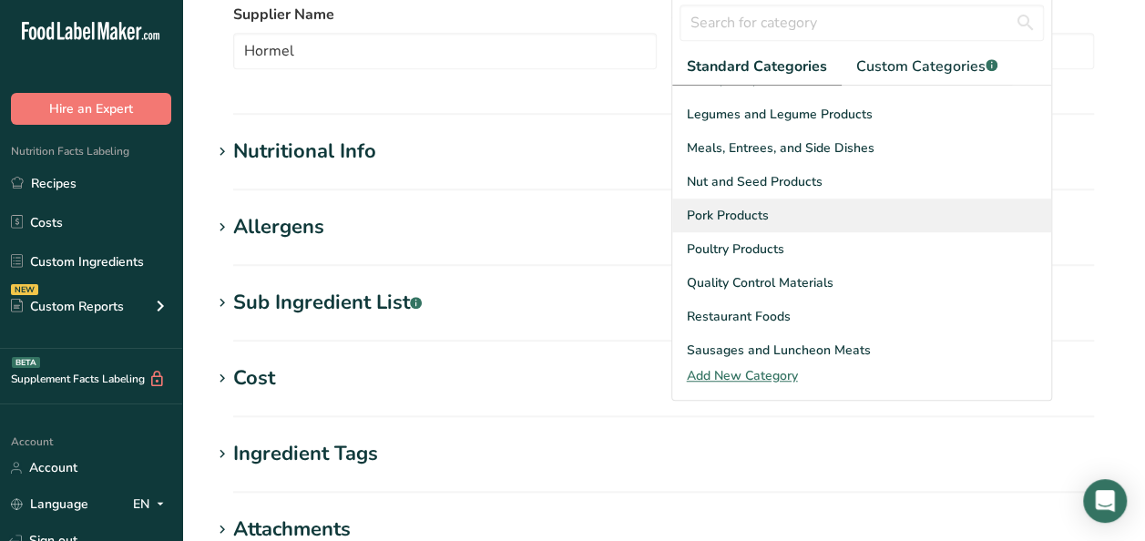
click at [743, 206] on span "Pork Products" at bounding box center [728, 215] width 82 height 19
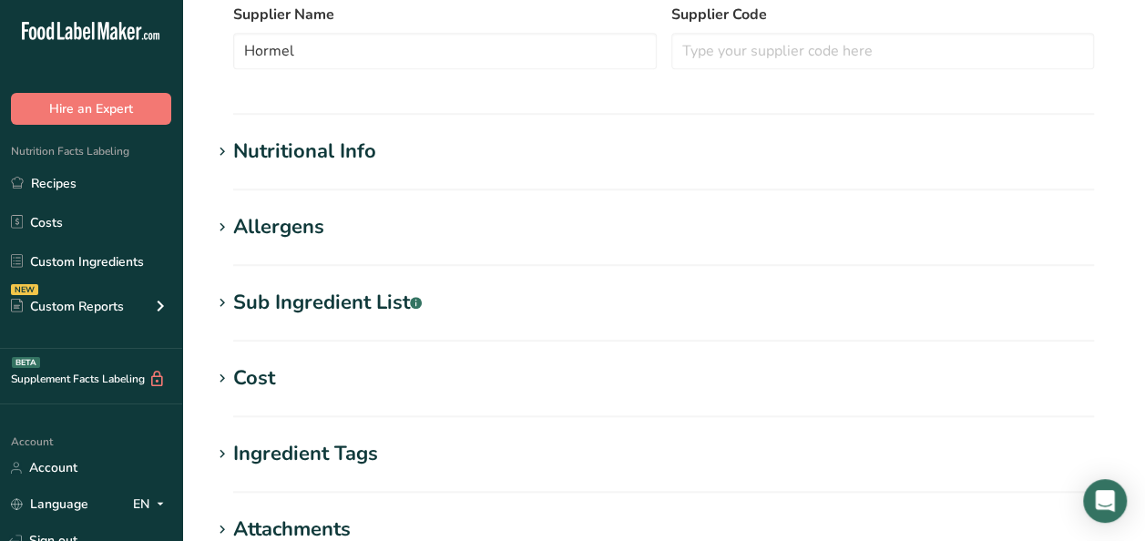
scroll to position [364, 0]
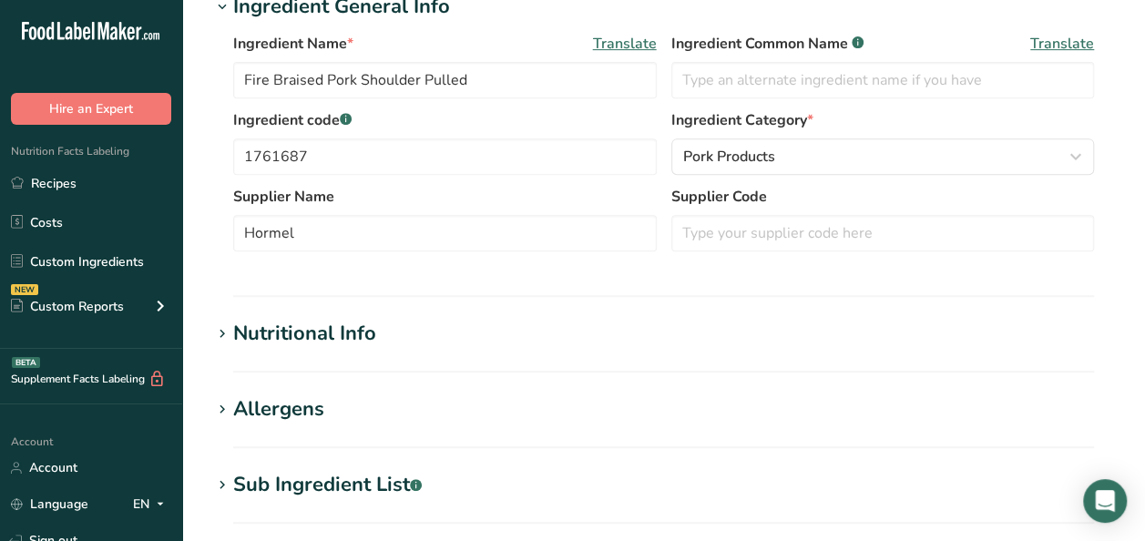
click at [354, 331] on div "Nutritional Info" at bounding box center [304, 334] width 143 height 30
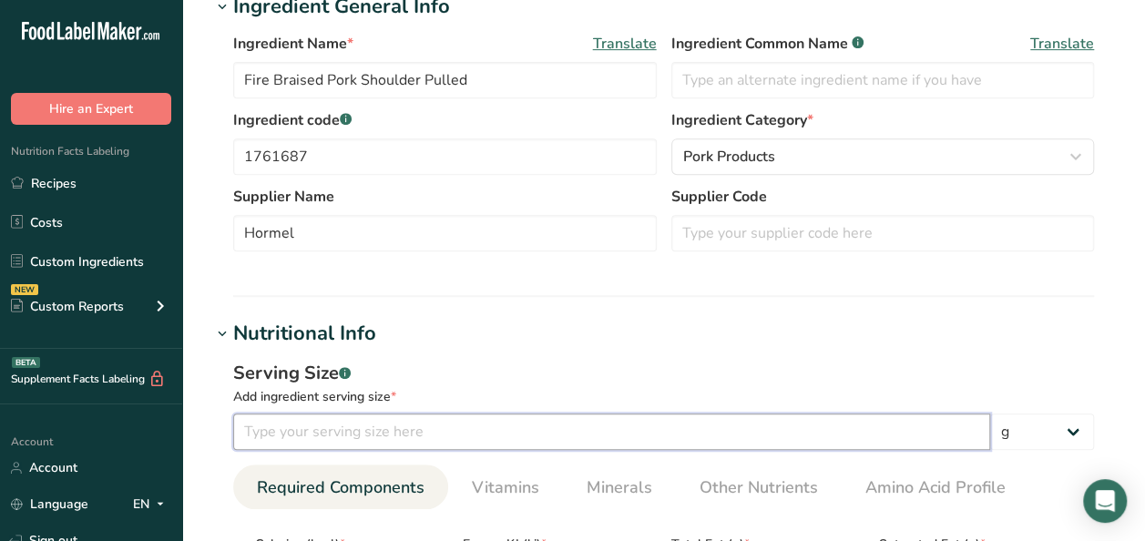
click at [343, 436] on input "number" at bounding box center [611, 432] width 757 height 36
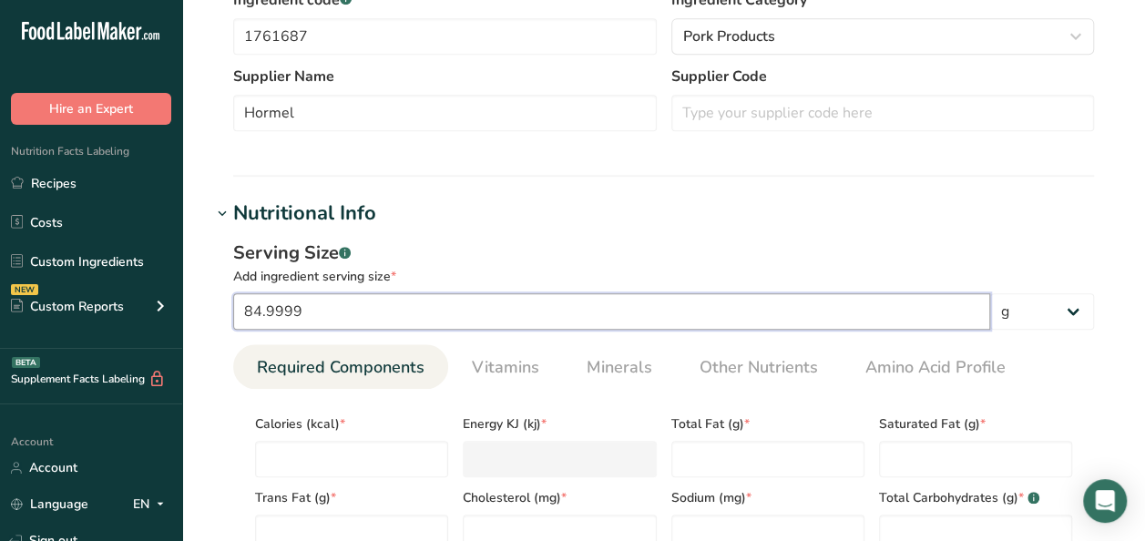
scroll to position [547, 0]
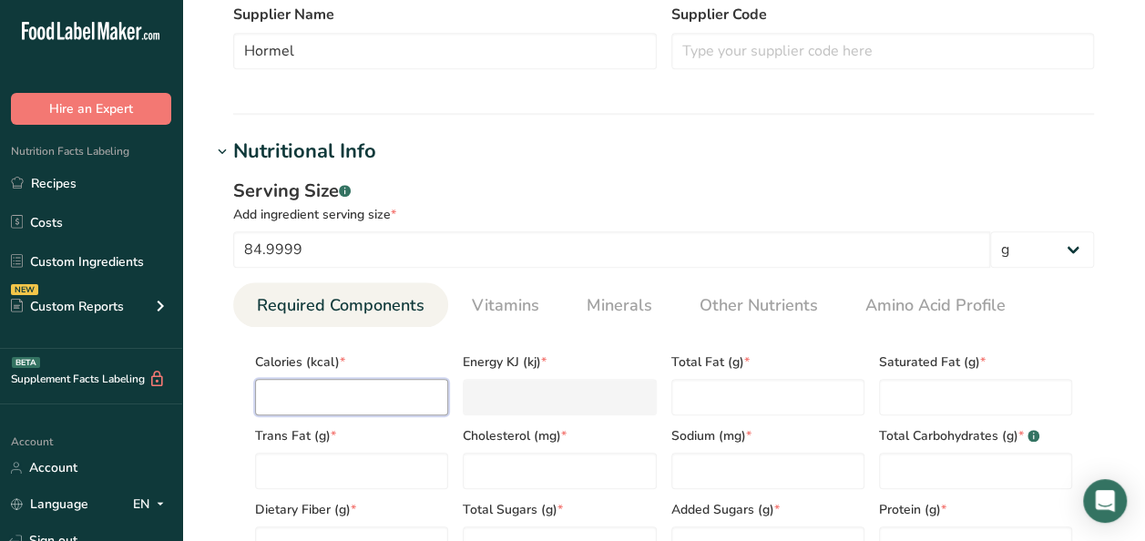
click at [346, 392] on input "number" at bounding box center [351, 397] width 193 height 36
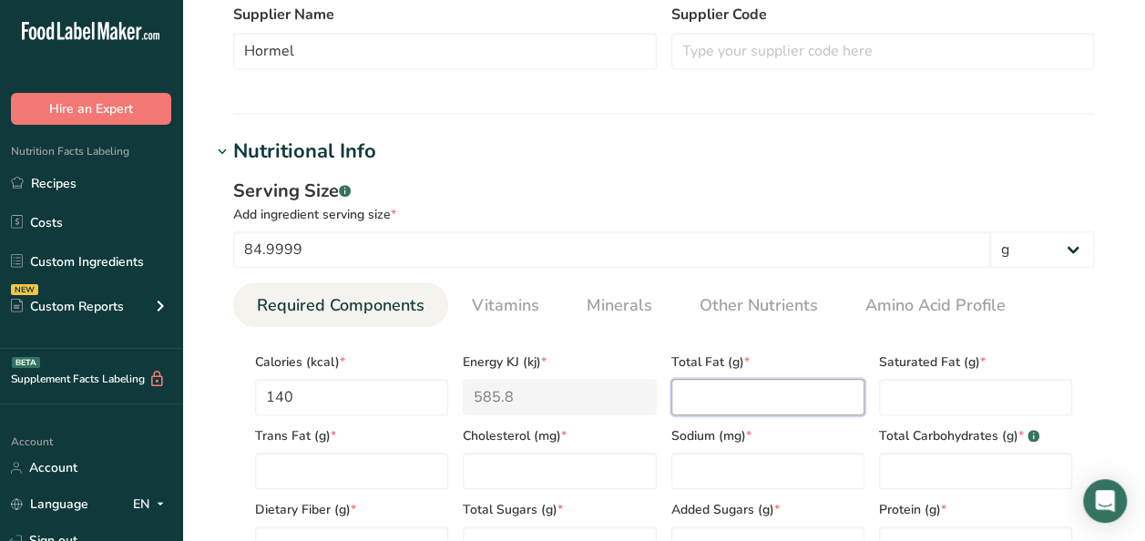
click at [696, 402] on Fat "number" at bounding box center [767, 397] width 193 height 36
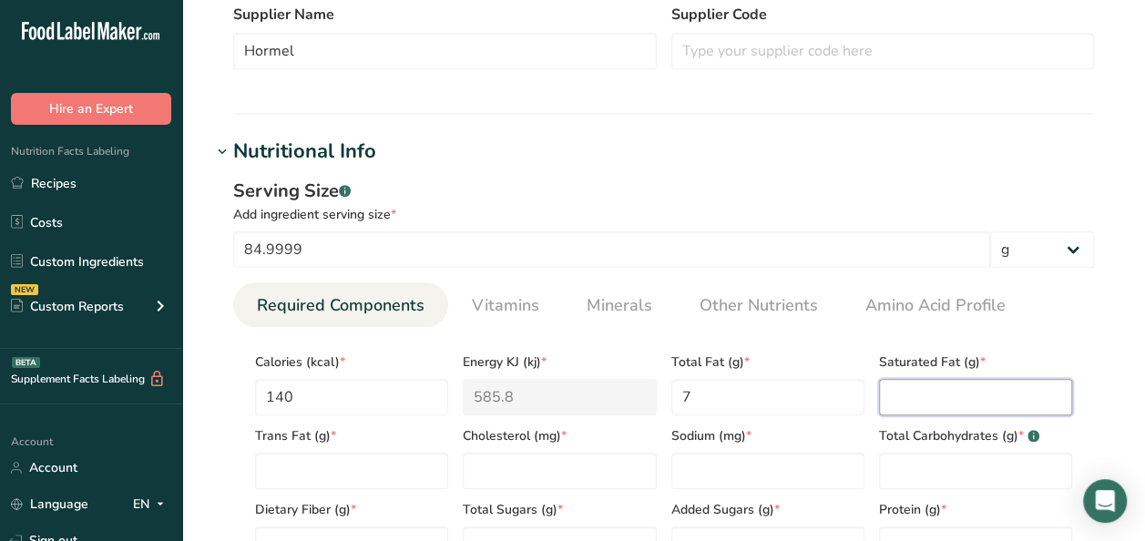
click at [903, 393] on Fat "number" at bounding box center [975, 397] width 193 height 36
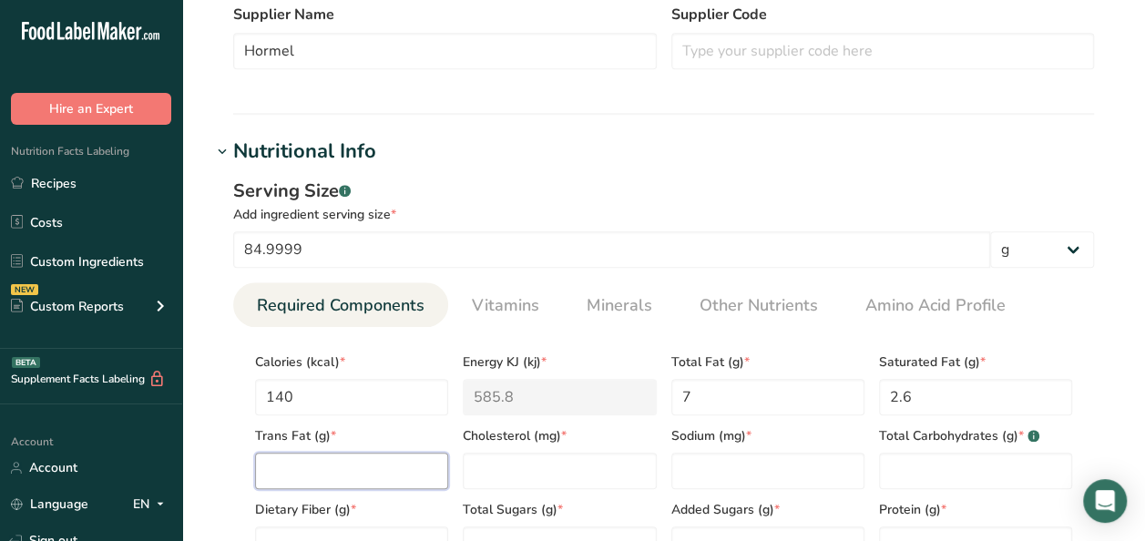
click at [347, 460] on Fat "number" at bounding box center [351, 471] width 193 height 36
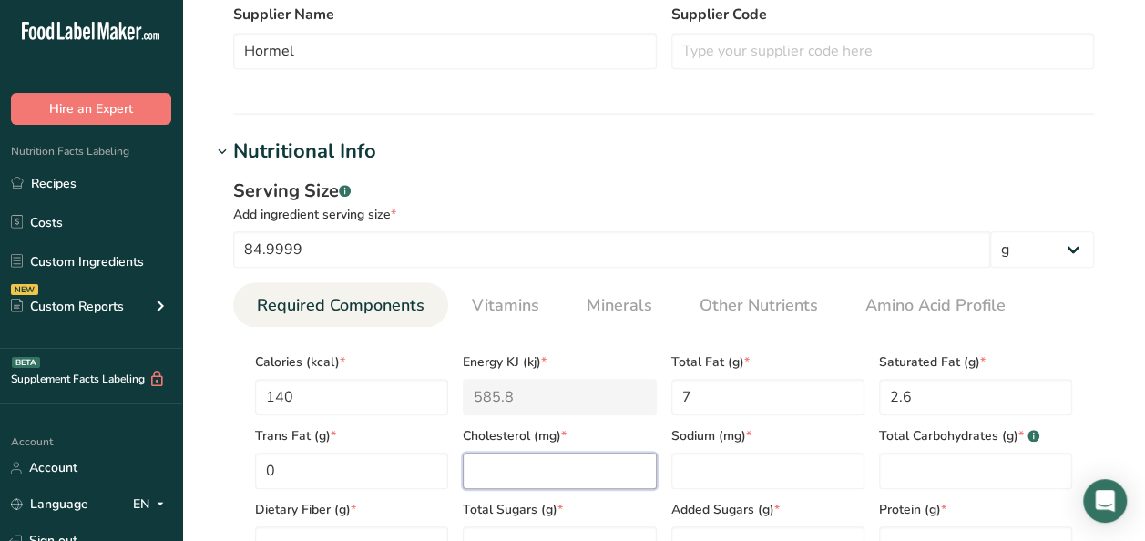
click at [572, 483] on input "number" at bounding box center [559, 471] width 193 height 36
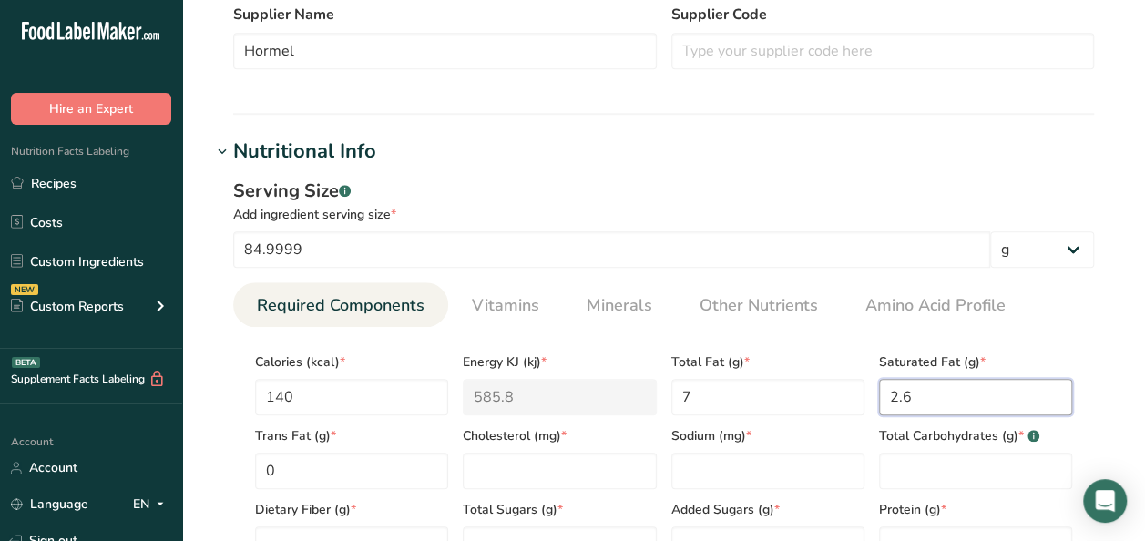
click at [961, 399] on Fat "2.6" at bounding box center [975, 397] width 193 height 36
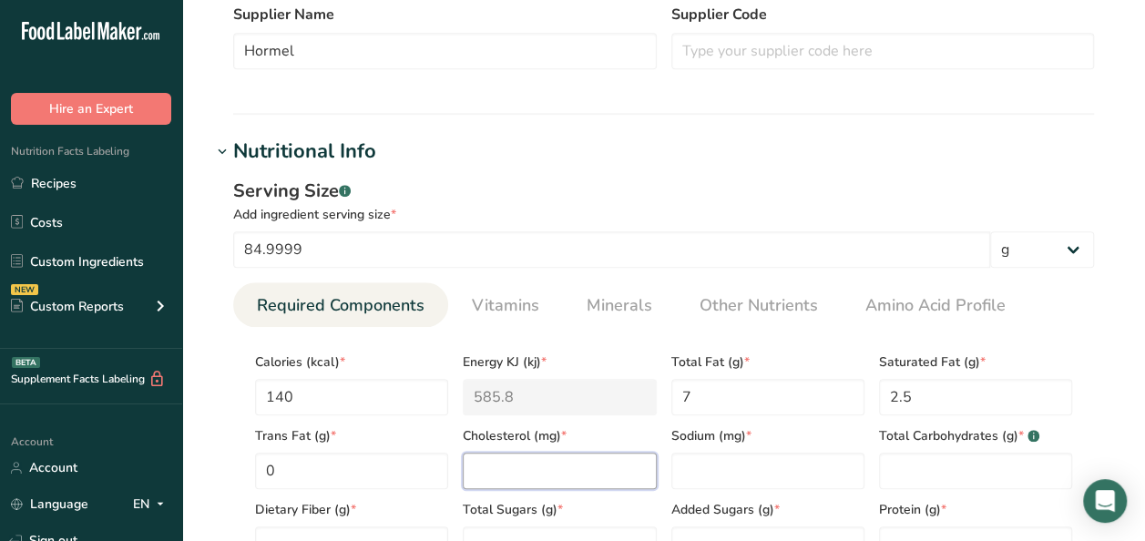
click at [528, 470] on input "number" at bounding box center [559, 471] width 193 height 36
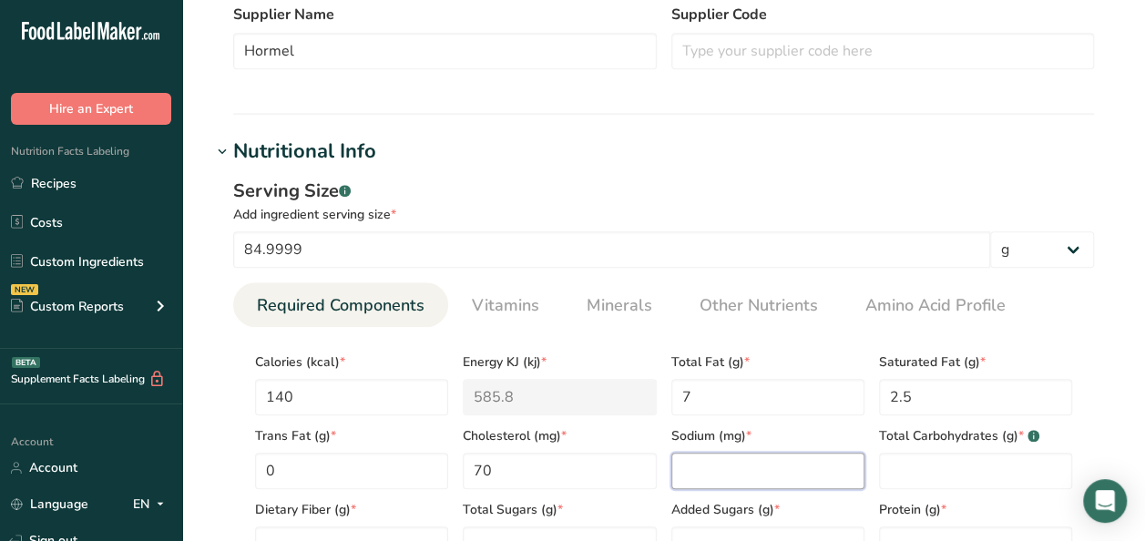
click at [722, 469] on input "number" at bounding box center [767, 471] width 193 height 36
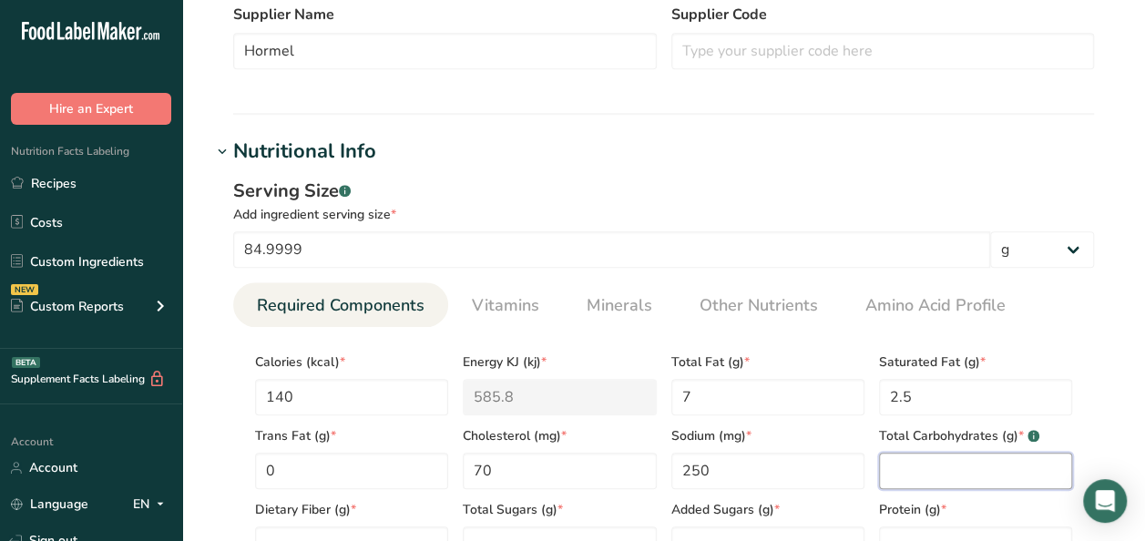
click at [946, 473] on Carbohydrates "number" at bounding box center [975, 471] width 193 height 36
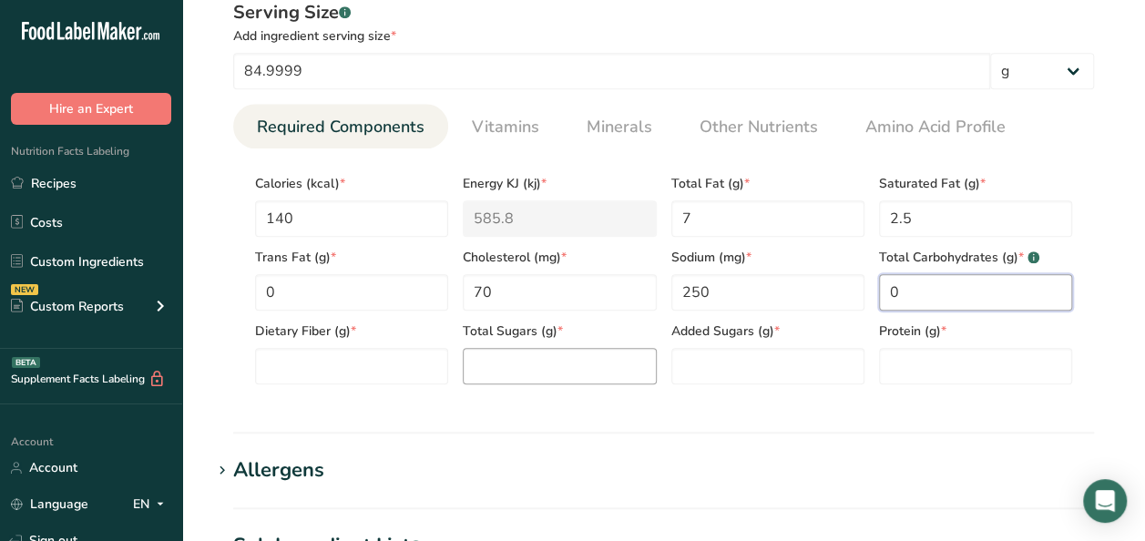
scroll to position [729, 0]
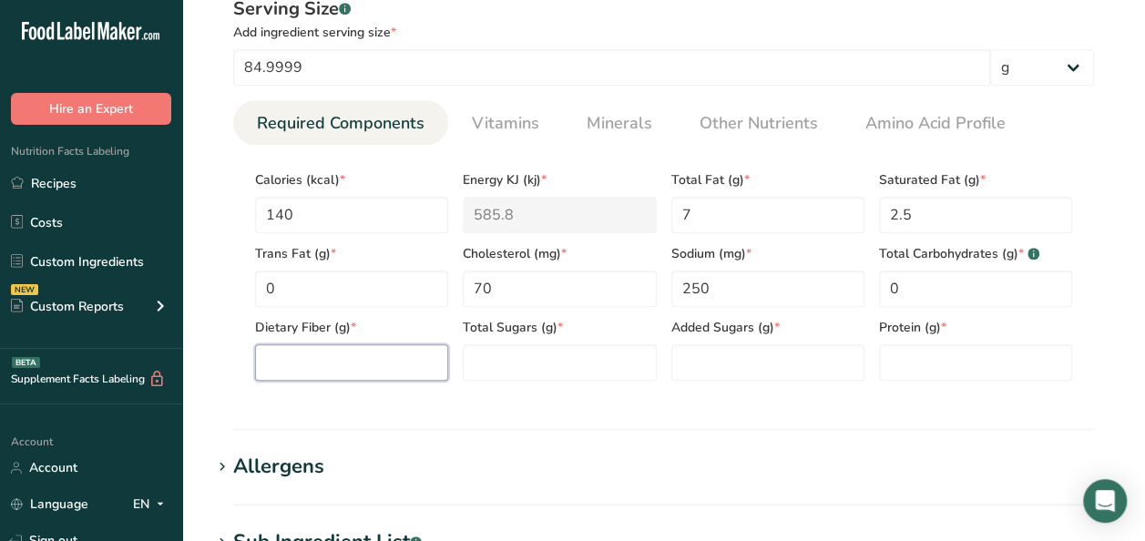
click at [343, 357] on Fiber "number" at bounding box center [351, 362] width 193 height 36
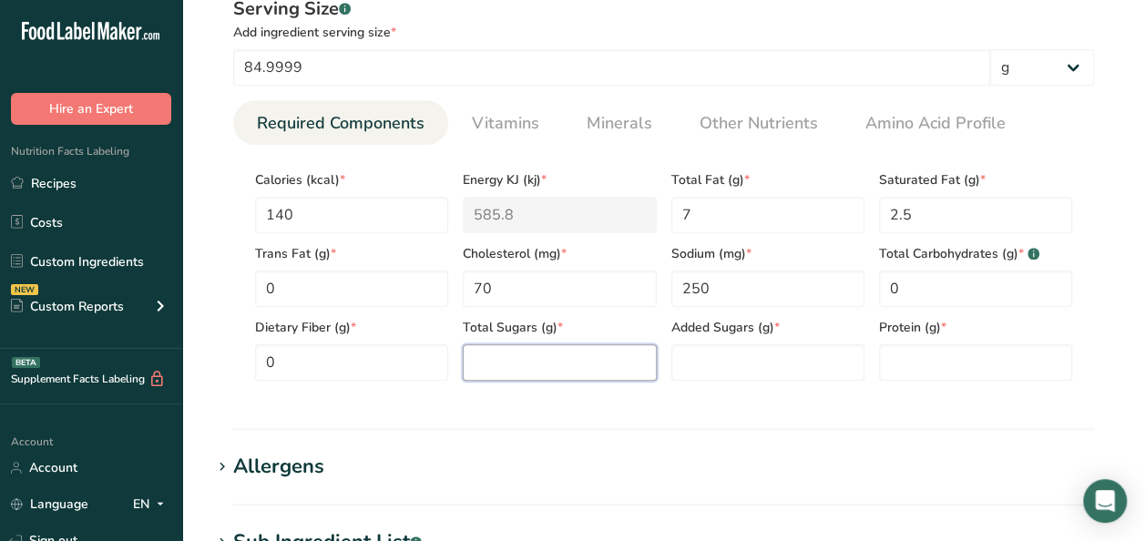
click at [592, 365] on Sugars "number" at bounding box center [559, 362] width 193 height 36
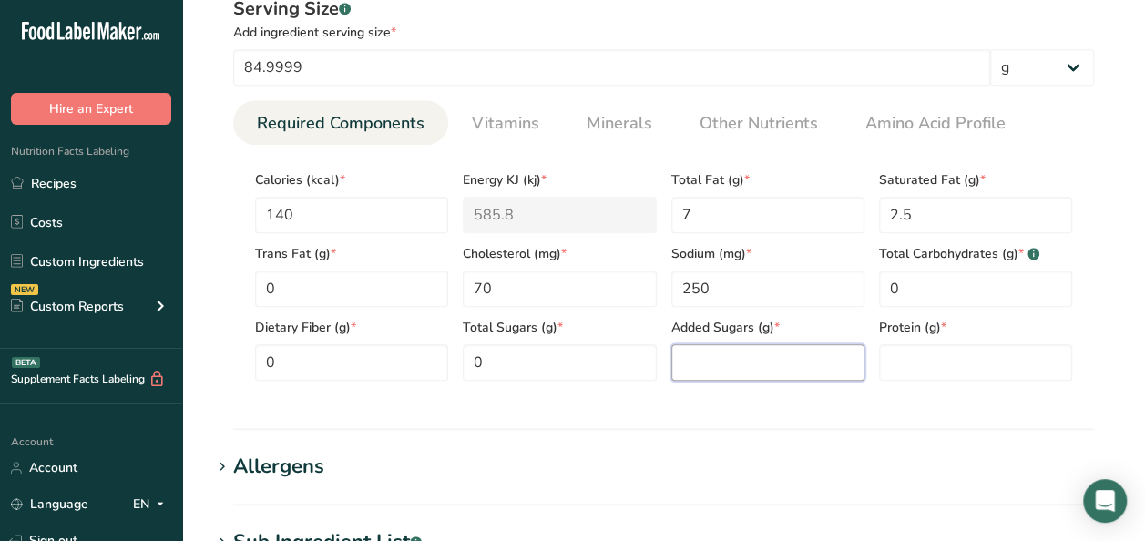
drag, startPoint x: 692, startPoint y: 353, endPoint x: 712, endPoint y: 352, distance: 20.1
click at [694, 353] on Sugars "number" at bounding box center [767, 362] width 193 height 36
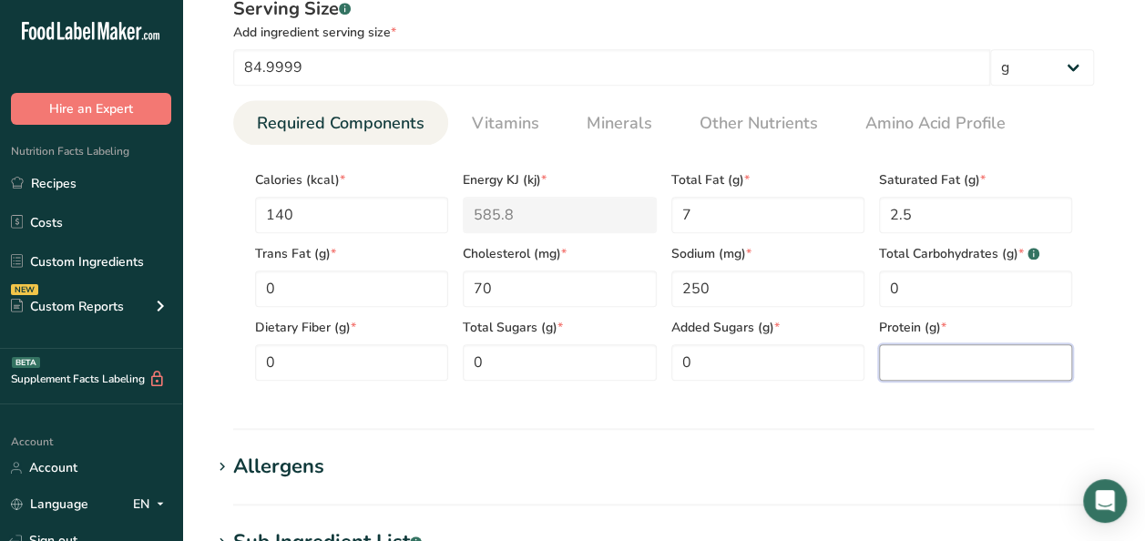
click at [1018, 364] on input "number" at bounding box center [975, 362] width 193 height 36
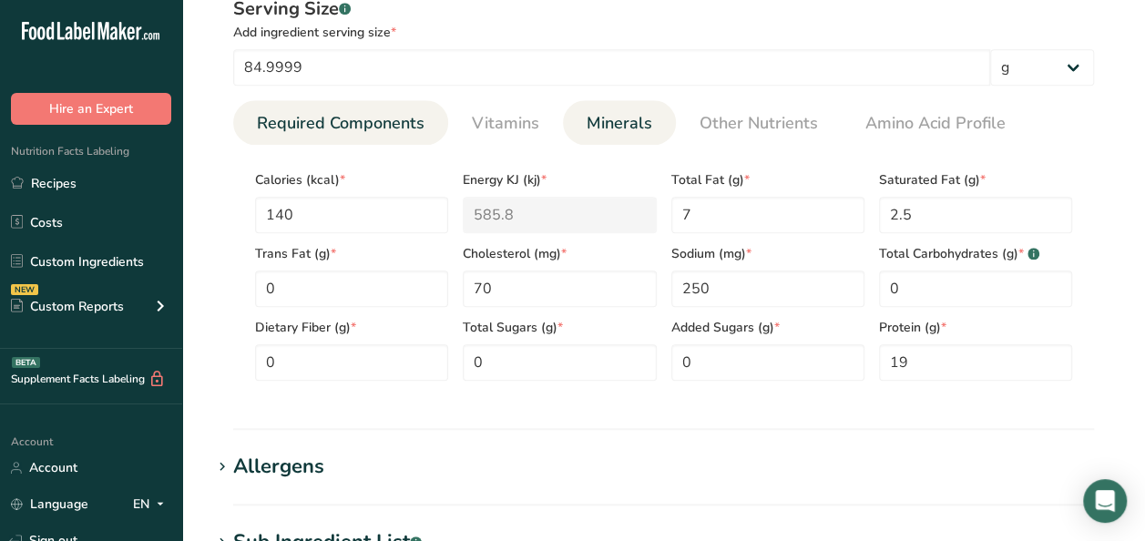
click at [603, 118] on span "Minerals" at bounding box center [620, 123] width 66 height 25
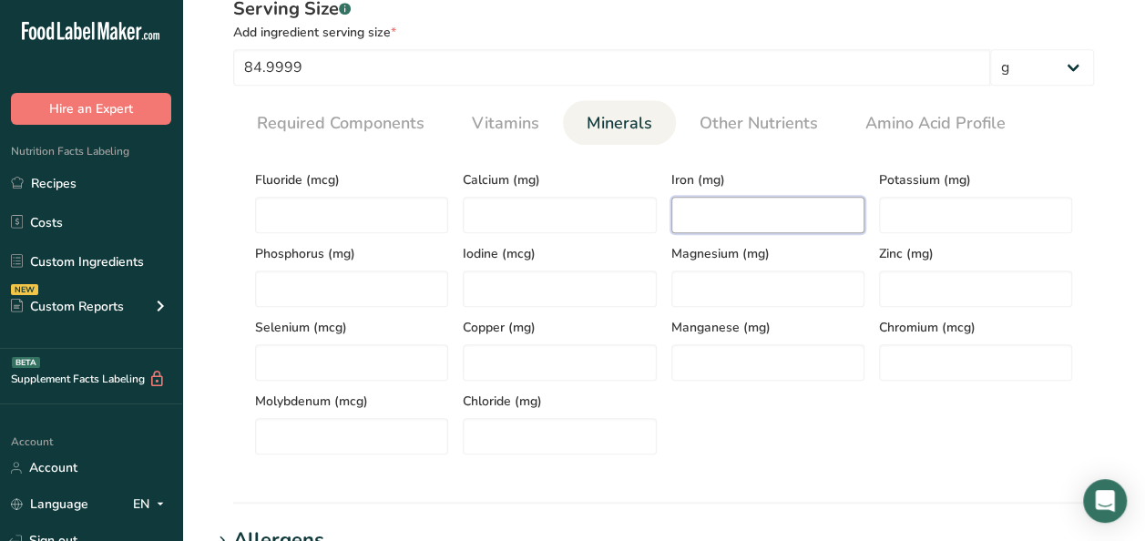
click at [763, 210] on input "number" at bounding box center [767, 215] width 193 height 36
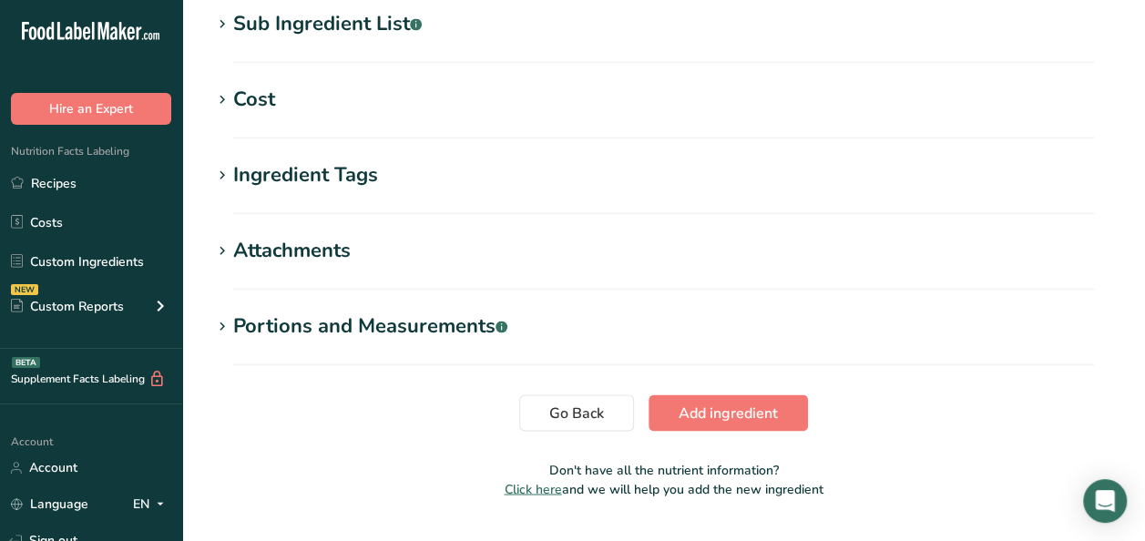
scroll to position [1365, 0]
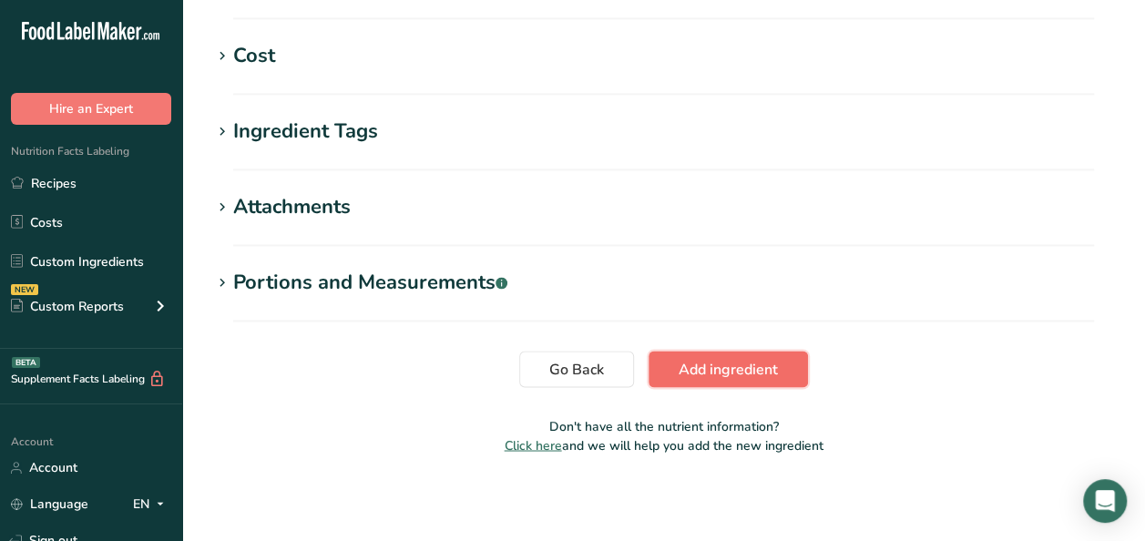
click at [702, 369] on span "Add ingredient" at bounding box center [728, 369] width 99 height 22
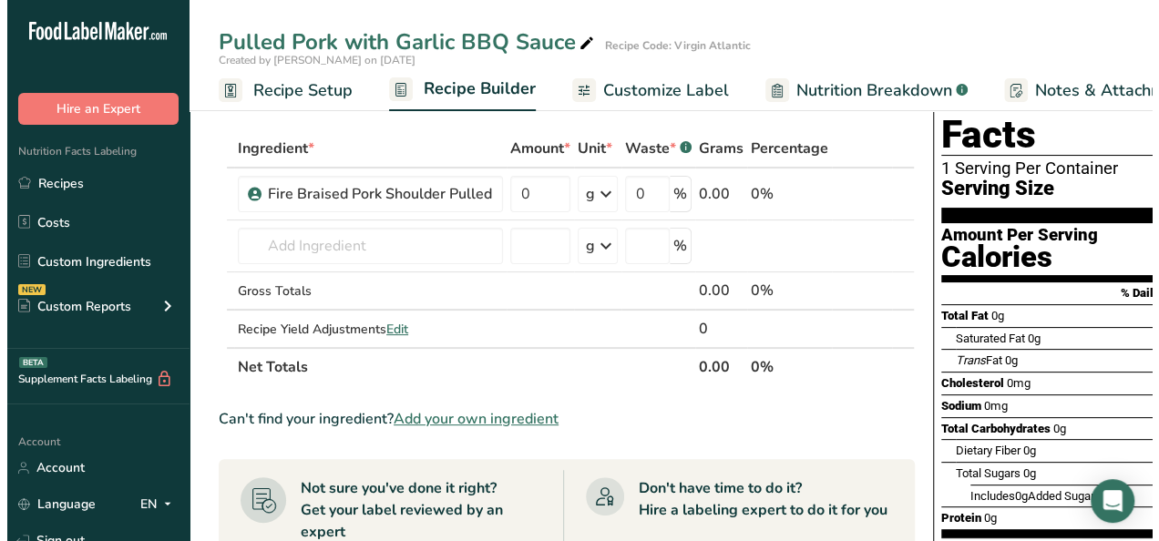
scroll to position [91, 0]
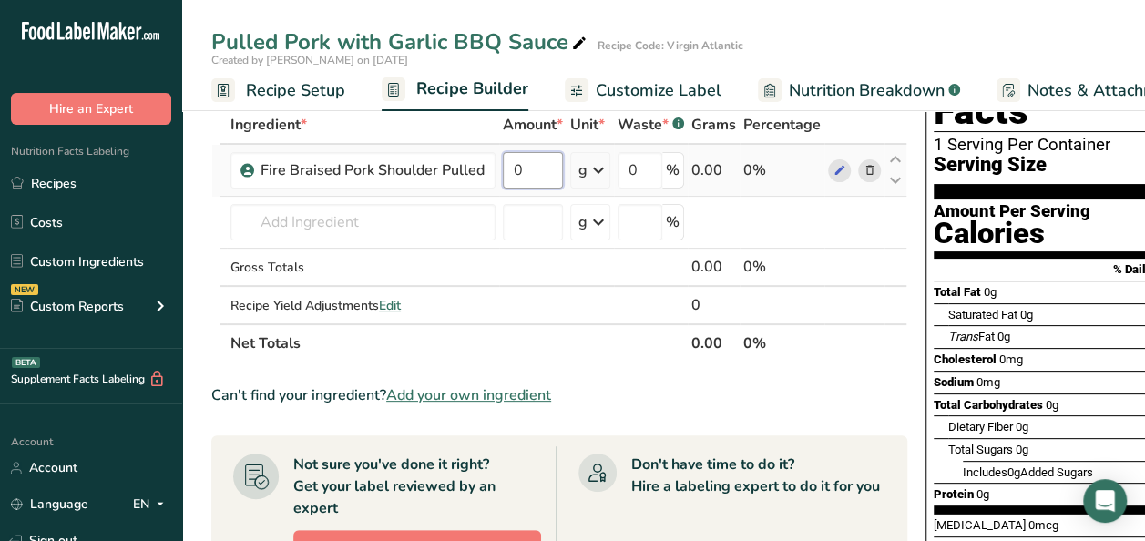
click at [530, 164] on input "0" at bounding box center [533, 170] width 60 height 36
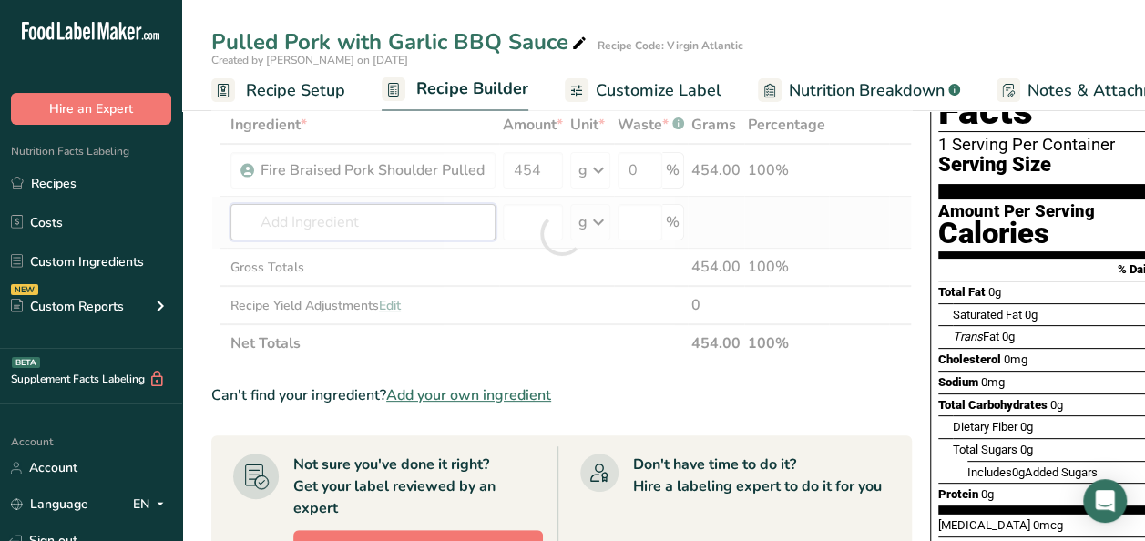
click at [398, 234] on div "Ingredient * Amount * Unit * Waste * .a-a{fill:#347362;}.b-a{fill:#fff;} Grams …" at bounding box center [561, 234] width 701 height 257
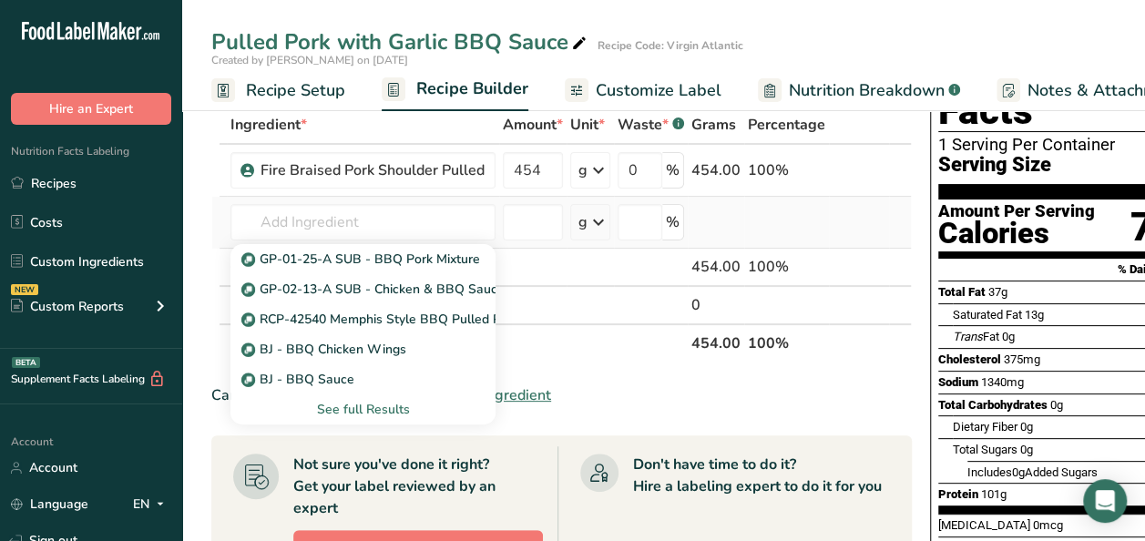
click at [374, 408] on div "See full Results" at bounding box center [363, 409] width 236 height 19
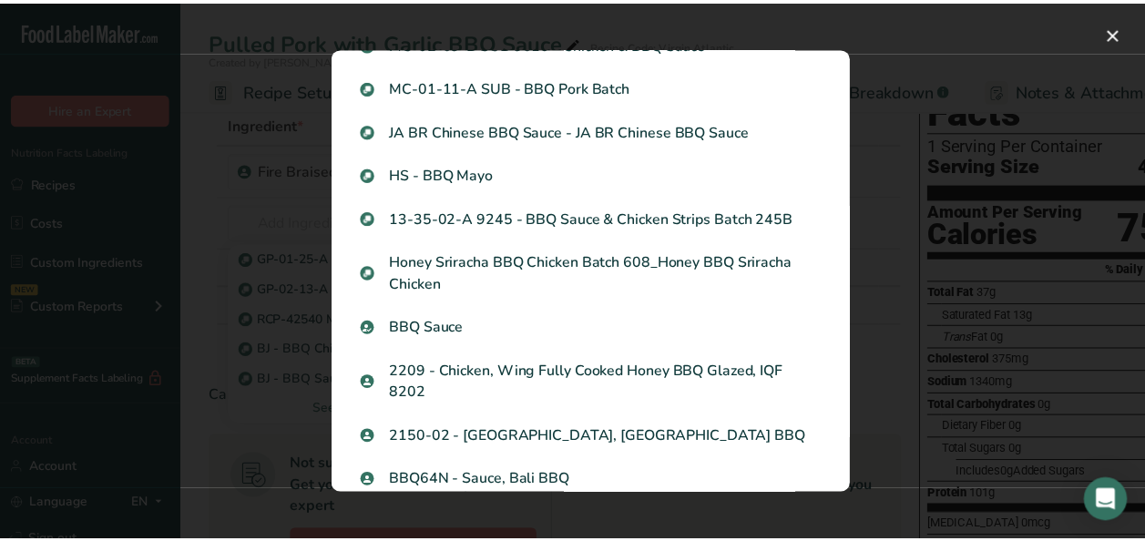
scroll to position [812, 0]
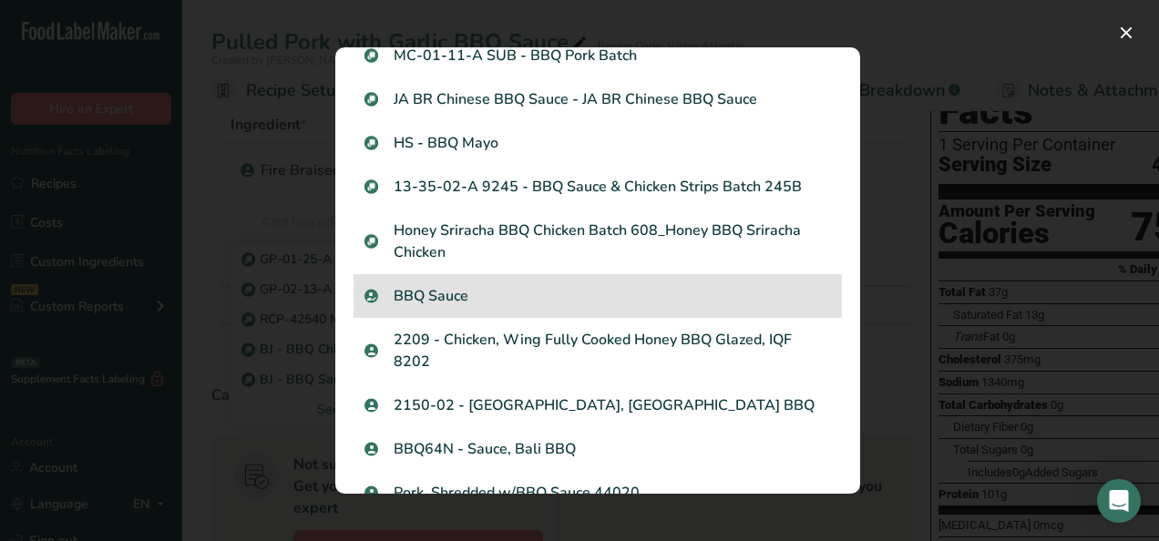
click at [477, 303] on p "BBQ Sauce" at bounding box center [597, 296] width 466 height 22
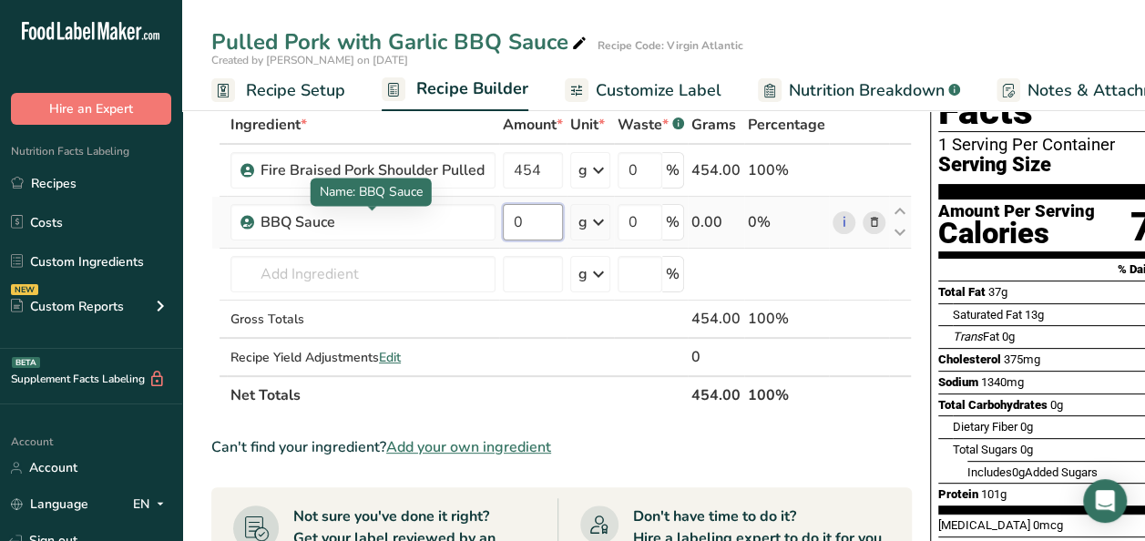
click at [530, 218] on input "0" at bounding box center [533, 222] width 60 height 36
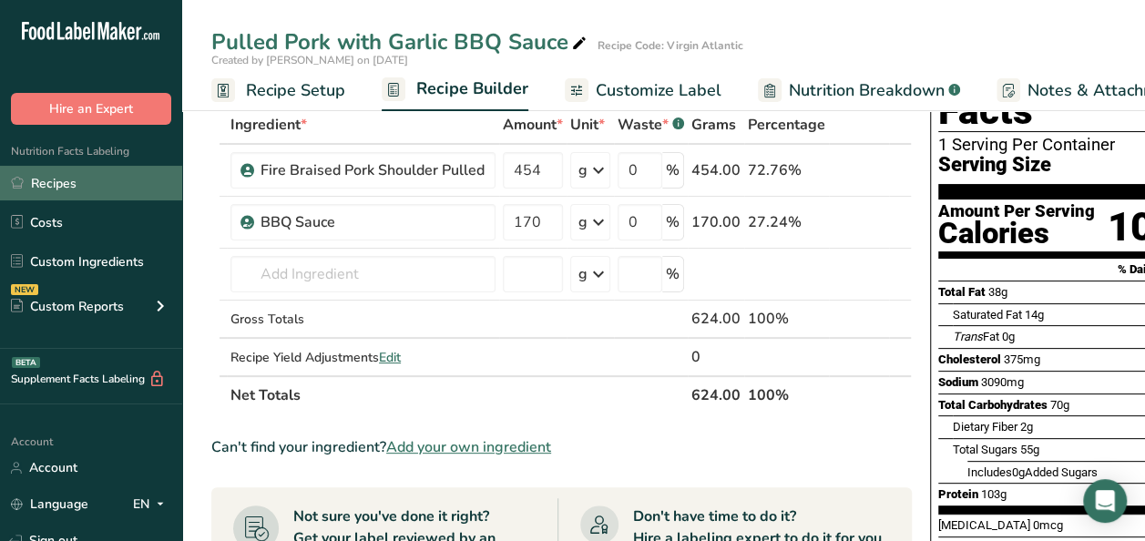
click at [72, 178] on link "Recipes" at bounding box center [91, 183] width 182 height 35
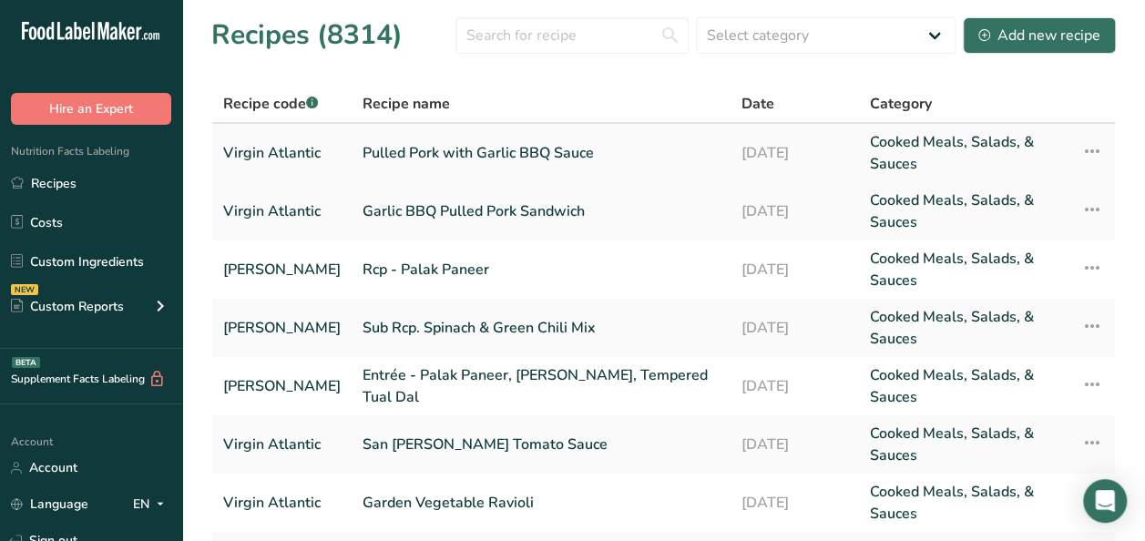
click at [1093, 159] on icon at bounding box center [1092, 151] width 22 height 33
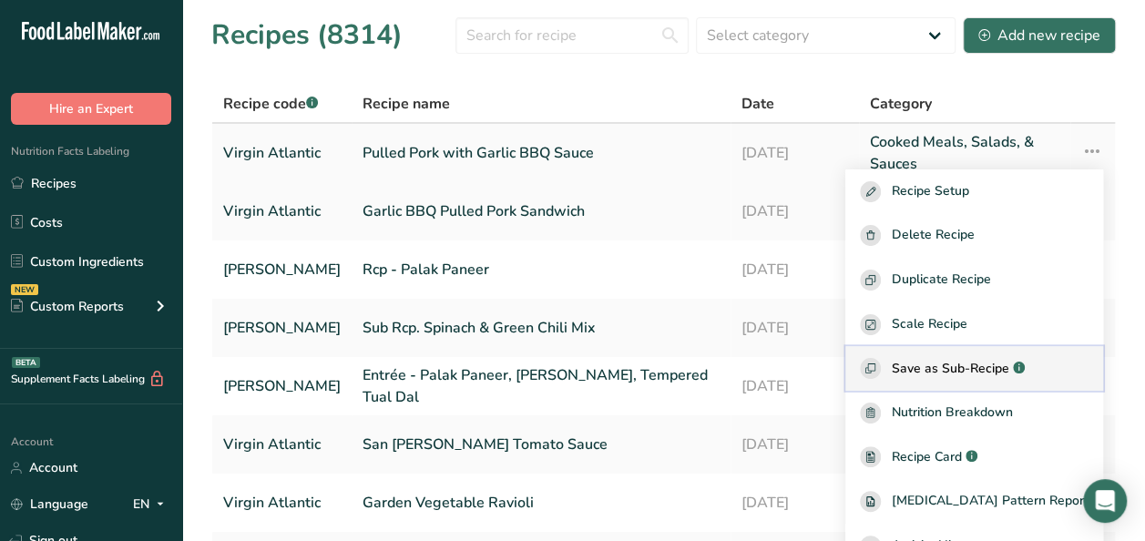
click at [982, 370] on span "Save as Sub-Recipe" at bounding box center [951, 368] width 118 height 19
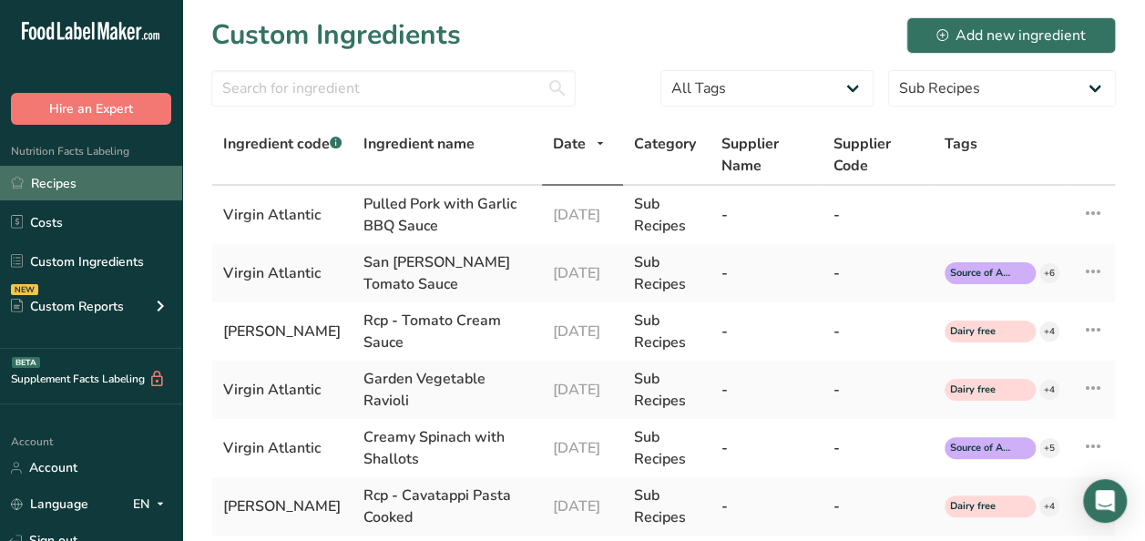
click at [106, 181] on link "Recipes" at bounding box center [91, 183] width 182 height 35
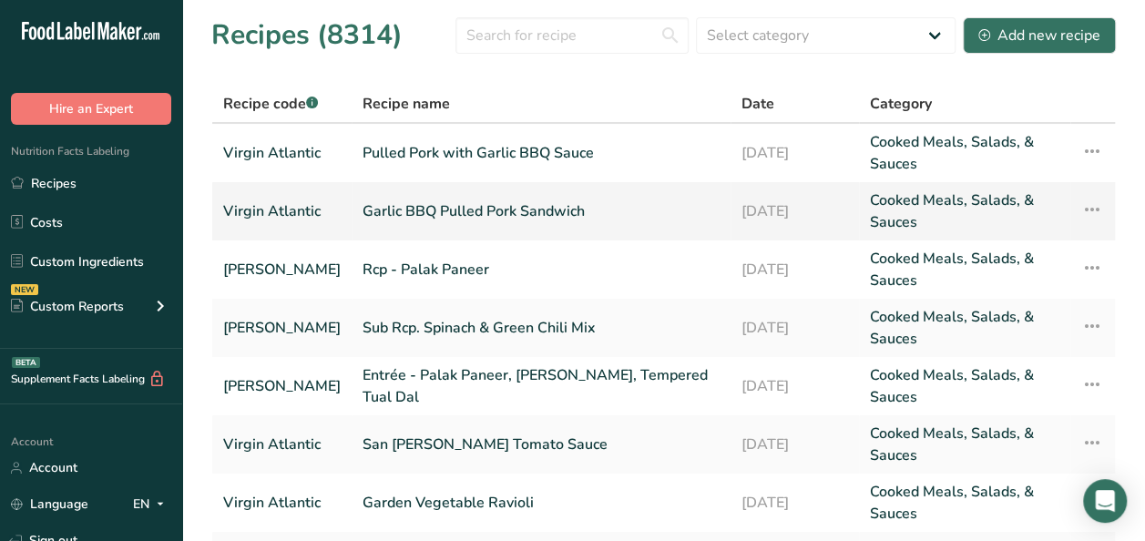
click at [431, 210] on link "Garlic BBQ Pulled Pork Sandwich" at bounding box center [541, 212] width 357 height 44
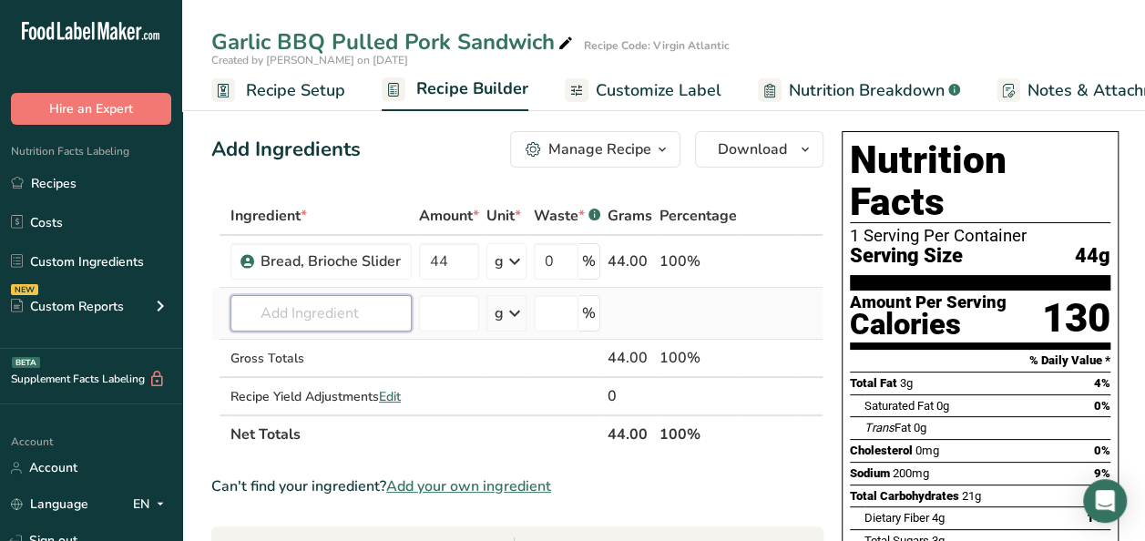
click at [304, 313] on input "text" at bounding box center [321, 313] width 181 height 36
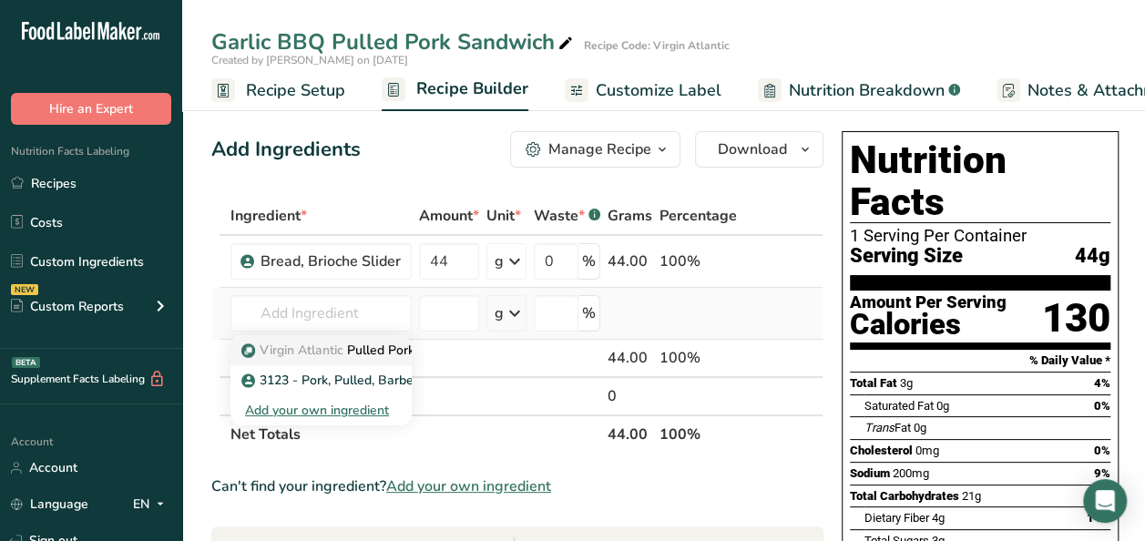
click at [297, 350] on span "Virgin Atlantic" at bounding box center [302, 350] width 84 height 17
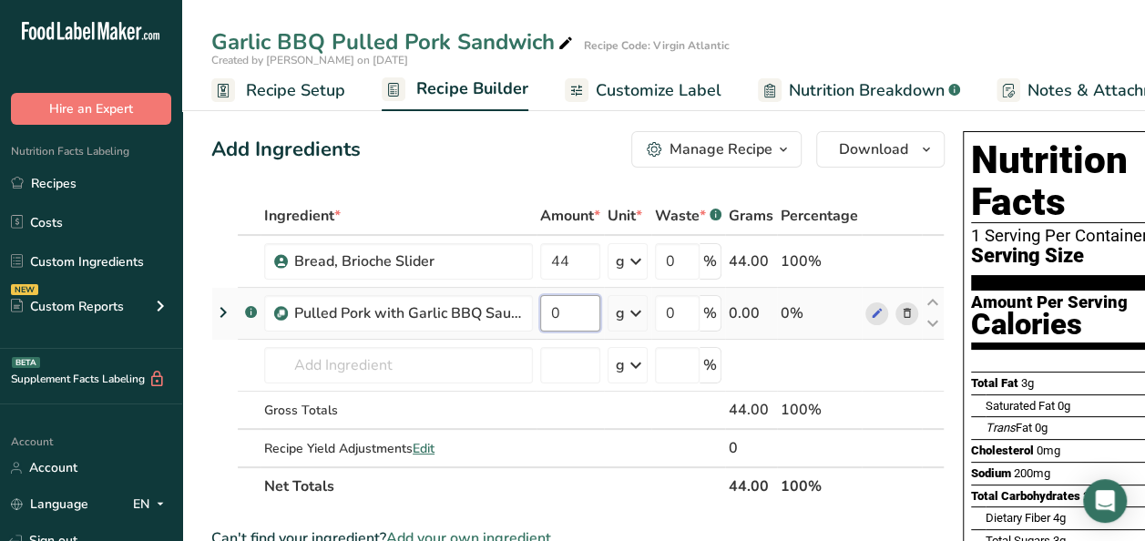
click at [564, 305] on input "0" at bounding box center [570, 313] width 60 height 36
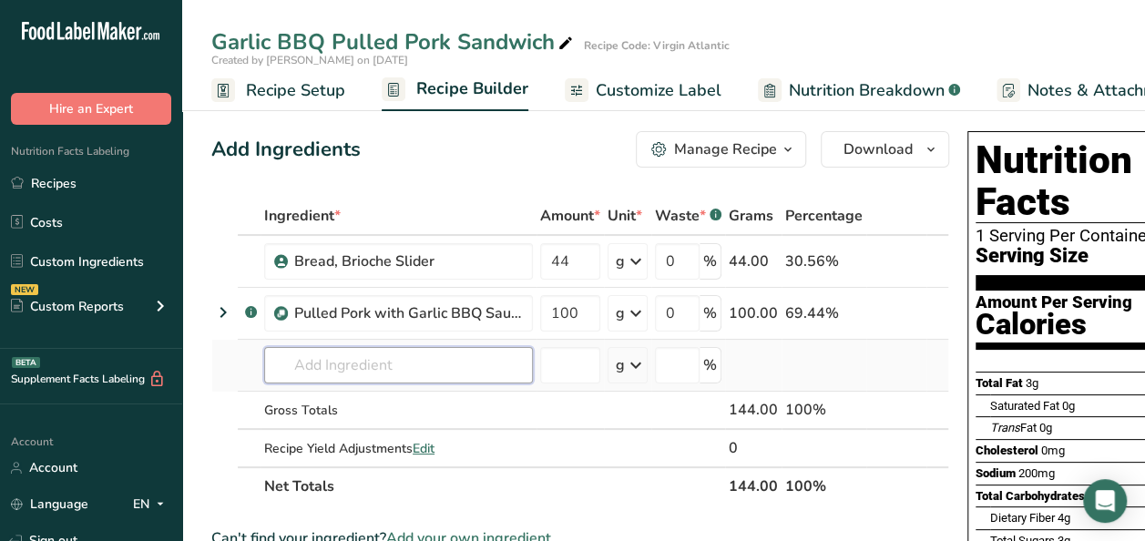
click at [412, 351] on div "Ingredient * Amount * Unit * Waste * .a-a{fill:#347362;}.b-a{fill:#fff;} Grams …" at bounding box center [580, 351] width 738 height 309
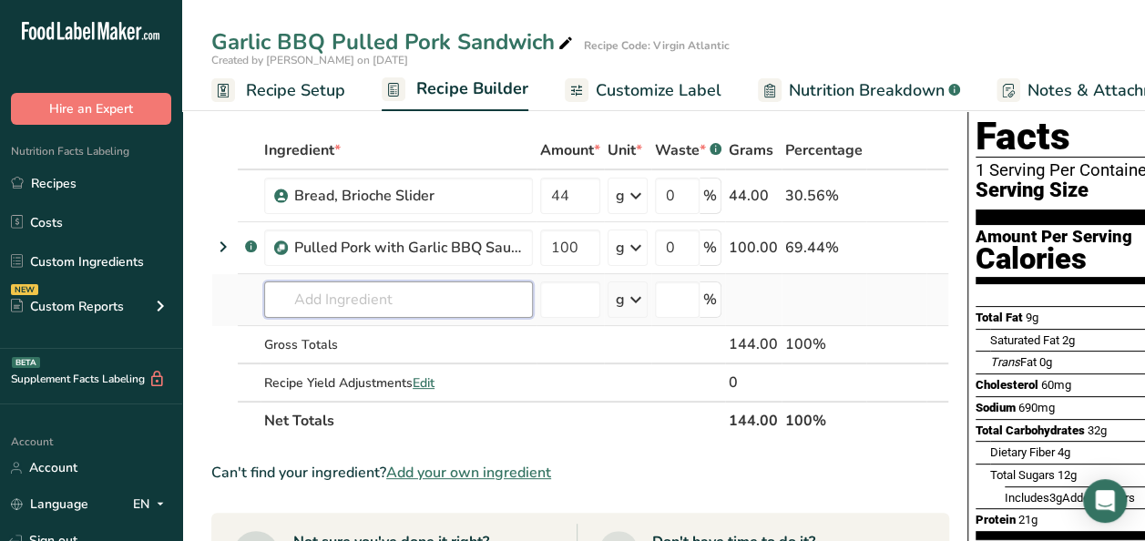
scroll to position [91, 0]
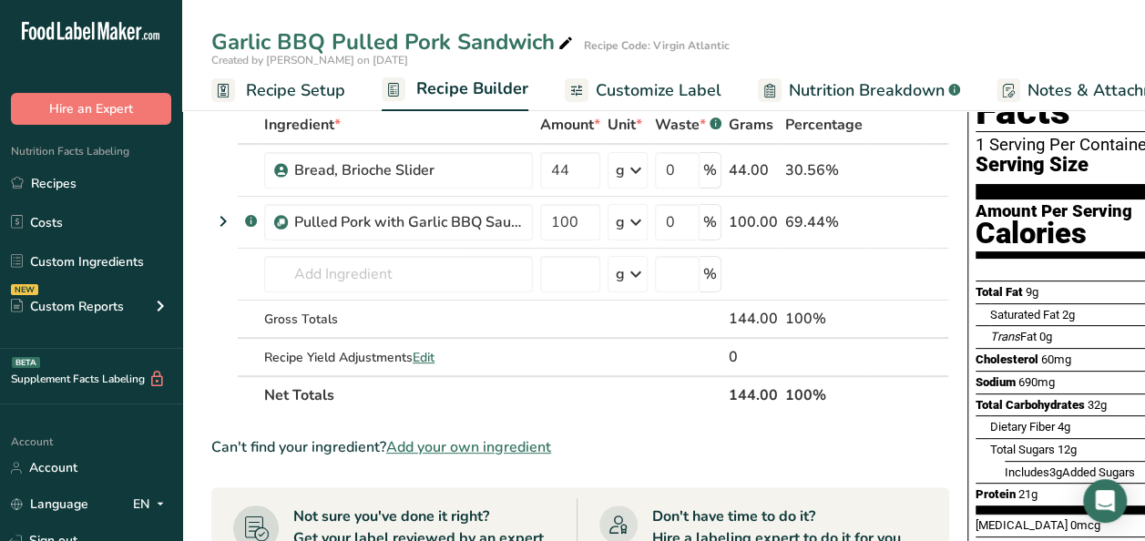
click at [441, 443] on span "Add your own ingredient" at bounding box center [468, 447] width 165 height 22
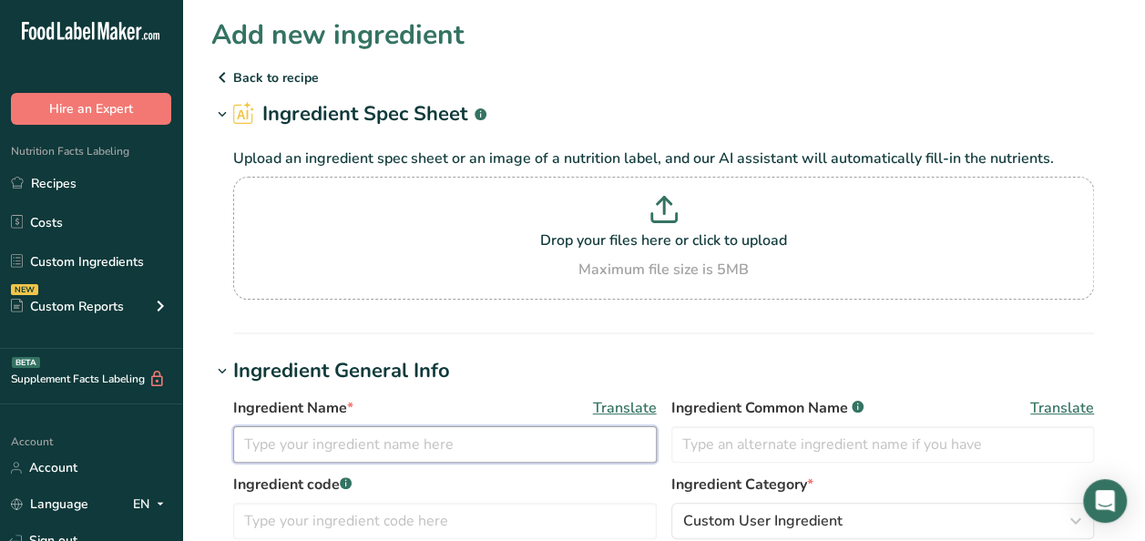
click at [313, 449] on input "text" at bounding box center [445, 444] width 424 height 36
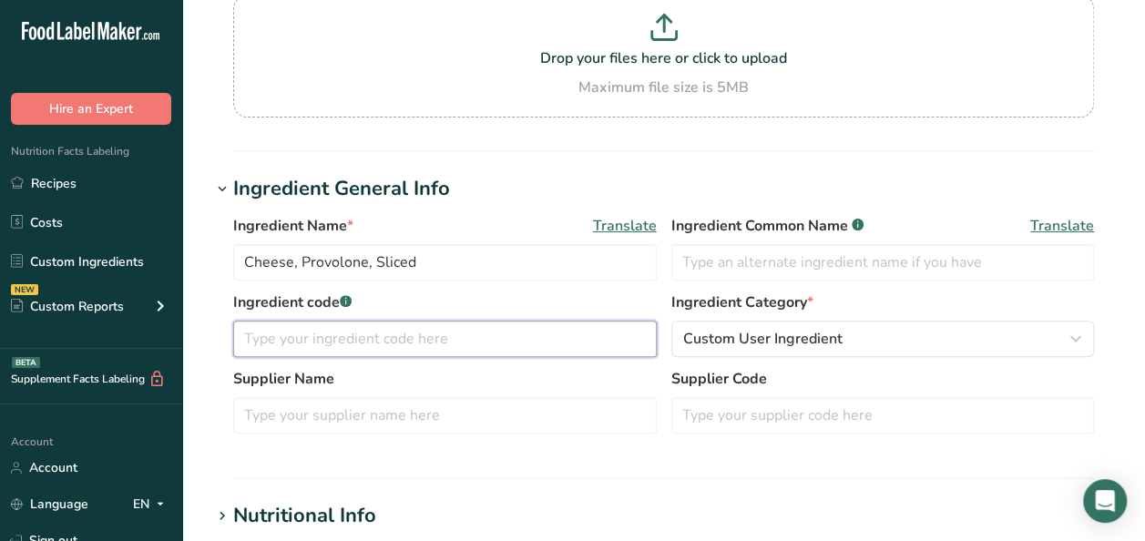
click at [384, 346] on input "text" at bounding box center [445, 339] width 424 height 36
paste input "168386"
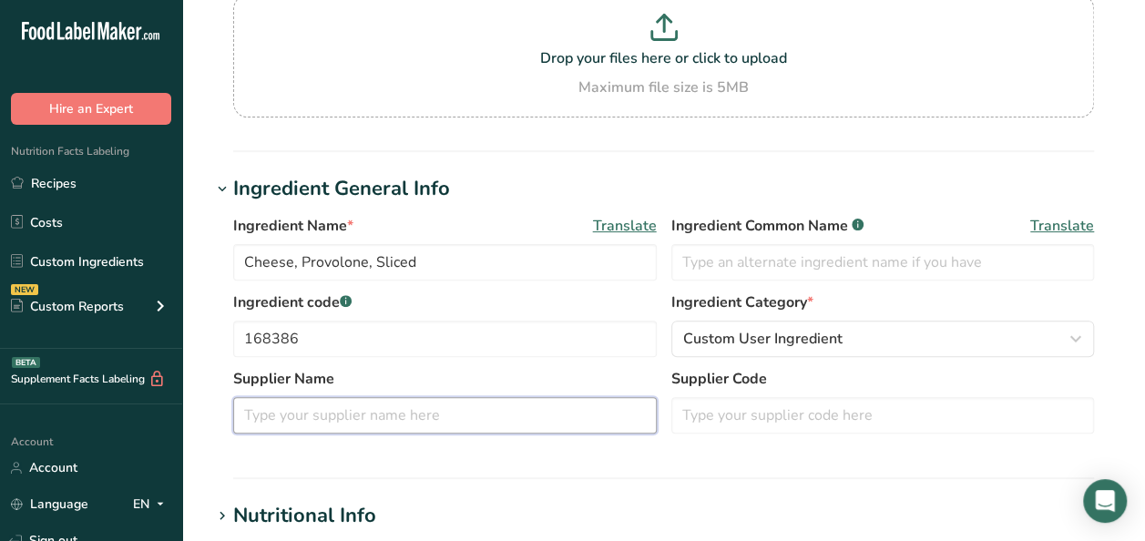
click at [317, 414] on input "text" at bounding box center [445, 415] width 424 height 36
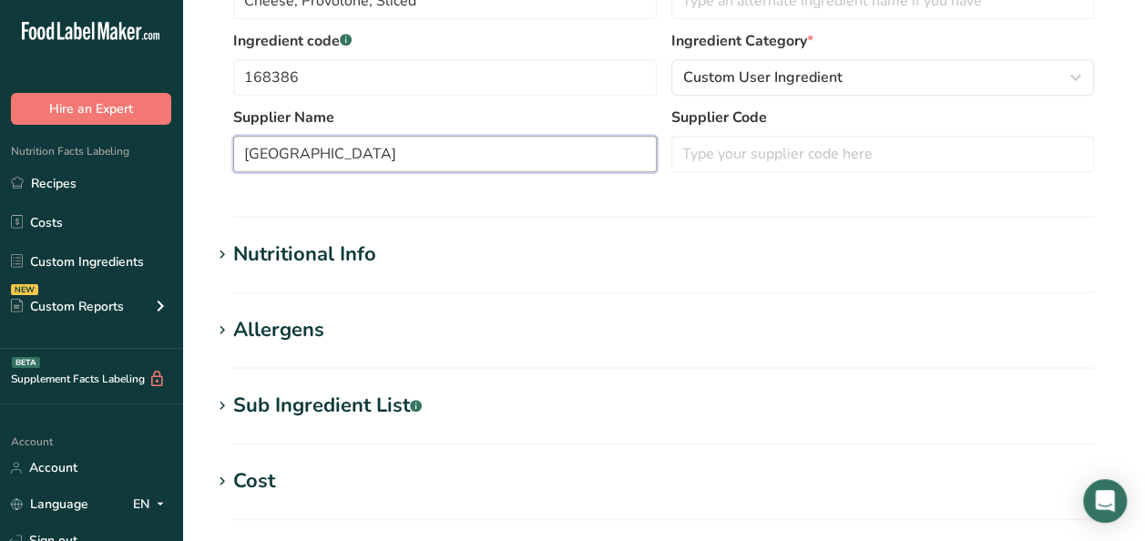
scroll to position [456, 0]
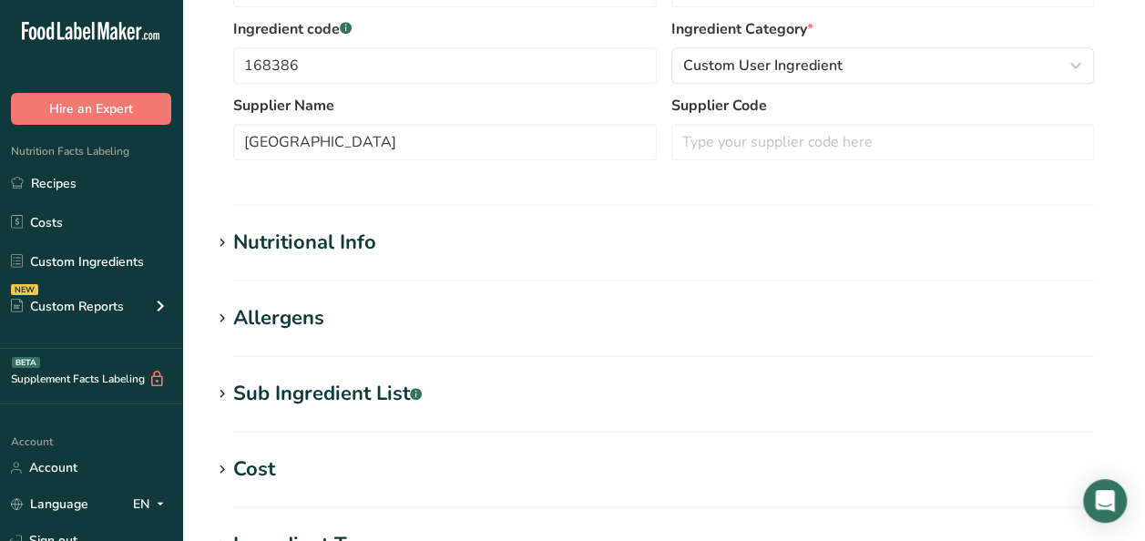
click at [310, 234] on div "Nutritional Info" at bounding box center [304, 243] width 143 height 30
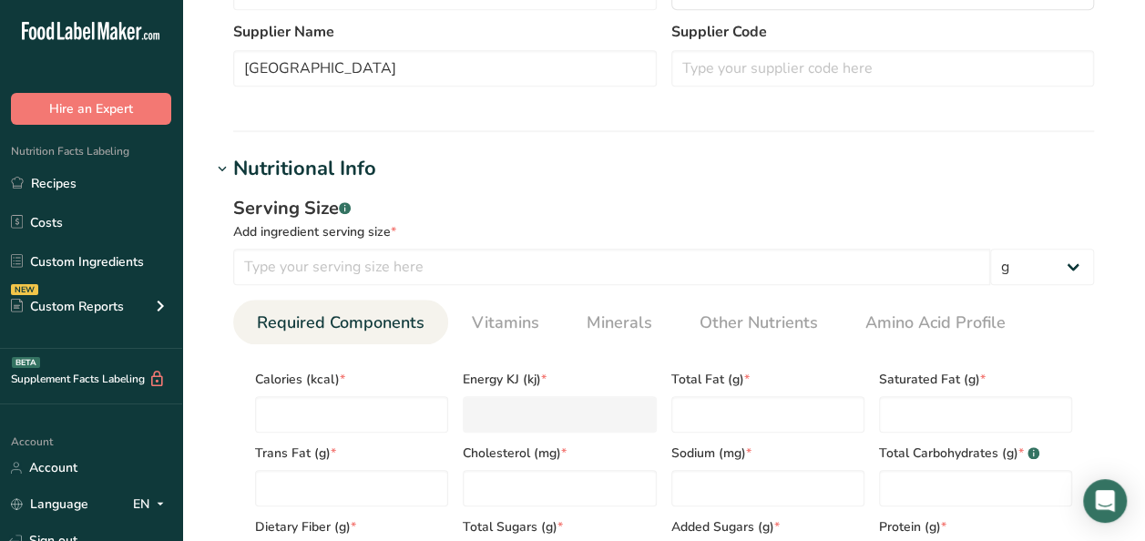
scroll to position [547, 0]
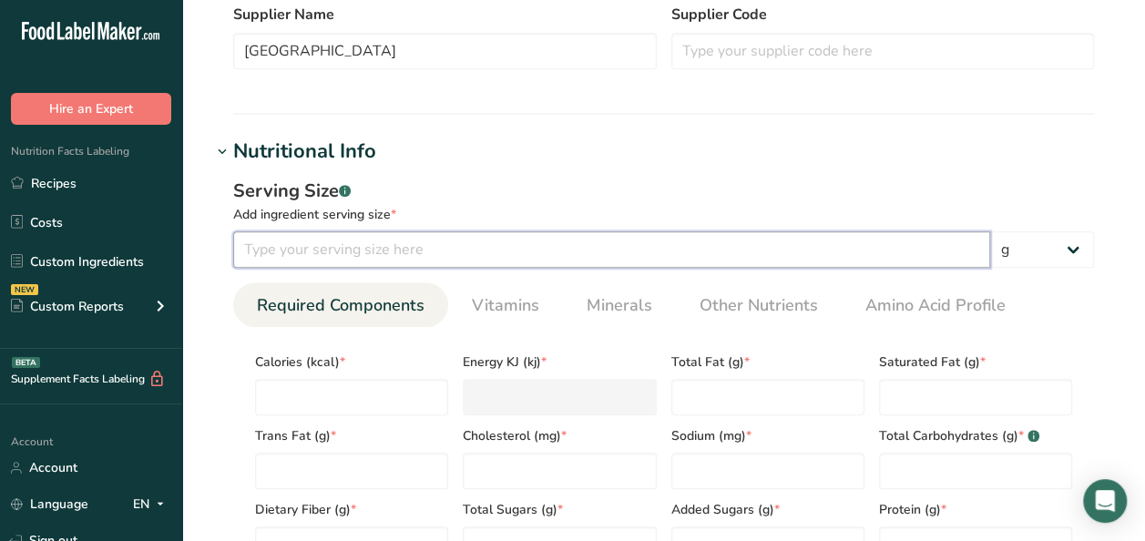
click at [370, 253] on input "number" at bounding box center [611, 249] width 757 height 36
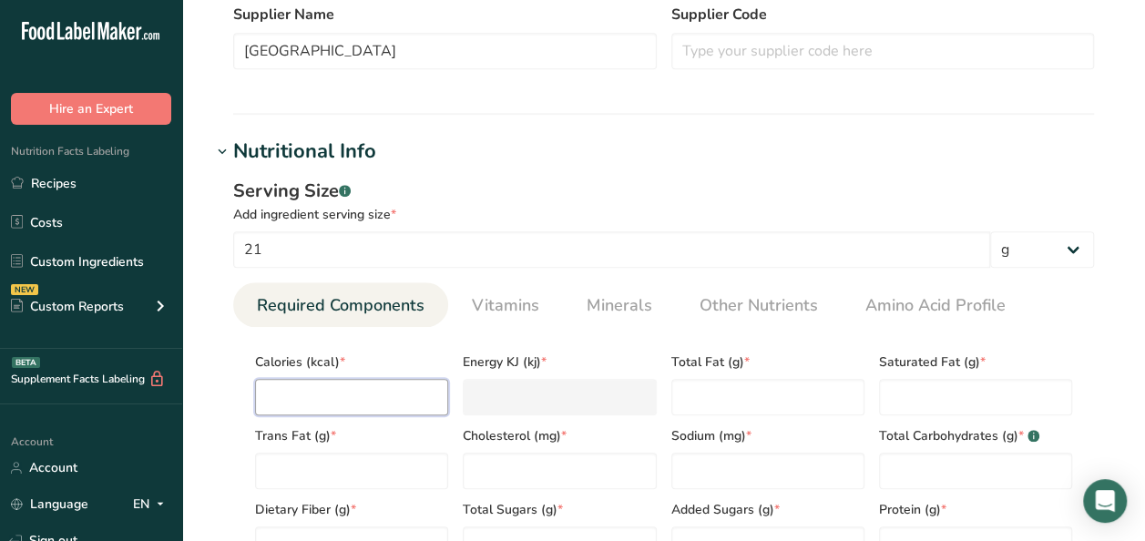
click at [384, 395] on input "number" at bounding box center [351, 397] width 193 height 36
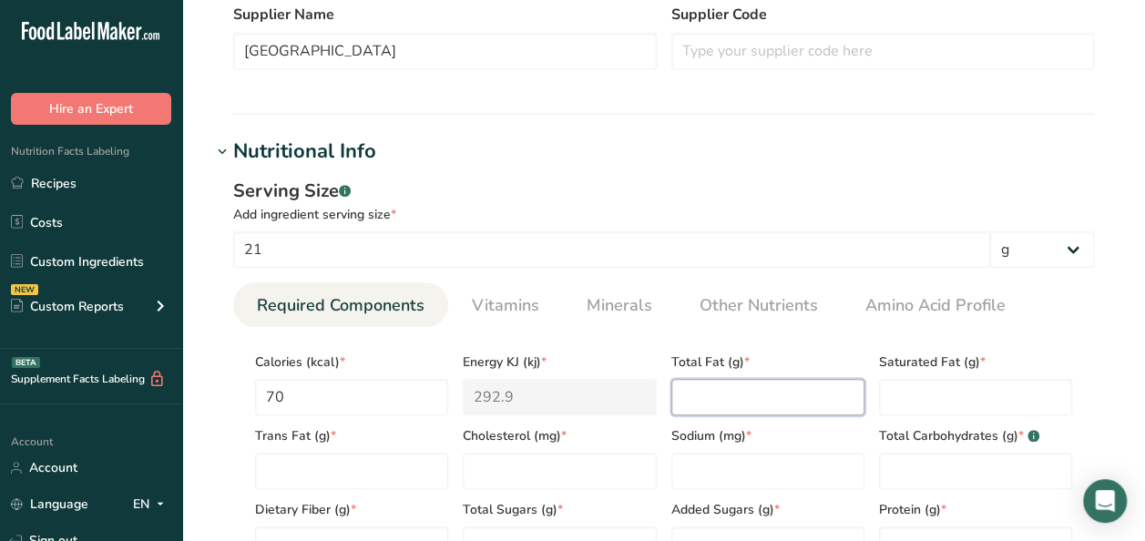
click at [713, 394] on Fat "number" at bounding box center [767, 397] width 193 height 36
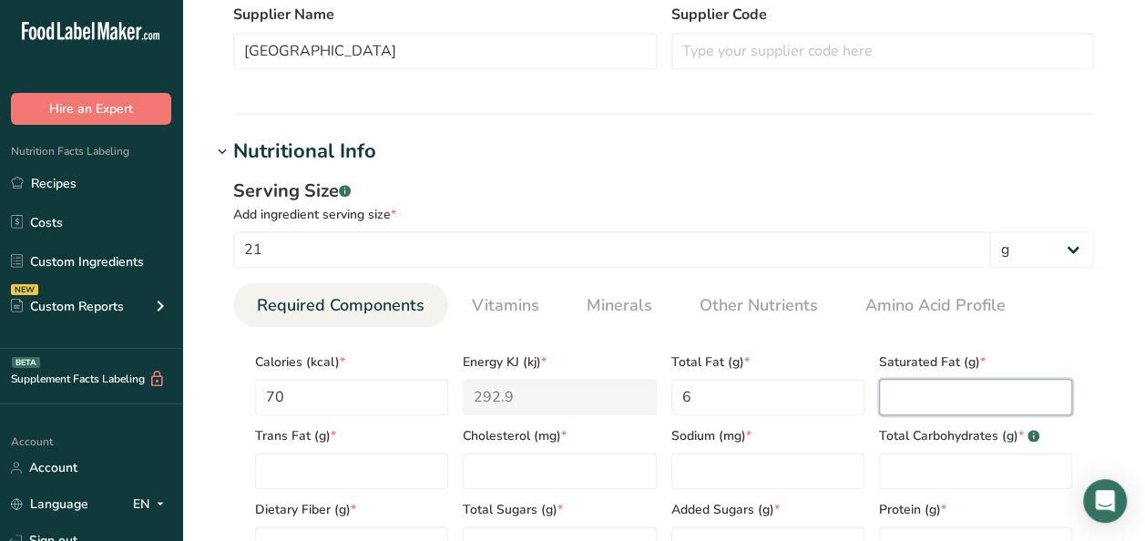
click at [1002, 406] on Fat "number" at bounding box center [975, 397] width 193 height 36
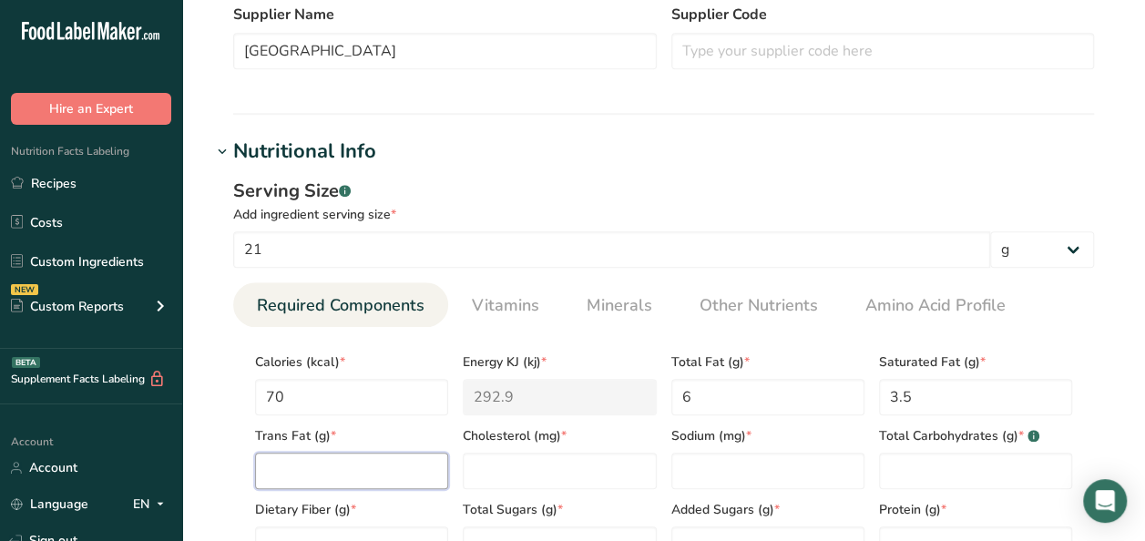
click at [358, 467] on Fat "number" at bounding box center [351, 471] width 193 height 36
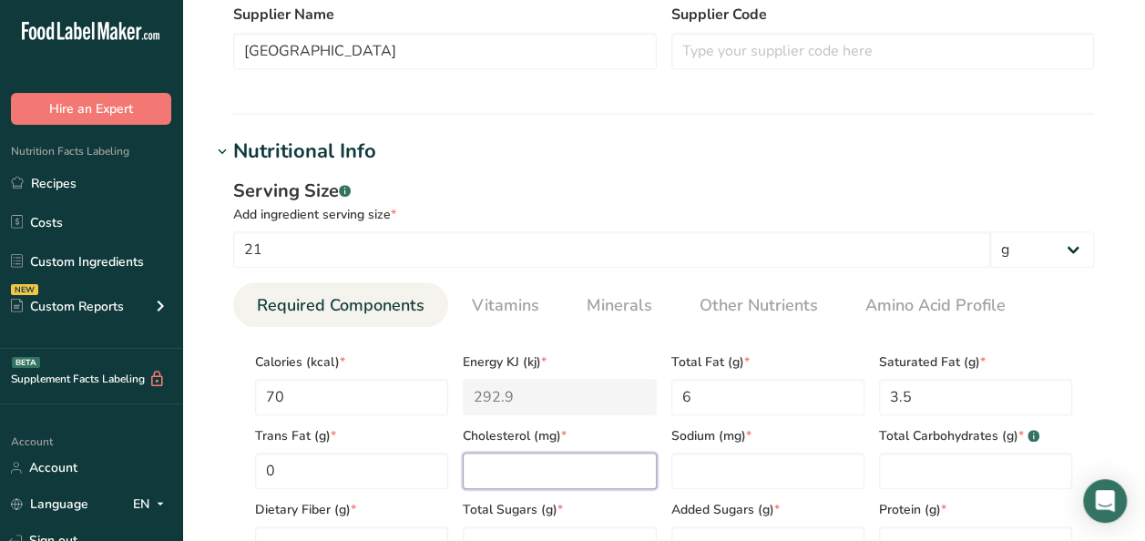
click at [544, 473] on input "number" at bounding box center [559, 471] width 193 height 36
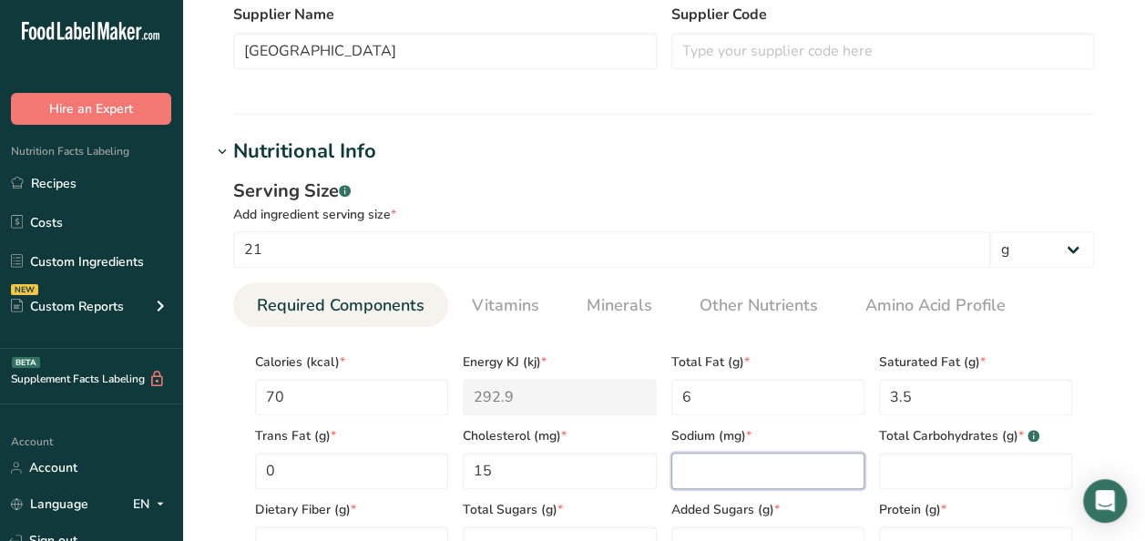
click at [754, 468] on input "number" at bounding box center [767, 471] width 193 height 36
click at [947, 448] on div "Total Carbohydrates (g) * .a-a{fill:#347362;}.b-a{fill:#fff;}" at bounding box center [976, 452] width 208 height 74
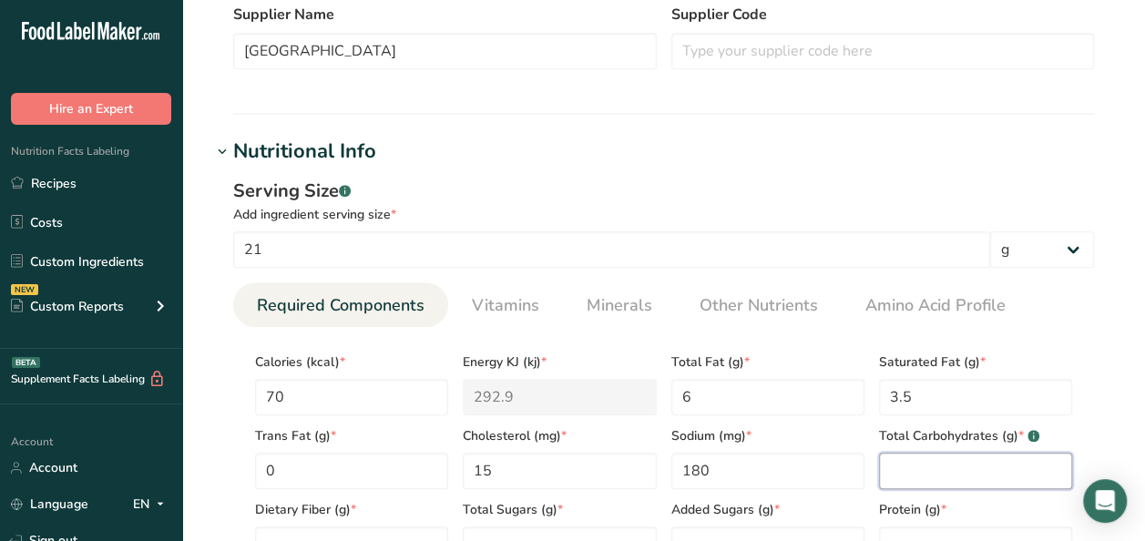
click at [927, 475] on Carbohydrates "number" at bounding box center [975, 471] width 193 height 36
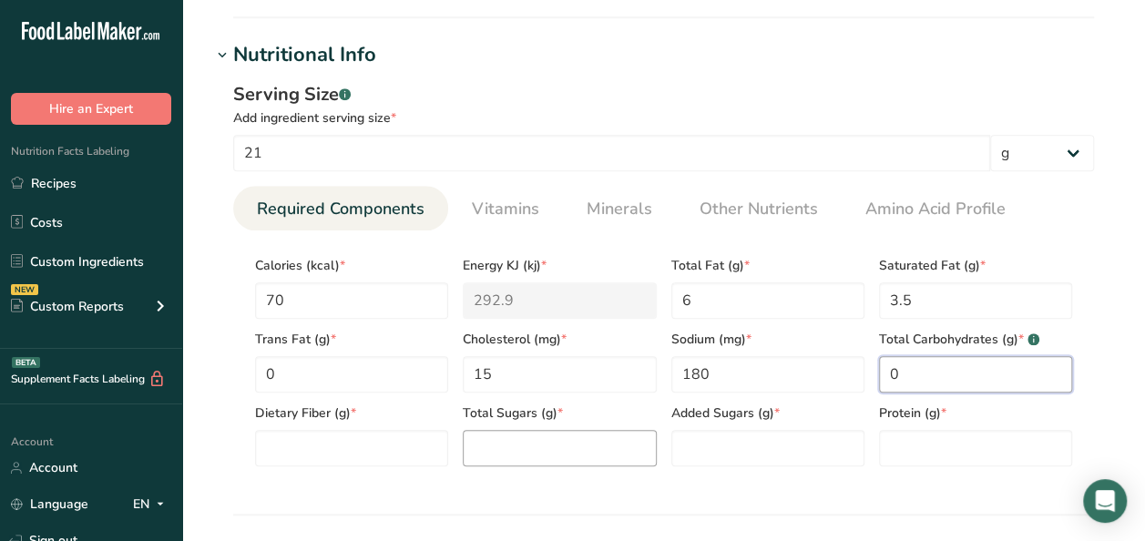
scroll to position [729, 0]
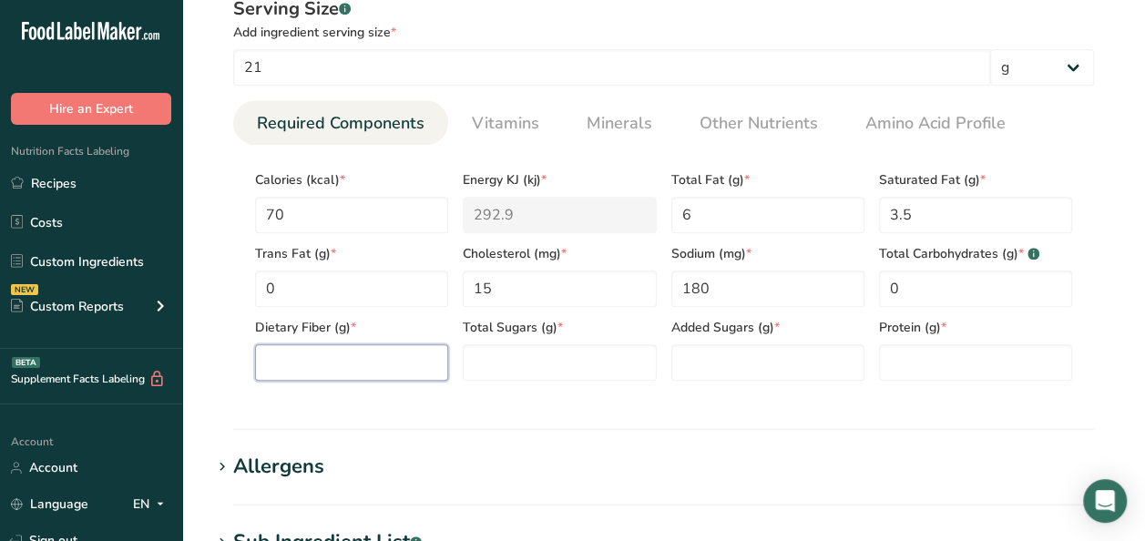
click at [363, 372] on Fiber "number" at bounding box center [351, 362] width 193 height 36
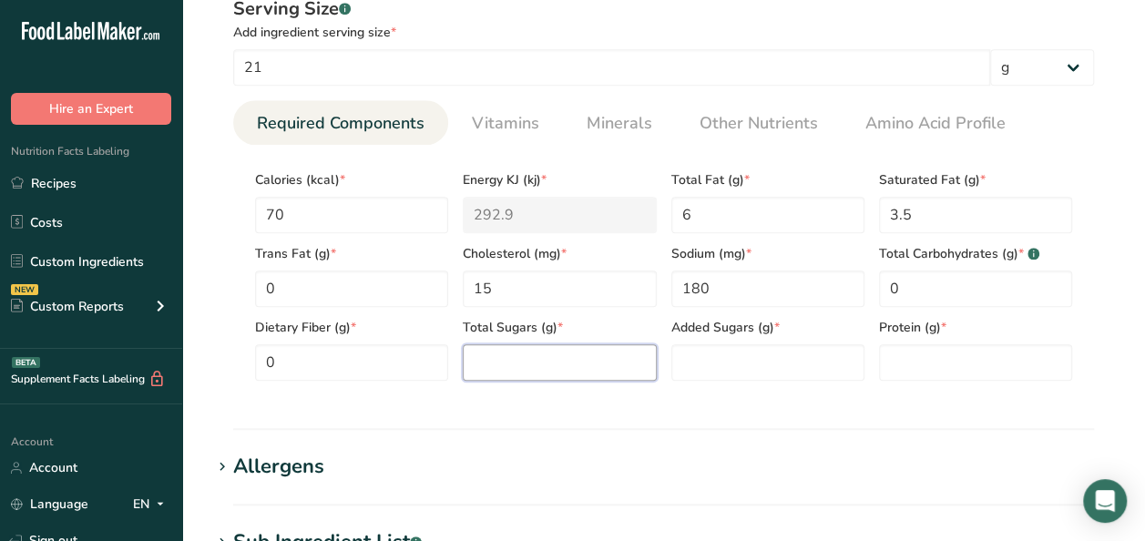
click at [539, 365] on Sugars "number" at bounding box center [559, 362] width 193 height 36
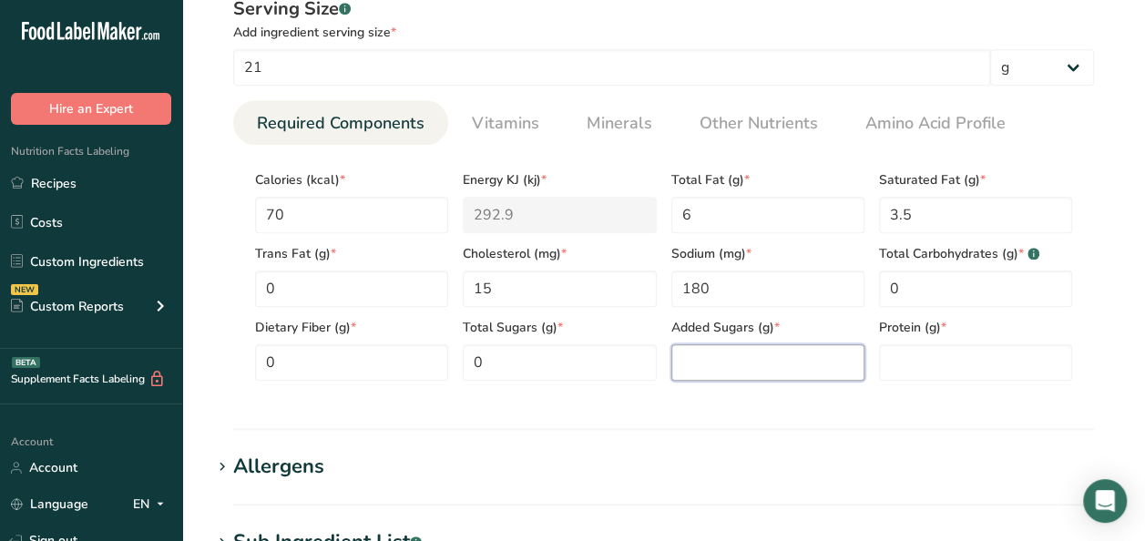
click at [733, 362] on Sugars "number" at bounding box center [767, 362] width 193 height 36
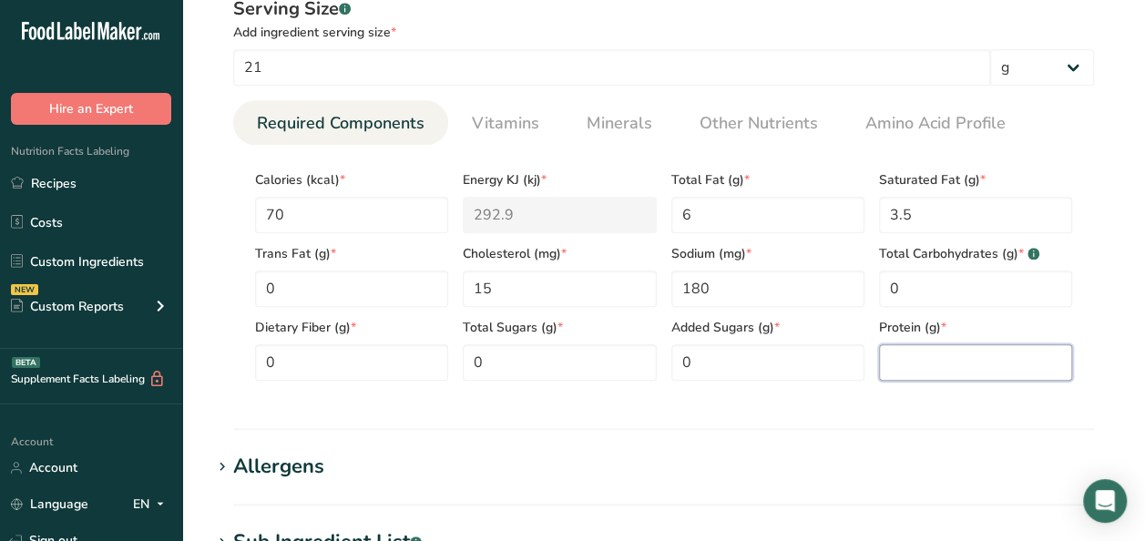
click at [962, 372] on input "number" at bounding box center [975, 362] width 193 height 36
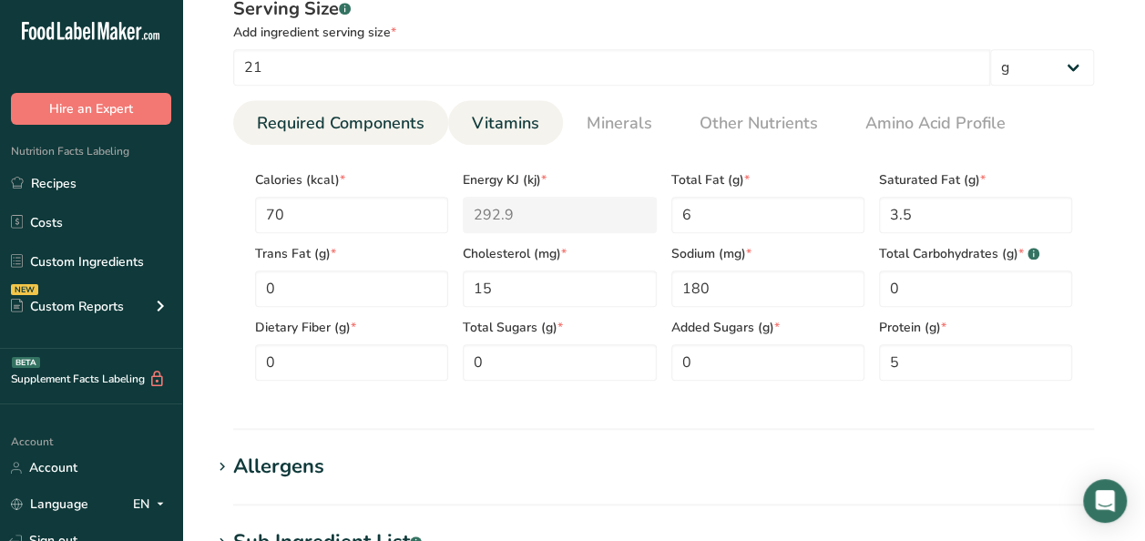
click at [482, 111] on span "Vitamins" at bounding box center [505, 123] width 67 height 25
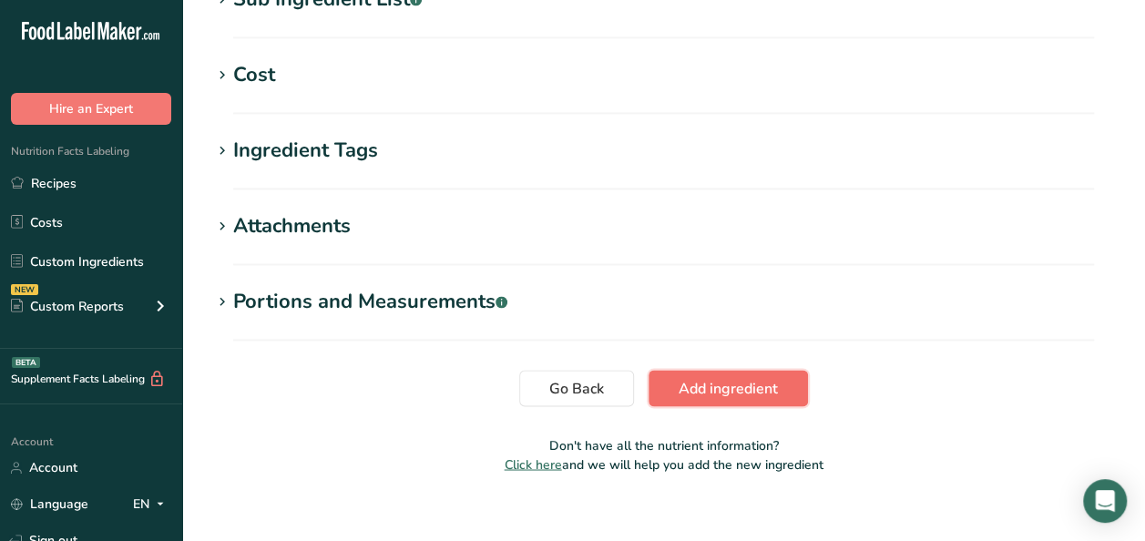
click at [743, 370] on button "Add ingredient" at bounding box center [728, 388] width 159 height 36
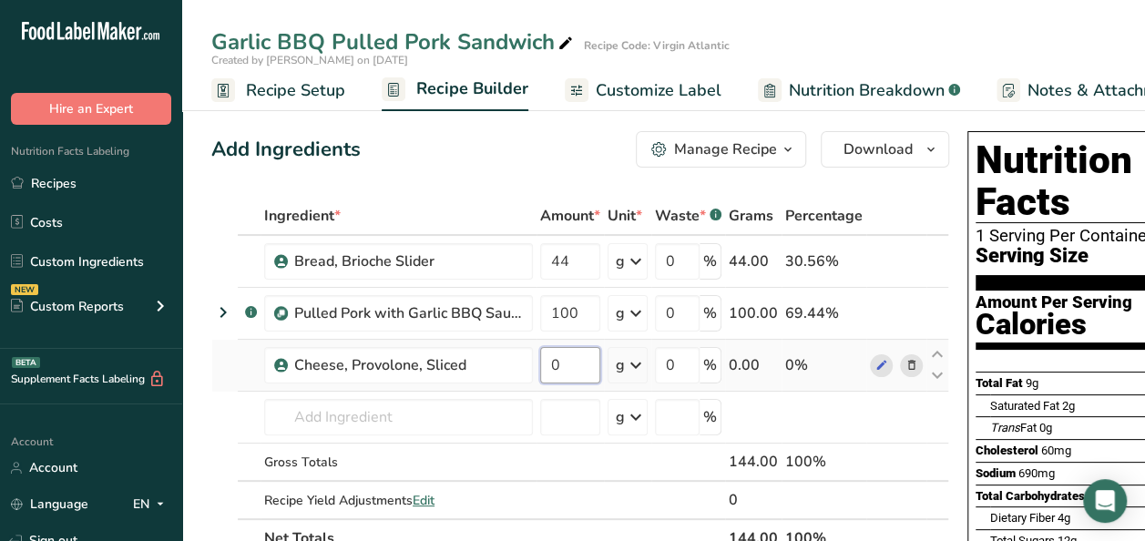
click at [587, 364] on input "0" at bounding box center [570, 365] width 60 height 36
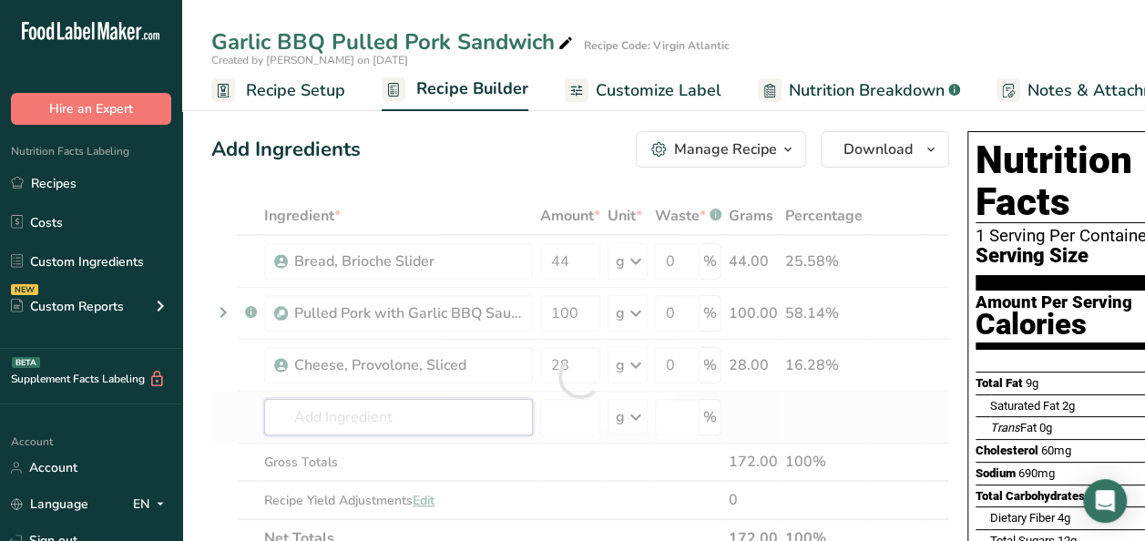
click at [353, 420] on div "Ingredient * Amount * Unit * Waste * .a-a{fill:#347362;}.b-a{fill:#fff;} Grams …" at bounding box center [580, 377] width 738 height 361
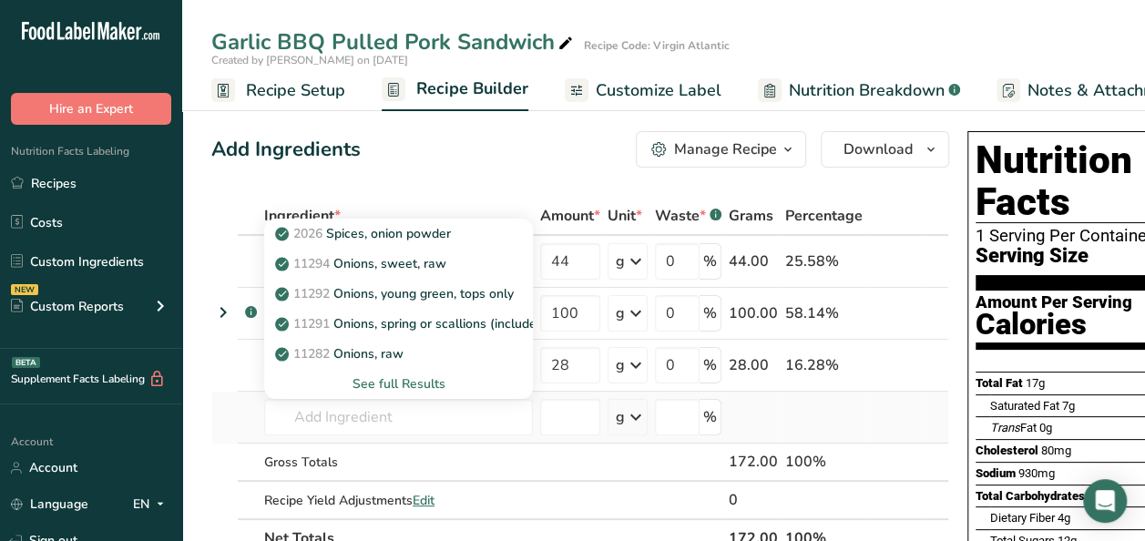
click at [394, 381] on div "See full Results" at bounding box center [399, 383] width 240 height 19
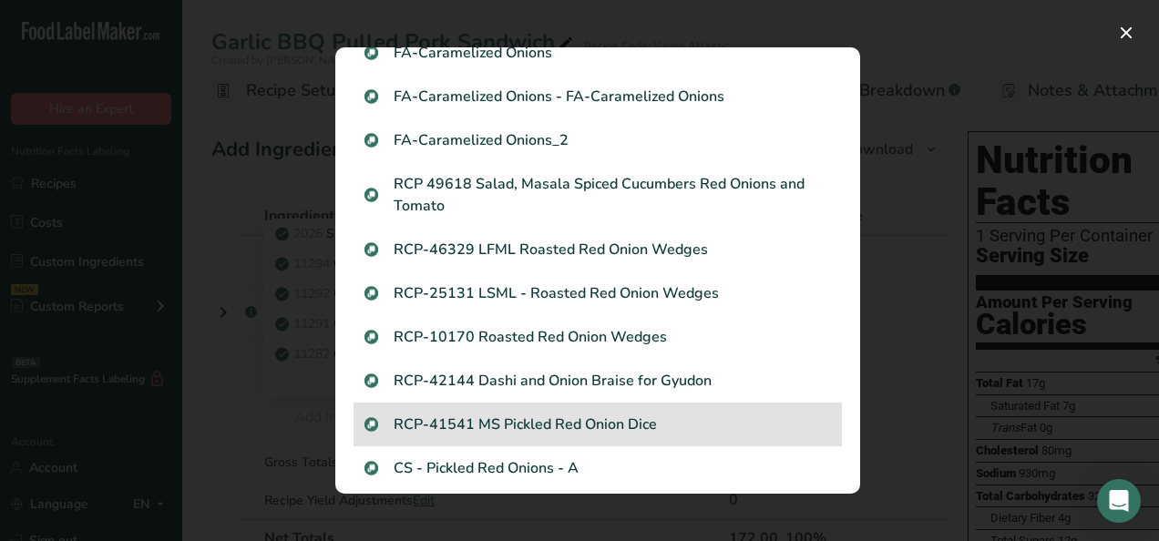
scroll to position [91, 0]
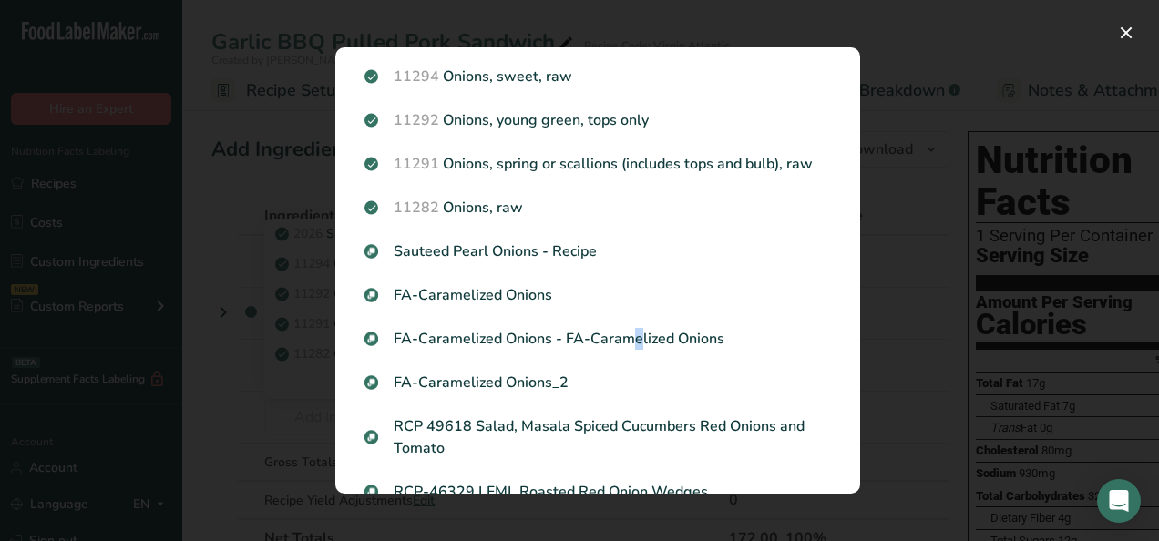
click at [539, 341] on p "FA-Caramelized Onions - FA-Caramelized Onions" at bounding box center [597, 339] width 466 height 22
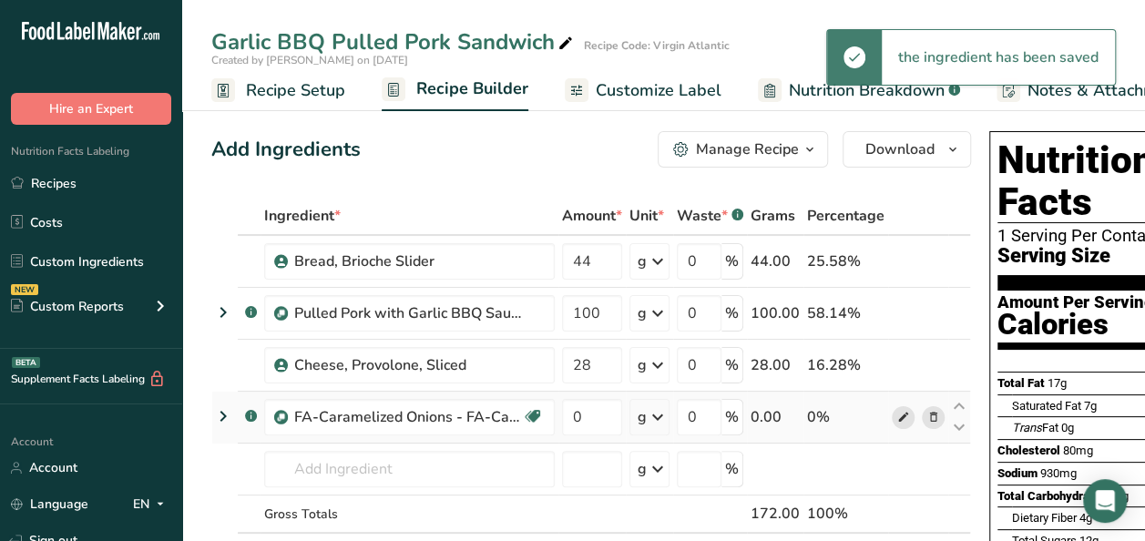
click at [897, 417] on icon at bounding box center [903, 417] width 13 height 19
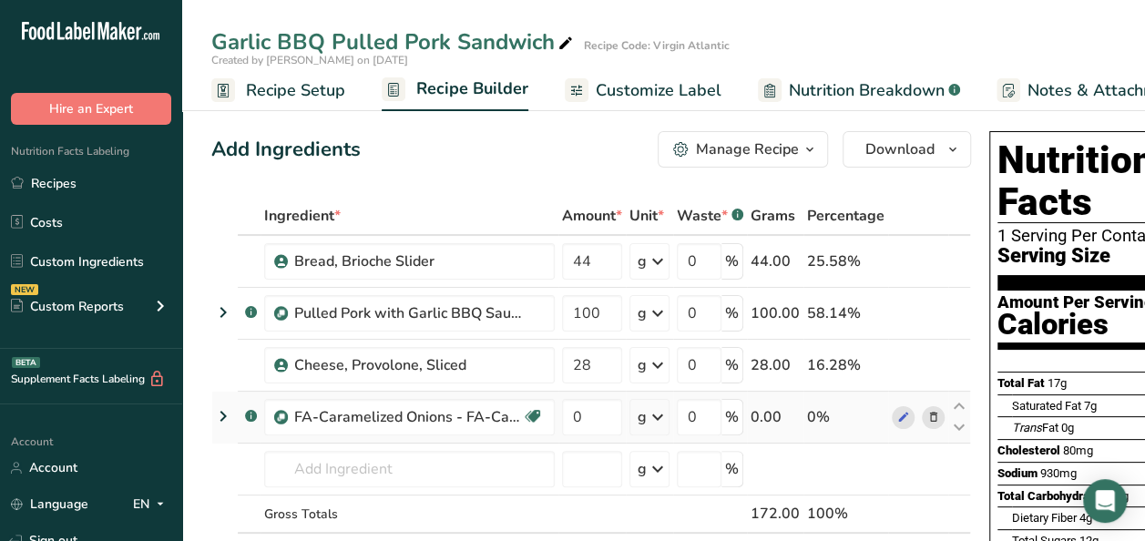
click at [931, 415] on icon at bounding box center [933, 417] width 13 height 19
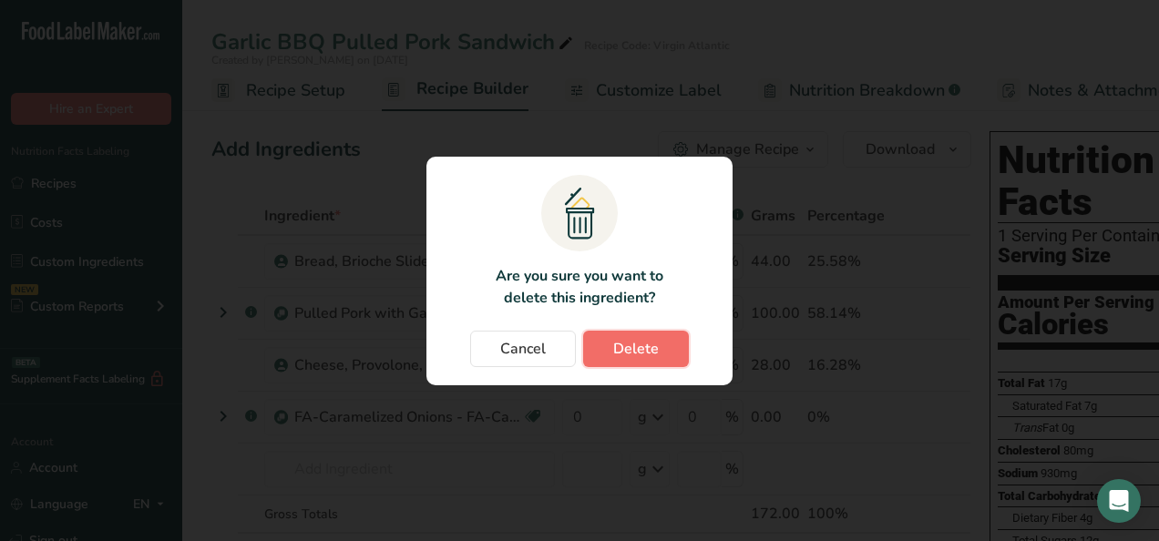
click at [643, 354] on span "Delete" at bounding box center [636, 349] width 46 height 22
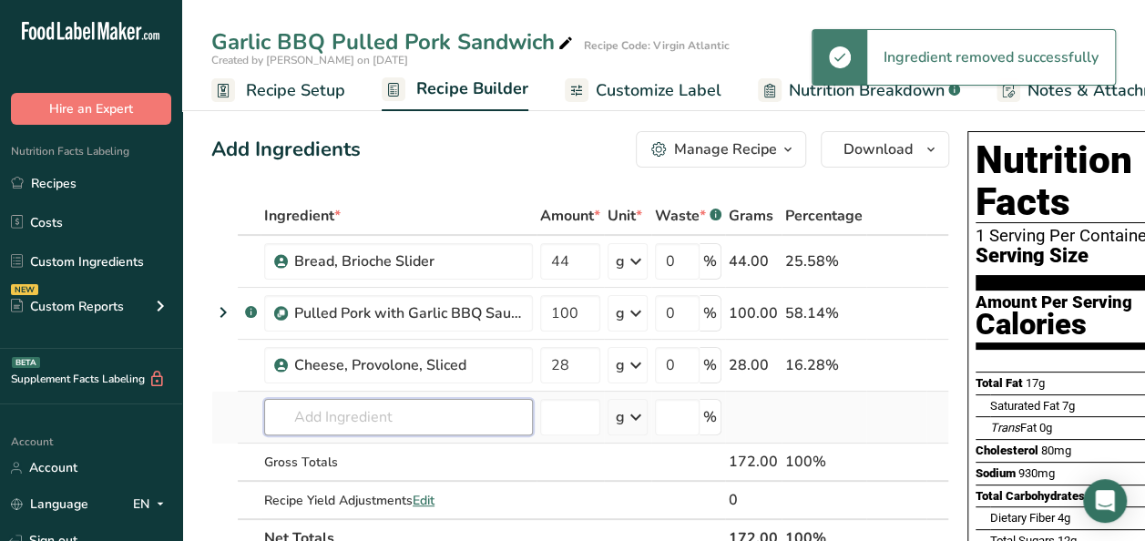
click at [352, 423] on input "text" at bounding box center [398, 417] width 269 height 36
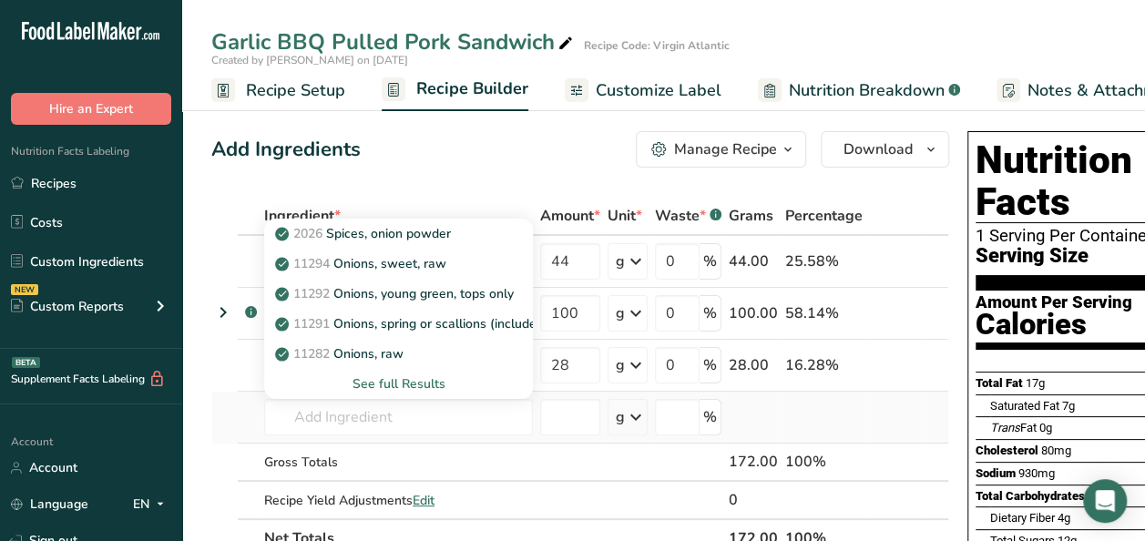
click at [395, 385] on div "See full Results" at bounding box center [399, 383] width 240 height 19
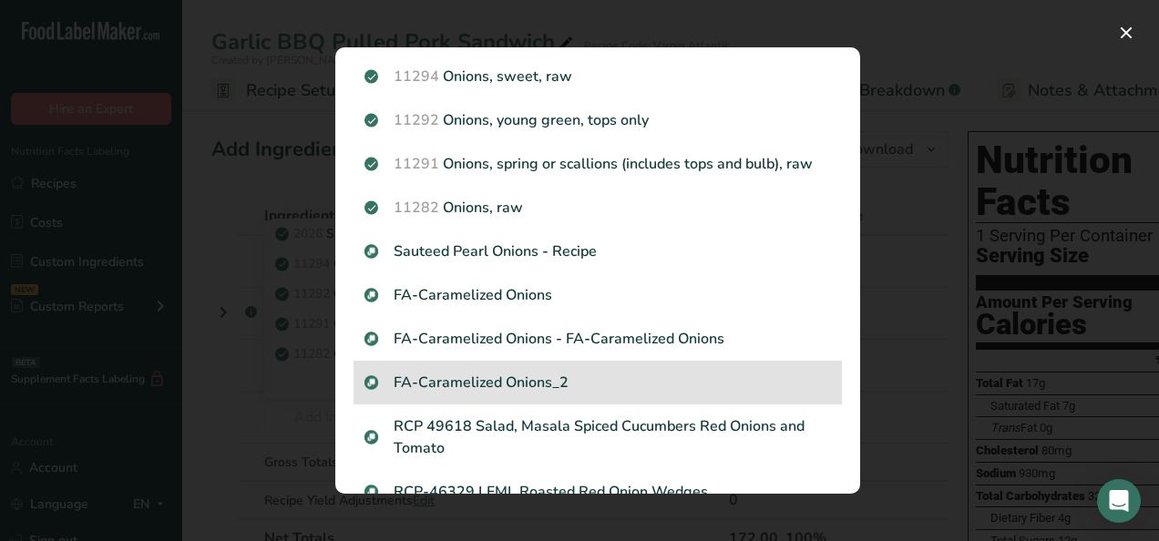
click at [516, 385] on p "FA-Caramelized Onions_2" at bounding box center [597, 383] width 466 height 22
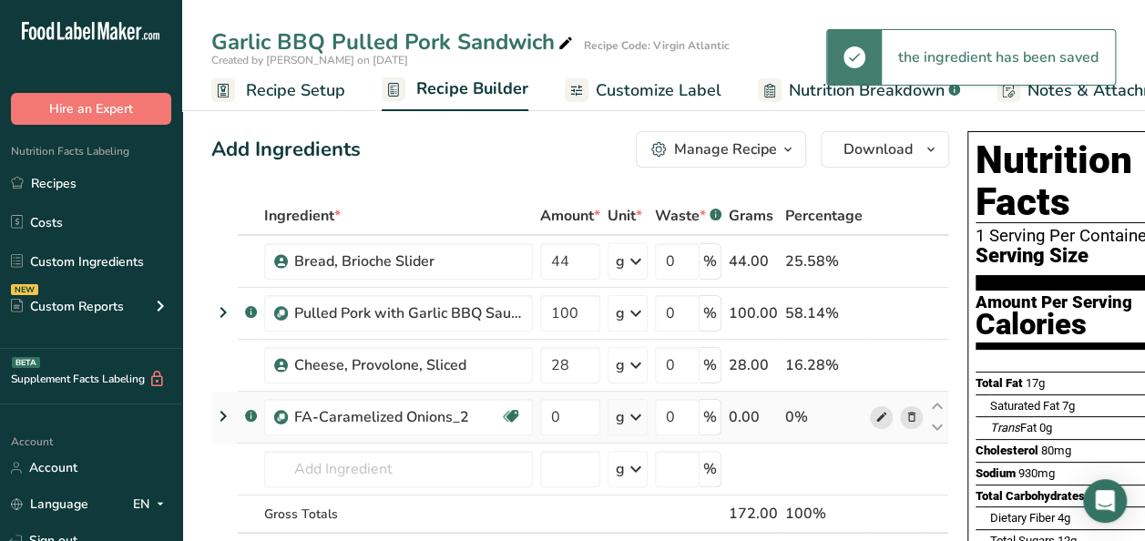
click at [871, 420] on span at bounding box center [882, 417] width 22 height 22
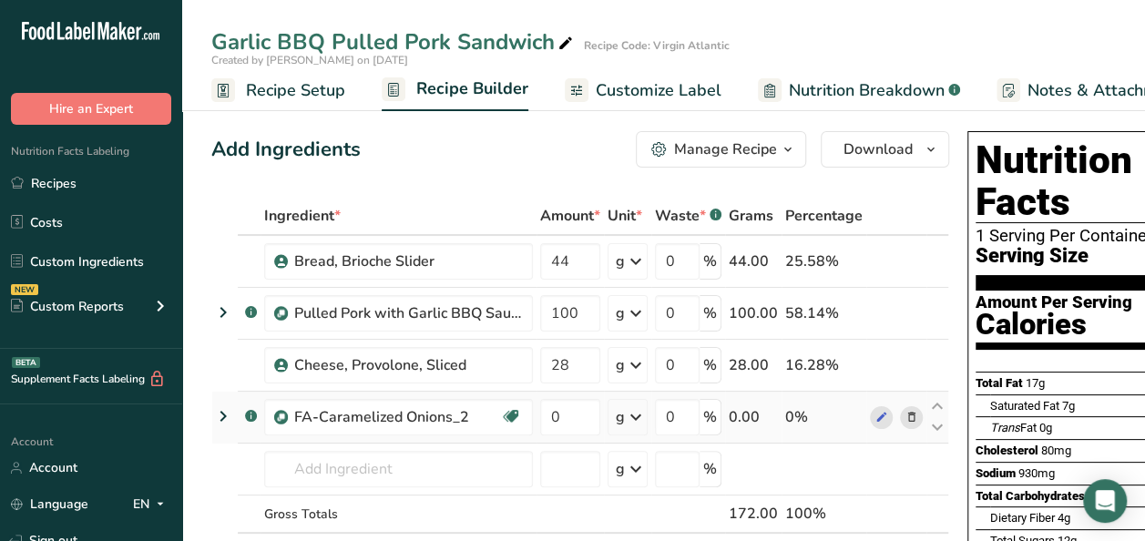
click at [906, 411] on icon at bounding box center [912, 417] width 13 height 19
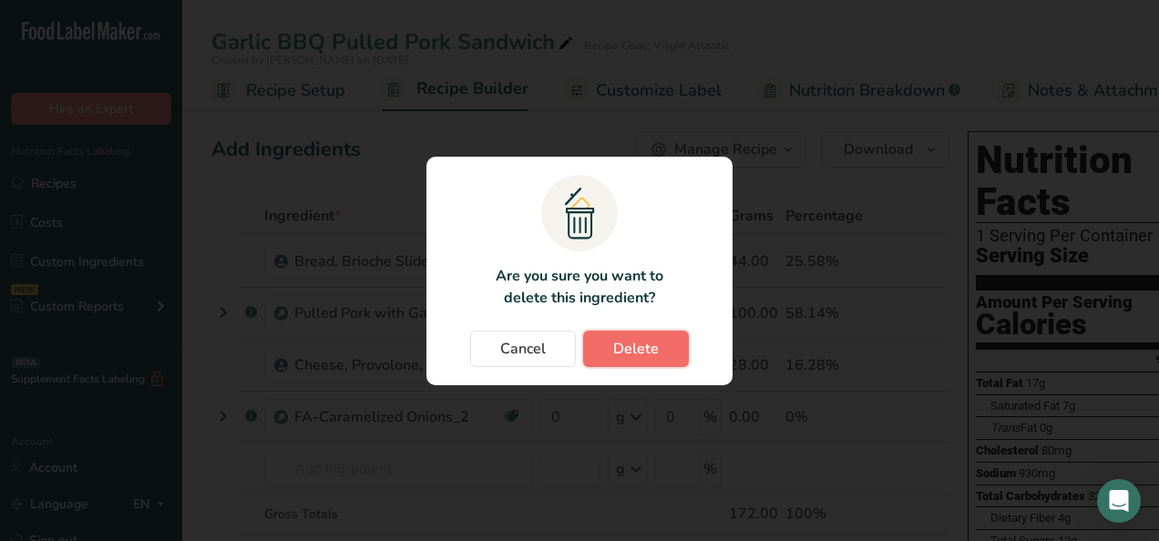
click at [646, 355] on span "Delete" at bounding box center [636, 349] width 46 height 22
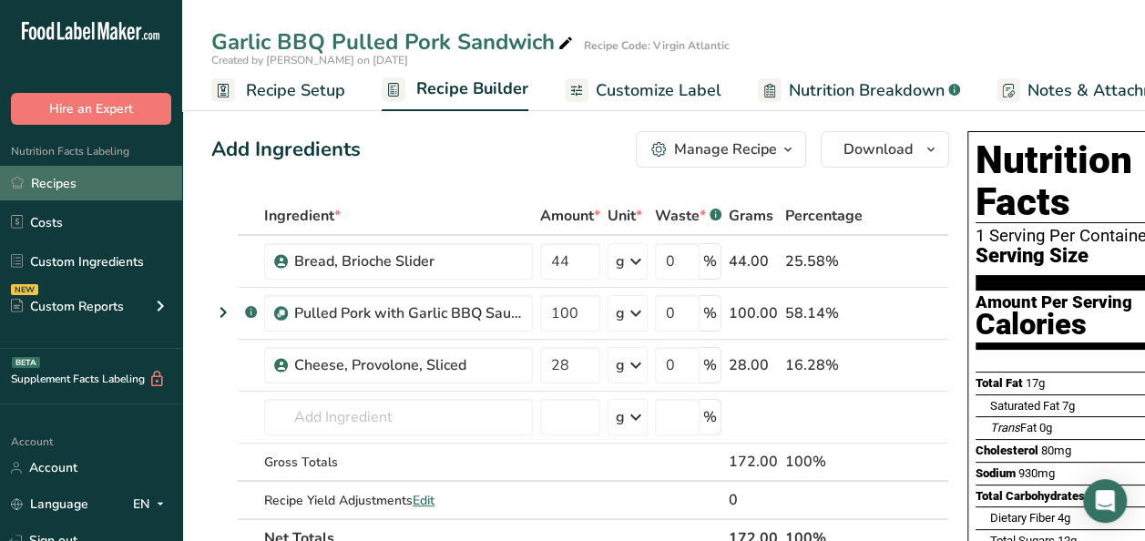
click at [82, 195] on link "Recipes" at bounding box center [91, 183] width 182 height 35
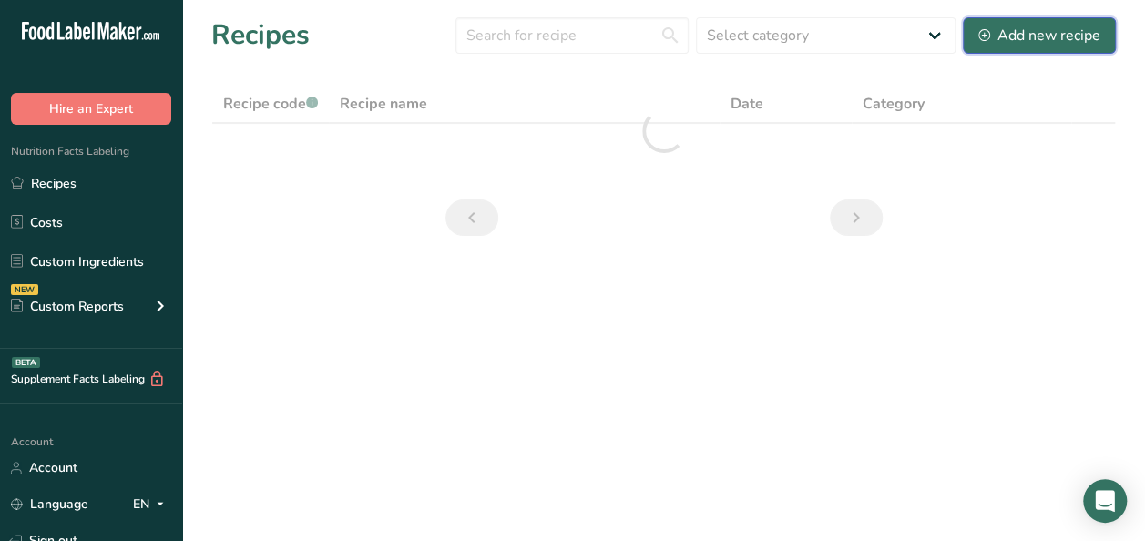
click at [999, 35] on div "Add new recipe" at bounding box center [1040, 36] width 122 height 22
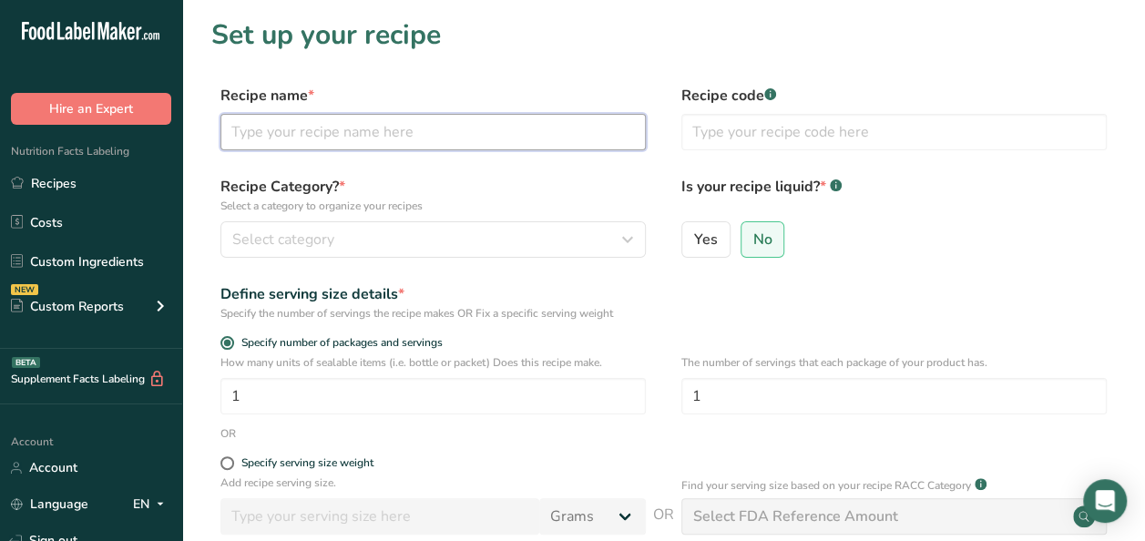
paste input "Caramelized Onion"
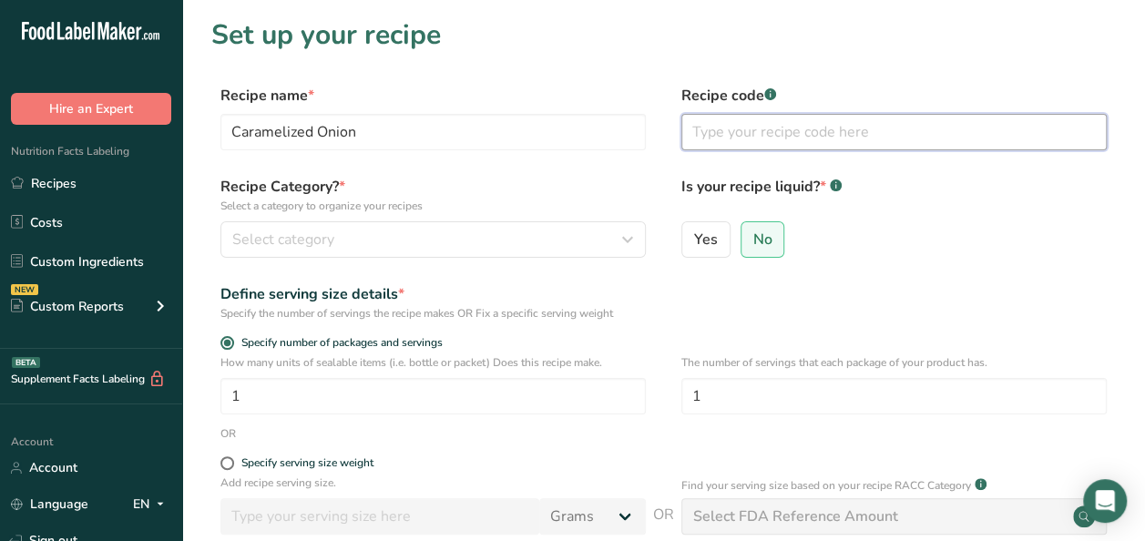
click at [786, 123] on input "text" at bounding box center [893, 132] width 425 height 36
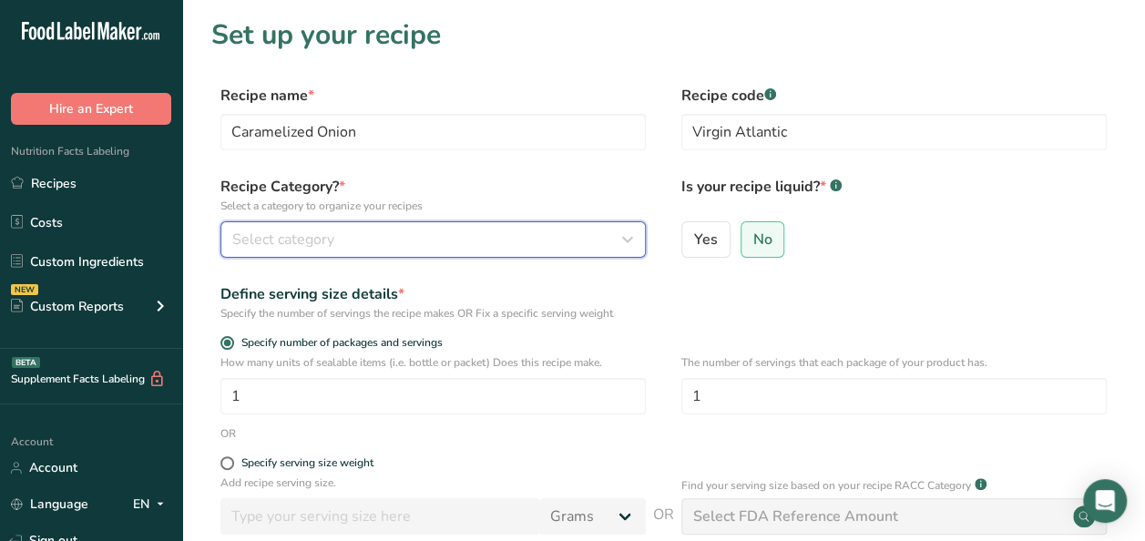
click at [430, 230] on div "Select category" at bounding box center [427, 240] width 391 height 22
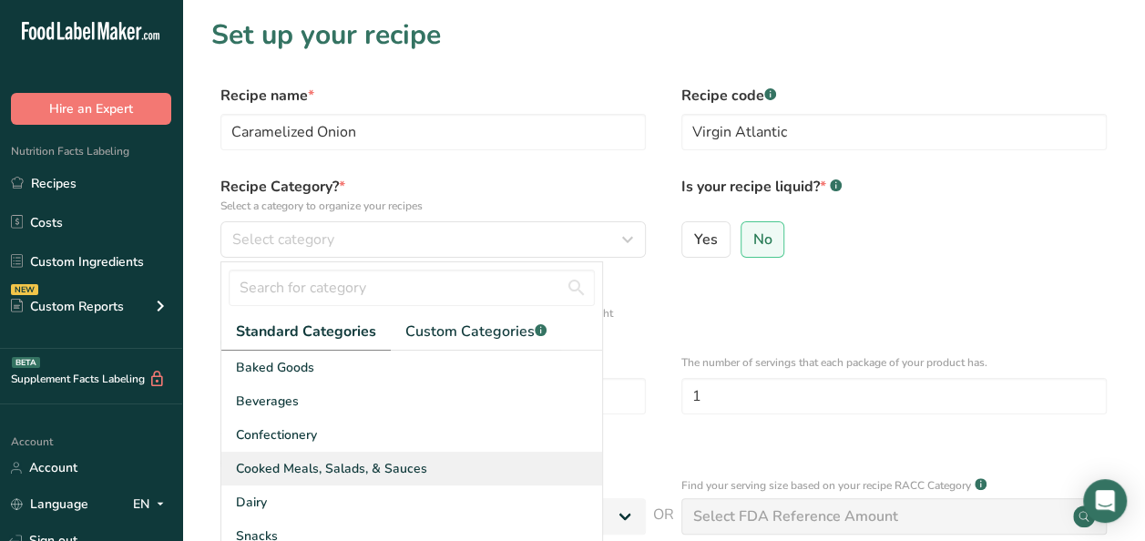
click at [359, 463] on span "Cooked Meals, Salads, & Sauces" at bounding box center [331, 468] width 191 height 19
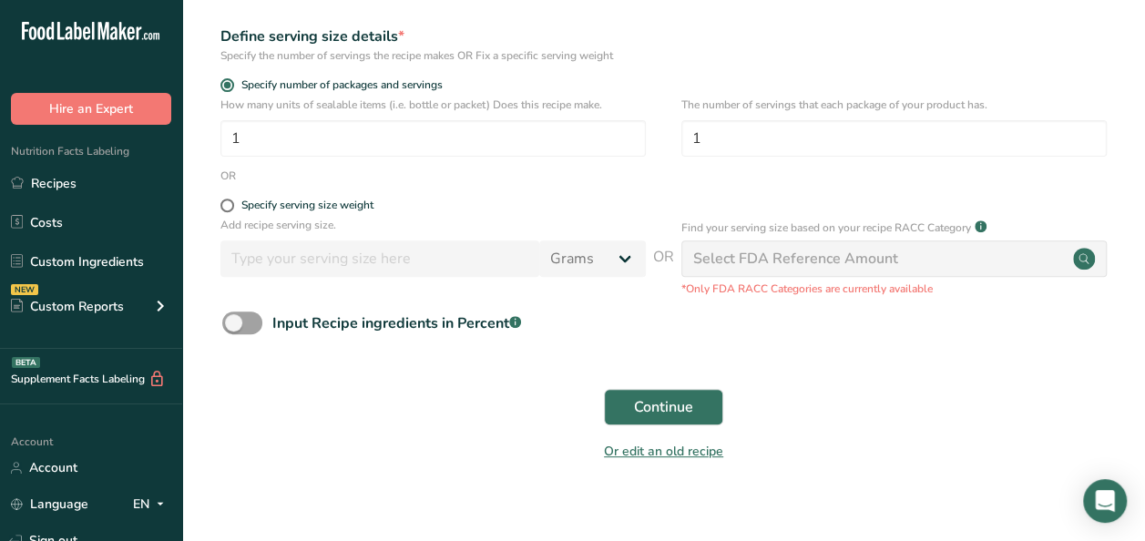
scroll to position [273, 0]
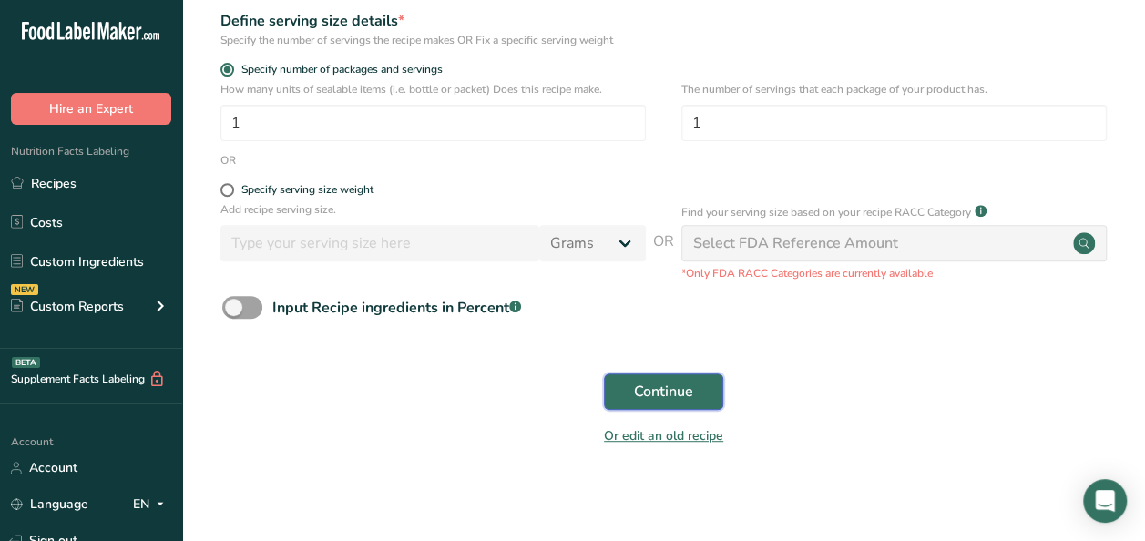
click at [667, 391] on span "Continue" at bounding box center [663, 392] width 59 height 22
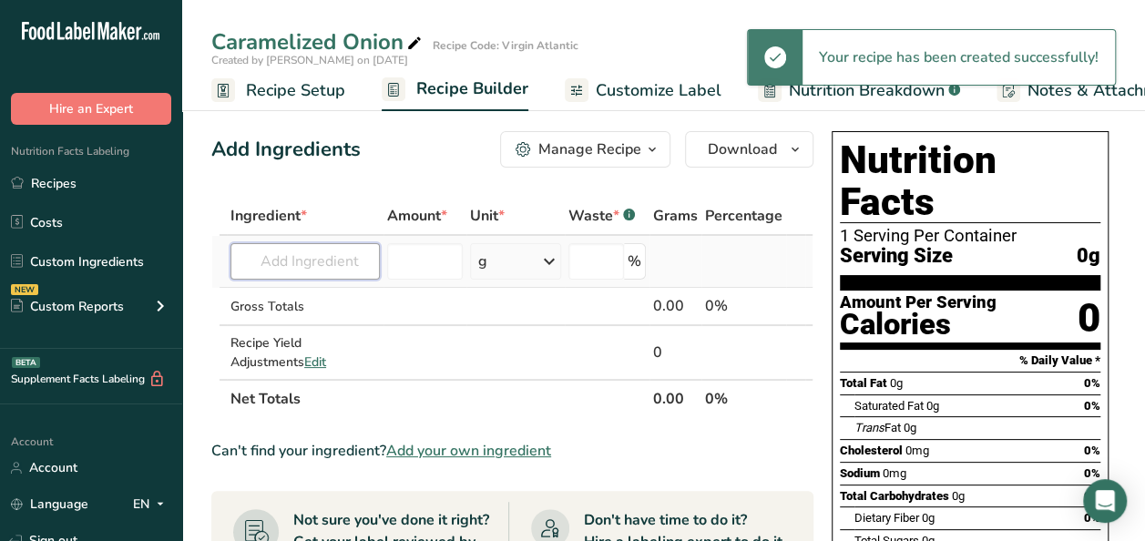
click at [310, 257] on input "text" at bounding box center [305, 261] width 149 height 36
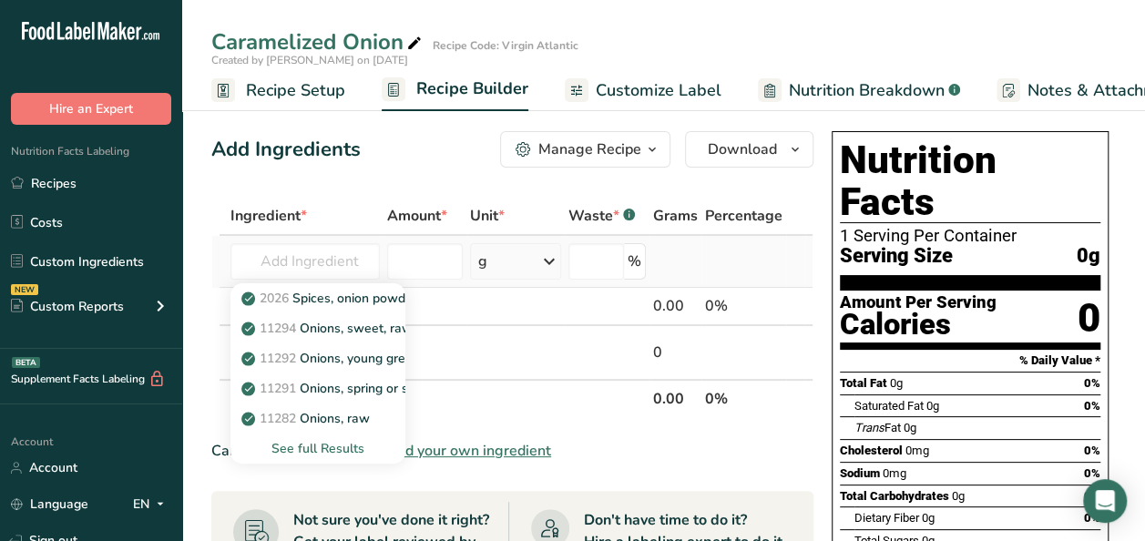
click at [304, 445] on div "See full Results" at bounding box center [318, 448] width 146 height 19
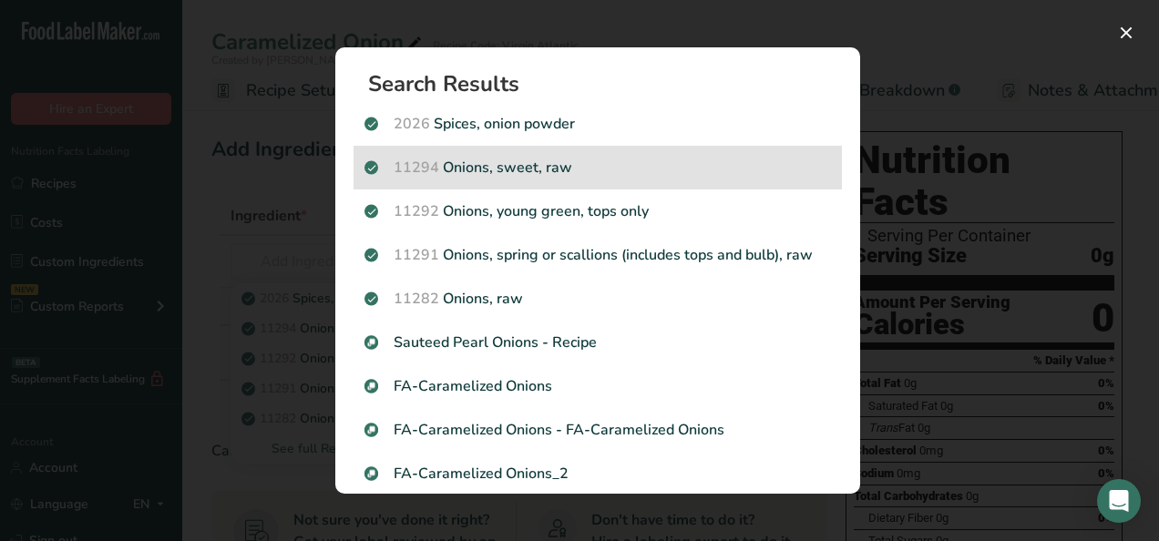
click at [599, 172] on p "11294 Onions, sweet, raw" at bounding box center [597, 168] width 466 height 22
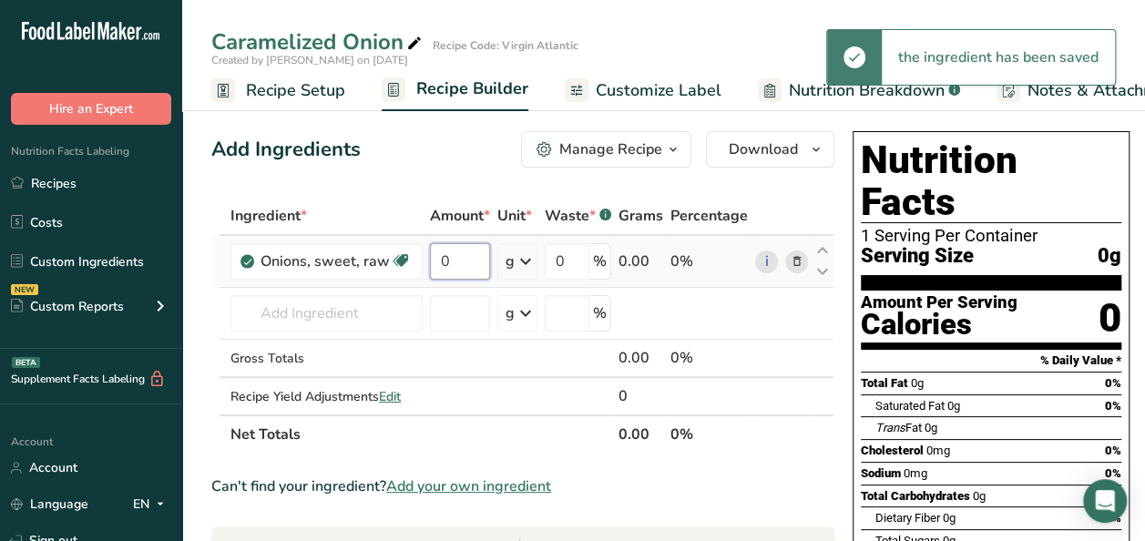
click at [470, 263] on input "0" at bounding box center [460, 261] width 60 height 36
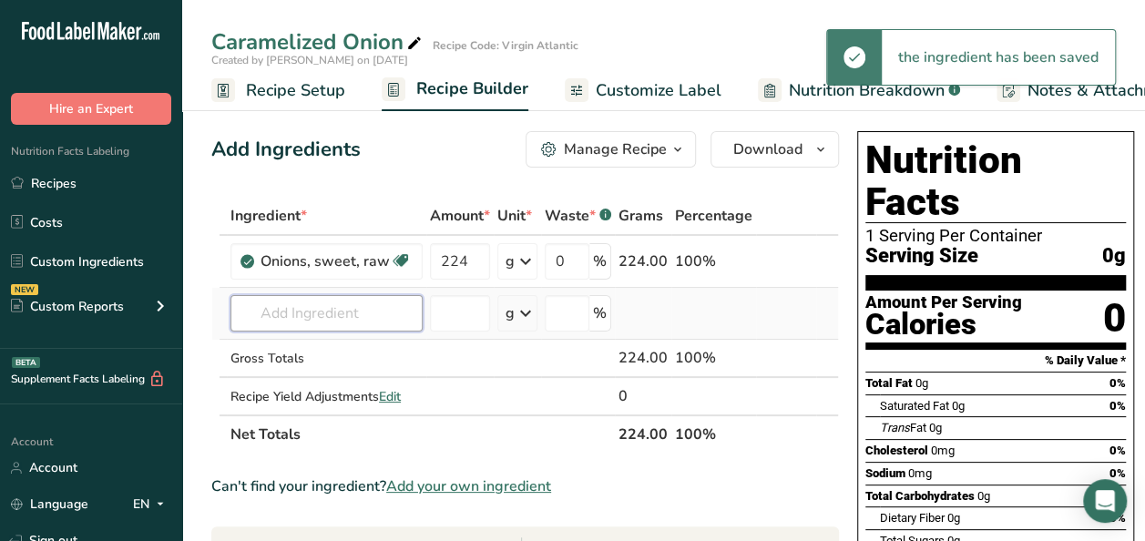
click at [310, 317] on div "Ingredient * Amount * Unit * Waste * .a-a{fill:#347362;}.b-a{fill:#fff;} Grams …" at bounding box center [525, 325] width 628 height 257
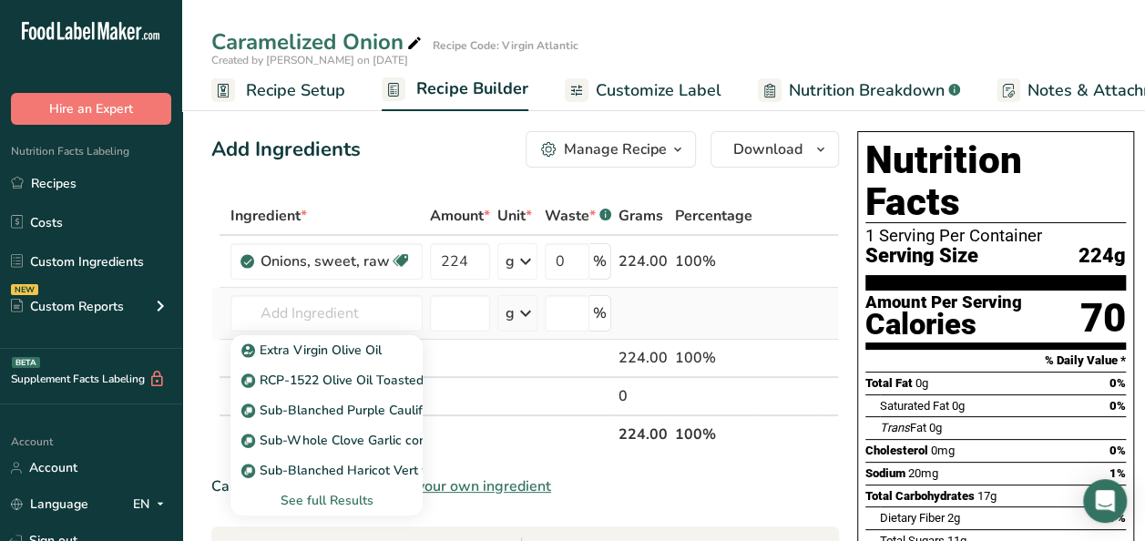
click at [317, 499] on div "See full Results" at bounding box center [326, 500] width 163 height 19
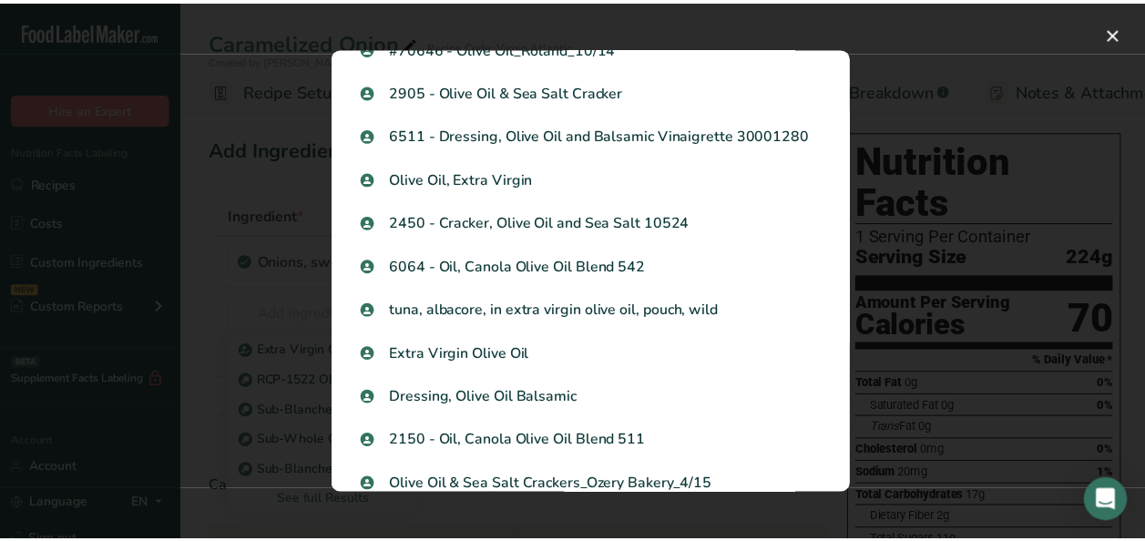
scroll to position [1367, 0]
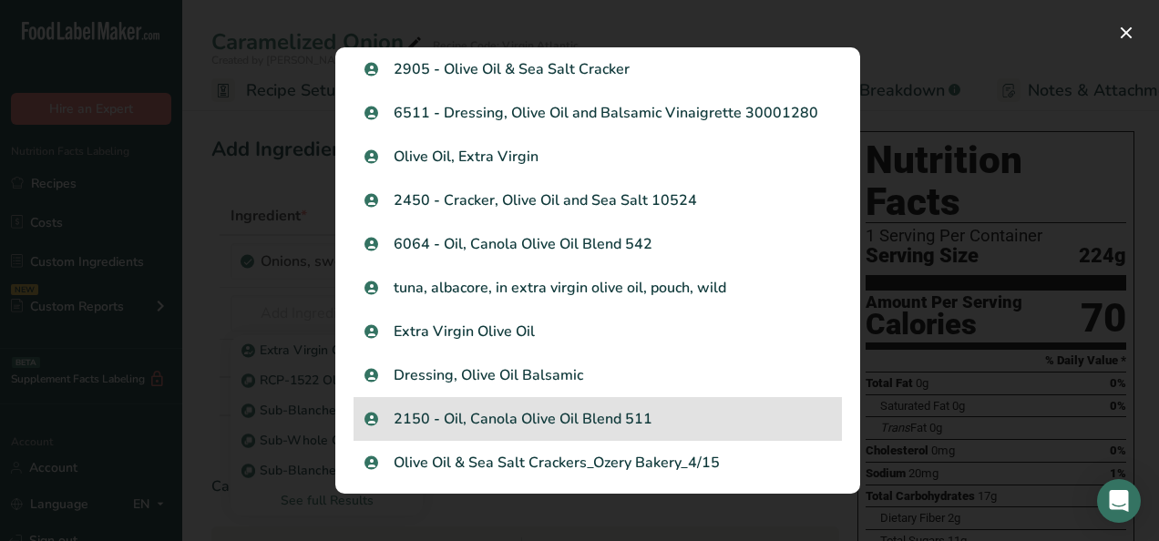
click at [516, 428] on p "2150 - Oil, Canola Olive Oil Blend 511" at bounding box center [597, 419] width 466 height 22
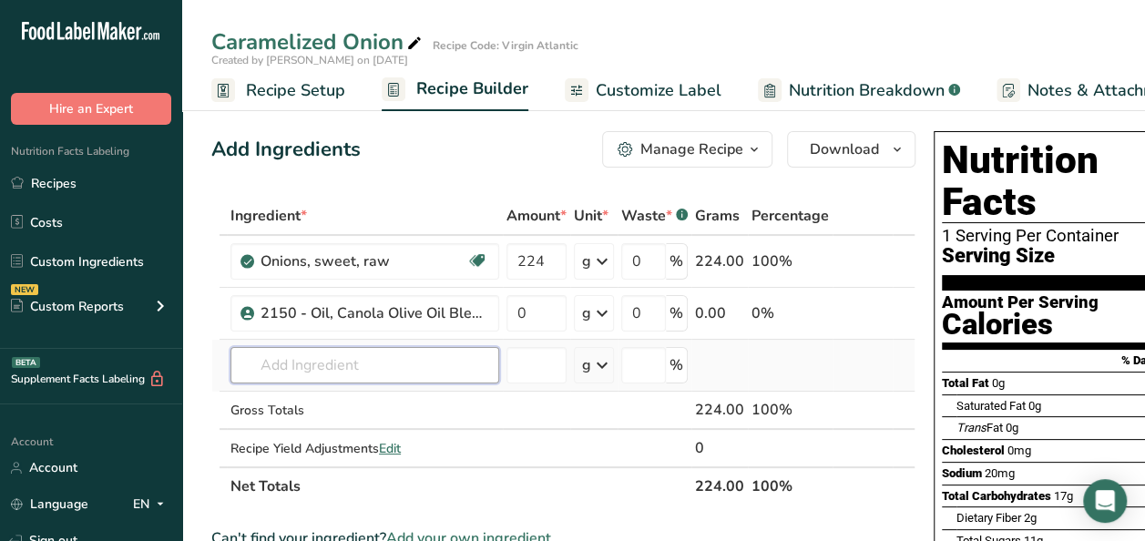
click at [332, 349] on input "text" at bounding box center [365, 365] width 269 height 36
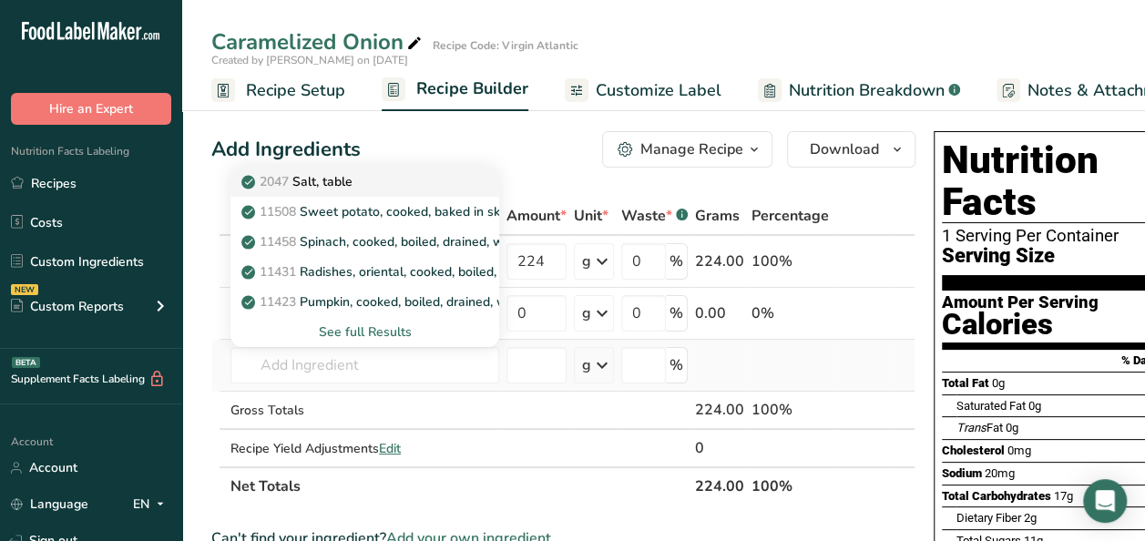
click at [365, 179] on div "2047 Salt, table" at bounding box center [350, 181] width 210 height 19
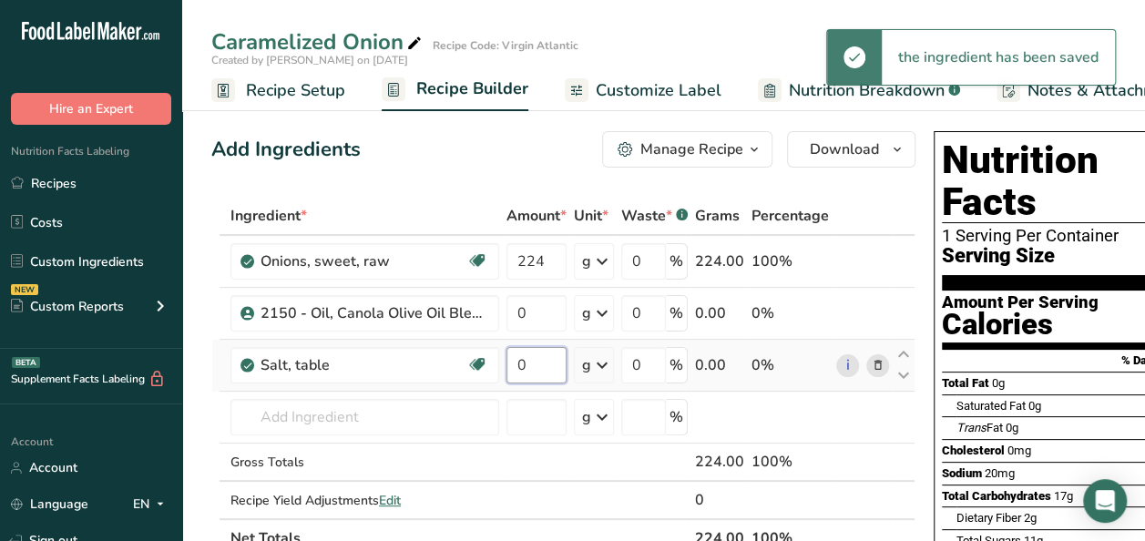
click at [528, 357] on input "0" at bounding box center [537, 365] width 60 height 36
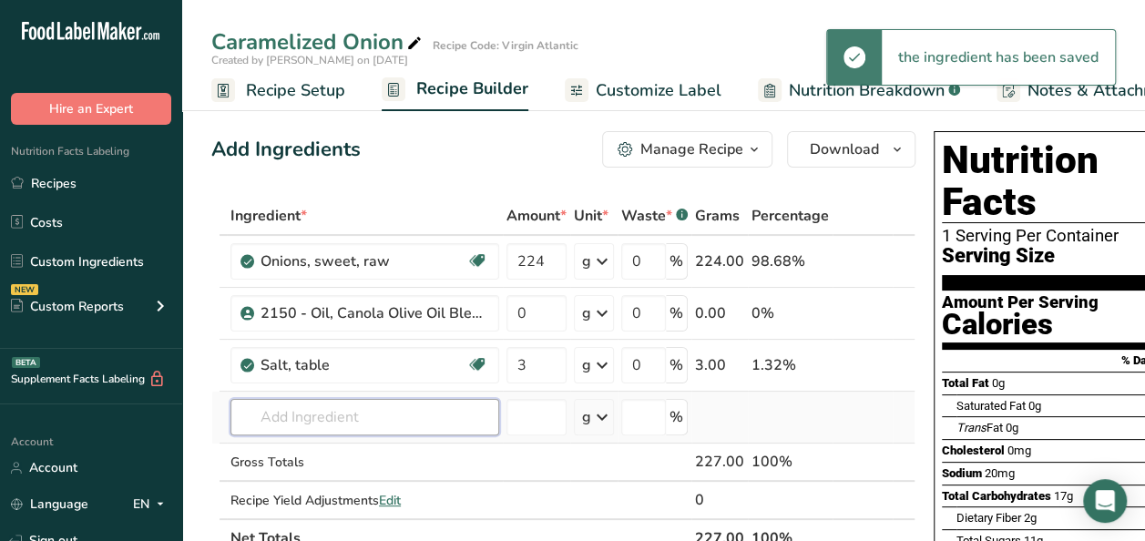
click at [415, 415] on div "Ingredient * Amount * Unit * Waste * .a-a{fill:#347362;}.b-a{fill:#fff;} Grams …" at bounding box center [563, 377] width 704 height 361
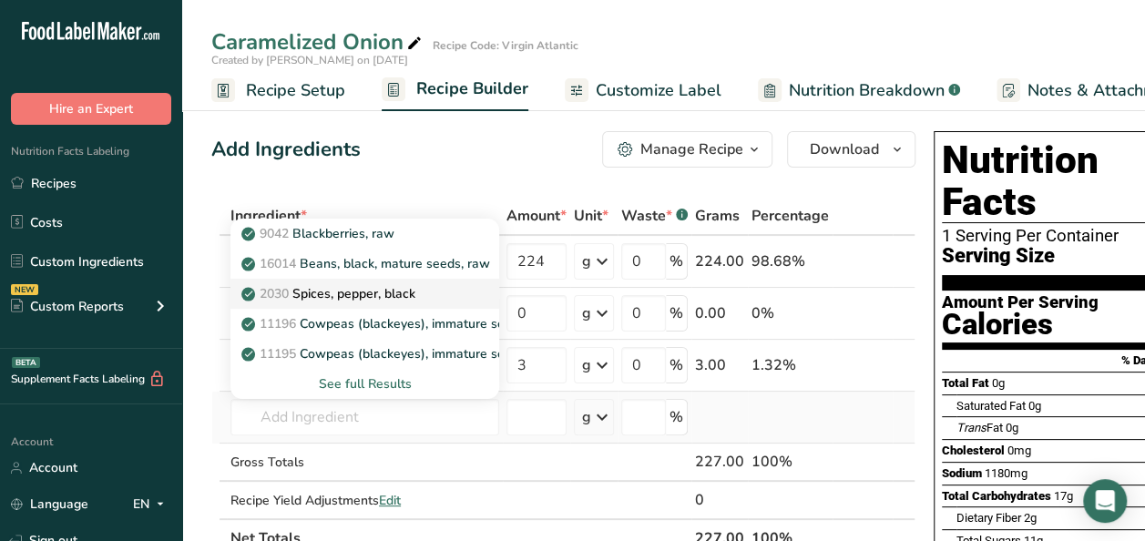
click at [432, 291] on div "2030 Spices, pepper, black" at bounding box center [350, 293] width 210 height 19
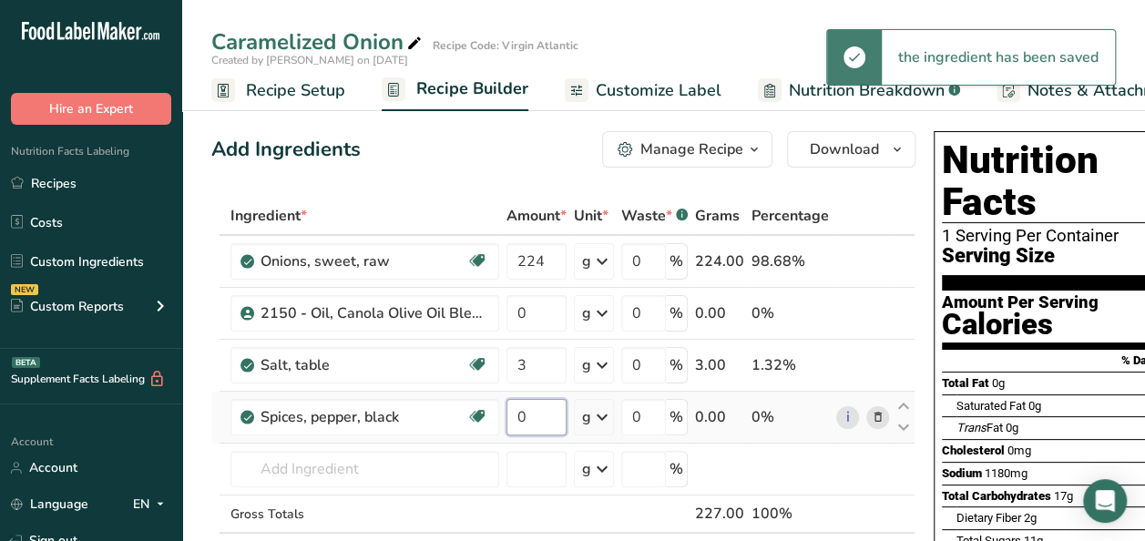
click at [543, 415] on input "0" at bounding box center [537, 417] width 60 height 36
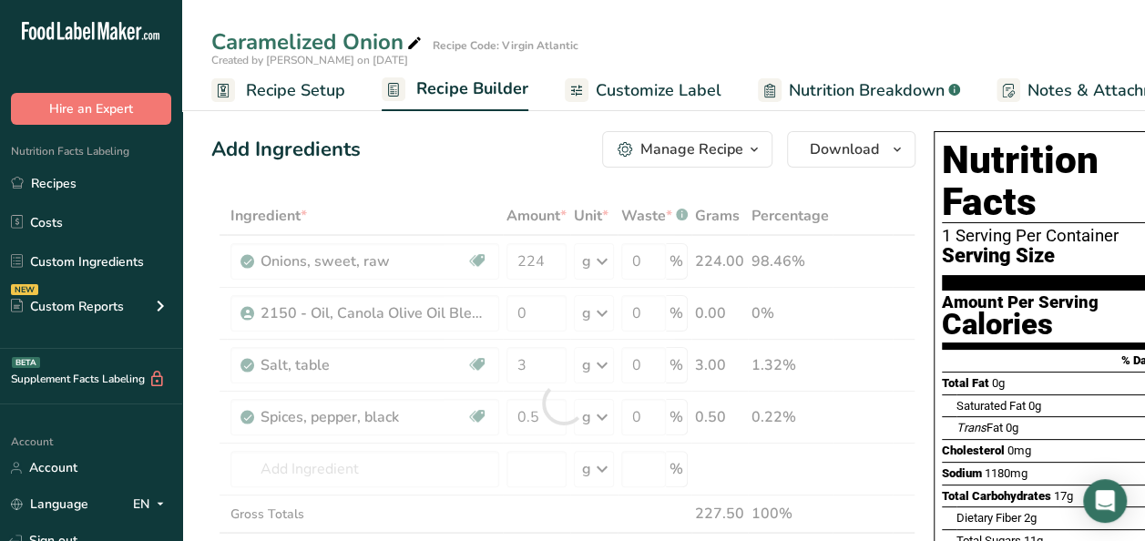
click at [697, 147] on div "Manage Recipe" at bounding box center [691, 149] width 103 height 22
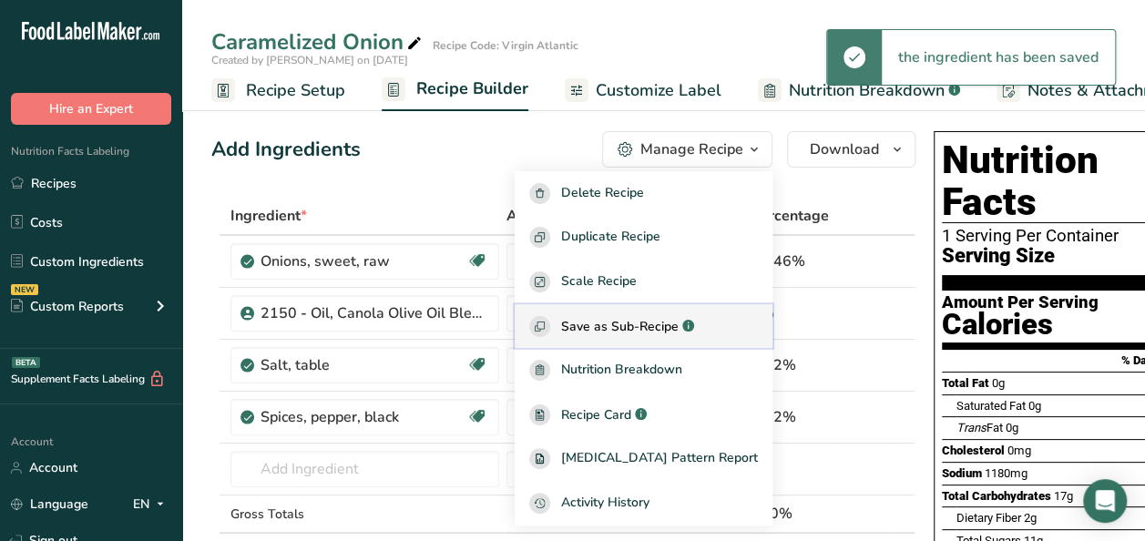
click at [614, 337] on button "Save as Sub-Recipe .a-a{fill:#347362;}.b-a{fill:#fff;}" at bounding box center [644, 326] width 258 height 45
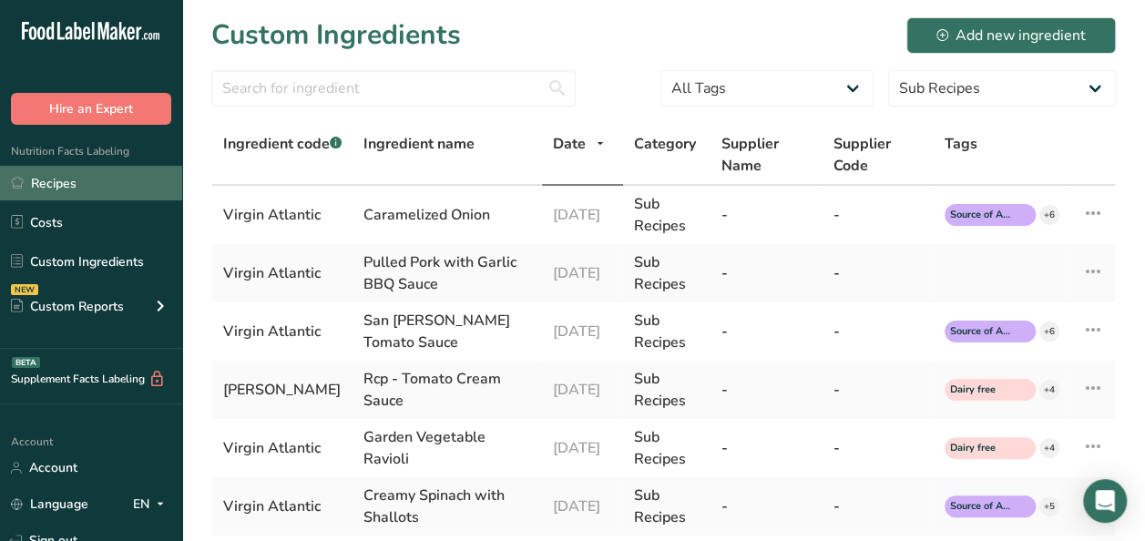
click at [98, 174] on link "Recipes" at bounding box center [91, 183] width 182 height 35
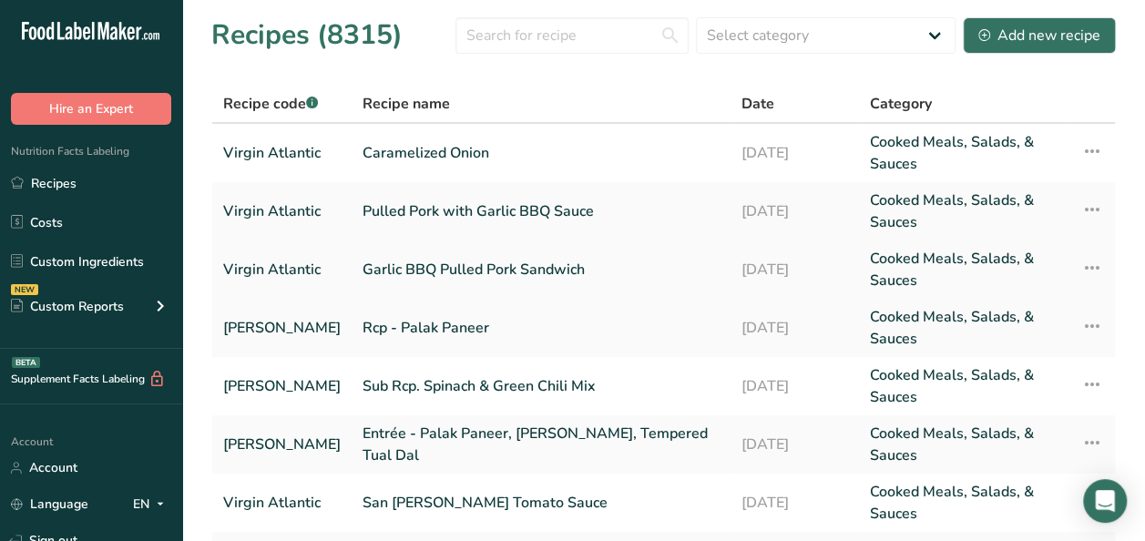
click at [500, 272] on link "Garlic BBQ Pulled Pork Sandwich" at bounding box center [541, 270] width 357 height 44
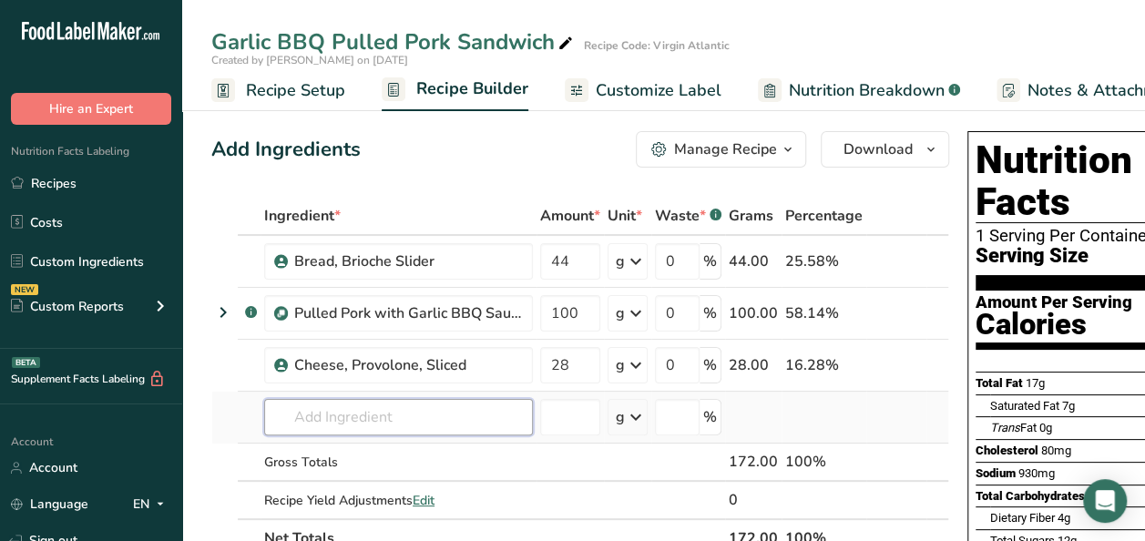
click at [369, 426] on input "text" at bounding box center [398, 417] width 269 height 36
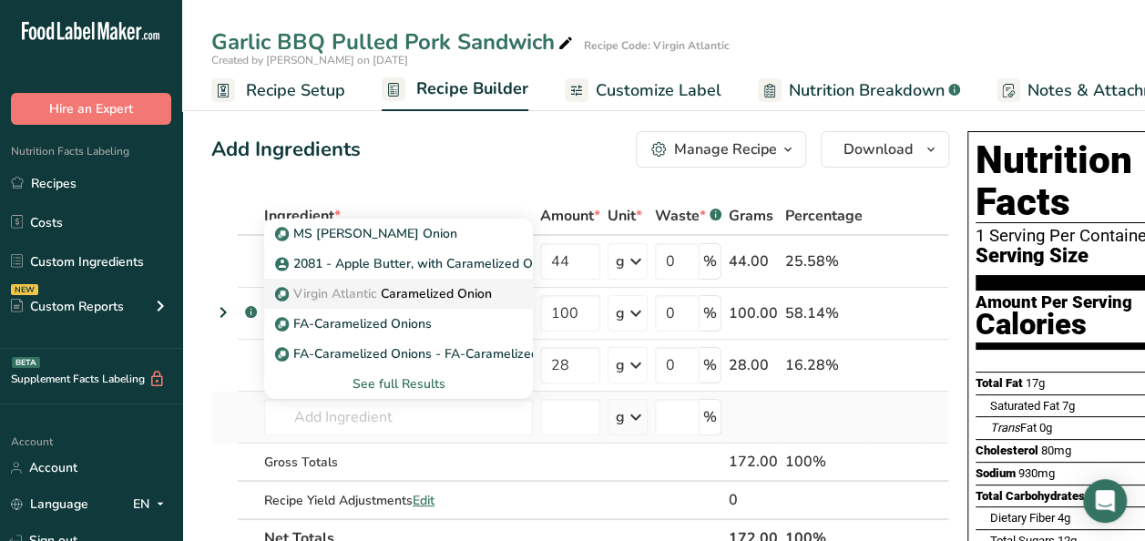
click at [443, 287] on p "Virgin Atlantic Caramelized Onion" at bounding box center [385, 293] width 213 height 19
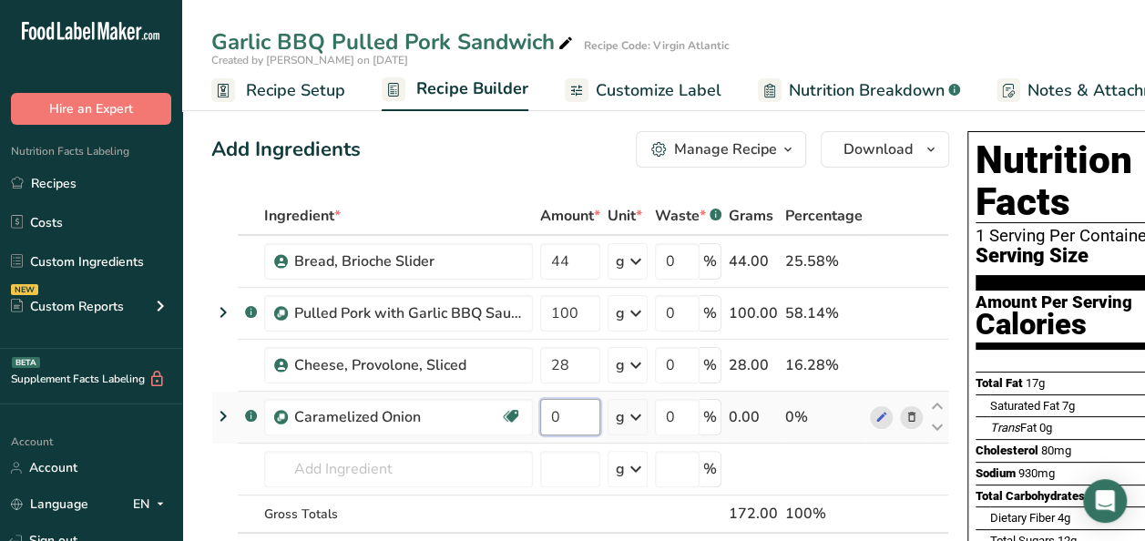
click at [567, 409] on input "0" at bounding box center [570, 417] width 60 height 36
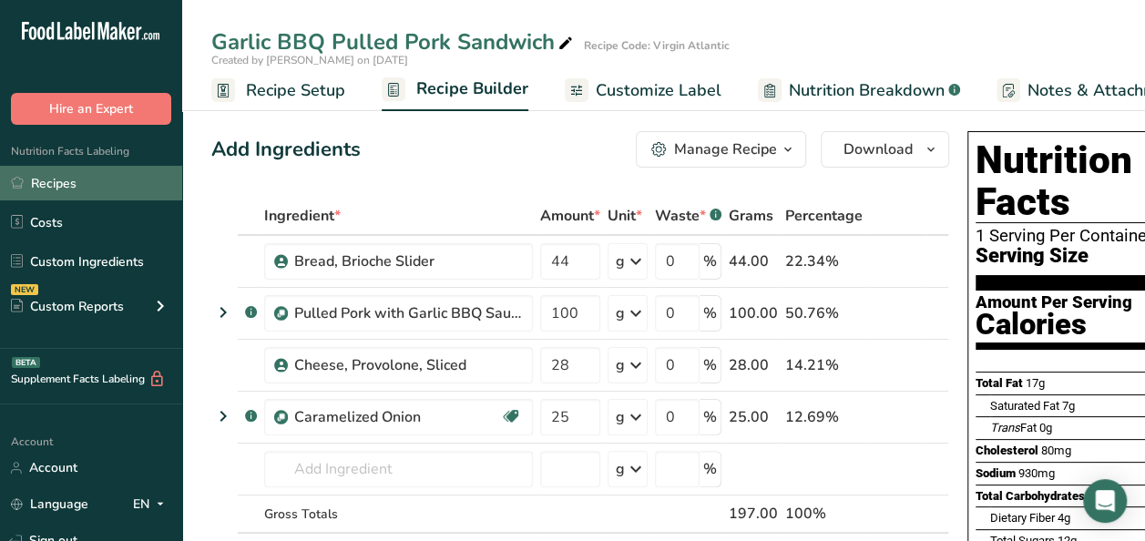
click at [104, 182] on link "Recipes" at bounding box center [91, 183] width 182 height 35
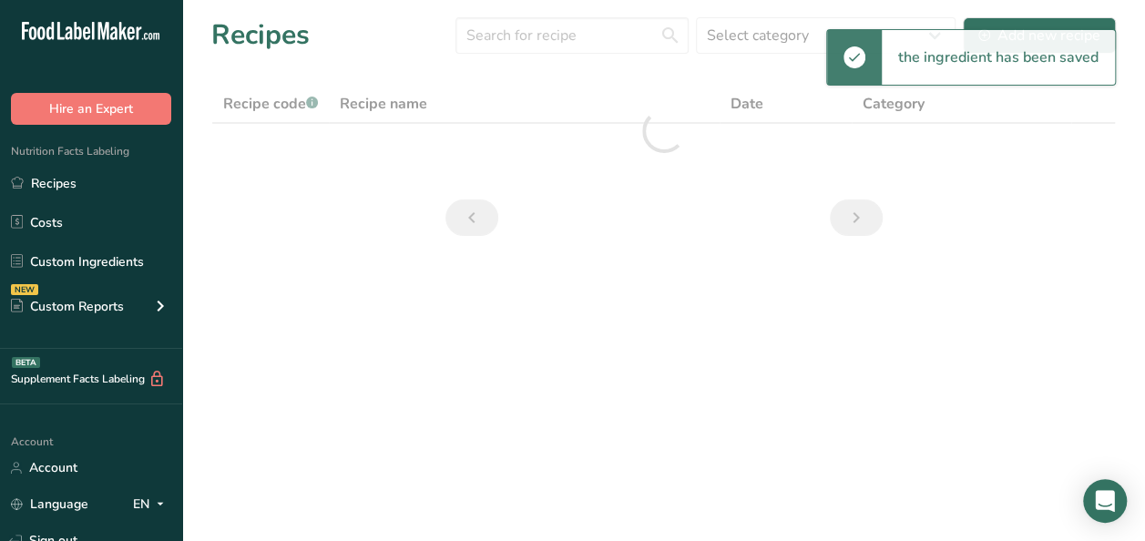
click at [1096, 42] on div "the ingredient has been saved" at bounding box center [998, 57] width 233 height 55
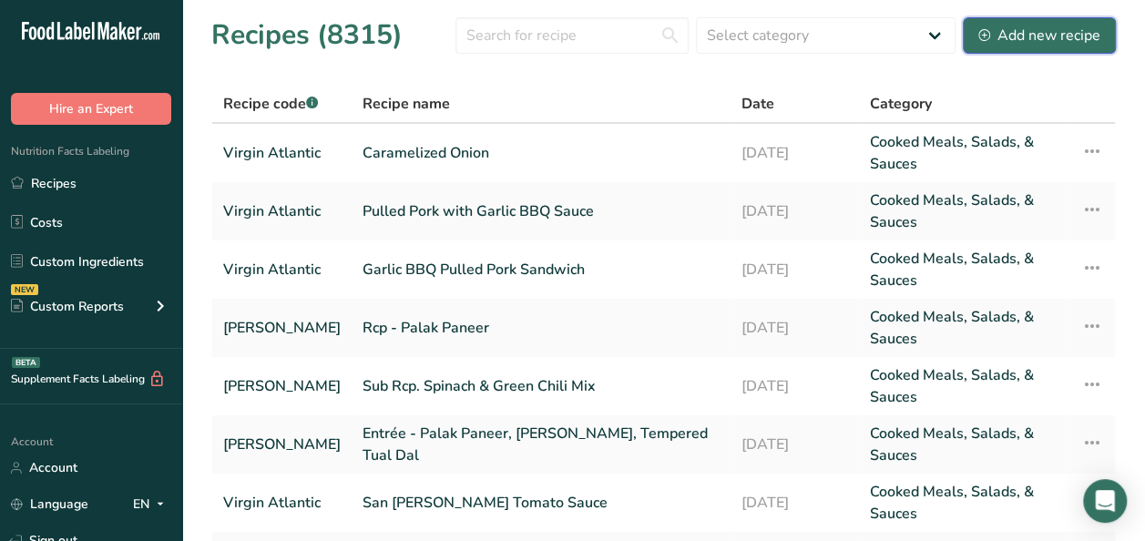
click at [1078, 21] on button "Add new recipe" at bounding box center [1039, 35] width 153 height 36
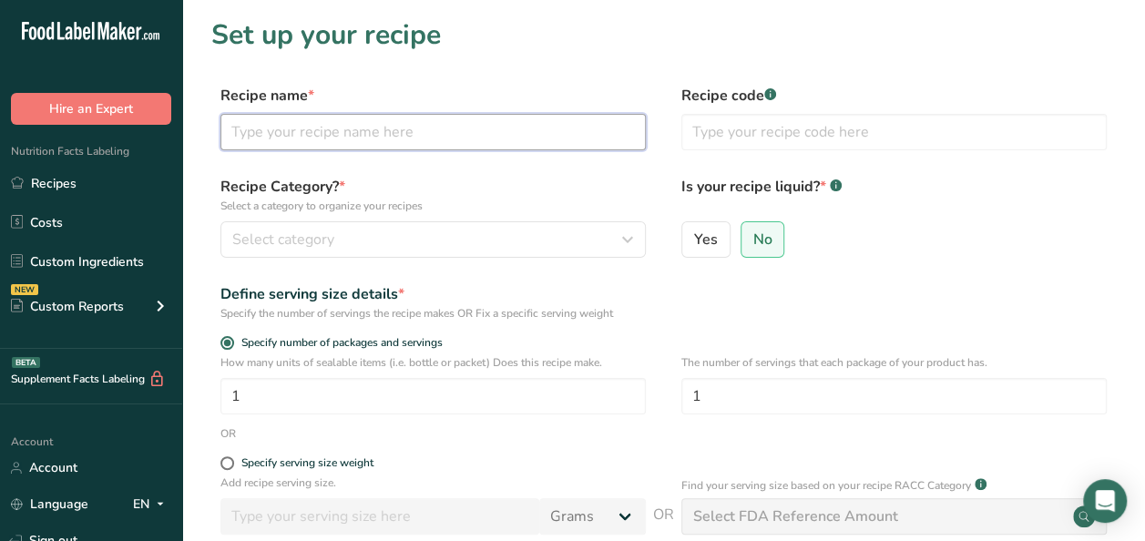
paste input "Red Cabbage and Apple Slaw"
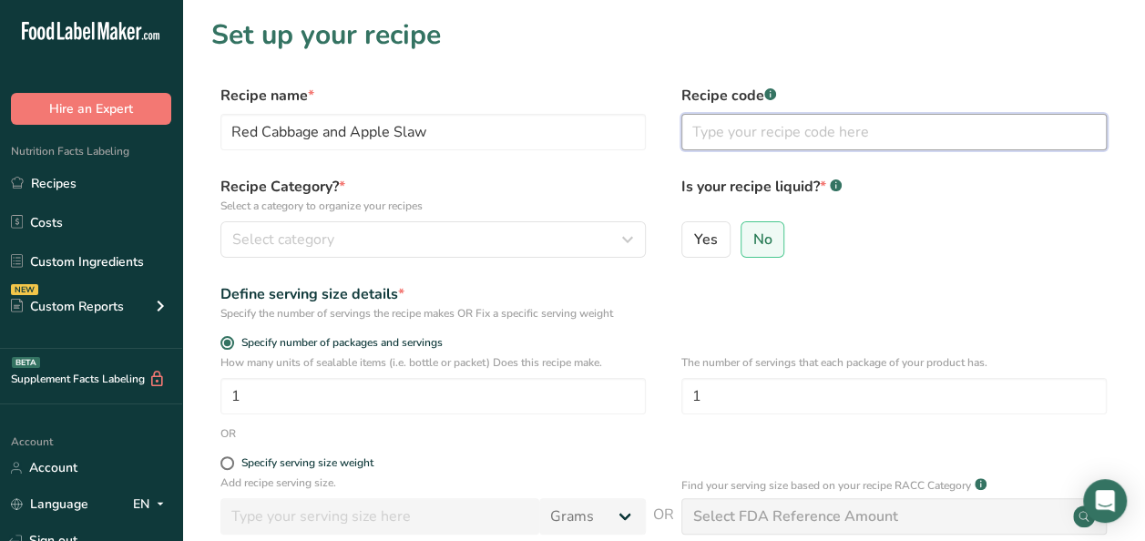
click at [711, 131] on input "text" at bounding box center [893, 132] width 425 height 36
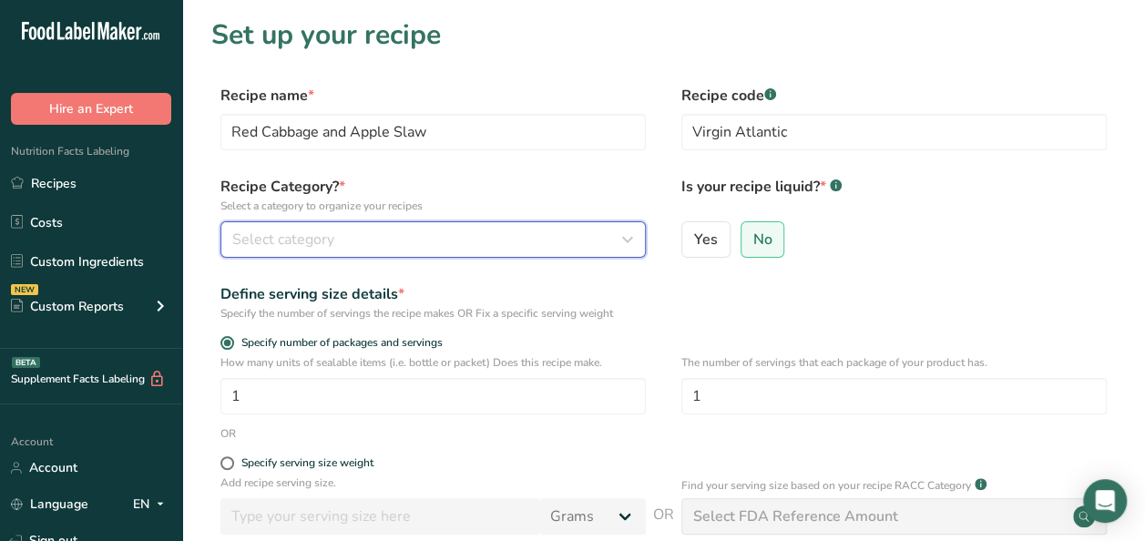
click at [343, 237] on div "Select category" at bounding box center [427, 240] width 391 height 22
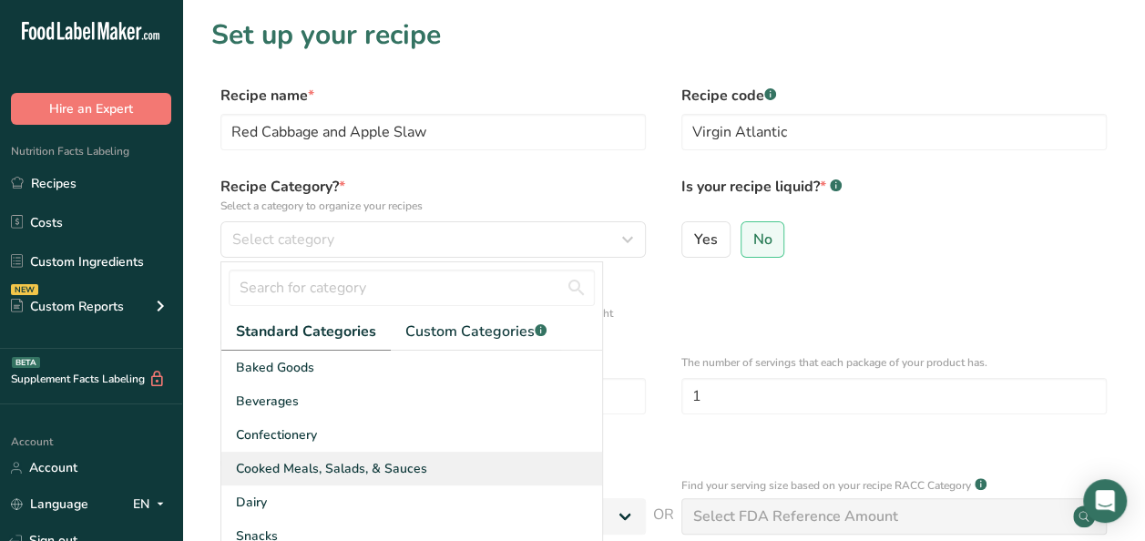
click at [340, 465] on span "Cooked Meals, Salads, & Sauces" at bounding box center [331, 468] width 191 height 19
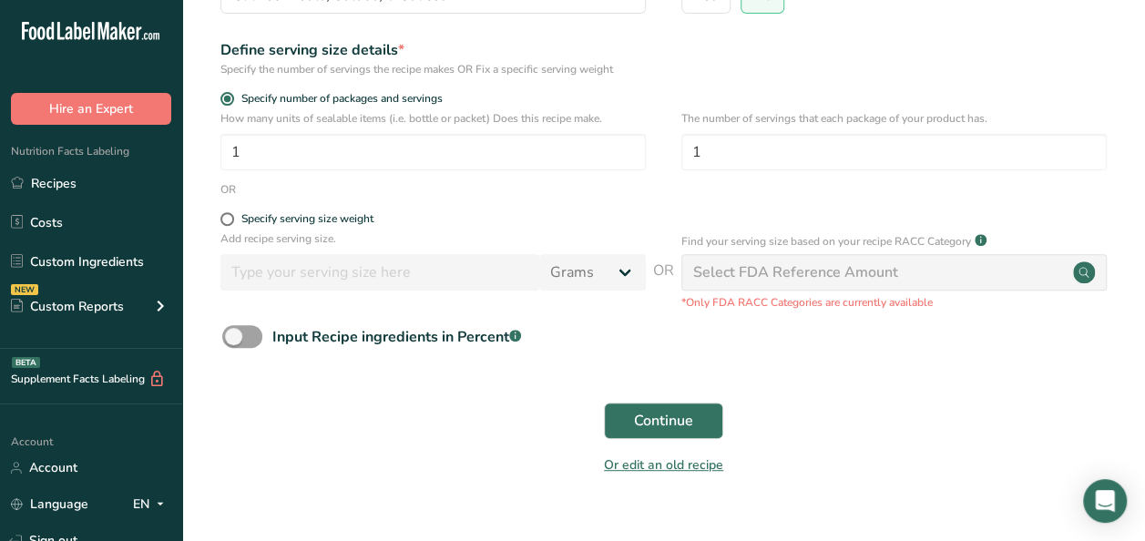
scroll to position [273, 0]
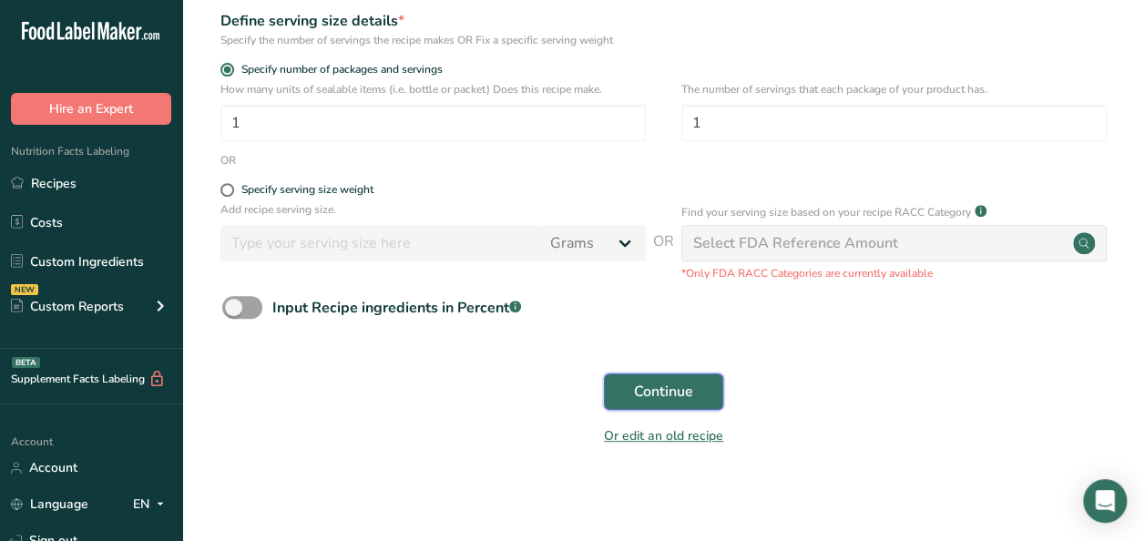
click at [632, 398] on button "Continue" at bounding box center [663, 392] width 119 height 36
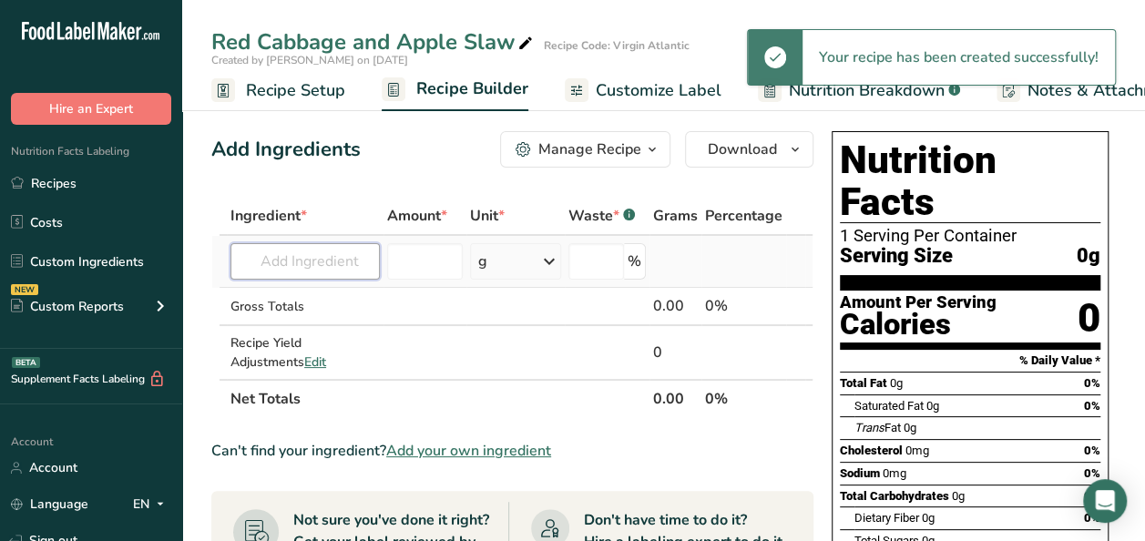
click at [305, 264] on input "text" at bounding box center [305, 261] width 149 height 36
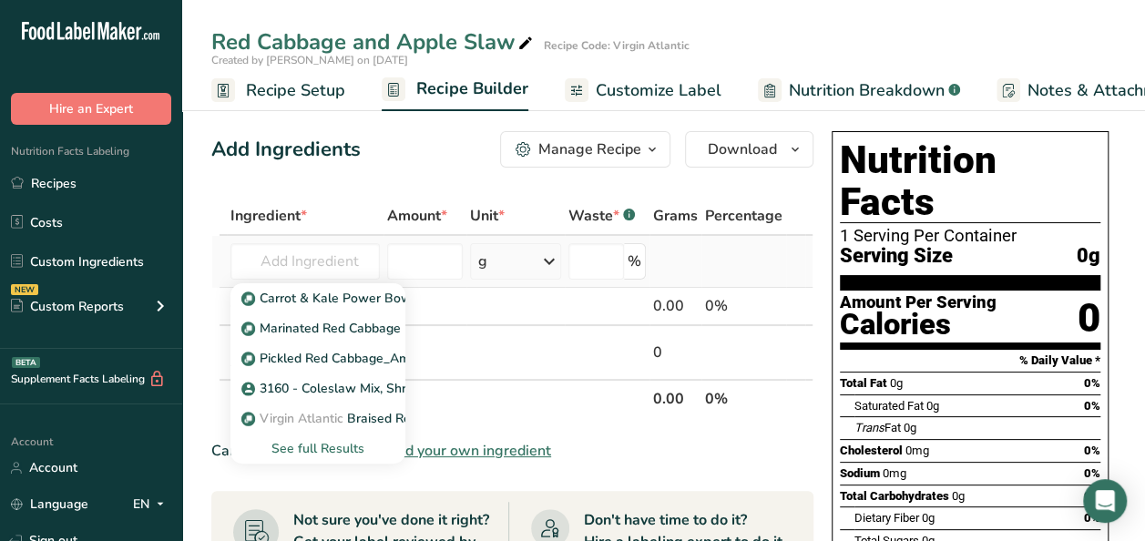
click at [335, 446] on div "See full Results" at bounding box center [318, 448] width 146 height 19
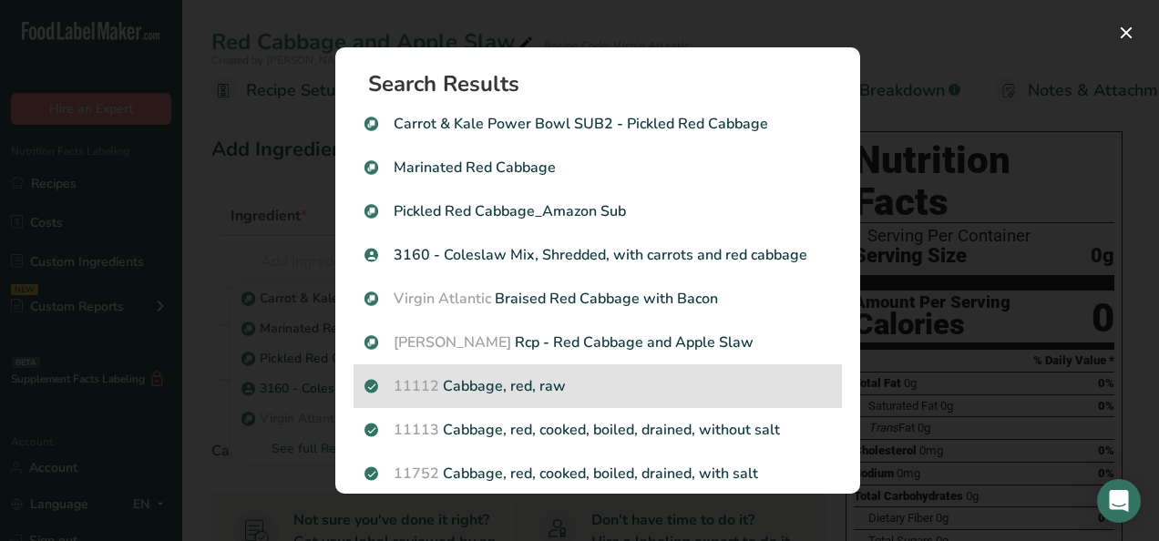
click at [535, 402] on div "11112 Cabbage, red, raw" at bounding box center [598, 386] width 488 height 44
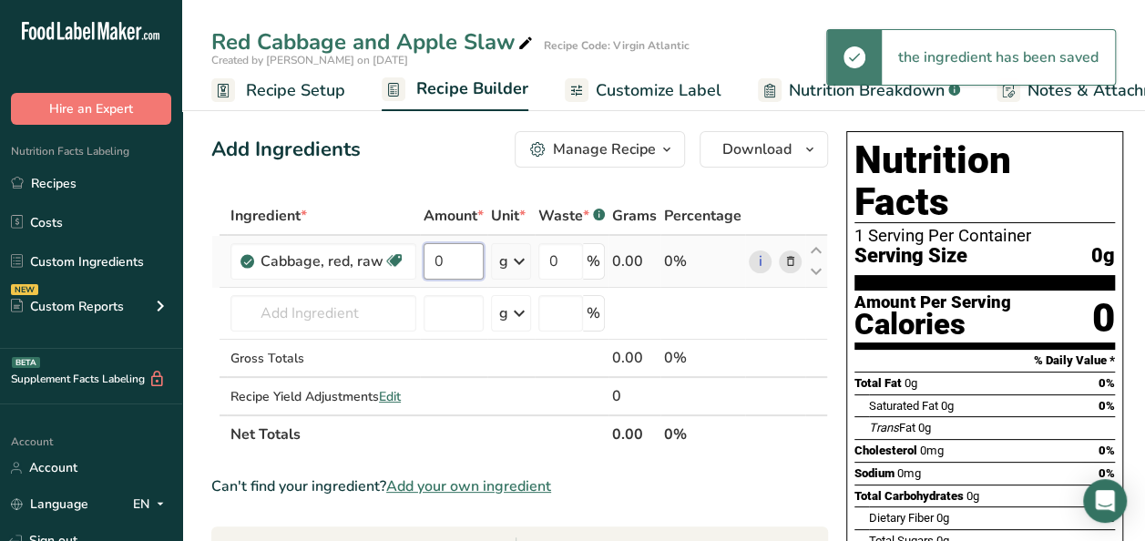
click at [437, 263] on input "0" at bounding box center [454, 261] width 60 height 36
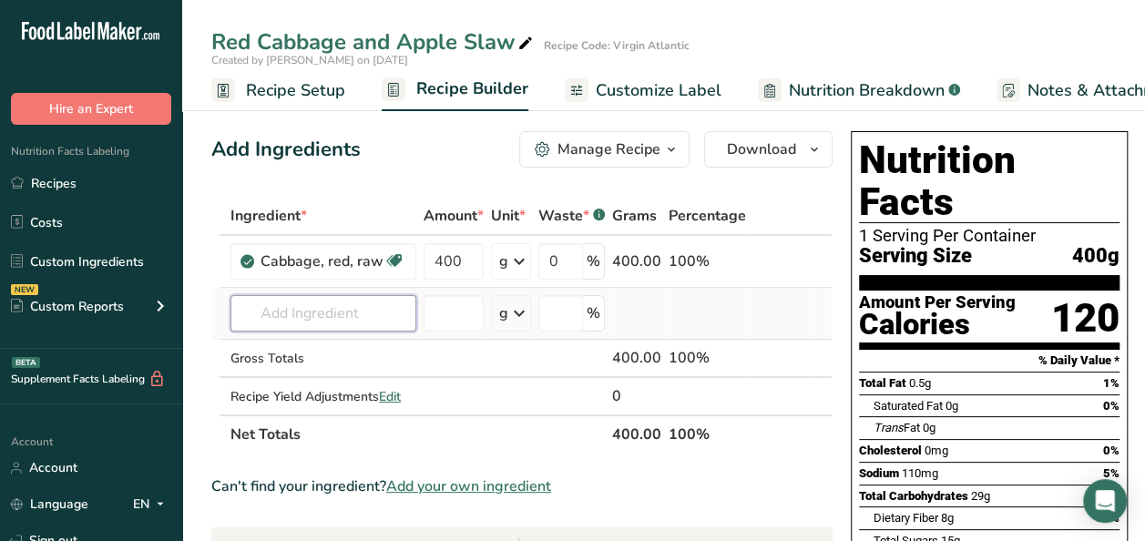
click at [319, 309] on div "Ingredient * Amount * Unit * Waste * .a-a{fill:#347362;}.b-a{fill:#fff;} Grams …" at bounding box center [521, 325] width 621 height 257
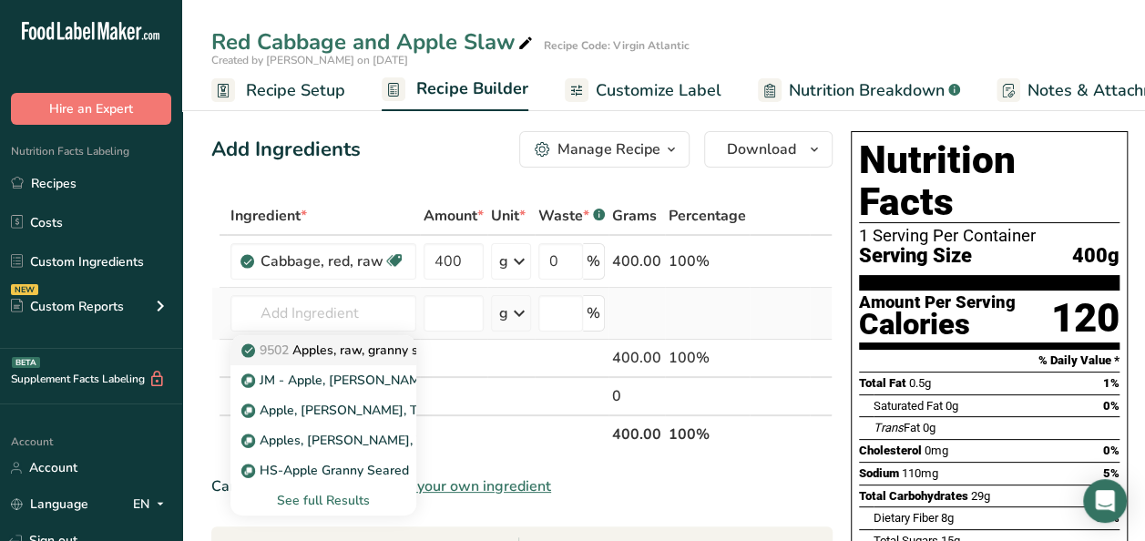
click at [333, 345] on p "9502 Apples, raw, granny smith, with skin (Includes foods for USDA's Food Distr…" at bounding box center [536, 350] width 582 height 19
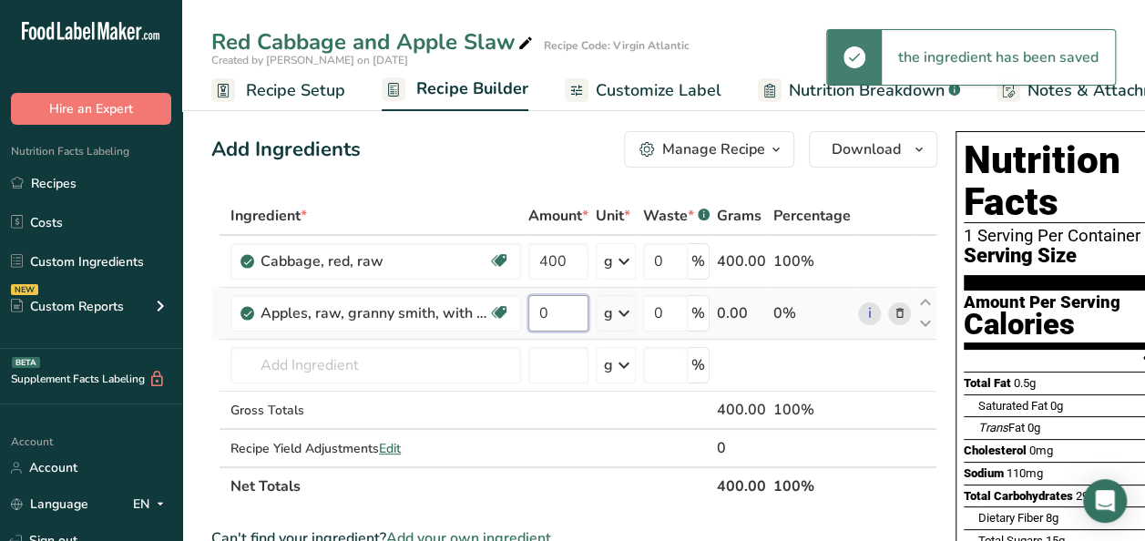
click at [550, 313] on input "0" at bounding box center [558, 313] width 60 height 36
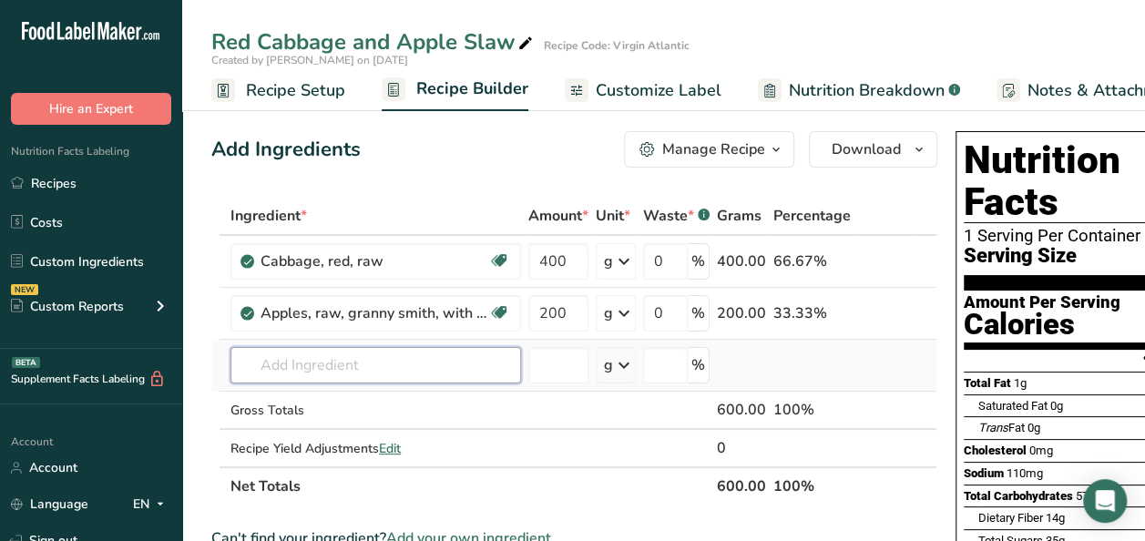
click at [305, 371] on div "Ingredient * Amount * Unit * Waste * .a-a{fill:#347362;}.b-a{fill:#fff;} Grams …" at bounding box center [574, 351] width 726 height 309
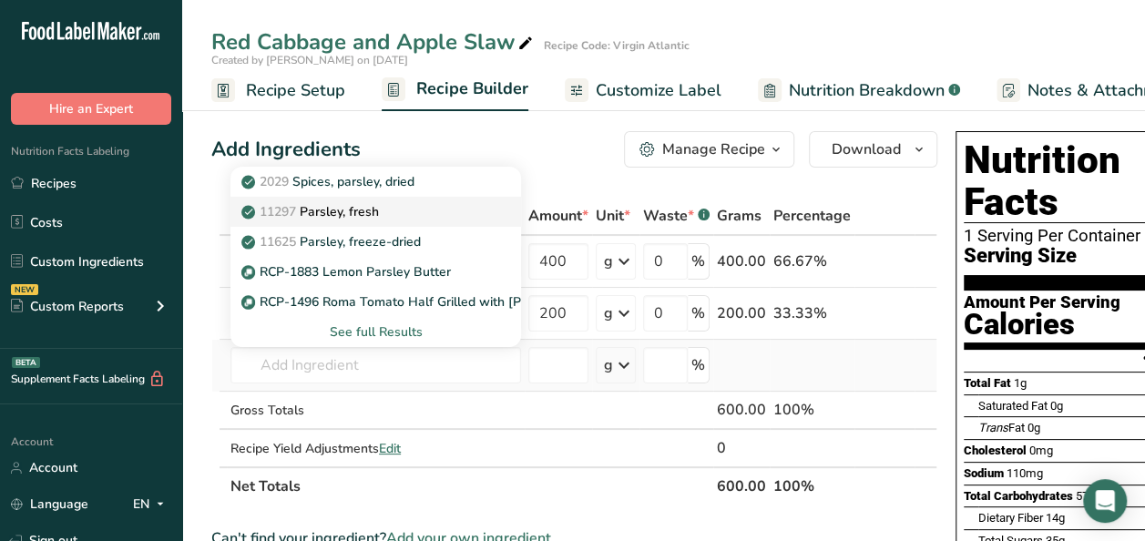
click at [349, 214] on p "11297 Parsley, fresh" at bounding box center [312, 211] width 134 height 19
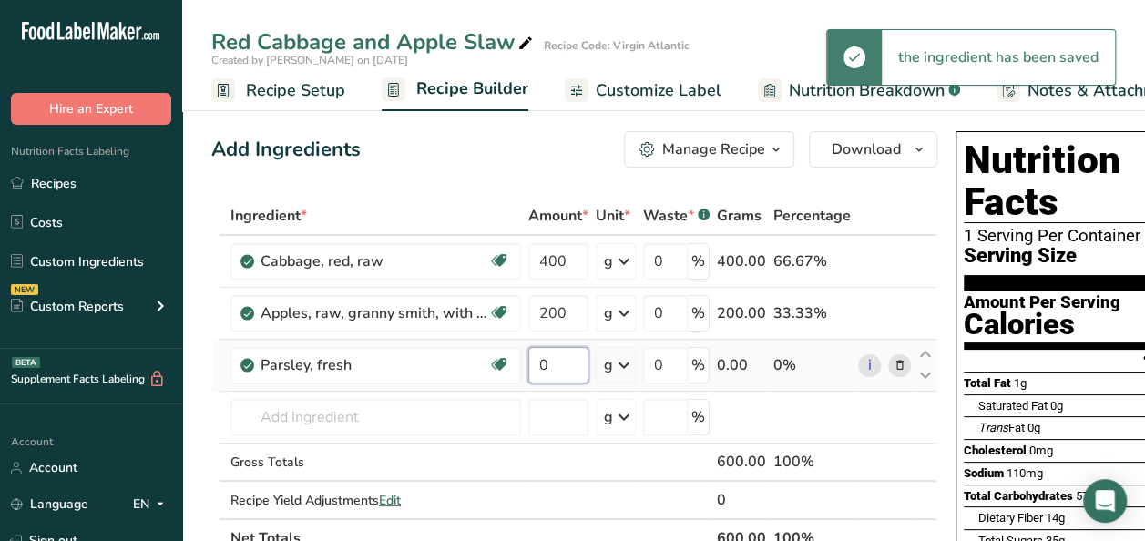
click at [559, 364] on input "0" at bounding box center [558, 365] width 60 height 36
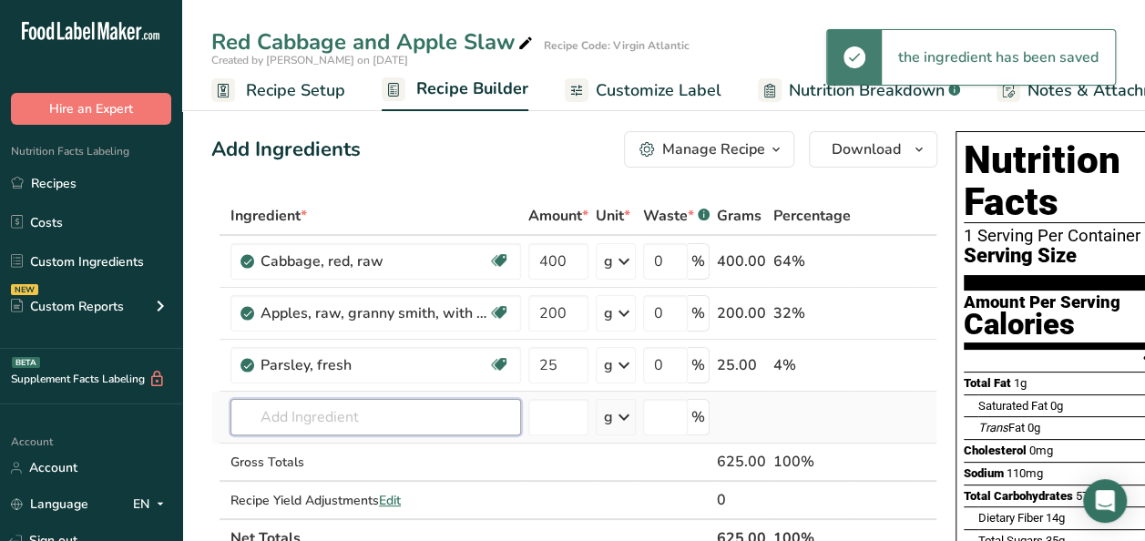
click at [281, 418] on div "Ingredient * Amount * Unit * Waste * .a-a{fill:#347362;}.b-a{fill:#fff;} Grams …" at bounding box center [574, 377] width 726 height 361
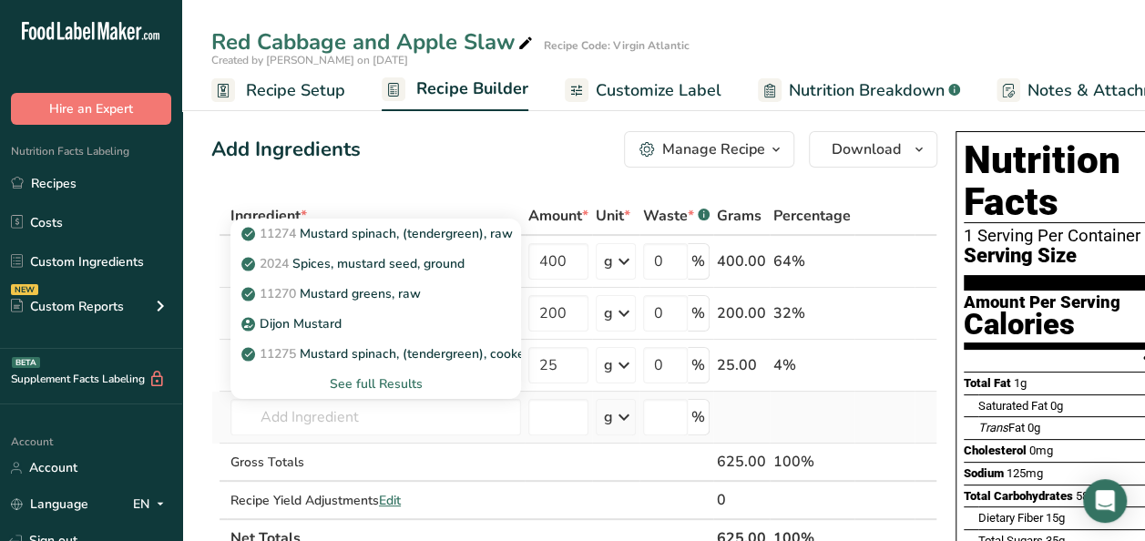
click at [383, 382] on div "See full Results" at bounding box center [375, 383] width 261 height 19
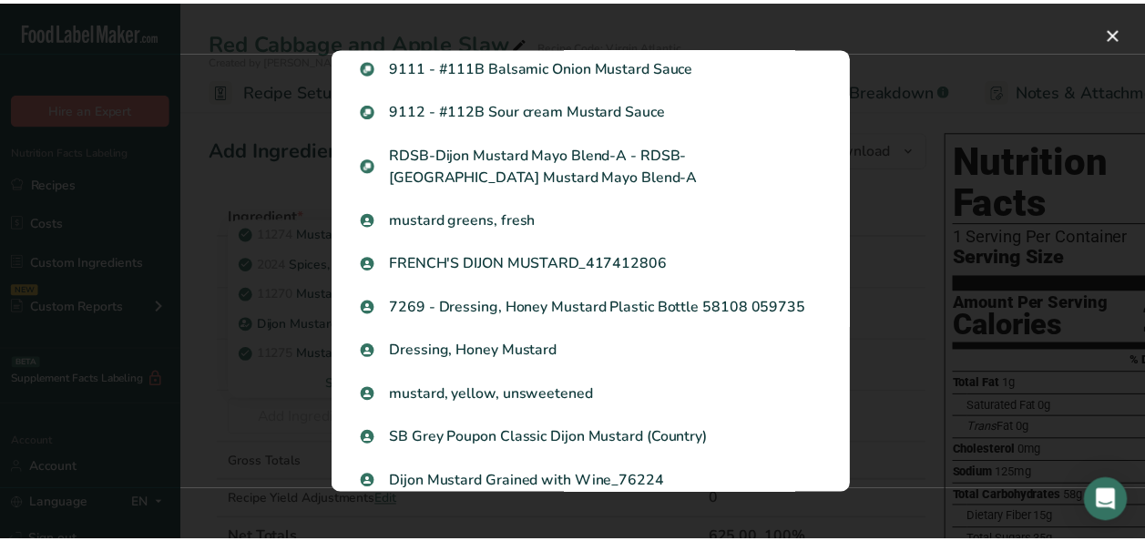
scroll to position [1944, 0]
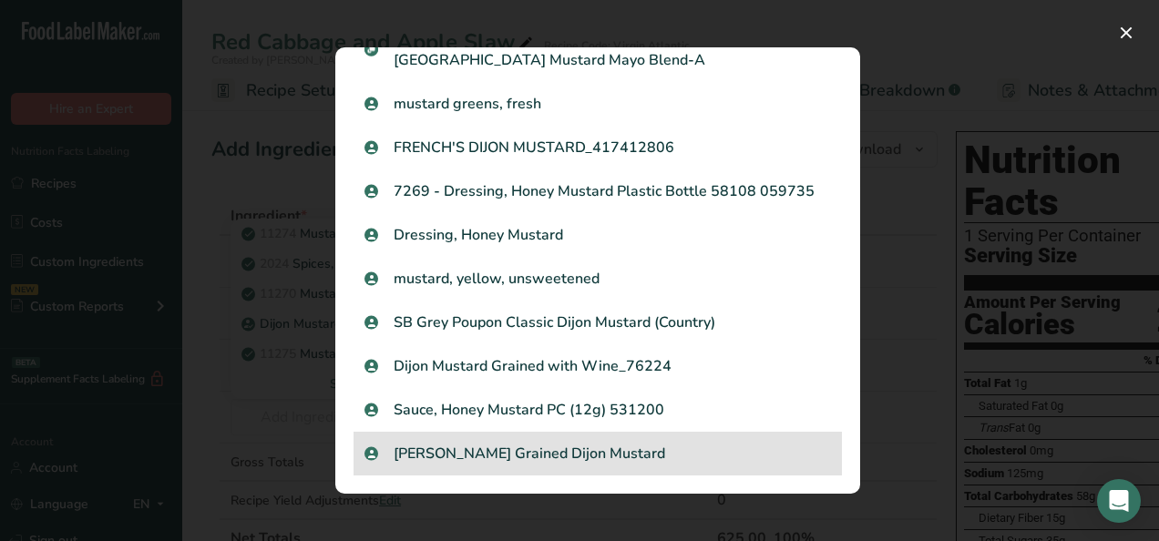
click at [561, 456] on p "SB Roland Grained Dijon Mustard" at bounding box center [597, 454] width 466 height 22
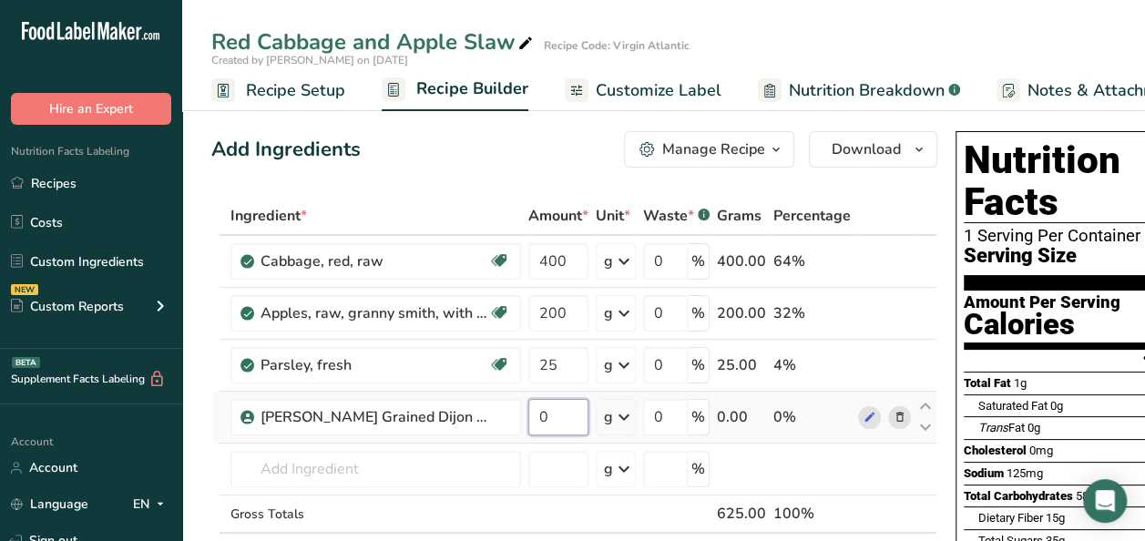
click at [539, 419] on input "0" at bounding box center [558, 417] width 60 height 36
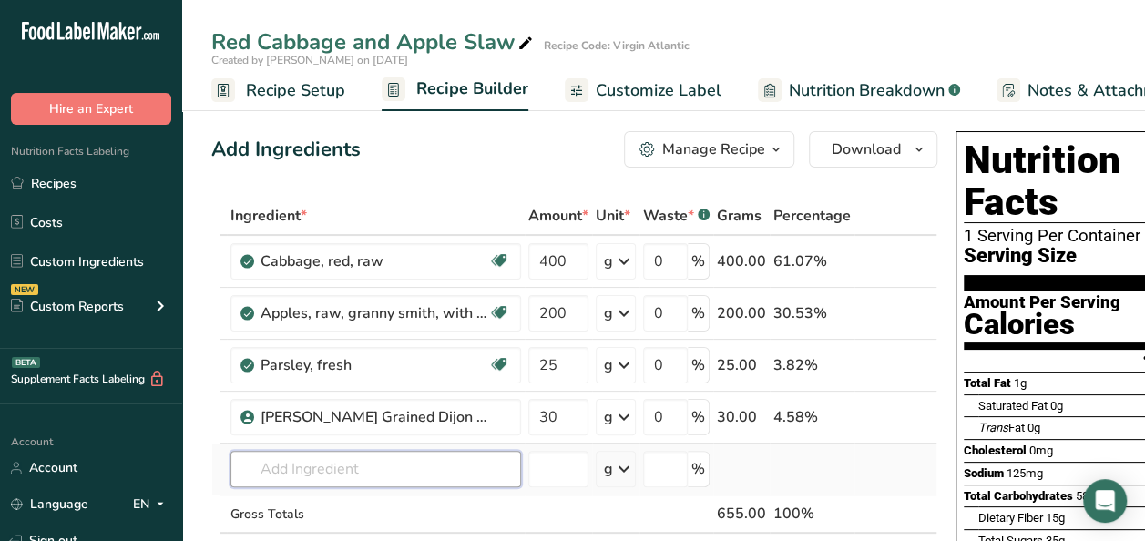
click at [390, 479] on div "Ingredient * Amount * Unit * Waste * .a-a{fill:#347362;}.b-a{fill:#fff;} Grams …" at bounding box center [574, 403] width 726 height 413
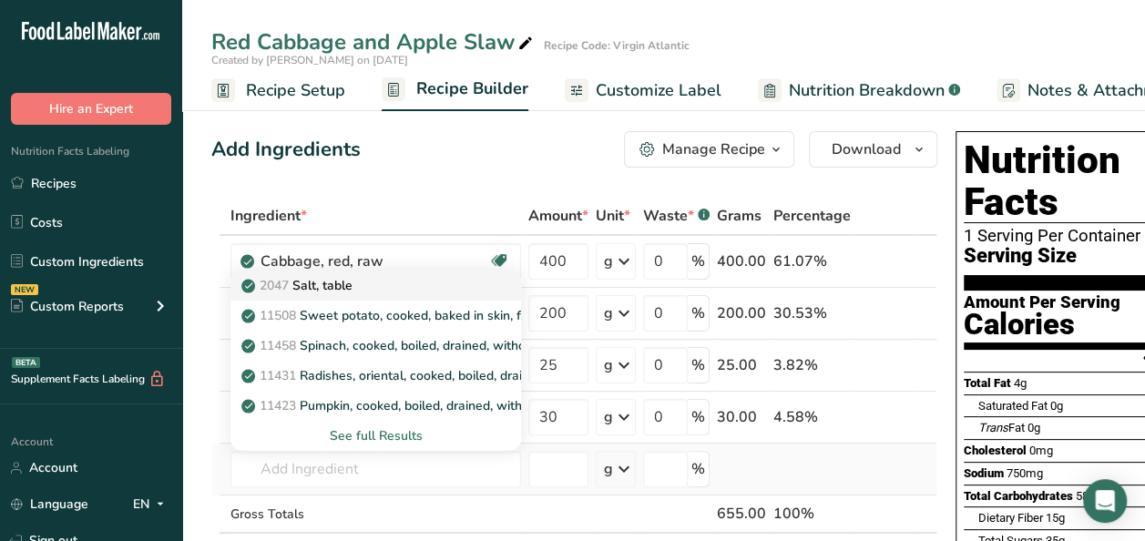
click at [340, 279] on p "2047 Salt, table" at bounding box center [299, 285] width 108 height 19
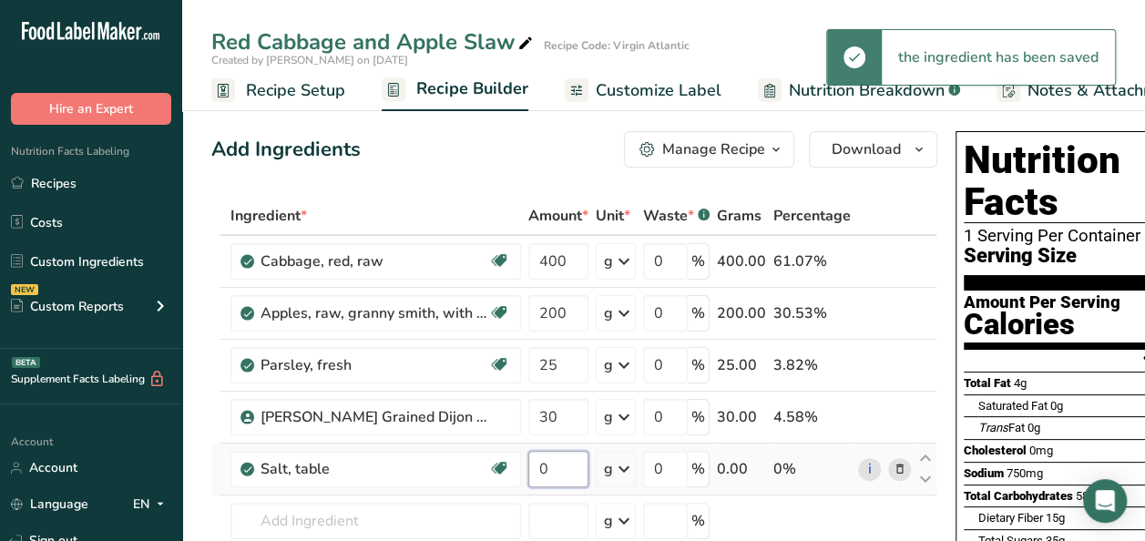
click at [563, 468] on input "0" at bounding box center [558, 469] width 60 height 36
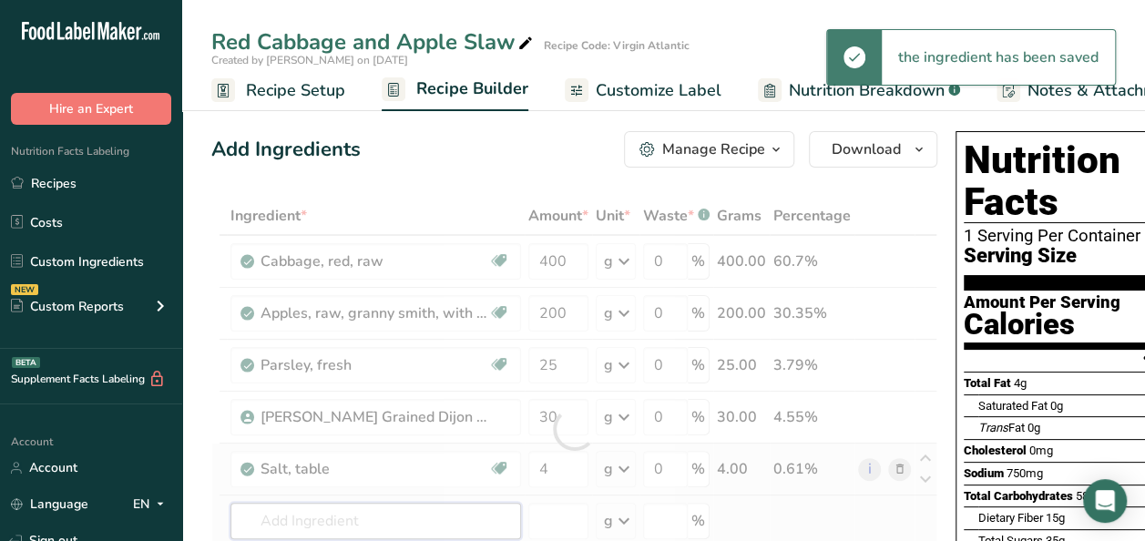
click at [330, 510] on div "Ingredient * Amount * Unit * Waste * .a-a{fill:#347362;}.b-a{fill:#fff;} Grams …" at bounding box center [574, 429] width 726 height 465
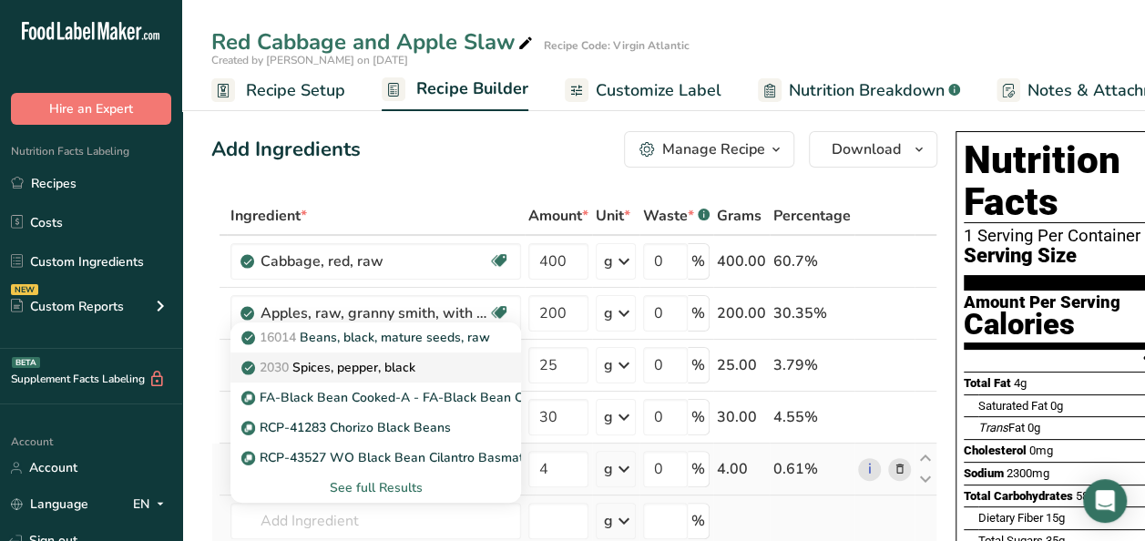
click at [454, 366] on div "2030 Spices, pepper, black" at bounding box center [361, 367] width 232 height 19
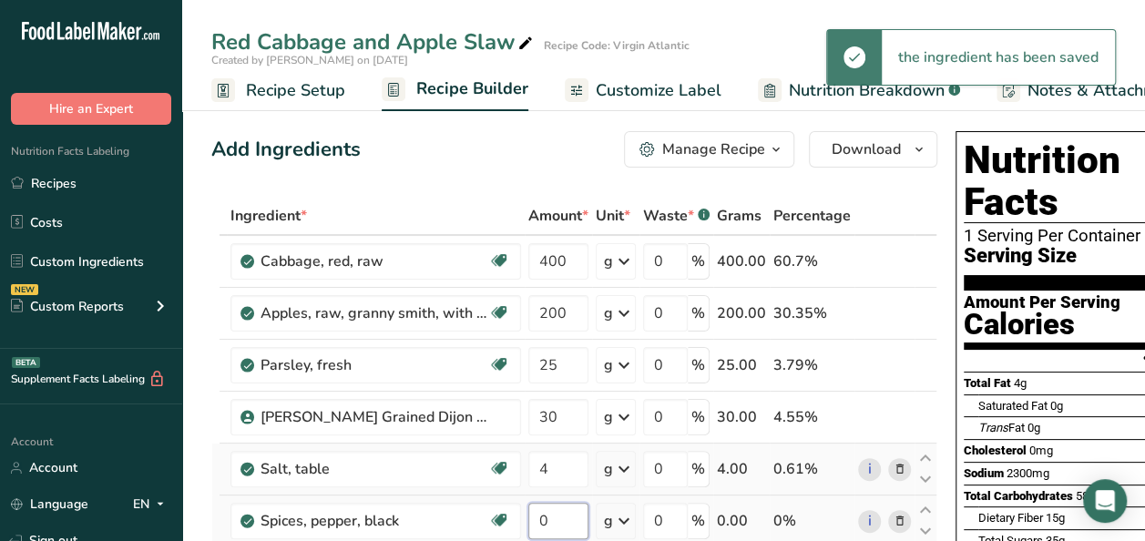
click at [554, 519] on input "0" at bounding box center [558, 521] width 60 height 36
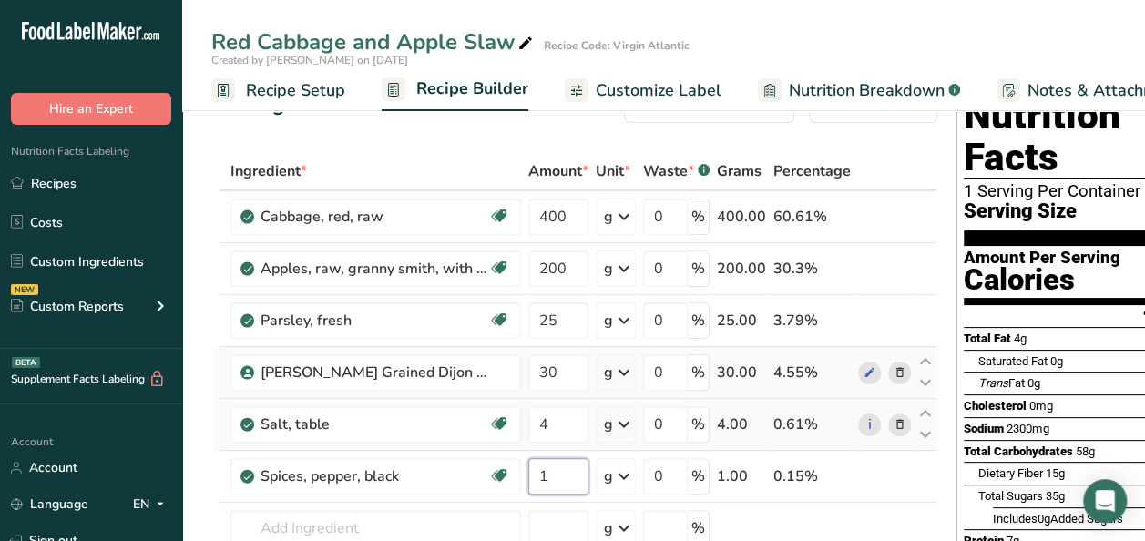
scroll to position [0, 0]
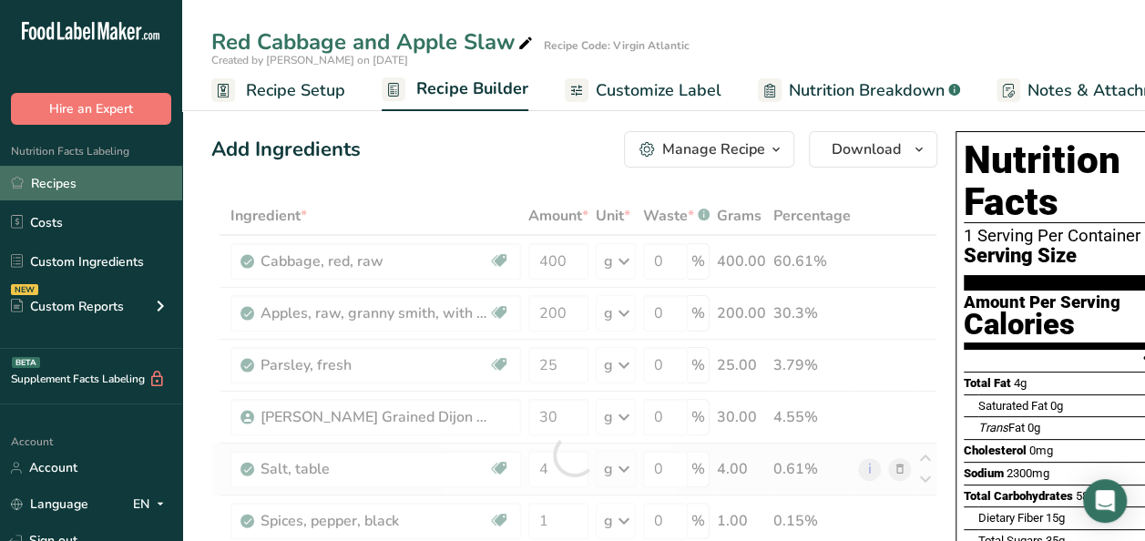
click at [58, 193] on link "Recipes" at bounding box center [91, 183] width 182 height 35
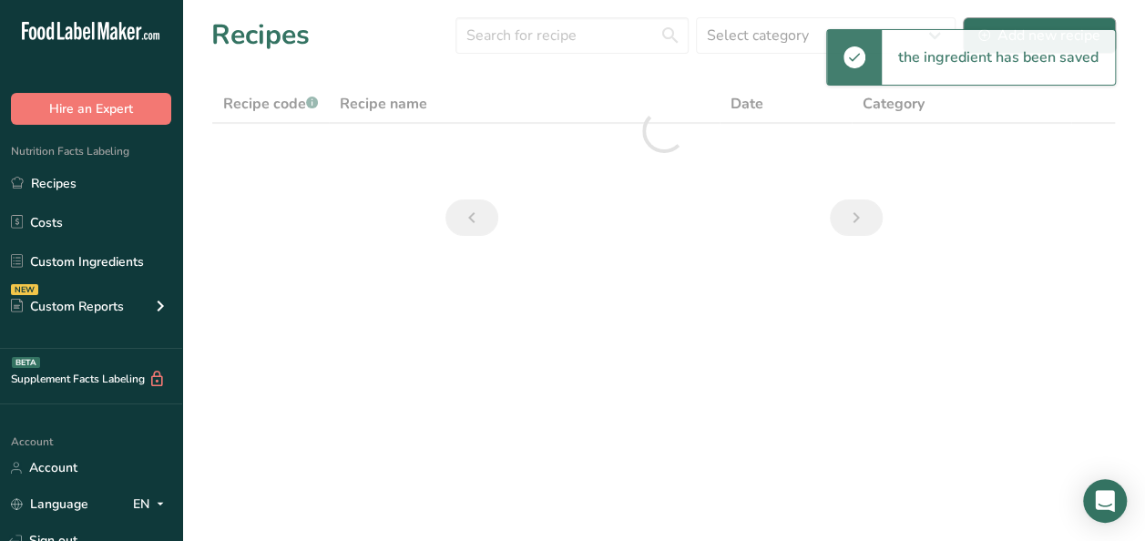
click at [1030, 38] on div "the ingredient has been saved" at bounding box center [998, 57] width 233 height 55
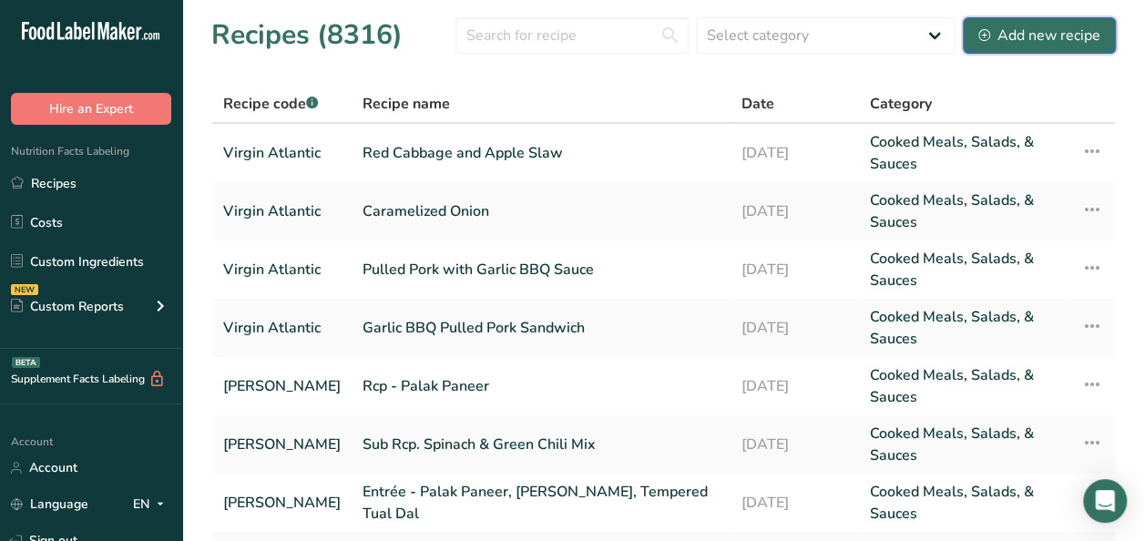
click at [1053, 27] on div "Add new recipe" at bounding box center [1040, 36] width 122 height 22
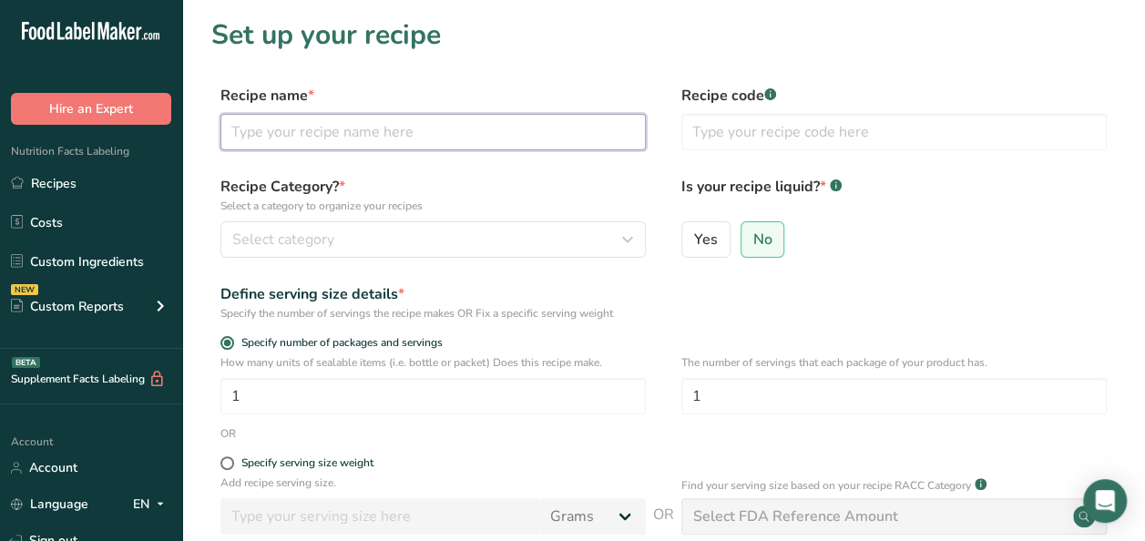
paste input "Creamy Vinaigrette (IH Made)"
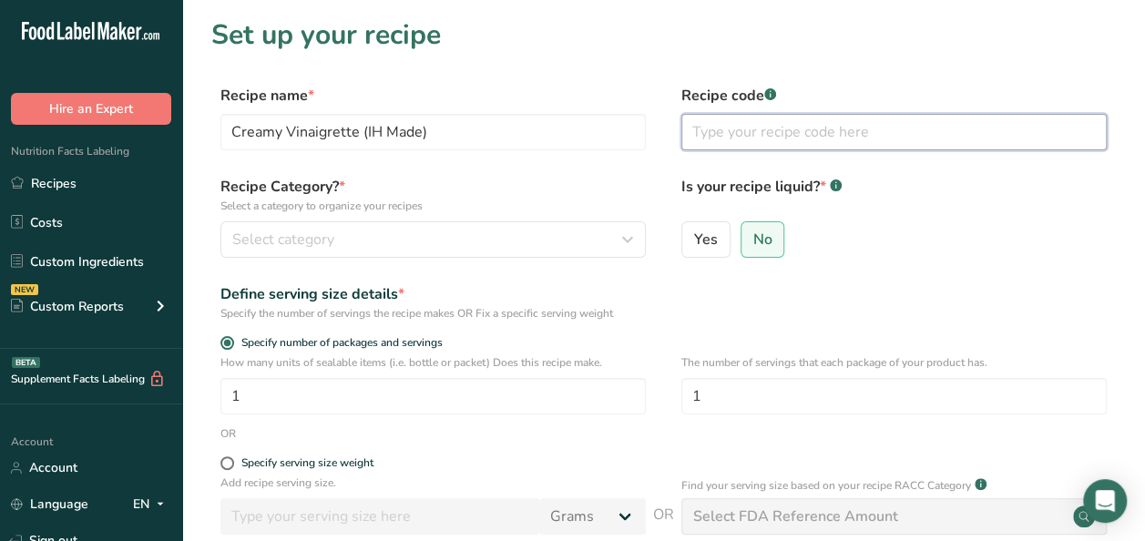
click at [776, 138] on input "text" at bounding box center [893, 132] width 425 height 36
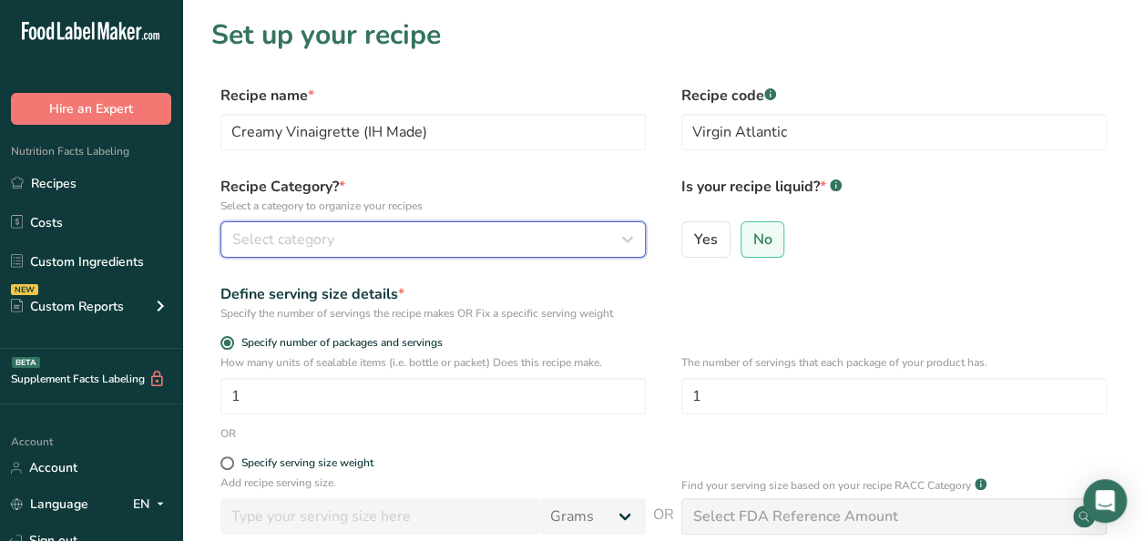
click at [469, 241] on div "Select category" at bounding box center [427, 240] width 391 height 22
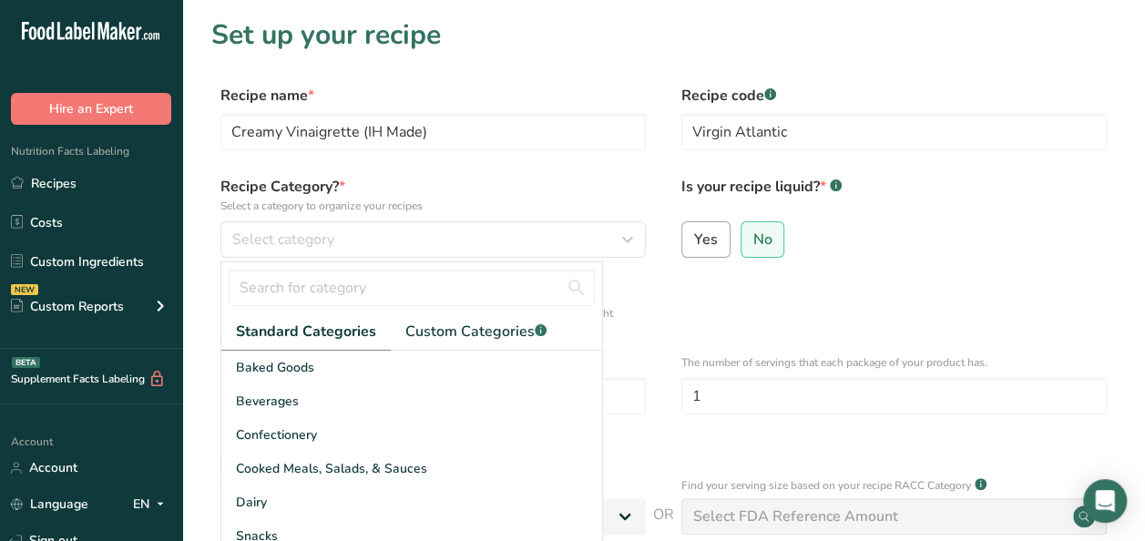
click at [699, 248] on span "Yes" at bounding box center [706, 240] width 24 height 18
click at [694, 245] on input "Yes" at bounding box center [688, 239] width 12 height 12
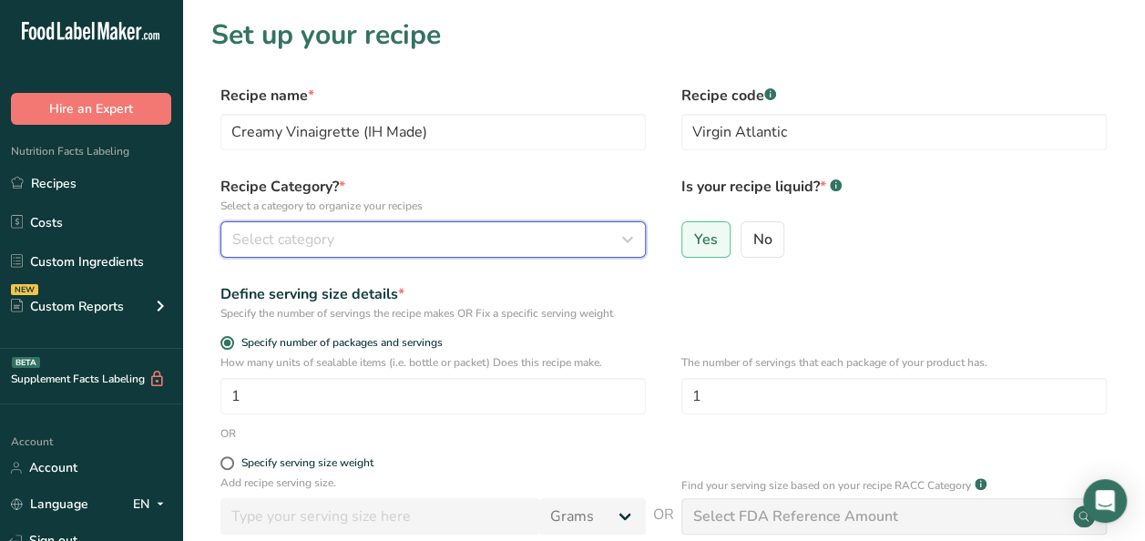
click at [476, 242] on div "Select category" at bounding box center [427, 240] width 391 height 22
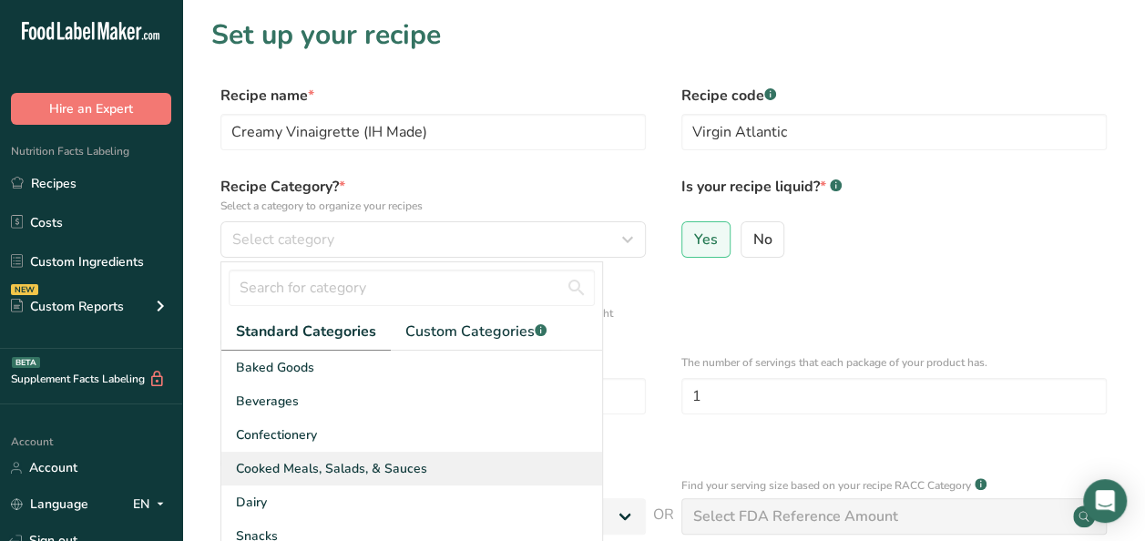
click at [325, 472] on span "Cooked Meals, Salads, & Sauces" at bounding box center [331, 468] width 191 height 19
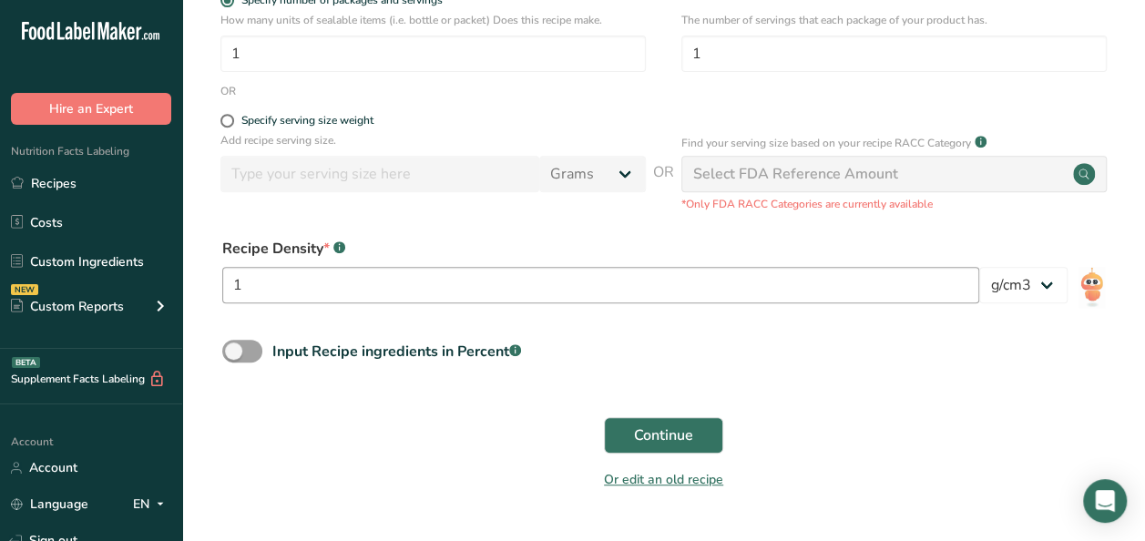
scroll to position [390, 0]
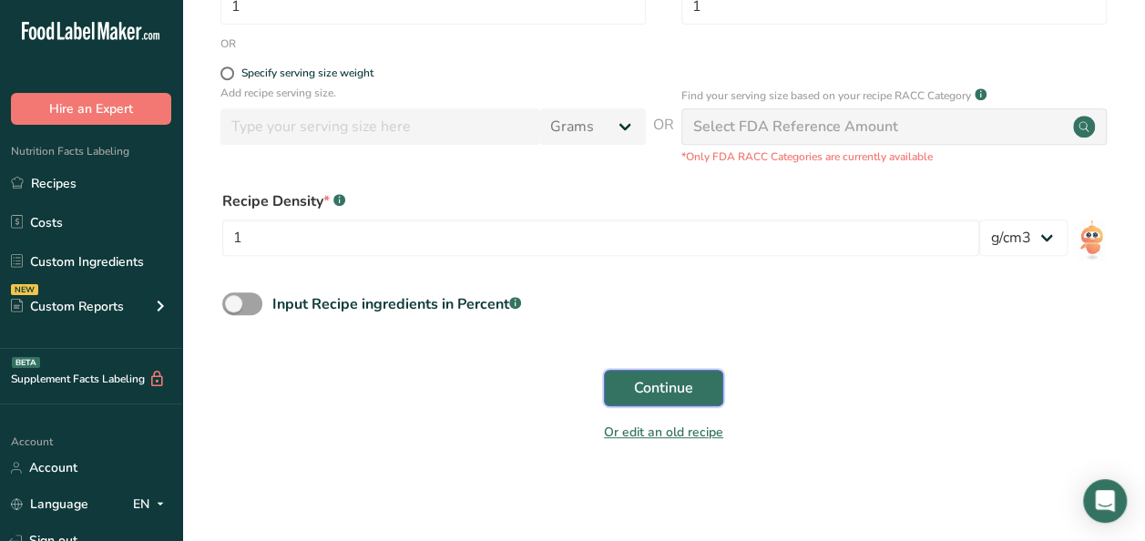
click at [636, 389] on span "Continue" at bounding box center [663, 388] width 59 height 22
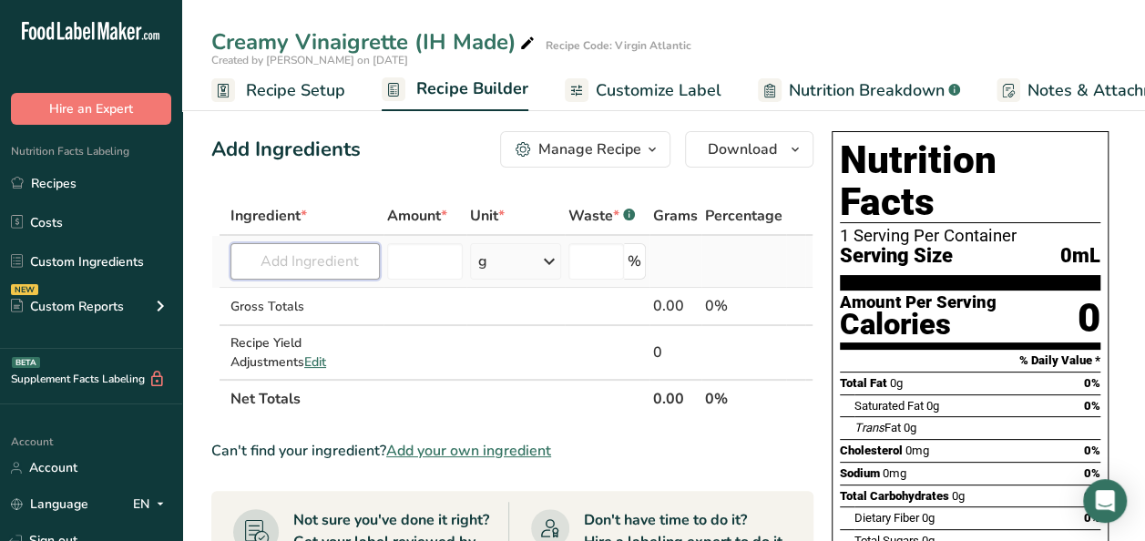
click at [282, 255] on input "text" at bounding box center [305, 261] width 149 height 36
click at [329, 304] on p "Red/White Verjus" at bounding box center [304, 298] width 119 height 19
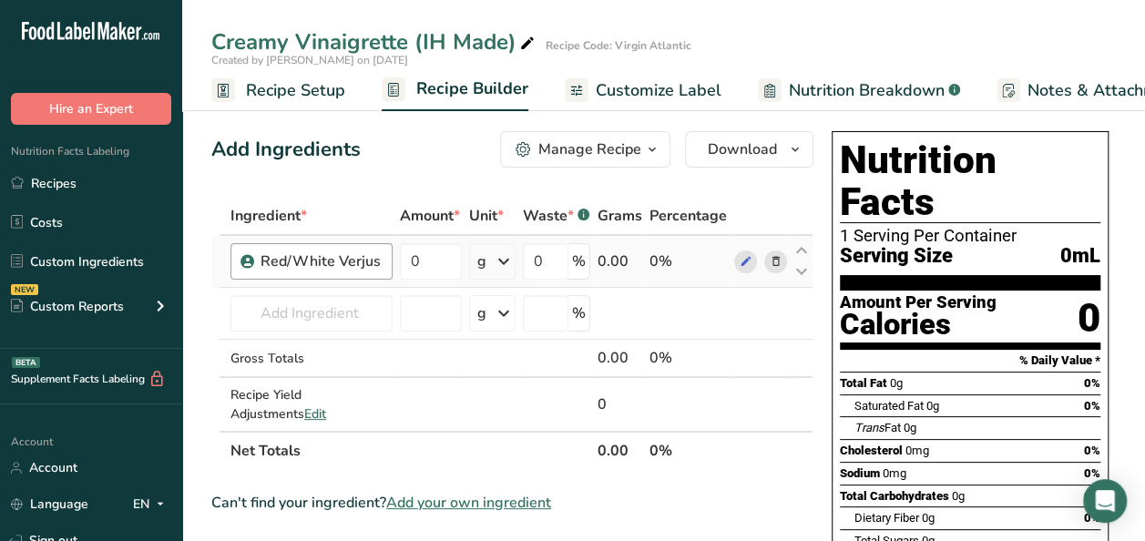
drag, startPoint x: 375, startPoint y: 261, endPoint x: 258, endPoint y: 258, distance: 117.6
click at [258, 258] on div "Red/White Verjus" at bounding box center [312, 261] width 162 height 36
click at [769, 261] on icon at bounding box center [775, 261] width 13 height 19
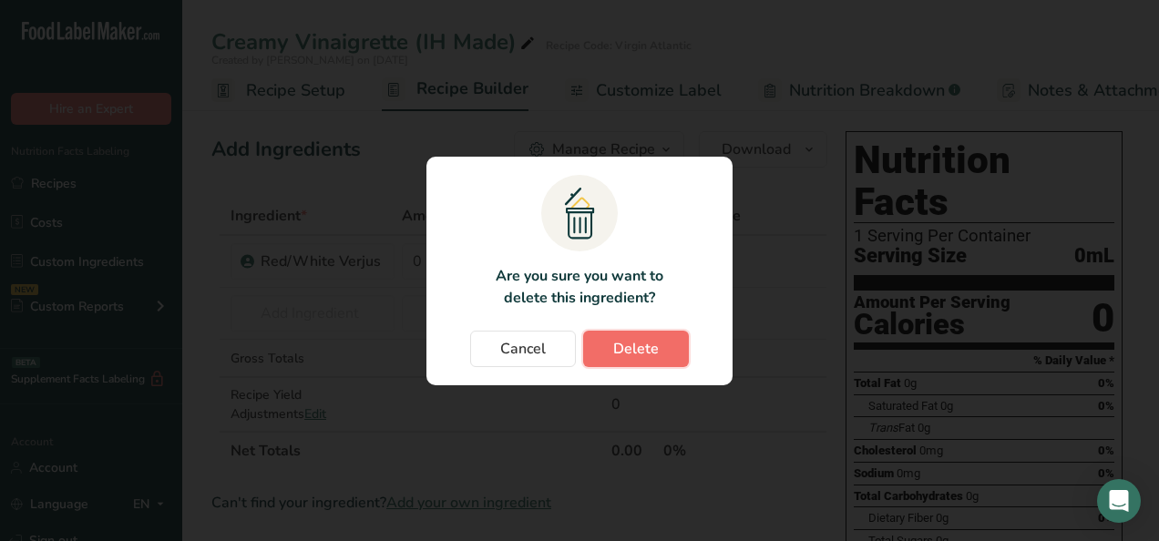
click at [634, 363] on button "Delete" at bounding box center [636, 349] width 106 height 36
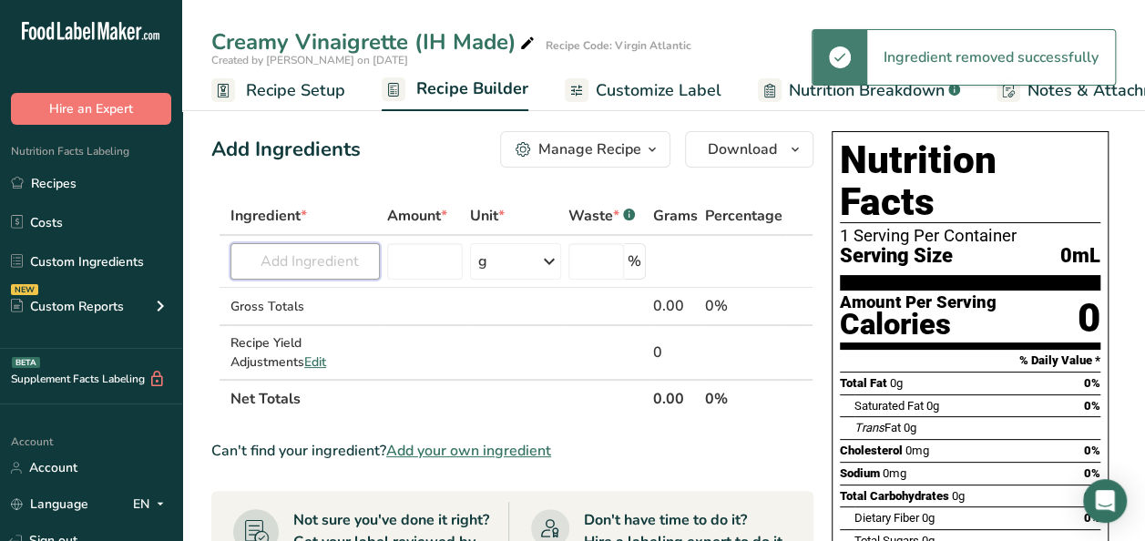
click at [343, 253] on input "text" at bounding box center [305, 261] width 149 height 36
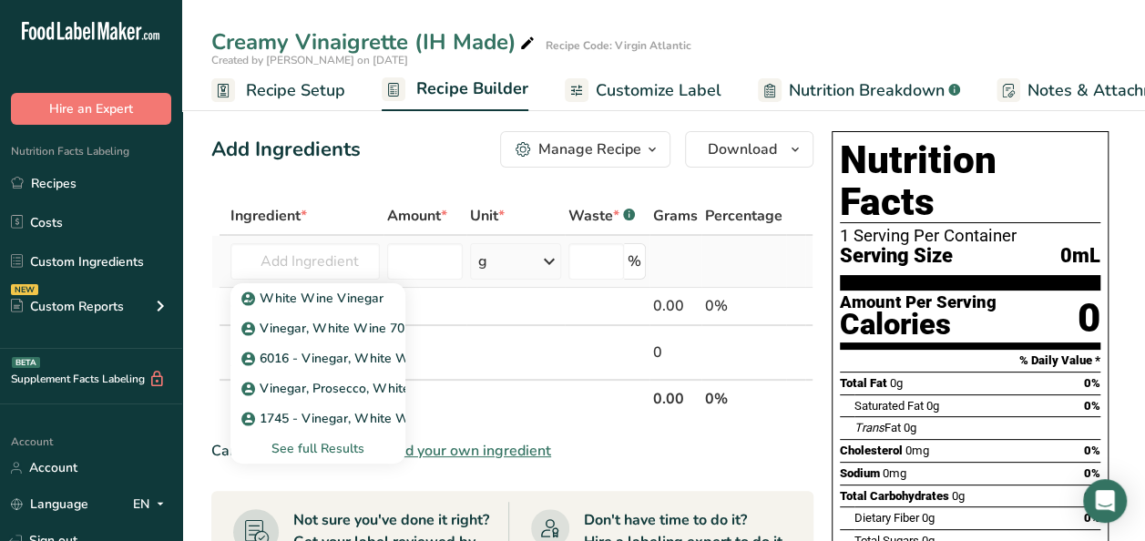
click at [314, 445] on div "See full Results" at bounding box center [318, 448] width 146 height 19
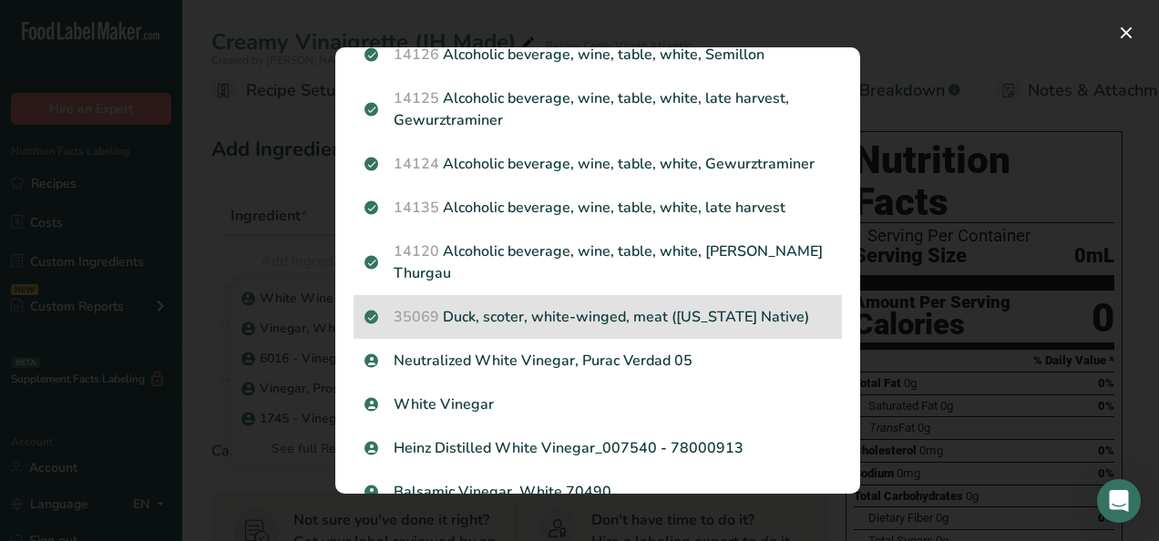
scroll to position [820, 0]
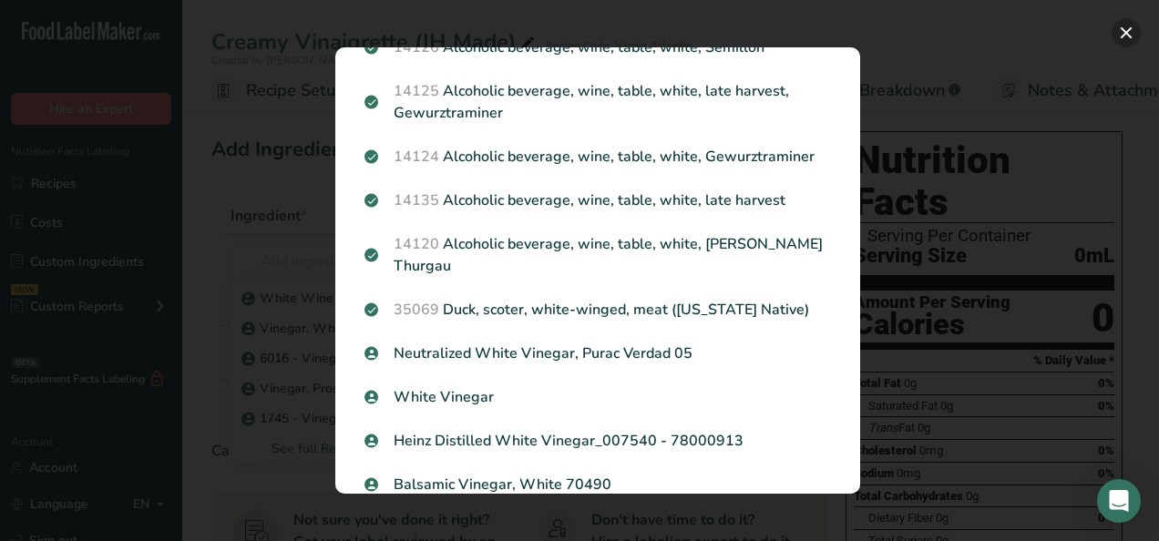
click at [1122, 36] on button "Search results modal" at bounding box center [1126, 32] width 29 height 29
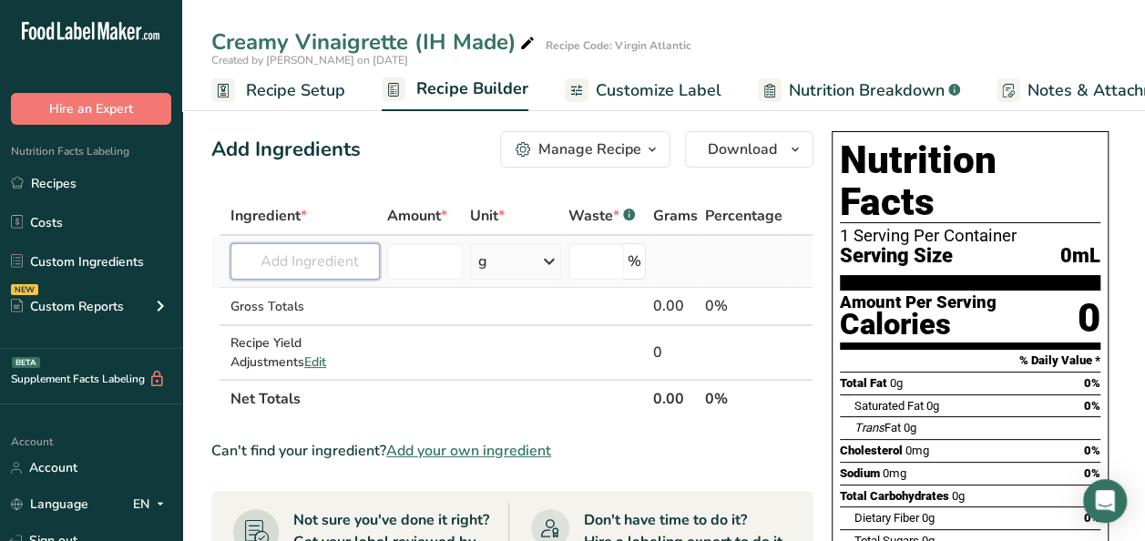
click at [331, 252] on input "text" at bounding box center [305, 261] width 149 height 36
click at [337, 301] on p "Red/White Verjus" at bounding box center [304, 298] width 119 height 19
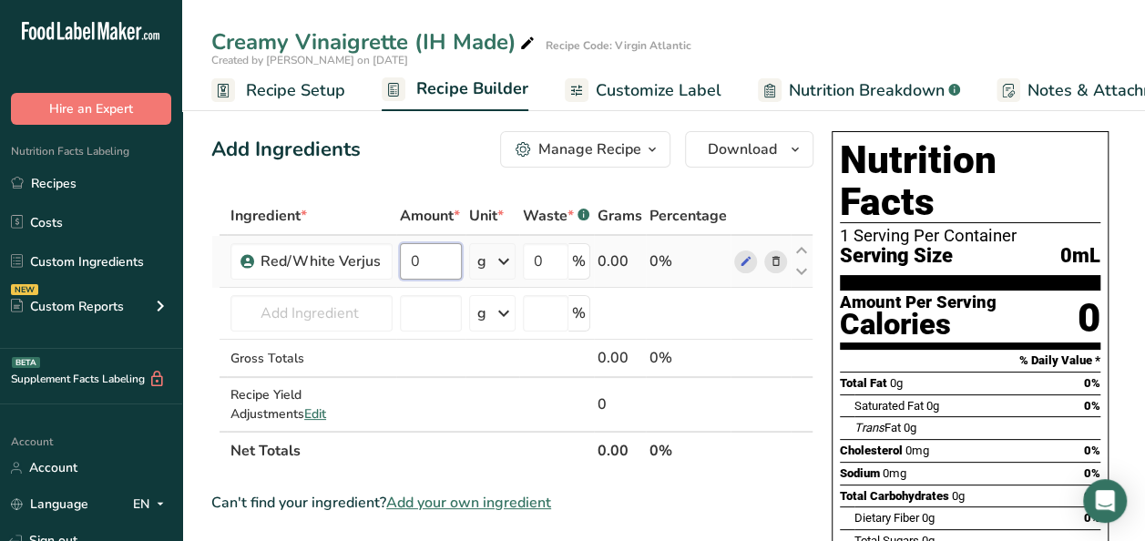
click at [418, 263] on input "0" at bounding box center [431, 261] width 62 height 36
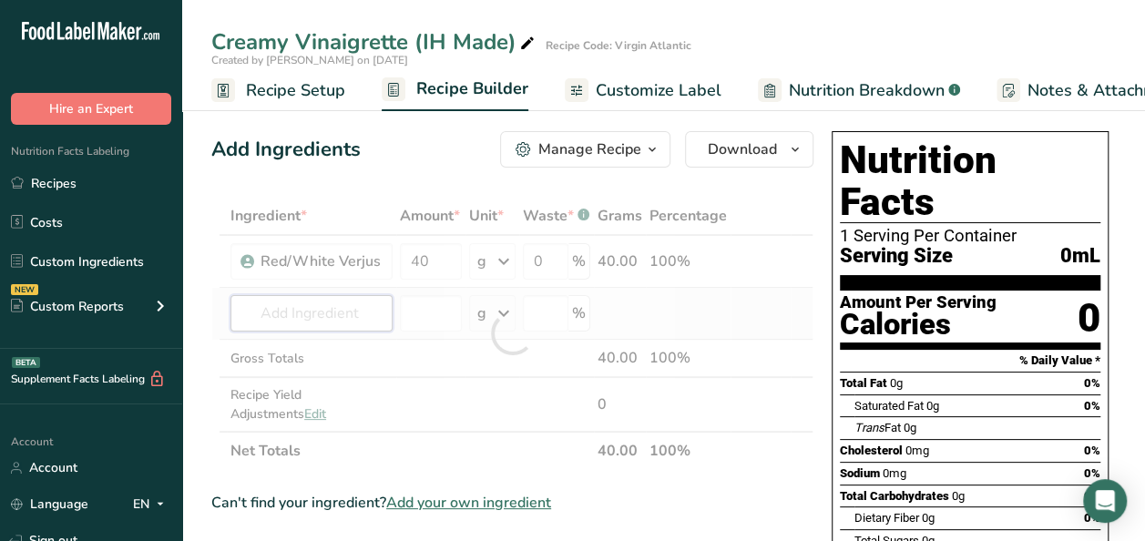
click at [294, 315] on div "Ingredient * Amount * Unit * Waste * .a-a{fill:#347362;}.b-a{fill:#fff;} Grams …" at bounding box center [512, 333] width 602 height 273
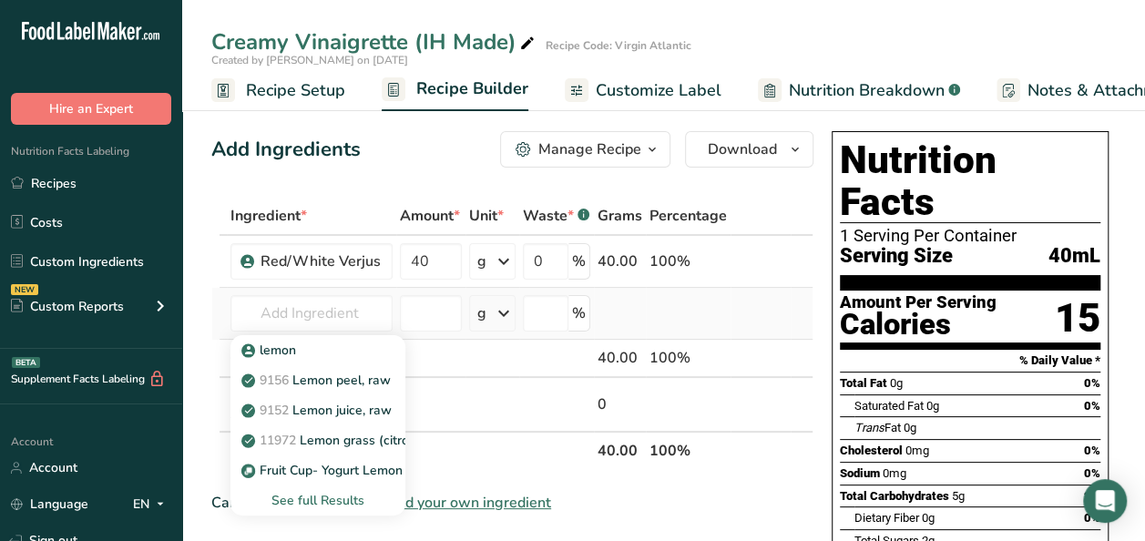
click at [312, 495] on div "See full Results" at bounding box center [318, 500] width 146 height 19
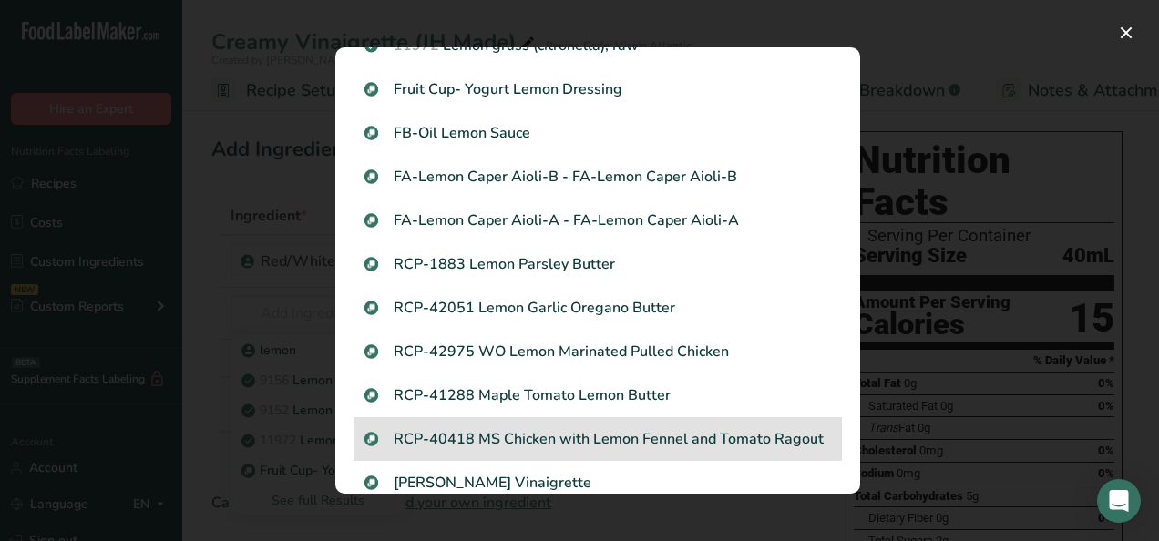
scroll to position [0, 0]
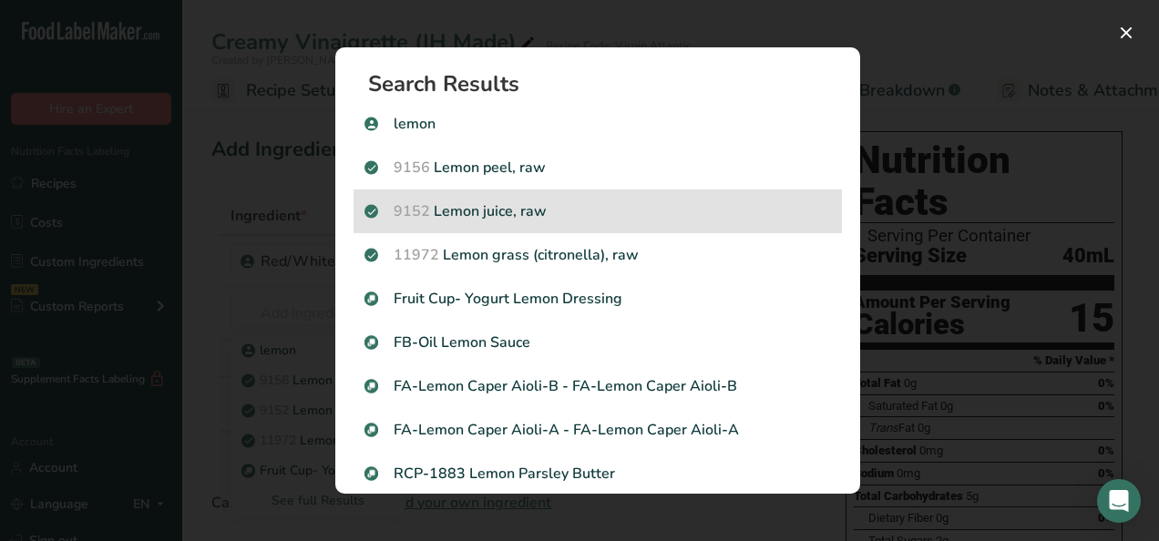
click at [605, 215] on p "9152 Lemon juice, raw" at bounding box center [597, 211] width 466 height 22
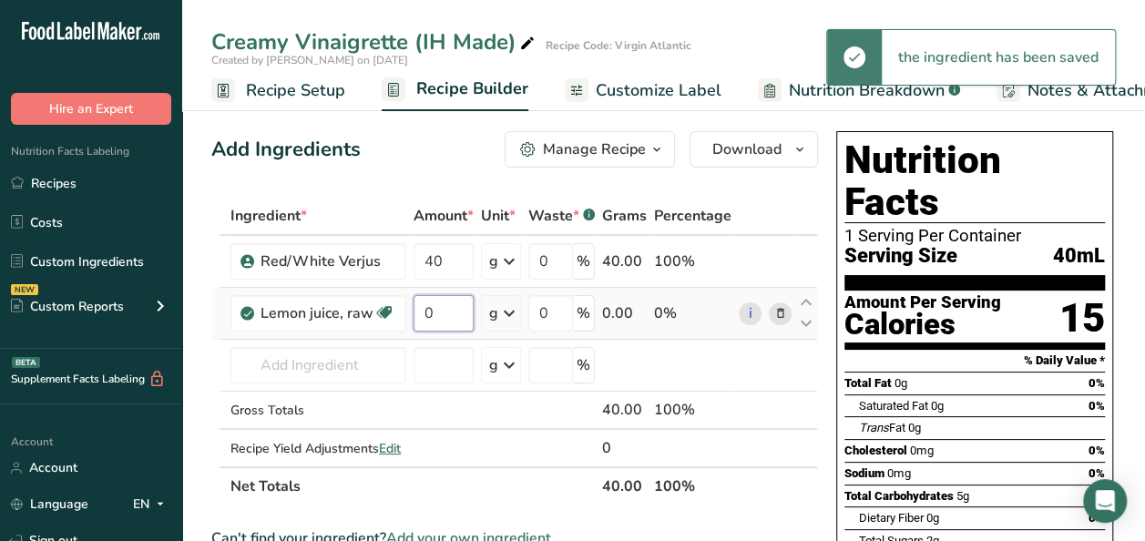
click at [441, 308] on input "0" at bounding box center [444, 313] width 60 height 36
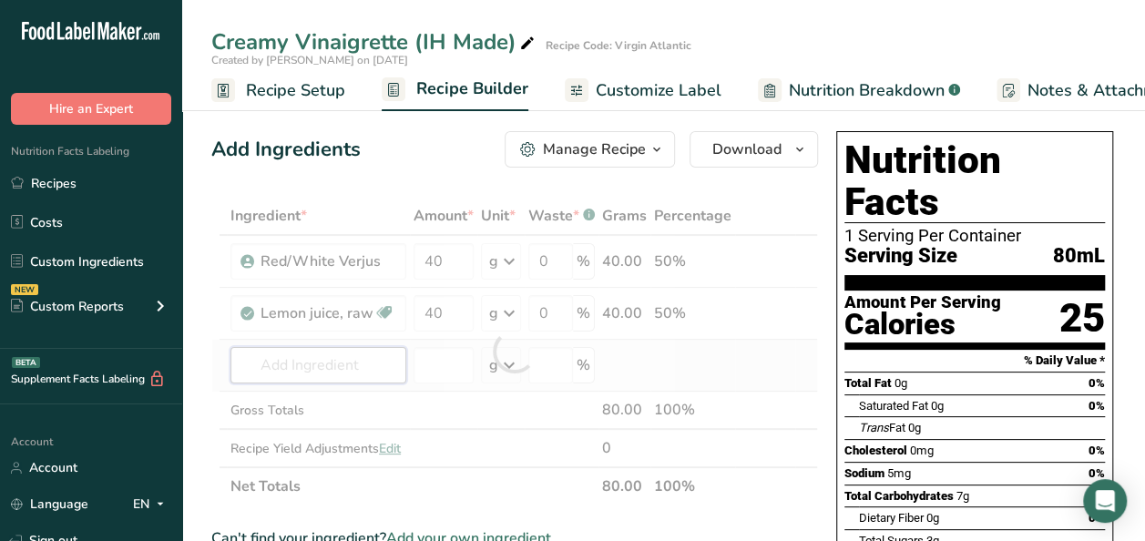
click at [306, 365] on div "Ingredient * Amount * Unit * Waste * .a-a{fill:#347362;}.b-a{fill:#fff;} Grams …" at bounding box center [514, 351] width 607 height 309
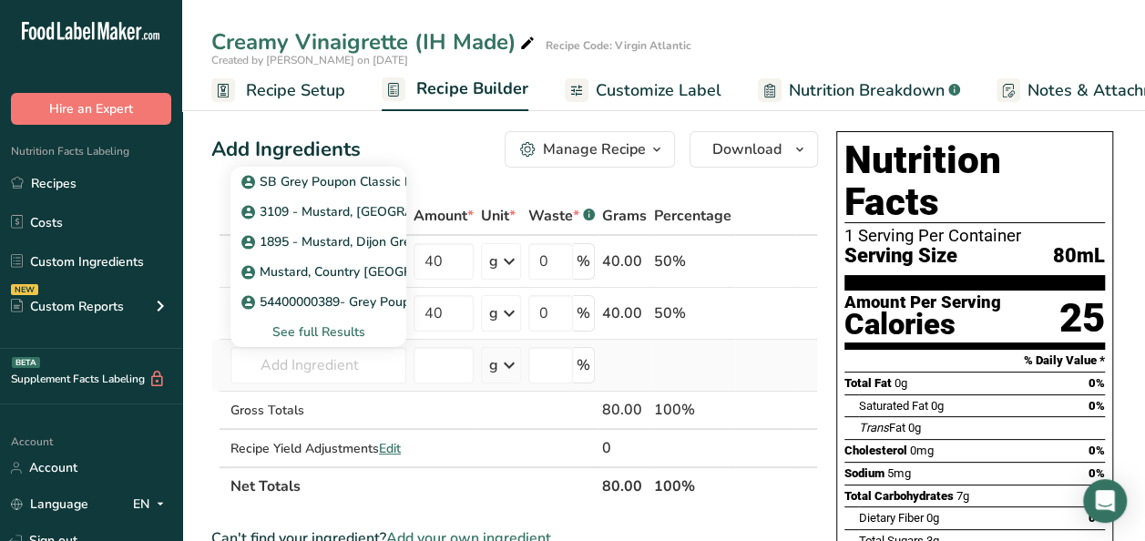
click at [312, 329] on div "See full Results" at bounding box center [318, 332] width 147 height 19
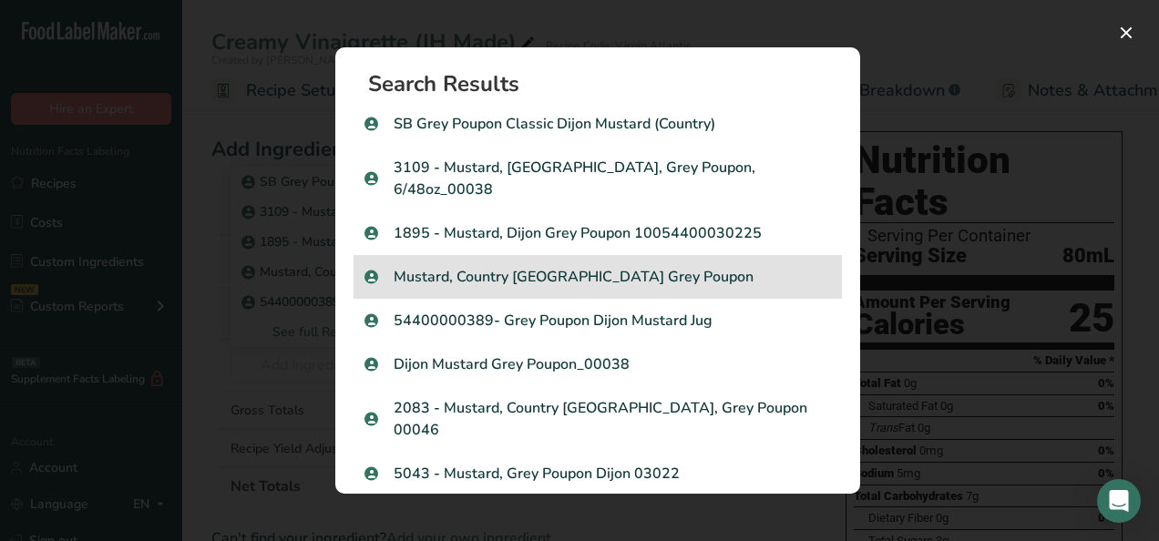
click at [614, 266] on p "Mustard, Country Dijon Grey Poupon" at bounding box center [597, 277] width 466 height 22
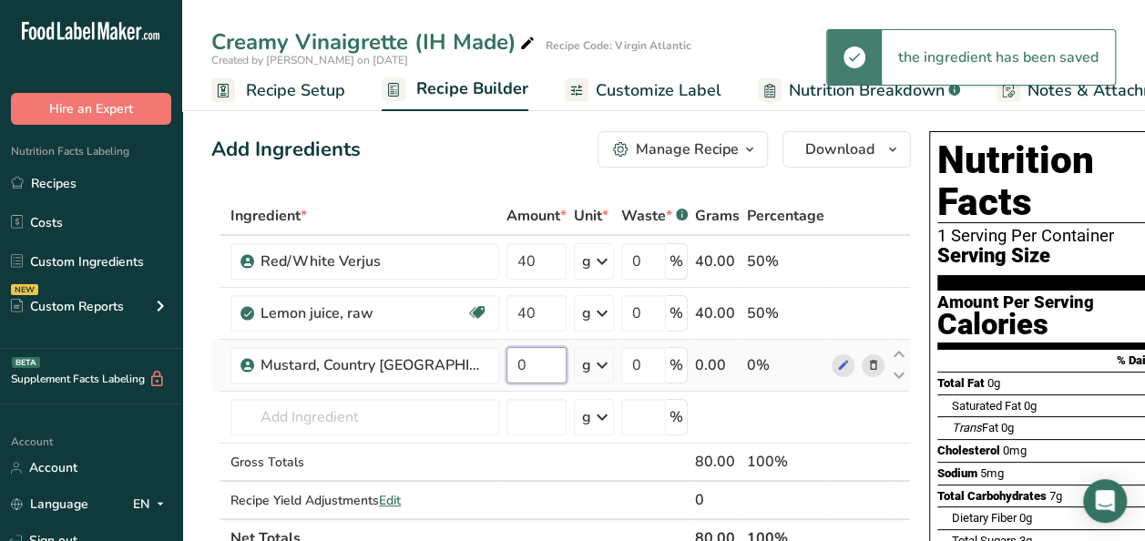
click at [532, 363] on input "0" at bounding box center [537, 365] width 60 height 36
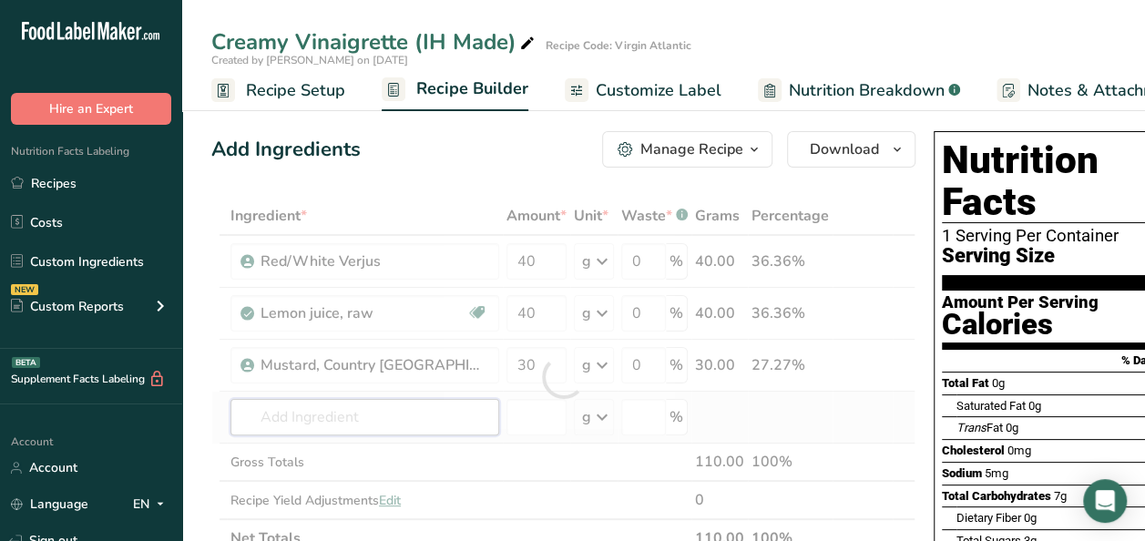
click at [377, 419] on div "Ingredient * Amount * Unit * Waste * .a-a{fill:#347362;}.b-a{fill:#fff;} Grams …" at bounding box center [563, 377] width 704 height 361
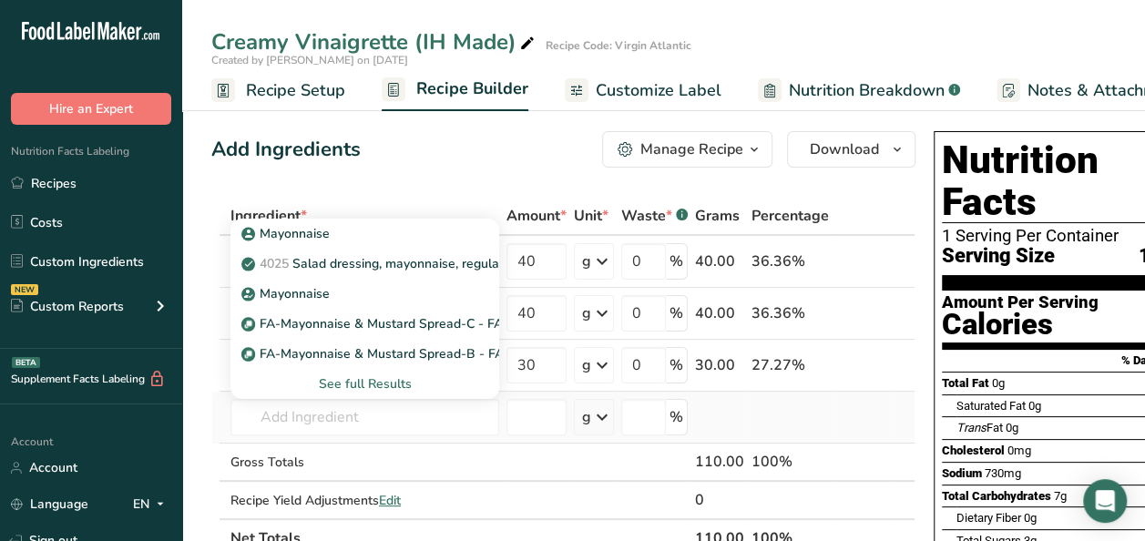
click at [366, 388] on div "See full Results" at bounding box center [365, 383] width 240 height 19
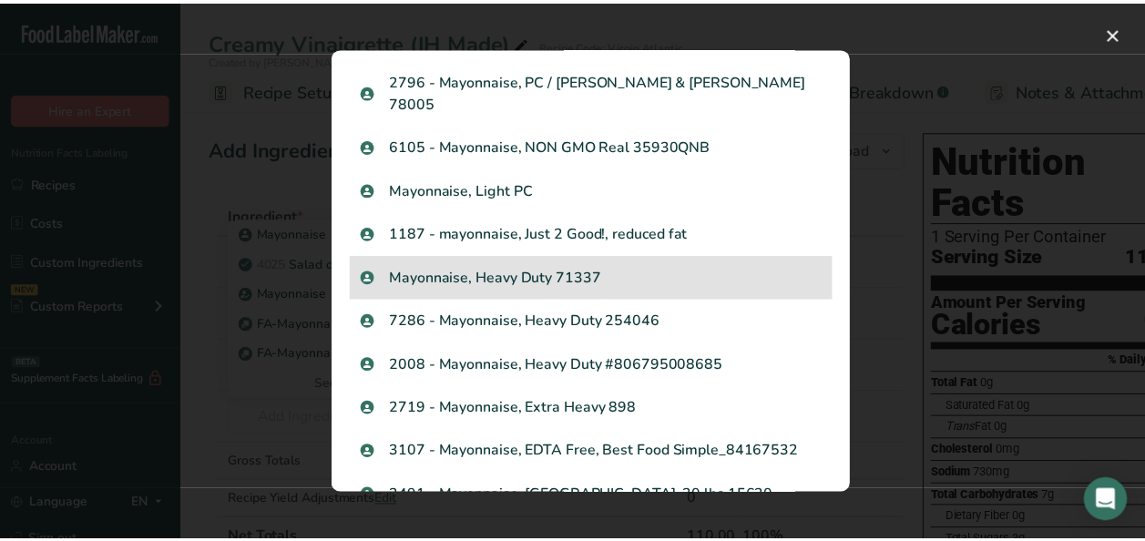
scroll to position [1731, 0]
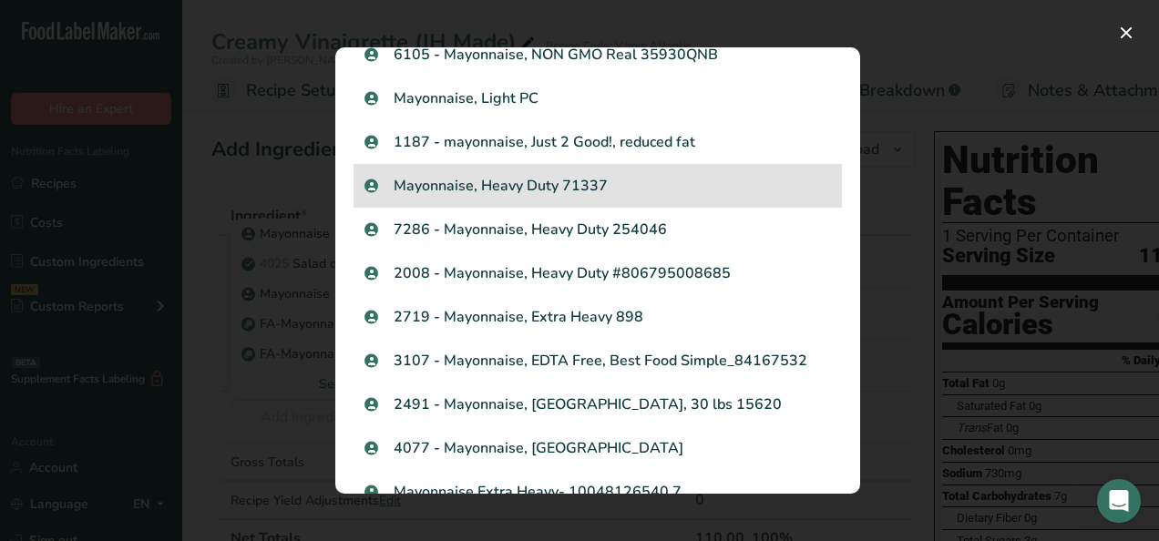
click at [592, 175] on p "Mayonnaise, Heavy Duty 71337" at bounding box center [597, 186] width 466 height 22
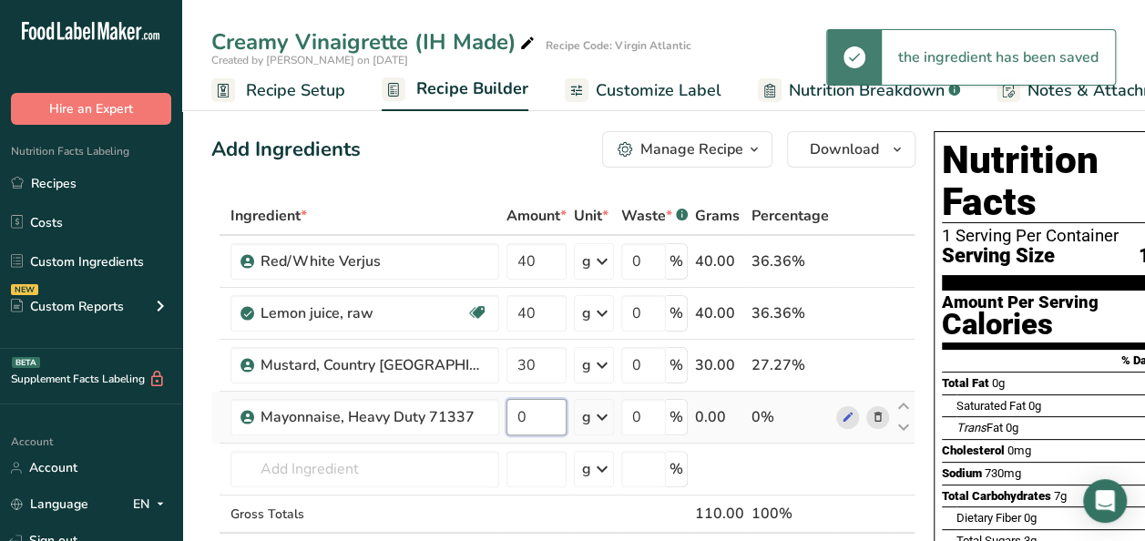
click at [543, 410] on input "0" at bounding box center [537, 417] width 60 height 36
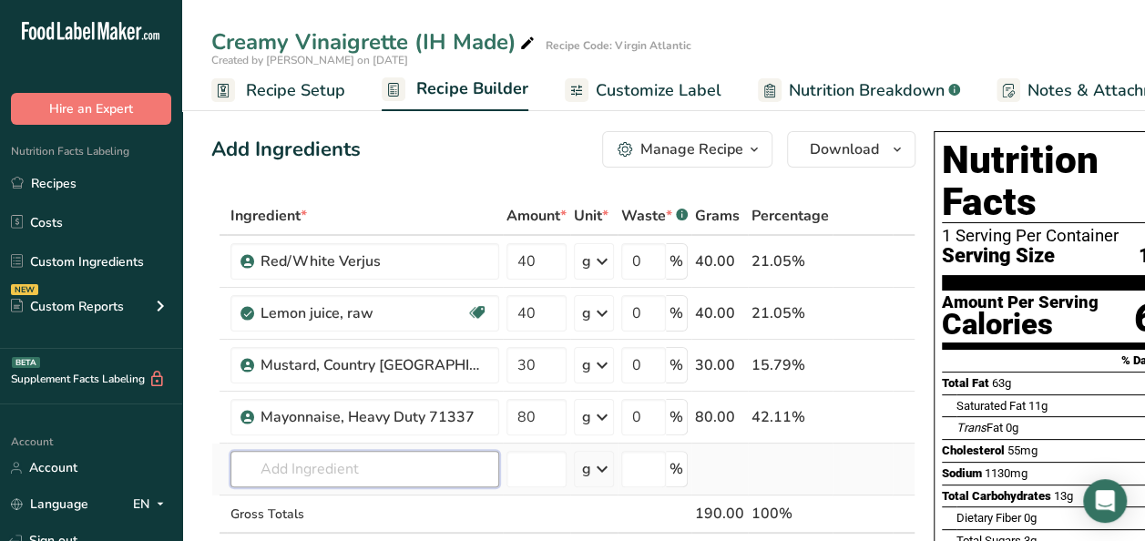
click at [329, 457] on div "Ingredient * Amount * Unit * Waste * .a-a{fill:#347362;}.b-a{fill:#fff;} Grams …" at bounding box center [563, 403] width 704 height 413
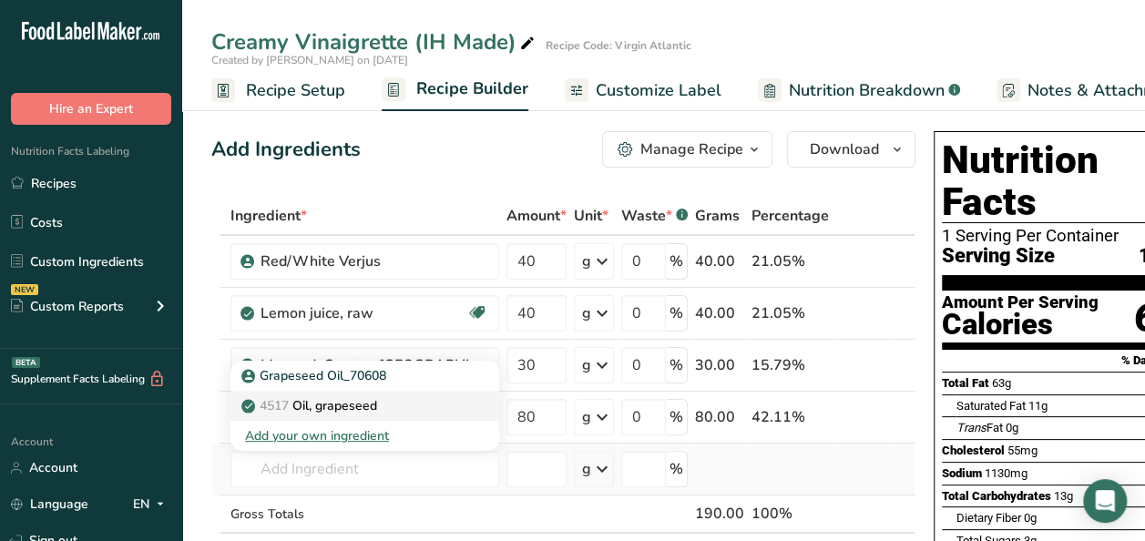
click at [414, 408] on div "4517 Oil, grapeseed" at bounding box center [350, 405] width 210 height 19
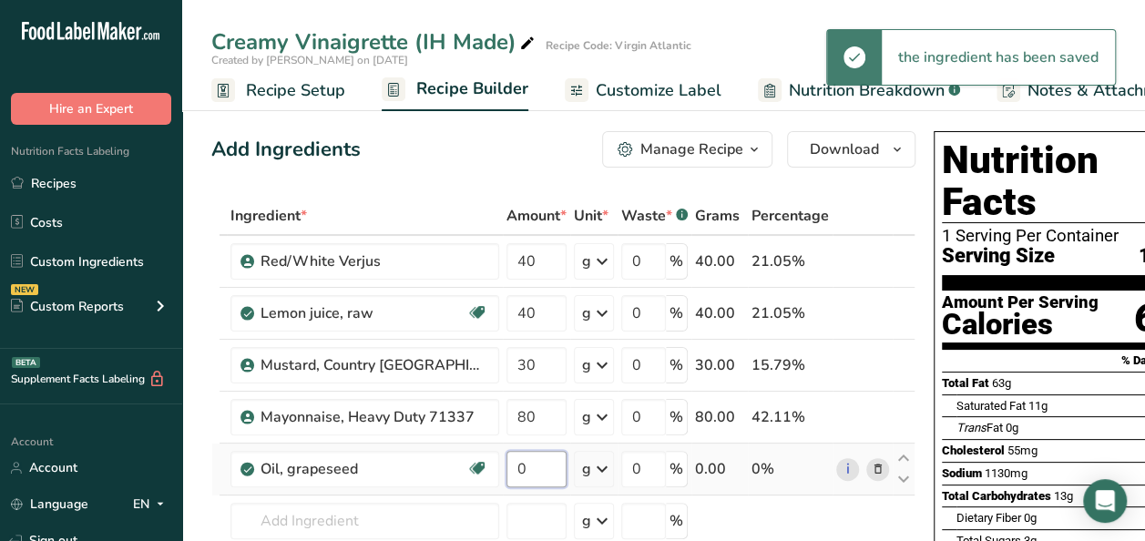
click at [543, 464] on input "0" at bounding box center [537, 469] width 60 height 36
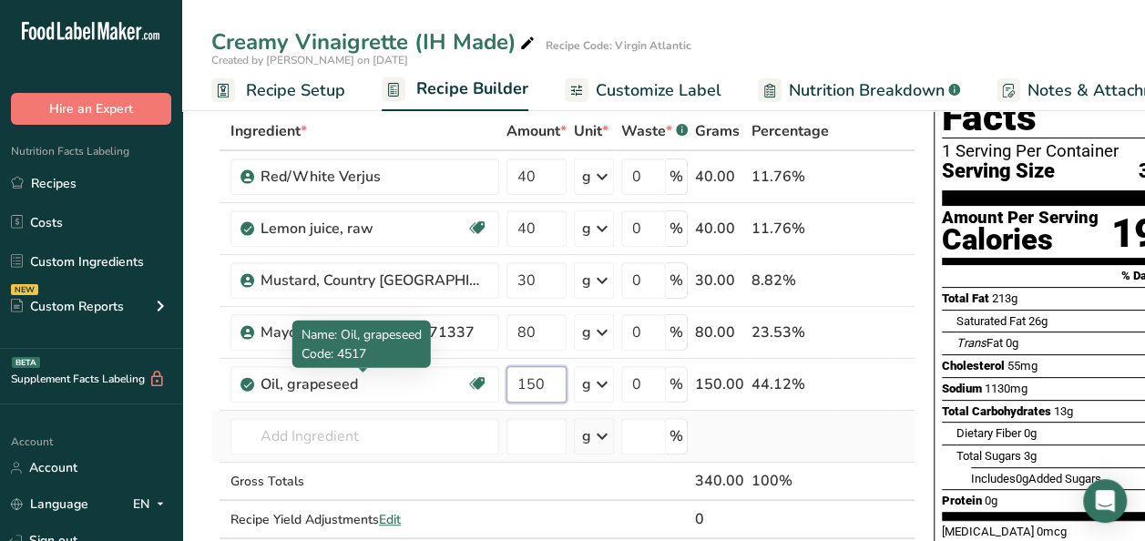
scroll to position [91, 0]
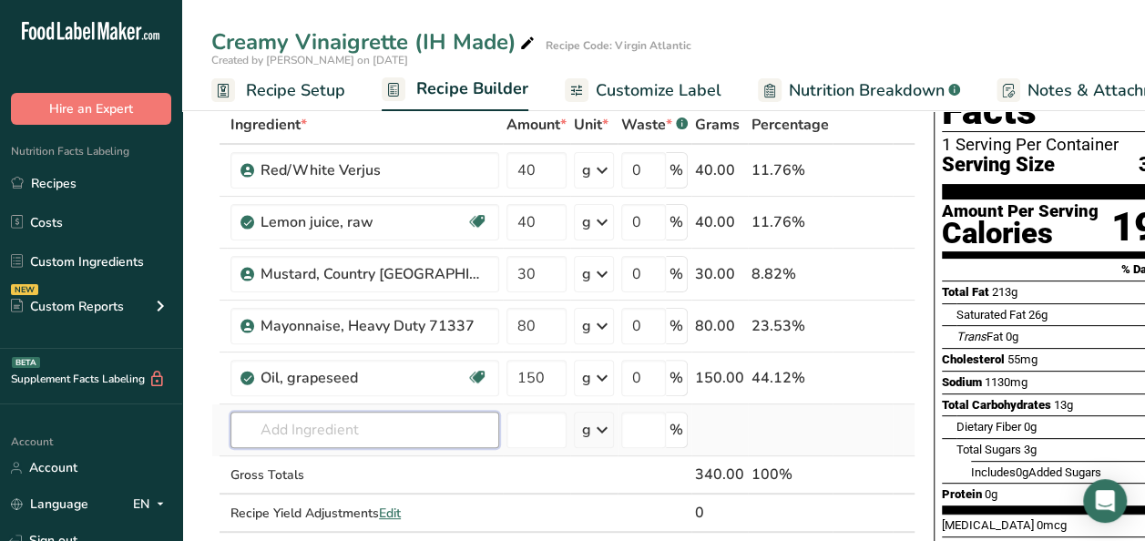
click at [283, 436] on div "Ingredient * Amount * Unit * Waste * .a-a{fill:#347362;}.b-a{fill:#fff;} Grams …" at bounding box center [563, 338] width 704 height 465
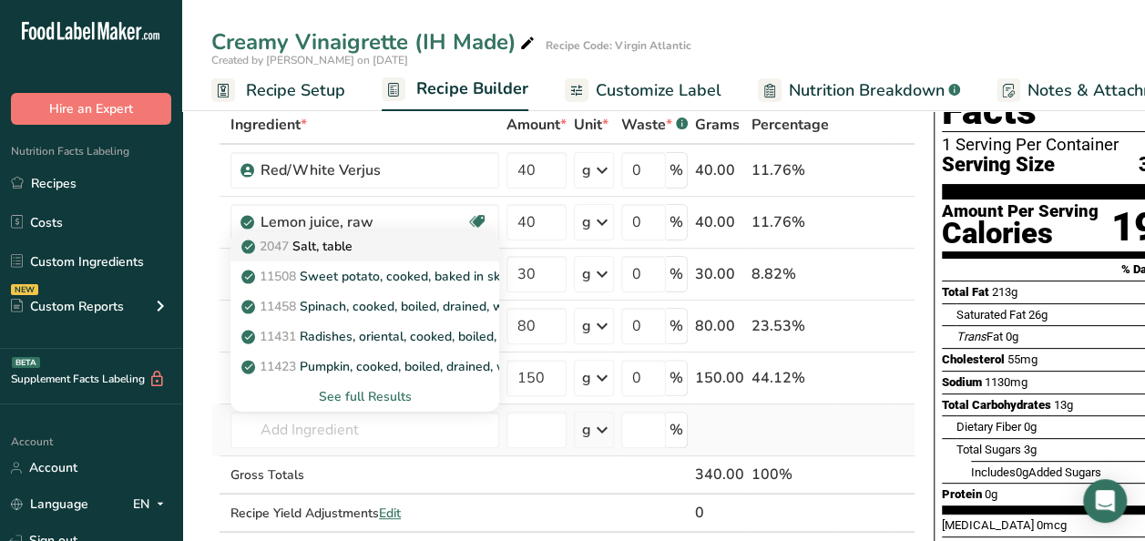
click at [294, 243] on p "2047 Salt, table" at bounding box center [299, 246] width 108 height 19
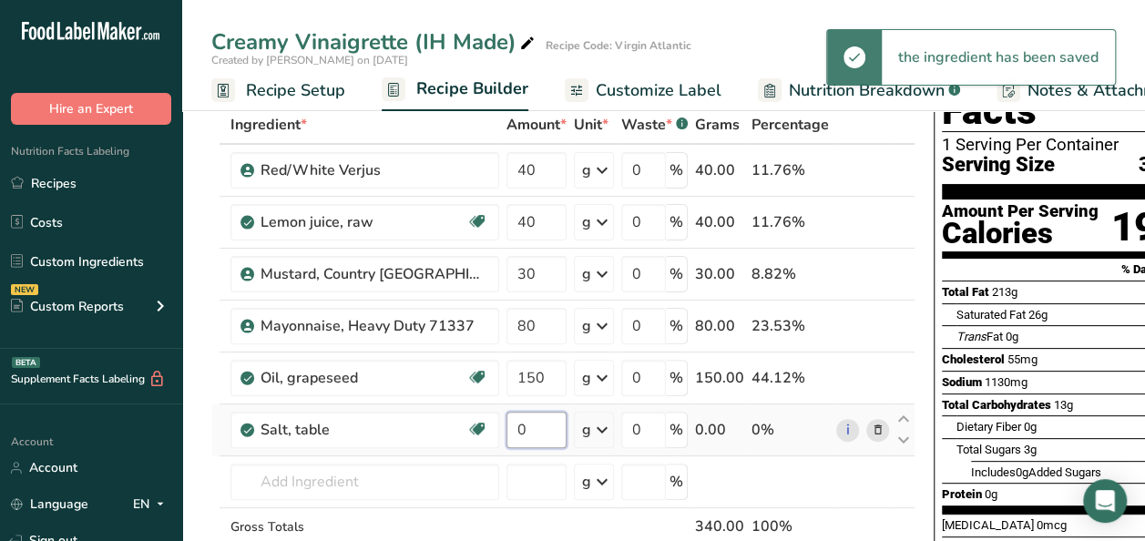
click at [538, 430] on input "0" at bounding box center [537, 430] width 60 height 36
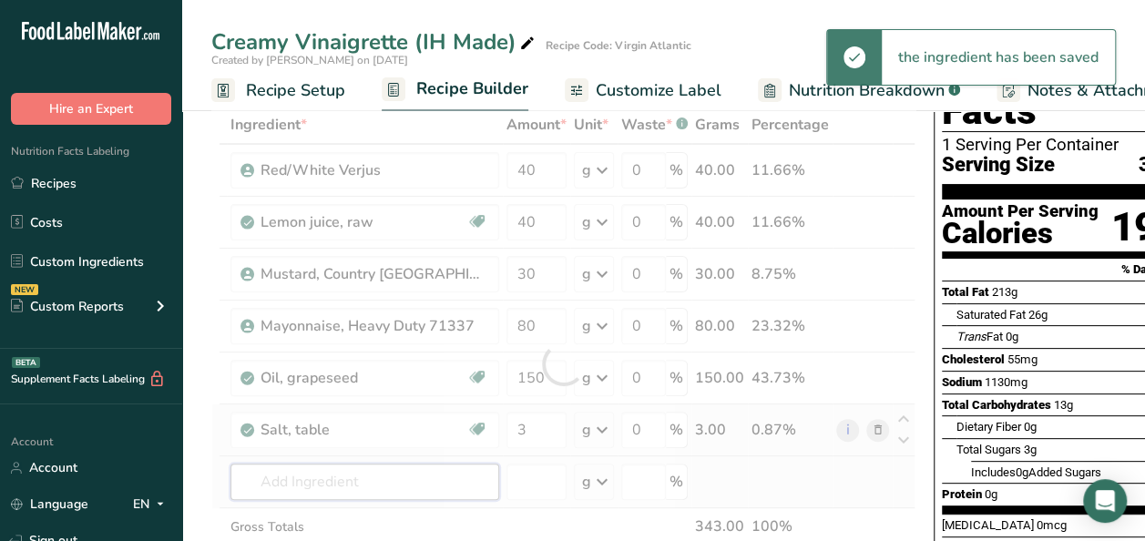
click at [383, 480] on div "Ingredient * Amount * Unit * Waste * .a-a{fill:#347362;}.b-a{fill:#fff;} Grams …" at bounding box center [563, 364] width 704 height 517
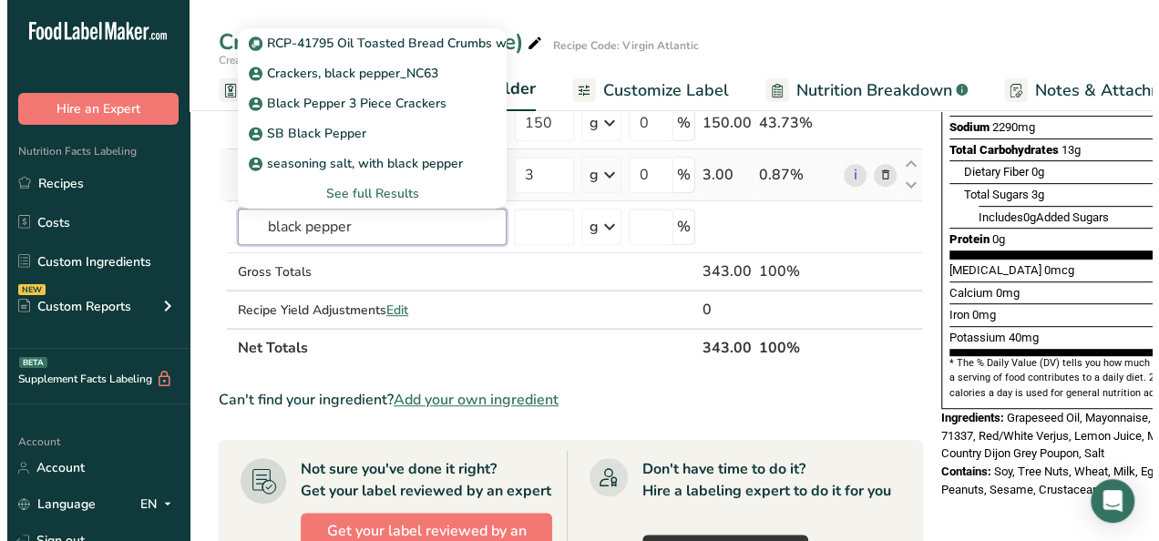
scroll to position [364, 0]
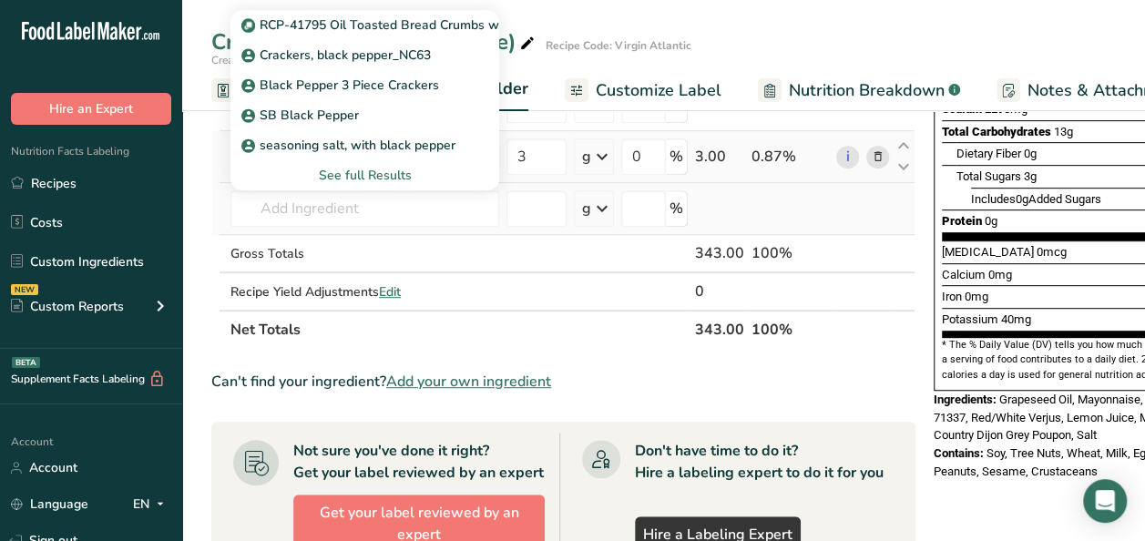
click at [337, 179] on div "See full Results" at bounding box center [365, 175] width 240 height 19
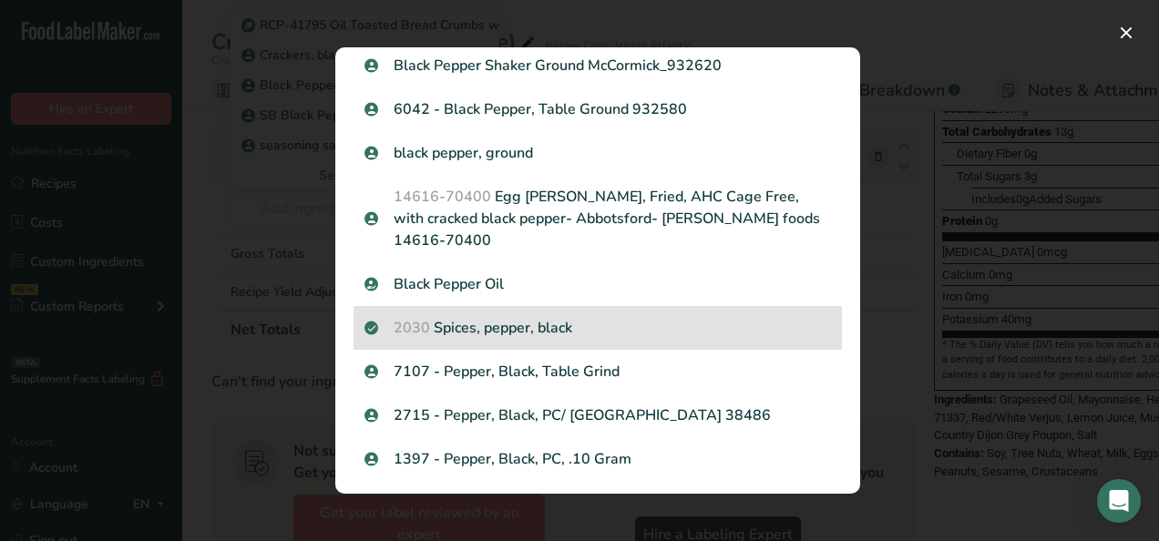
click at [531, 317] on p "2030 Spices, pepper, black" at bounding box center [597, 328] width 466 height 22
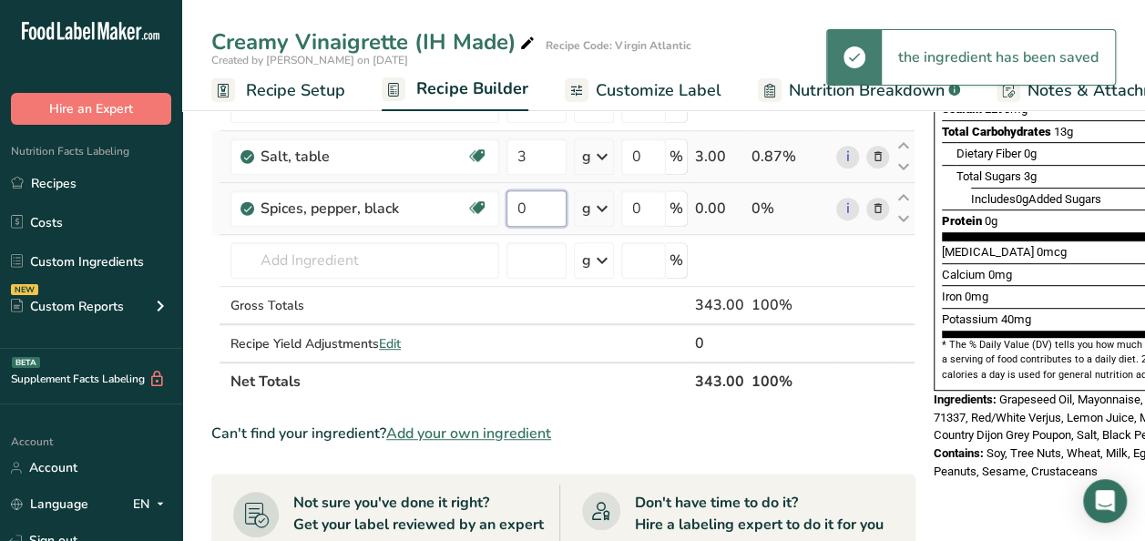
click at [525, 213] on input "0" at bounding box center [537, 208] width 60 height 36
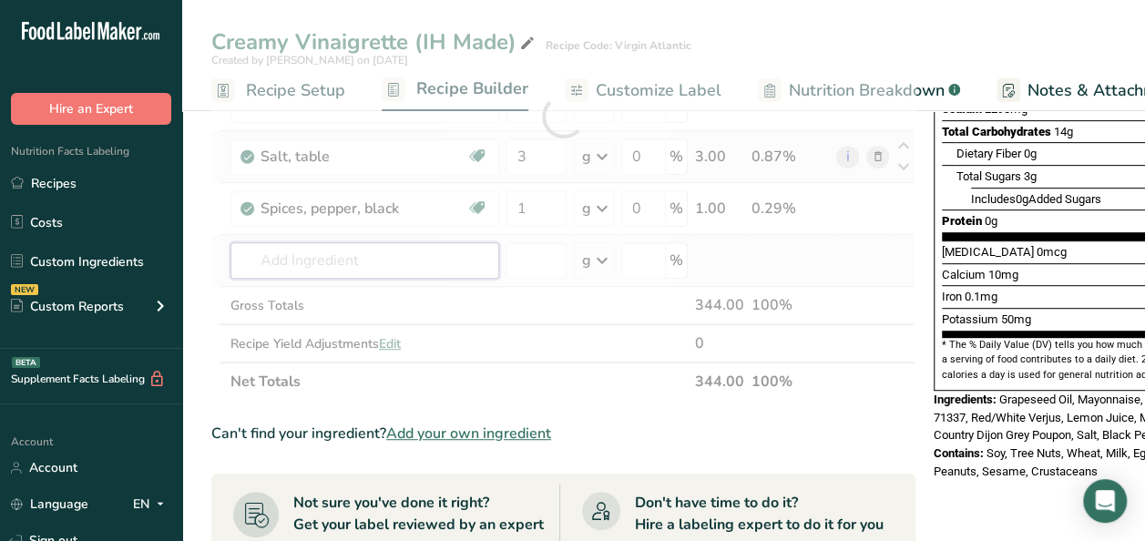
click at [297, 247] on div "Ingredient * Amount * Unit * Waste * .a-a{fill:#347362;}.b-a{fill:#fff;} Grams …" at bounding box center [563, 116] width 704 height 569
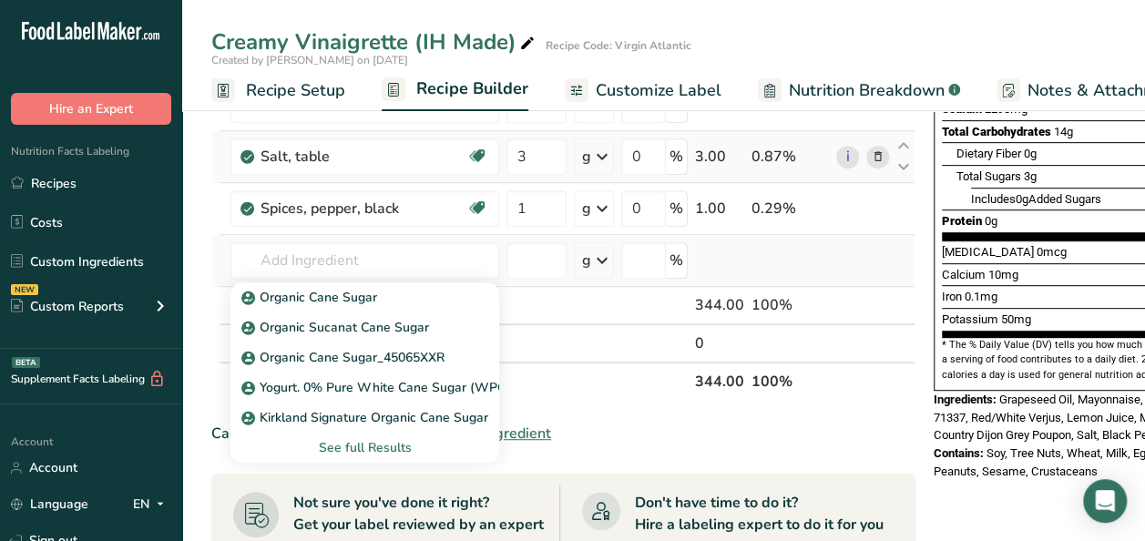
click at [355, 452] on div "See full Results" at bounding box center [365, 447] width 240 height 19
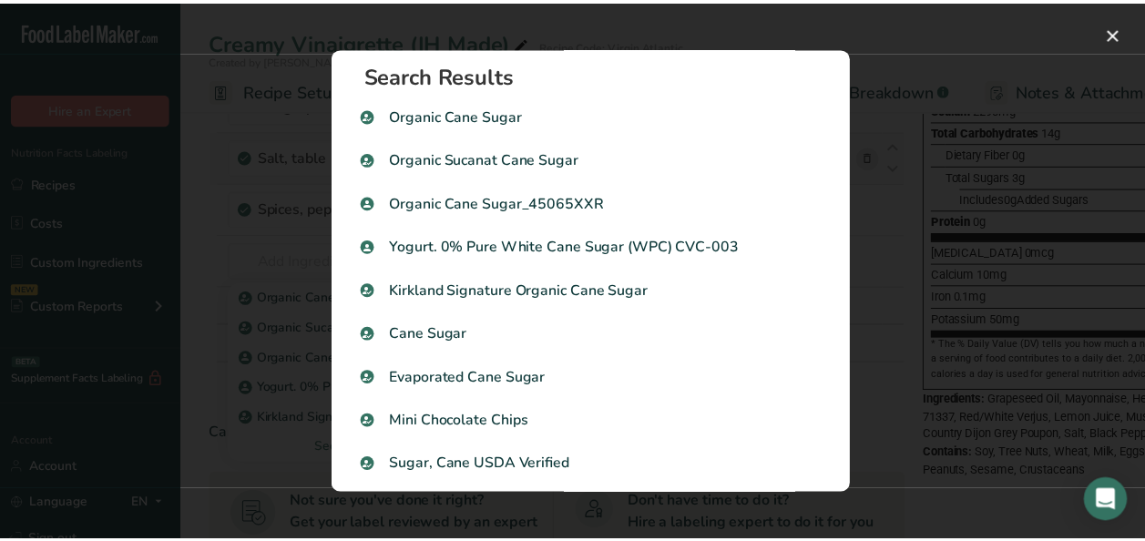
scroll to position [0, 0]
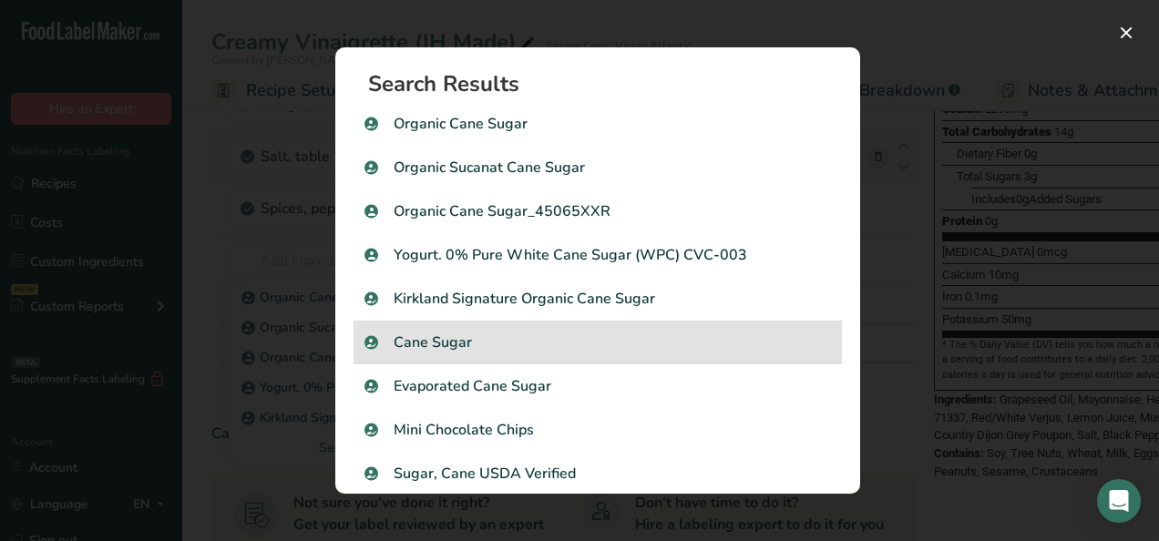
click at [488, 346] on p "Cane Sugar" at bounding box center [597, 343] width 466 height 22
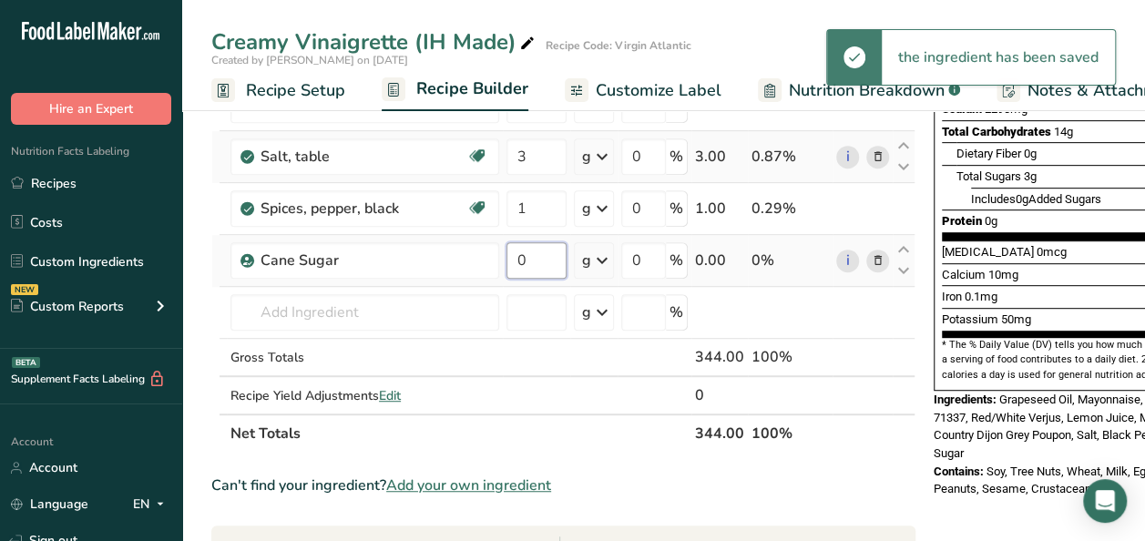
click at [534, 264] on input "0" at bounding box center [537, 260] width 60 height 36
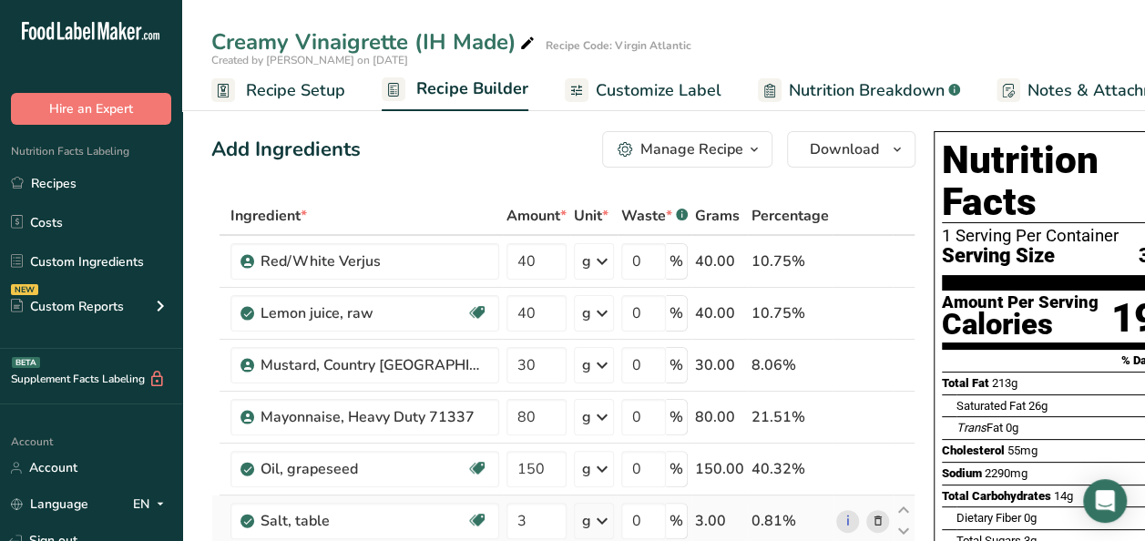
click at [720, 157] on div "Manage Recipe" at bounding box center [691, 149] width 103 height 22
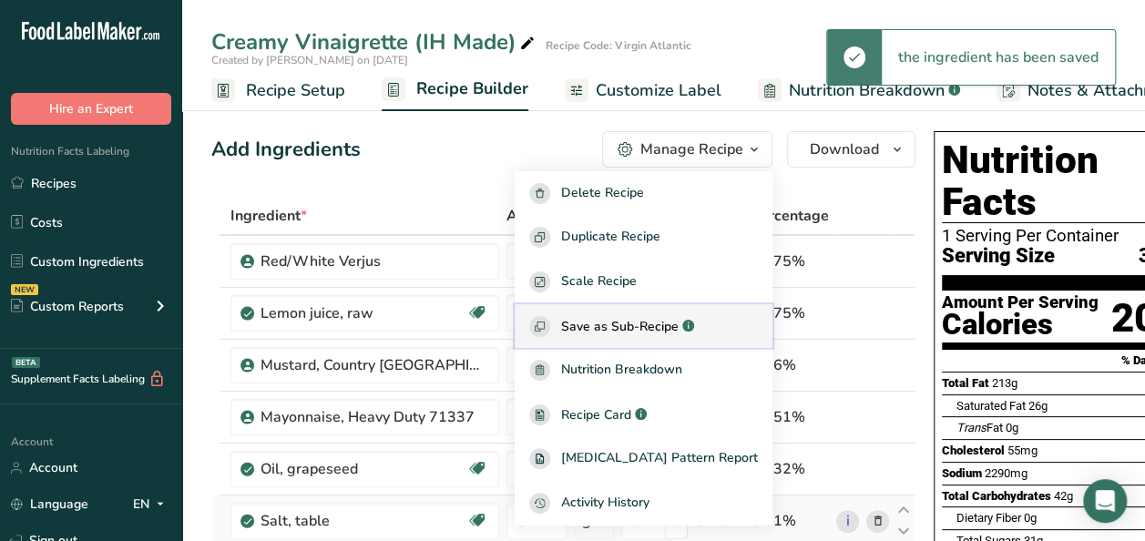
click at [641, 323] on span "Save as Sub-Recipe" at bounding box center [620, 326] width 118 height 19
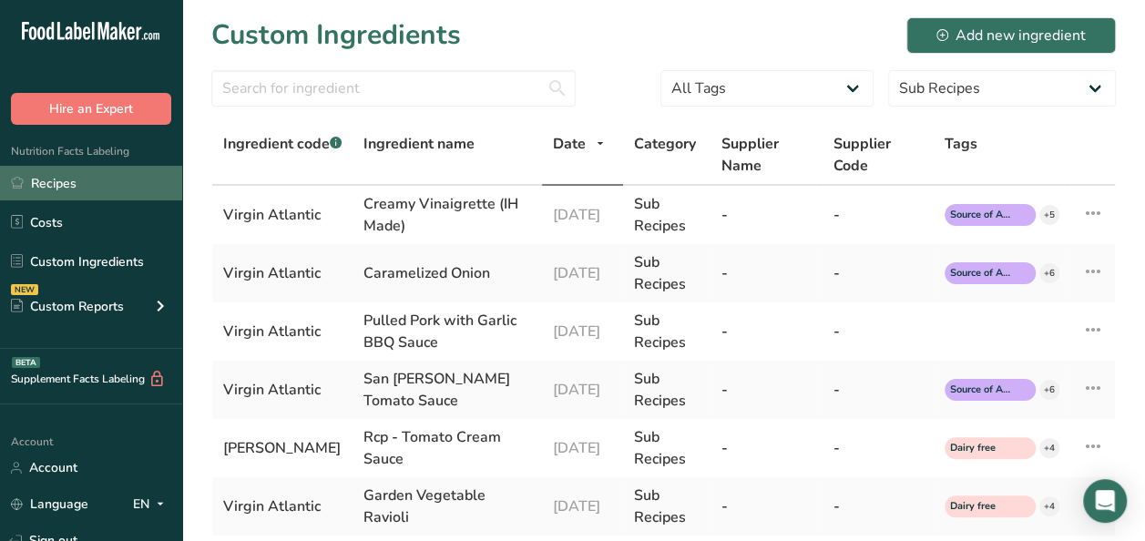
click at [72, 180] on link "Recipes" at bounding box center [91, 183] width 182 height 35
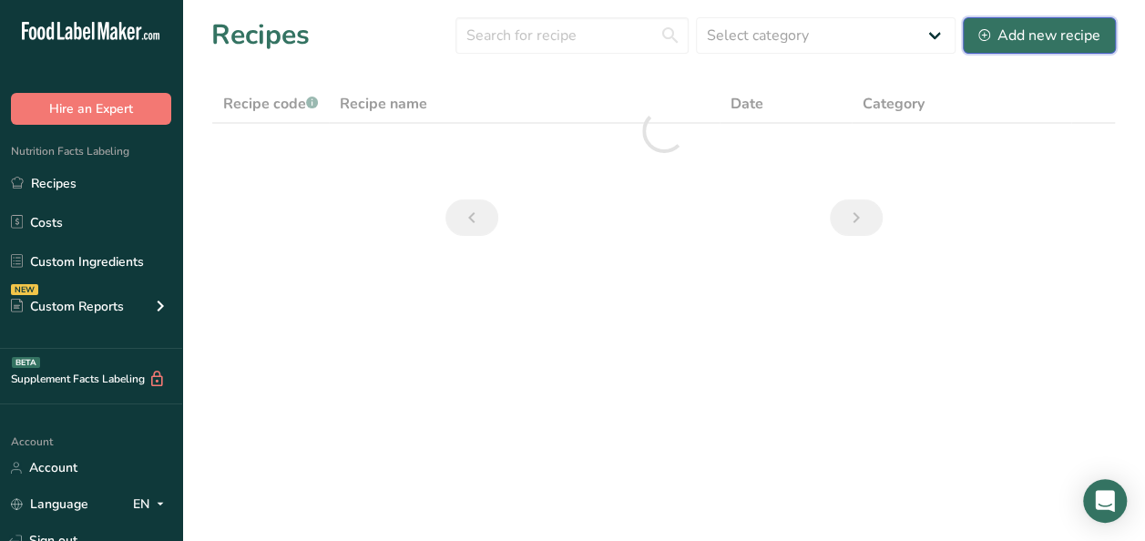
click at [1062, 44] on div "Add new recipe" at bounding box center [1040, 36] width 122 height 22
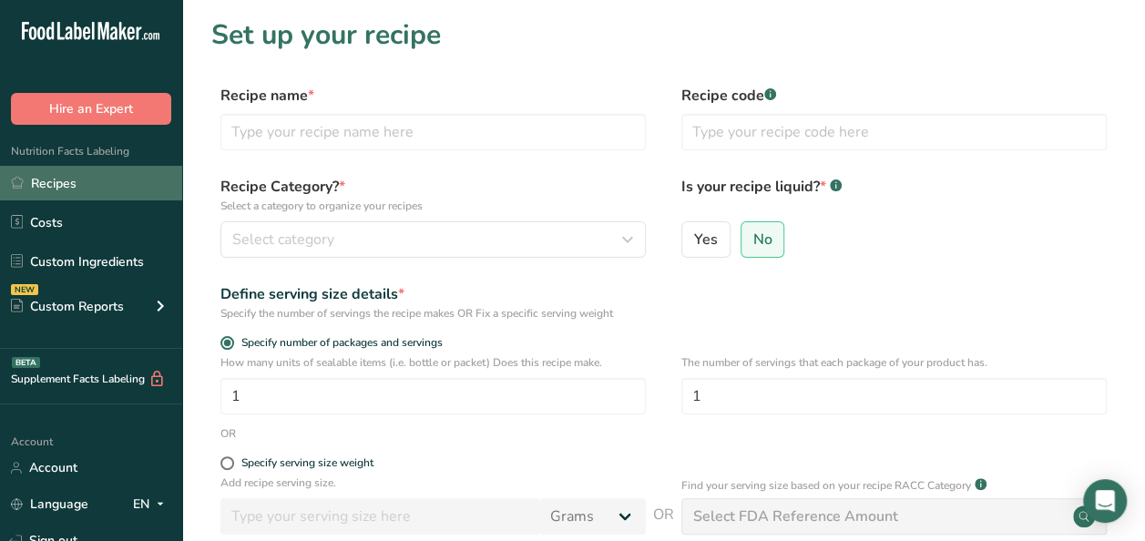
click at [69, 174] on link "Recipes" at bounding box center [91, 183] width 182 height 35
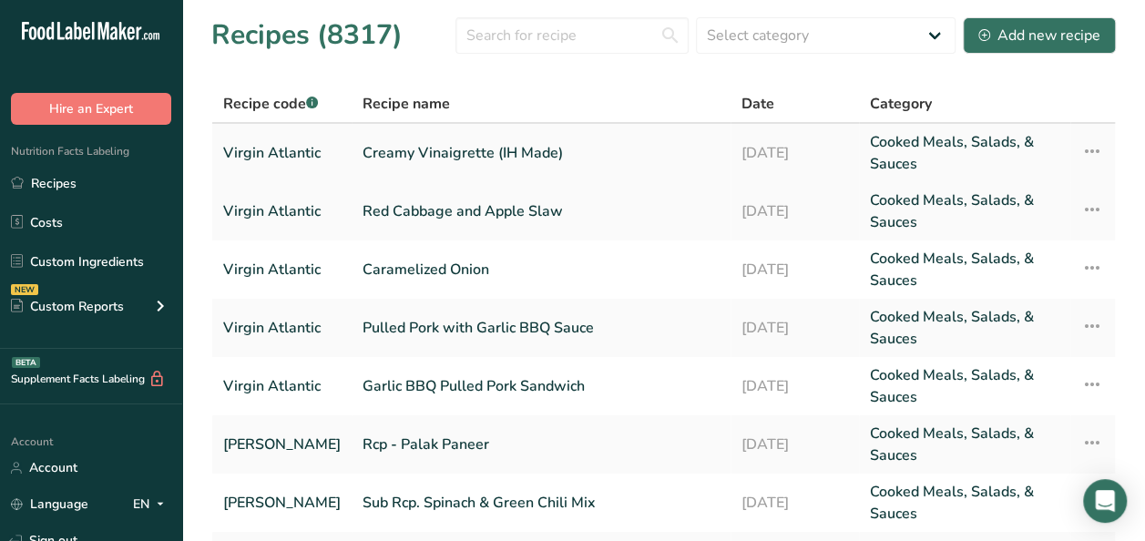
click at [513, 152] on link "Creamy Vinaigrette (IH Made)" at bounding box center [541, 153] width 357 height 44
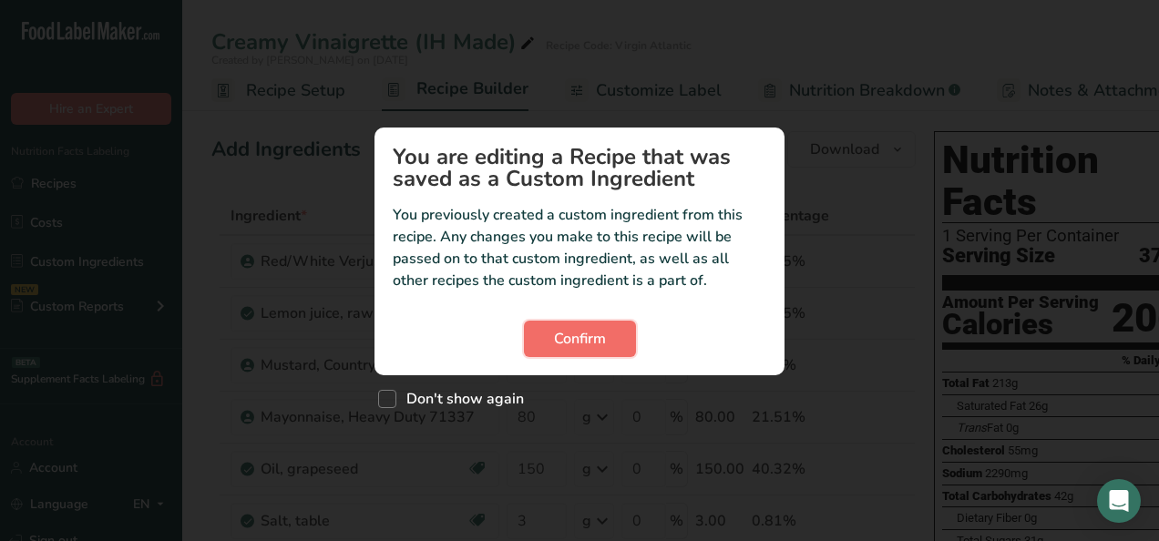
click at [610, 350] on button "Confirm" at bounding box center [580, 339] width 112 height 36
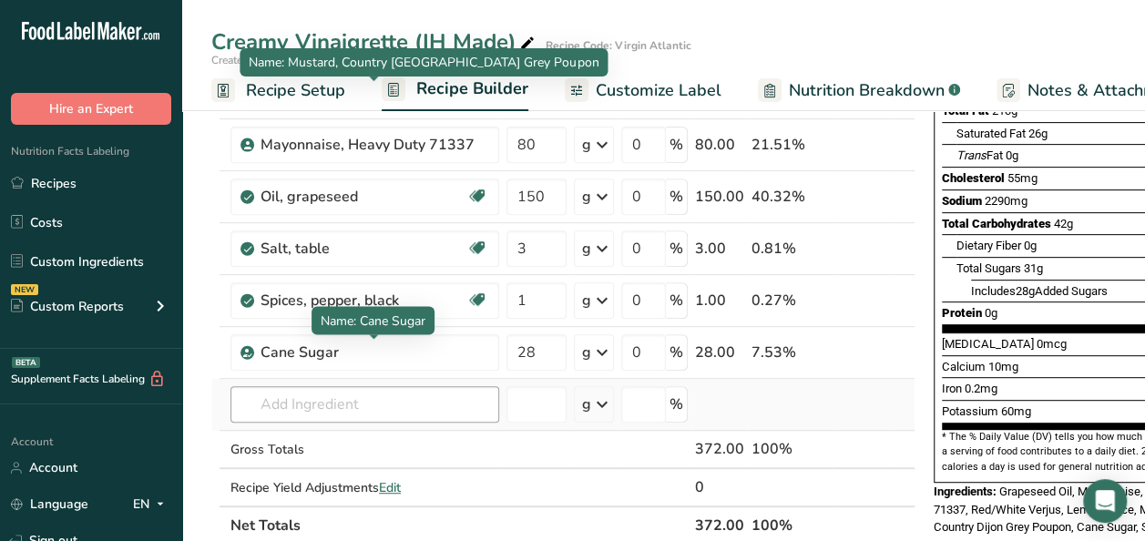
scroll to position [273, 0]
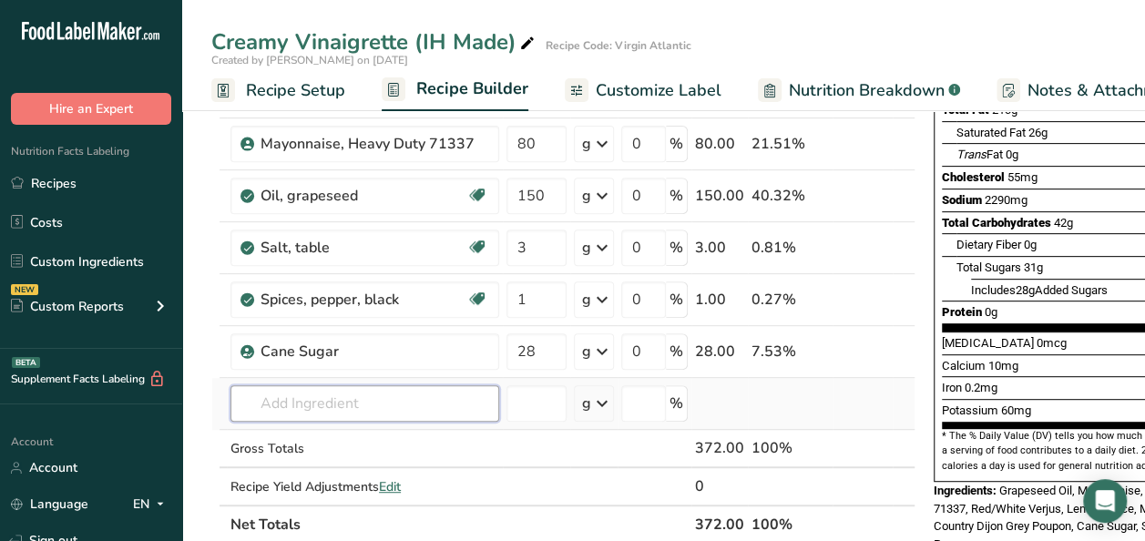
click at [302, 401] on input "text" at bounding box center [365, 403] width 269 height 36
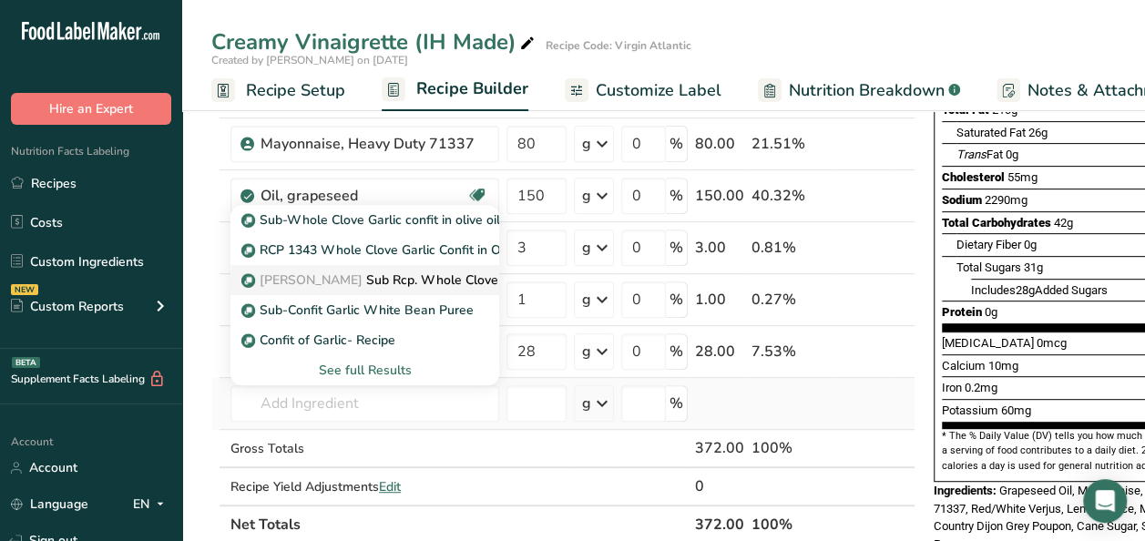
click at [376, 280] on p "Virgin Atalantic Sub Rcp. Whole Clove Garlic Confit in Olive Oil" at bounding box center [443, 280] width 396 height 19
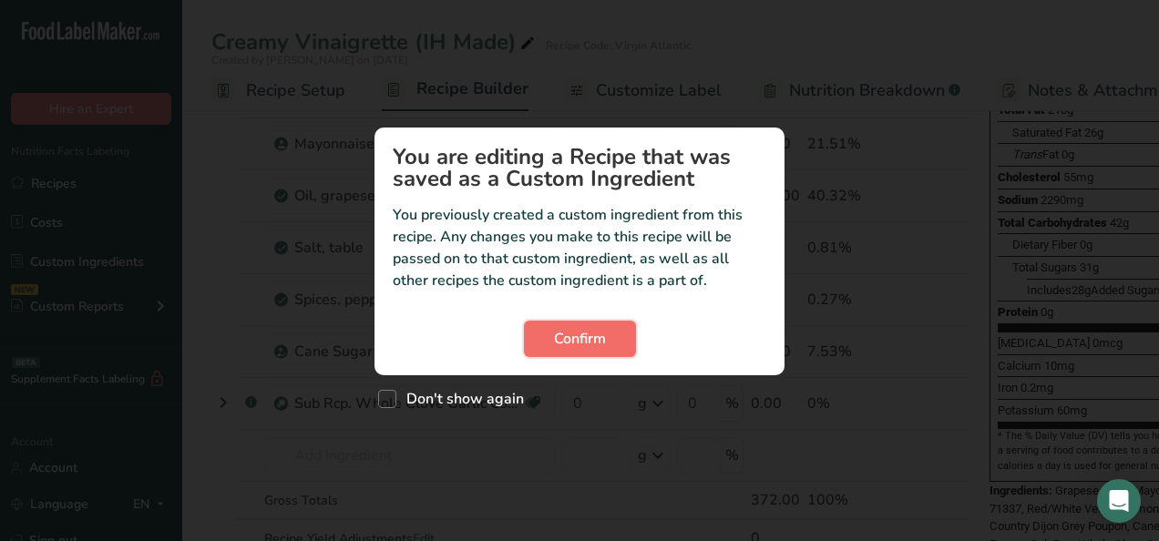
click at [581, 326] on button "Confirm" at bounding box center [580, 339] width 112 height 36
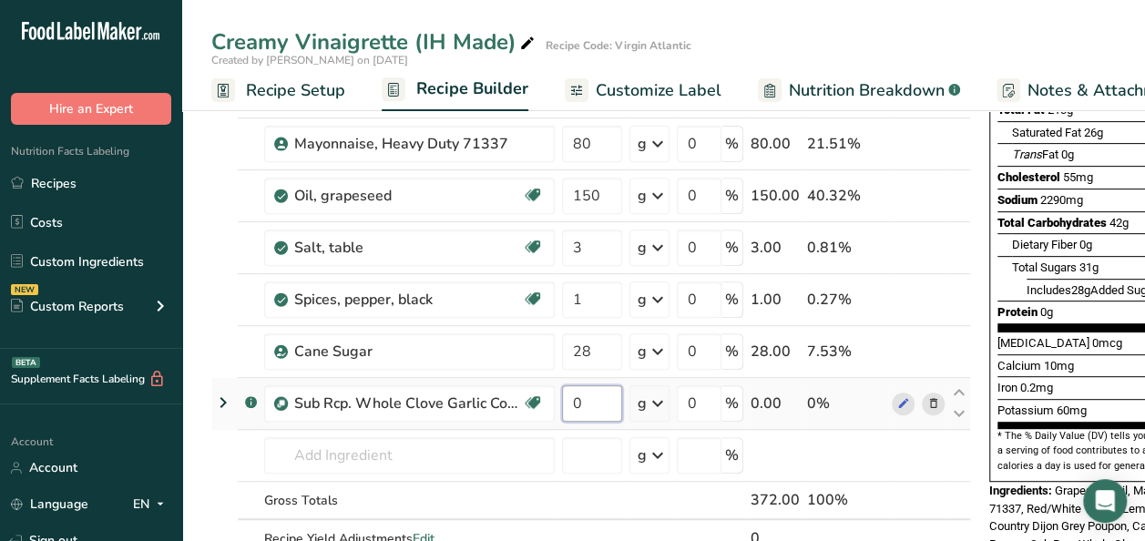
click at [599, 399] on input "0" at bounding box center [592, 403] width 60 height 36
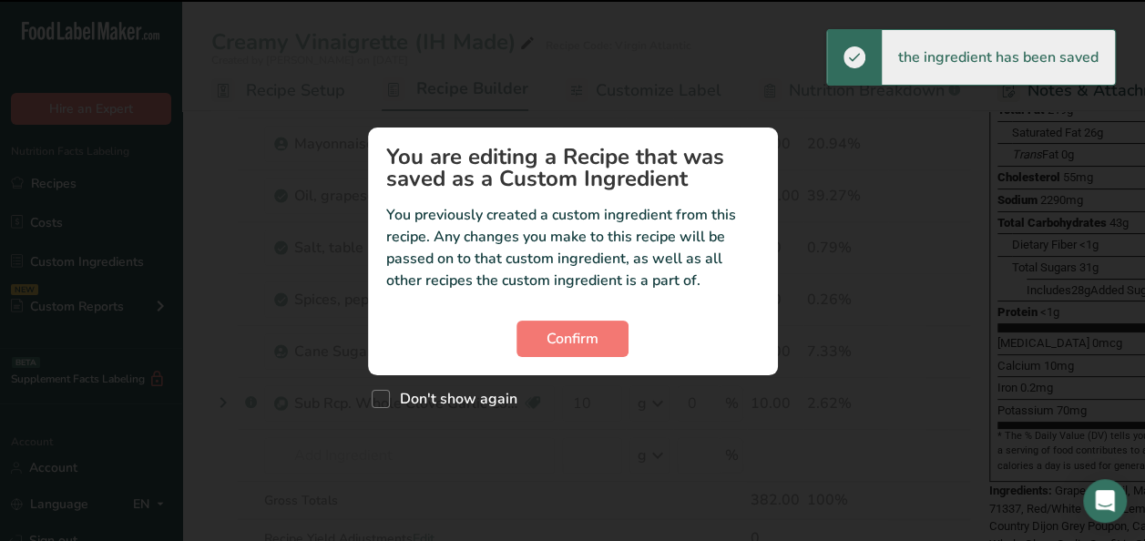
scroll to position [182, 0]
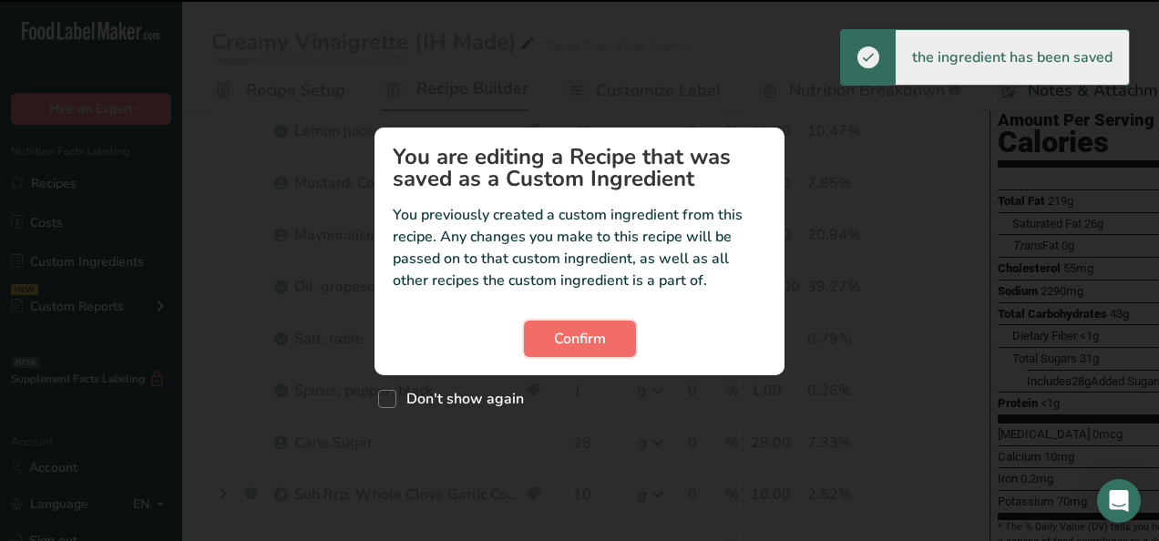
click at [621, 333] on button "Confirm" at bounding box center [580, 339] width 112 height 36
click at [585, 332] on span "Confirm" at bounding box center [580, 339] width 52 height 22
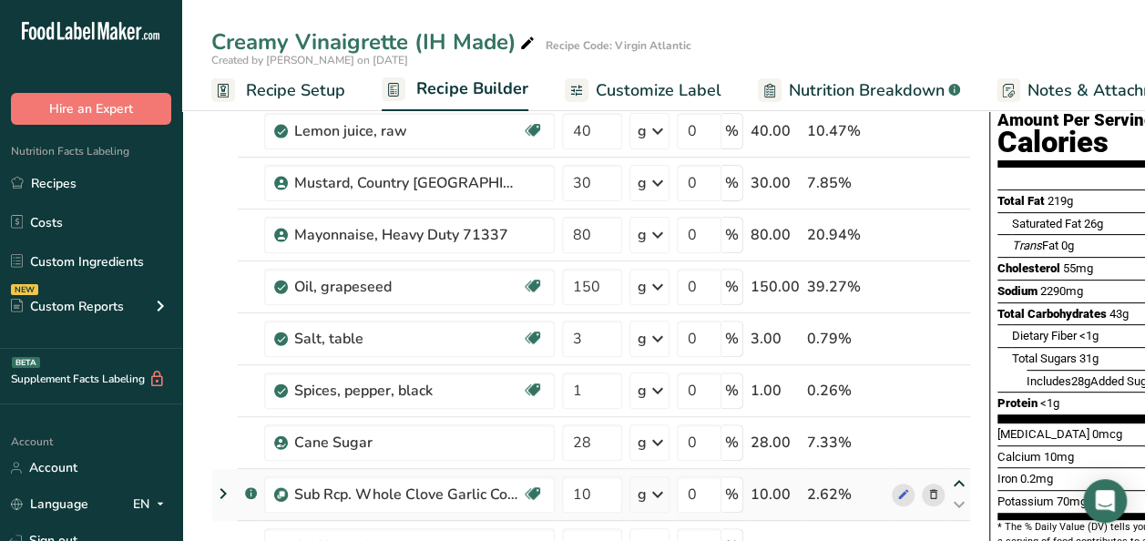
click at [957, 481] on icon at bounding box center [959, 484] width 22 height 14
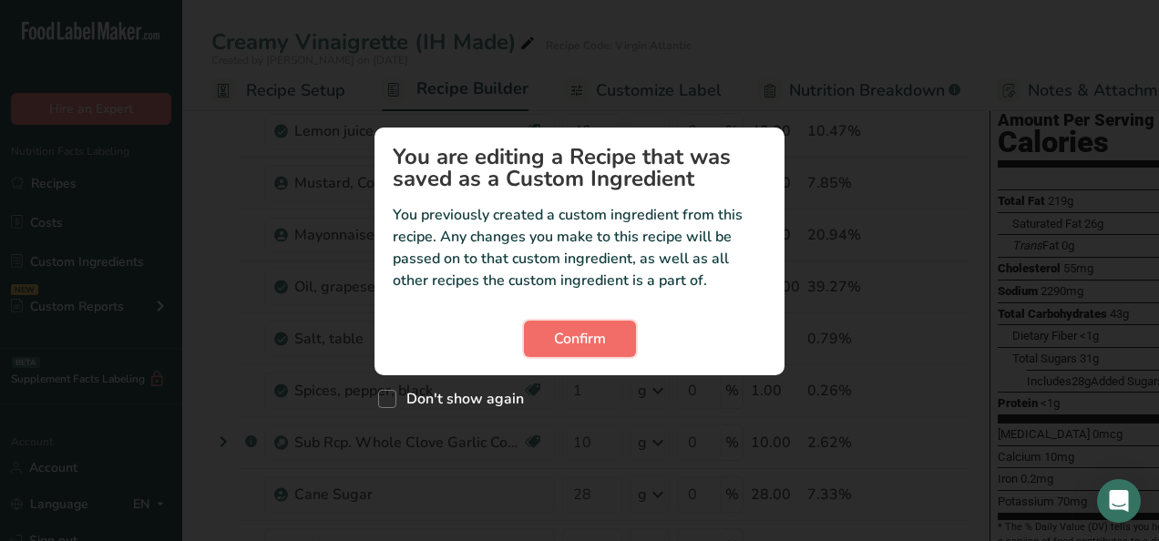
click at [578, 337] on span "Confirm" at bounding box center [580, 339] width 52 height 22
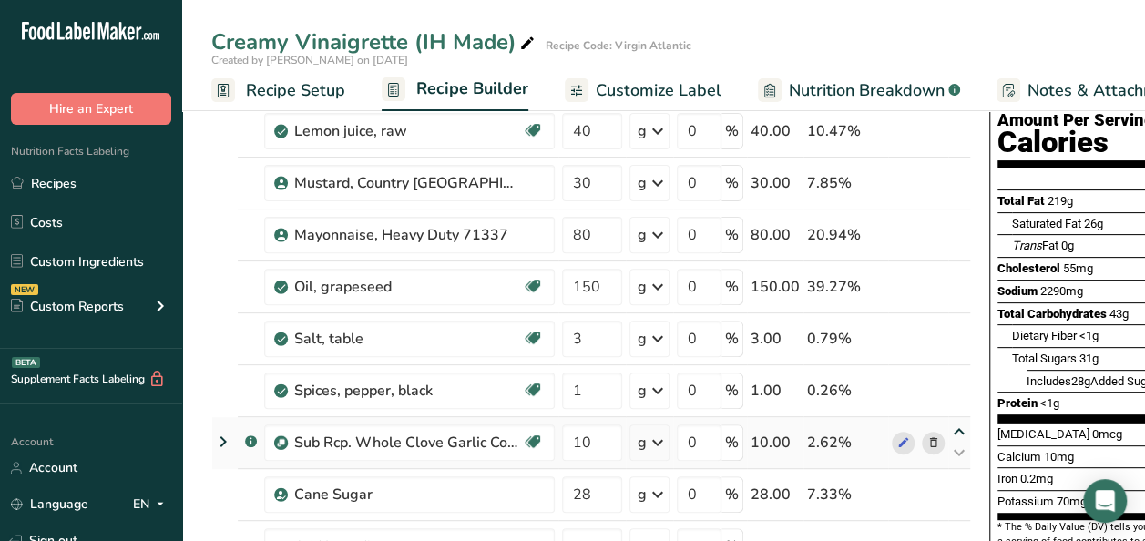
click at [954, 431] on icon at bounding box center [959, 432] width 22 height 14
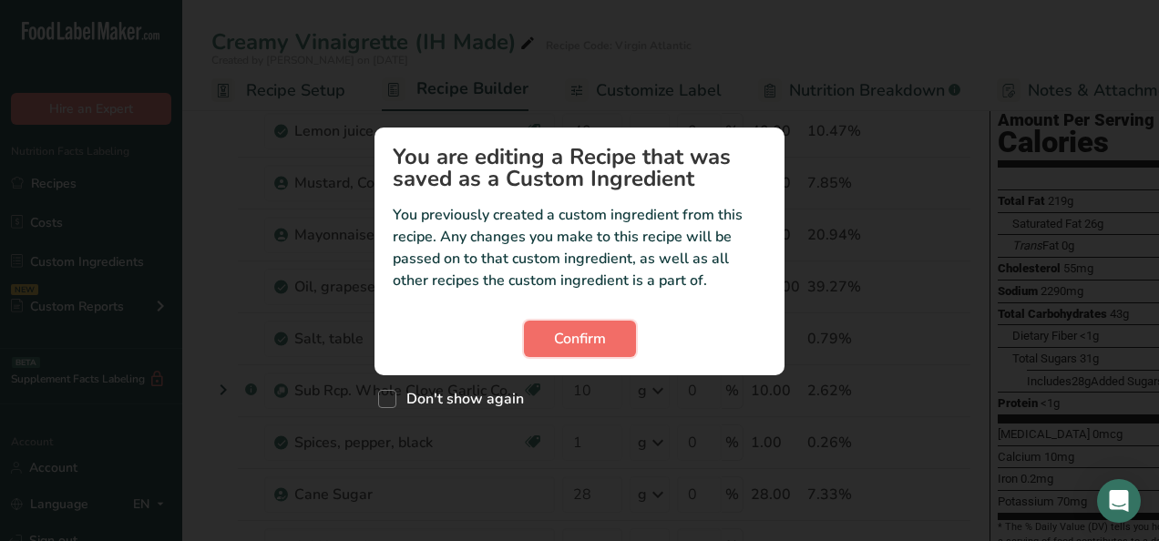
click at [594, 345] on span "Confirm" at bounding box center [580, 339] width 52 height 22
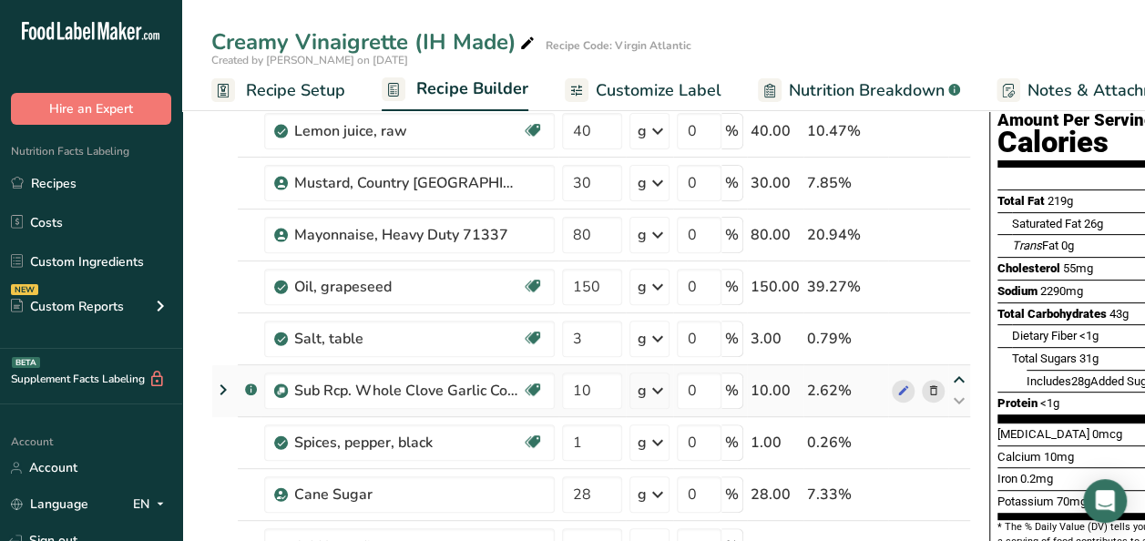
click at [958, 375] on icon at bounding box center [959, 381] width 22 height 14
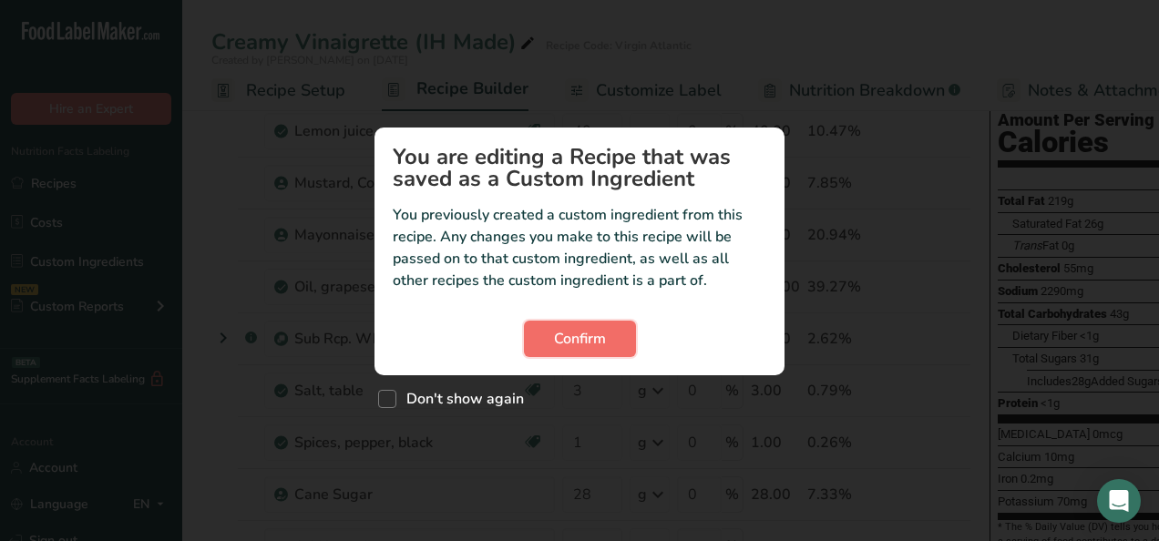
click at [594, 340] on span "Confirm" at bounding box center [580, 339] width 52 height 22
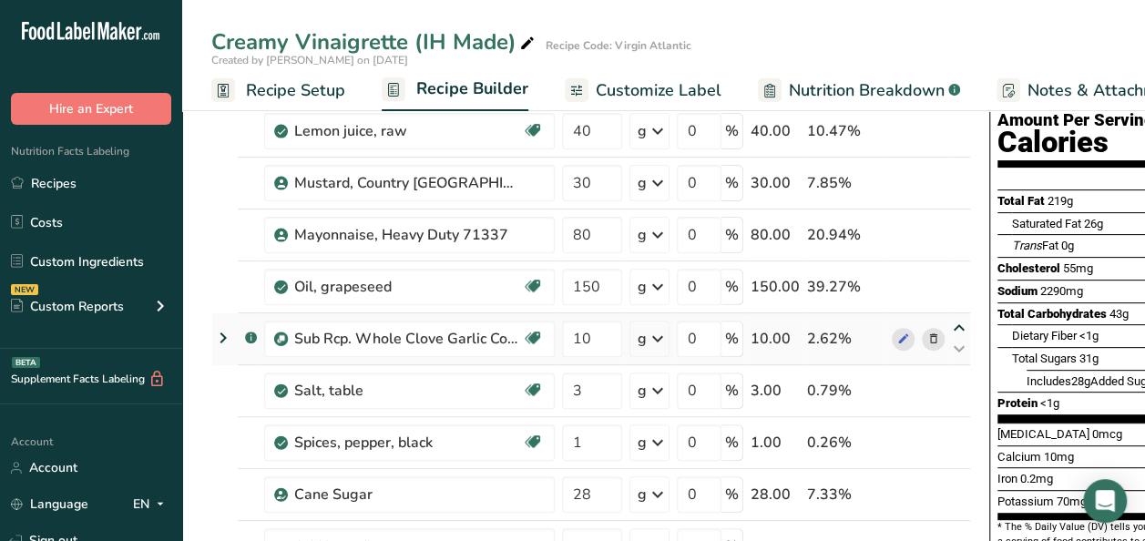
click at [954, 326] on icon at bounding box center [959, 329] width 22 height 14
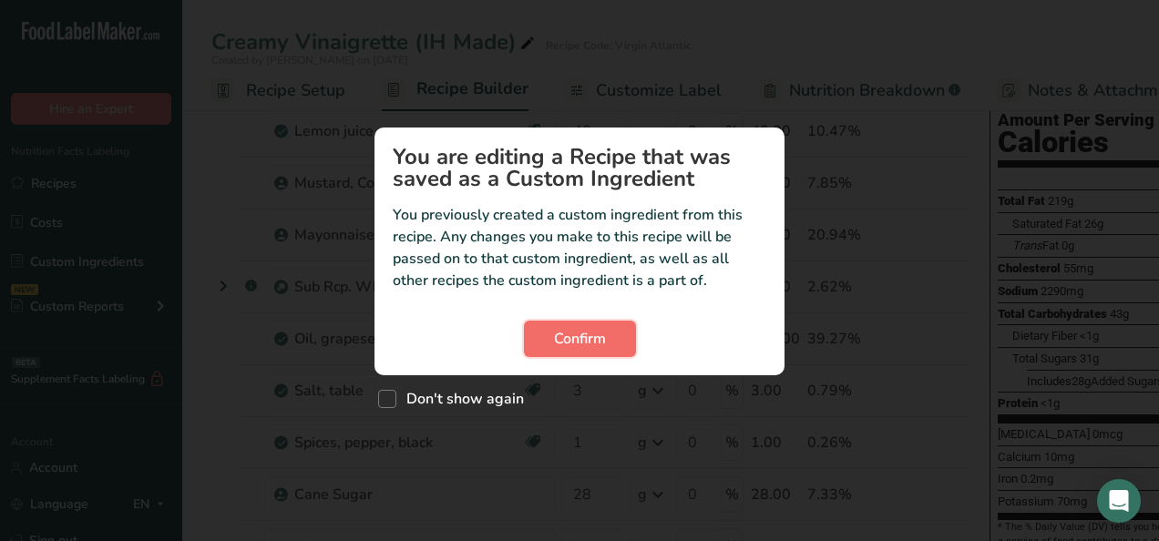
click at [572, 333] on span "Confirm" at bounding box center [580, 339] width 52 height 22
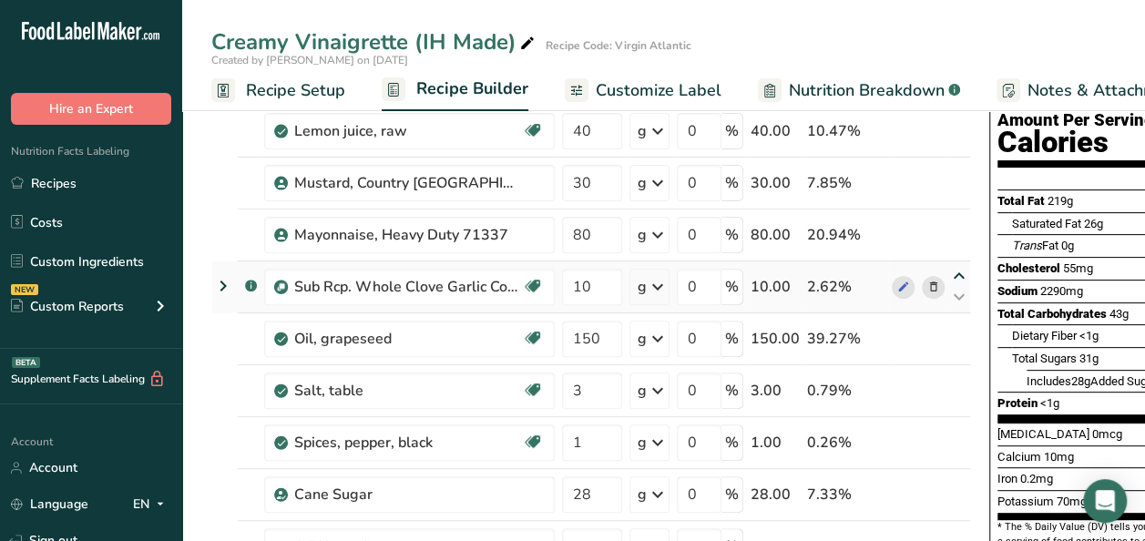
click at [957, 278] on icon at bounding box center [959, 277] width 22 height 14
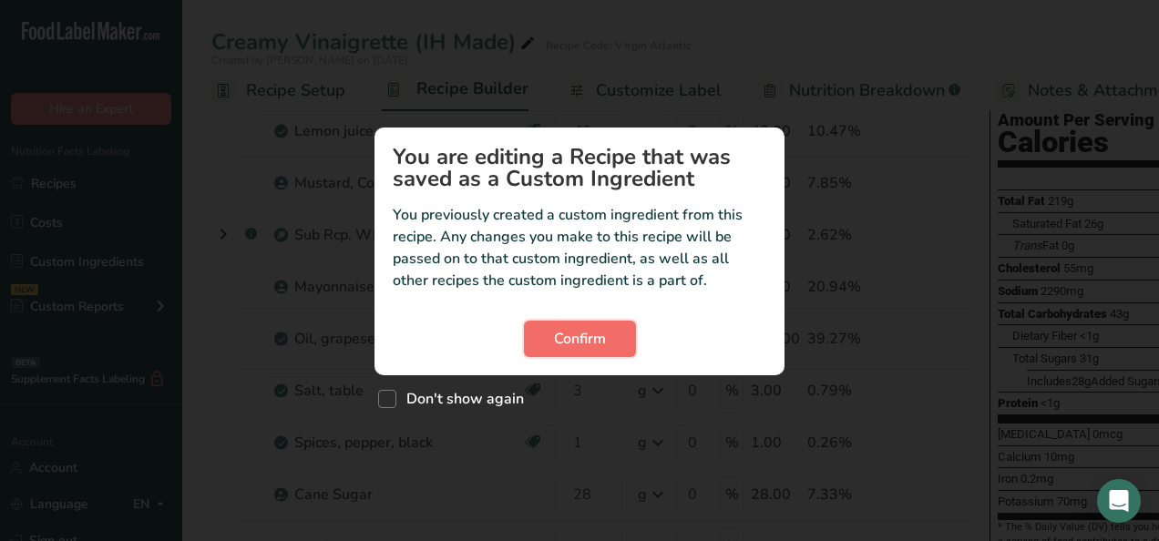
click at [600, 339] on span "Confirm" at bounding box center [580, 339] width 52 height 22
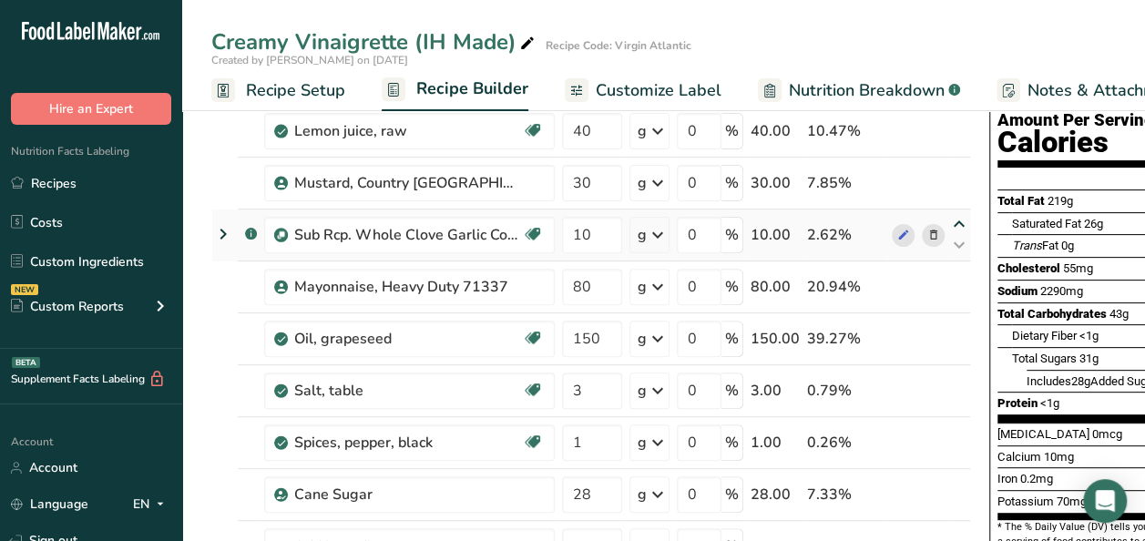
click at [956, 221] on icon at bounding box center [959, 225] width 22 height 14
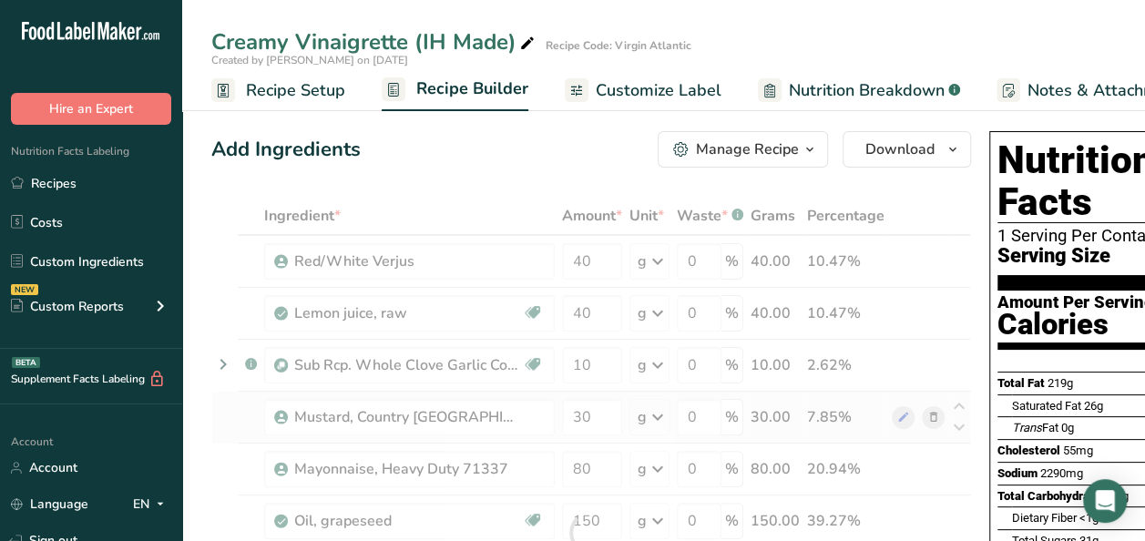
scroll to position [0, 0]
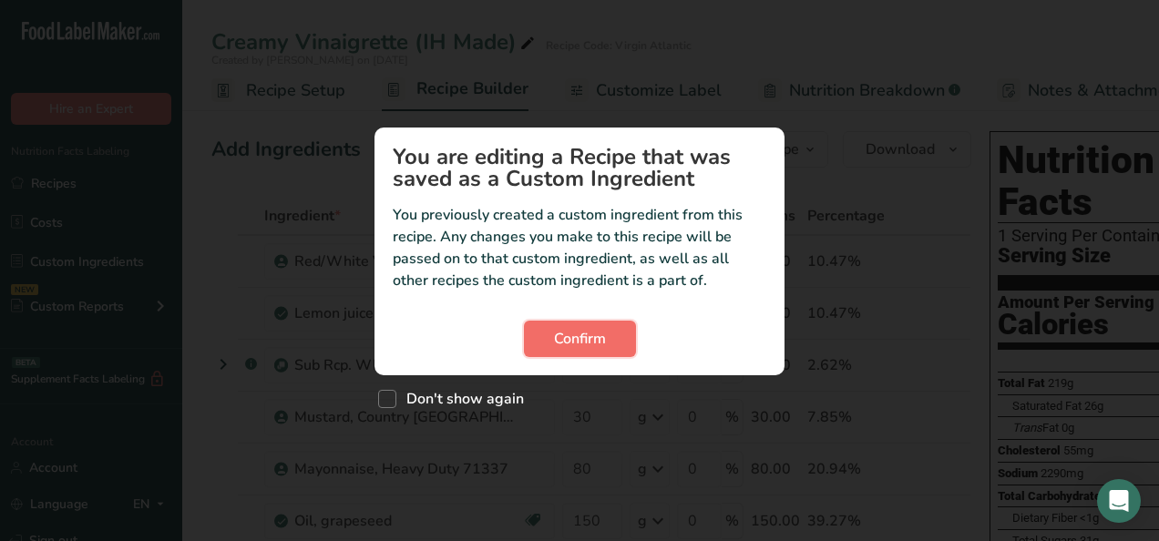
click at [567, 344] on span "Confirm" at bounding box center [580, 339] width 52 height 22
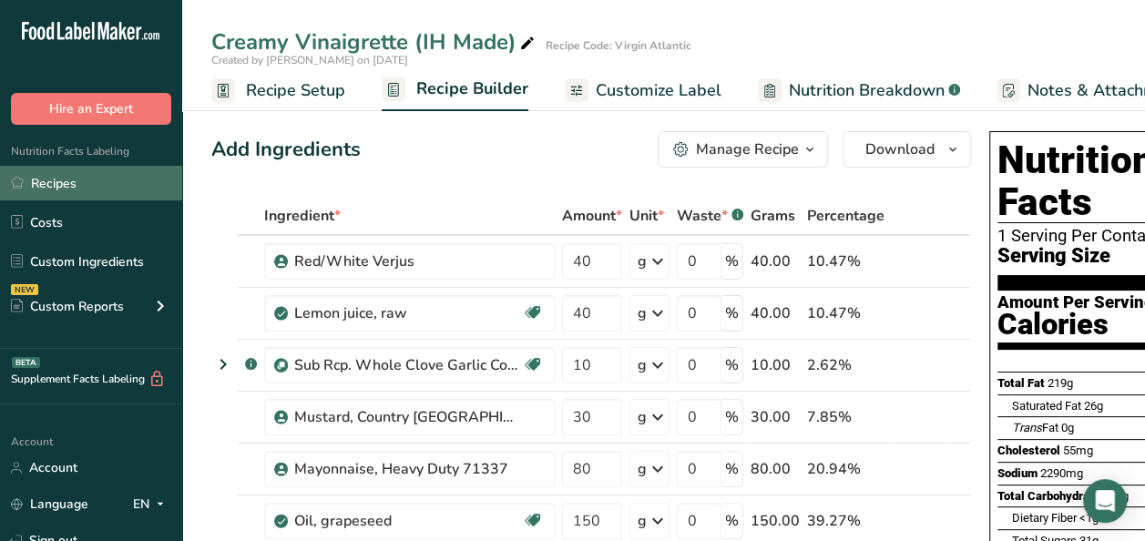
click at [108, 179] on link "Recipes" at bounding box center [91, 183] width 182 height 35
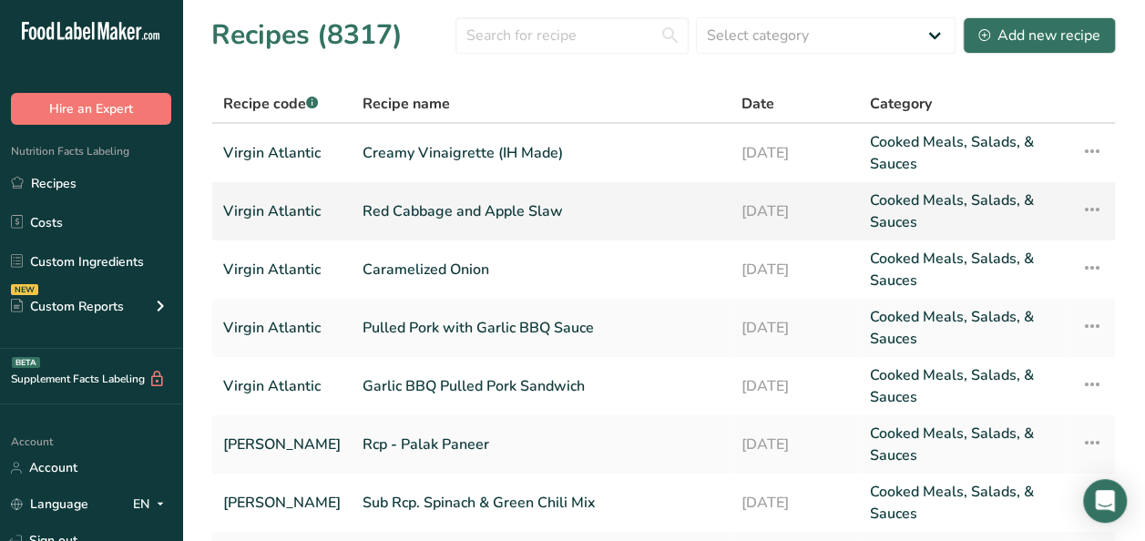
click at [542, 213] on link "Red Cabbage and Apple Slaw" at bounding box center [541, 212] width 357 height 44
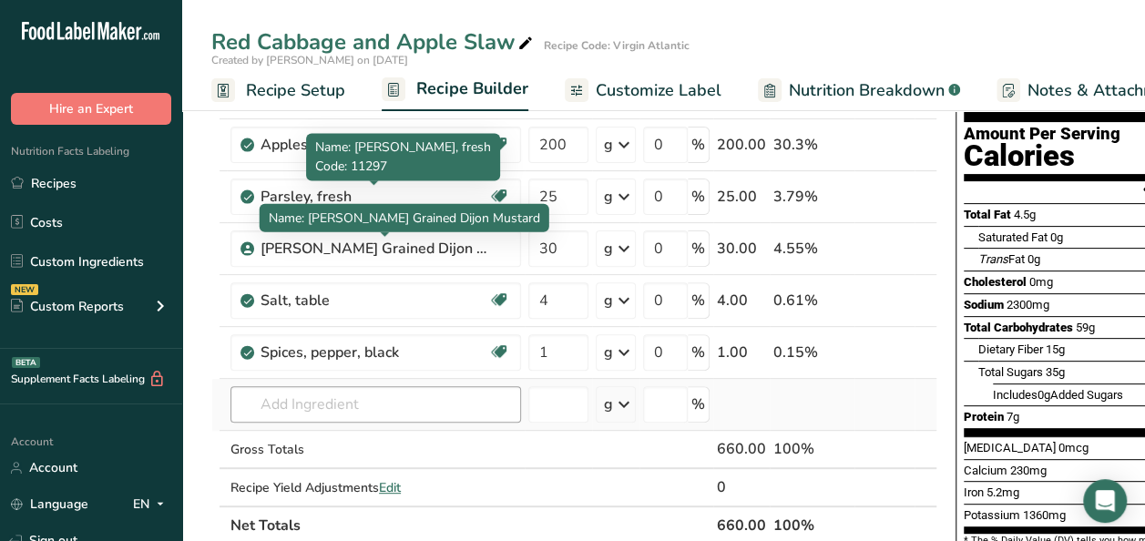
scroll to position [182, 0]
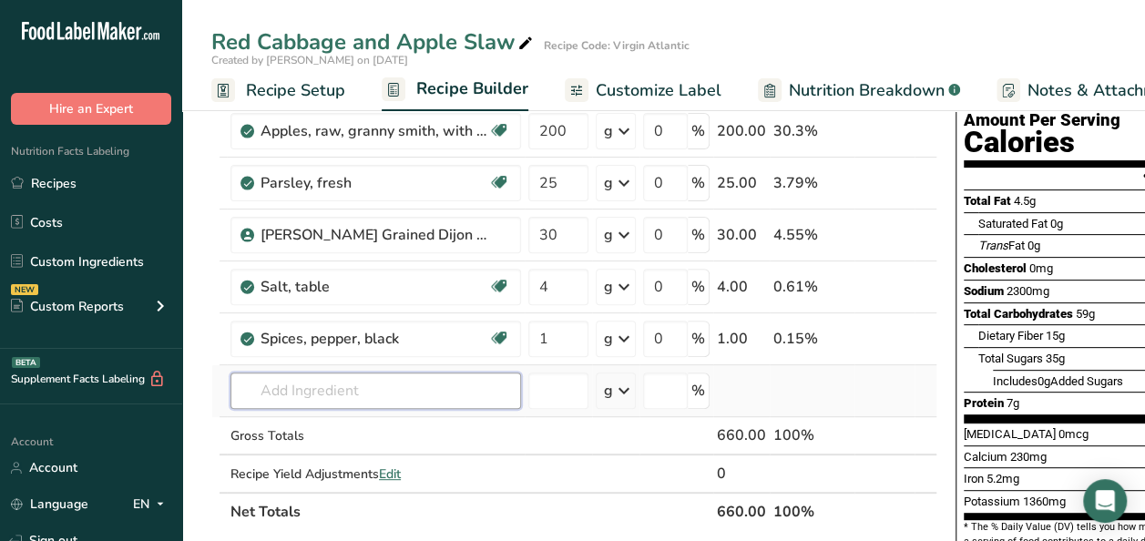
click at [313, 394] on input "text" at bounding box center [376, 391] width 291 height 36
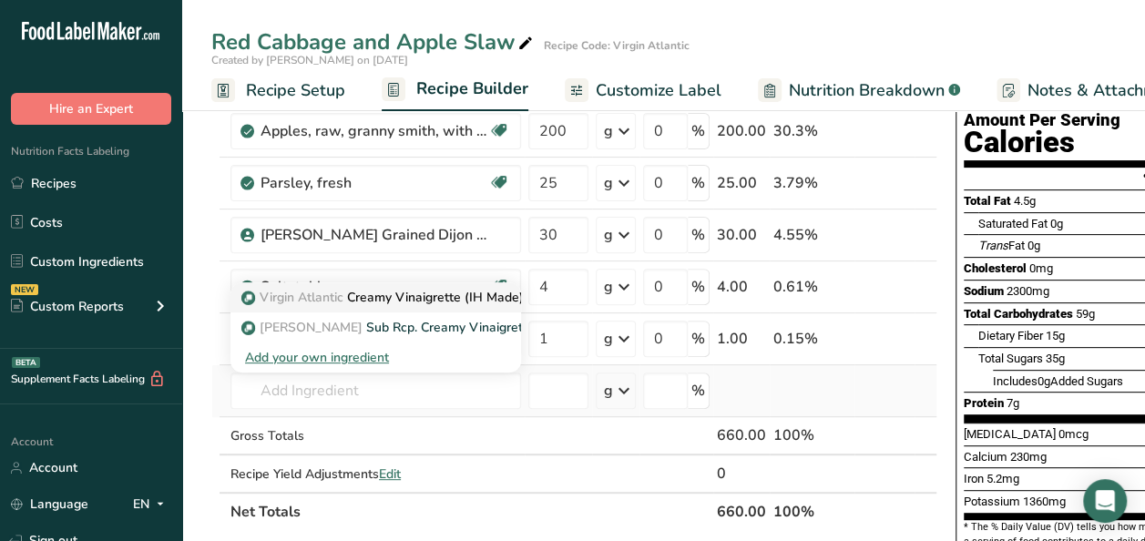
click at [356, 293] on p "Virgin Atlantic Creamy Vinaigrette (IH Made)" at bounding box center [384, 297] width 279 height 19
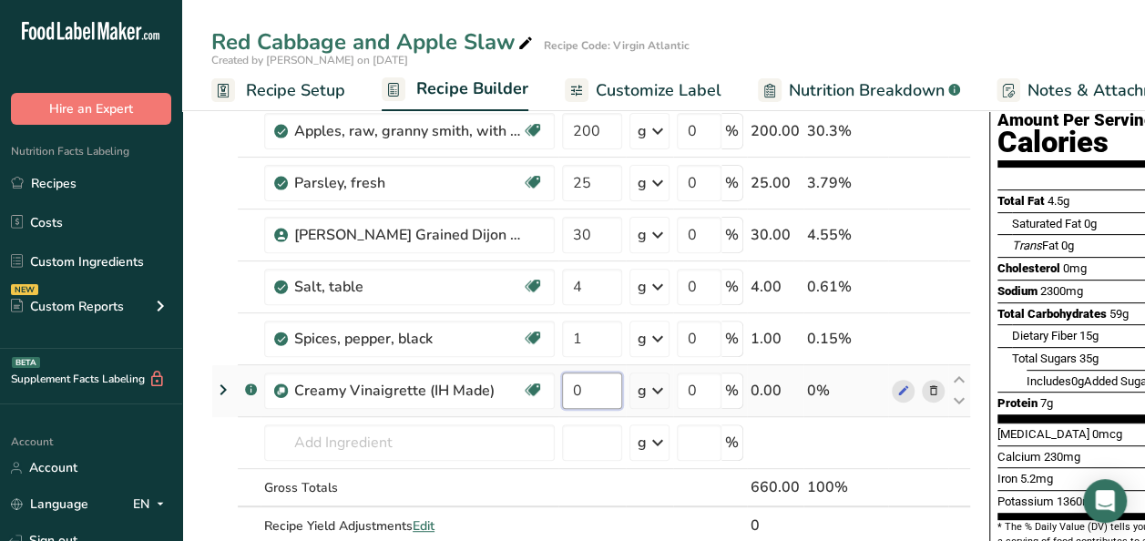
click at [587, 387] on input "0" at bounding box center [592, 391] width 60 height 36
click at [944, 485] on div "Ingredient * Amount * Unit * Waste * .a-a{fill:#347362;}.b-a{fill:#fff;} Grams …" at bounding box center [591, 299] width 760 height 569
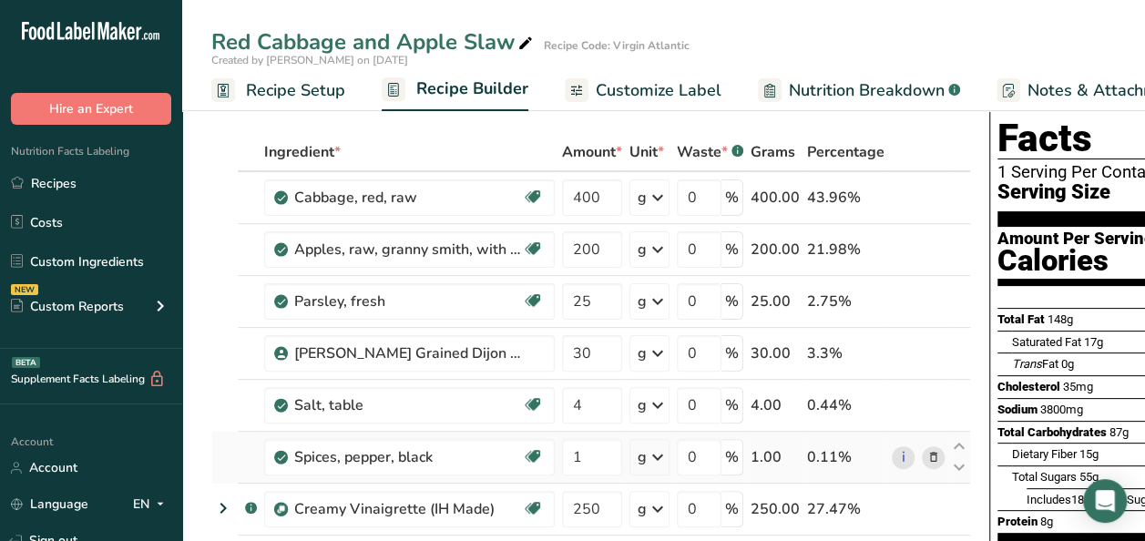
scroll to position [0, 0]
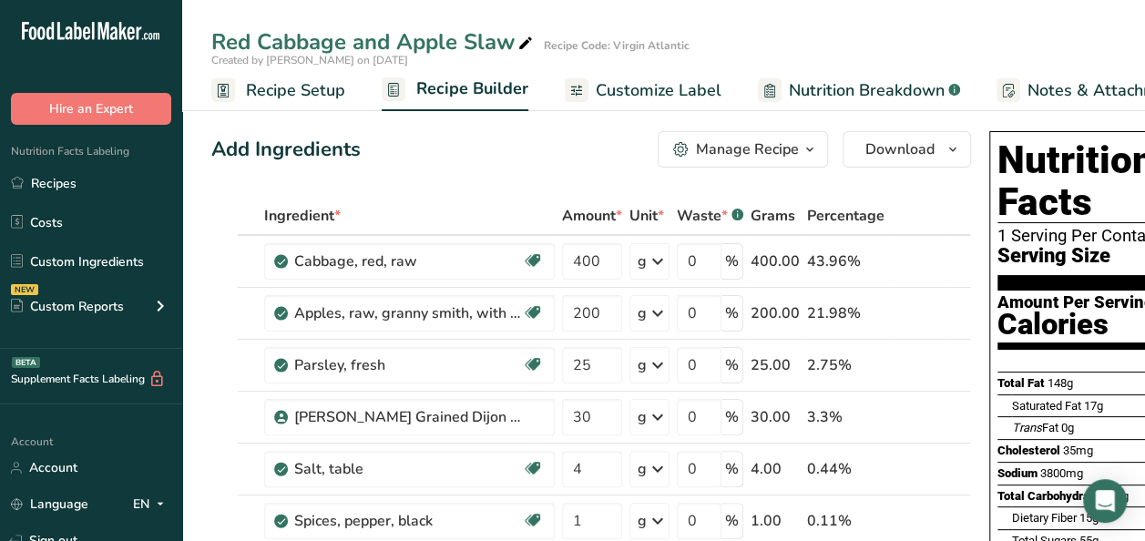
click at [803, 146] on icon "button" at bounding box center [810, 149] width 15 height 23
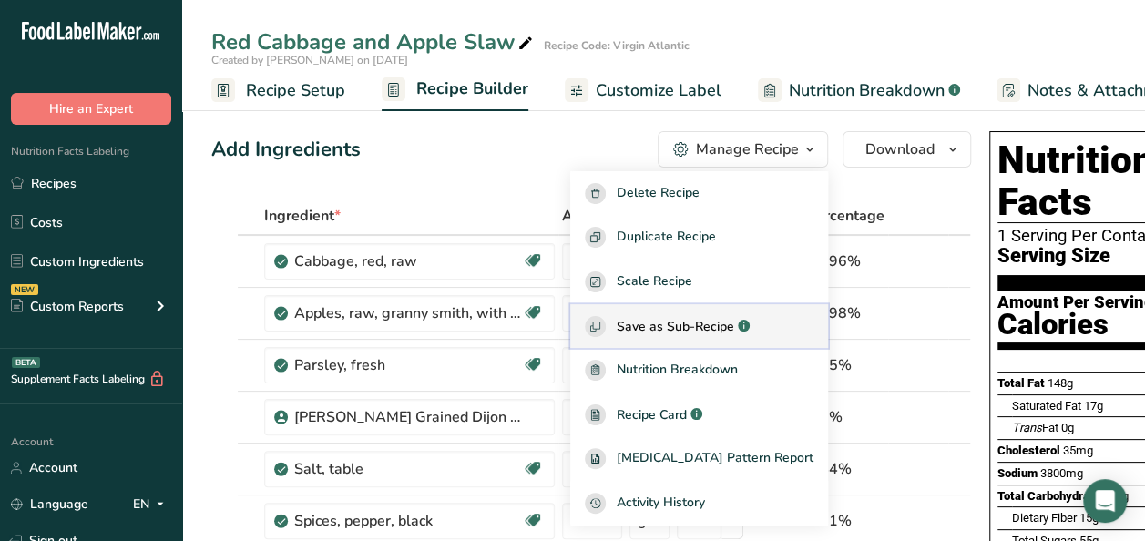
click at [698, 333] on span "Save as Sub-Recipe" at bounding box center [676, 326] width 118 height 19
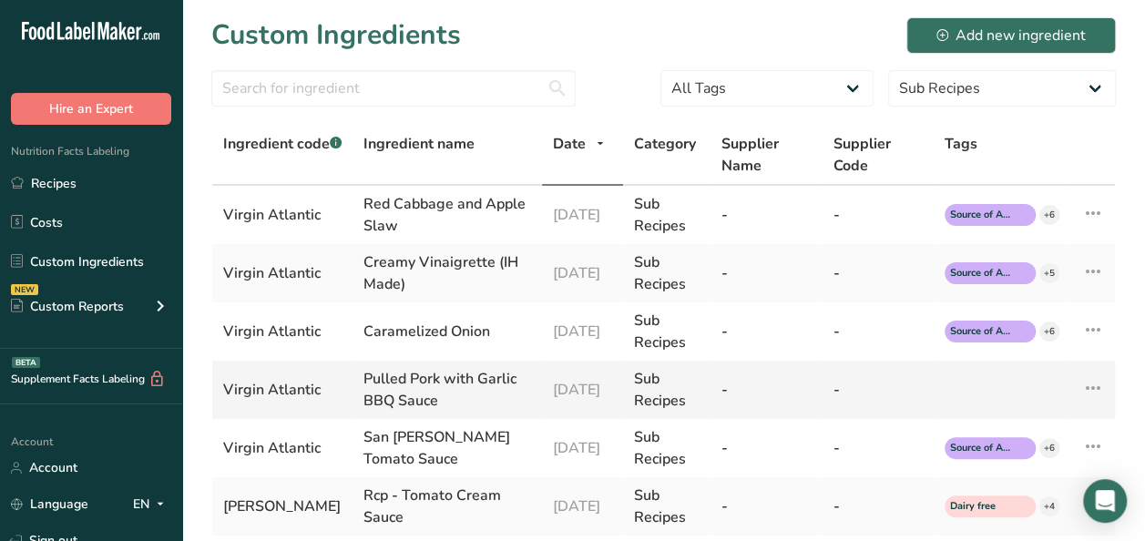
scroll to position [91, 0]
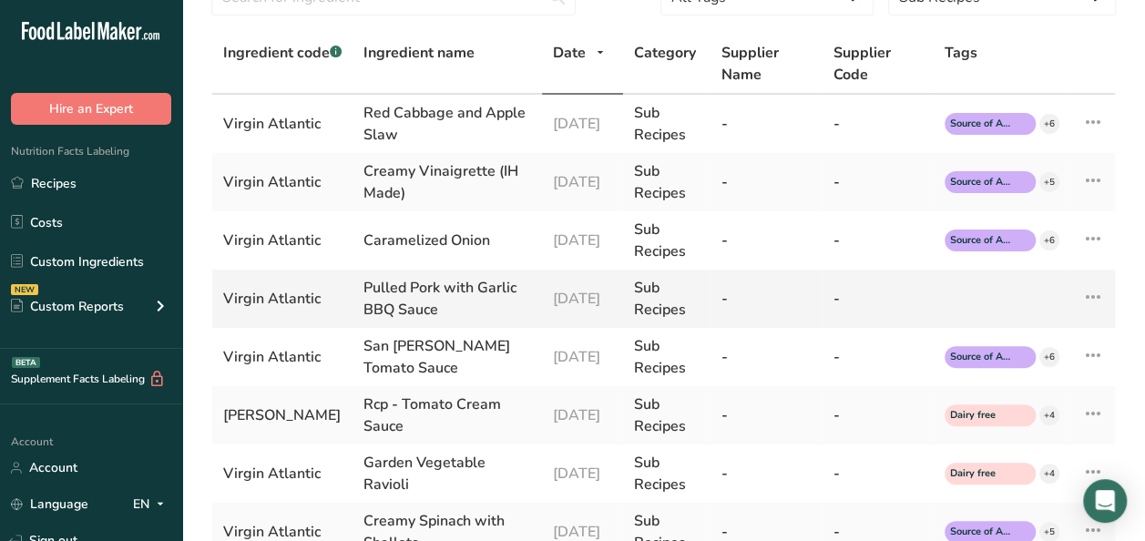
click at [410, 299] on div "Pulled Pork with Garlic BBQ Sauce" at bounding box center [448, 299] width 168 height 44
drag, startPoint x: 123, startPoint y: 179, endPoint x: 297, endPoint y: 177, distance: 174.0
click at [123, 179] on link "Recipes" at bounding box center [91, 183] width 182 height 35
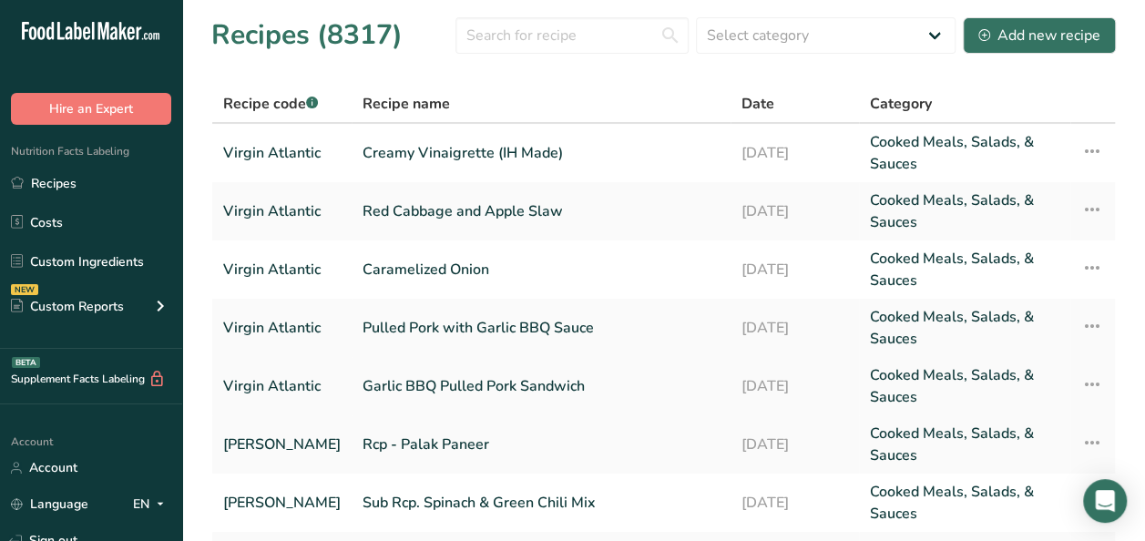
click at [497, 394] on link "Garlic BBQ Pulled Pork Sandwich" at bounding box center [541, 386] width 357 height 44
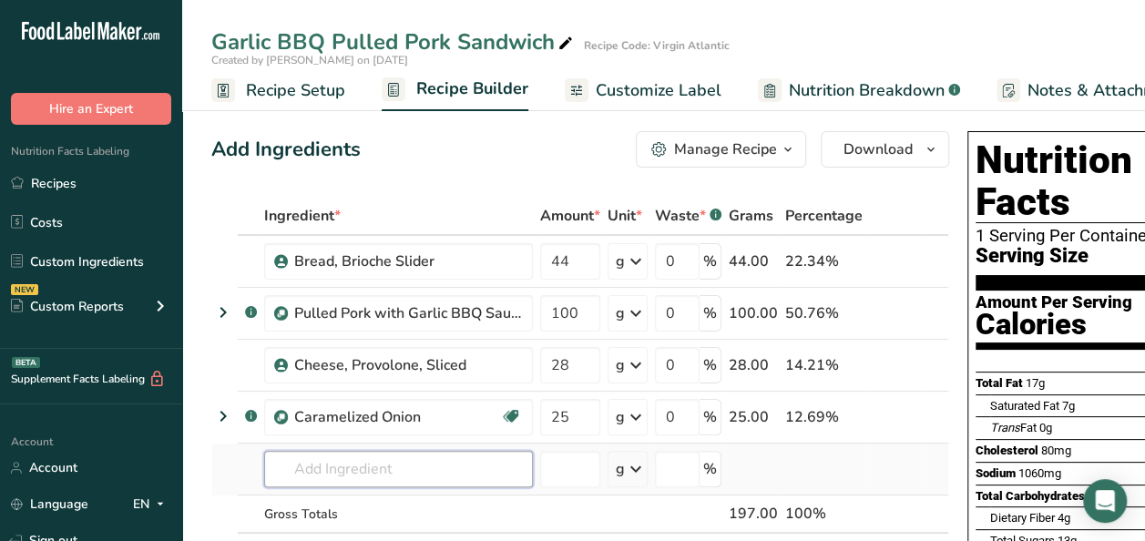
click at [342, 470] on input "text" at bounding box center [398, 469] width 269 height 36
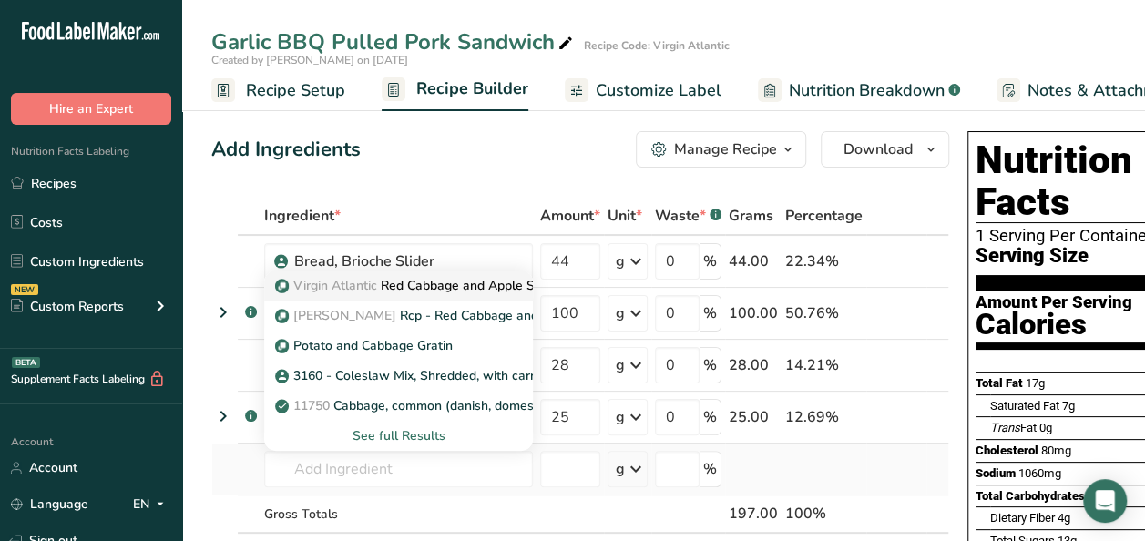
click at [446, 286] on p "Virgin Atlantic Red Cabbage and Apple Slaw" at bounding box center [418, 285] width 278 height 19
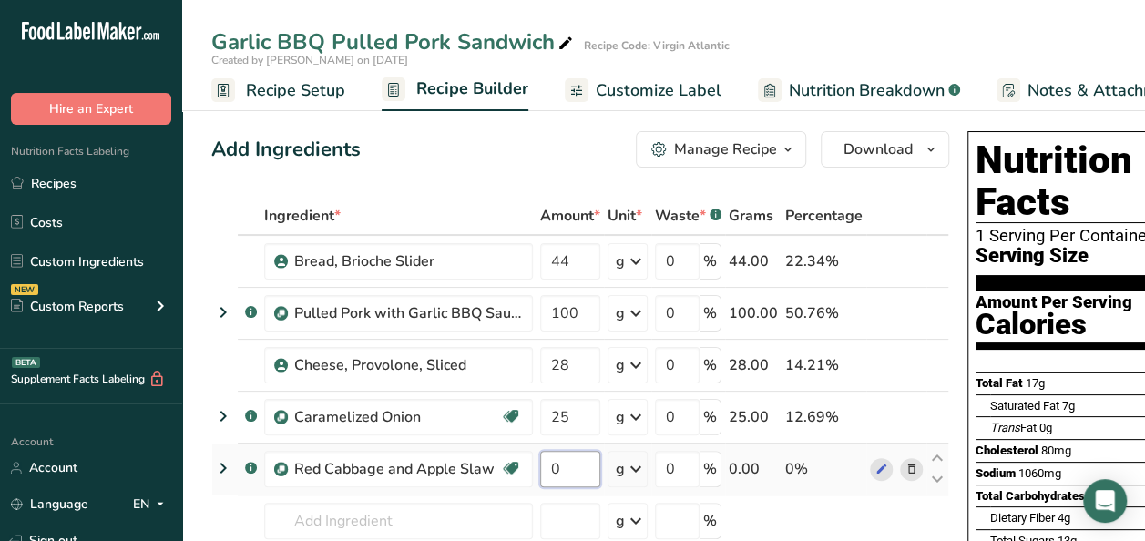
click at [574, 471] on input "0" at bounding box center [570, 469] width 60 height 36
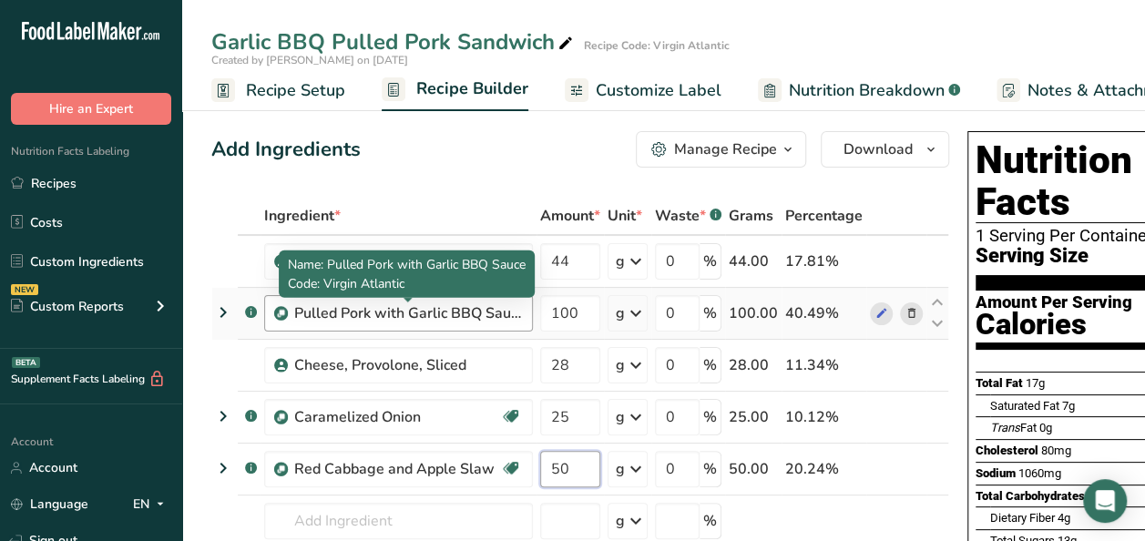
scroll to position [91, 0]
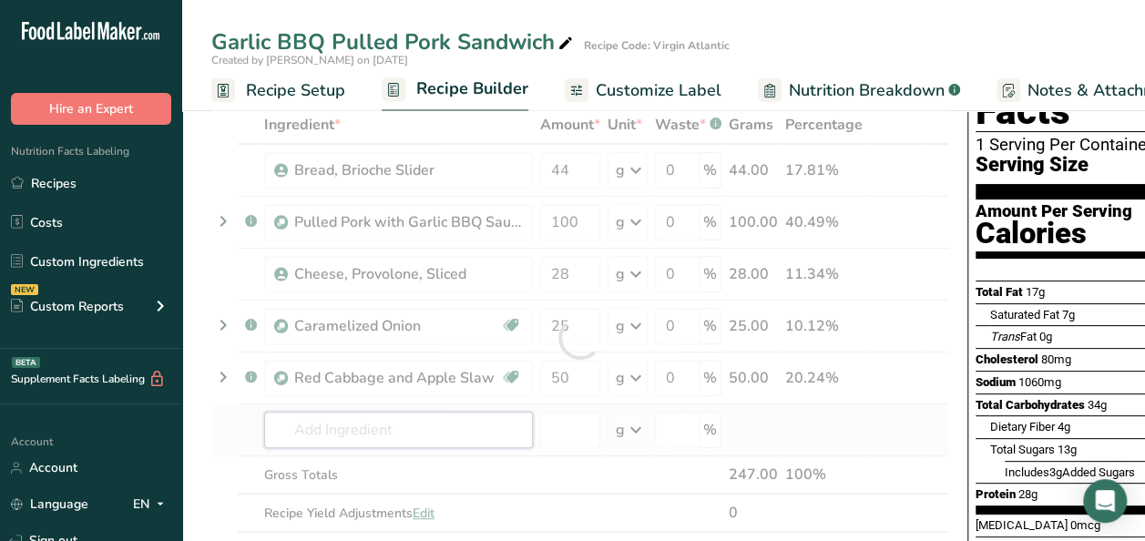
click at [307, 427] on div "Ingredient * Amount * Unit * Waste * .a-a{fill:#347362;}.b-a{fill:#fff;} Grams …" at bounding box center [580, 338] width 738 height 465
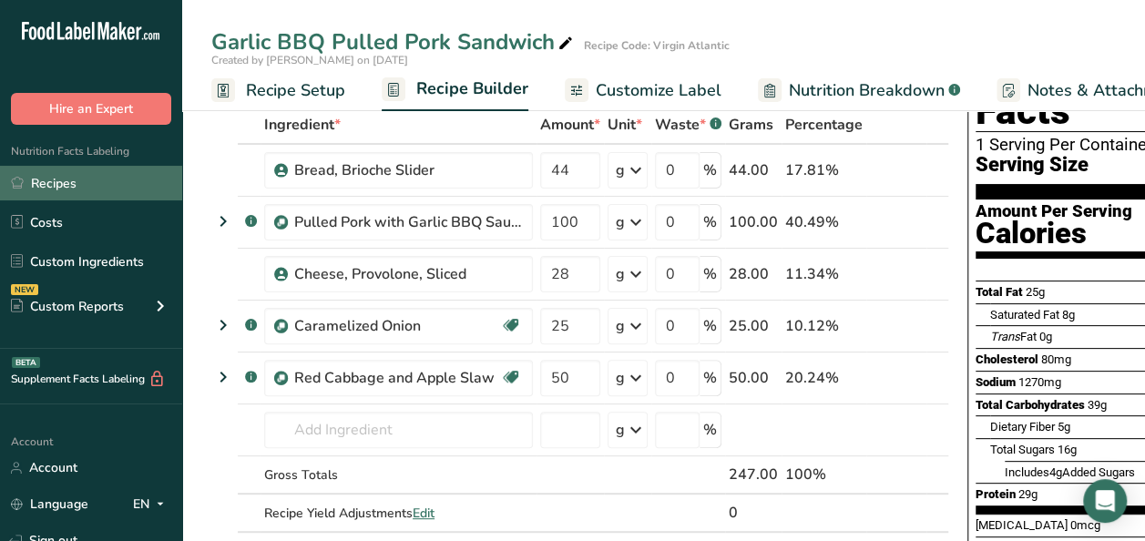
click at [97, 184] on link "Recipes" at bounding box center [91, 183] width 182 height 35
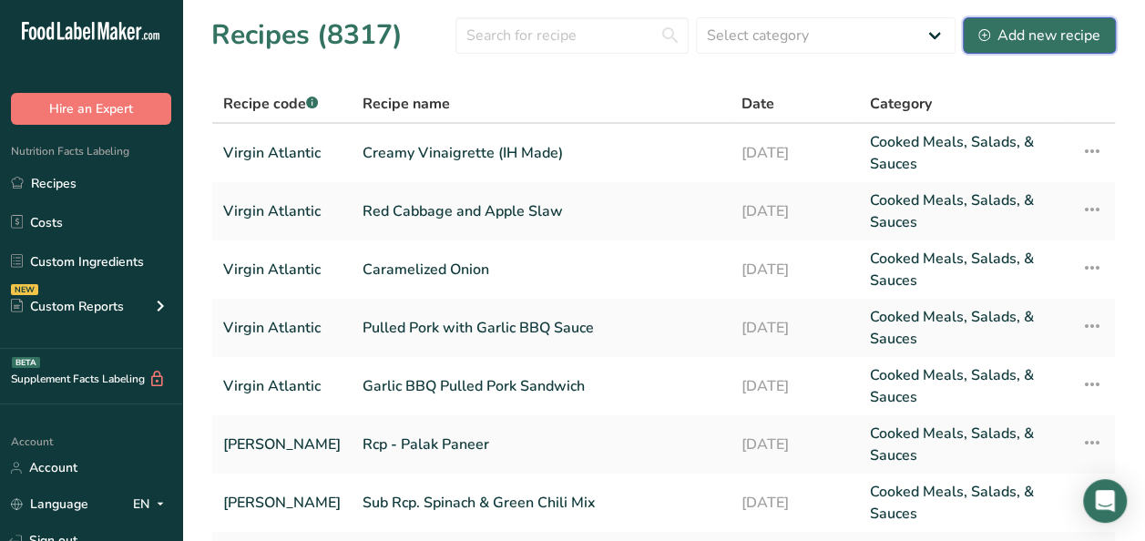
click at [1033, 36] on div "Add new recipe" at bounding box center [1040, 36] width 122 height 22
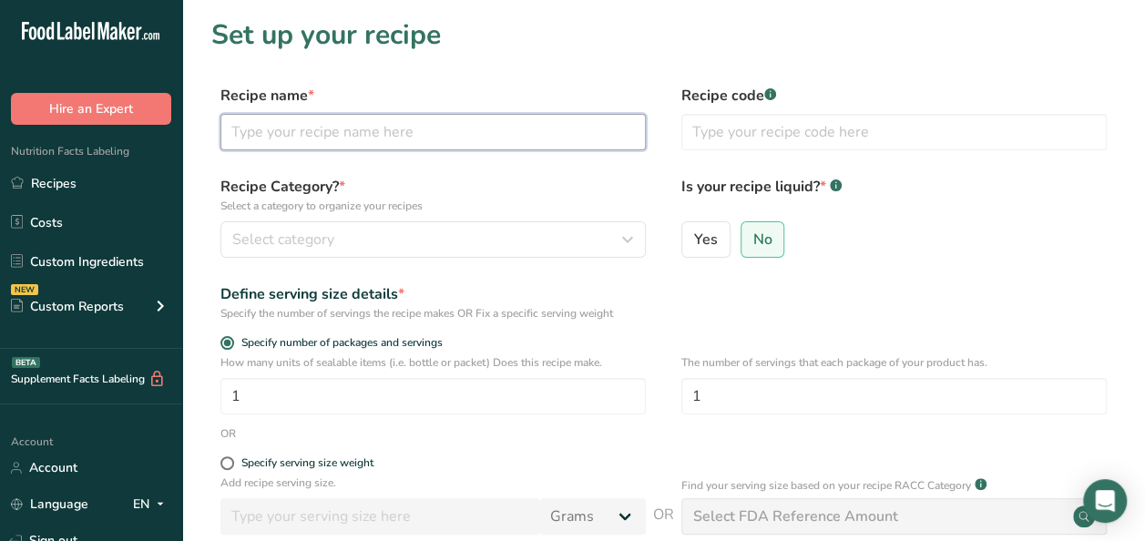
paste input "Roast Potato Wedges with Grated Italian hard cheese and Smoked Paprika"
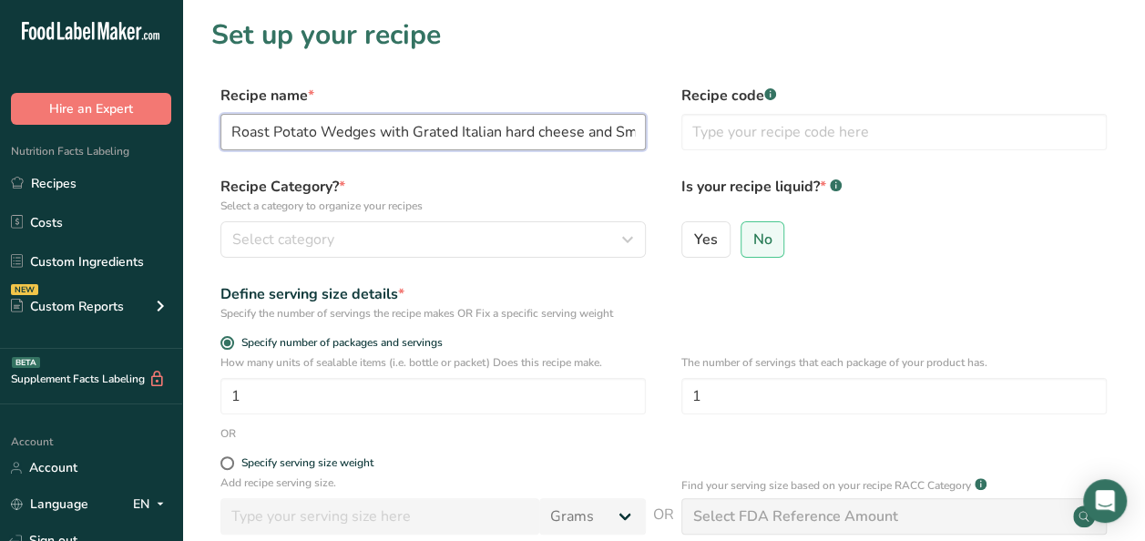
scroll to position [0, 83]
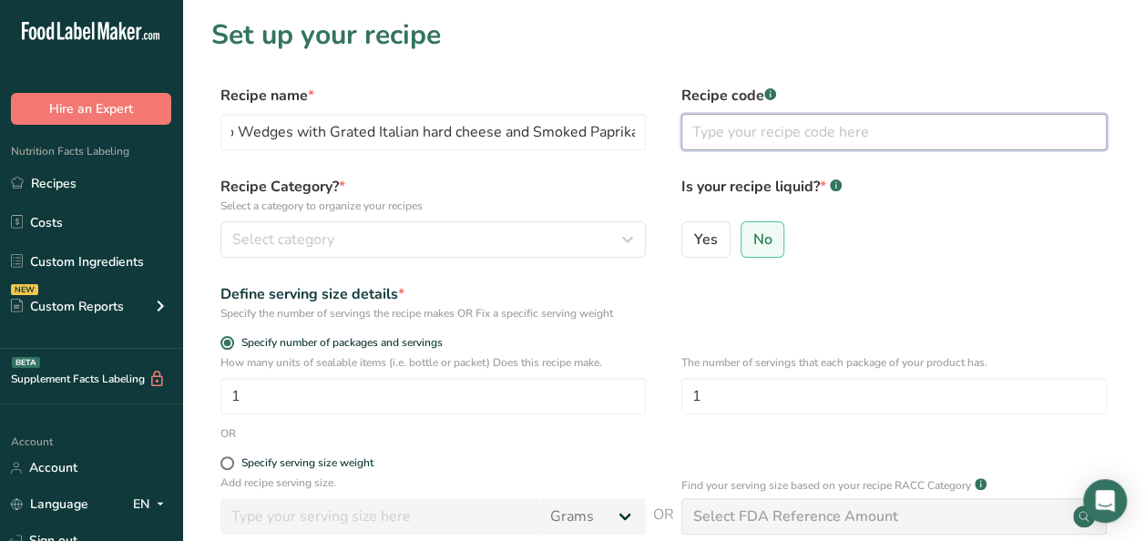
click at [751, 124] on input "text" at bounding box center [893, 132] width 425 height 36
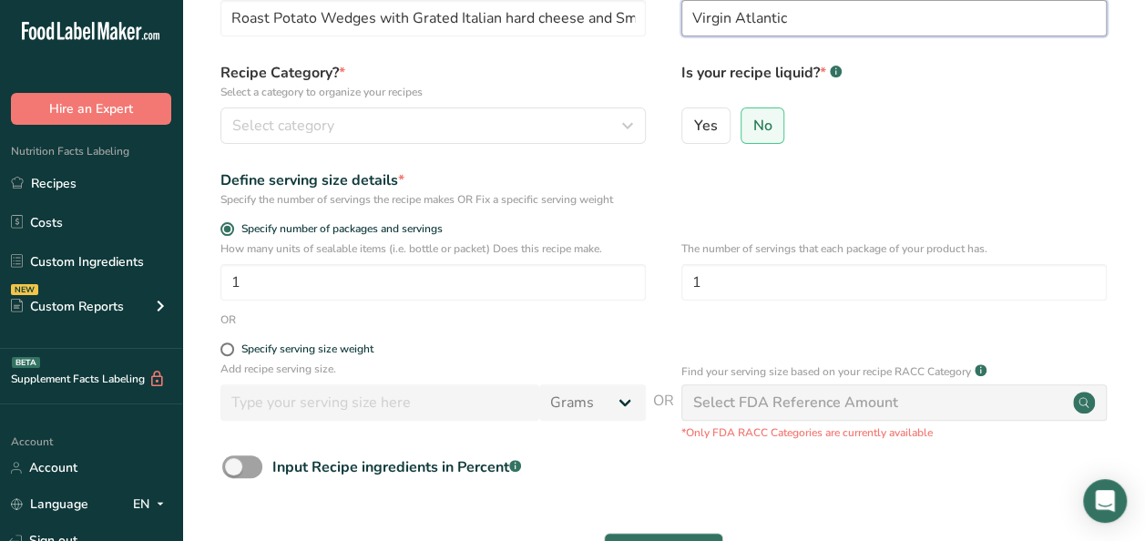
scroll to position [91, 0]
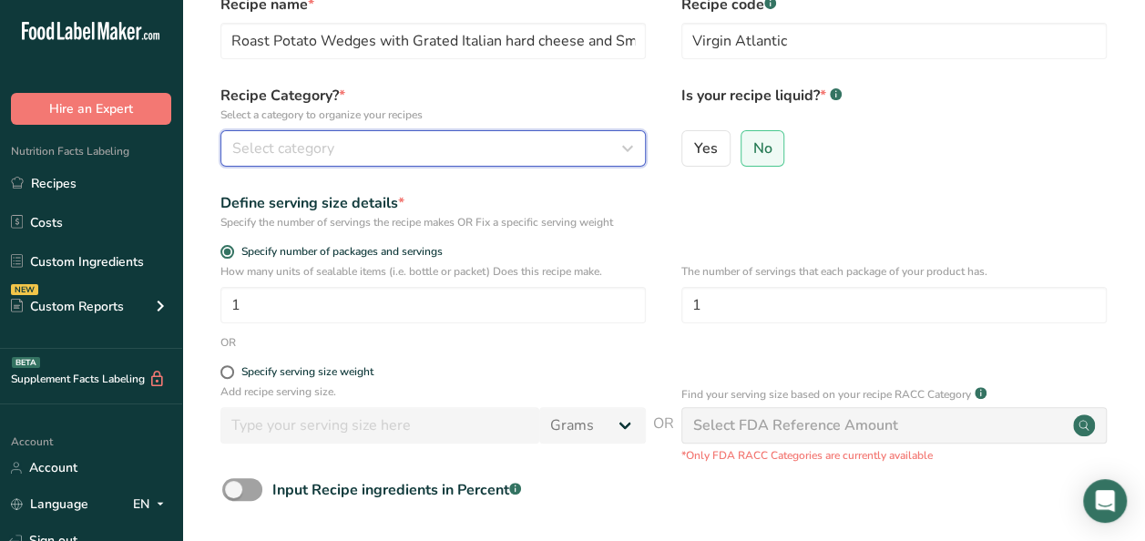
click at [483, 142] on div "Select category" at bounding box center [427, 149] width 391 height 22
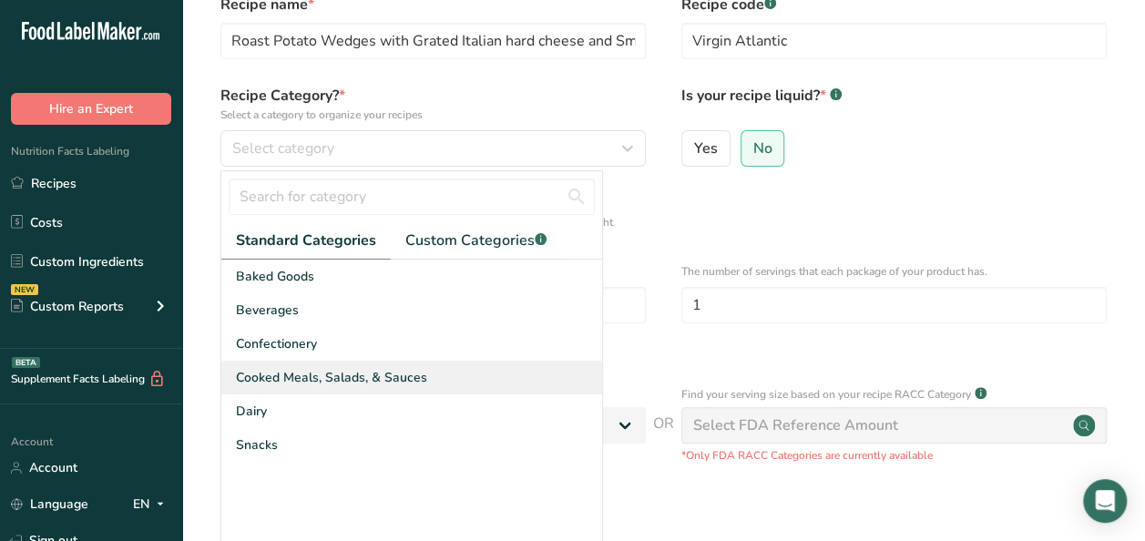
click at [348, 389] on div "Cooked Meals, Salads, & Sauces" at bounding box center [411, 378] width 381 height 34
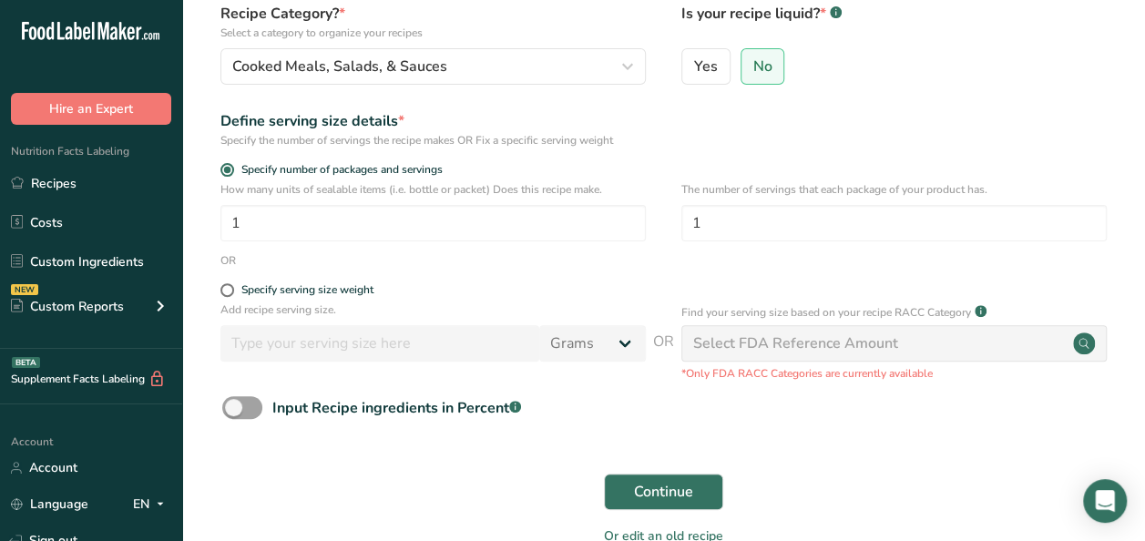
scroll to position [277, 0]
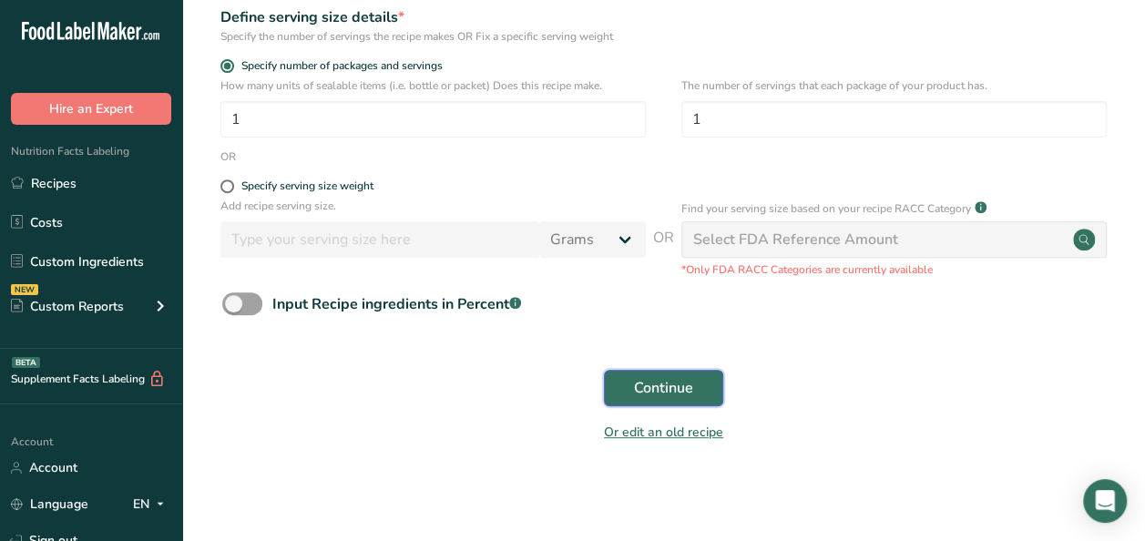
click at [656, 393] on span "Continue" at bounding box center [663, 388] width 59 height 22
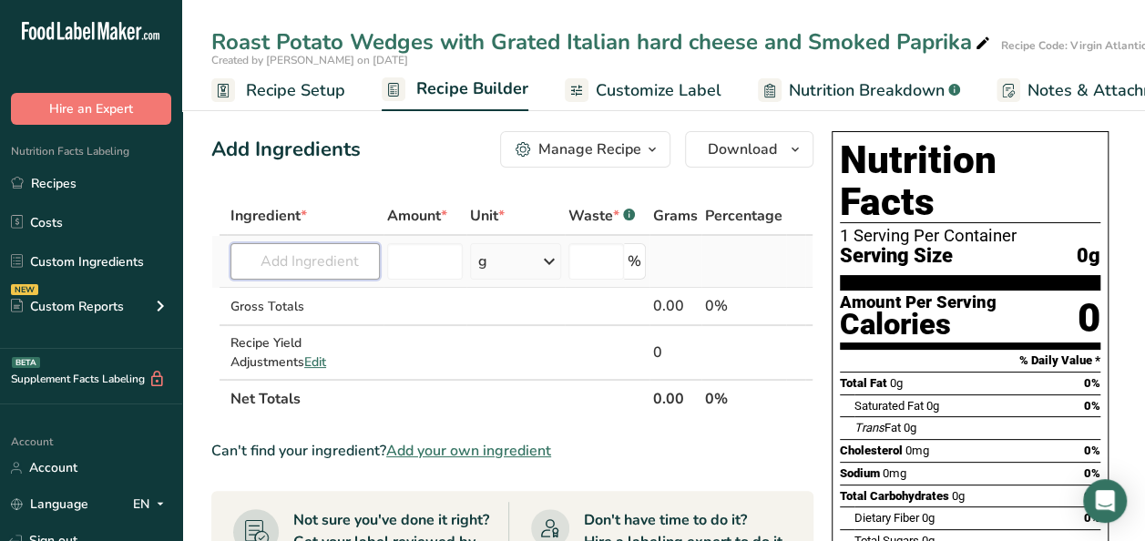
click at [282, 268] on input "text" at bounding box center [305, 261] width 149 height 36
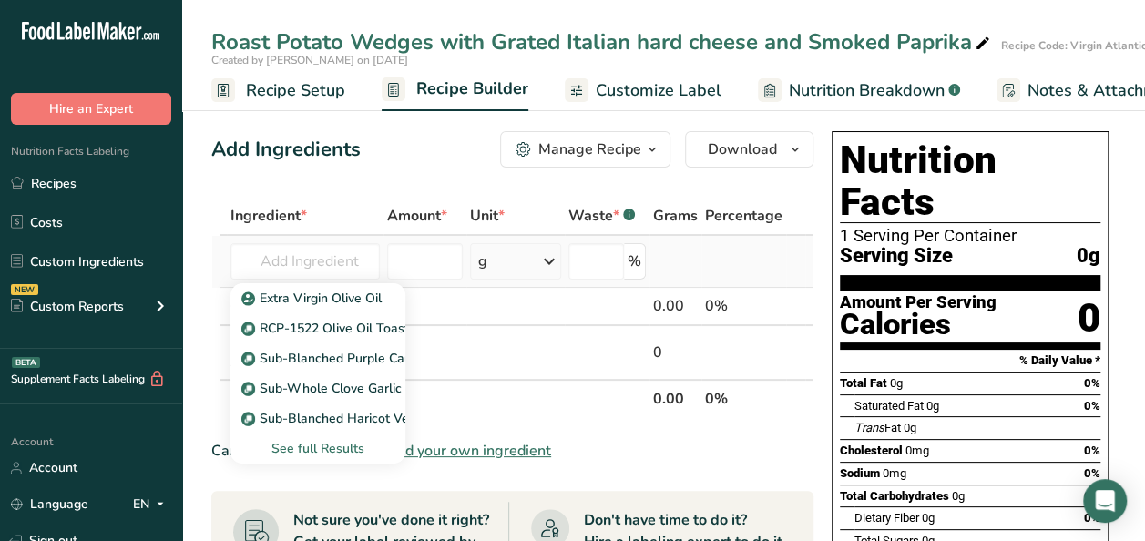
click at [302, 447] on div "See full Results" at bounding box center [318, 448] width 146 height 19
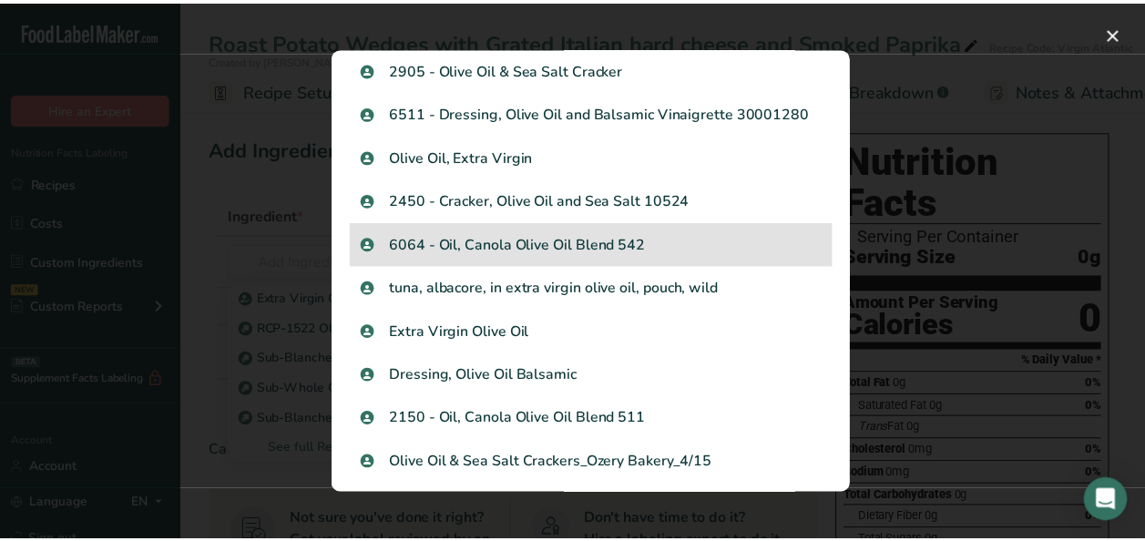
scroll to position [1458, 0]
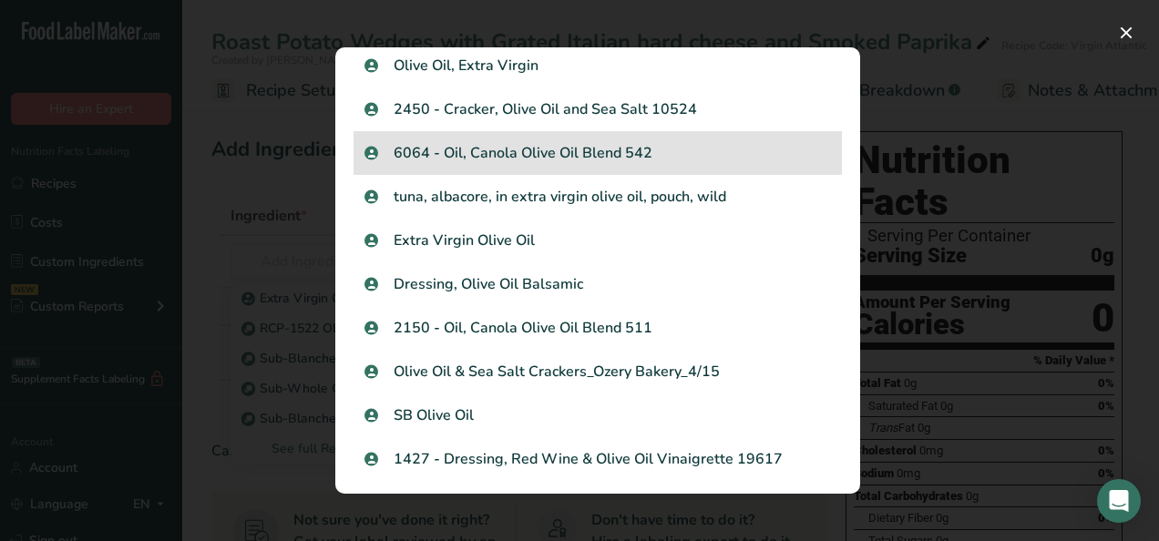
click at [575, 333] on p "2150 - Oil, Canola Olive Oil Blend 511" at bounding box center [597, 328] width 466 height 22
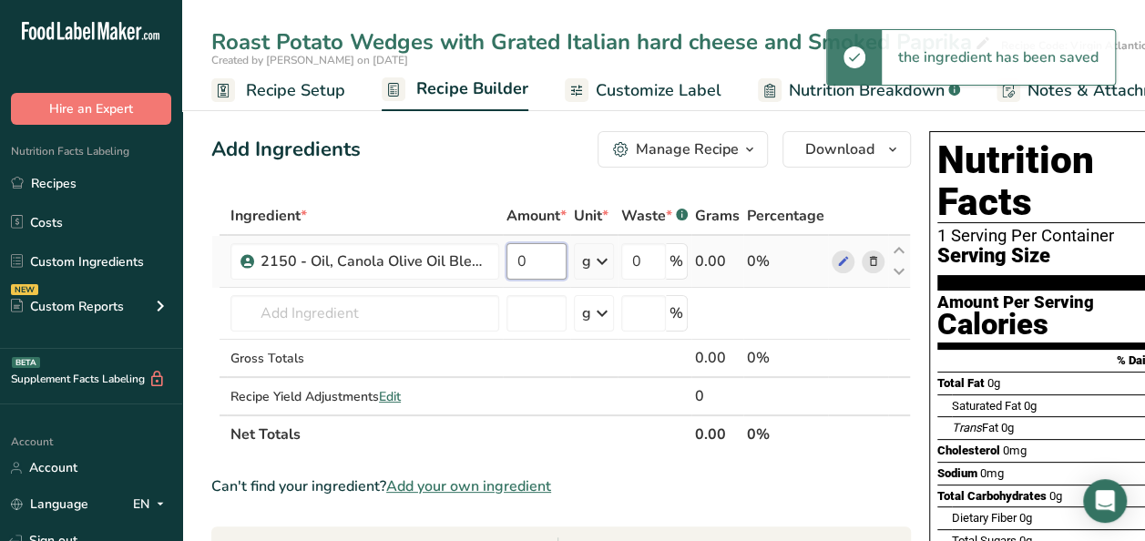
click at [555, 250] on input "0" at bounding box center [537, 261] width 60 height 36
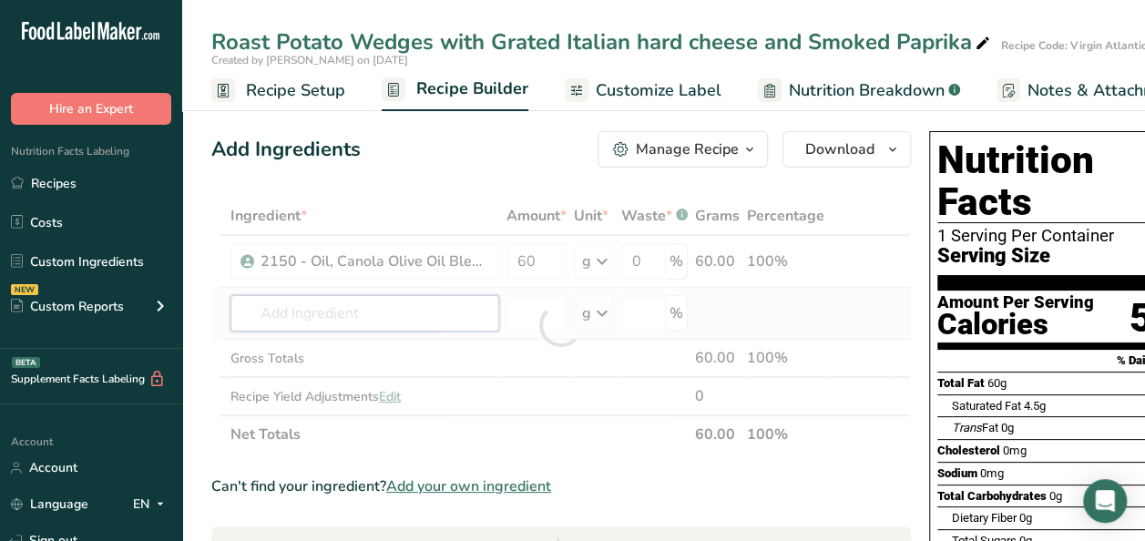
click at [330, 319] on div "Ingredient * Amount * Unit * Waste * .a-a{fill:#347362;}.b-a{fill:#fff;} Grams …" at bounding box center [561, 325] width 700 height 257
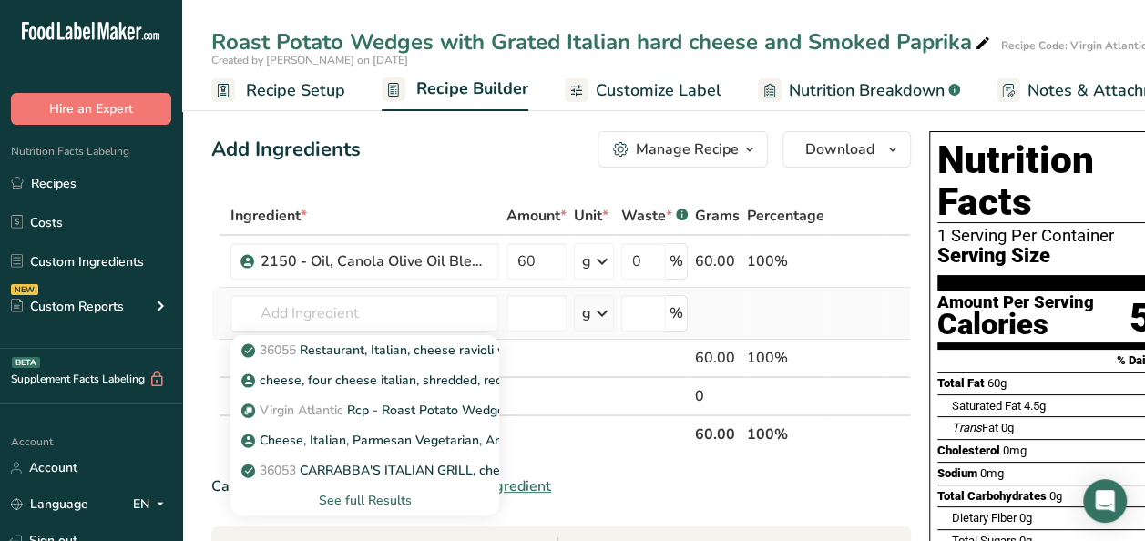
click at [374, 505] on div "See full Results" at bounding box center [365, 500] width 240 height 19
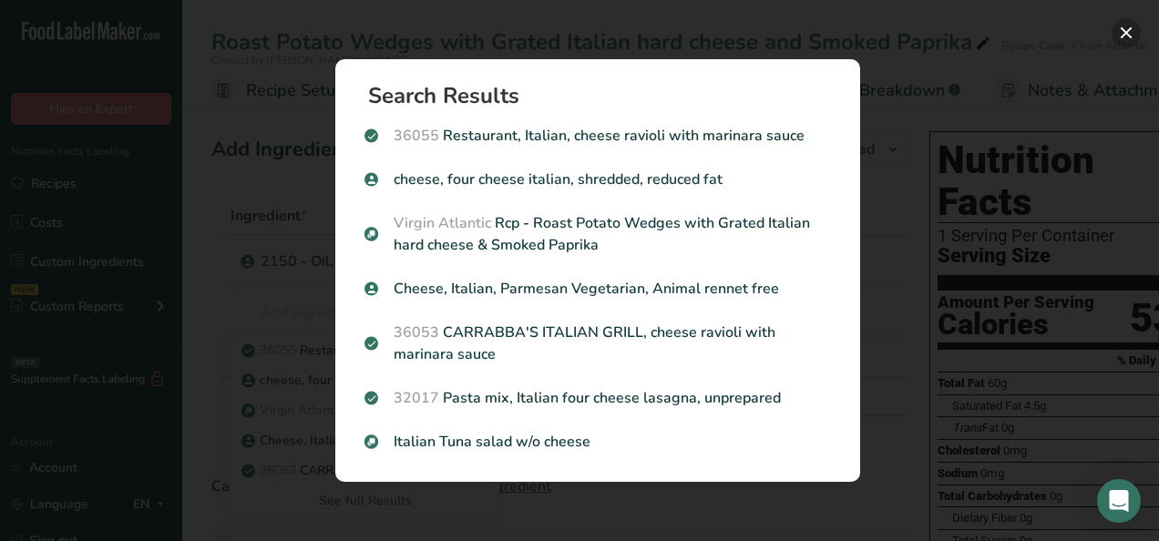
click at [1130, 26] on button "Search results modal" at bounding box center [1126, 32] width 29 height 29
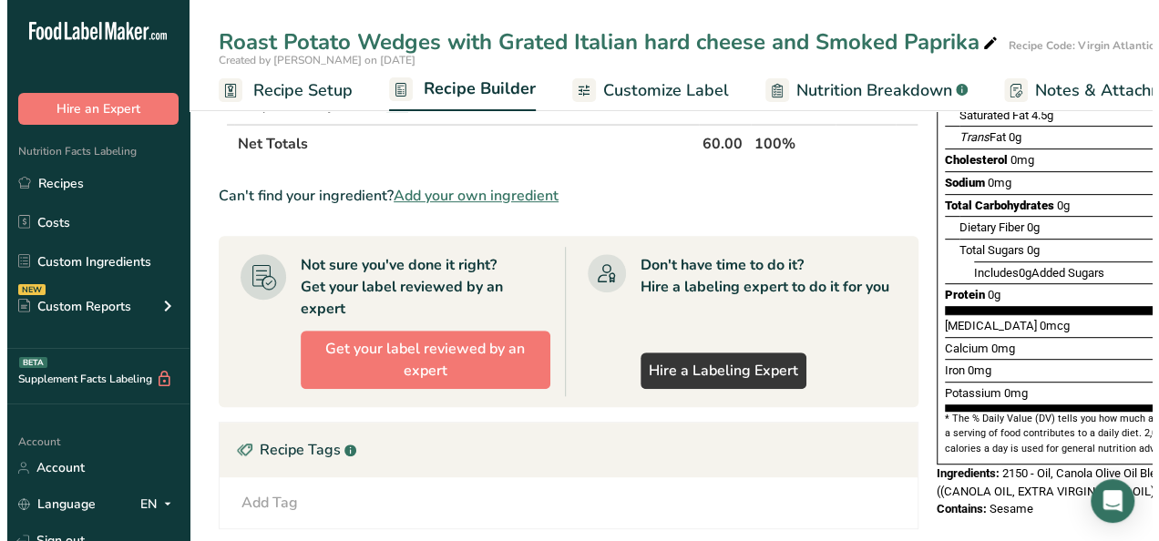
scroll to position [0, 0]
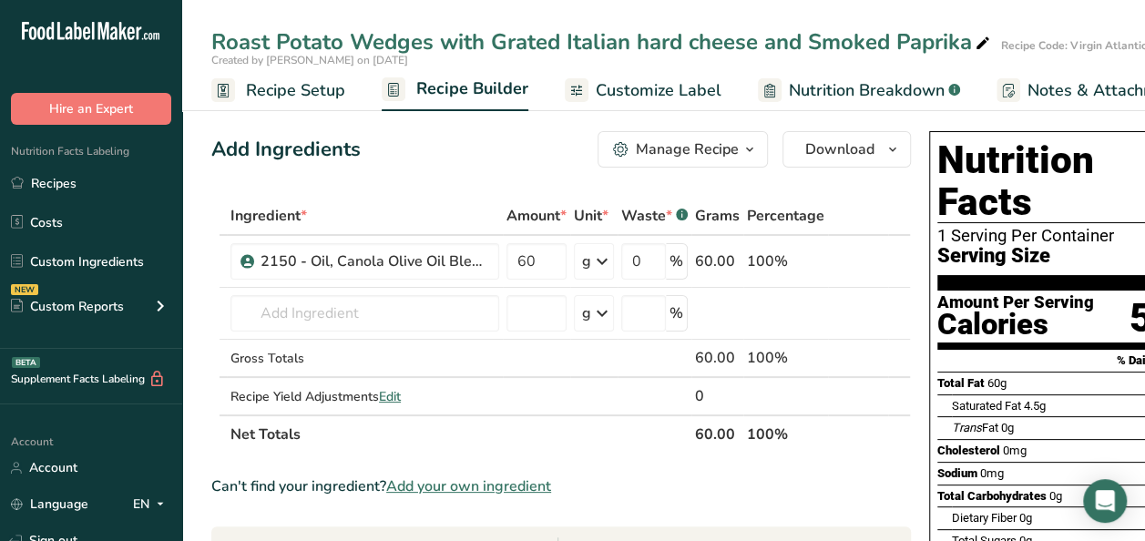
click at [739, 153] on span "button" at bounding box center [750, 149] width 22 height 22
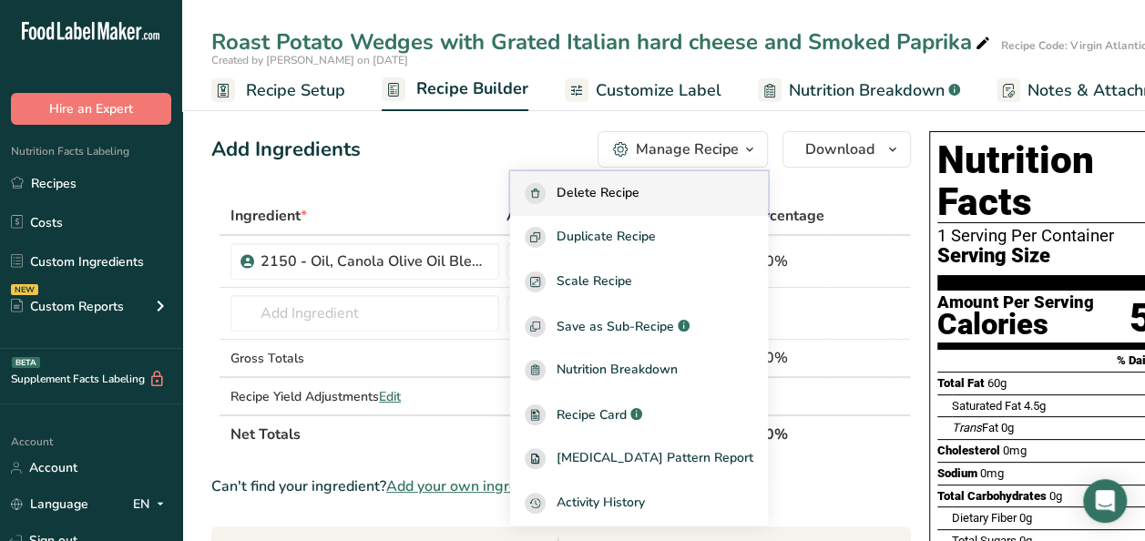
click at [640, 193] on span "Delete Recipe" at bounding box center [598, 193] width 83 height 21
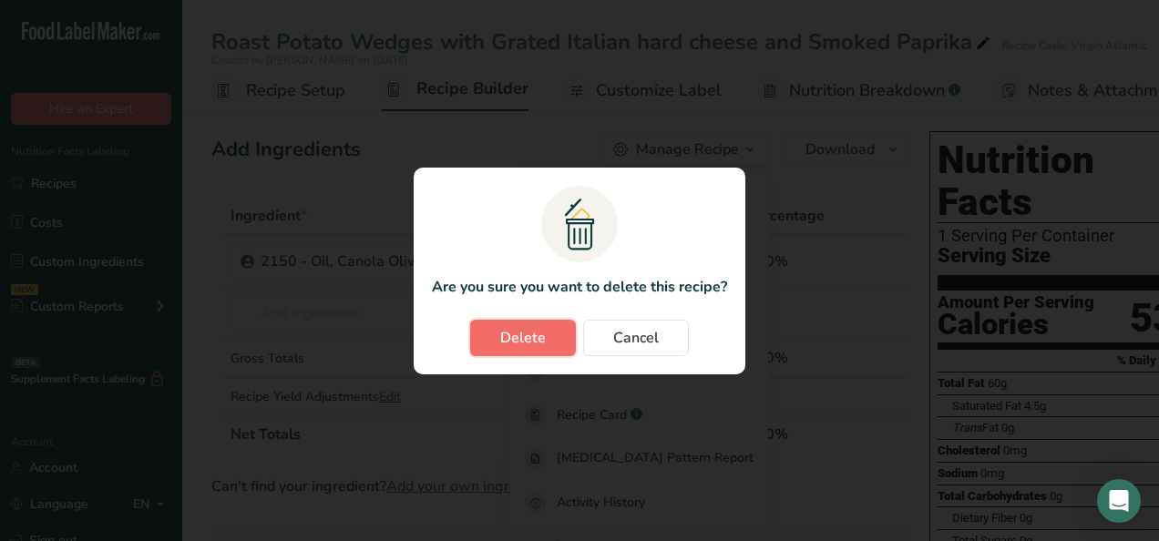
click at [517, 335] on span "Delete" at bounding box center [523, 338] width 46 height 22
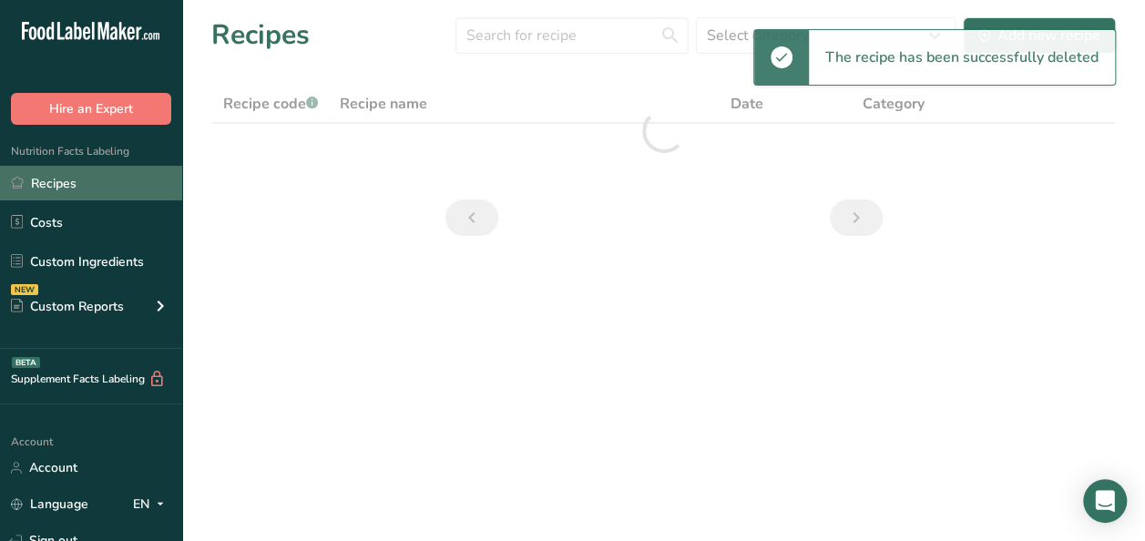
click at [67, 187] on link "Recipes" at bounding box center [91, 183] width 182 height 35
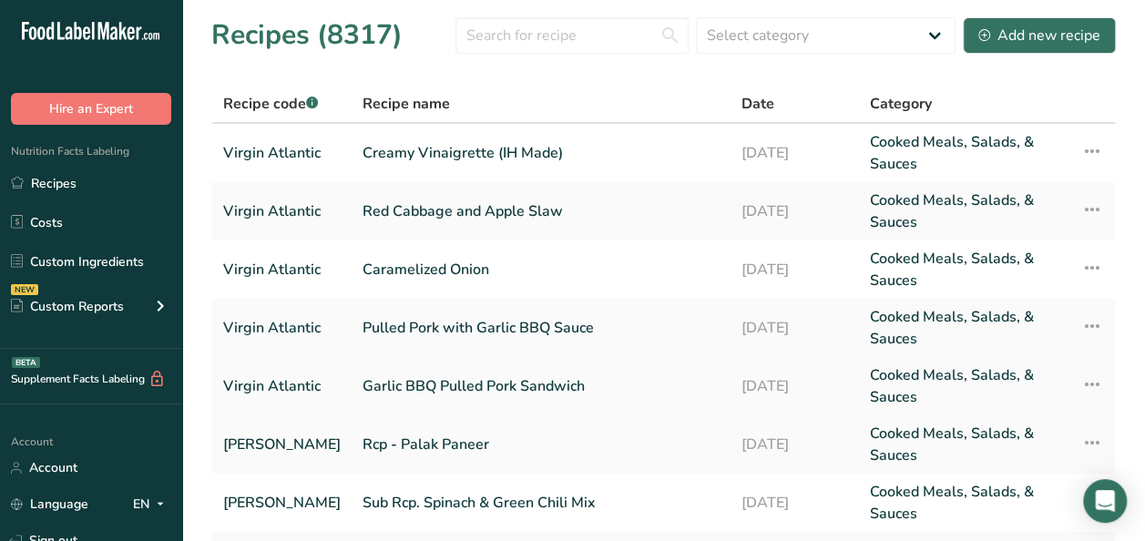
click at [454, 395] on link "Garlic BBQ Pulled Pork Sandwich" at bounding box center [541, 386] width 357 height 44
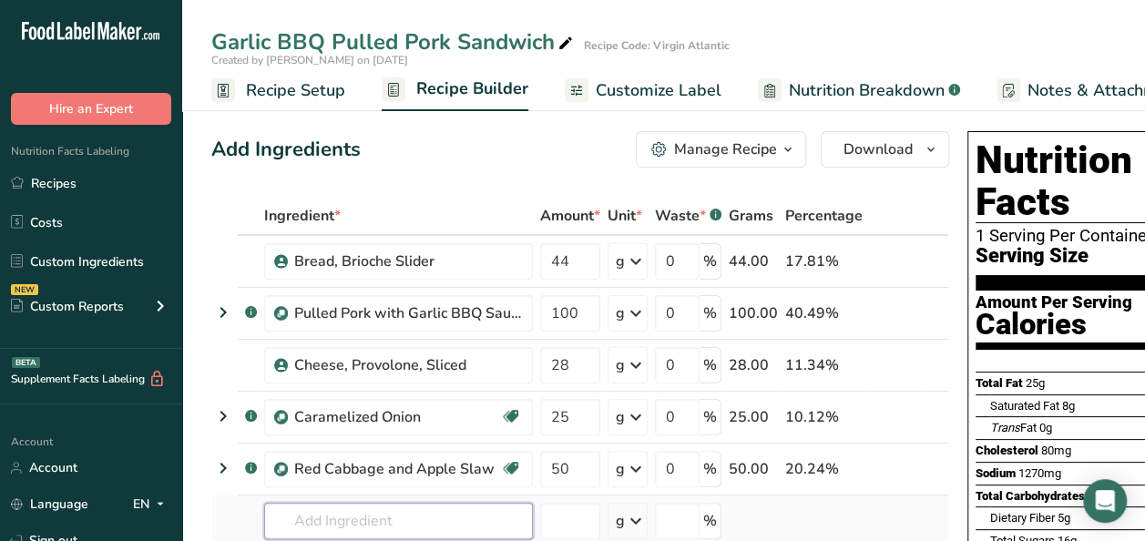
click at [347, 511] on input "text" at bounding box center [398, 521] width 269 height 36
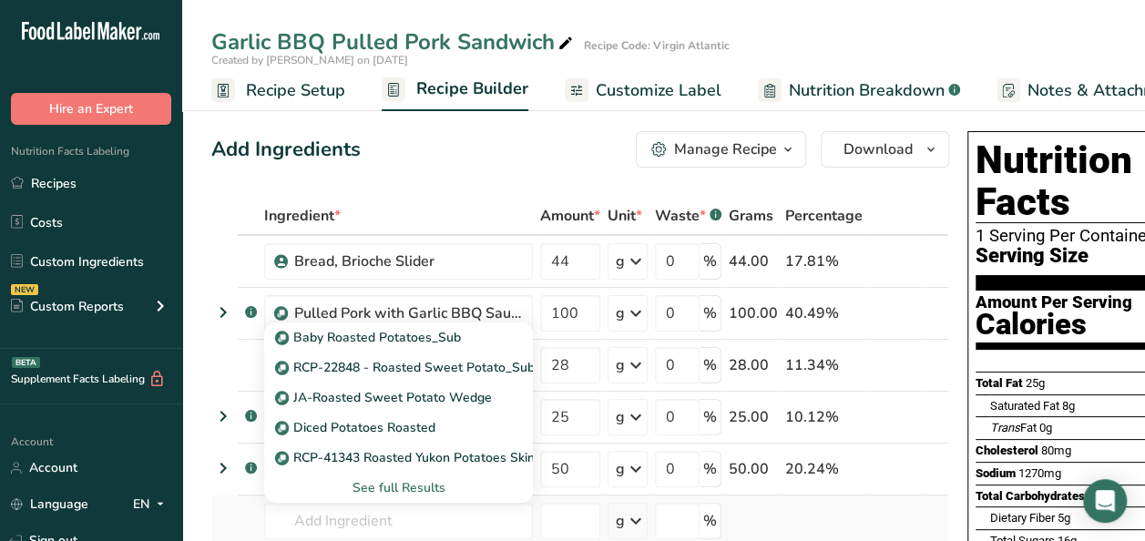
click at [413, 484] on div "See full Results" at bounding box center [399, 487] width 240 height 19
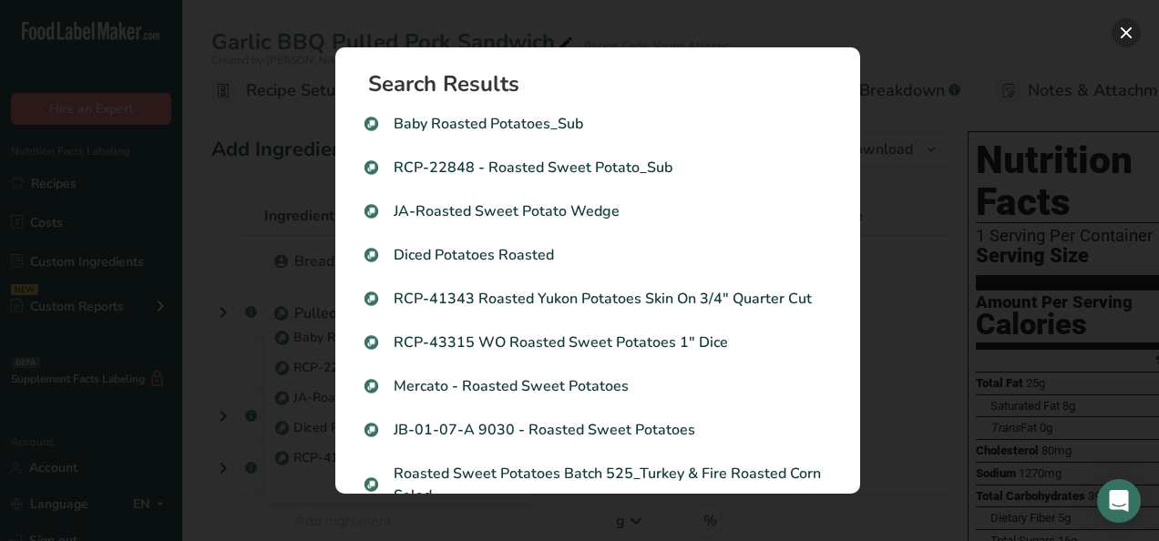
click at [1130, 33] on button "Search results modal" at bounding box center [1126, 32] width 29 height 29
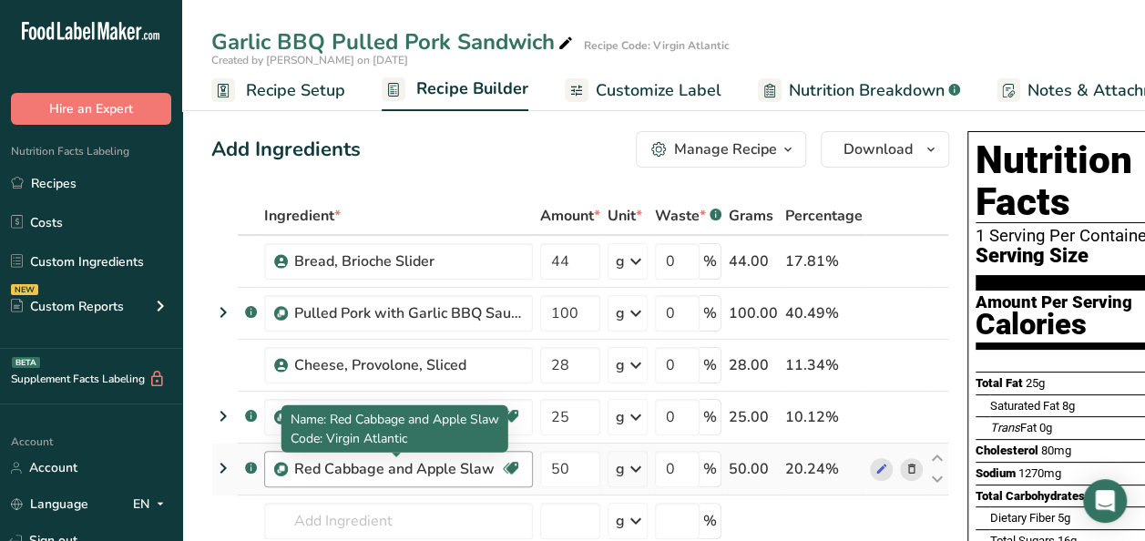
scroll to position [91, 0]
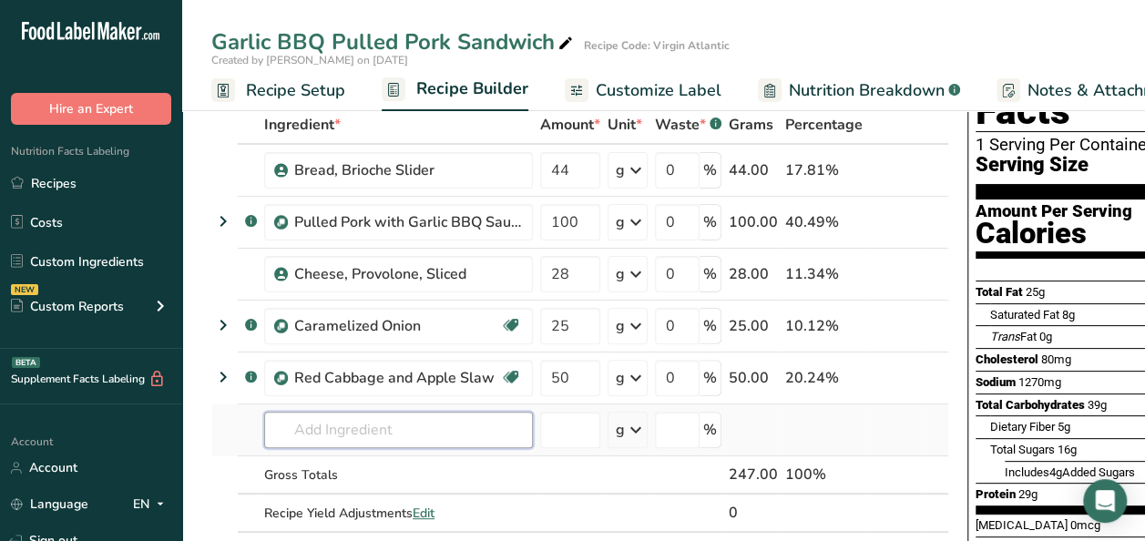
click at [375, 426] on input "text" at bounding box center [398, 430] width 269 height 36
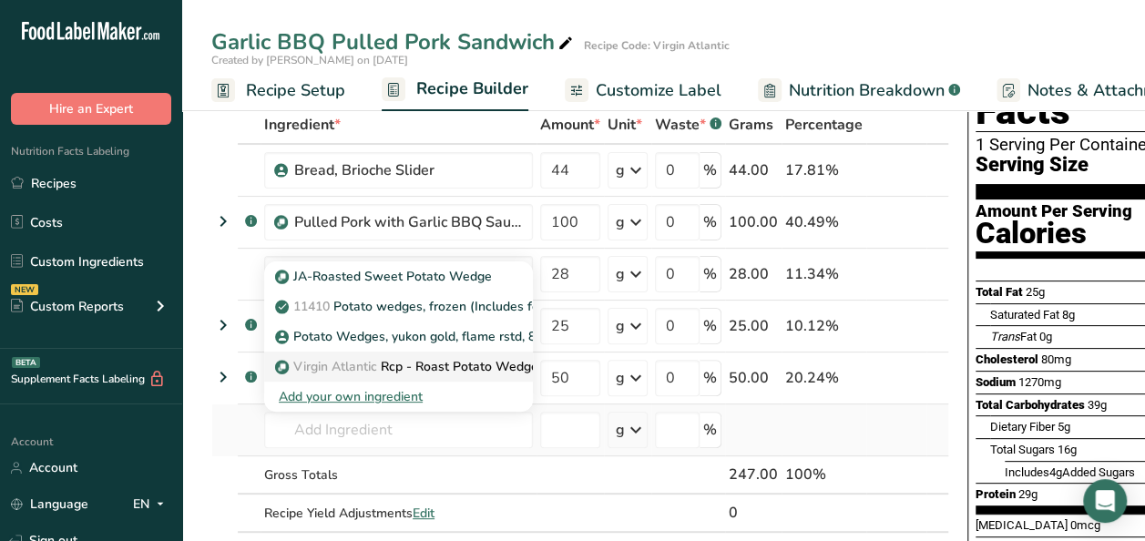
click at [440, 357] on p "Virgin Atlantic Rcp - Roast Potato Wedges with Grated Italian hard cheese & Smo…" at bounding box center [562, 366] width 566 height 19
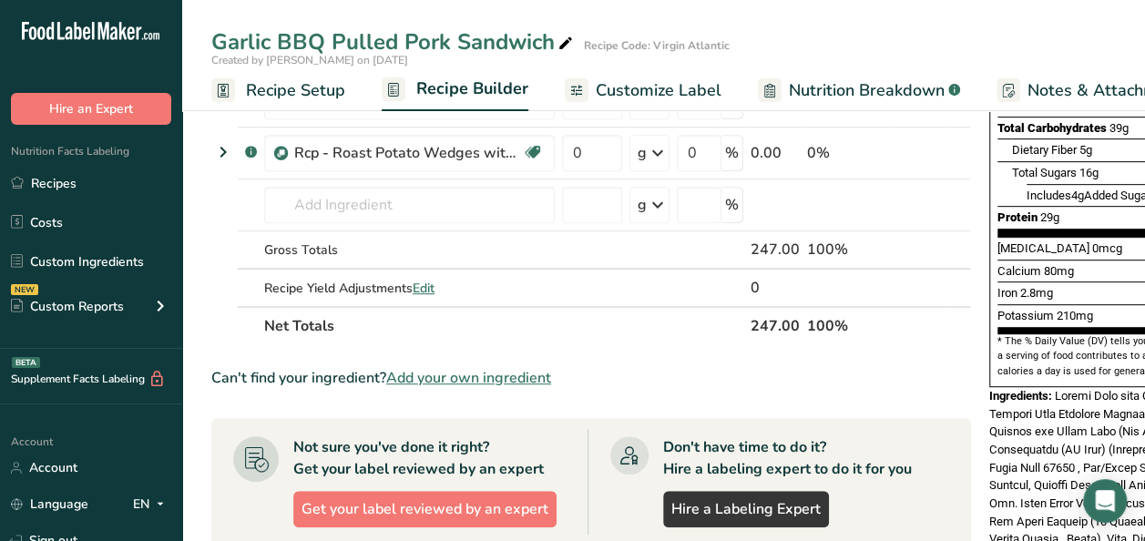
scroll to position [364, 0]
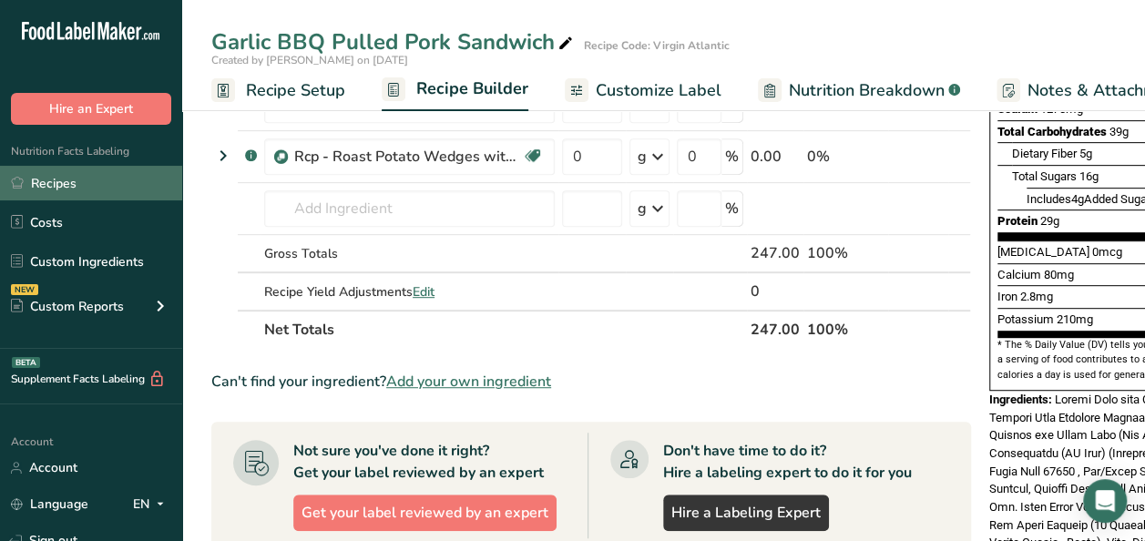
click at [79, 190] on link "Recipes" at bounding box center [91, 183] width 182 height 35
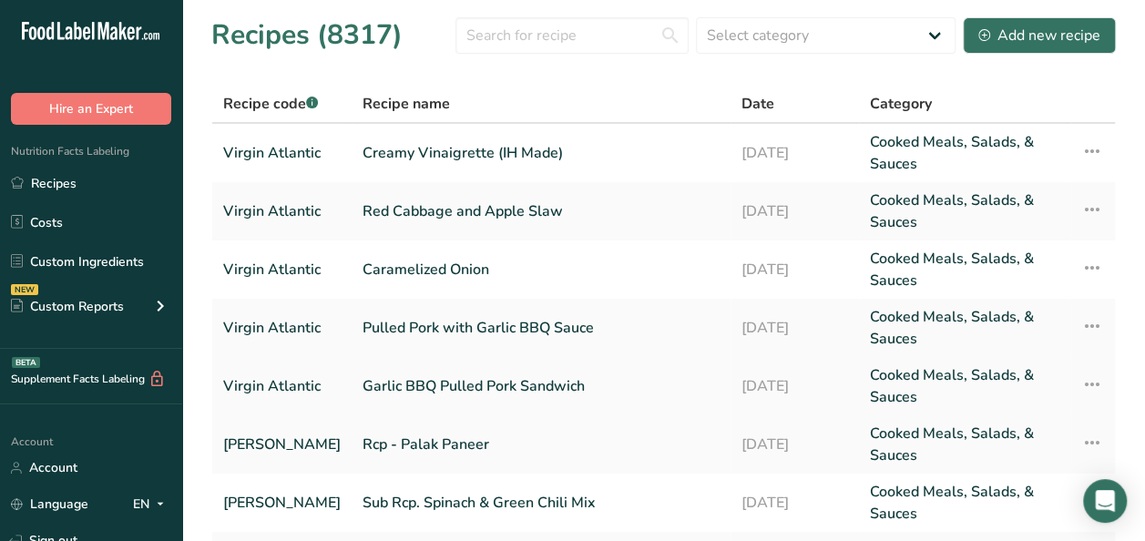
click at [566, 387] on link "Garlic BBQ Pulled Pork Sandwich" at bounding box center [541, 386] width 357 height 44
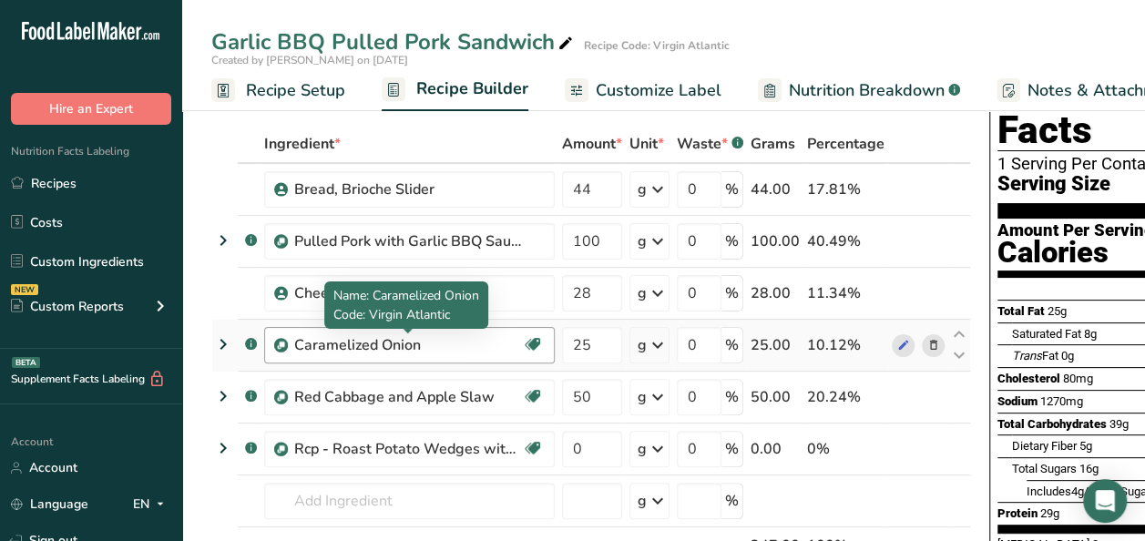
scroll to position [182, 0]
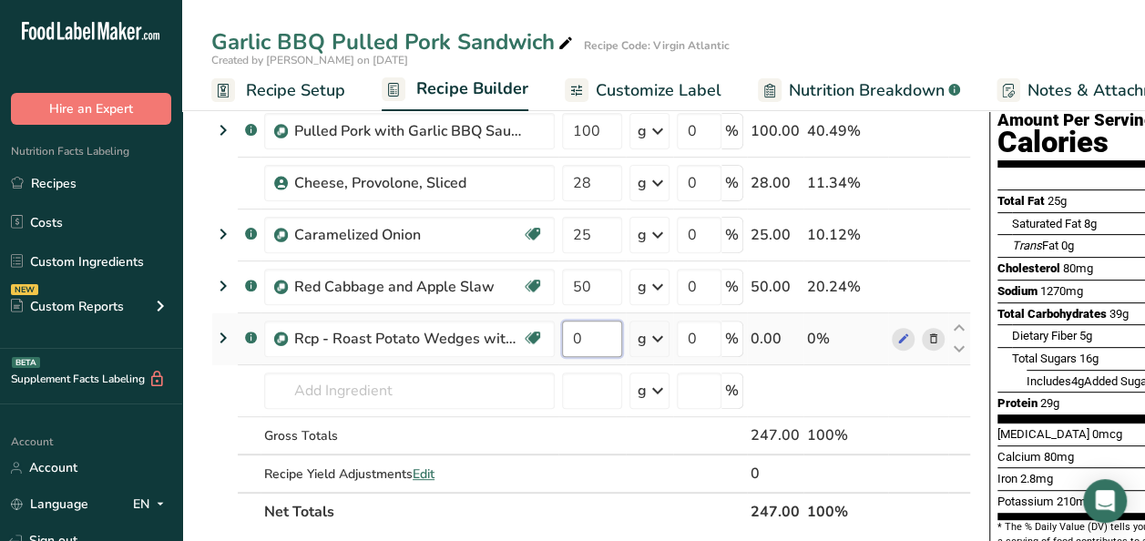
click at [602, 343] on input "0" at bounding box center [592, 339] width 60 height 36
click at [564, 443] on div "Ingredient * Amount * Unit * Waste * .a-a{fill:#347362;}.b-a{fill:#fff;} Grams …" at bounding box center [591, 273] width 760 height 517
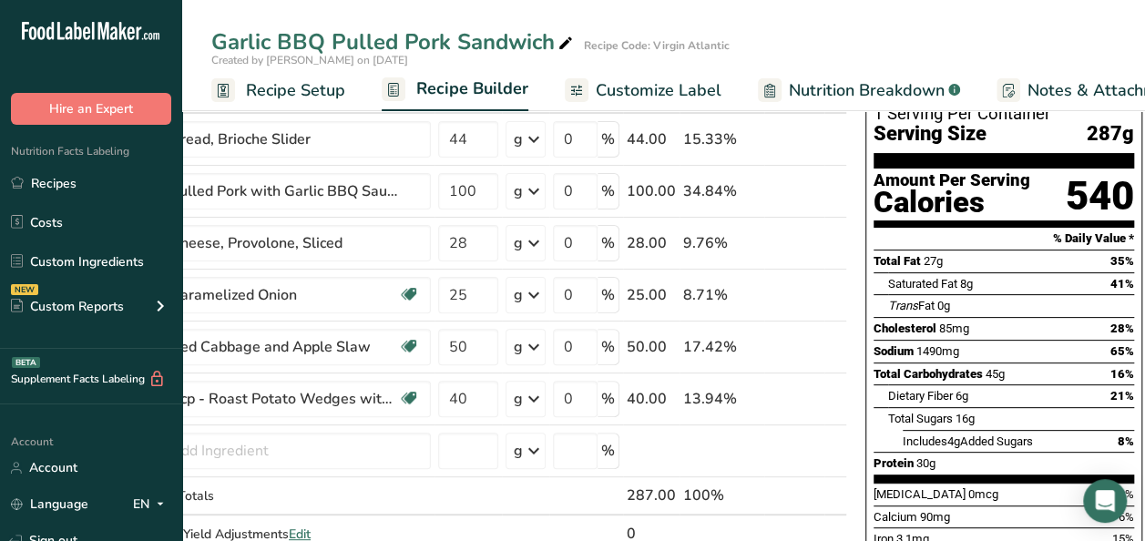
scroll to position [364, 0]
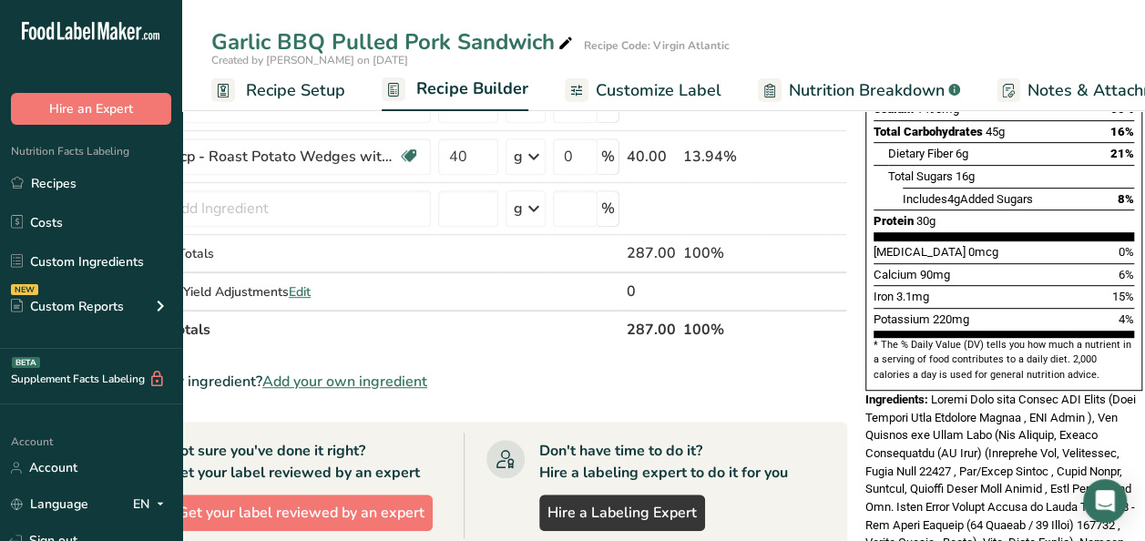
drag, startPoint x: 79, startPoint y: 191, endPoint x: 780, endPoint y: 540, distance: 782.7
click at [79, 191] on link "Recipes" at bounding box center [91, 183] width 182 height 35
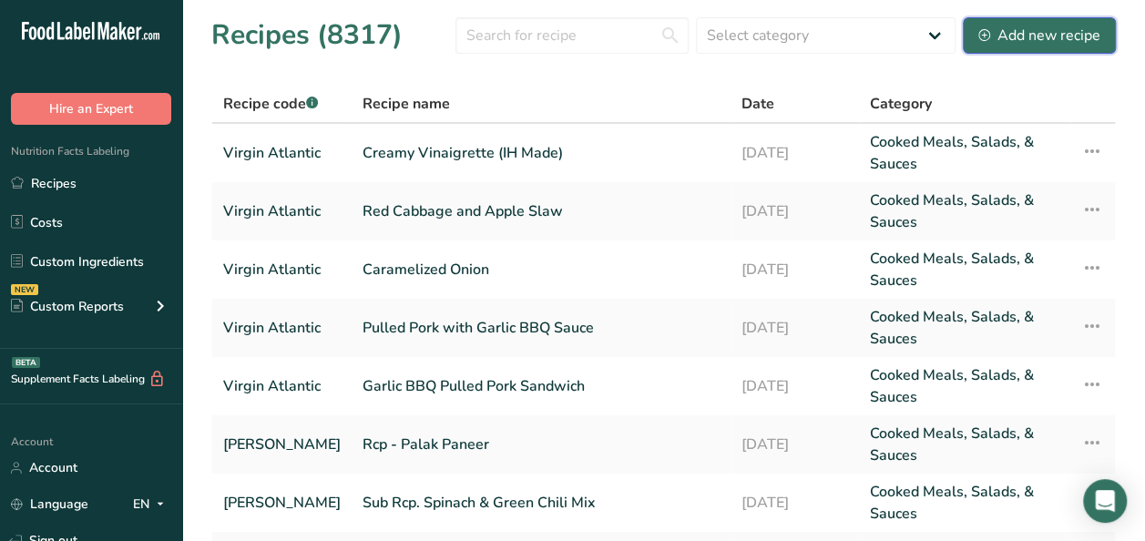
click at [1066, 44] on div "Add new recipe" at bounding box center [1040, 36] width 122 height 22
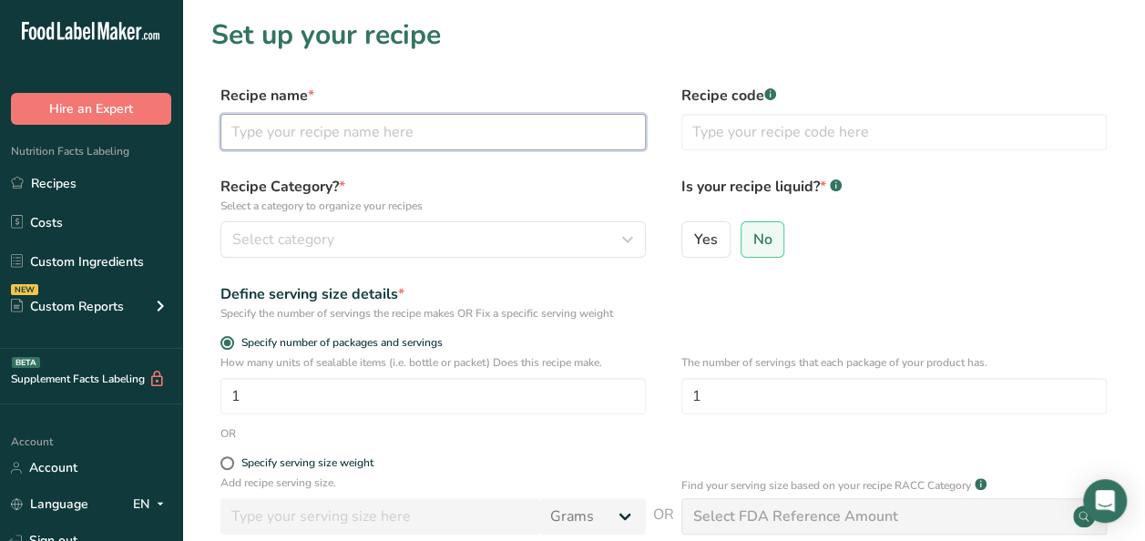
paste input "Grilled Salmon with Yuzu Sauce, Vegetable, Flavored Rice"
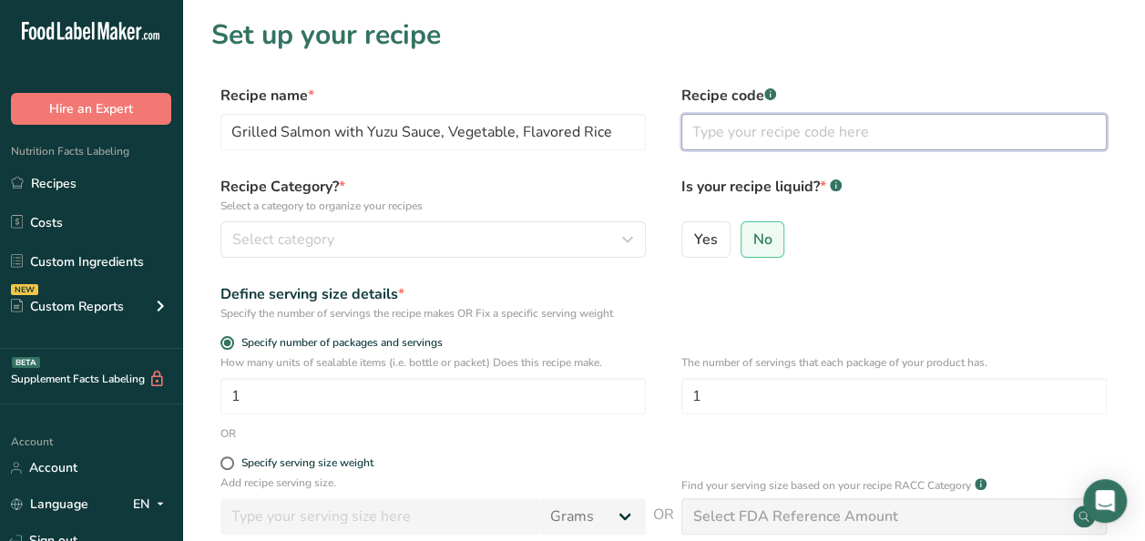
click at [760, 136] on input "text" at bounding box center [893, 132] width 425 height 36
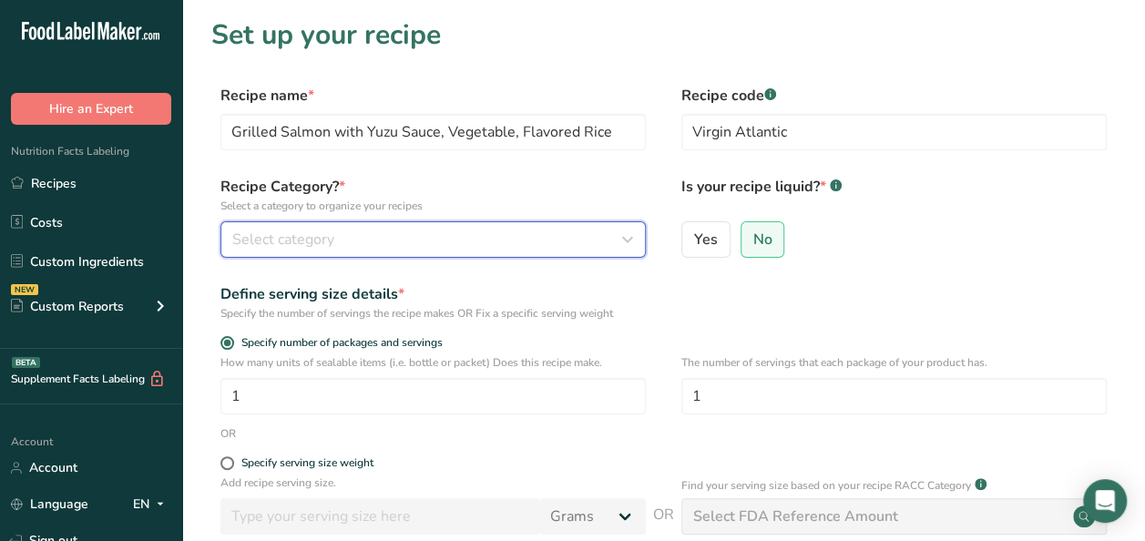
click at [474, 230] on div "Select category" at bounding box center [427, 240] width 391 height 22
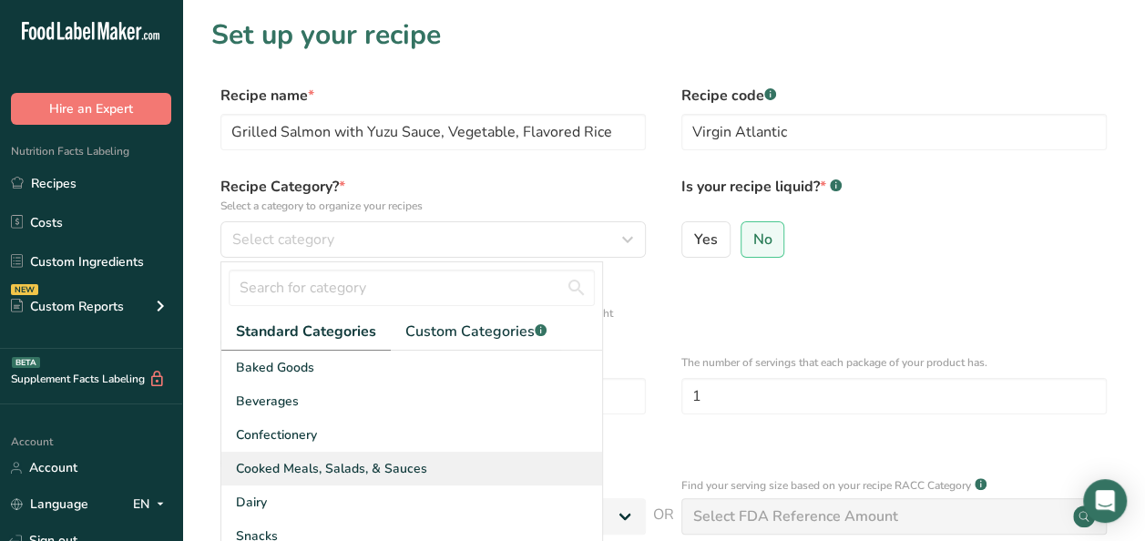
click at [389, 467] on span "Cooked Meals, Salads, & Sauces" at bounding box center [331, 468] width 191 height 19
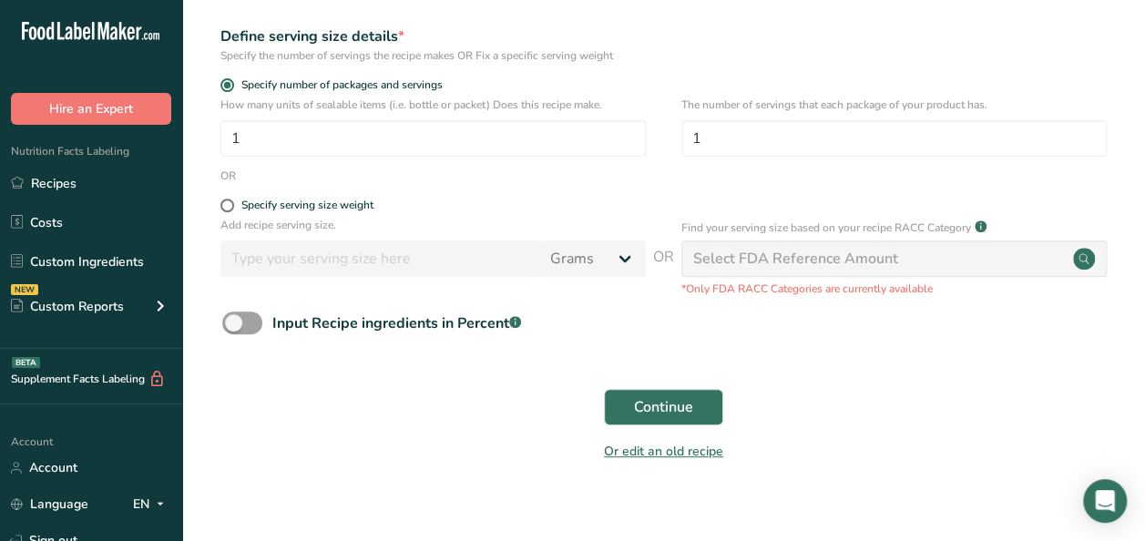
scroll to position [277, 0]
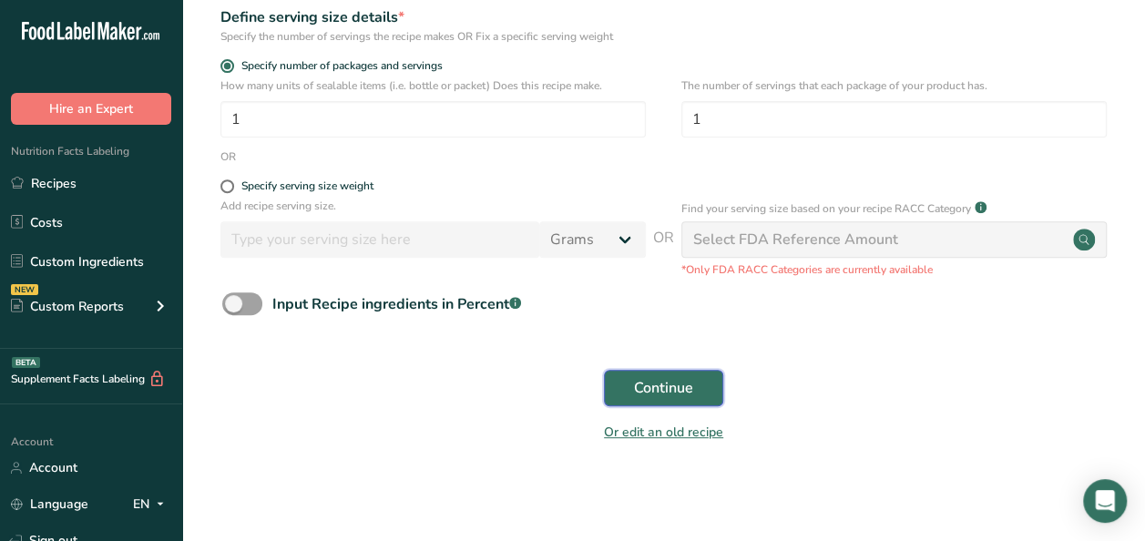
click at [663, 392] on span "Continue" at bounding box center [663, 388] width 59 height 22
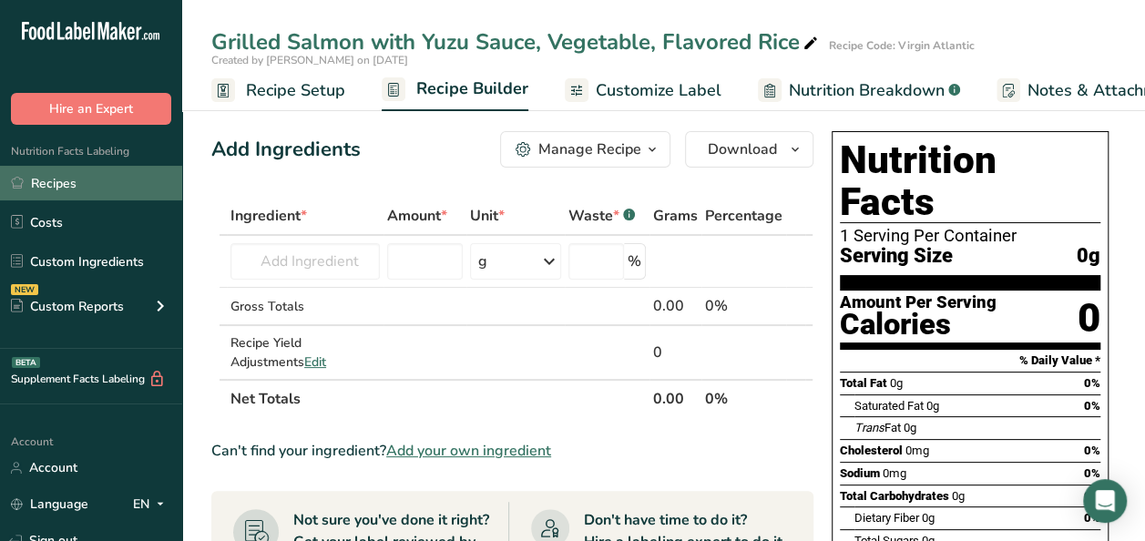
click at [101, 186] on link "Recipes" at bounding box center [91, 183] width 182 height 35
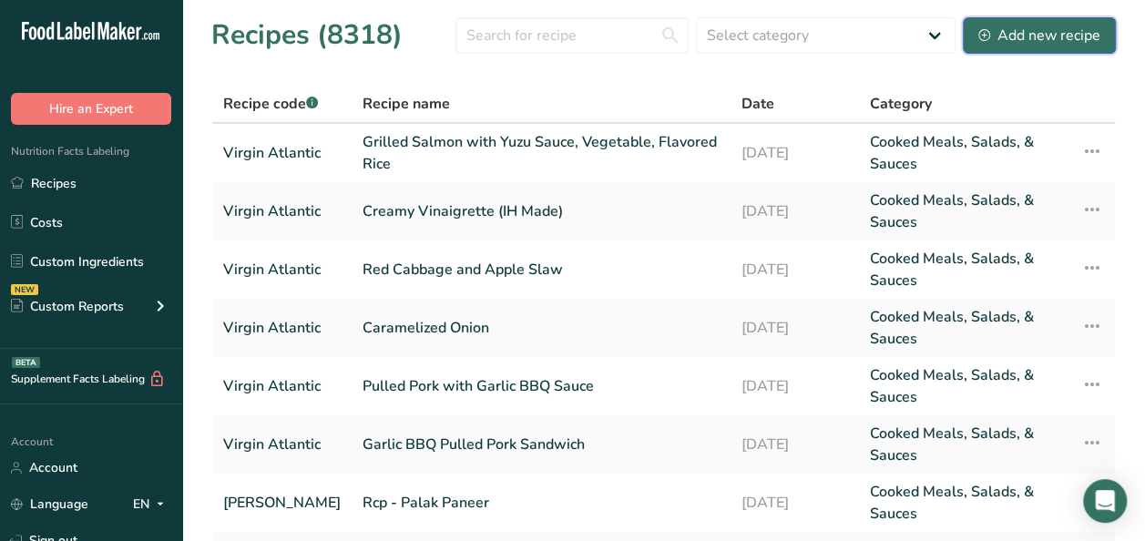
click at [1037, 36] on div "Add new recipe" at bounding box center [1040, 36] width 122 height 22
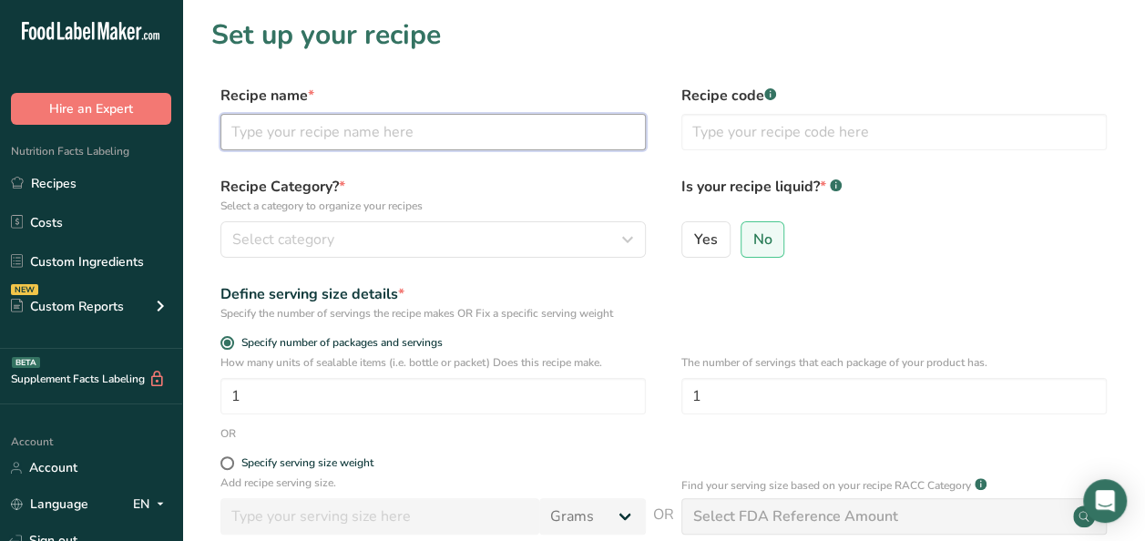
paste input "Grilled Salmon Filet with [PERSON_NAME]"
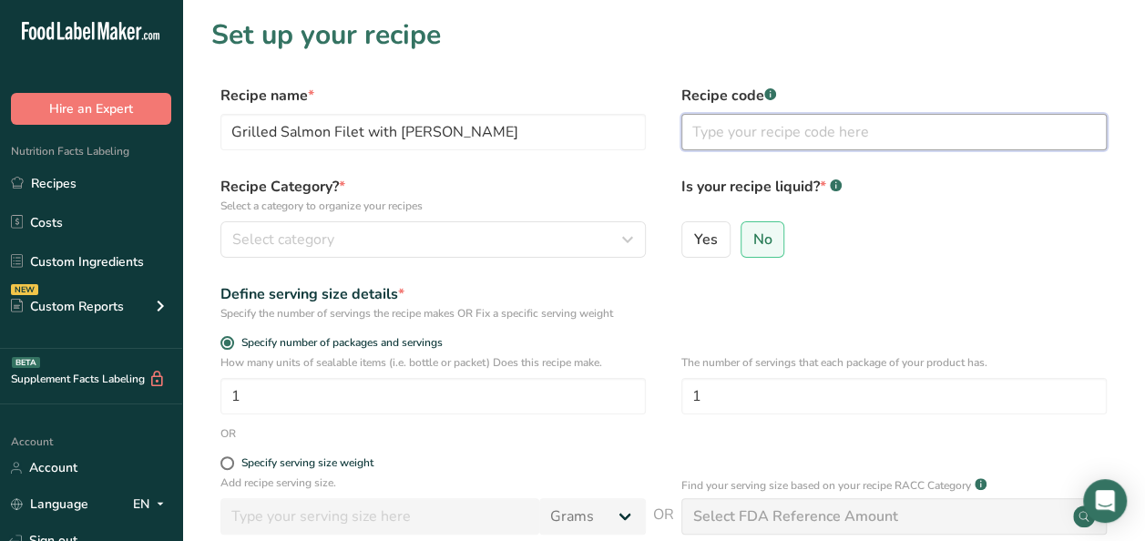
click at [763, 128] on input "text" at bounding box center [893, 132] width 425 height 36
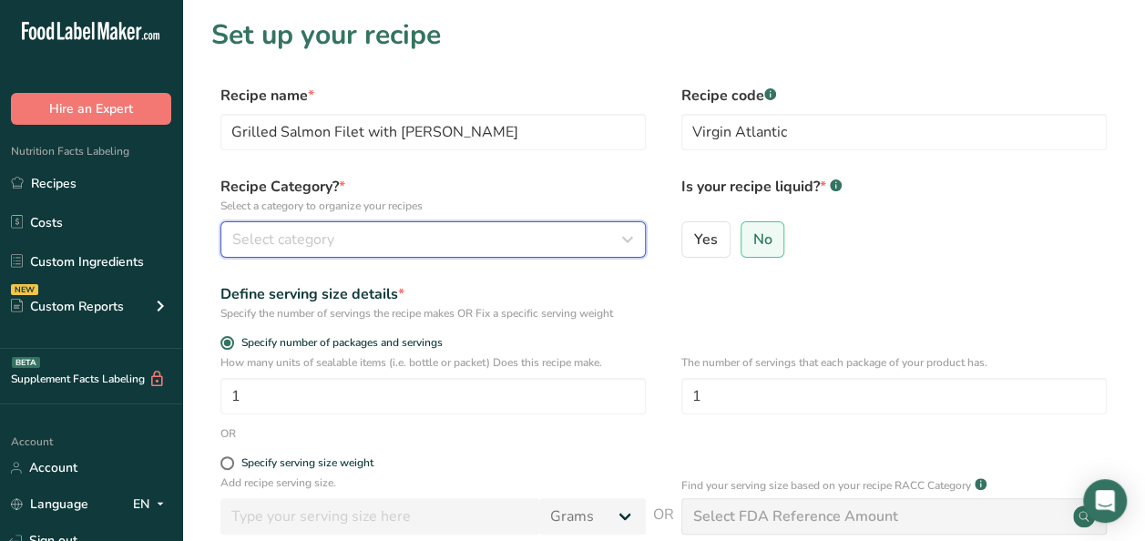
click at [384, 235] on div "Select category" at bounding box center [427, 240] width 391 height 22
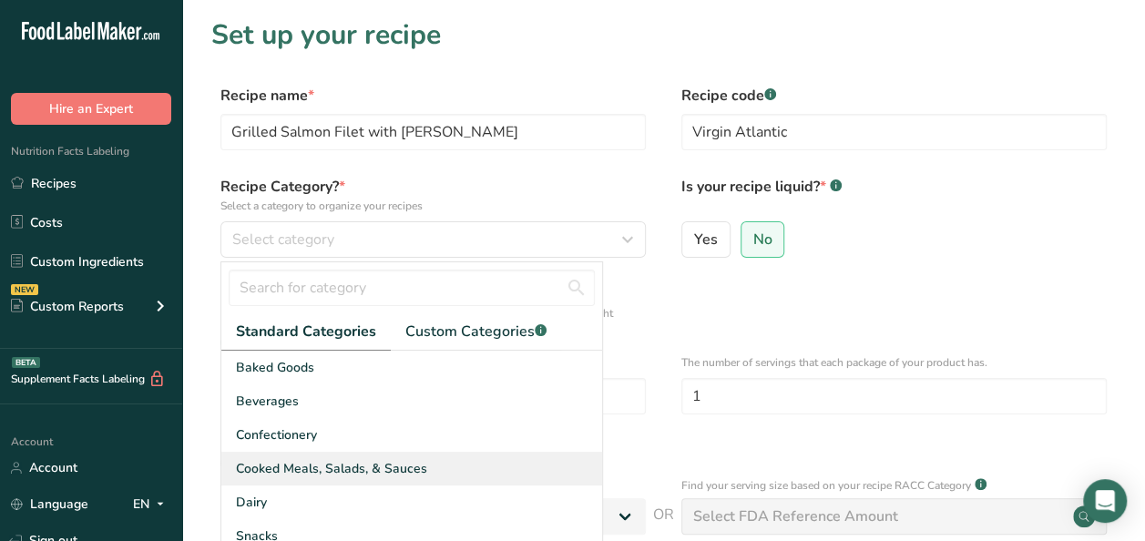
click at [354, 465] on span "Cooked Meals, Salads, & Sauces" at bounding box center [331, 468] width 191 height 19
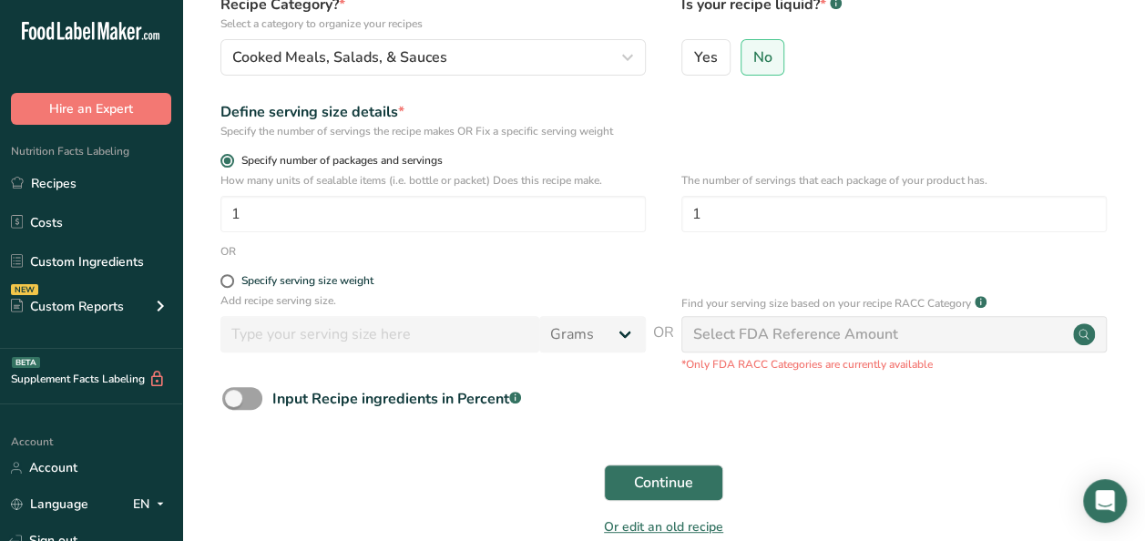
scroll to position [277, 0]
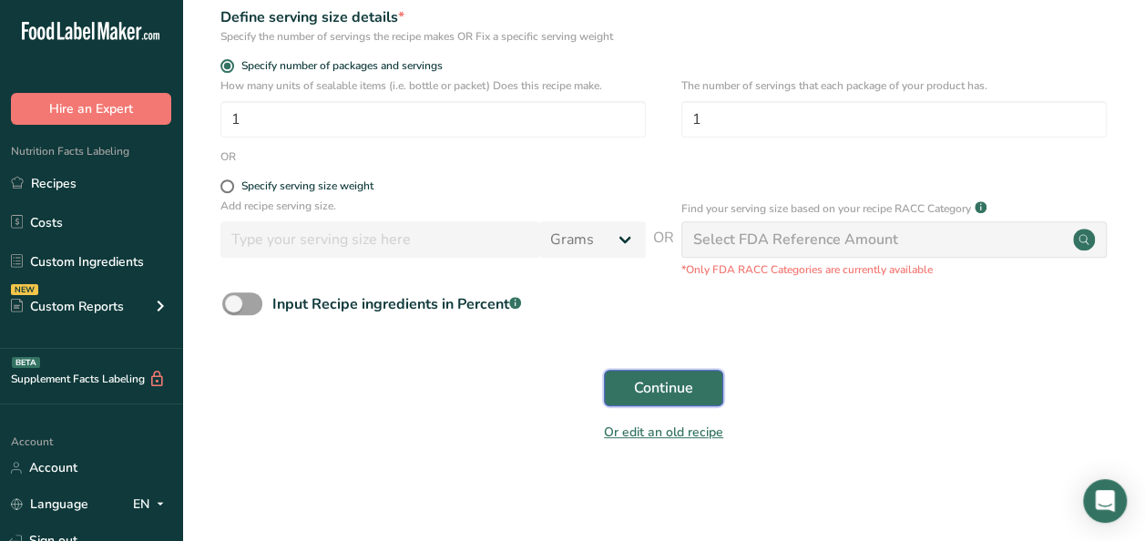
click at [664, 388] on span "Continue" at bounding box center [663, 388] width 59 height 22
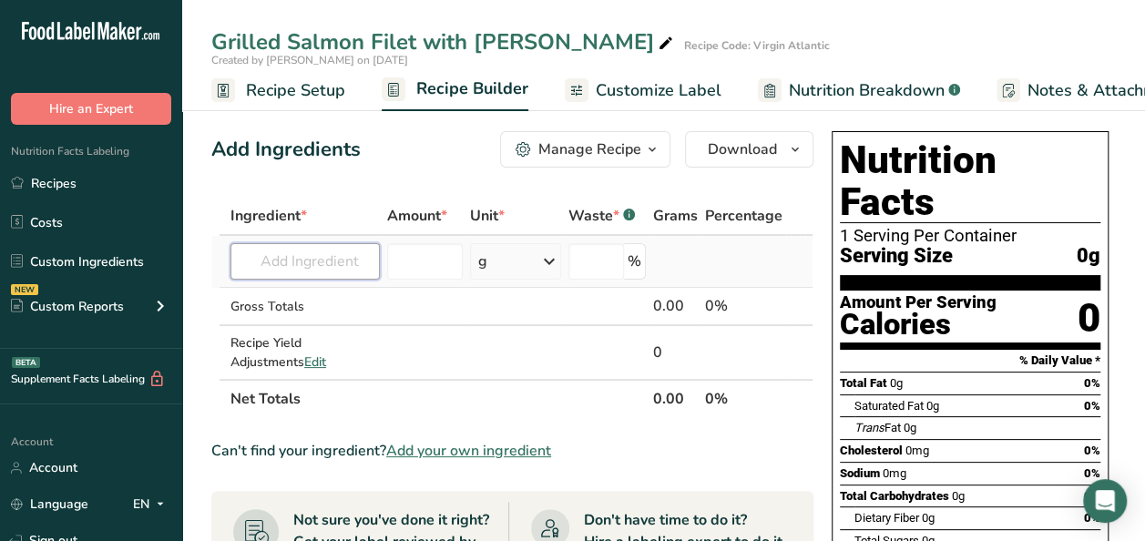
click at [302, 262] on input "text" at bounding box center [305, 261] width 149 height 36
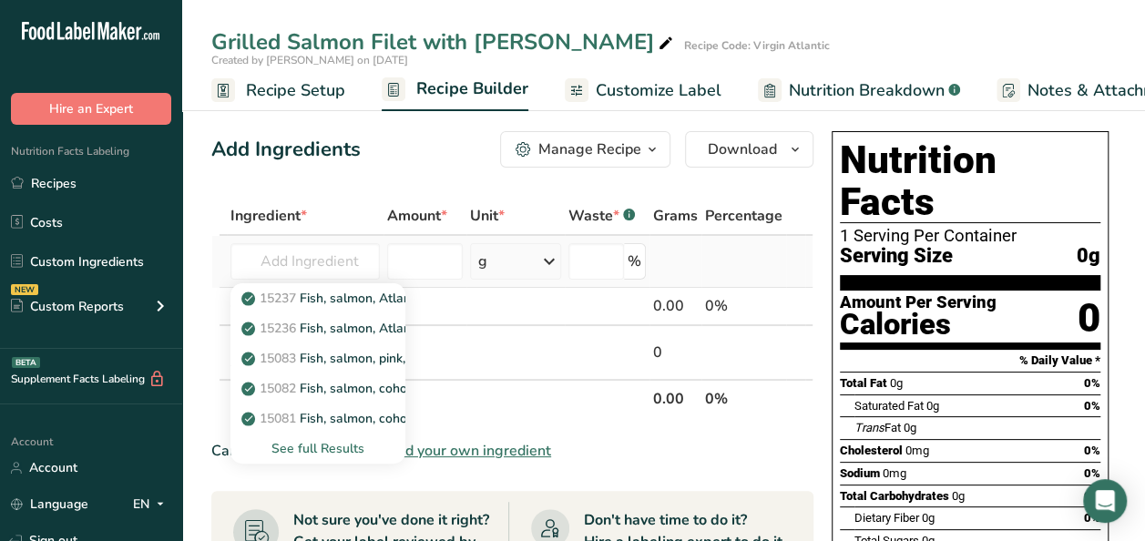
click at [329, 445] on div "See full Results" at bounding box center [318, 448] width 146 height 19
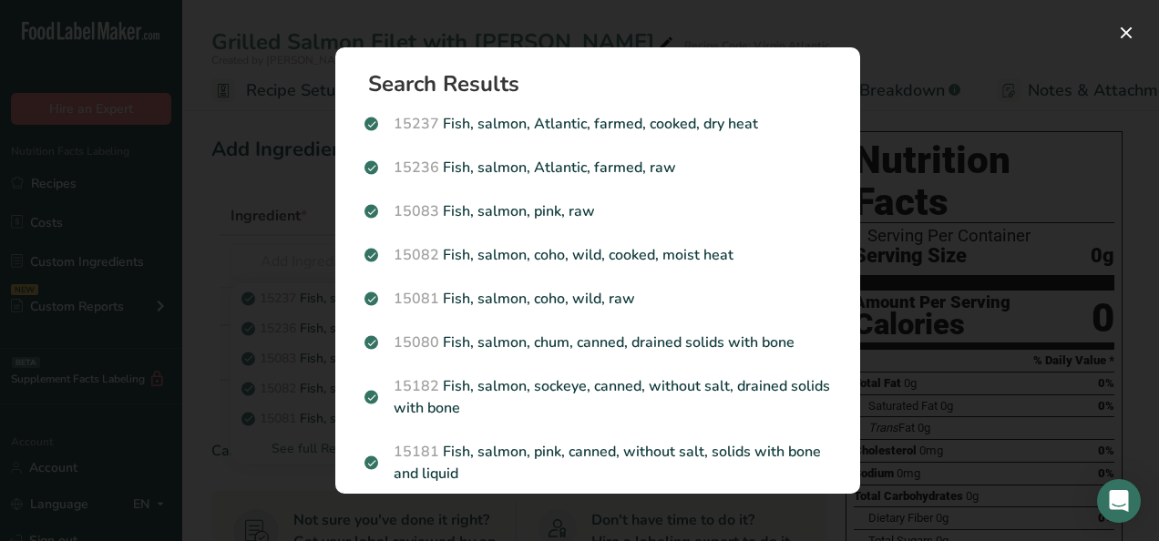
click at [235, 324] on div "Search results modal" at bounding box center [579, 270] width 1159 height 541
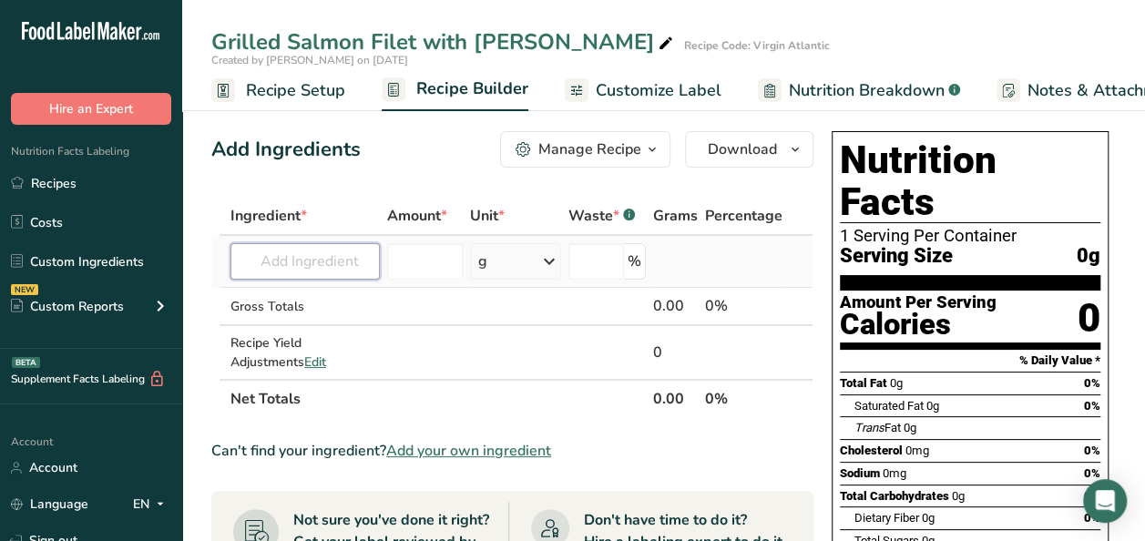
click at [327, 259] on input "text" at bounding box center [305, 261] width 149 height 36
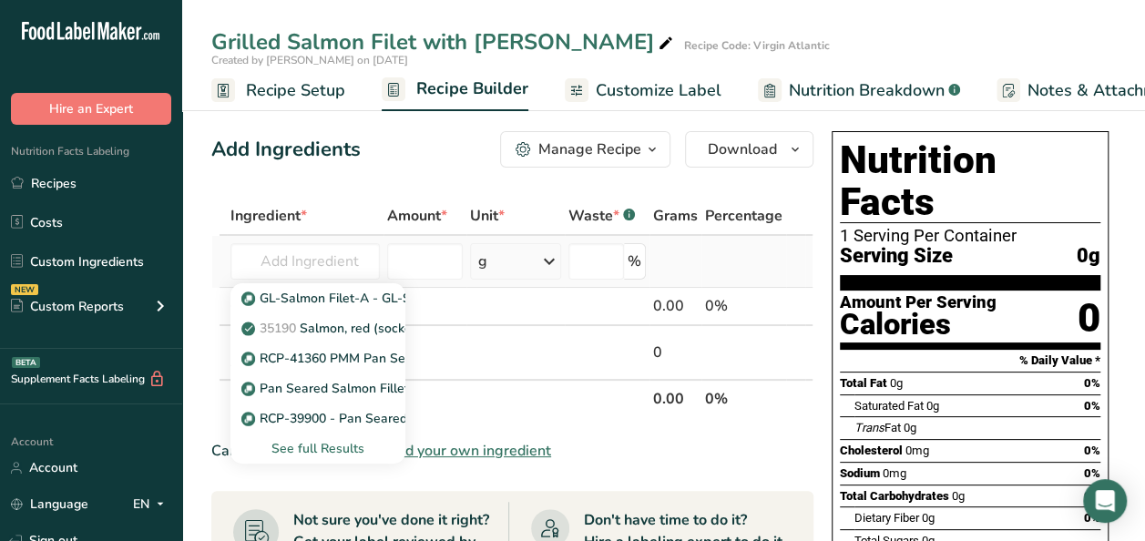
click at [324, 448] on div "See full Results" at bounding box center [318, 448] width 146 height 19
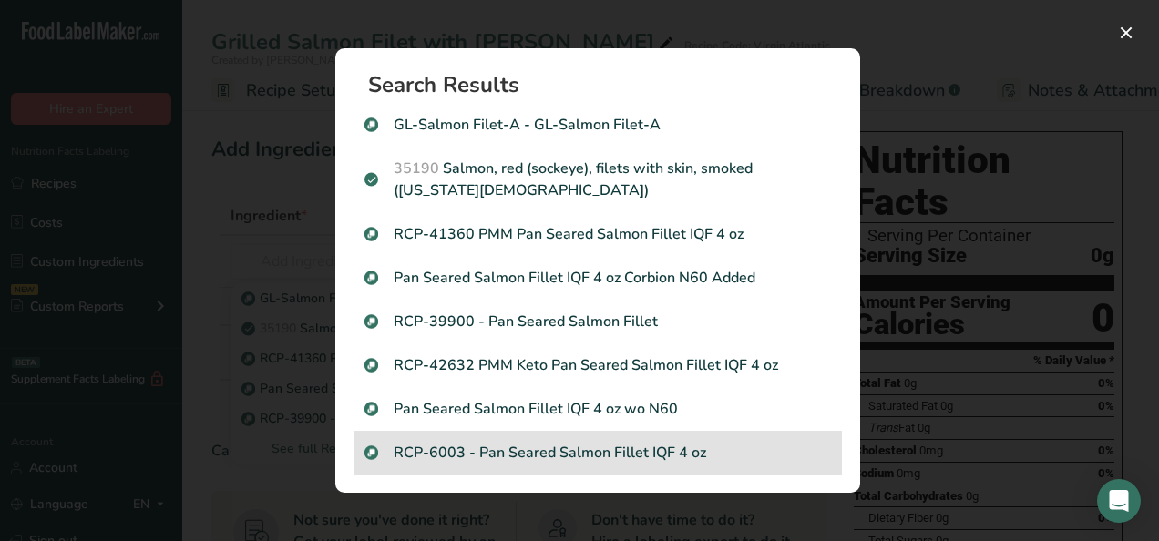
click at [581, 457] on p "RCP-6003 - Pan Seared Salmon Fillet IQF 4 oz" at bounding box center [597, 453] width 466 height 22
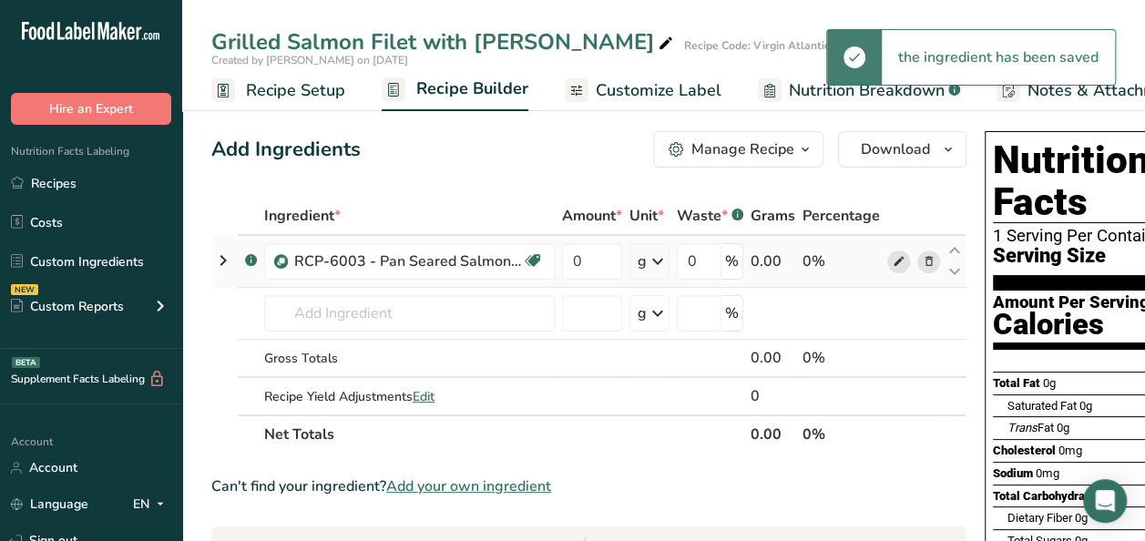
click at [903, 263] on span at bounding box center [899, 262] width 22 height 22
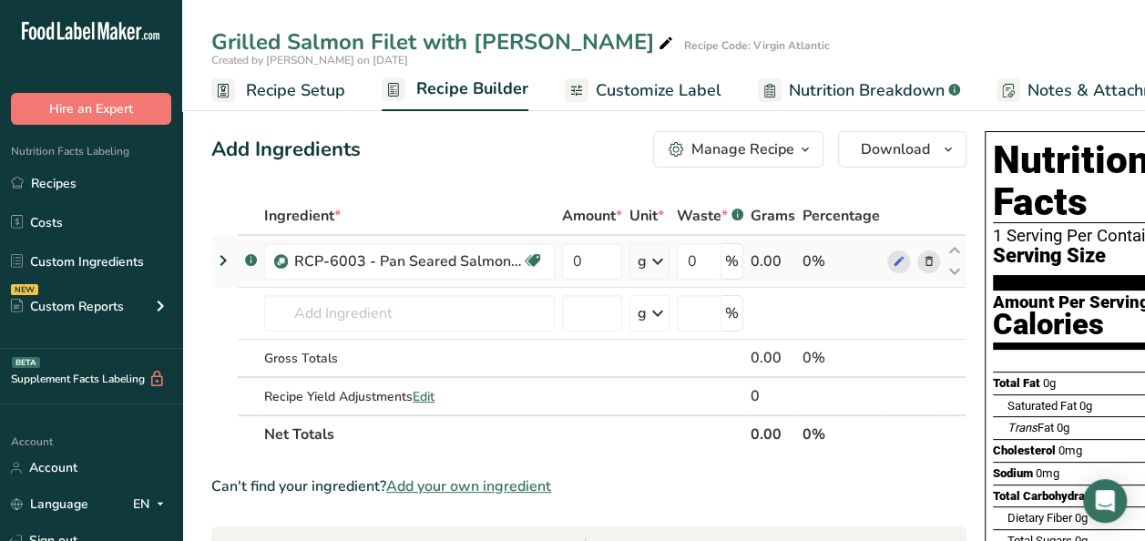
click at [927, 262] on icon at bounding box center [929, 261] width 13 height 19
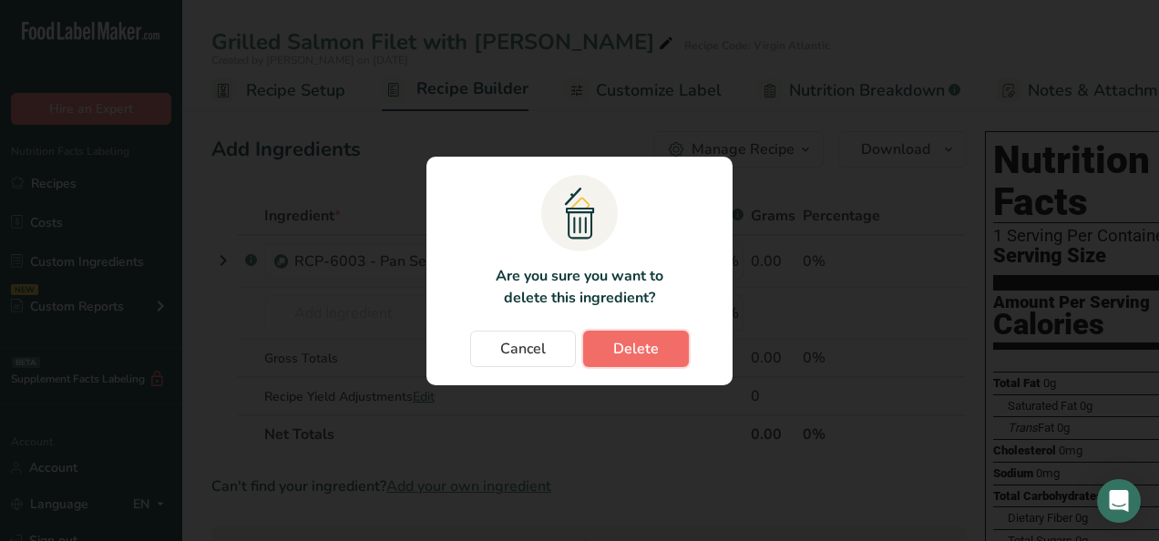
click at [617, 354] on span "Delete" at bounding box center [636, 349] width 46 height 22
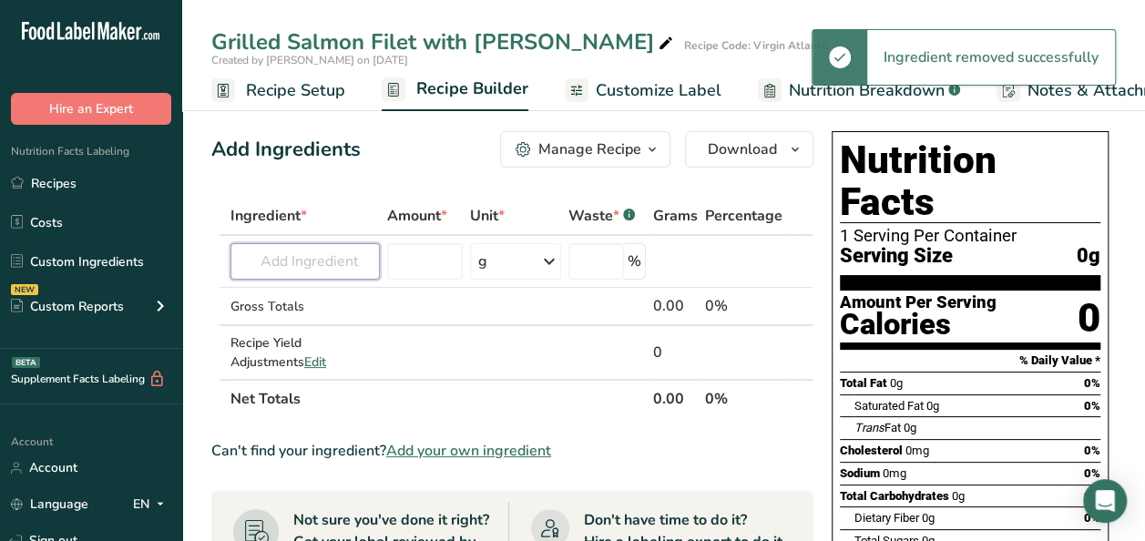
click at [344, 261] on input "text" at bounding box center [305, 261] width 149 height 36
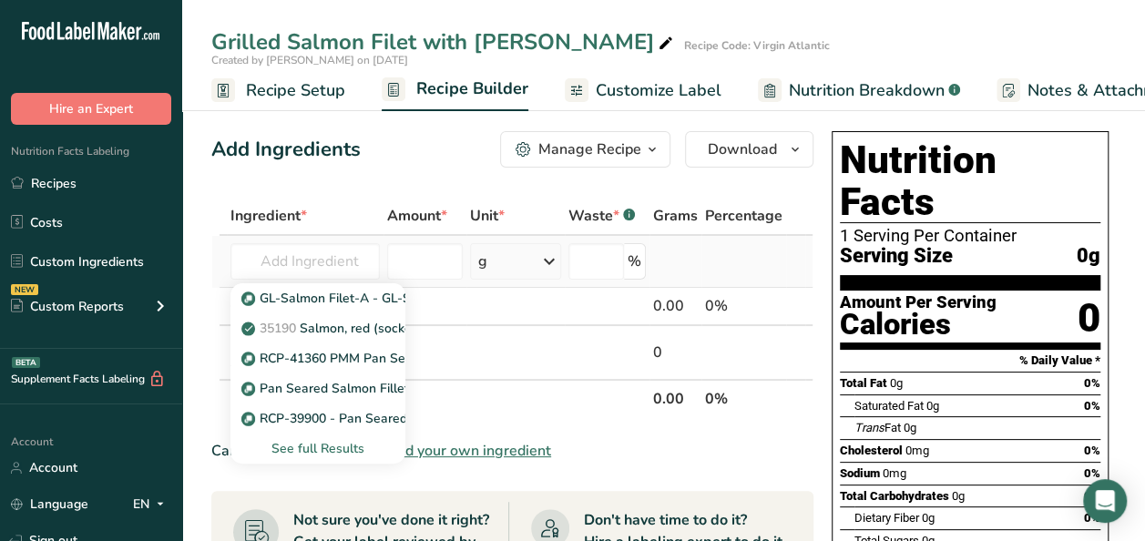
click at [304, 447] on div "See full Results" at bounding box center [318, 448] width 146 height 19
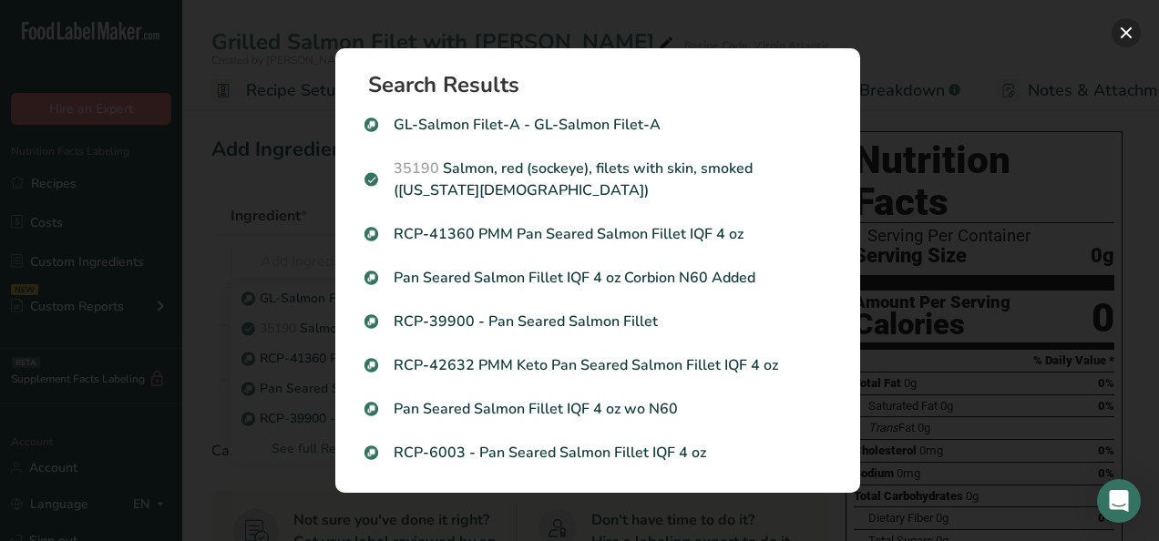
click at [1115, 31] on button "Search results modal" at bounding box center [1126, 32] width 29 height 29
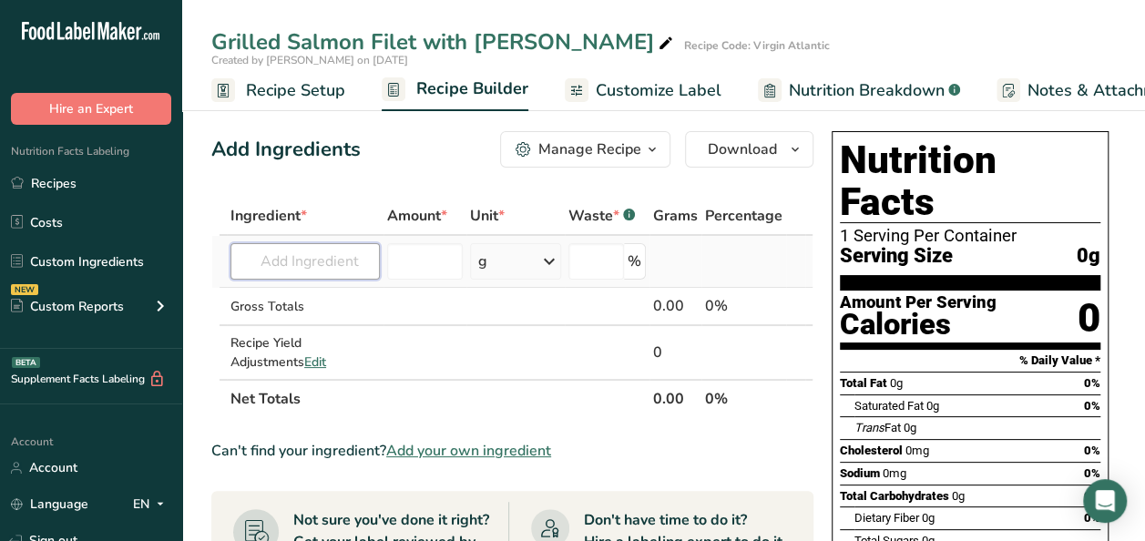
click at [318, 264] on input "text" at bounding box center [305, 261] width 149 height 36
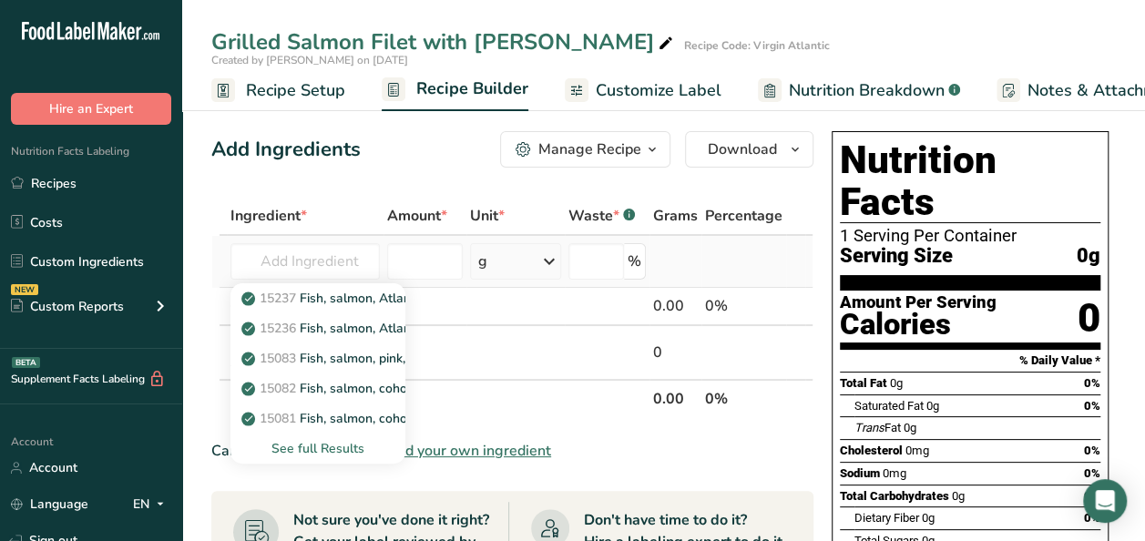
click at [357, 446] on div "See full Results" at bounding box center [318, 448] width 146 height 19
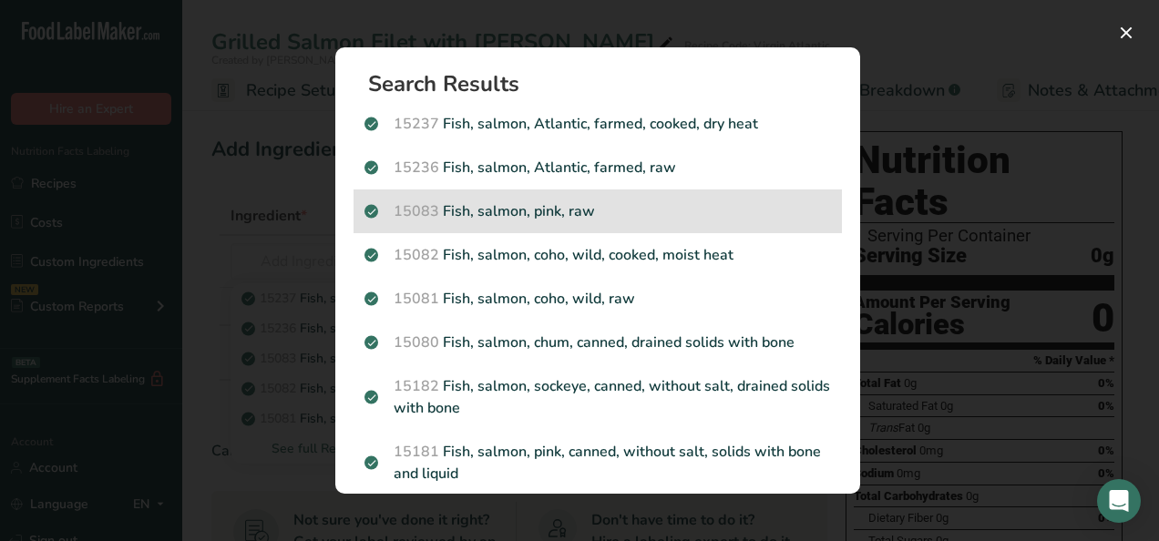
click at [530, 207] on p "15083 Fish, salmon, pink, raw" at bounding box center [597, 211] width 466 height 22
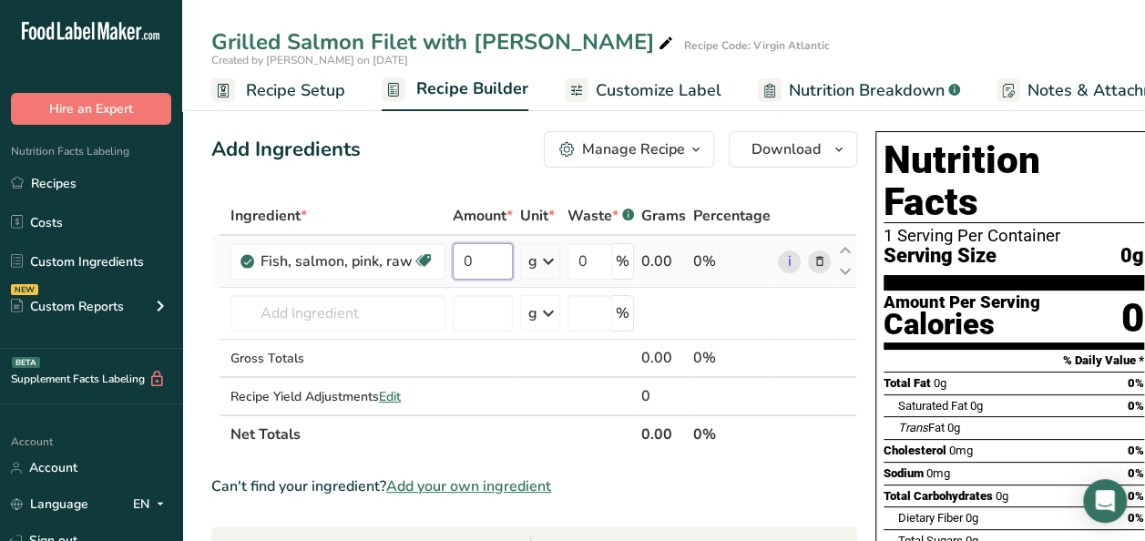
click at [501, 264] on input "0" at bounding box center [483, 261] width 60 height 36
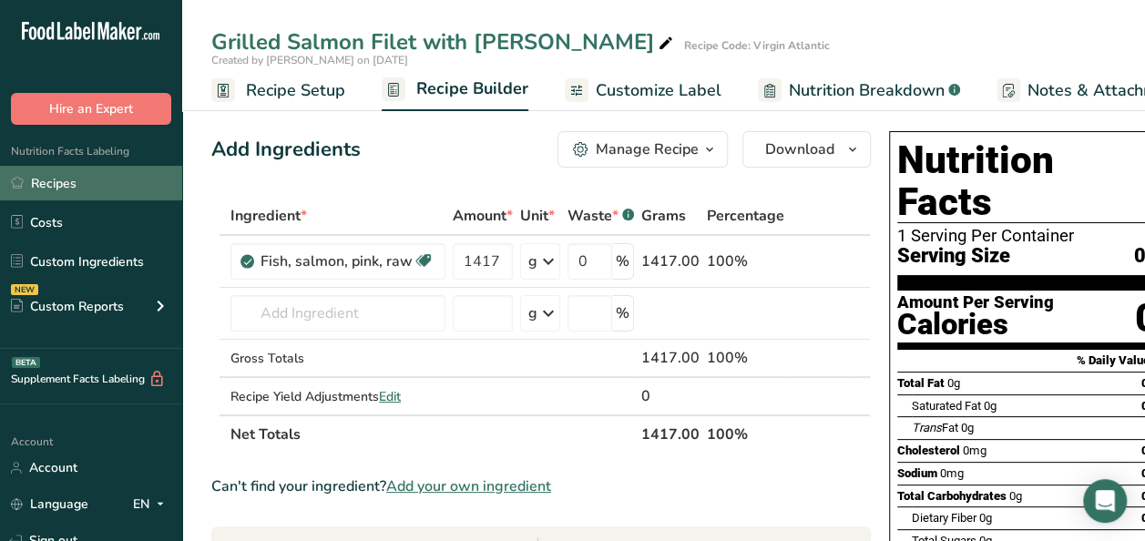
drag, startPoint x: 46, startPoint y: 193, endPoint x: 58, endPoint y: 182, distance: 16.1
click at [46, 193] on link "Recipes" at bounding box center [91, 183] width 182 height 35
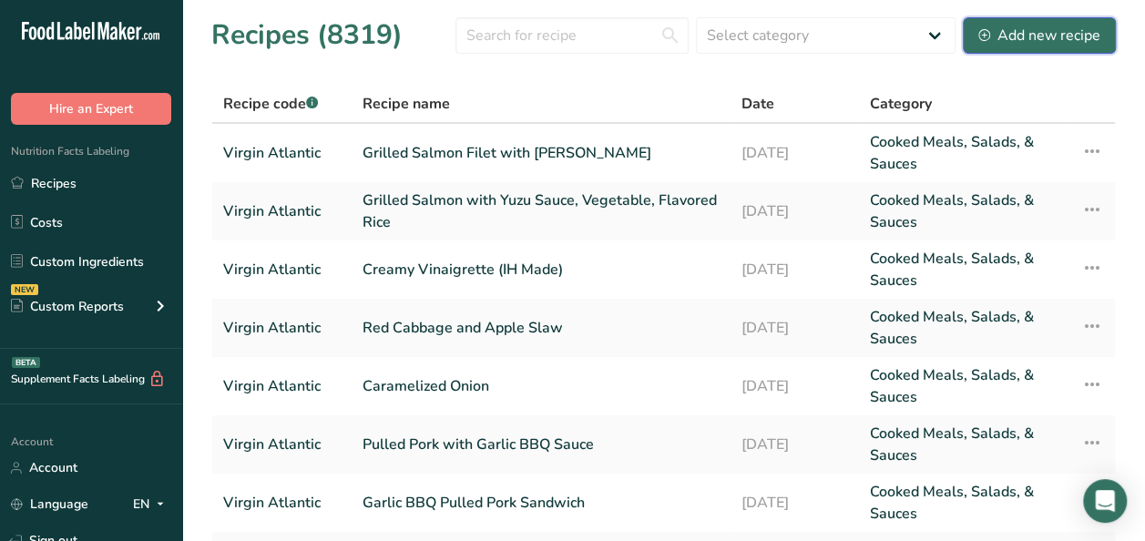
click at [1050, 33] on div "Add new recipe" at bounding box center [1040, 36] width 122 height 22
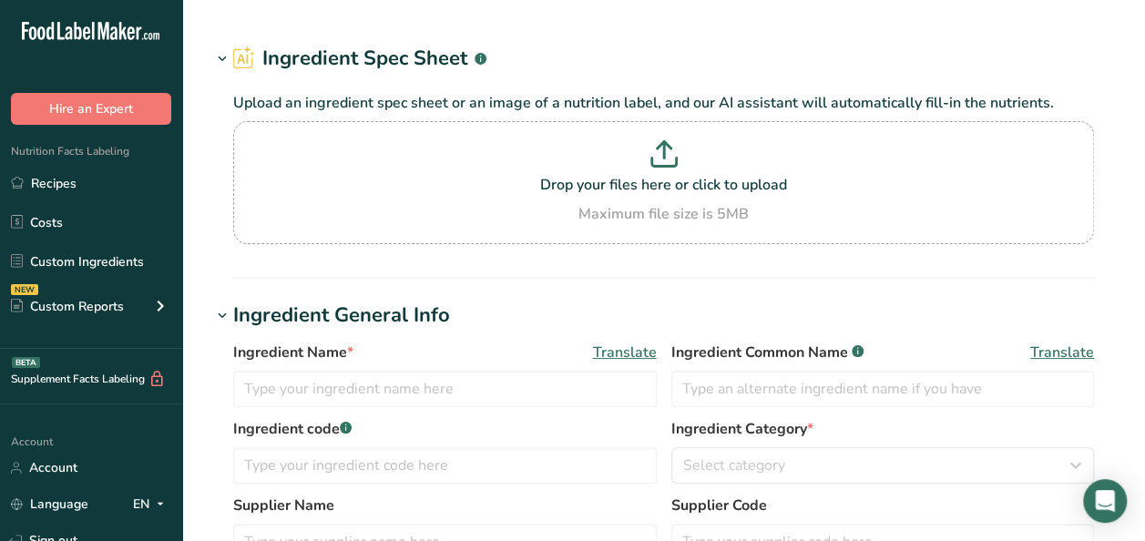
type input "celery stalk, fresh"
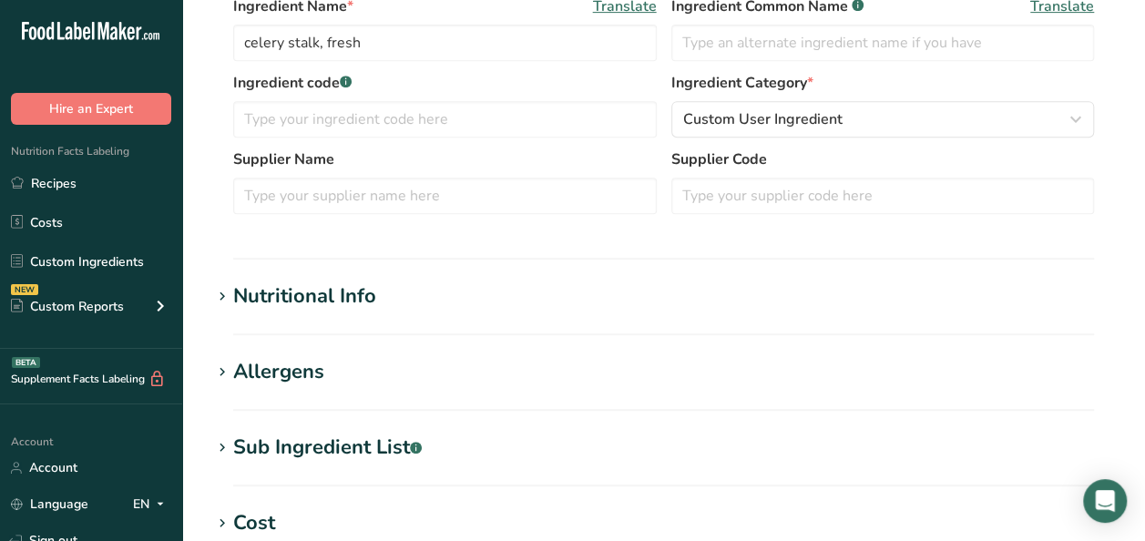
scroll to position [399, 0]
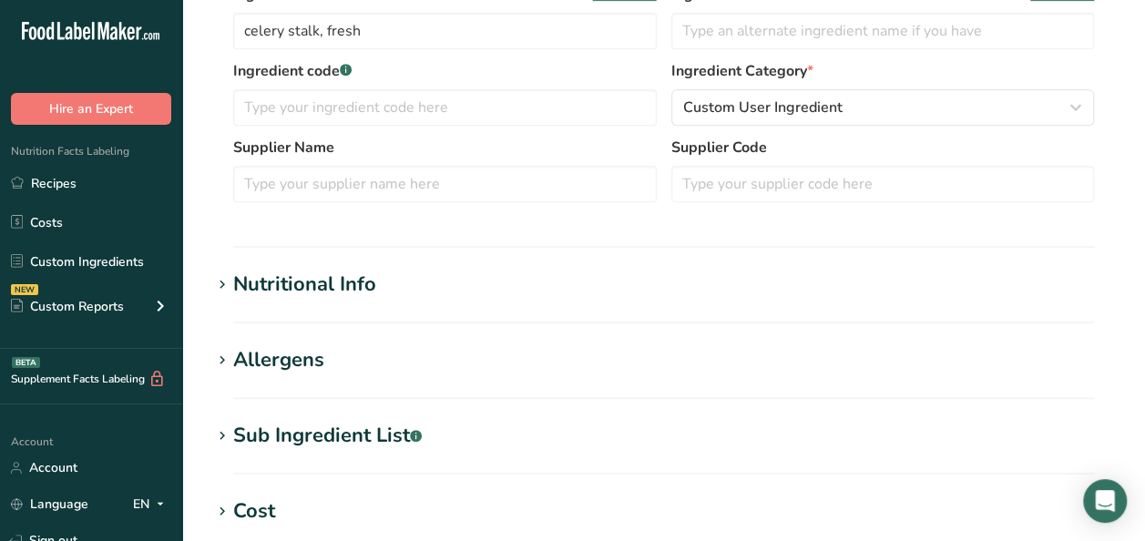
click at [328, 273] on div "Nutritional Info" at bounding box center [304, 285] width 143 height 30
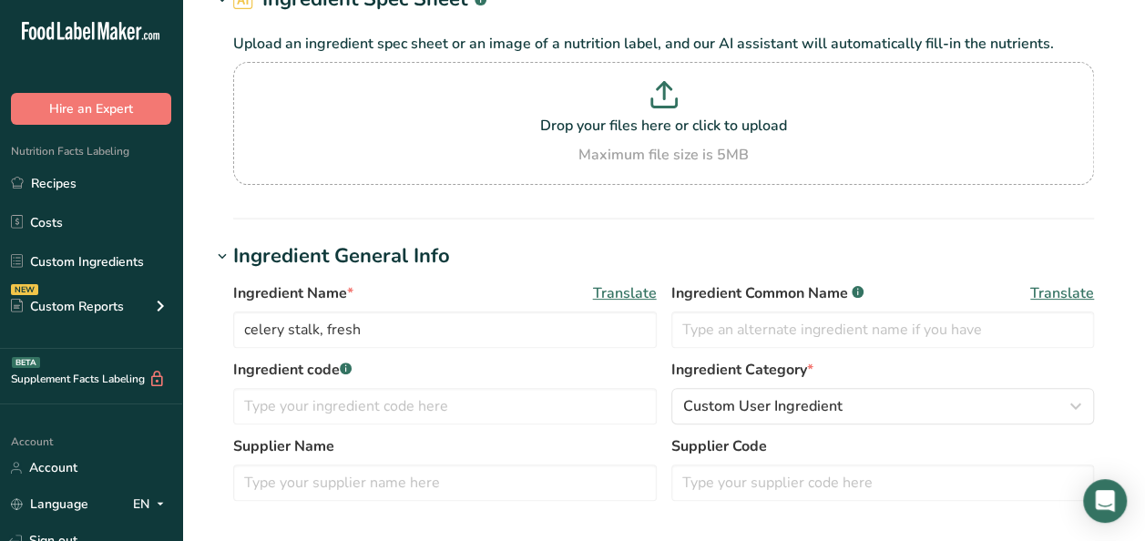
scroll to position [0, 0]
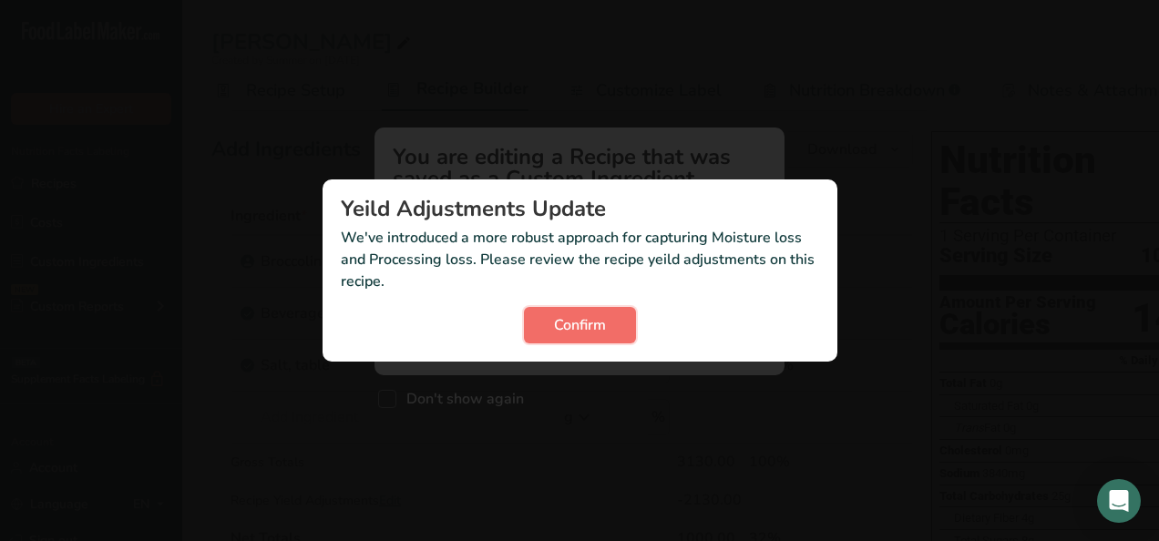
click at [571, 315] on span "Confirm" at bounding box center [580, 325] width 52 height 22
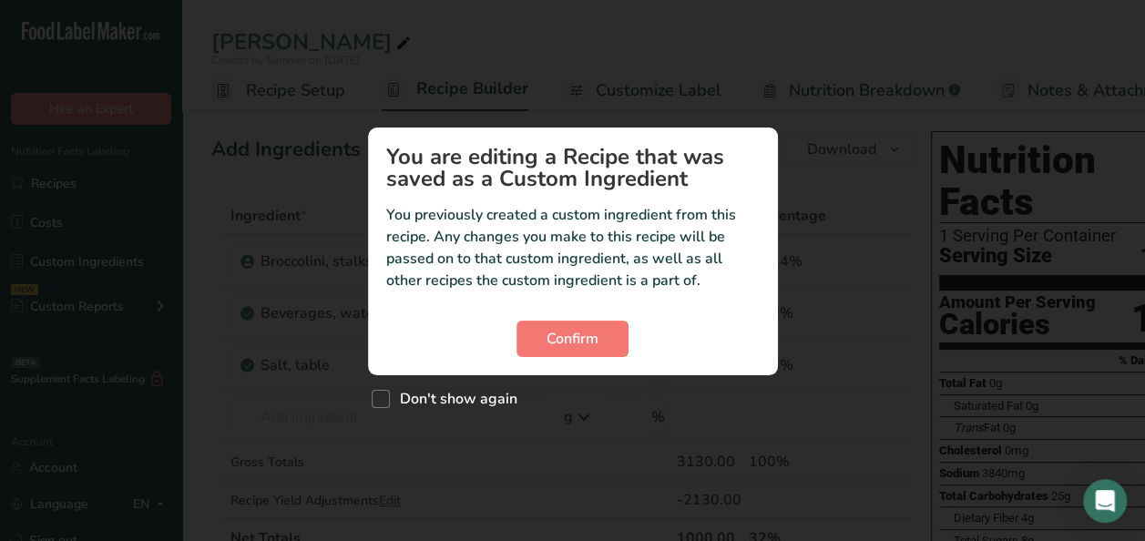
click at [576, 315] on section "You are editing a Recipe that was saved as a Custom Ingredient You previously c…" at bounding box center [573, 252] width 410 height 248
click at [567, 337] on span "Confirm" at bounding box center [573, 339] width 52 height 22
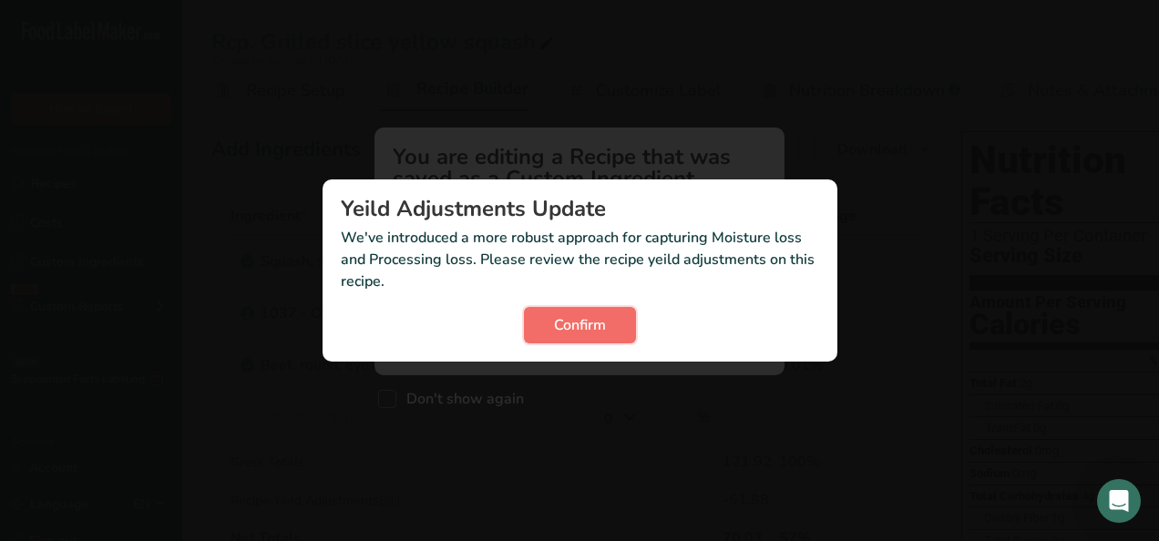
click at [576, 330] on span "Confirm" at bounding box center [580, 325] width 52 height 22
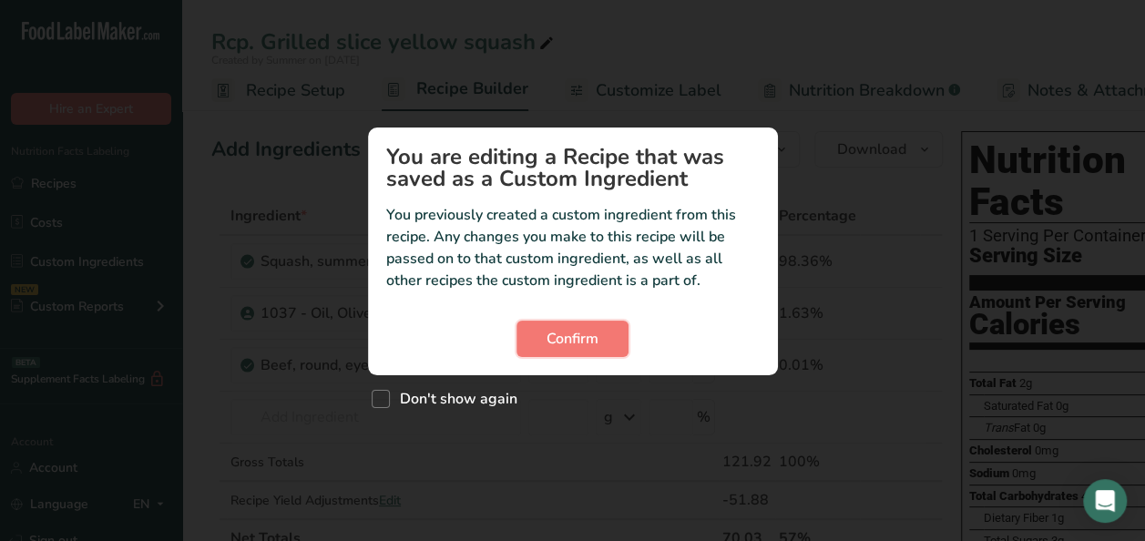
click at [576, 330] on span "Confirm" at bounding box center [573, 339] width 52 height 22
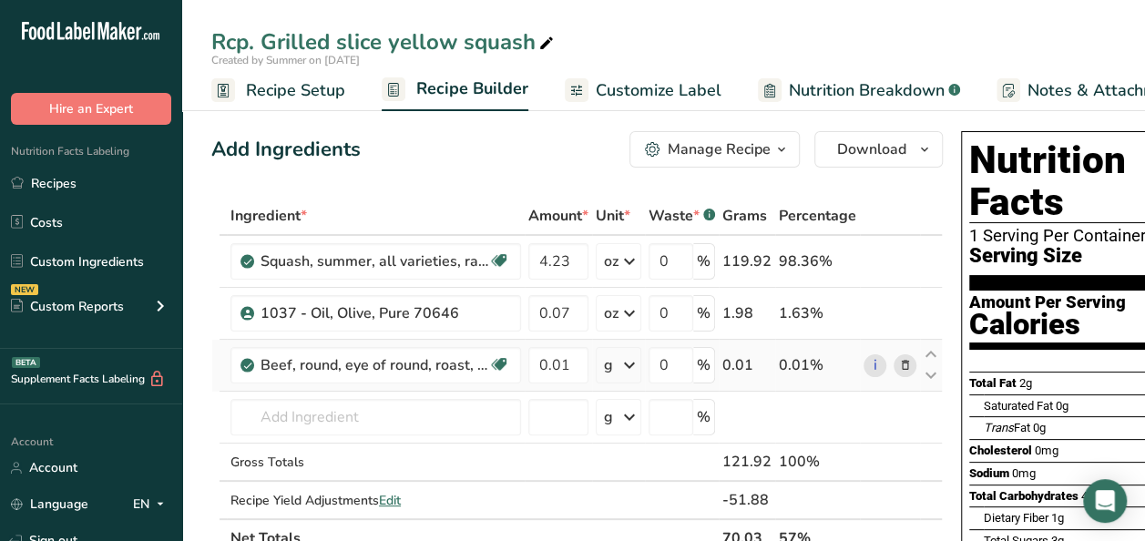
click at [905, 364] on icon at bounding box center [905, 365] width 13 height 19
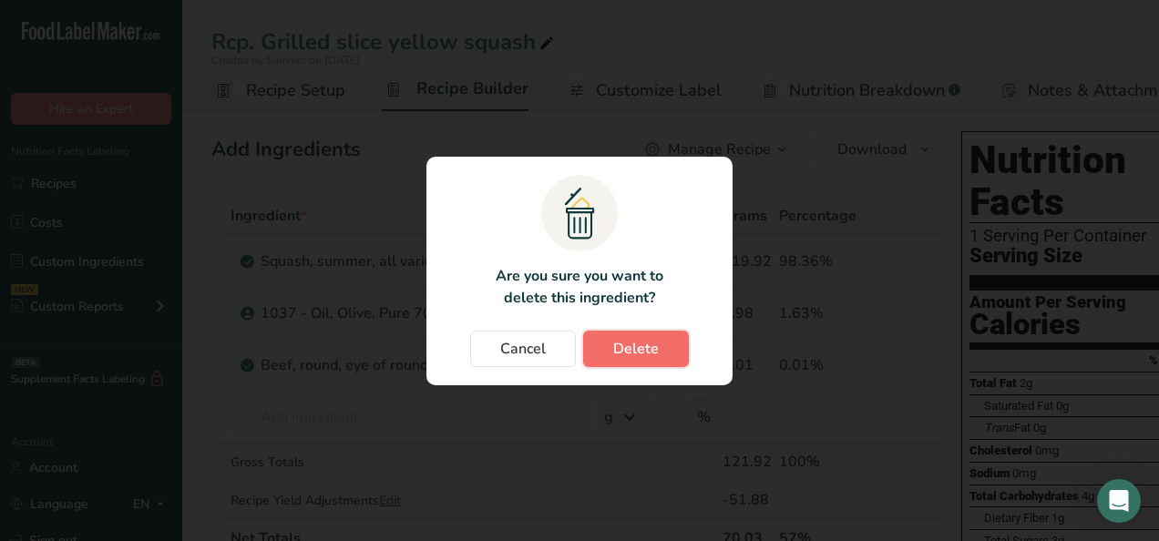
click at [624, 362] on button "Delete" at bounding box center [636, 349] width 106 height 36
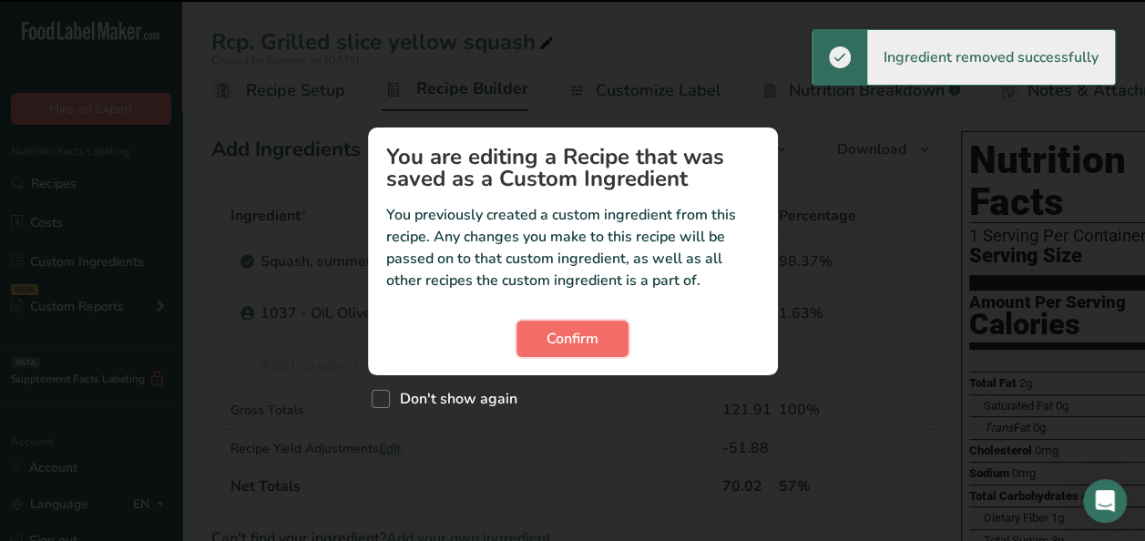
click at [608, 331] on button "Confirm" at bounding box center [573, 339] width 112 height 36
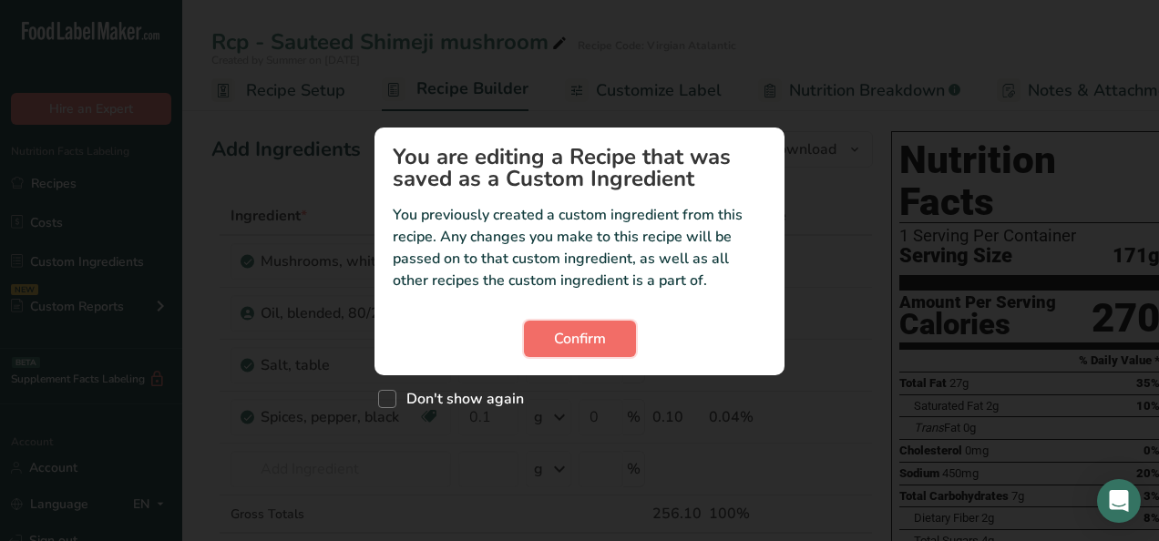
click at [610, 346] on button "Confirm" at bounding box center [580, 339] width 112 height 36
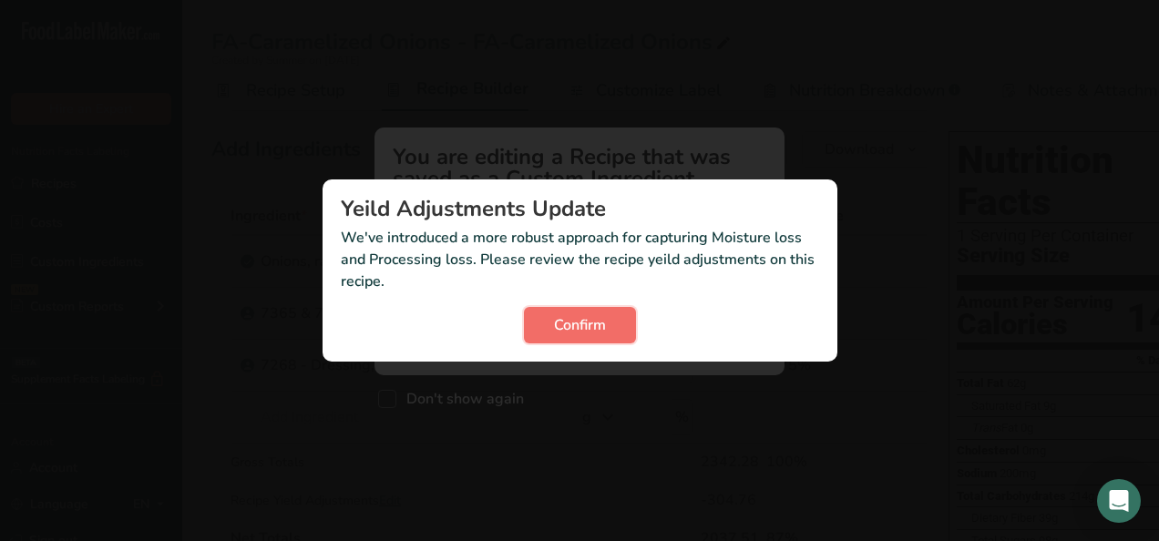
click at [540, 326] on button "Confirm" at bounding box center [580, 325] width 112 height 36
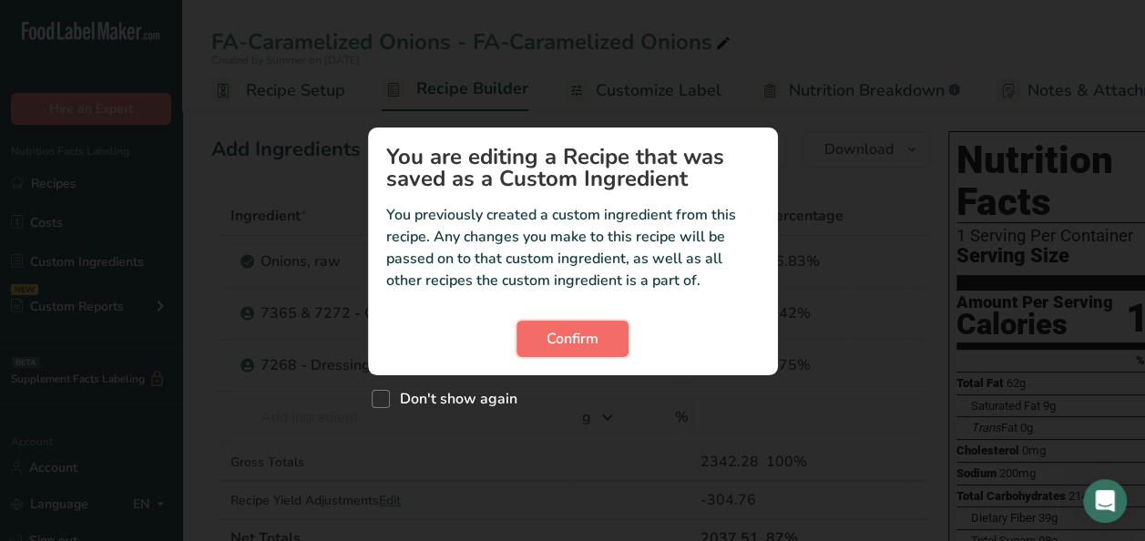
click at [598, 330] on span "Confirm" at bounding box center [573, 339] width 52 height 22
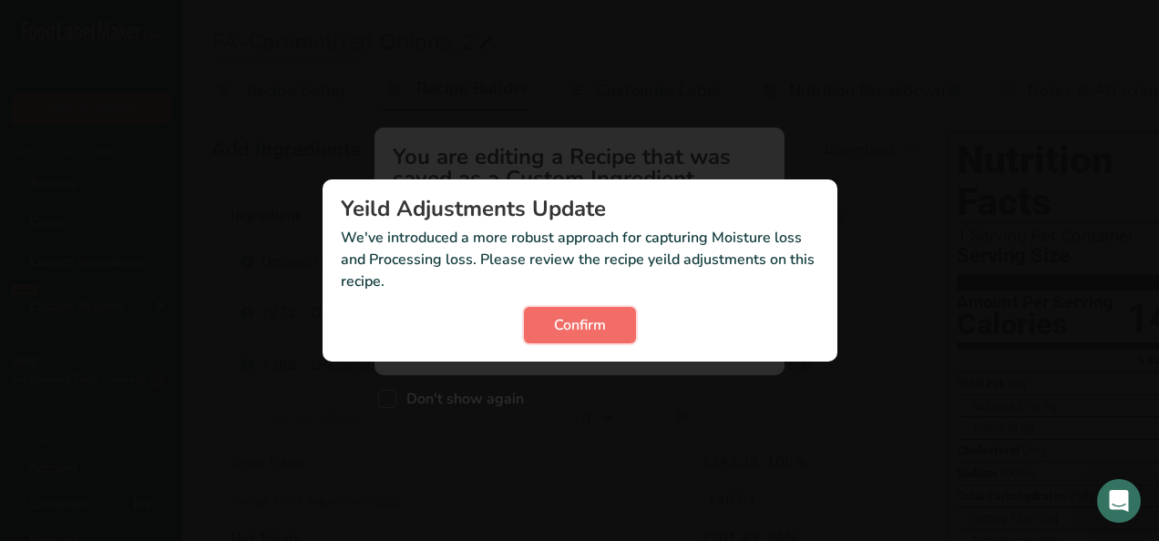
click at [600, 312] on button "Confirm" at bounding box center [580, 325] width 112 height 36
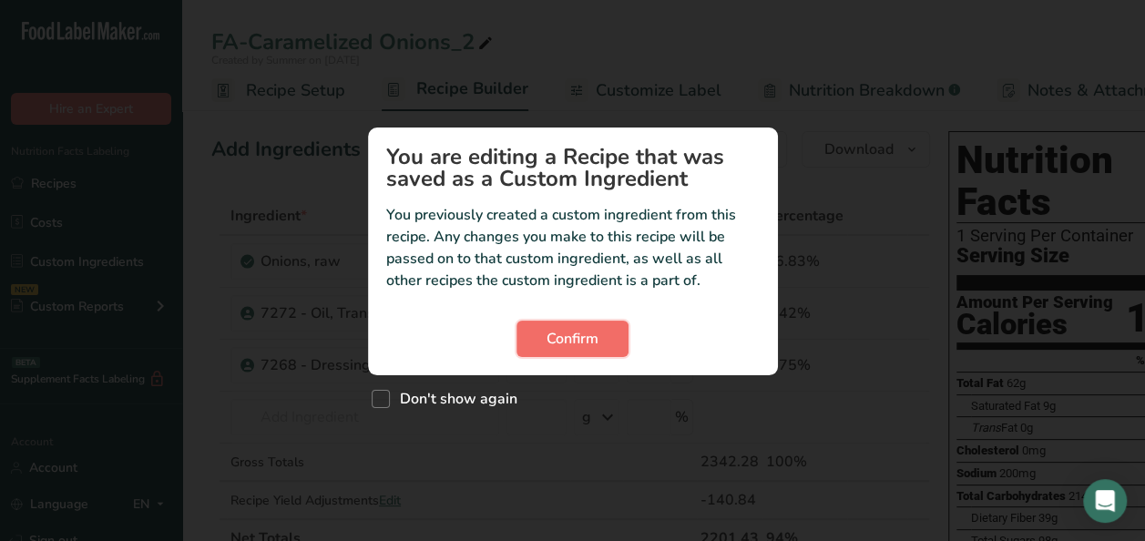
click at [587, 343] on span "Confirm" at bounding box center [573, 339] width 52 height 22
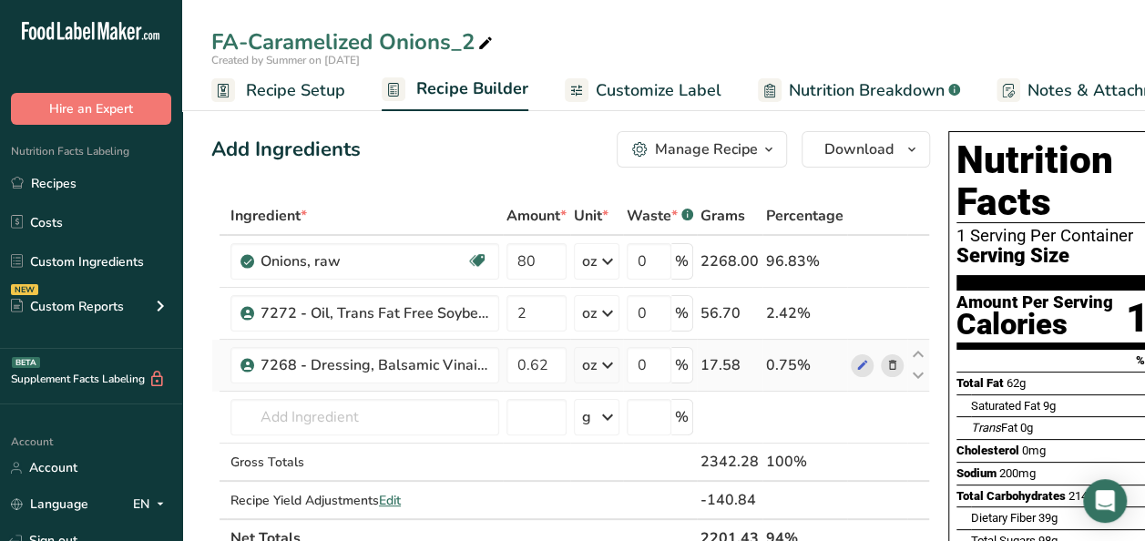
click at [892, 366] on icon at bounding box center [892, 365] width 13 height 19
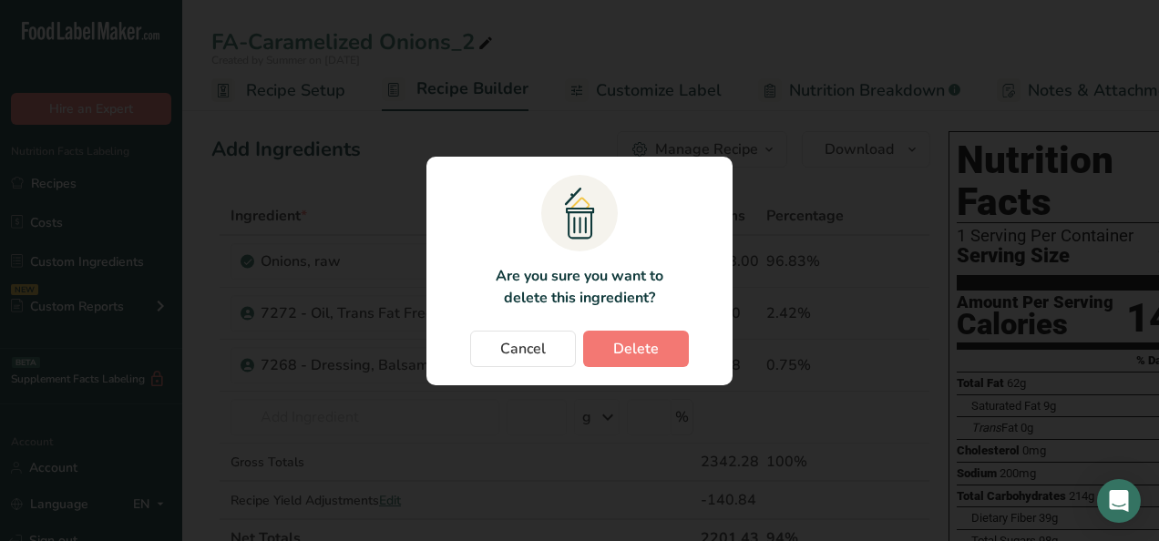
click at [647, 368] on section ".a{fill:#f5f3ed;}.b,.e{fill:#0f393a;}.c{fill:none;}.d{fill:#f2c549;}.e{stroke:r…" at bounding box center [579, 271] width 306 height 229
click at [656, 359] on button "Delete" at bounding box center [636, 349] width 106 height 36
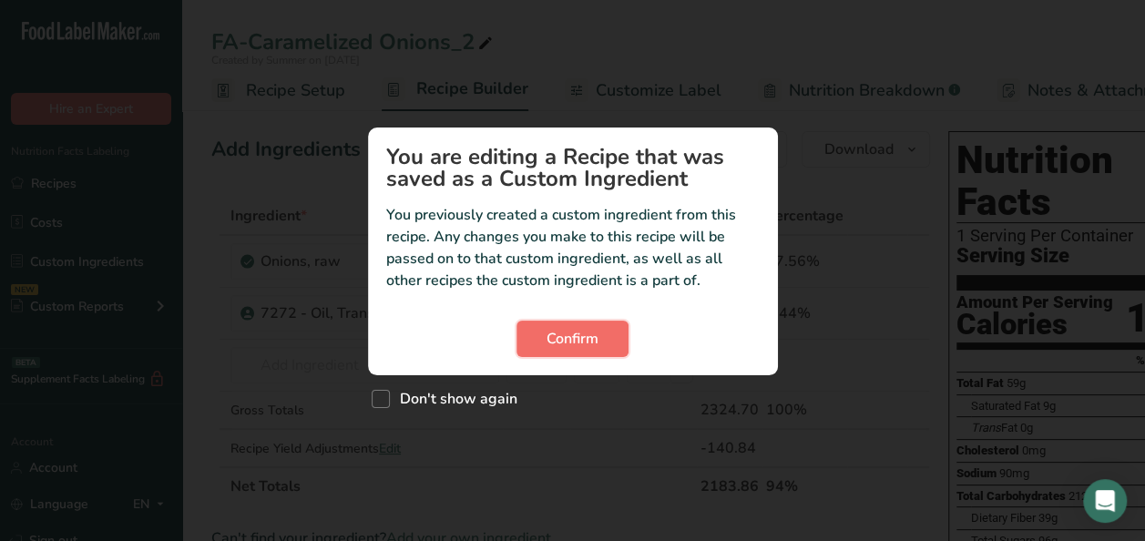
click at [603, 352] on button "Confirm" at bounding box center [573, 339] width 112 height 36
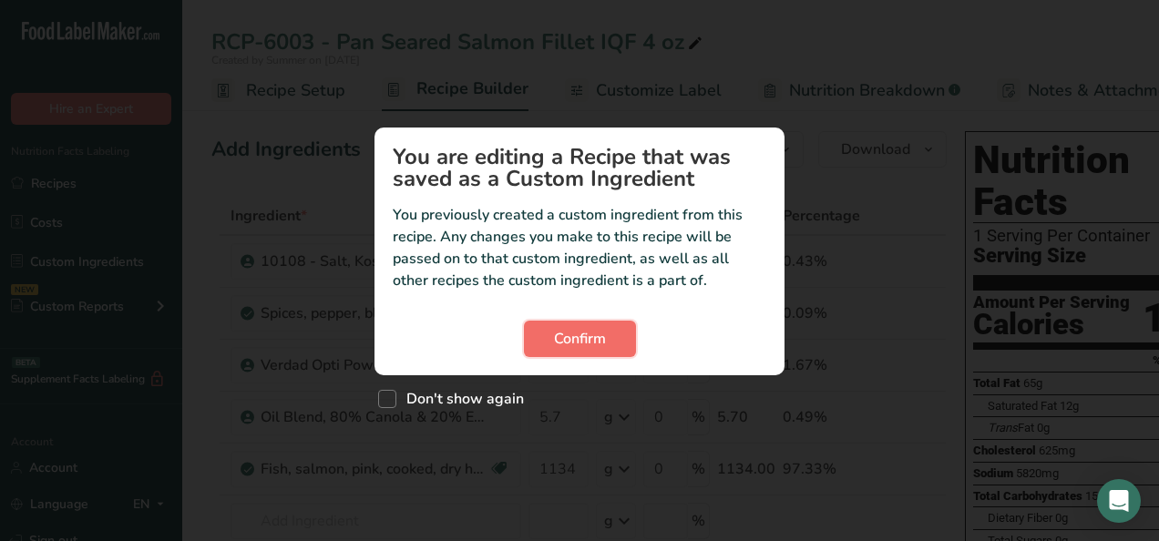
click at [545, 342] on button "Confirm" at bounding box center [580, 339] width 112 height 36
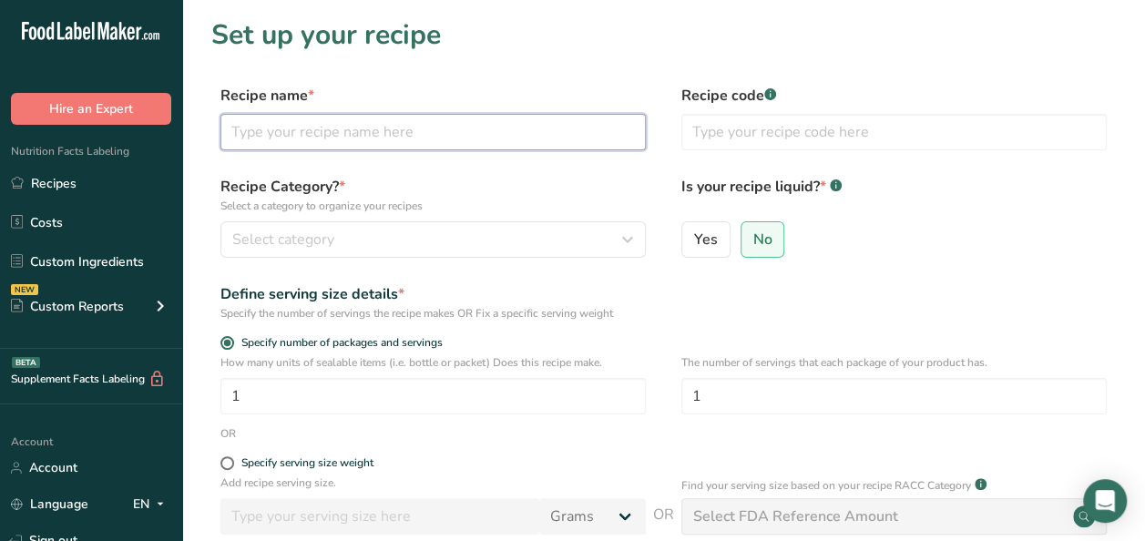
paste input "Marinated Yuzu Sauce"
type input "Marinated Yuzu Sauce"
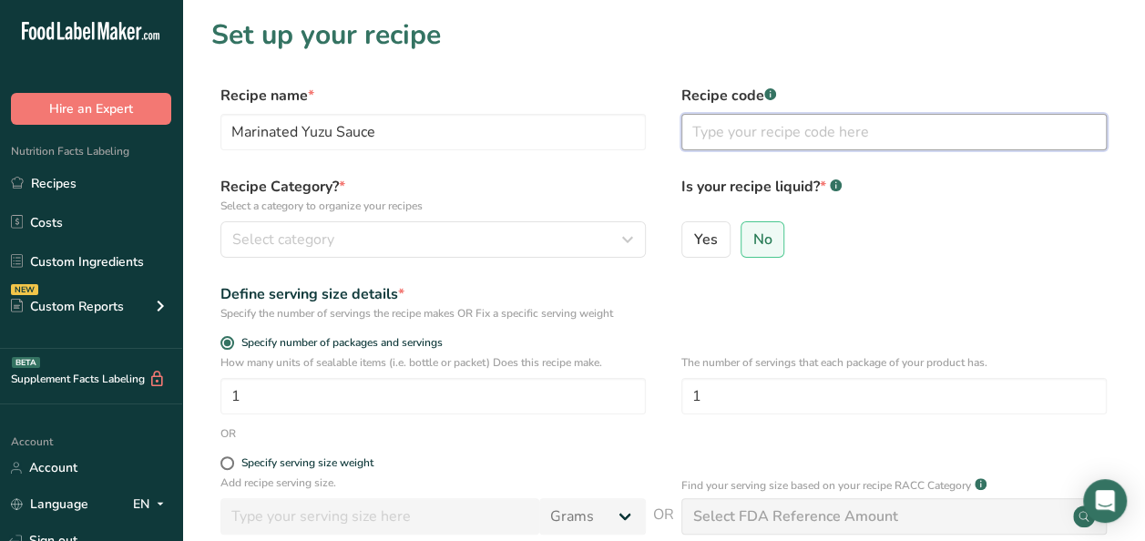
click at [711, 124] on input "text" at bounding box center [893, 132] width 425 height 36
type input "Virgin Atlantic"
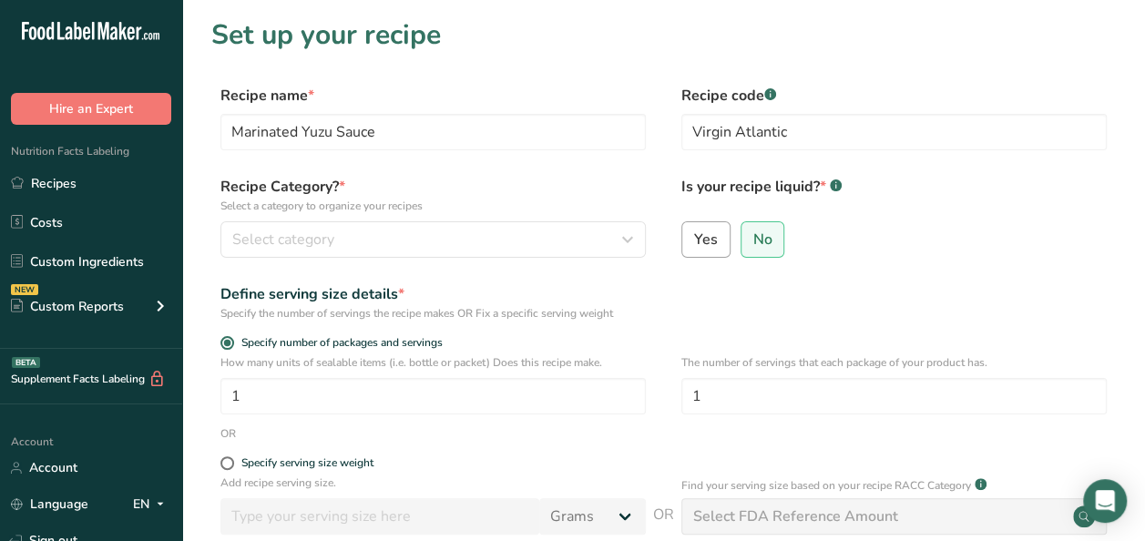
click at [704, 235] on span "Yes" at bounding box center [706, 240] width 24 height 18
click at [694, 235] on input "Yes" at bounding box center [688, 239] width 12 height 12
radio input "true"
radio input "false"
select select "22"
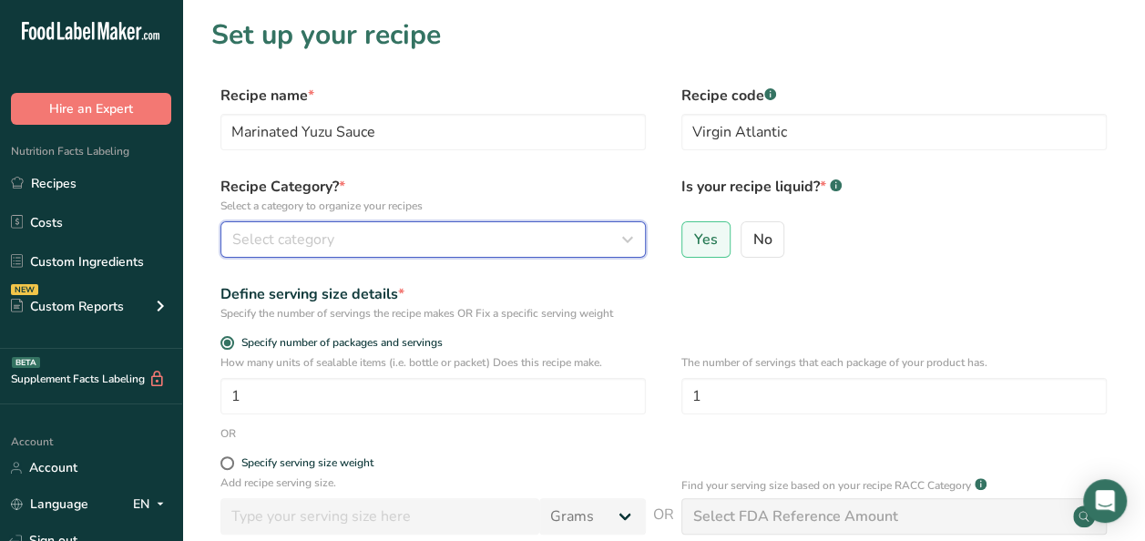
click at [382, 236] on div "Select category" at bounding box center [427, 240] width 391 height 22
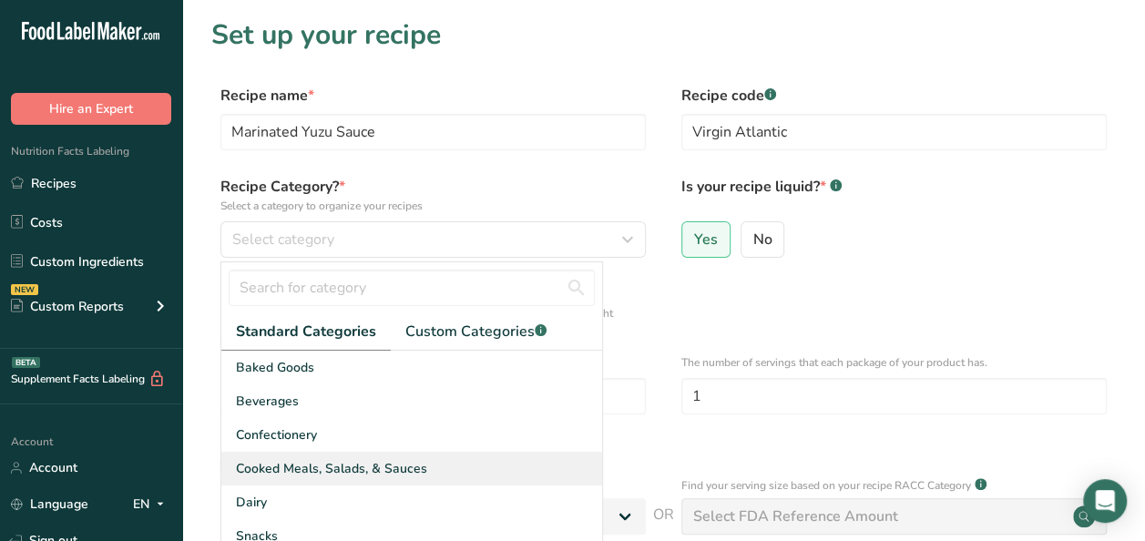
click at [346, 466] on span "Cooked Meals, Salads, & Sauces" at bounding box center [331, 468] width 191 height 19
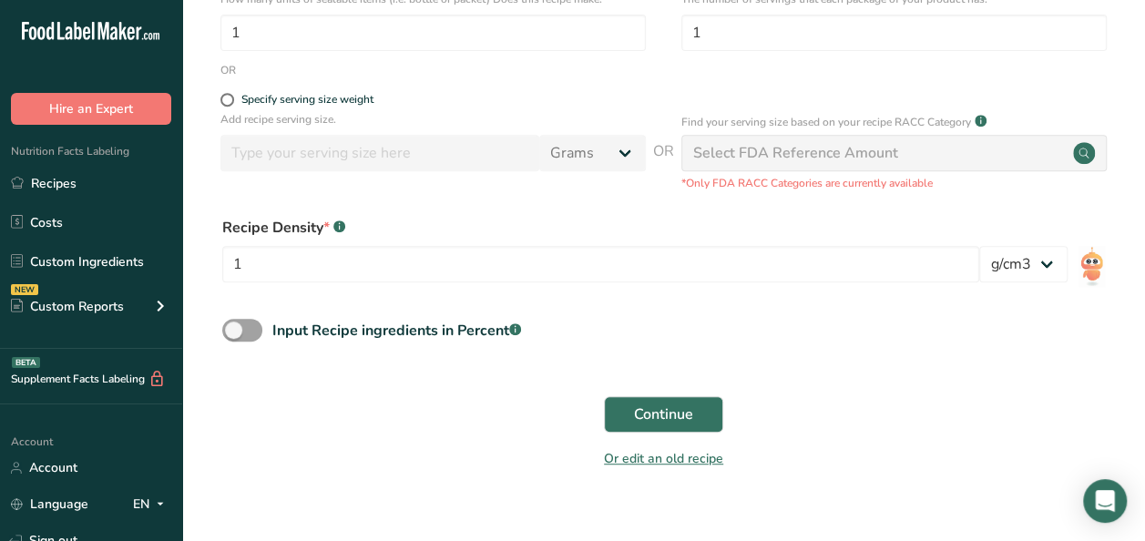
scroll to position [364, 0]
click at [640, 412] on span "Continue" at bounding box center [663, 414] width 59 height 22
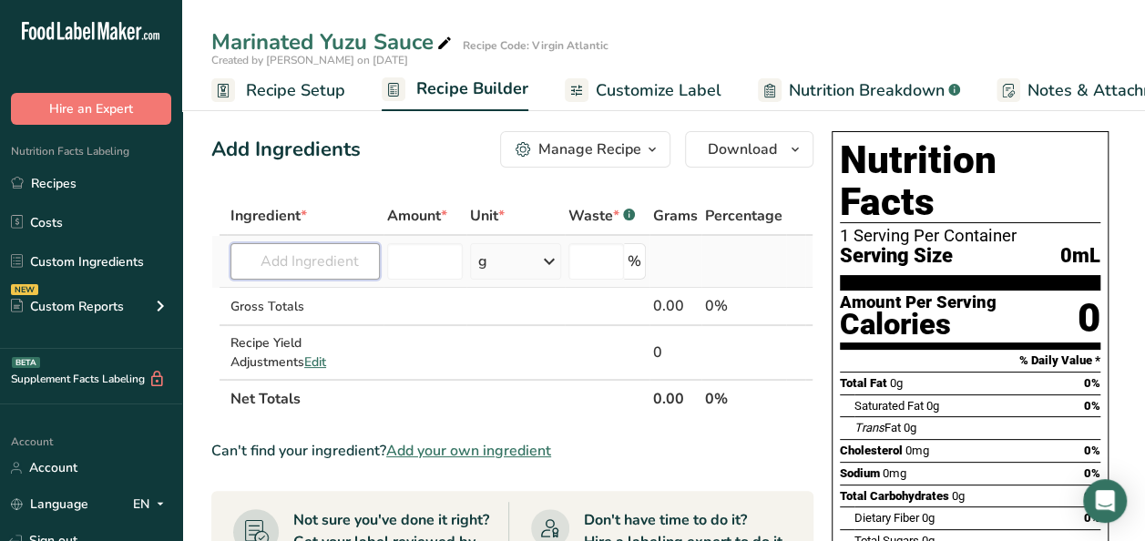
click at [308, 266] on input "text" at bounding box center [305, 261] width 149 height 36
type input "u"
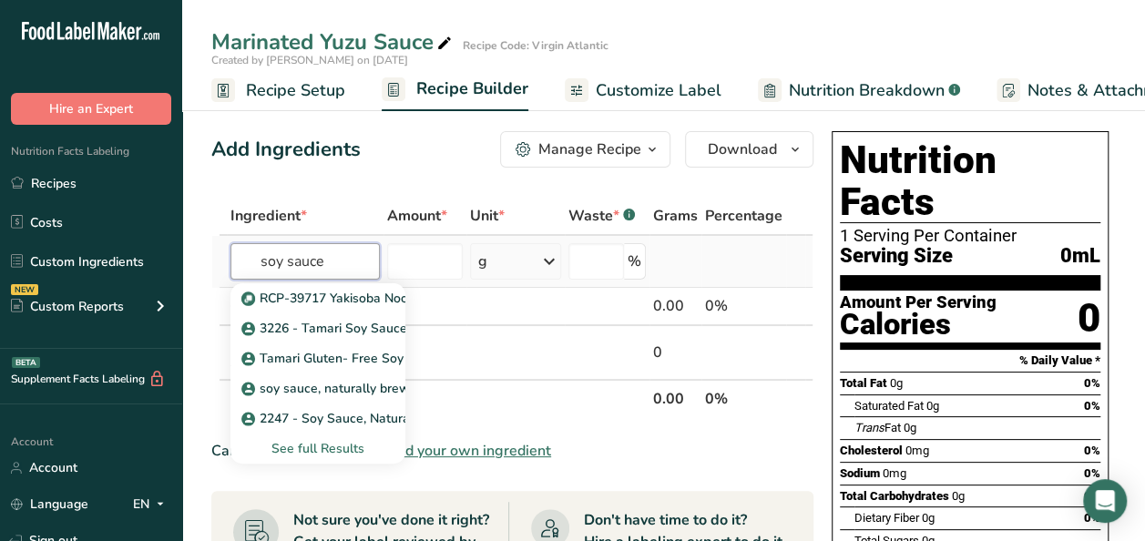
type input "soy sauce"
click at [341, 446] on div "See full Results" at bounding box center [318, 448] width 146 height 19
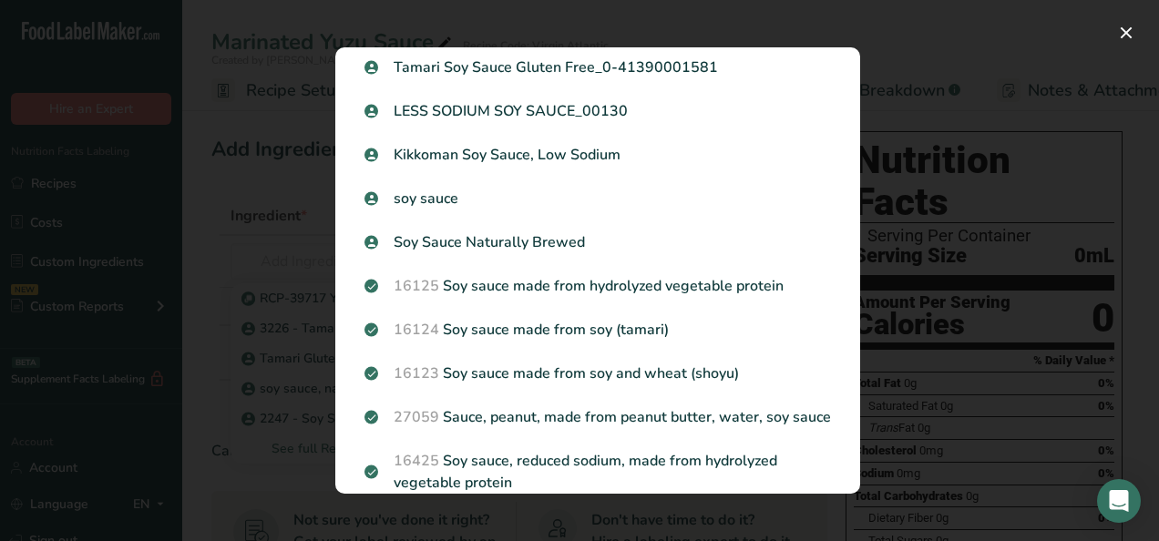
scroll to position [456, 0]
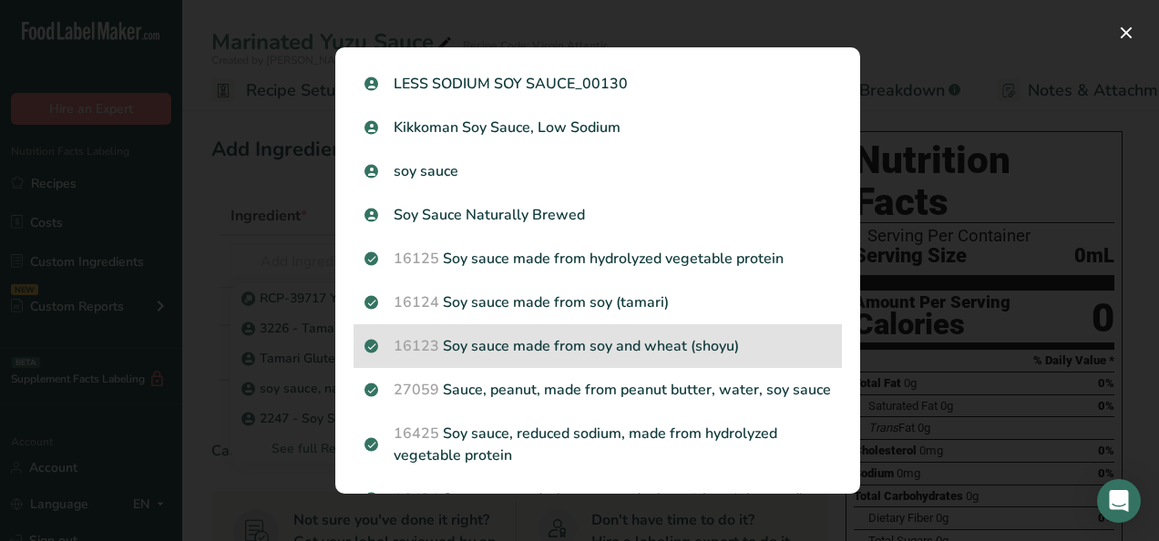
click at [486, 357] on p "16123 Soy sauce made from soy and wheat (shoyu)" at bounding box center [597, 346] width 466 height 22
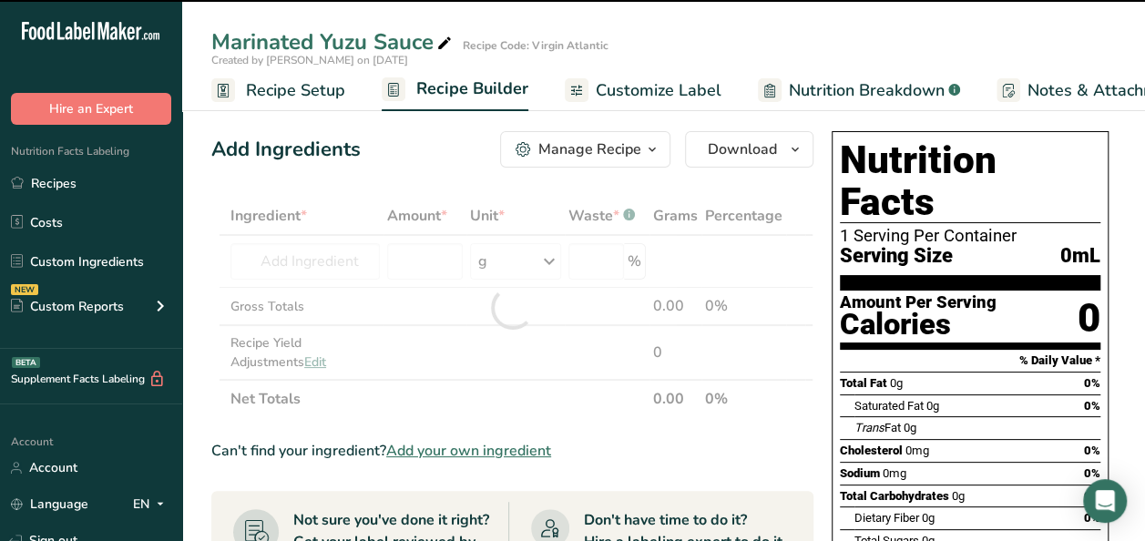
type input "0"
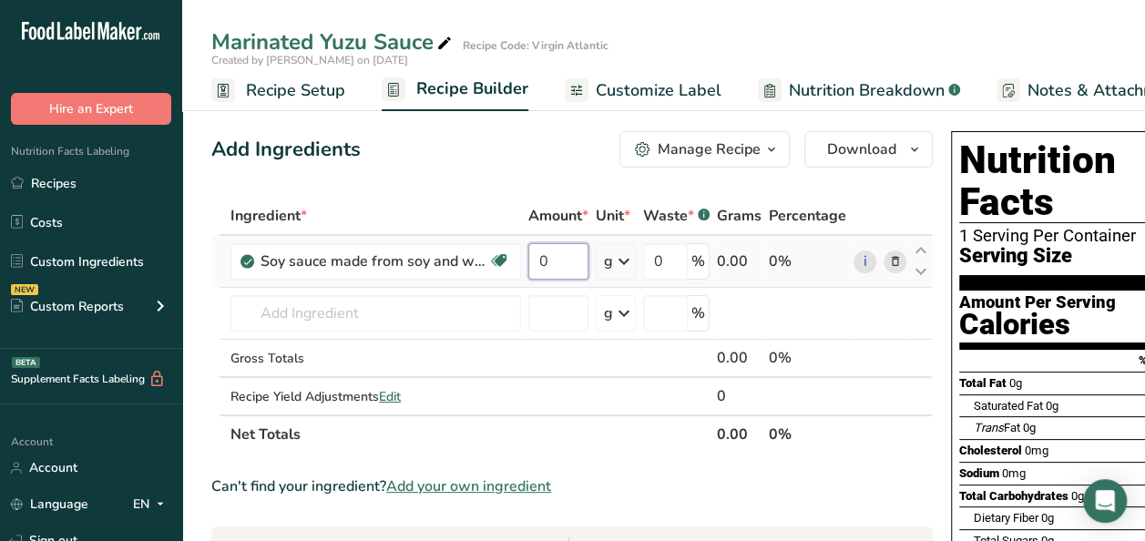
click at [550, 262] on input "0" at bounding box center [558, 261] width 60 height 36
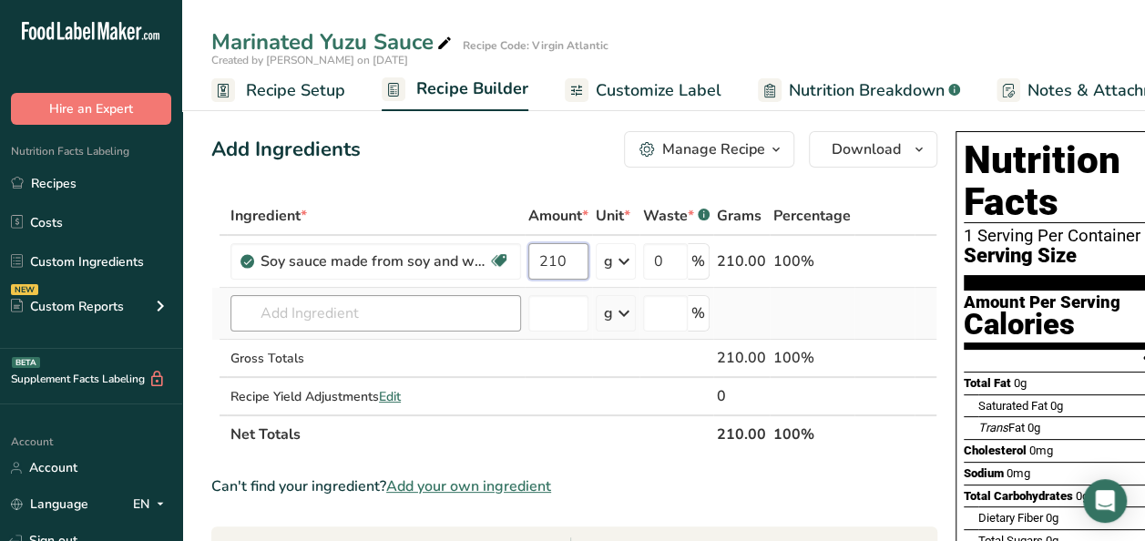
type input "210"
click at [425, 318] on div "Ingredient * Amount * Unit * Waste * .a-a{fill:#347362;}.b-a{fill:#fff;} Grams …" at bounding box center [574, 325] width 726 height 257
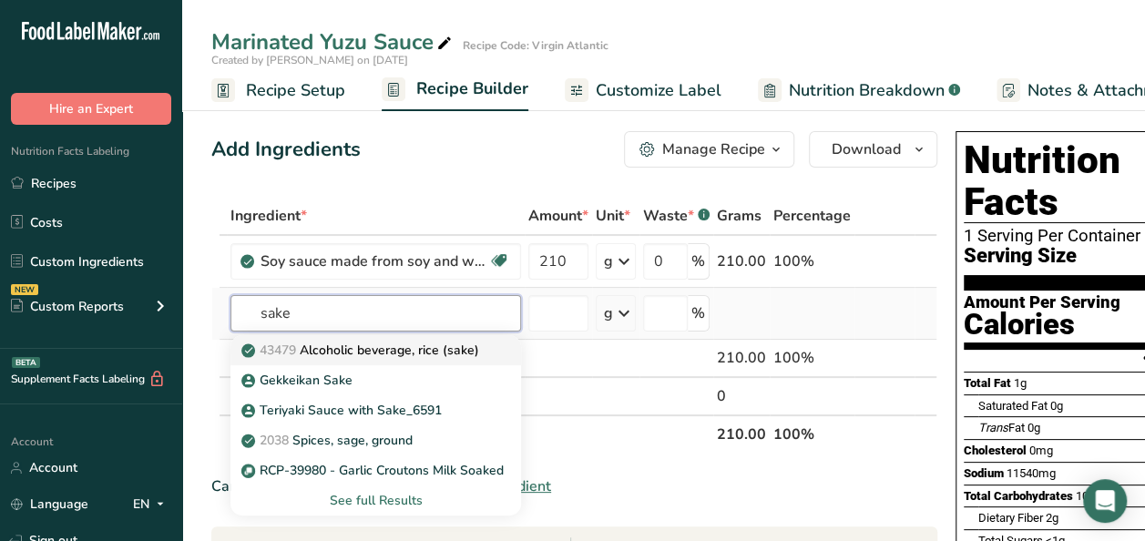
type input "sake"
click at [408, 348] on p "43479 Alcoholic beverage, rice (sake)" at bounding box center [362, 350] width 234 height 19
type input "Alcoholic beverage, rice (sake)"
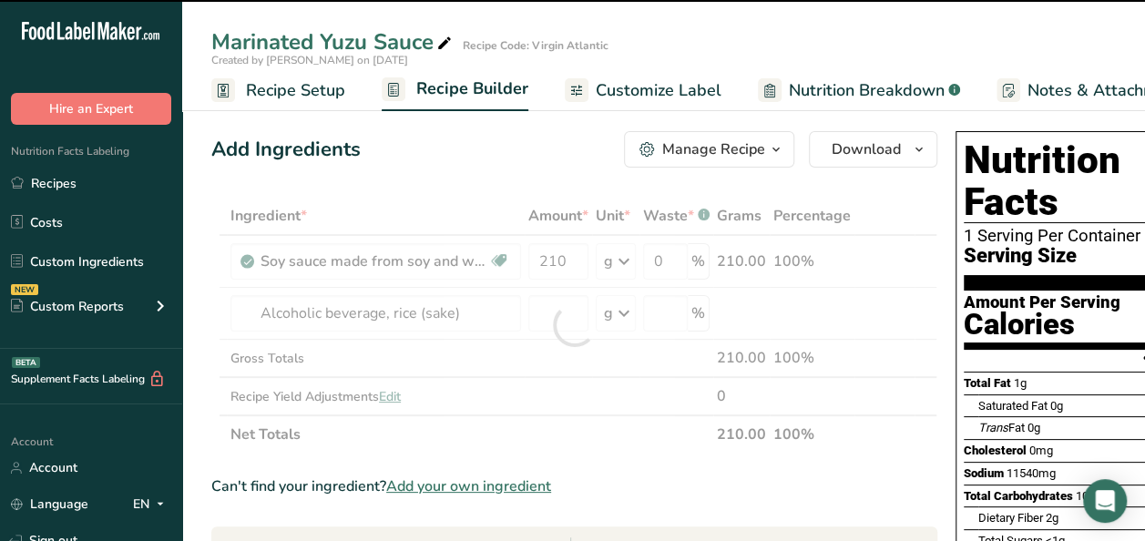
type input "0"
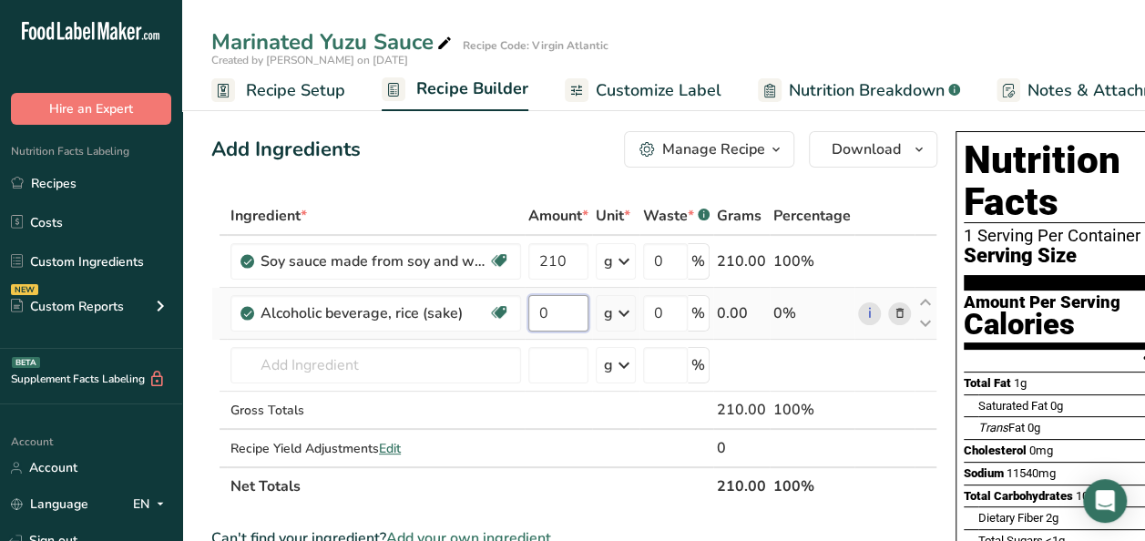
click at [553, 313] on input "0" at bounding box center [558, 313] width 60 height 36
type input "270"
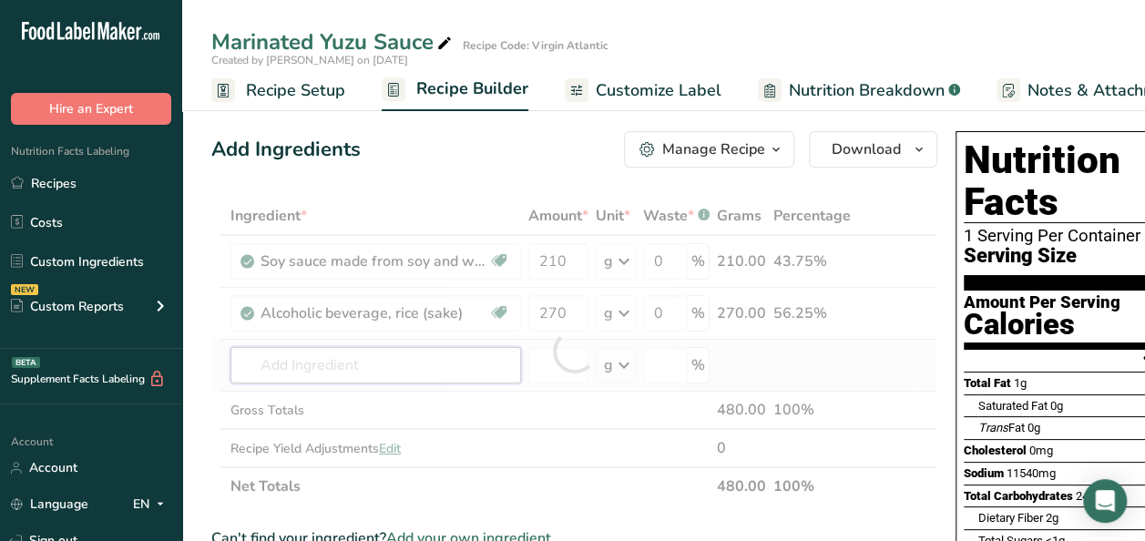
click at [314, 367] on div "Ingredient * Amount * Unit * Waste * .a-a{fill:#347362;}.b-a{fill:#fff;} Grams …" at bounding box center [574, 351] width 726 height 309
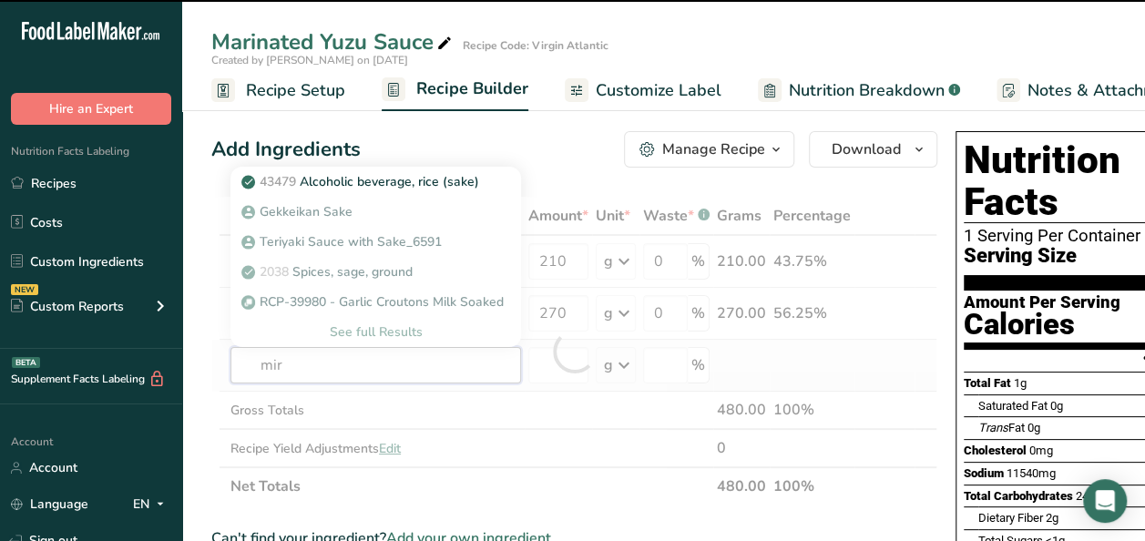
type input "miri"
type input "n"
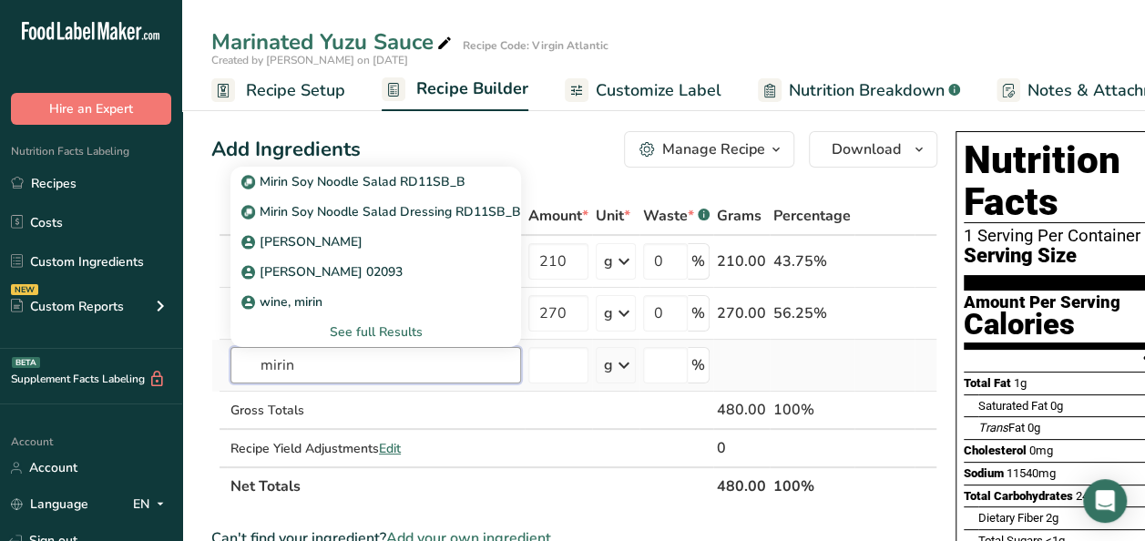
type input "mirin"
click at [374, 332] on div "See full Results" at bounding box center [375, 332] width 261 height 19
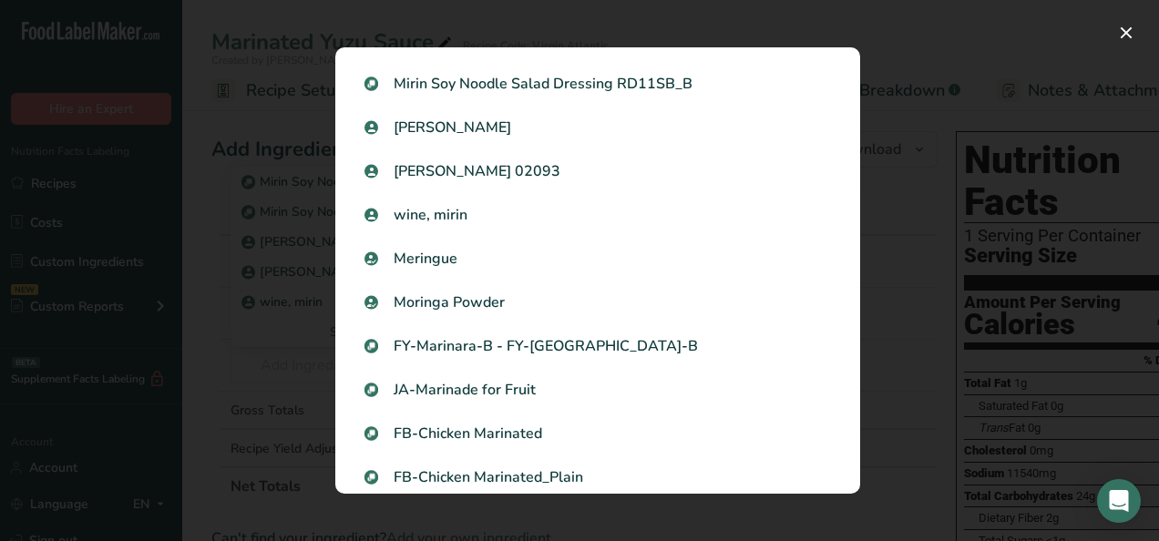
scroll to position [0, 0]
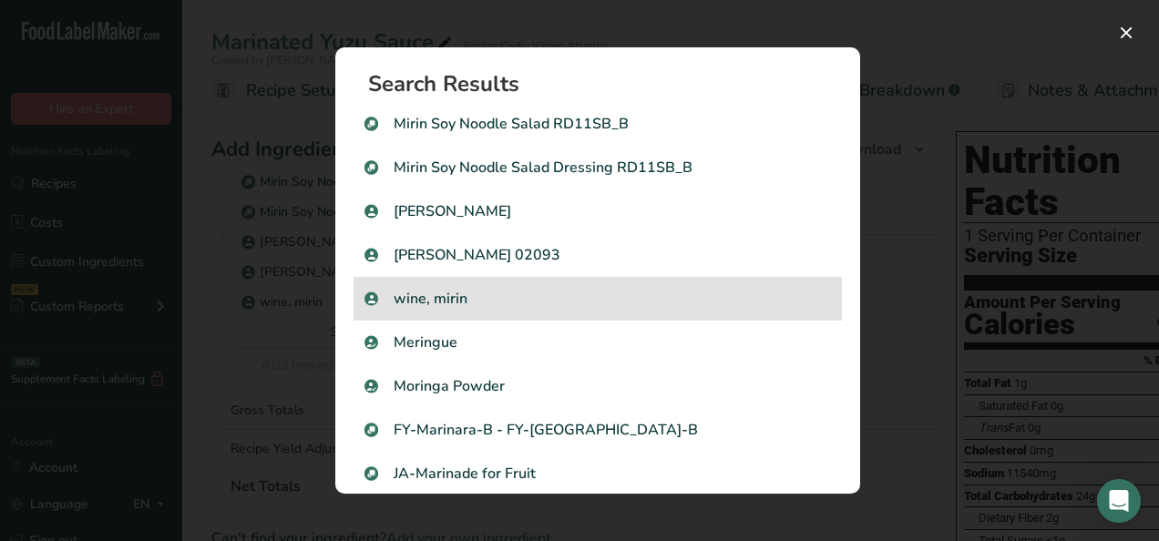
click at [509, 302] on p "wine, mirin" at bounding box center [597, 299] width 466 height 22
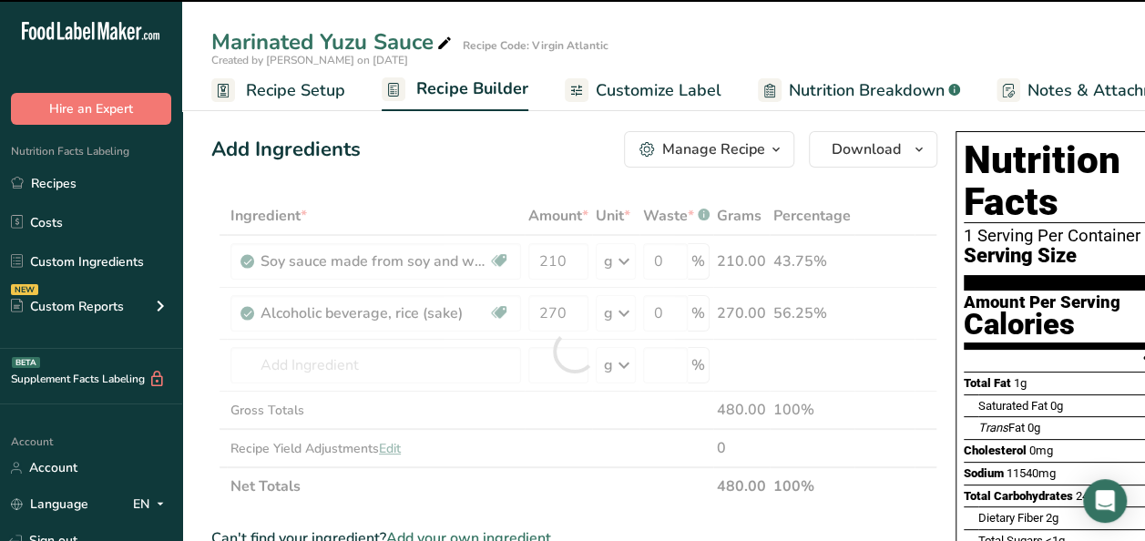
type input "0"
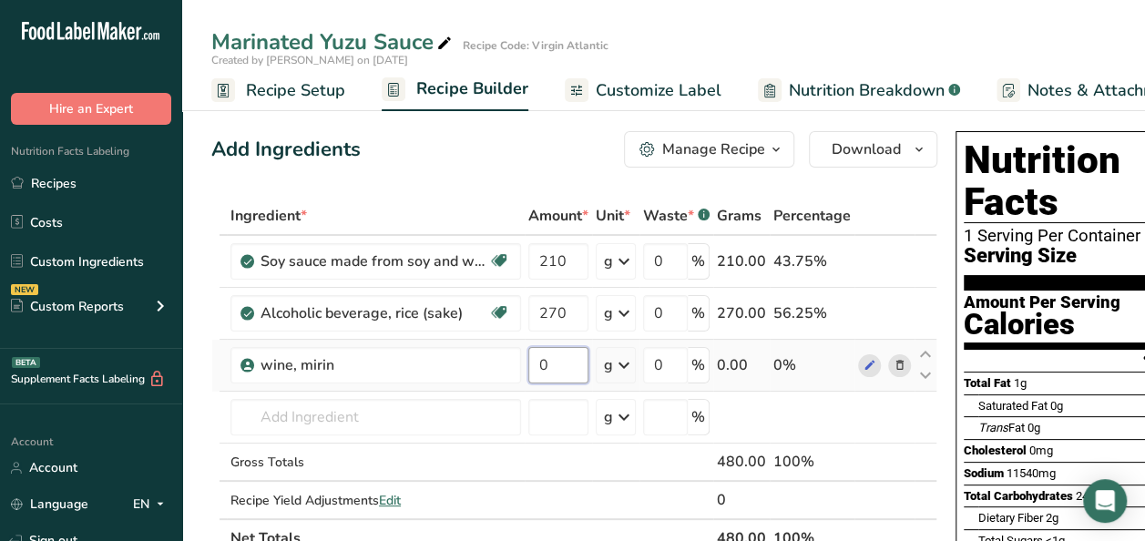
click at [565, 359] on input "0" at bounding box center [558, 365] width 60 height 36
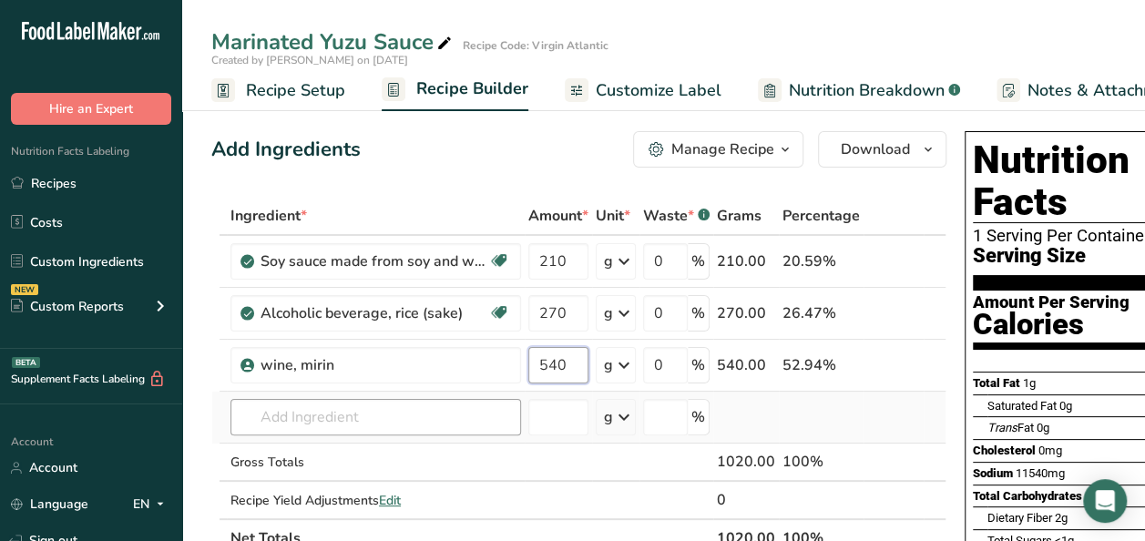
type input "540"
click at [423, 415] on div "Ingredient * Amount * Unit * Waste * .a-a{fill:#347362;}.b-a{fill:#fff;} Grams …" at bounding box center [578, 377] width 735 height 361
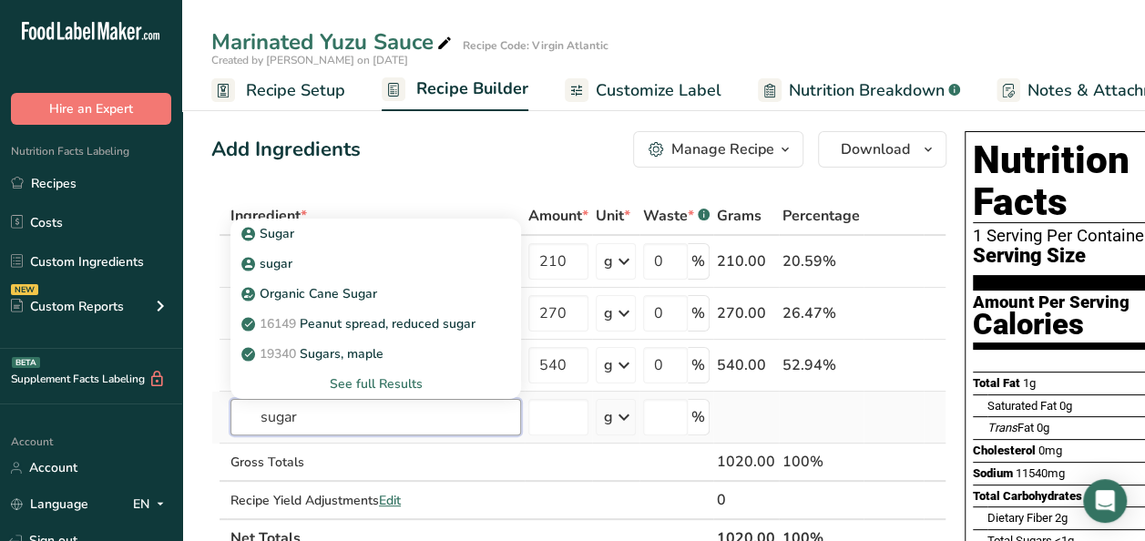
type input "sugar"
click at [391, 383] on div "See full Results" at bounding box center [375, 383] width 261 height 19
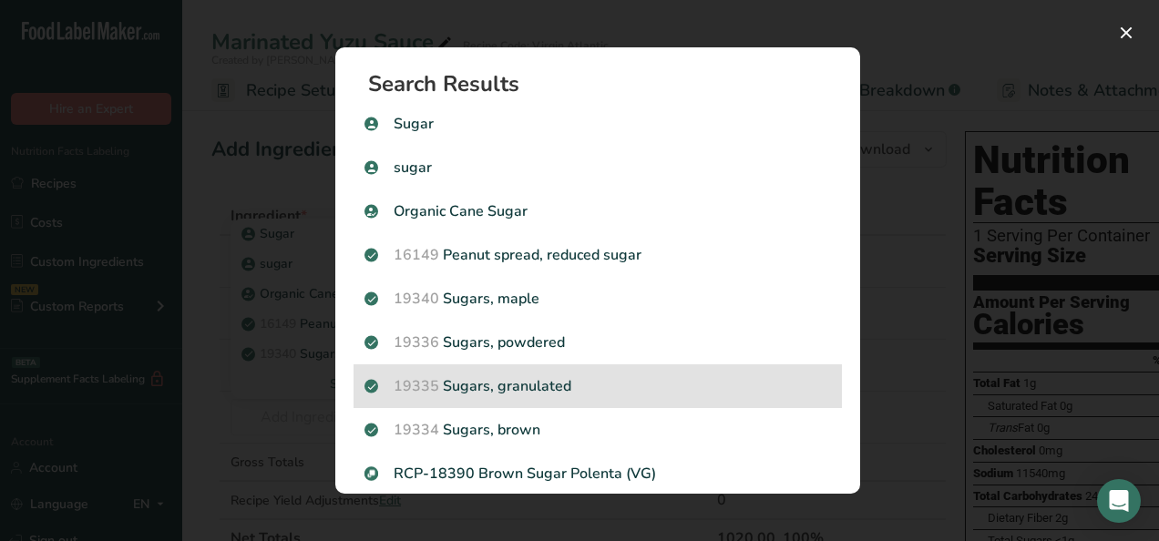
click at [532, 389] on p "19335 [GEOGRAPHIC_DATA], granulated" at bounding box center [597, 386] width 466 height 22
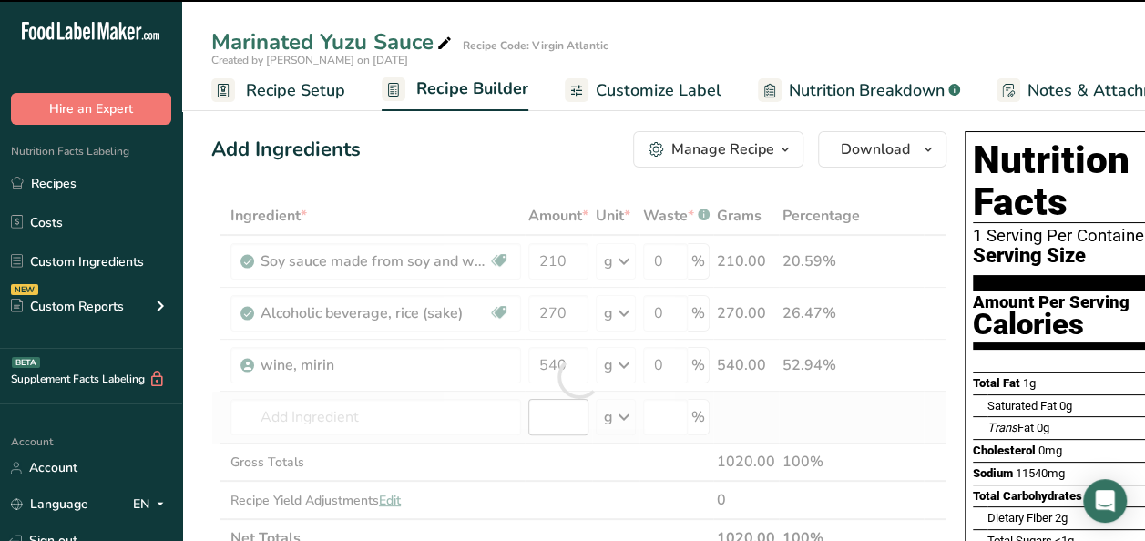
type input "0"
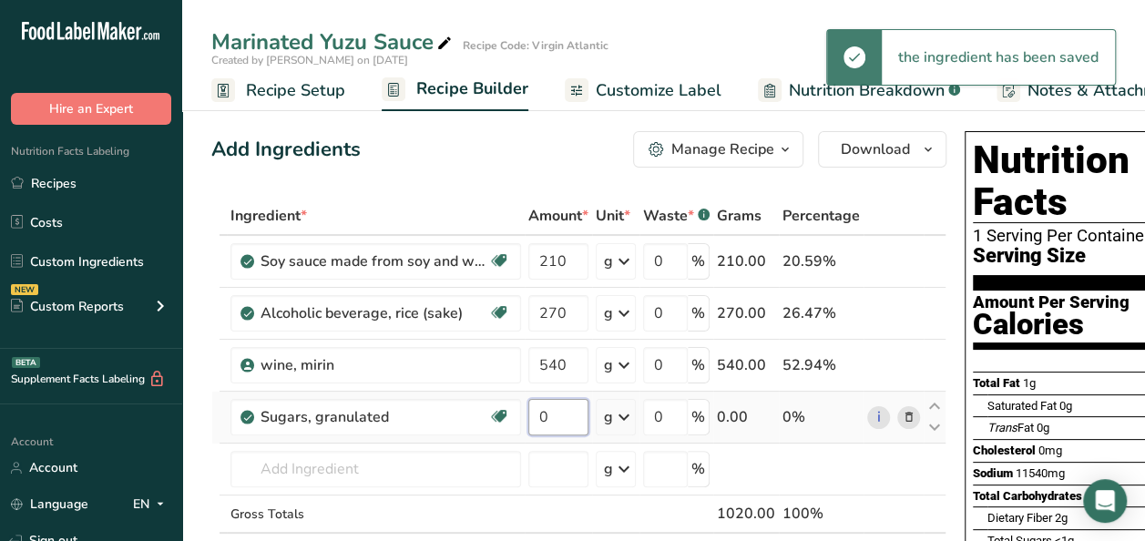
click at [559, 415] on input "0" at bounding box center [558, 417] width 60 height 36
type input "120"
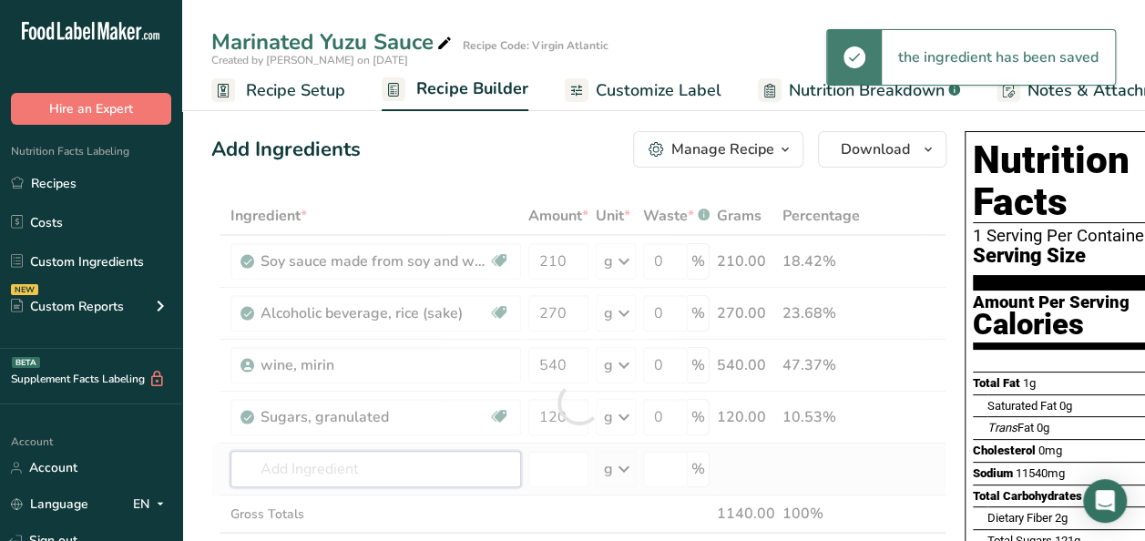
click at [354, 466] on div "Ingredient * Amount * Unit * Waste * .a-a{fill:#347362;}.b-a{fill:#fff;} Grams …" at bounding box center [578, 403] width 735 height 413
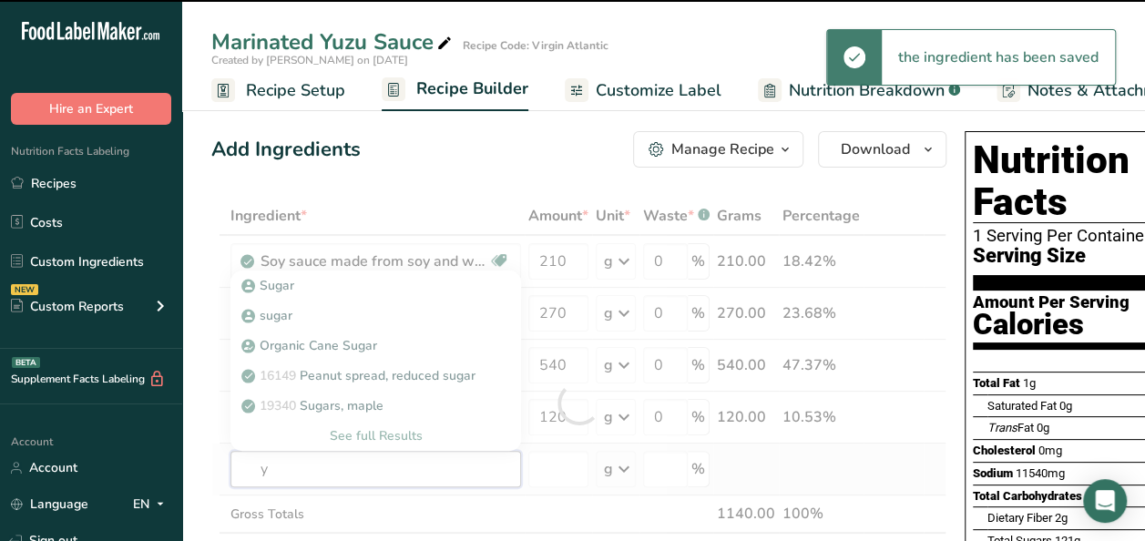
type input "yu"
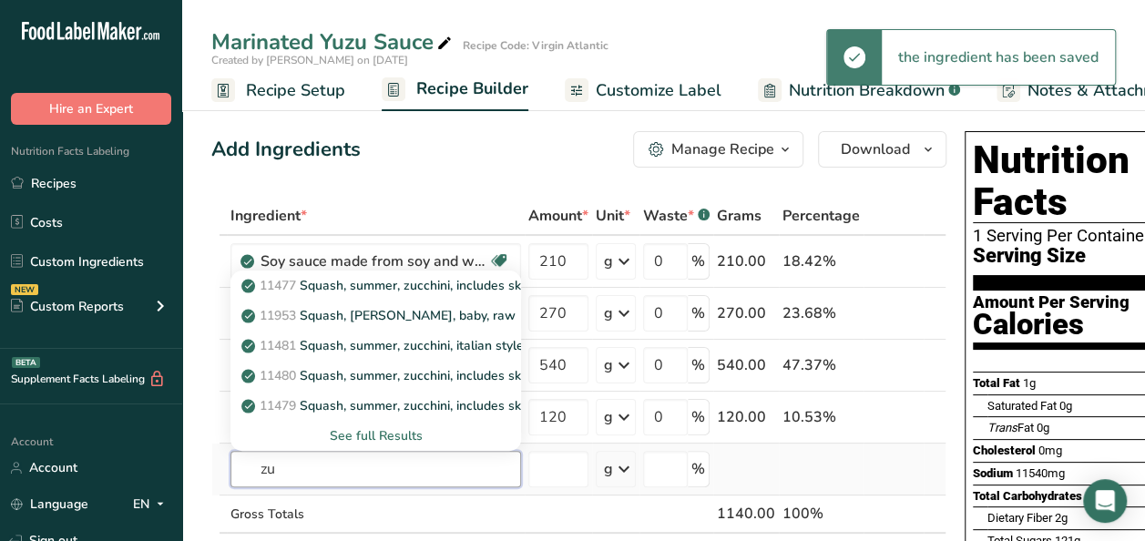
type input "zu"
click at [379, 436] on div "See full Results" at bounding box center [375, 435] width 261 height 19
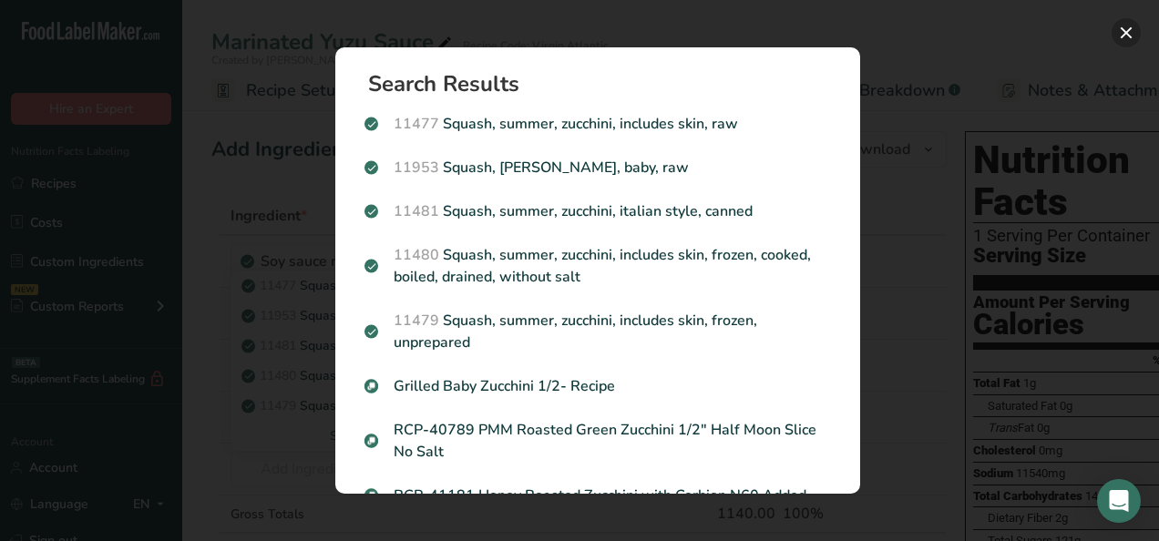
click at [1124, 29] on button "Search results modal" at bounding box center [1126, 32] width 29 height 29
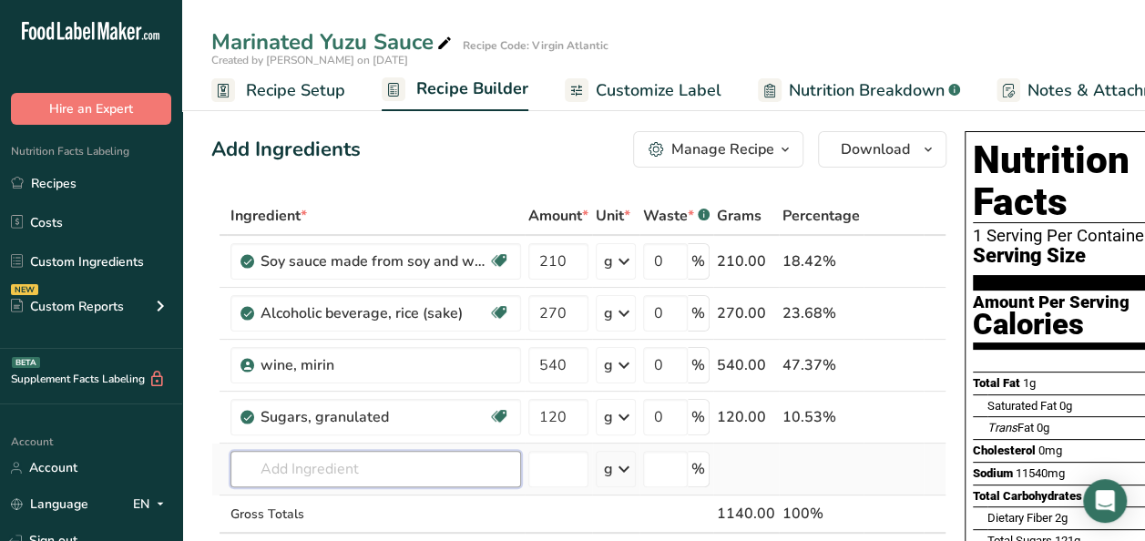
click at [292, 470] on input "text" at bounding box center [376, 469] width 291 height 36
type input "y"
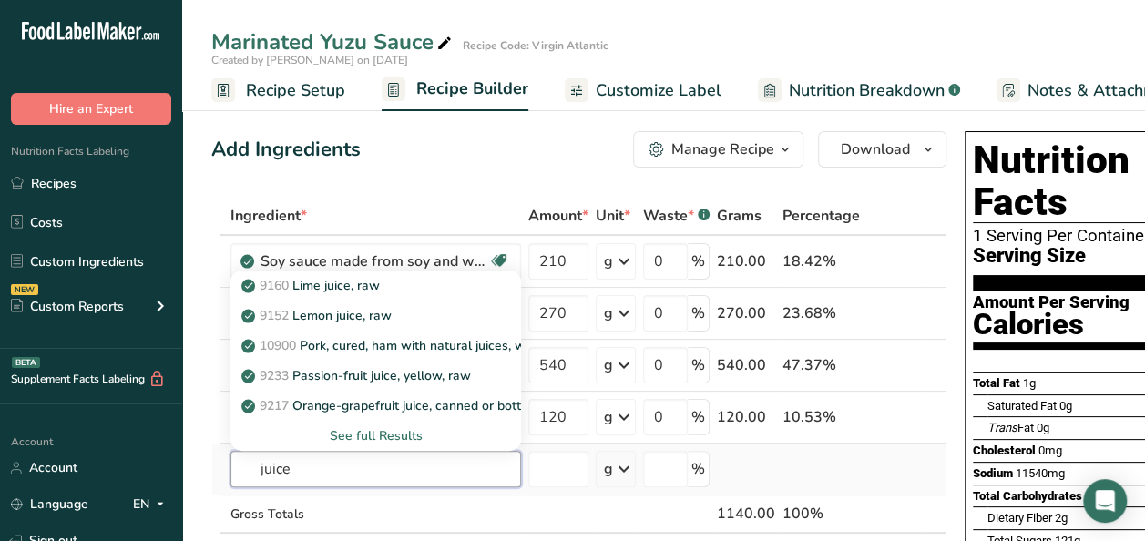
type input "juice"
click at [355, 444] on div "See full Results" at bounding box center [376, 436] width 291 height 30
click at [357, 438] on div "See full Results" at bounding box center [375, 435] width 261 height 19
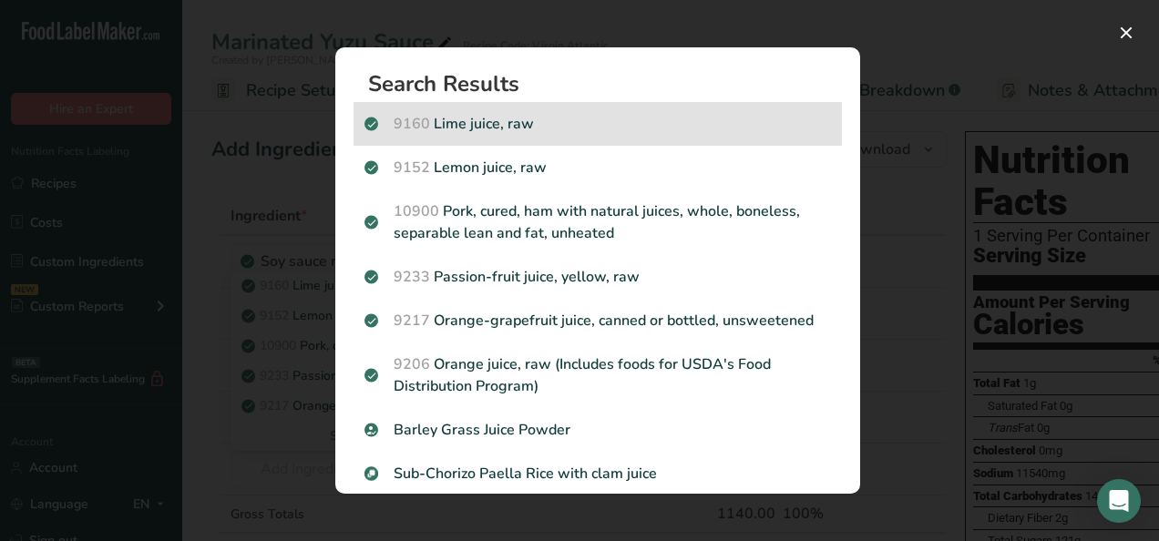
click at [583, 126] on p "9160 Lime juice, raw" at bounding box center [597, 124] width 466 height 22
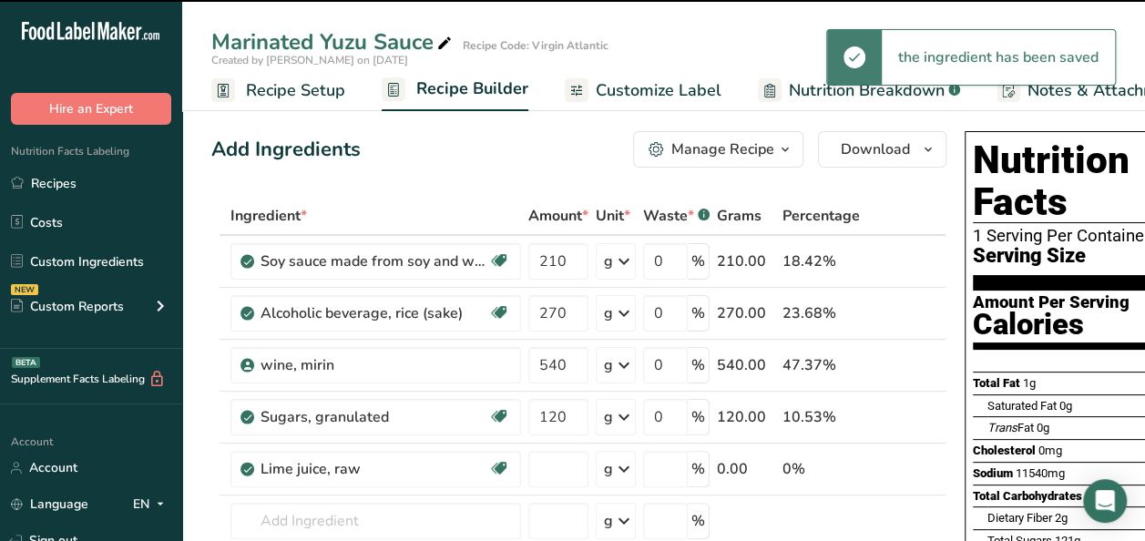
type input "0"
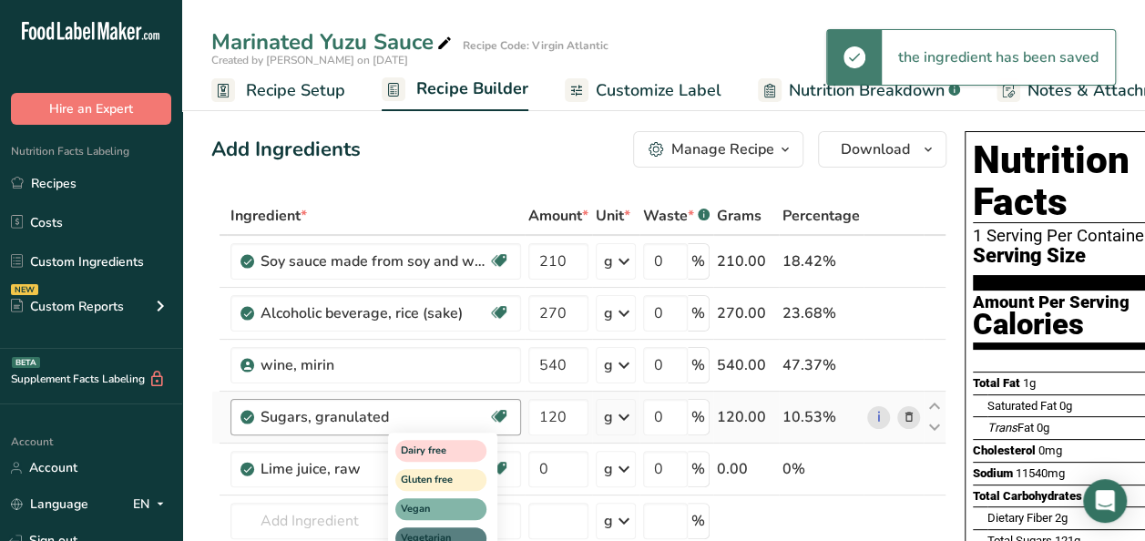
click at [558, 459] on div "Dairy free Gluten free Vegan Vegetarian Soy free" at bounding box center [475, 507] width 175 height 157
click at [559, 472] on div "Dairy free Gluten free Vegan Vegetarian Soy free" at bounding box center [475, 507] width 175 height 157
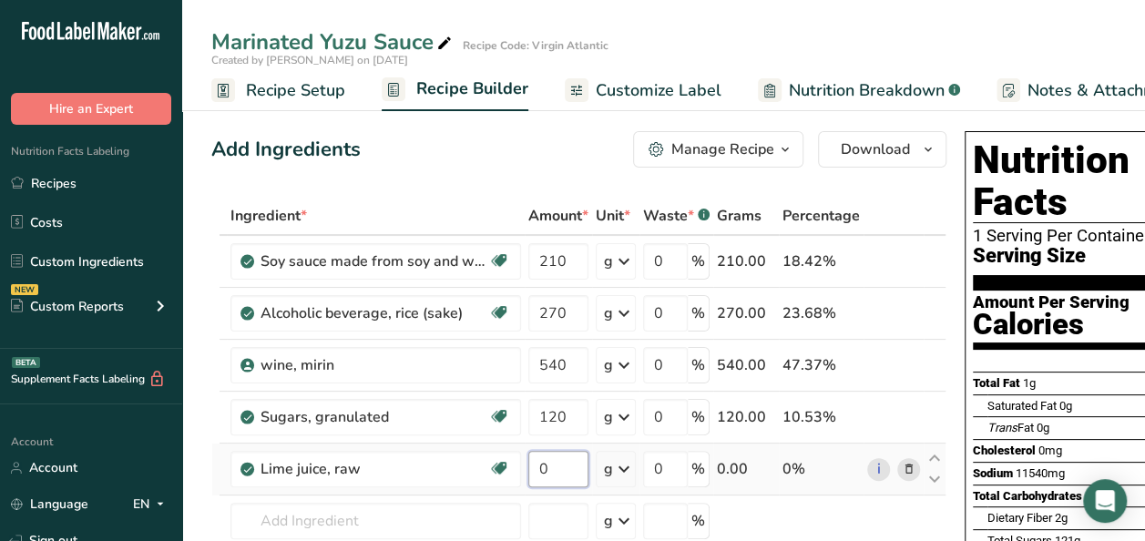
click at [565, 468] on input "0" at bounding box center [558, 469] width 60 height 36
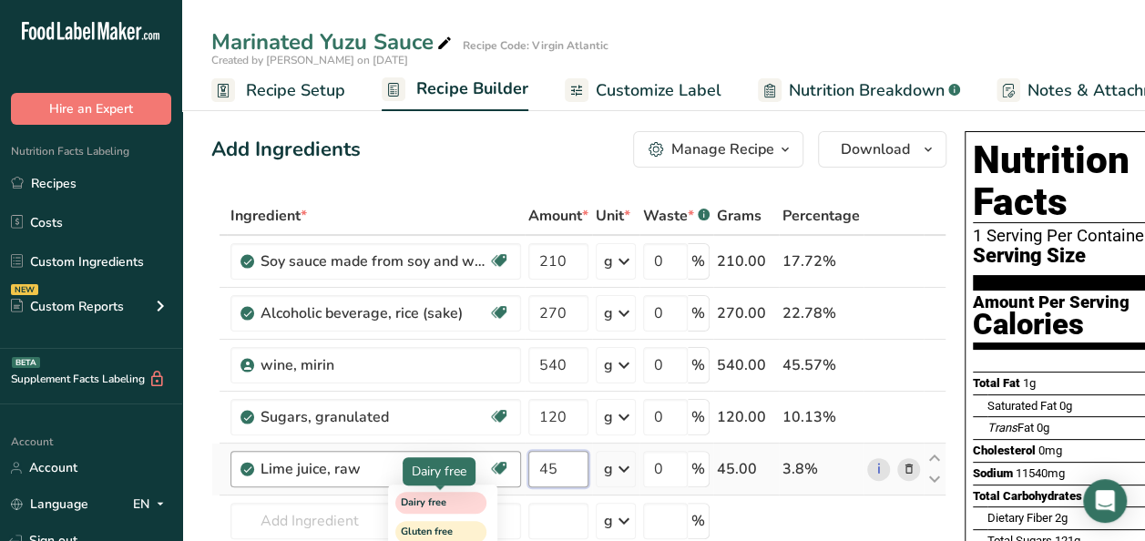
type input "45"
click at [405, 507] on div "Ingredient * Amount * Unit * Waste * .a-a{fill:#347362;}.b-a{fill:#fff;} Grams …" at bounding box center [578, 429] width 735 height 465
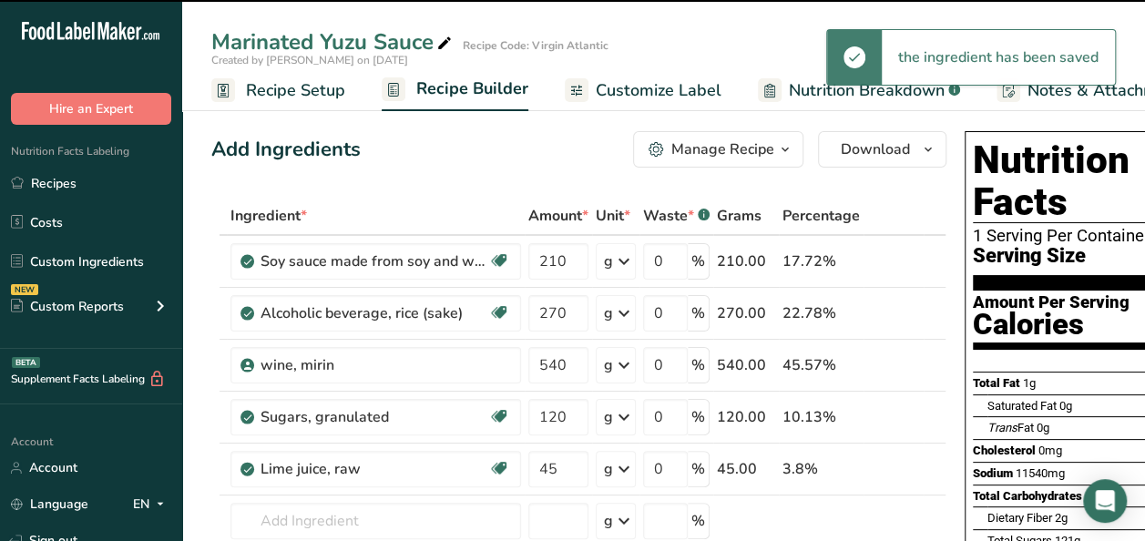
scroll to position [182, 0]
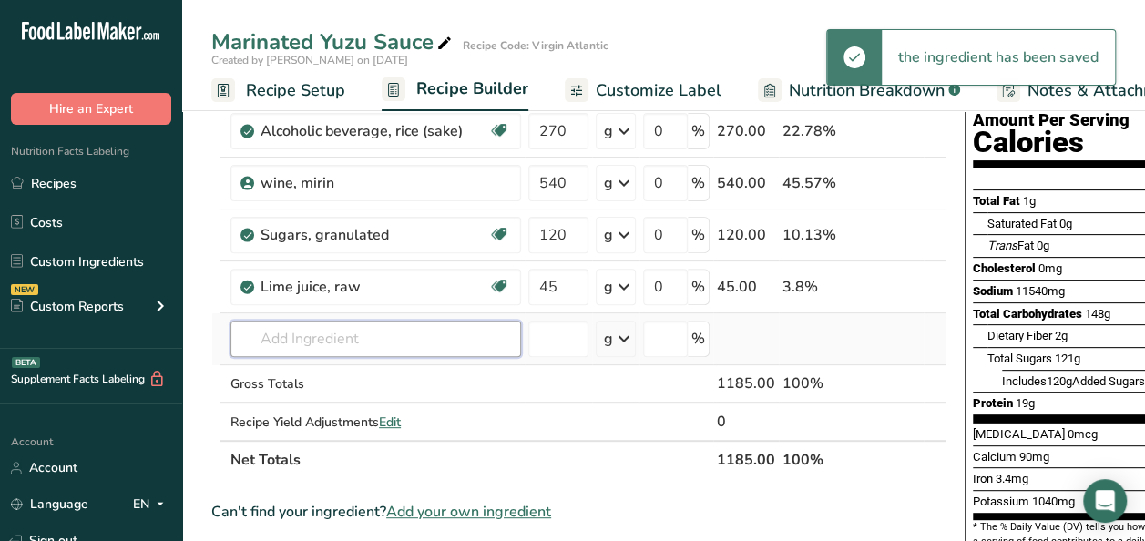
click at [428, 348] on input "text" at bounding box center [376, 339] width 291 height 36
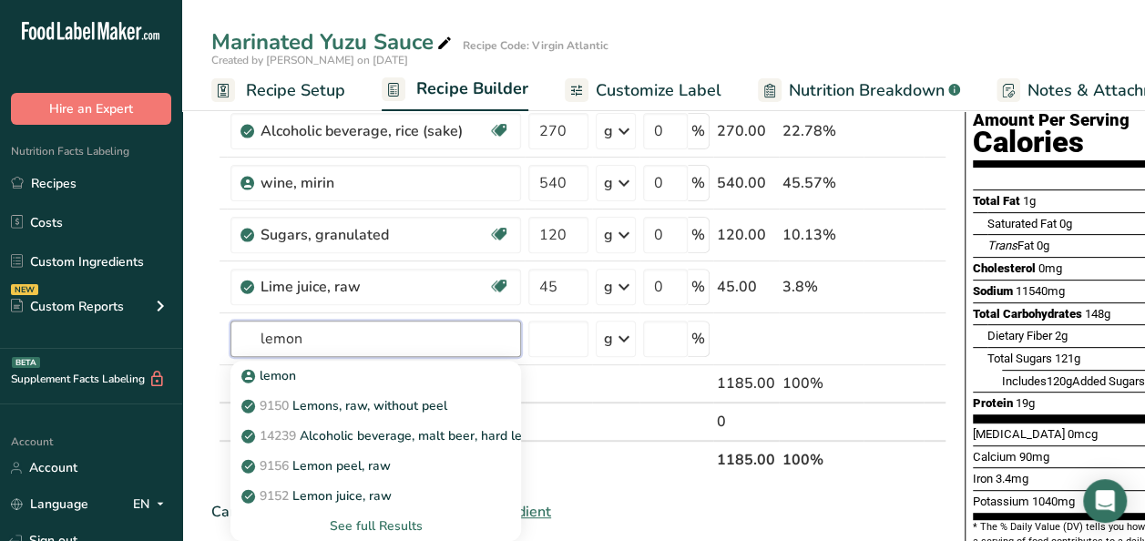
type input "lemon"
click at [378, 496] on p "9152 Lemon juice, raw" at bounding box center [318, 496] width 147 height 19
type input "Lemon juice, raw"
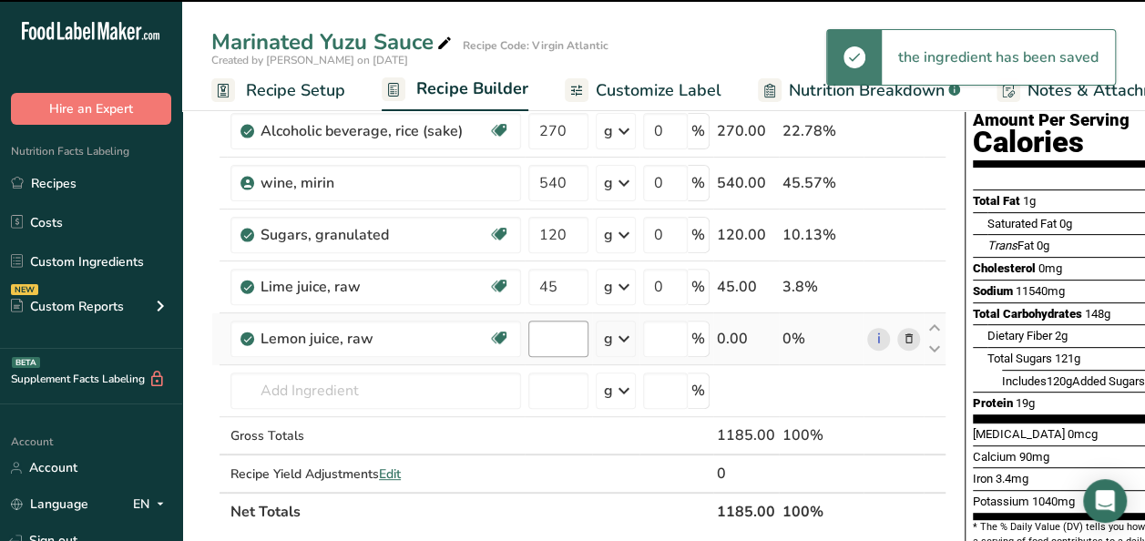
type input "0"
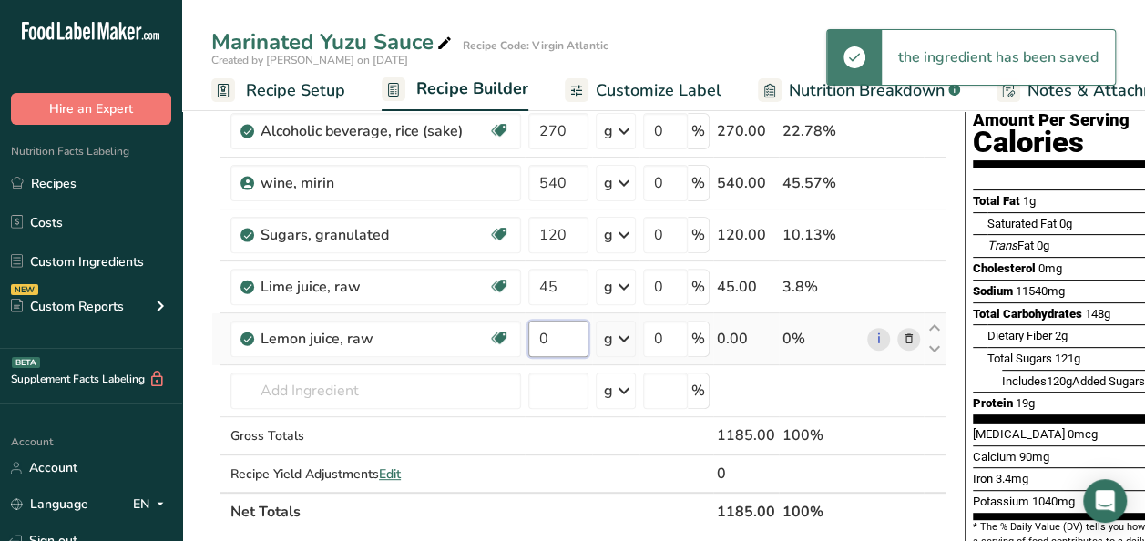
click at [561, 334] on input "0" at bounding box center [558, 339] width 60 height 36
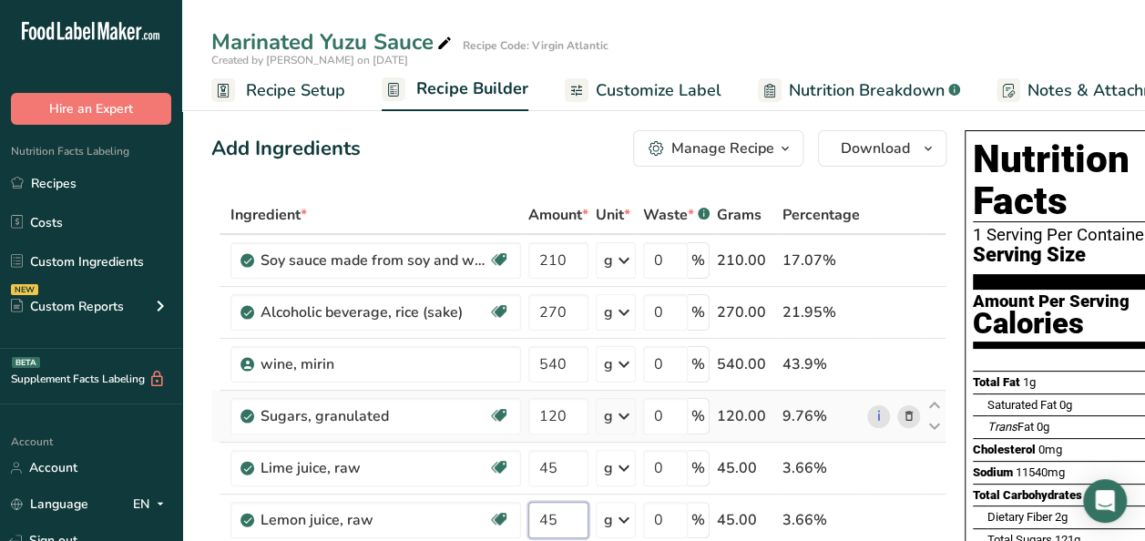
scroll to position [0, 0]
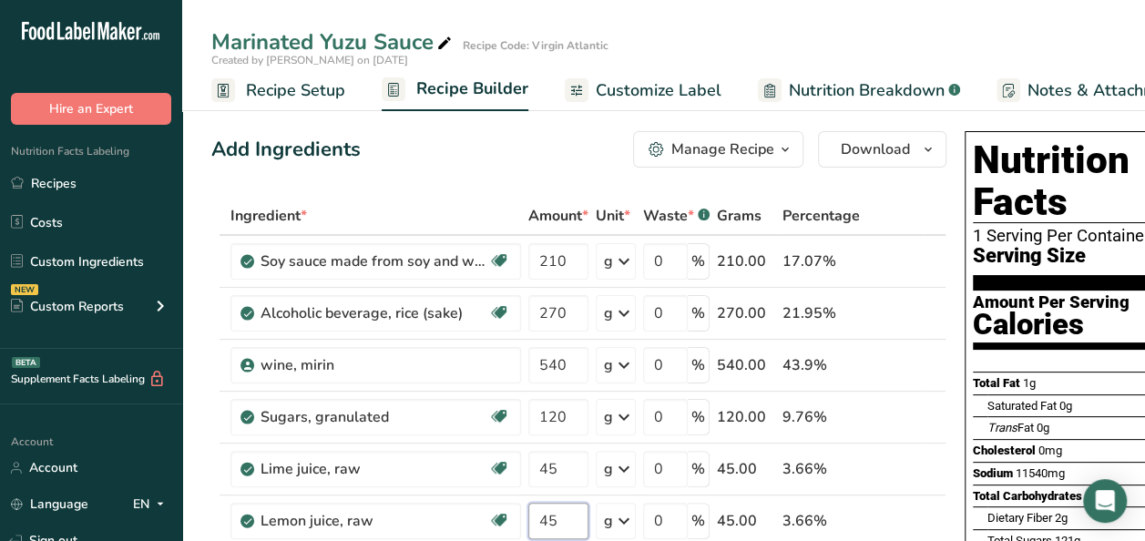
type input "45"
click at [778, 148] on icon "button" at bounding box center [785, 149] width 15 height 23
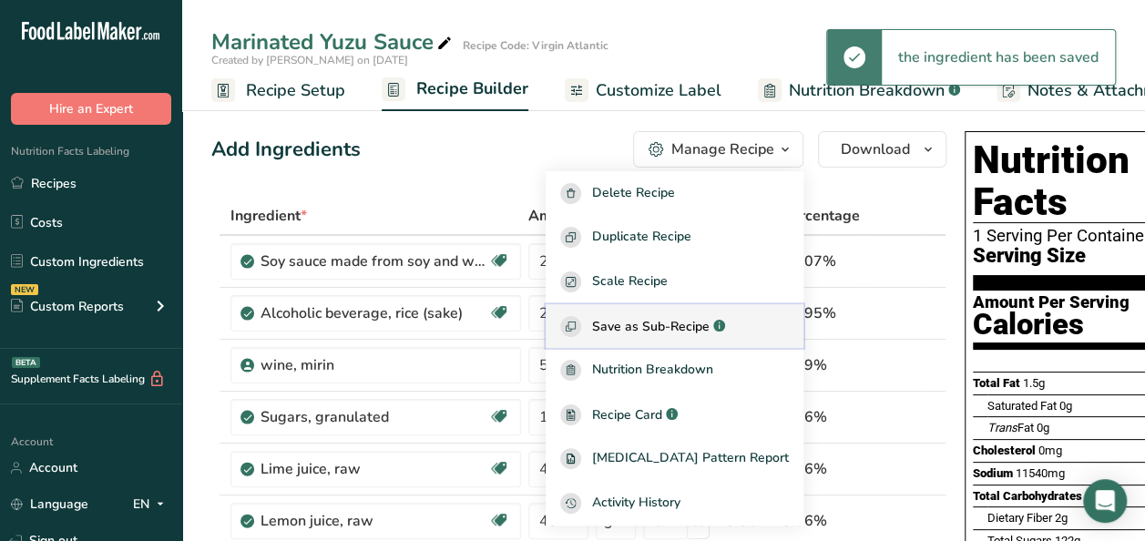
click at [688, 332] on span "Save as Sub-Recipe" at bounding box center [651, 326] width 118 height 19
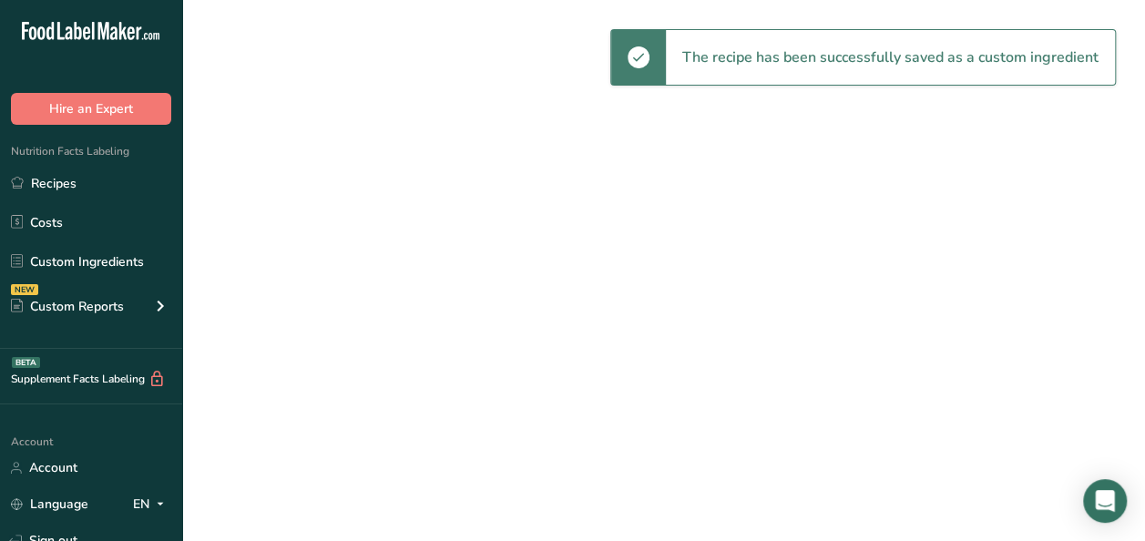
select select "30"
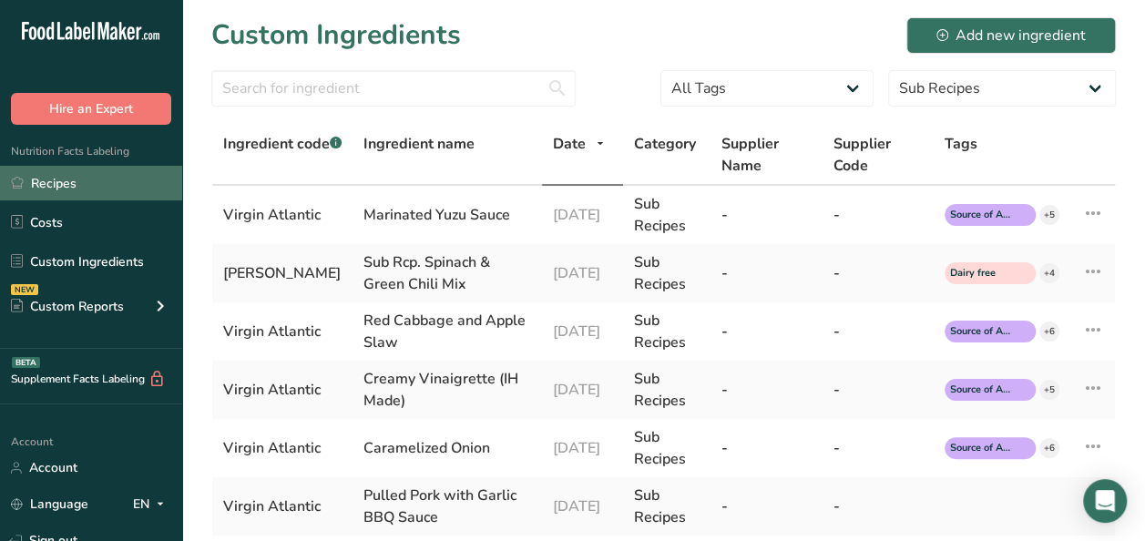
click at [34, 179] on link "Recipes" at bounding box center [91, 183] width 182 height 35
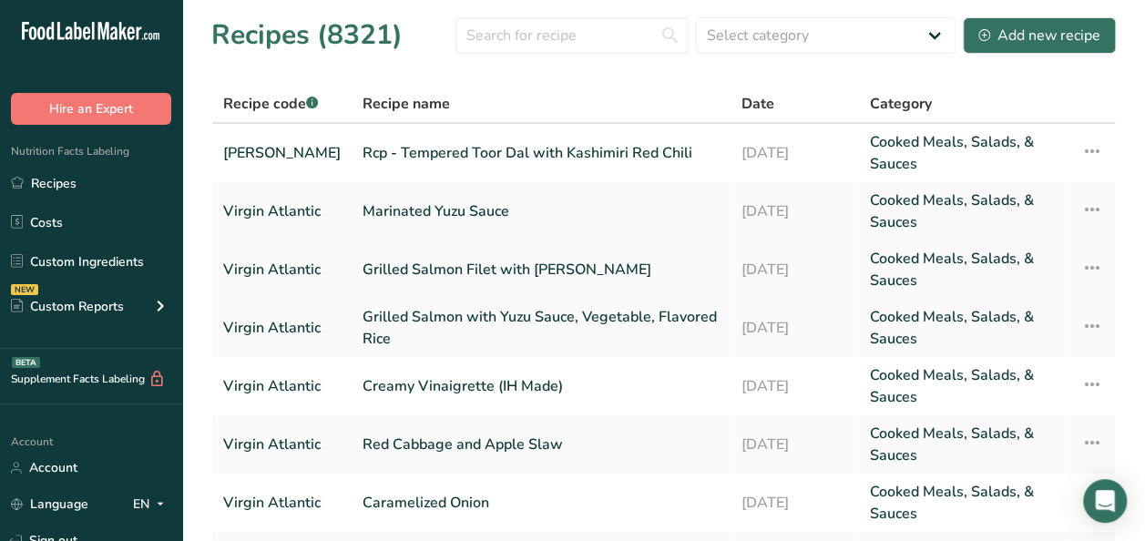
click at [467, 270] on link "Grilled Salmon Filet with [PERSON_NAME]" at bounding box center [541, 270] width 357 height 44
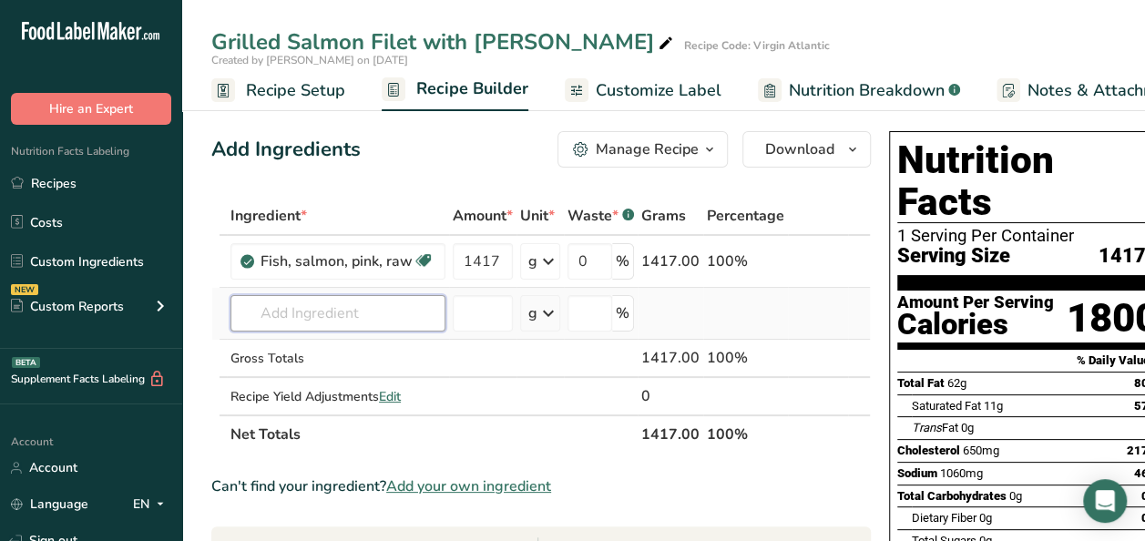
click at [294, 307] on input "text" at bounding box center [338, 313] width 215 height 36
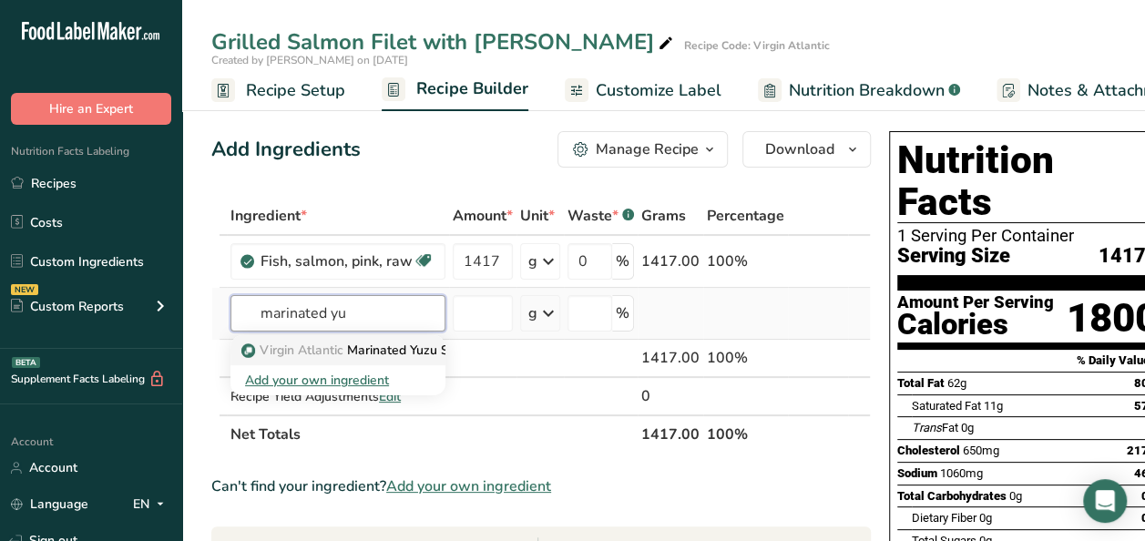
type input "marinated yu"
click at [364, 345] on p "Virgin Atlantic Marinated Yuzu Sauce" at bounding box center [361, 350] width 232 height 19
type input "Marinated Yuzu Sauce"
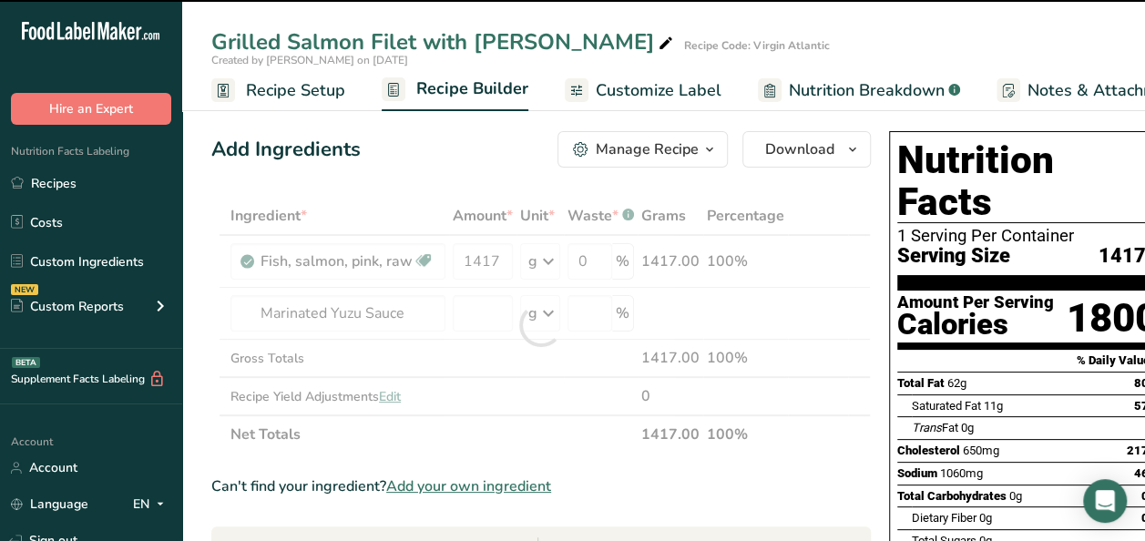
type input "0"
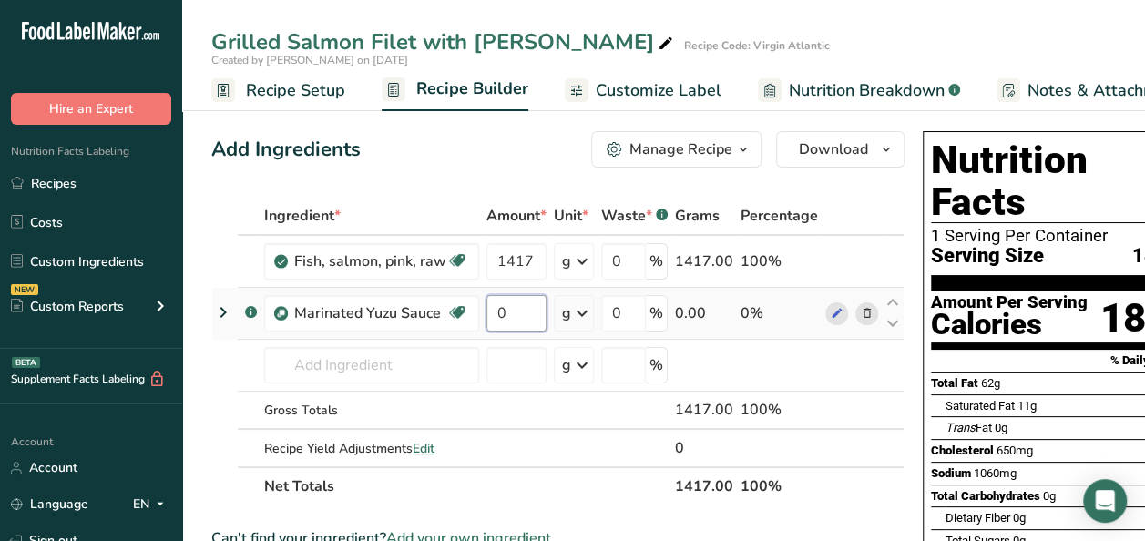
click at [506, 318] on input "0" at bounding box center [517, 313] width 60 height 36
type input "1000"
click at [523, 406] on div "Ingredient * Amount * Unit * Waste * .a-a{fill:#347362;}.b-a{fill:#fff;} Grams …" at bounding box center [557, 351] width 693 height 309
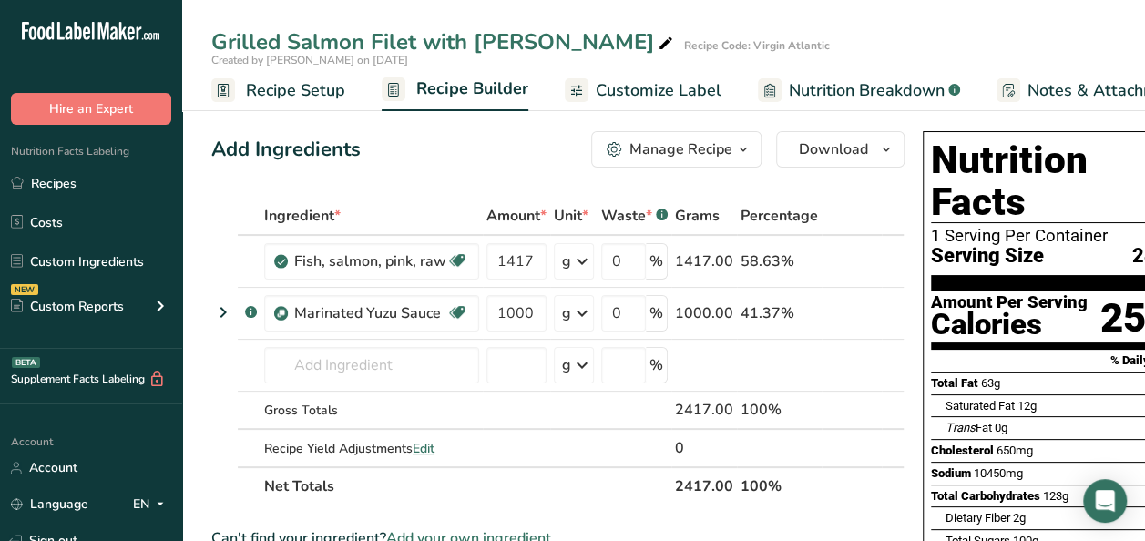
click at [736, 141] on icon "button" at bounding box center [743, 149] width 15 height 23
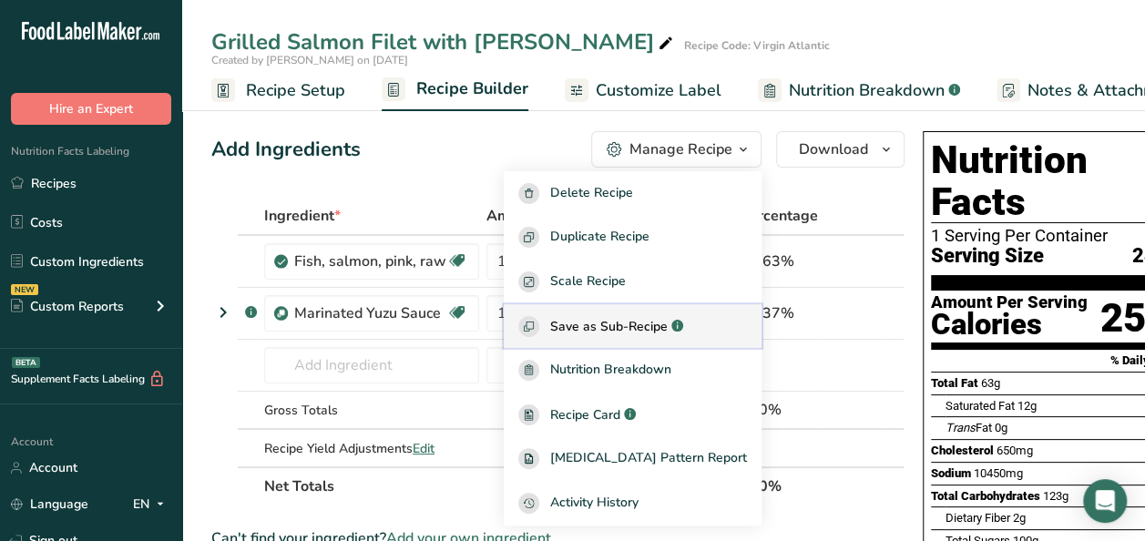
click at [651, 326] on span "Save as Sub-Recipe" at bounding box center [609, 326] width 118 height 19
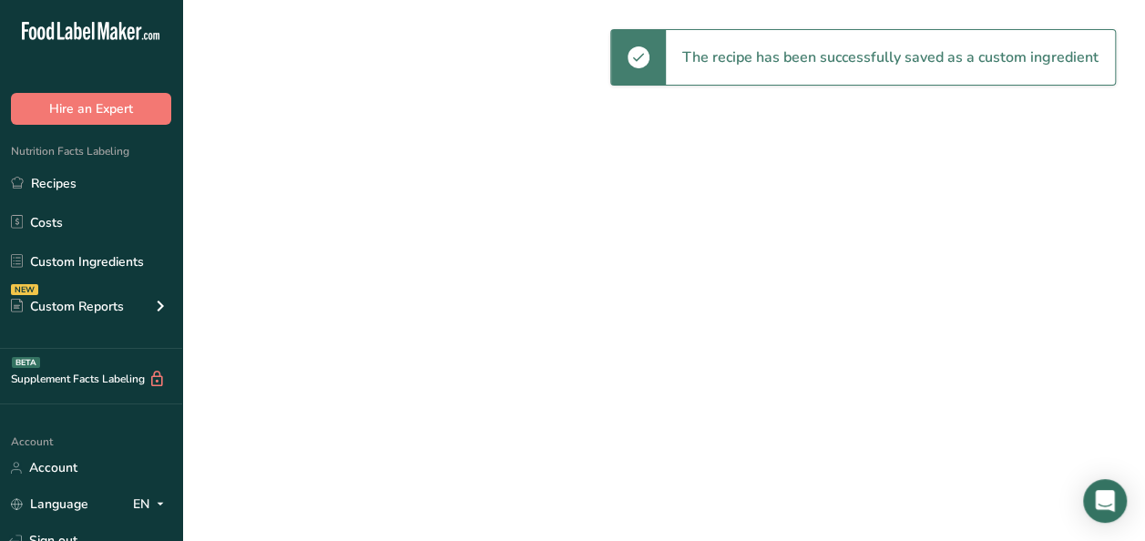
select select "30"
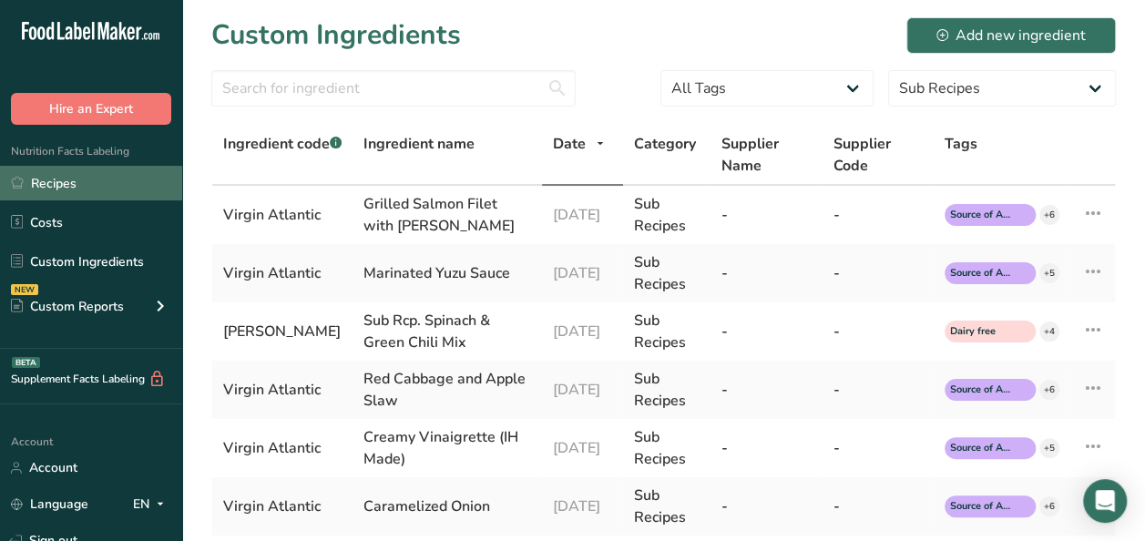
click at [59, 171] on link "Recipes" at bounding box center [91, 183] width 182 height 35
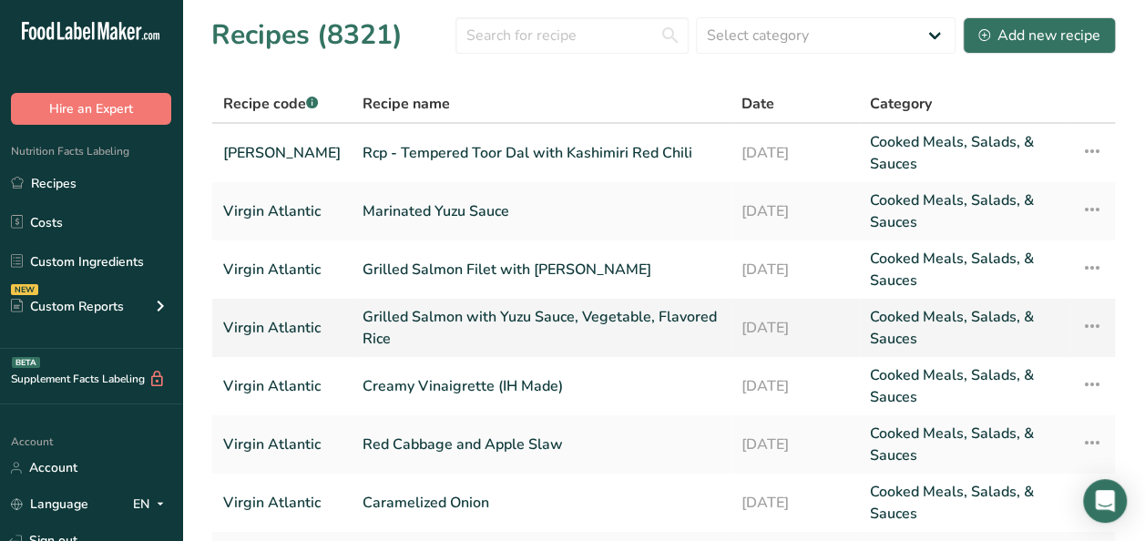
click at [510, 323] on link "Grilled Salmon with Yuzu Sauce, Vegetable, Flavored Rice" at bounding box center [541, 328] width 357 height 44
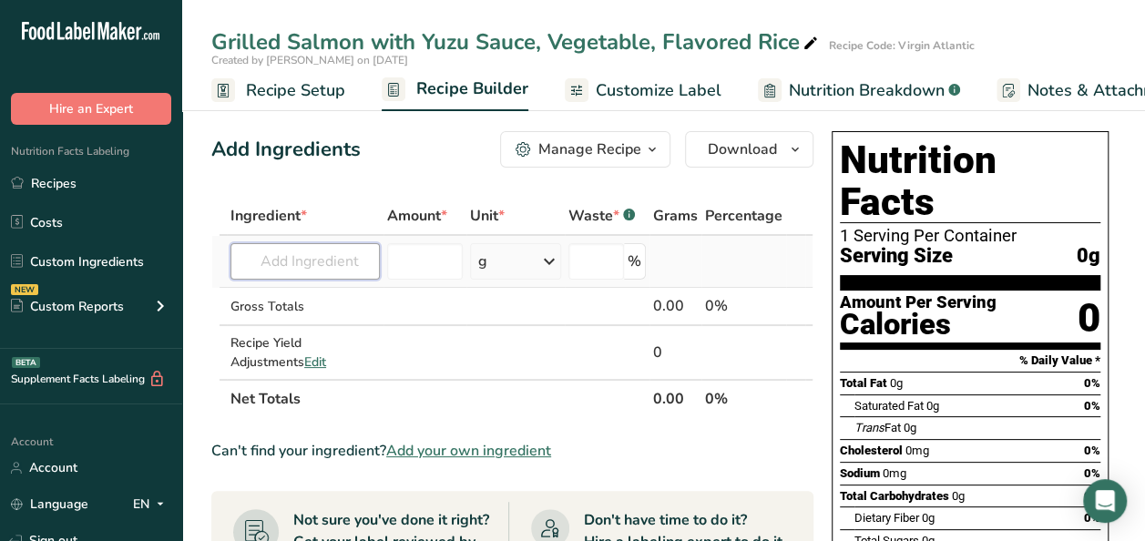
click at [306, 255] on input "text" at bounding box center [305, 261] width 149 height 36
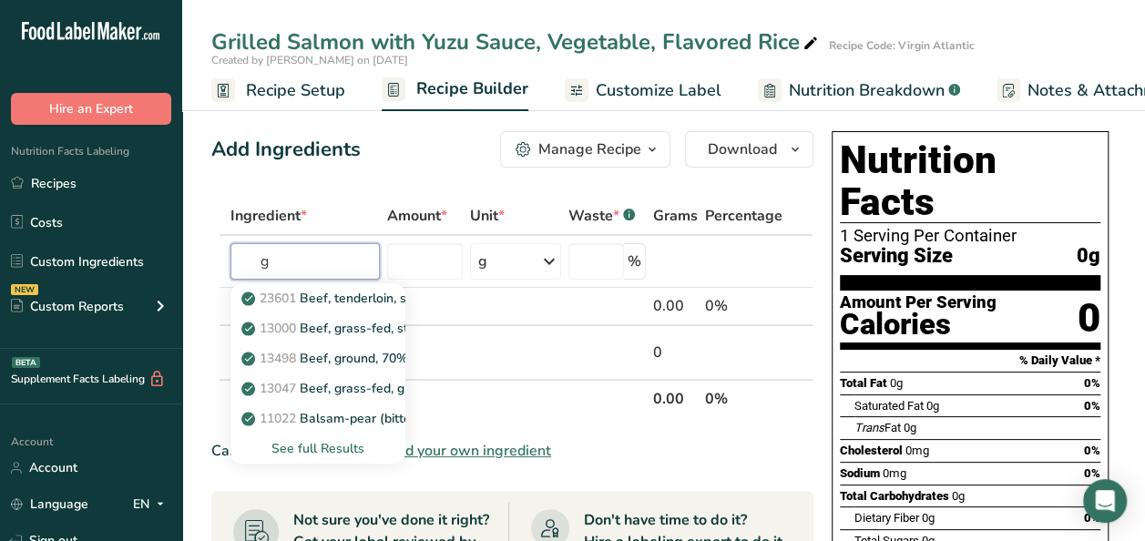
type input "g"
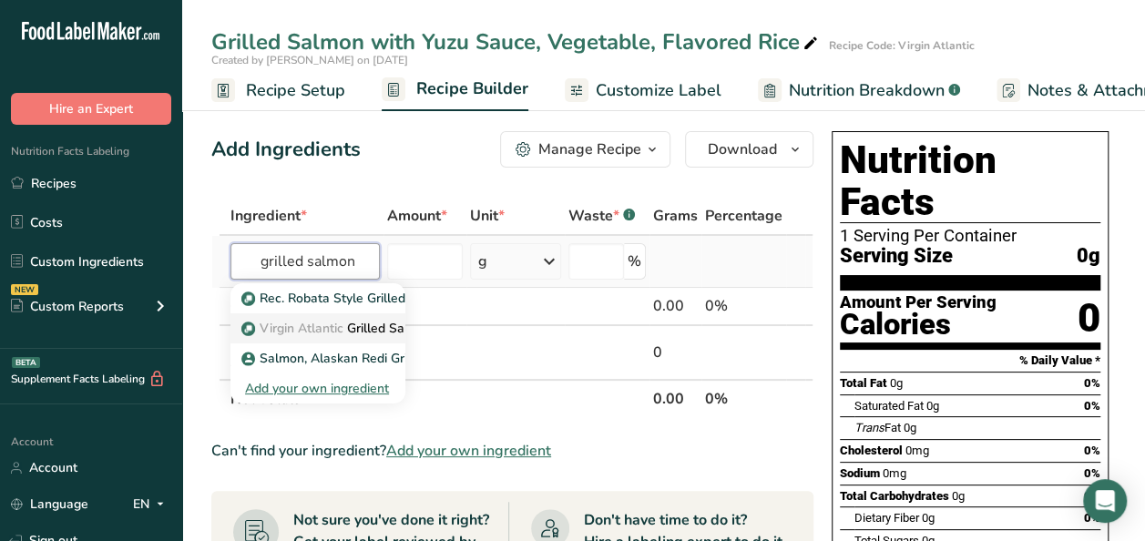
type input "grilled salmon"
click at [375, 326] on p "Virgin Atlantic Grilled Salmon Filet with Yuzu Sauce" at bounding box center [422, 328] width 354 height 19
type input "Grilled Salmon Filet with [PERSON_NAME]"
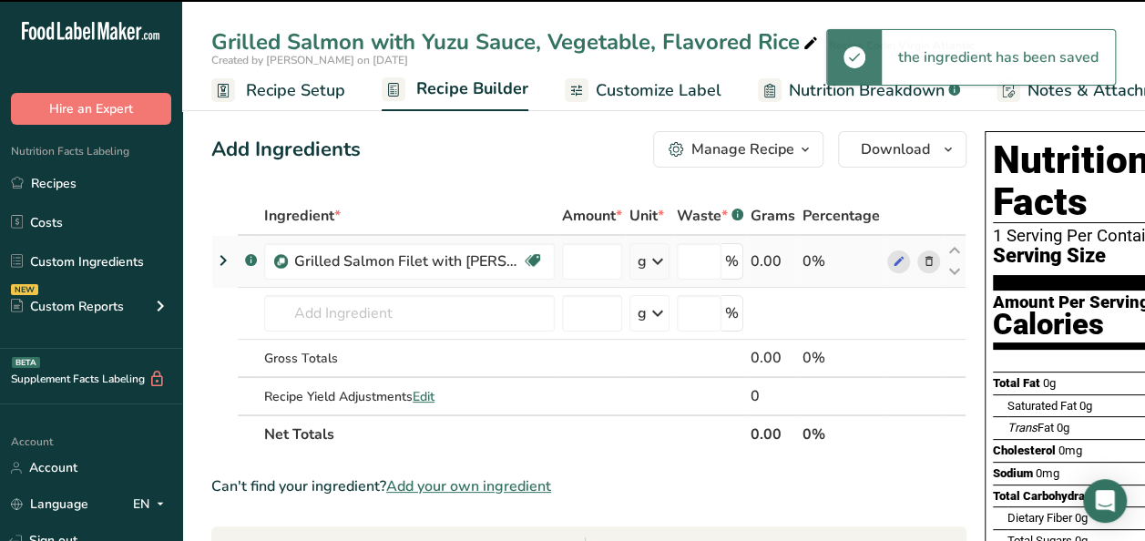
type input "0"
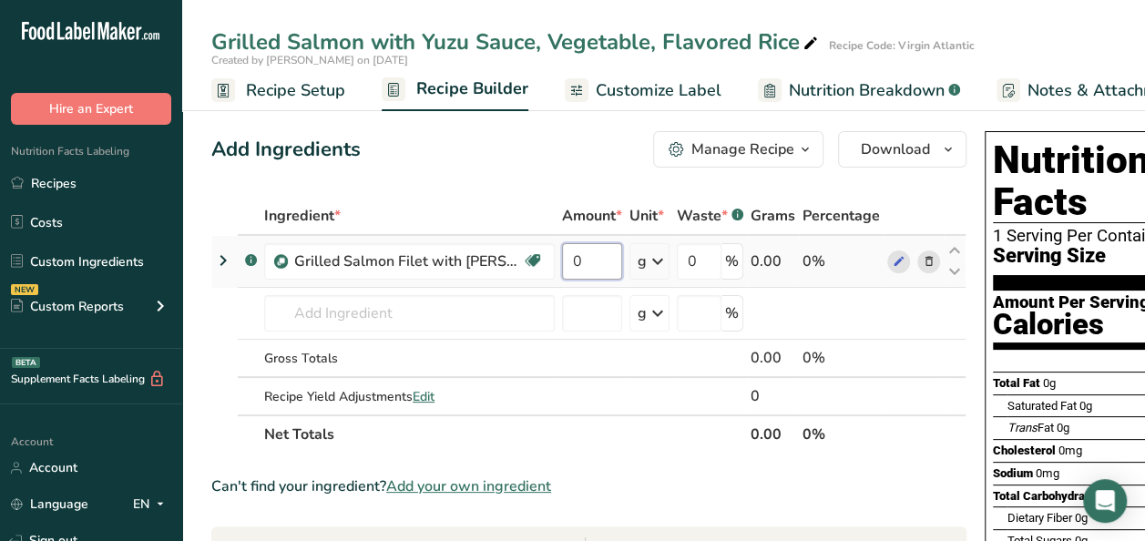
click at [599, 264] on input "0" at bounding box center [592, 261] width 60 height 36
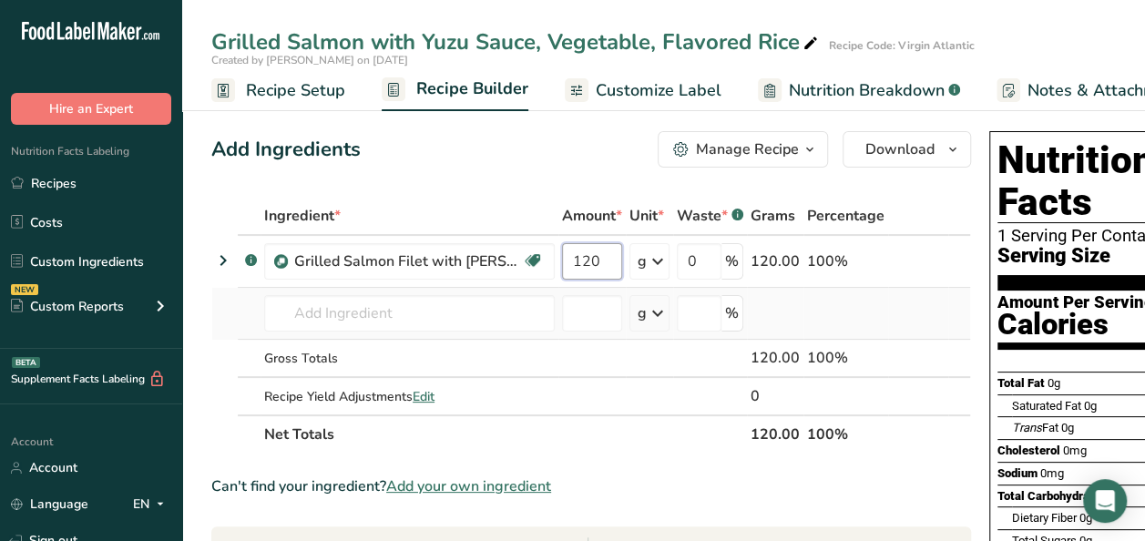
type input "120"
click at [220, 313] on div "Ingredient * Amount * Unit * Waste * .a-a{fill:#347362;}.b-a{fill:#fff;} Grams …" at bounding box center [591, 325] width 760 height 257
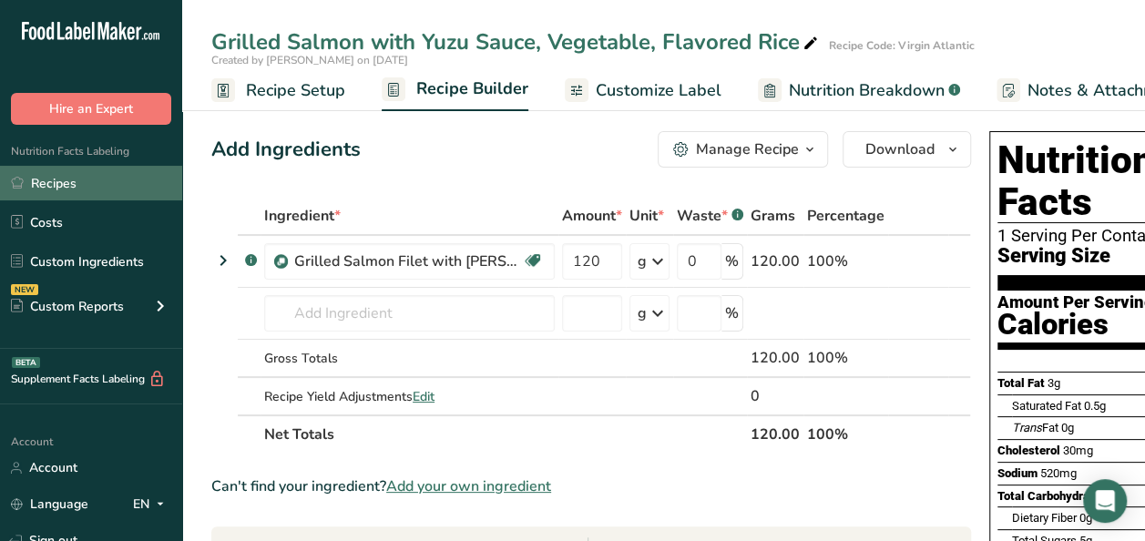
click at [84, 186] on link "Recipes" at bounding box center [91, 183] width 182 height 35
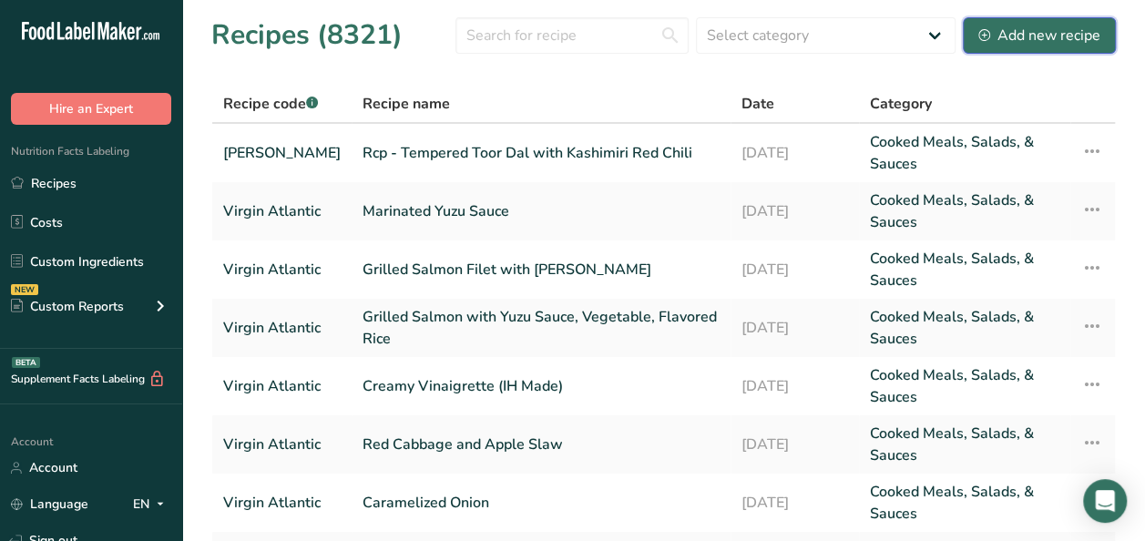
click at [1033, 38] on div "Add new recipe" at bounding box center [1040, 36] width 122 height 22
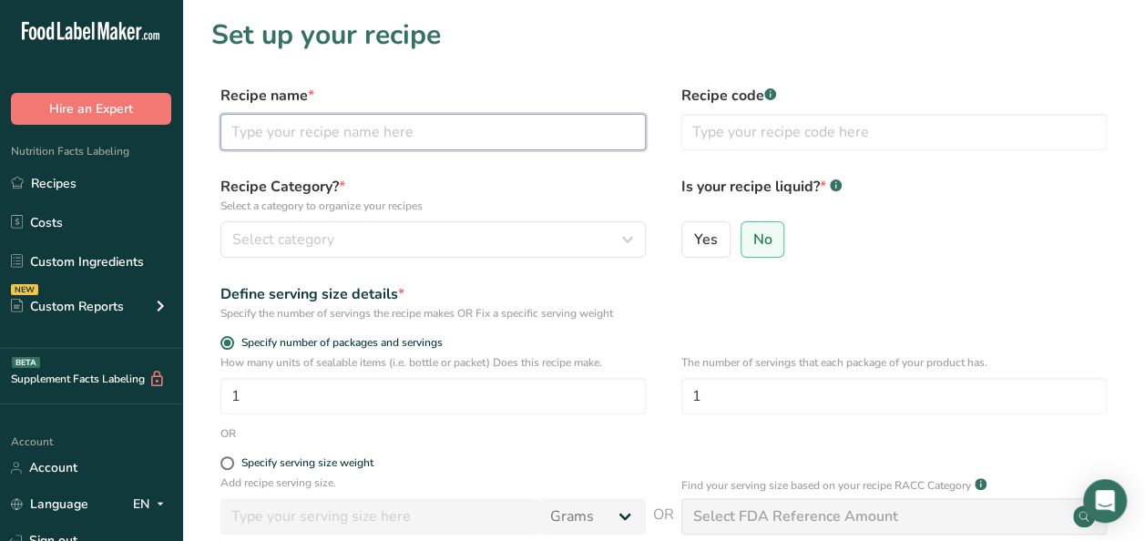
click at [410, 128] on input "text" at bounding box center [432, 132] width 425 height 36
paste input "[PERSON_NAME] with [PERSON_NAME]"
type input "[PERSON_NAME] with [PERSON_NAME]"
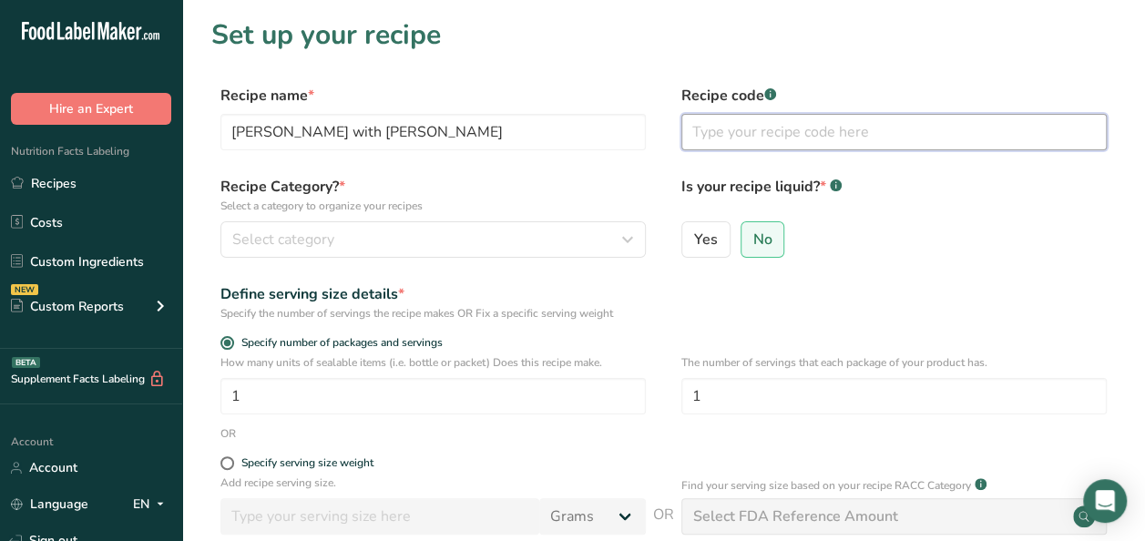
click at [791, 139] on input "text" at bounding box center [893, 132] width 425 height 36
